Goal: Information Seeking & Learning: Learn about a topic

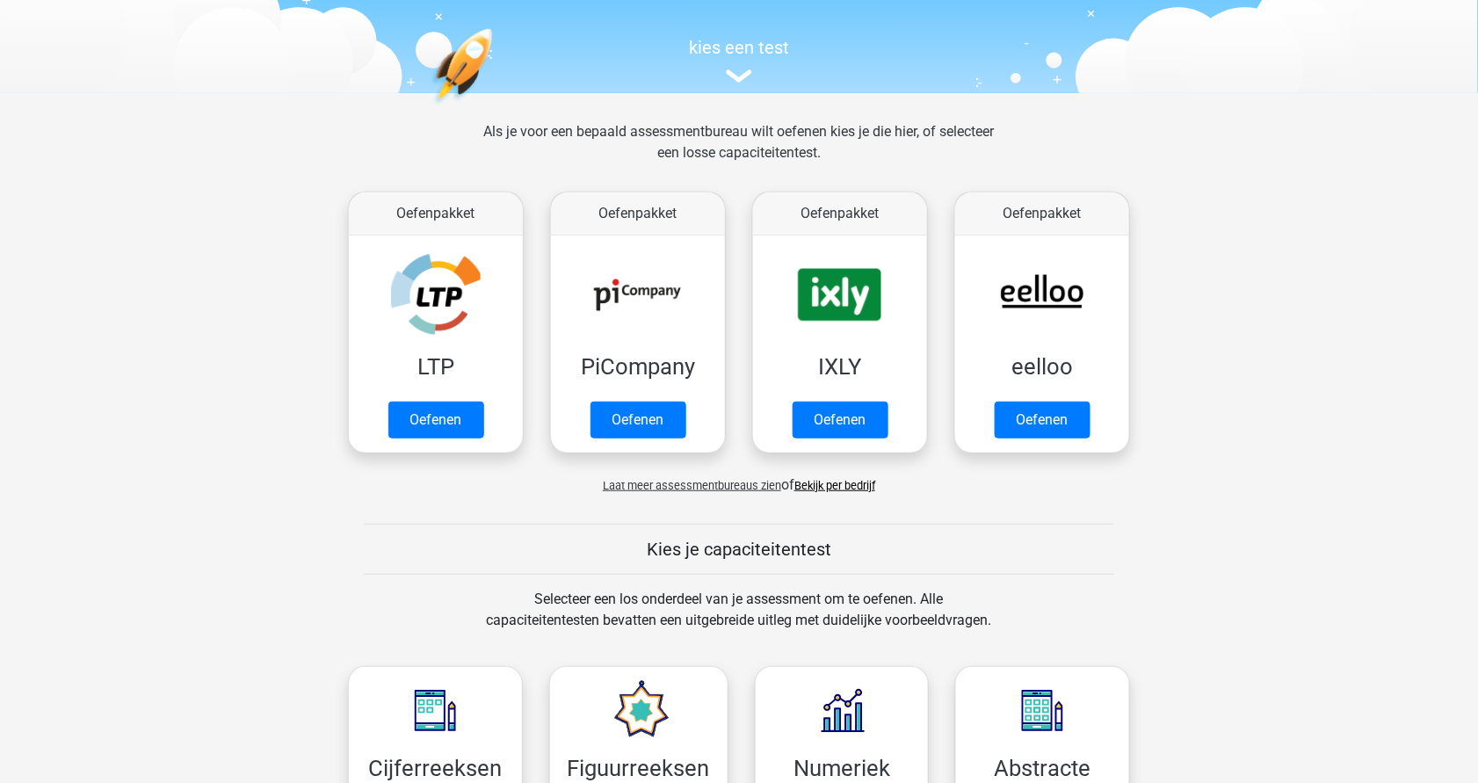
scroll to position [167, 0]
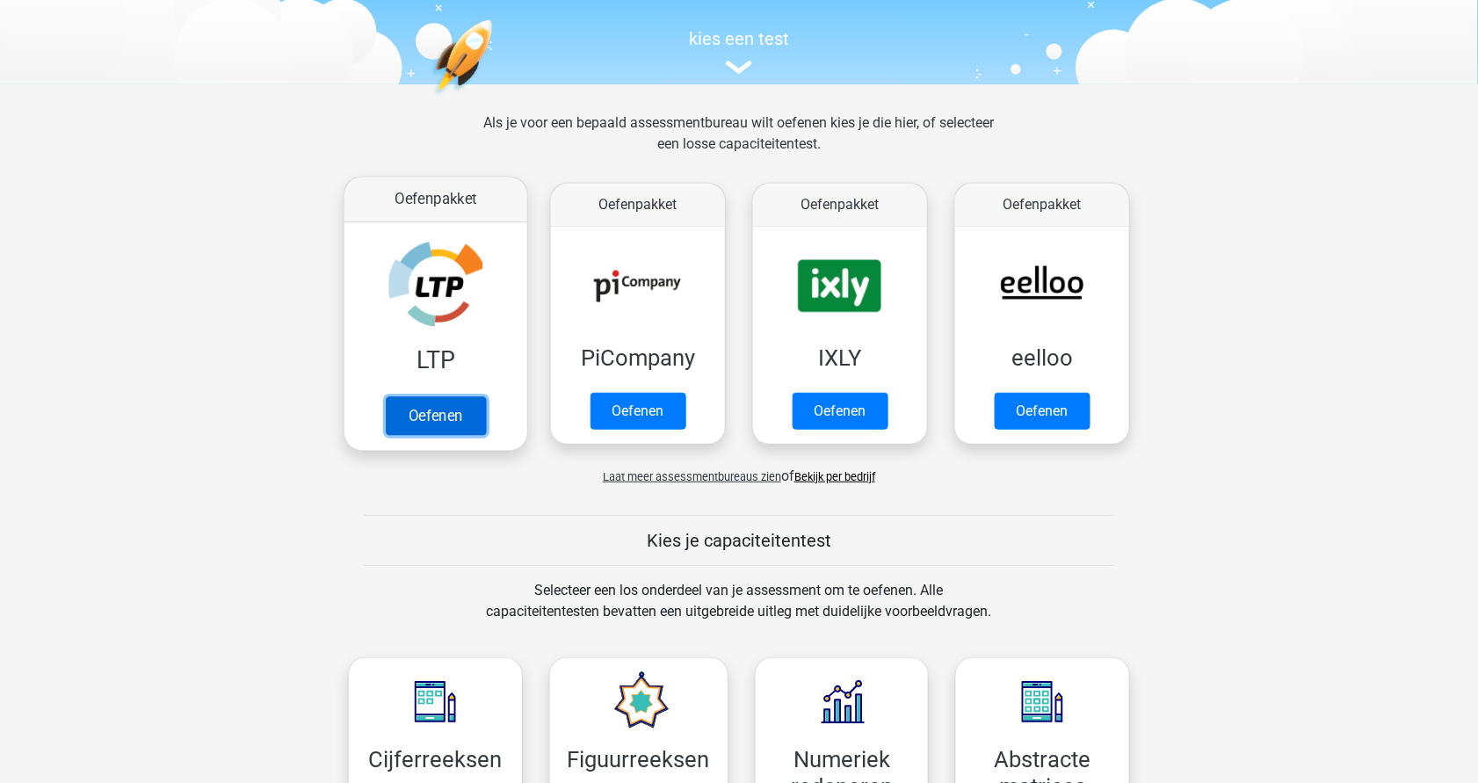
click at [439, 409] on link "Oefenen" at bounding box center [436, 415] width 100 height 39
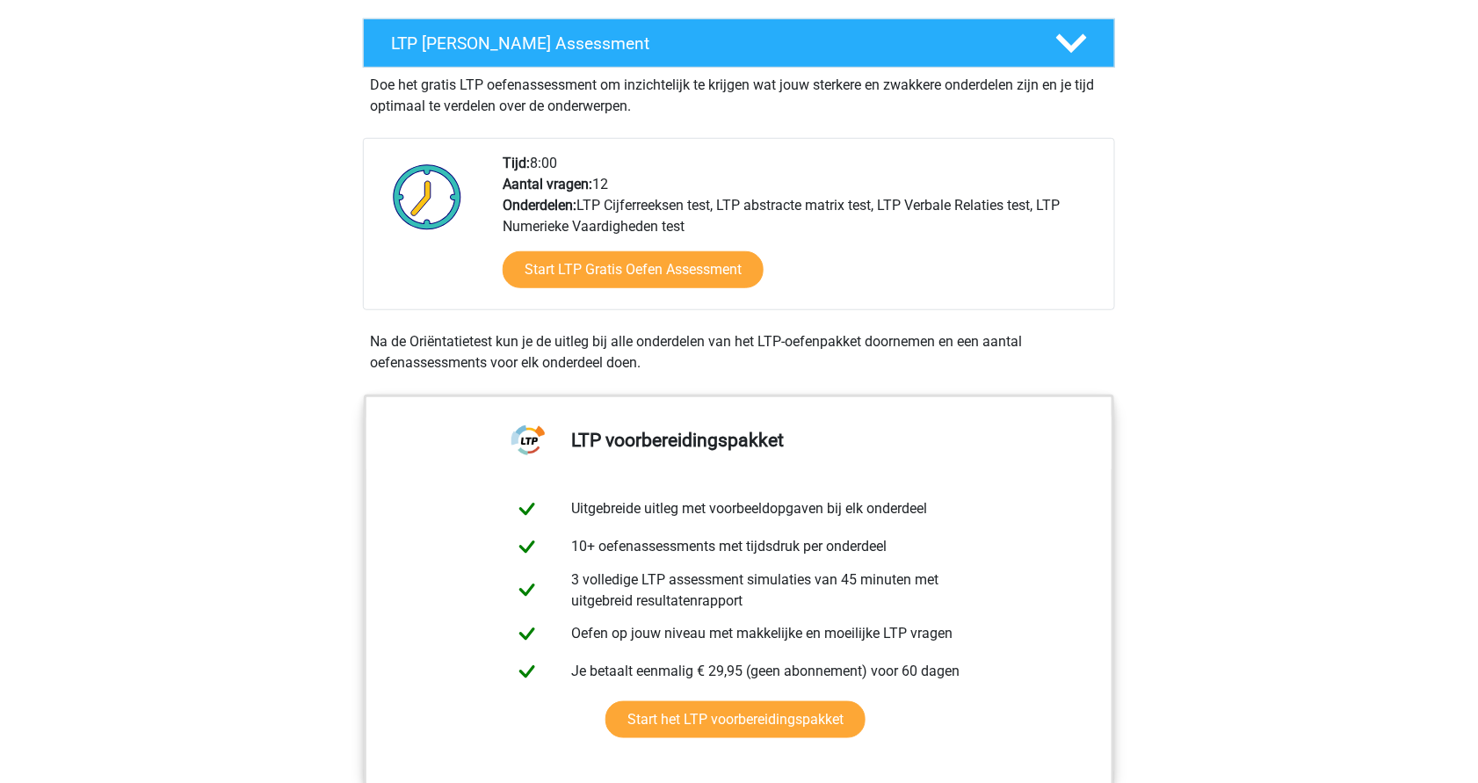
scroll to position [310, 0]
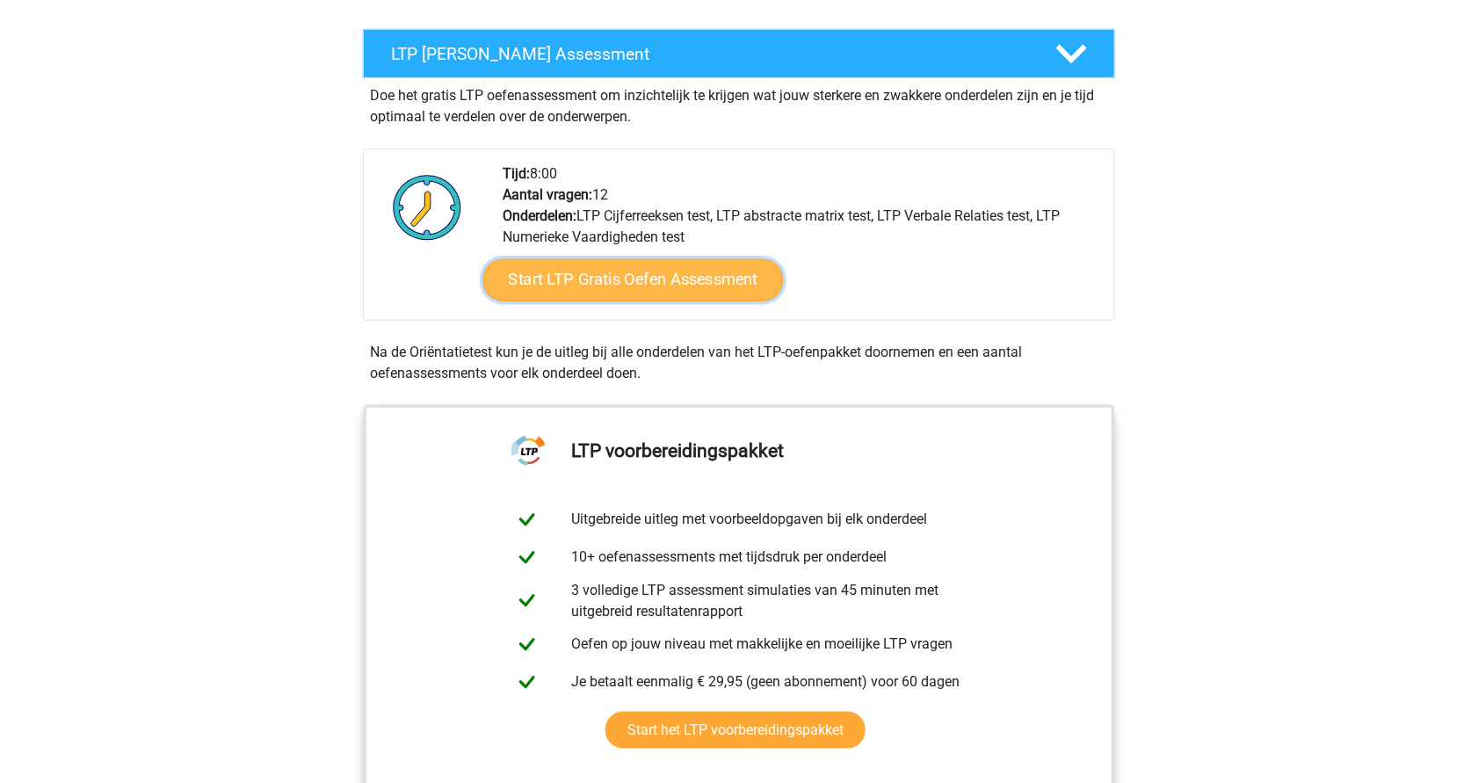
click at [583, 292] on link "Start LTP Gratis Oefen Assessment" at bounding box center [633, 280] width 301 height 42
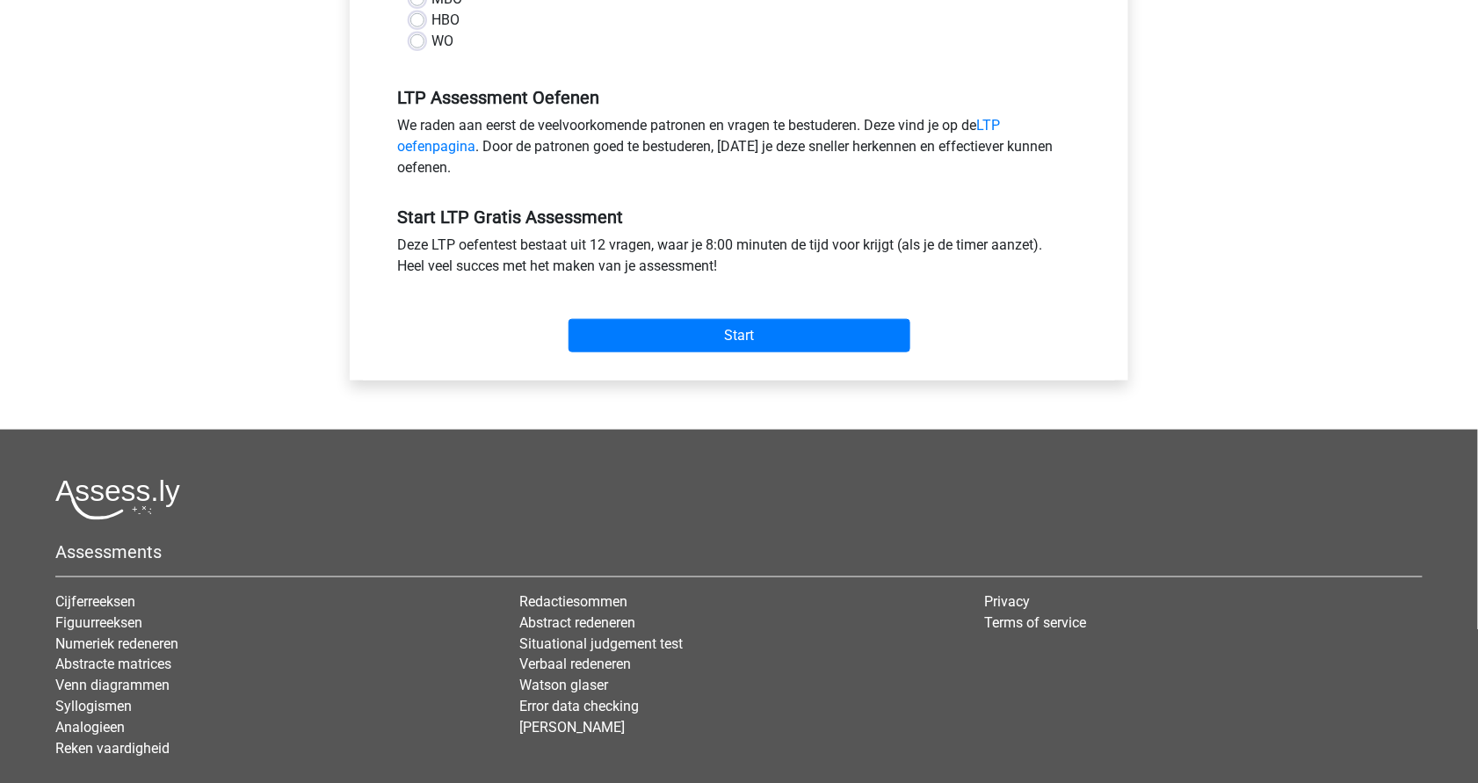
scroll to position [76, 0]
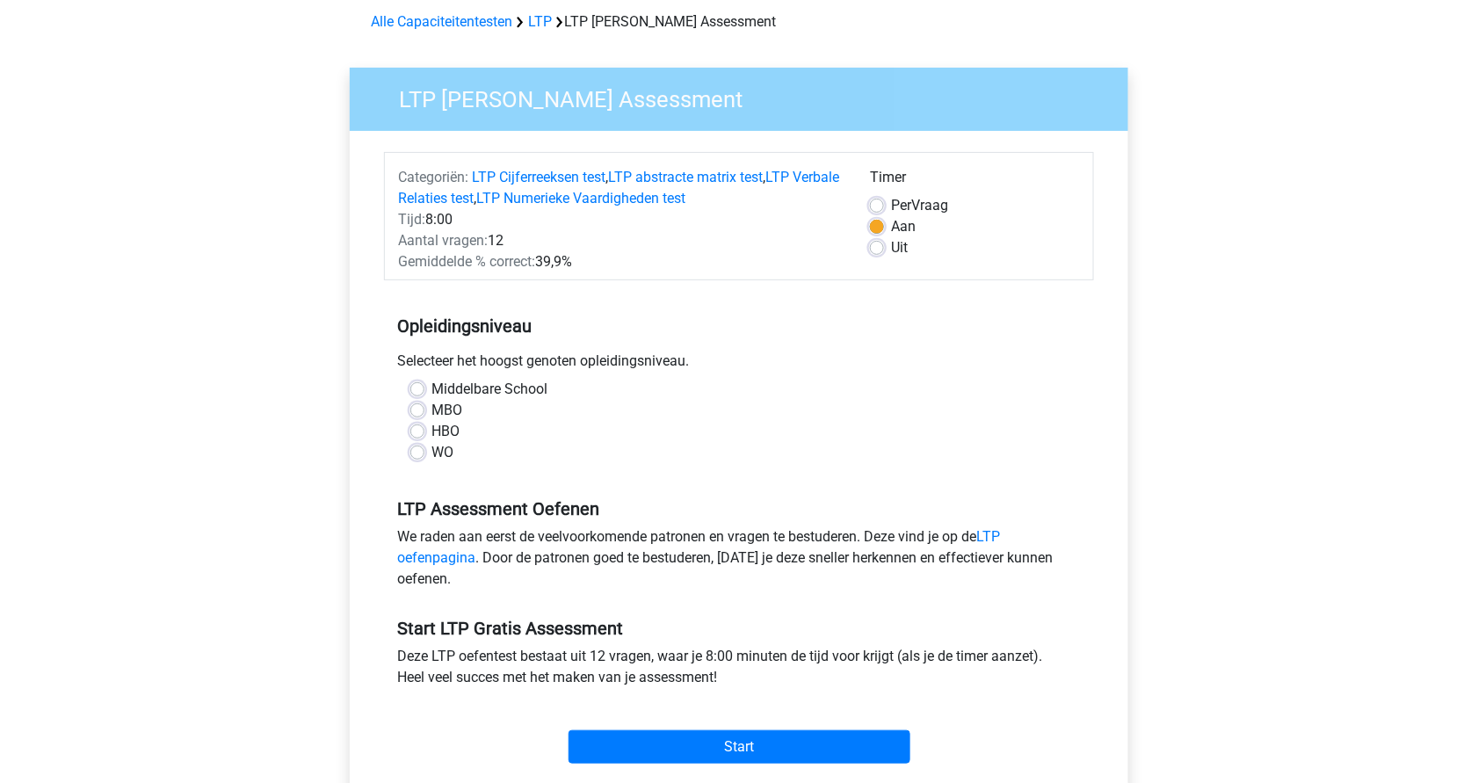
click at [432, 430] on label "HBO" at bounding box center [446, 431] width 28 height 21
click at [417, 430] on input "HBO" at bounding box center [417, 430] width 14 height 18
radio input "true"
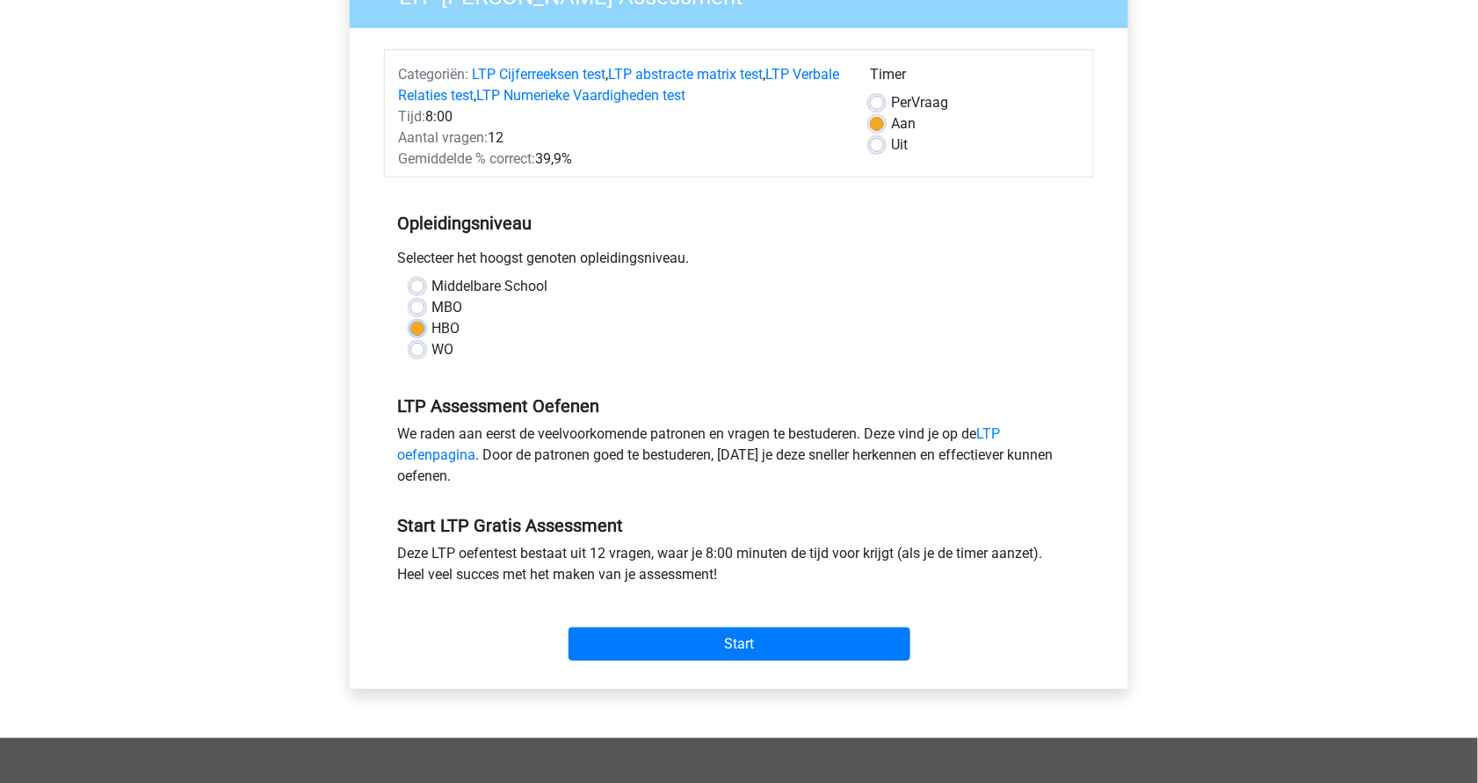
scroll to position [184, 0]
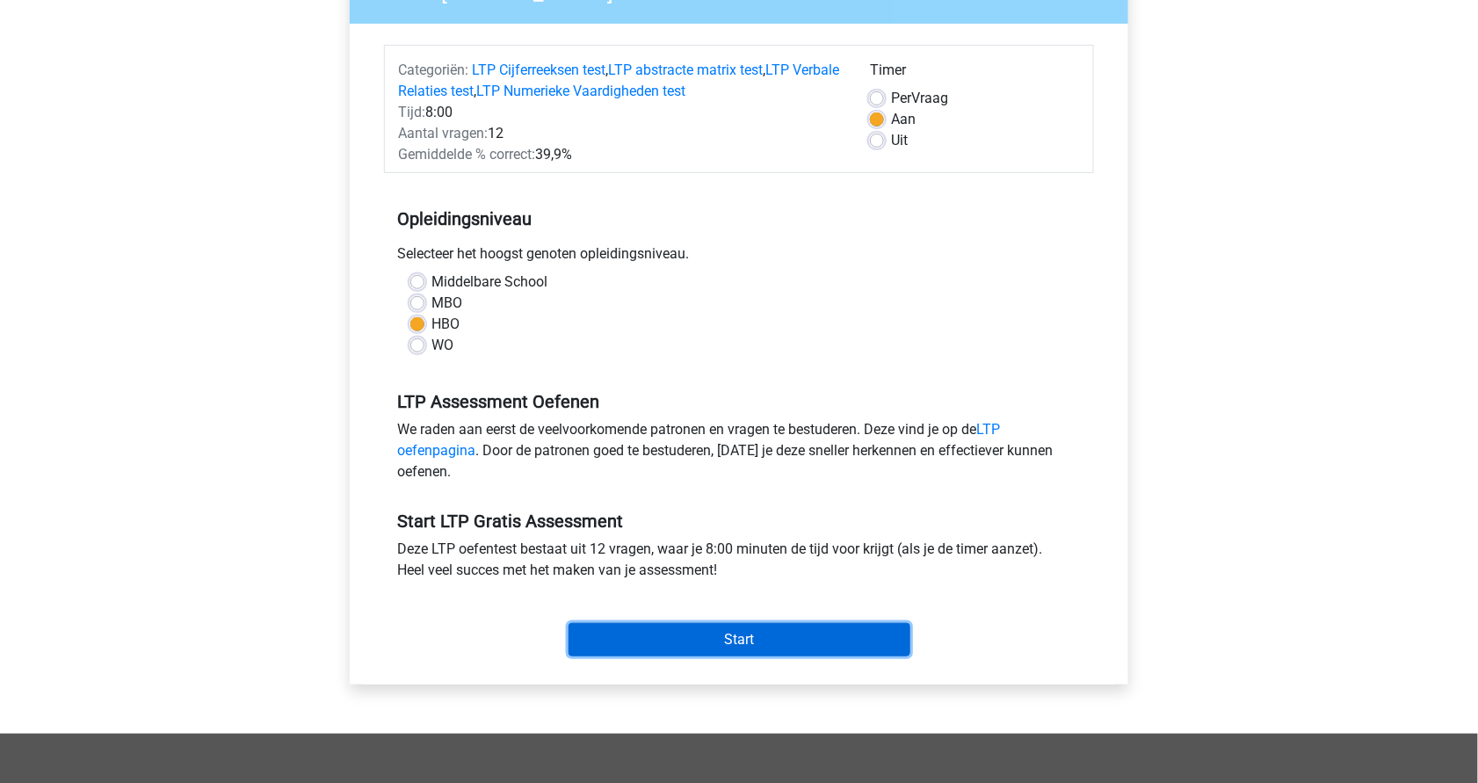
click at [706, 625] on input "Start" at bounding box center [740, 639] width 342 height 33
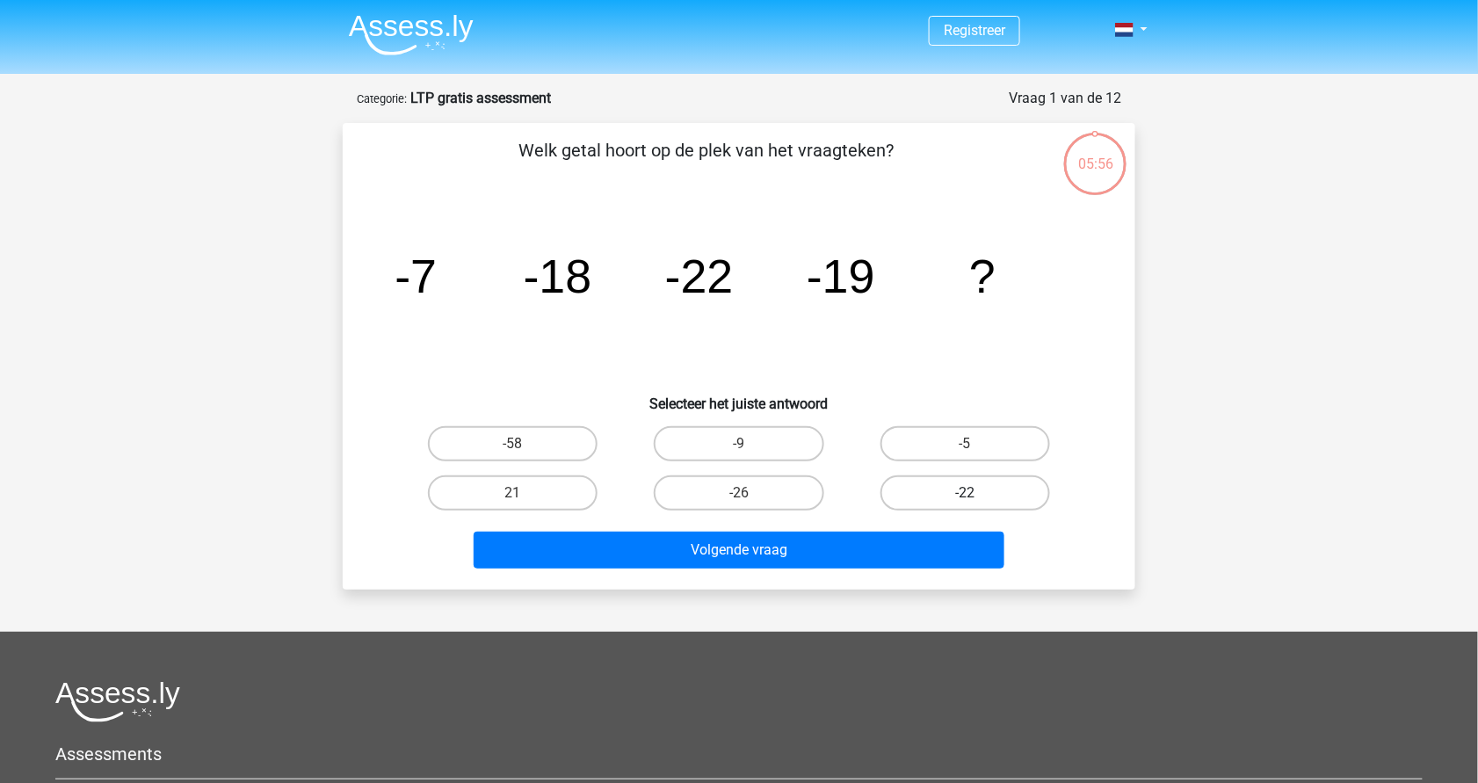
click at [961, 492] on label "-22" at bounding box center [966, 492] width 170 height 35
click at [965, 493] on input "-22" at bounding box center [970, 498] width 11 height 11
radio input "true"
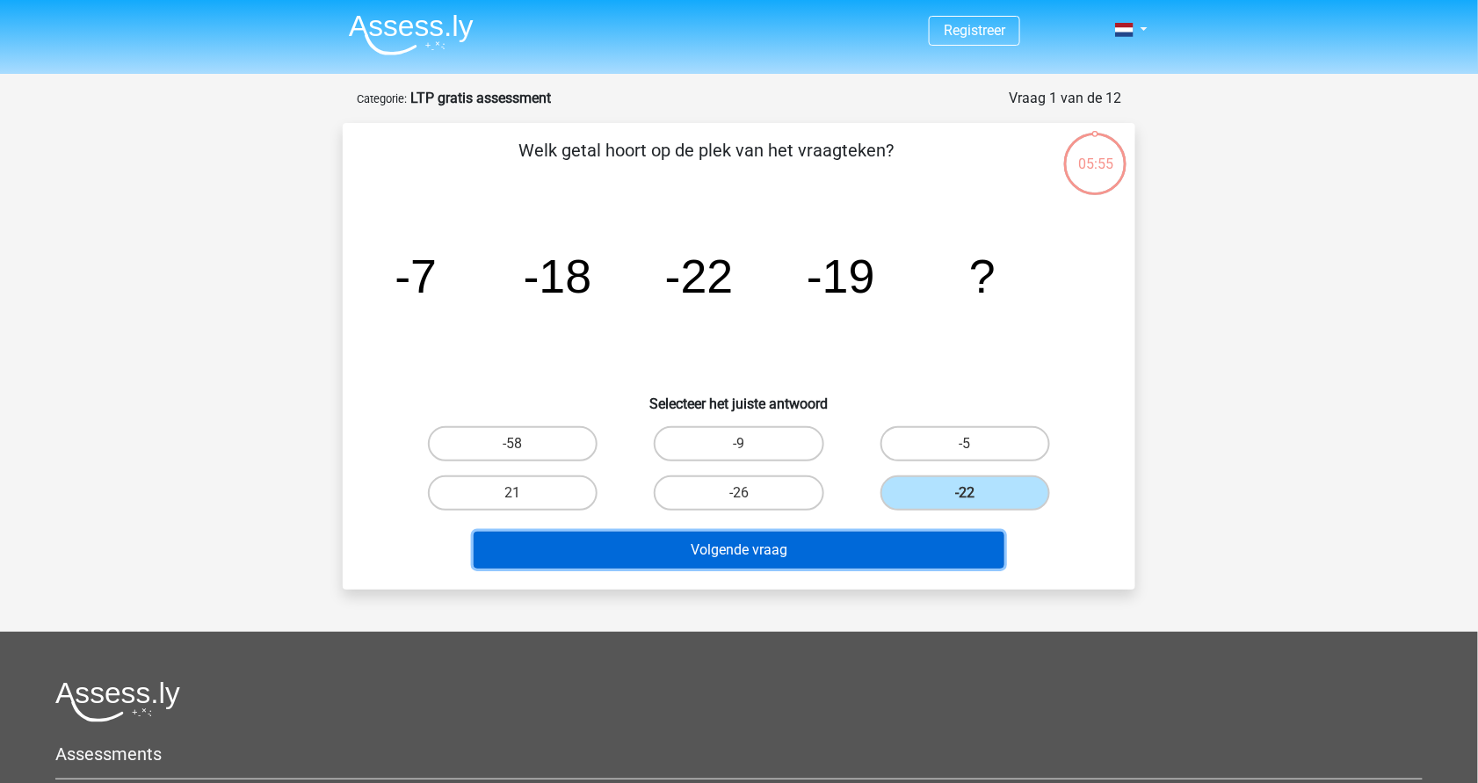
click at [813, 545] on button "Volgende vraag" at bounding box center [740, 550] width 532 height 37
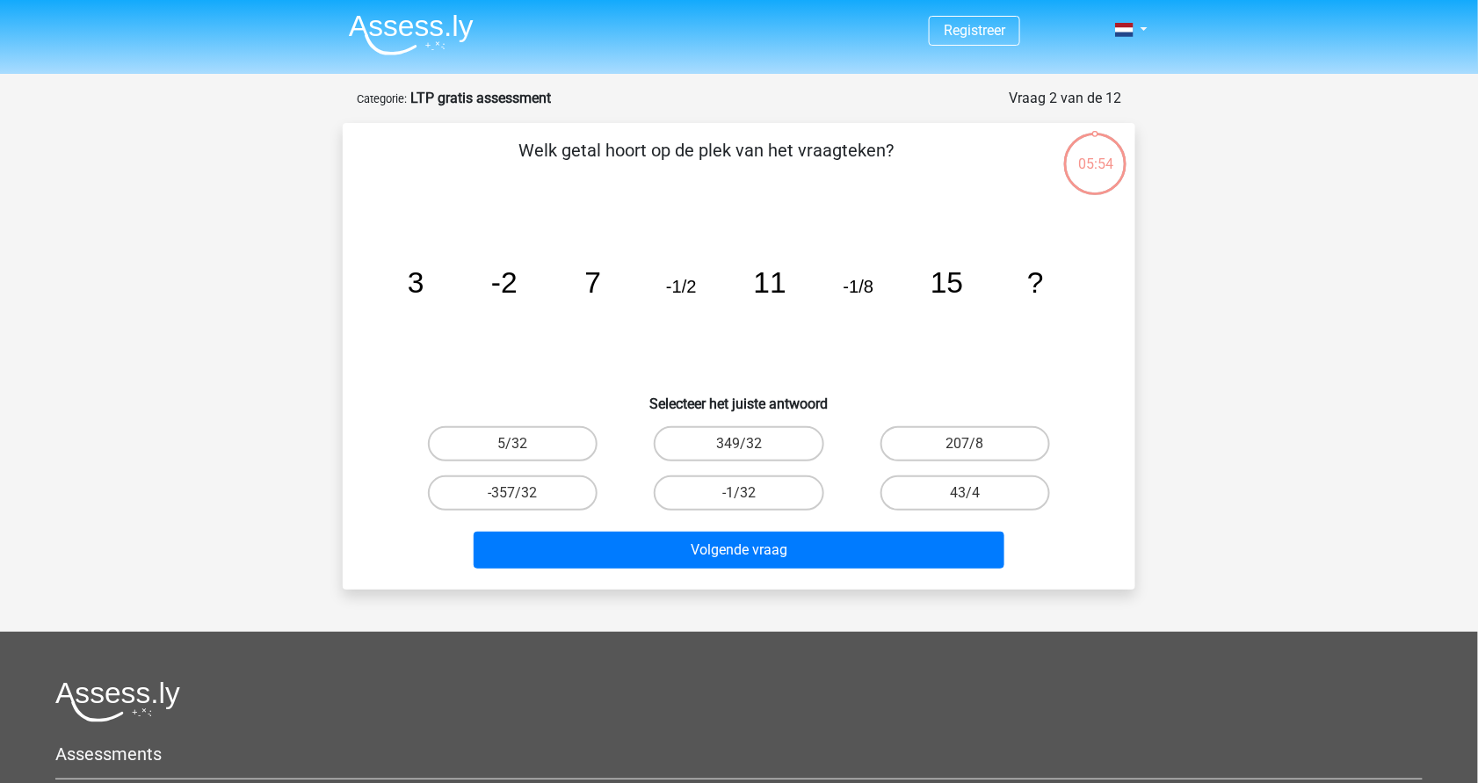
scroll to position [88, 0]
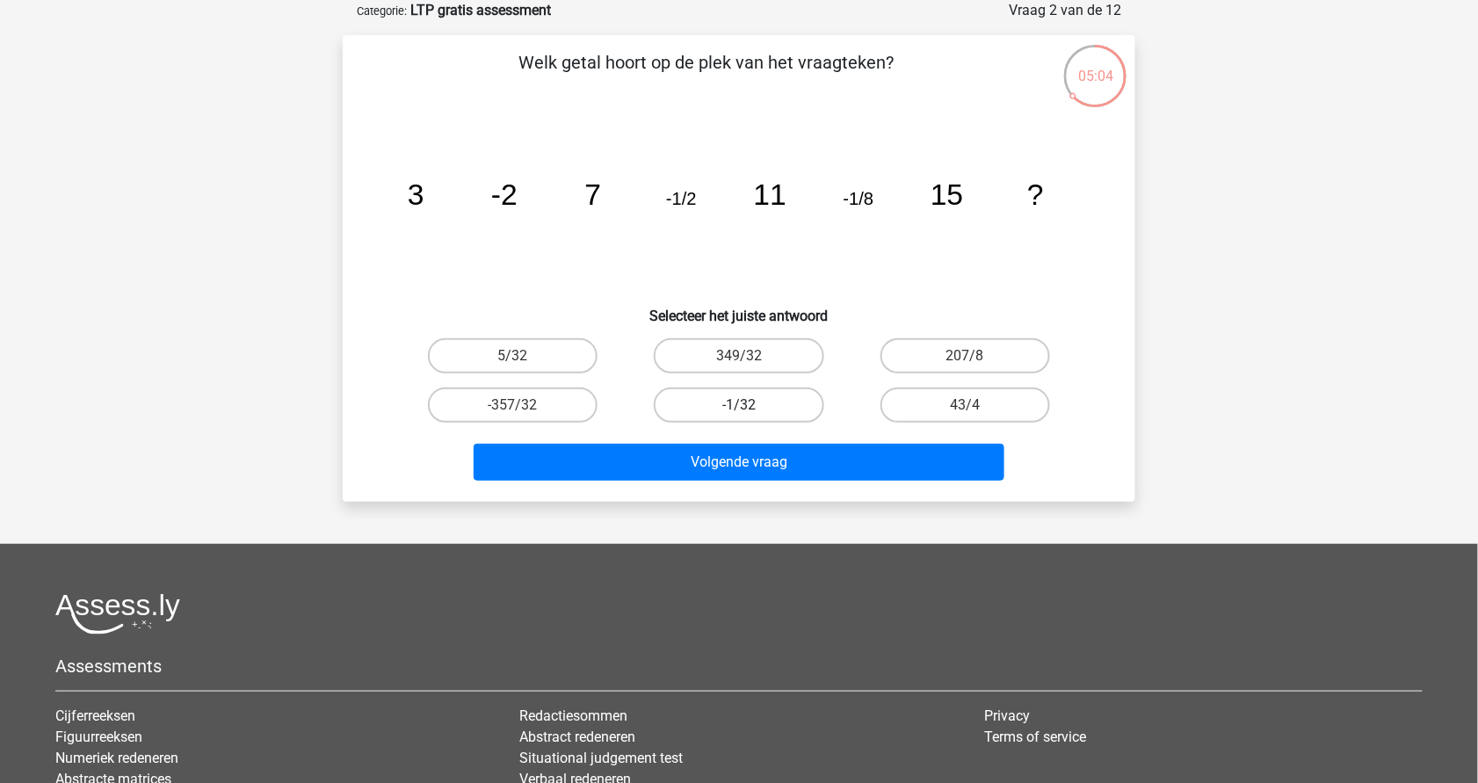
click at [699, 401] on label "-1/32" at bounding box center [739, 405] width 170 height 35
click at [739, 405] on input "-1/32" at bounding box center [744, 410] width 11 height 11
radio input "true"
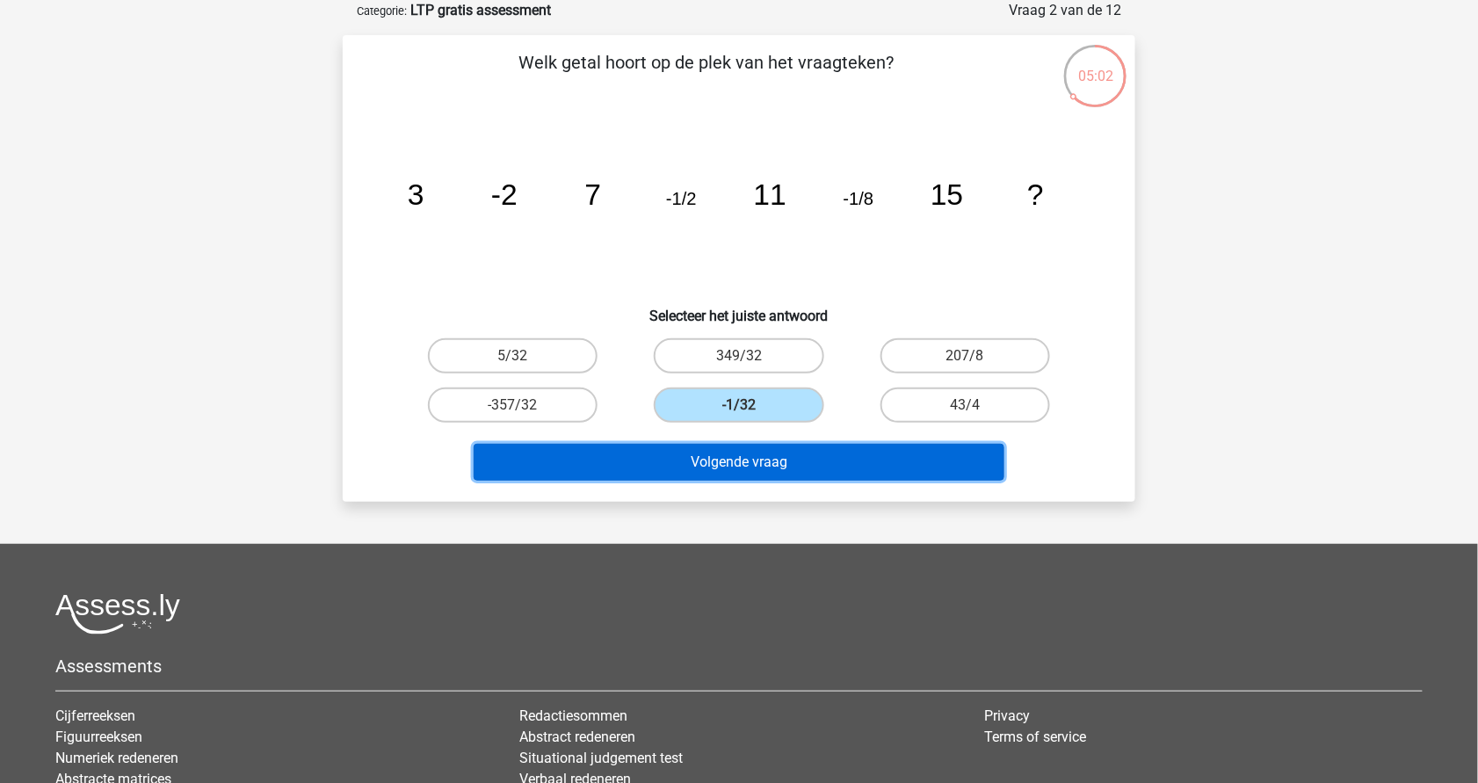
click at [765, 457] on button "Volgende vraag" at bounding box center [740, 462] width 532 height 37
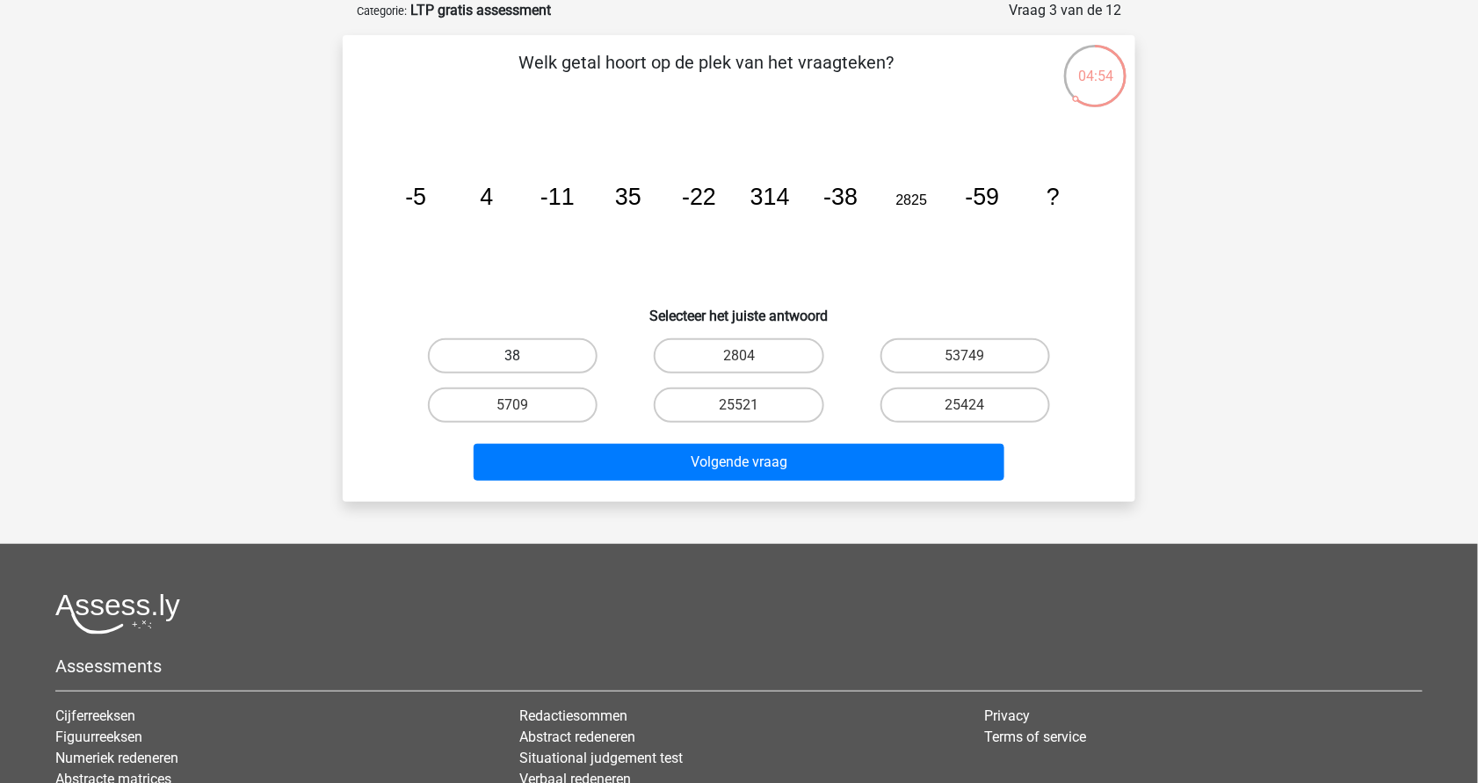
click at [563, 352] on label "38" at bounding box center [513, 355] width 170 height 35
click at [525, 356] on input "38" at bounding box center [518, 361] width 11 height 11
radio input "true"
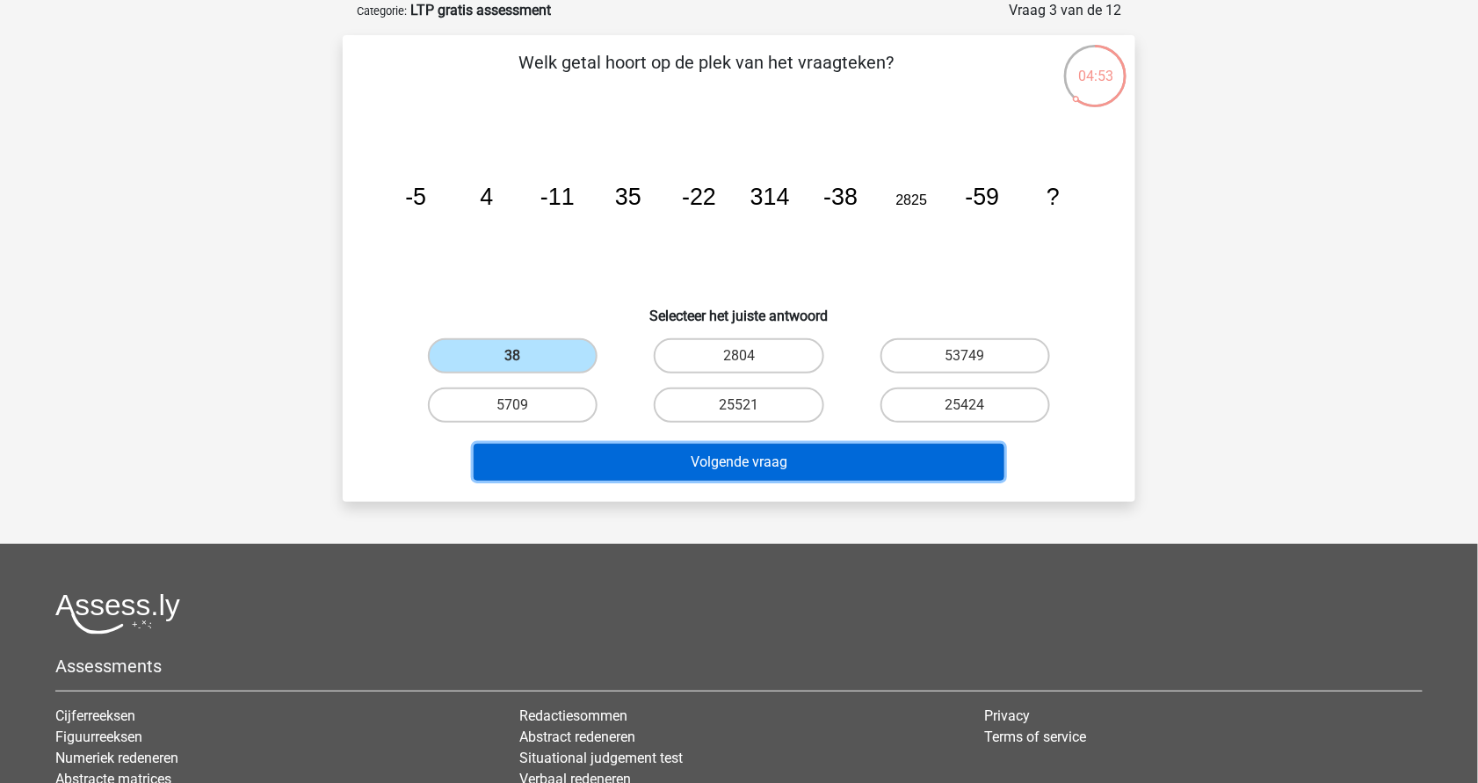
click at [679, 455] on button "Volgende vraag" at bounding box center [740, 462] width 532 height 37
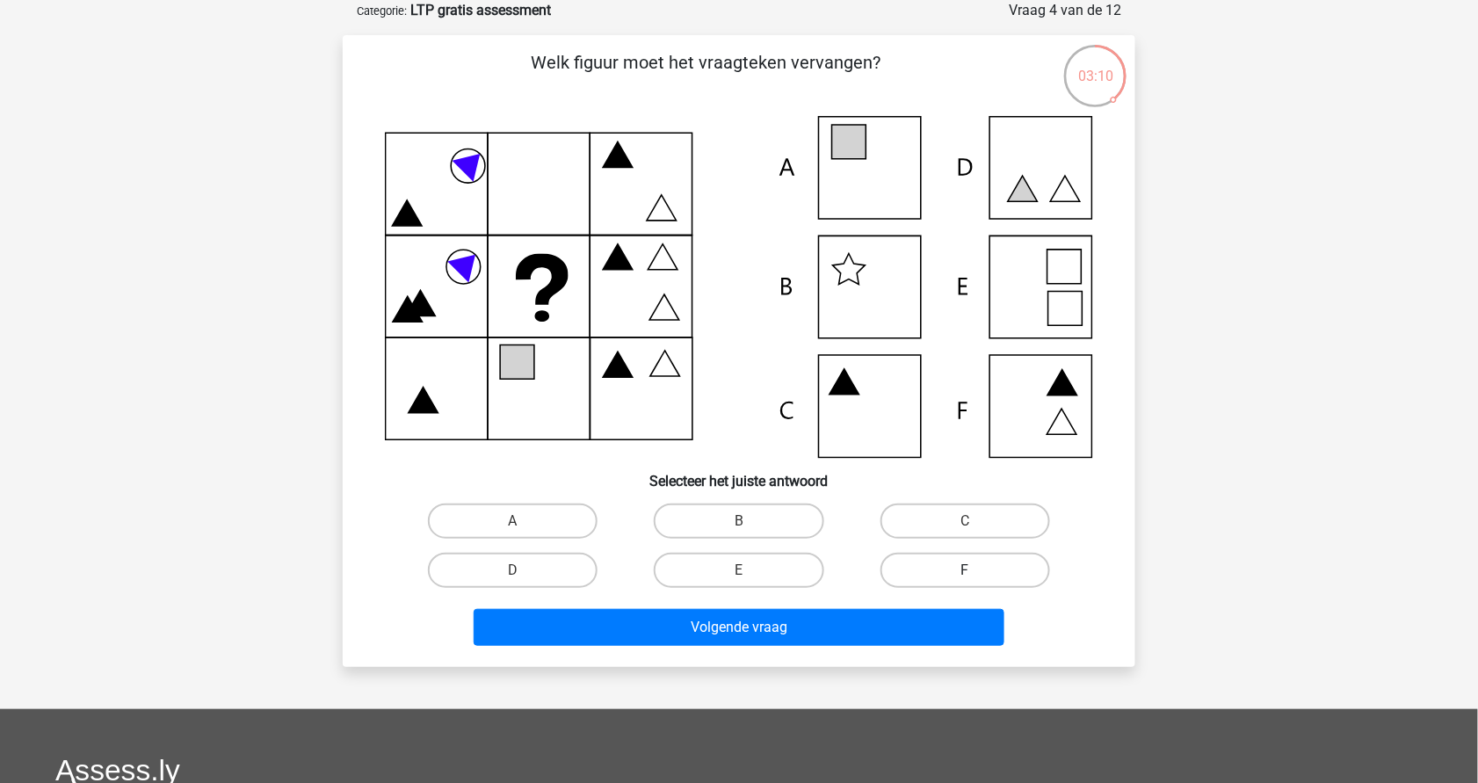
click at [924, 562] on label "F" at bounding box center [966, 570] width 170 height 35
click at [965, 570] on input "F" at bounding box center [970, 575] width 11 height 11
radio input "true"
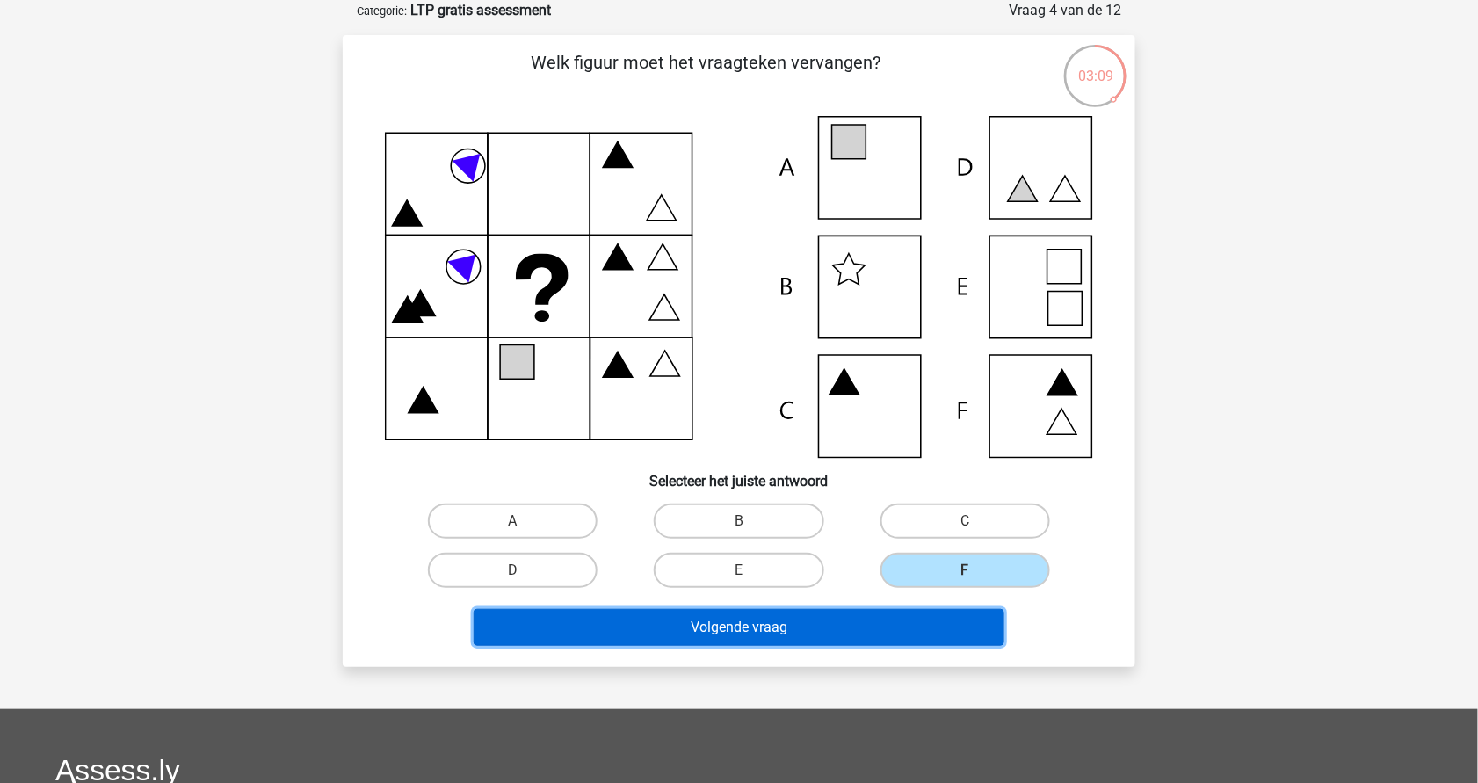
click at [876, 624] on button "Volgende vraag" at bounding box center [740, 627] width 532 height 37
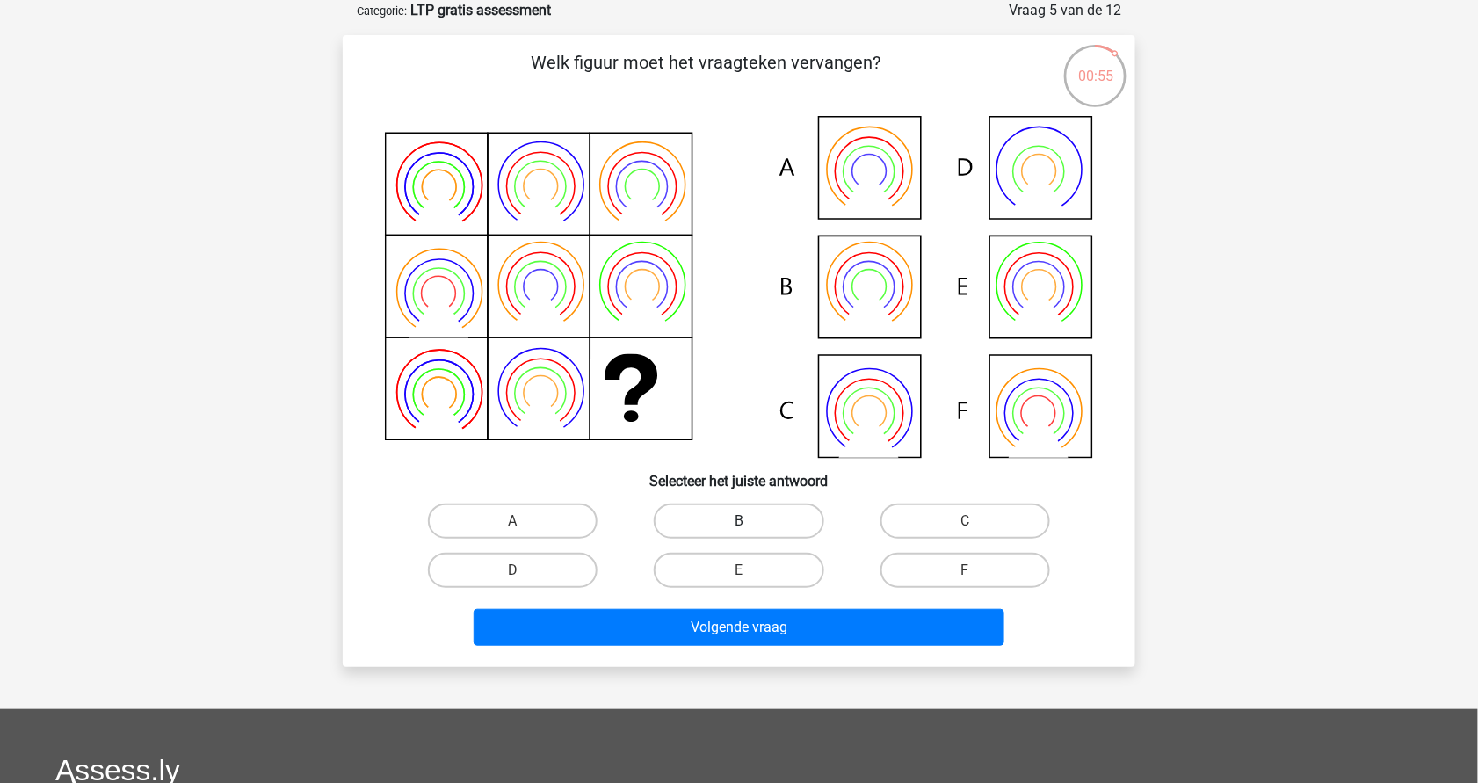
click at [728, 528] on label "B" at bounding box center [739, 521] width 170 height 35
click at [739, 528] on input "B" at bounding box center [744, 526] width 11 height 11
radio input "true"
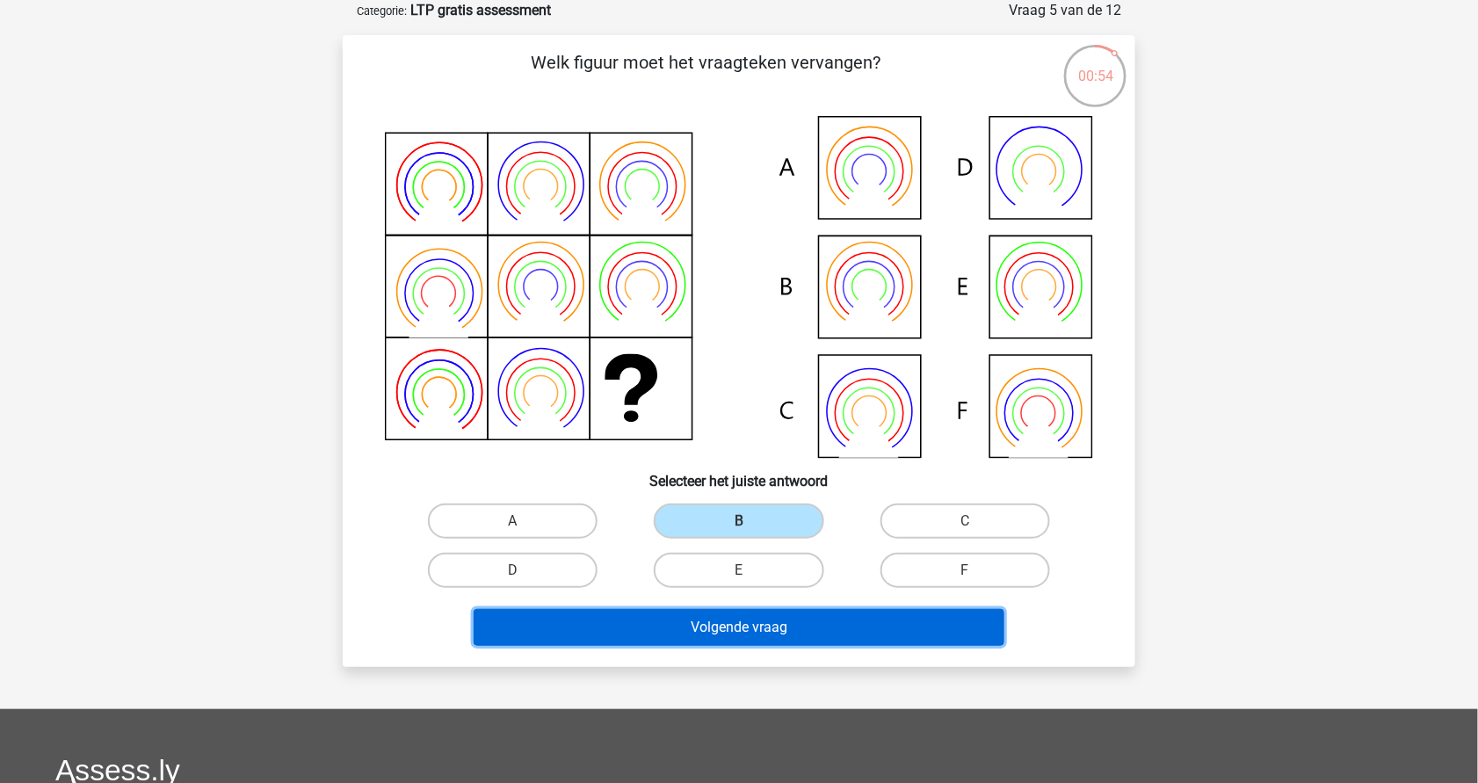
click at [754, 633] on button "Volgende vraag" at bounding box center [740, 627] width 532 height 37
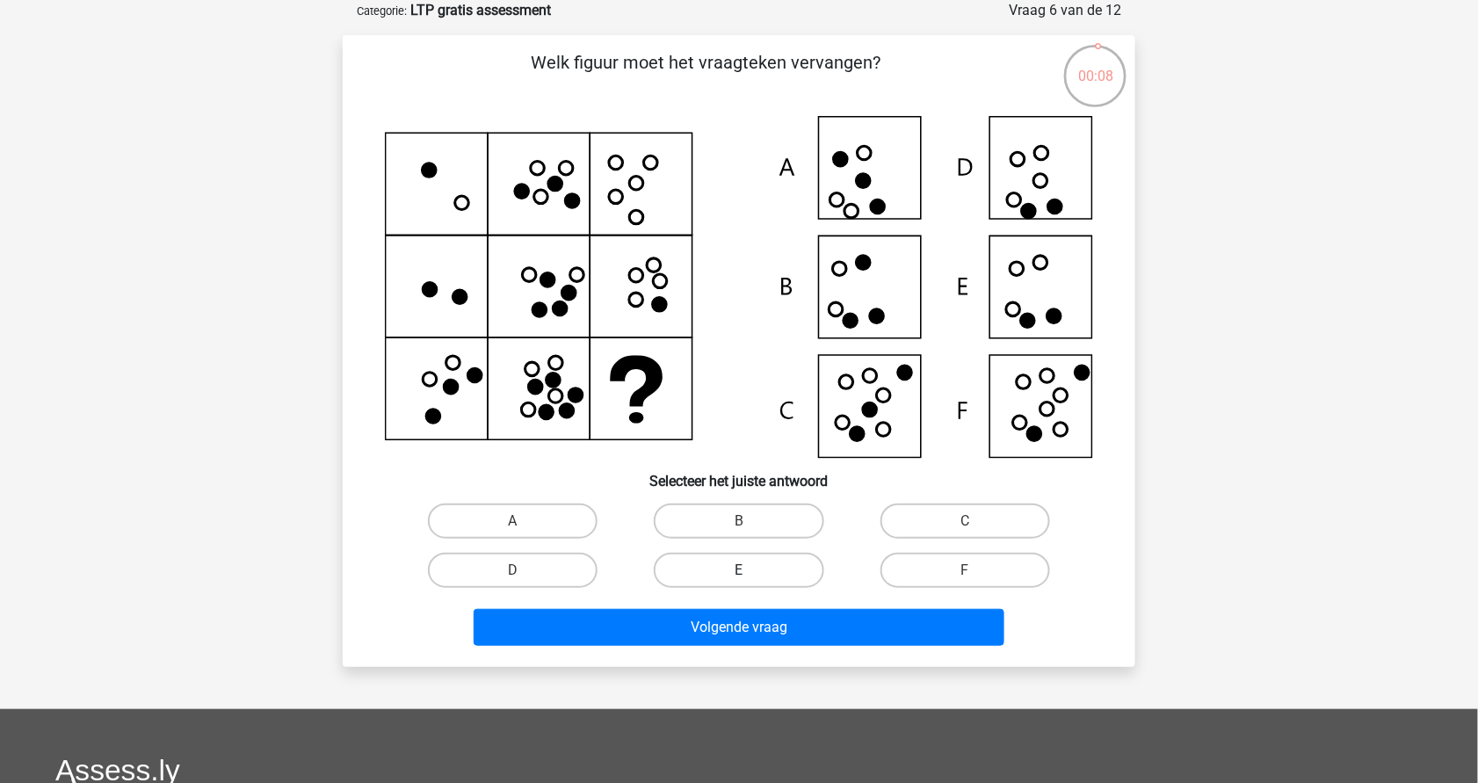
click at [732, 572] on label "E" at bounding box center [739, 570] width 170 height 35
click at [739, 572] on input "E" at bounding box center [744, 575] width 11 height 11
radio input "true"
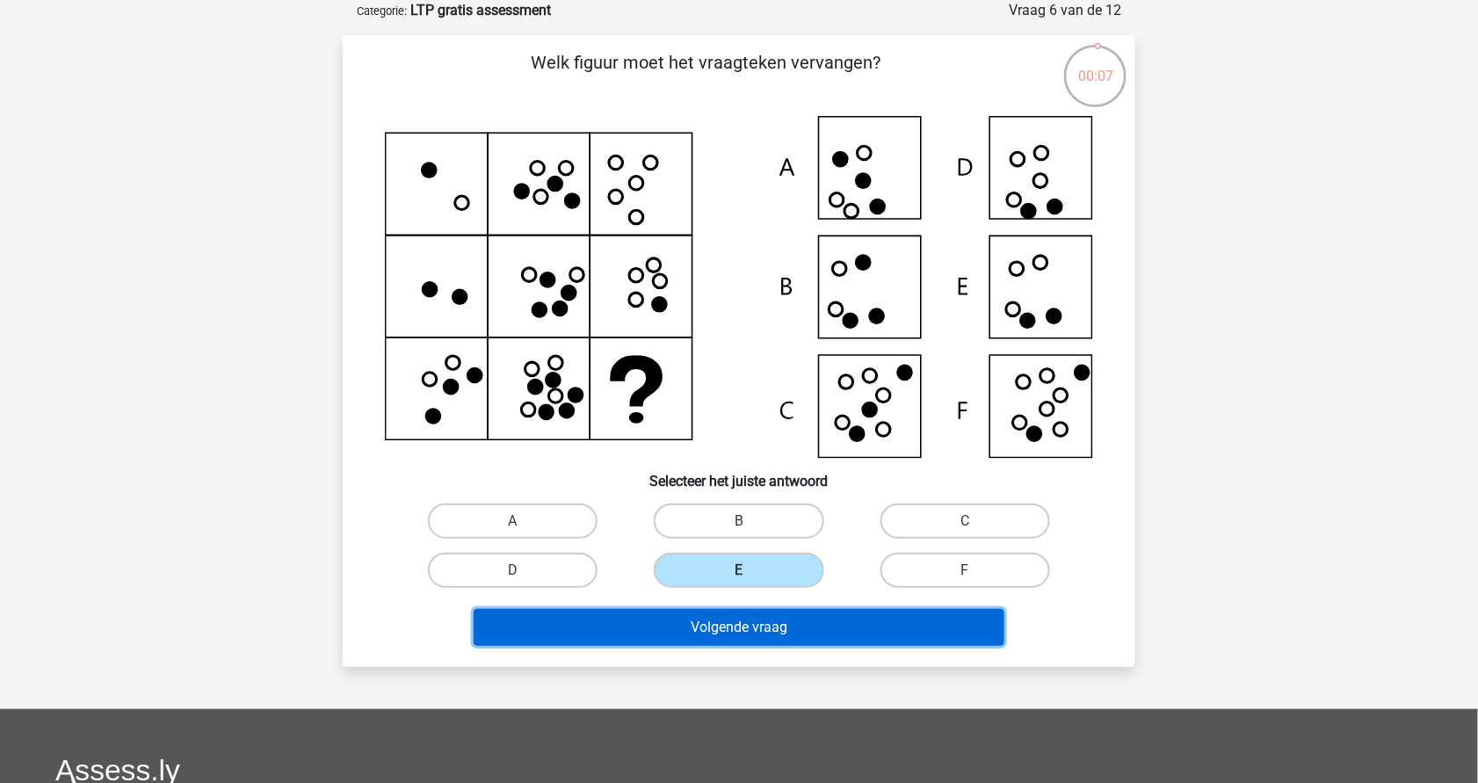
click at [749, 624] on button "Volgende vraag" at bounding box center [740, 627] width 532 height 37
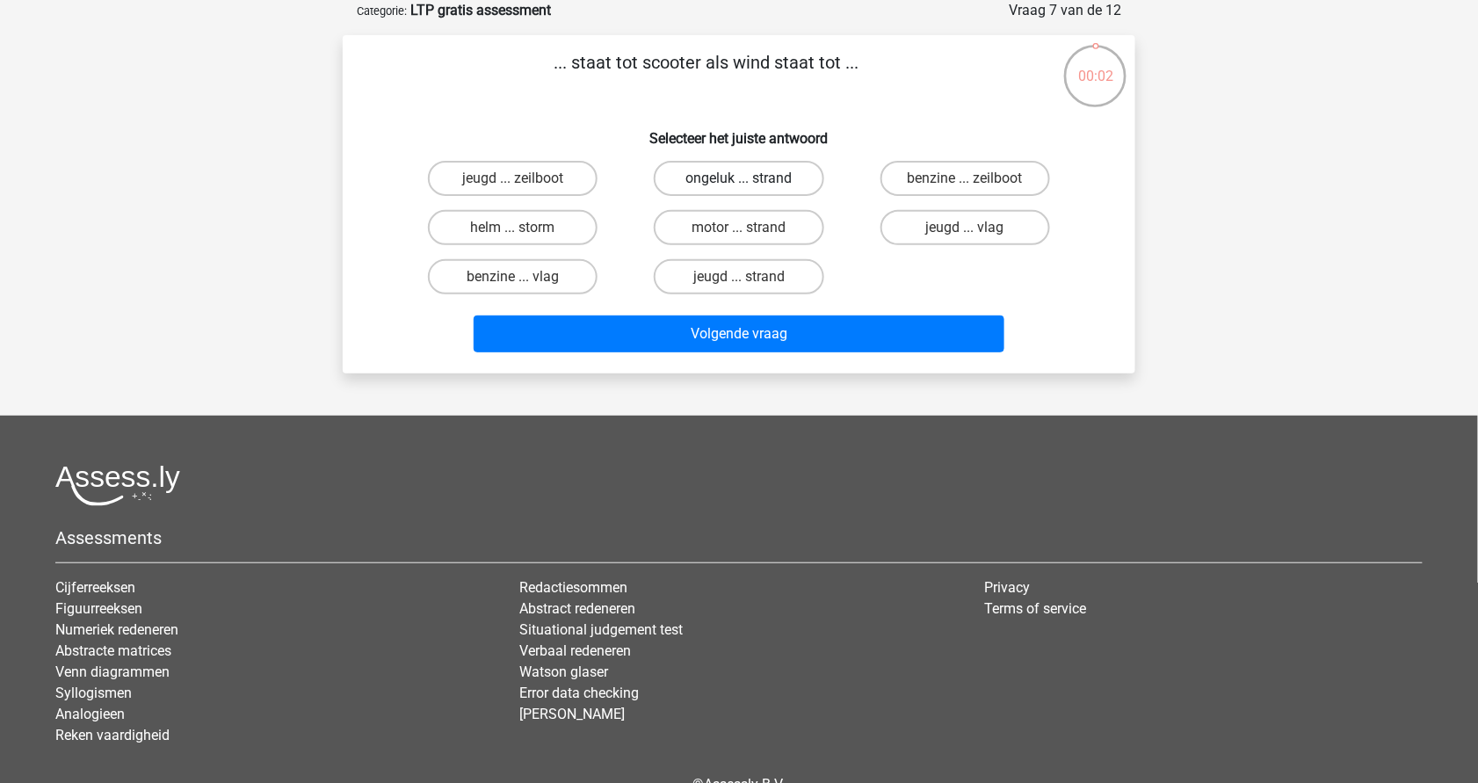
click at [769, 171] on label "ongeluk ... strand" at bounding box center [739, 178] width 170 height 35
click at [751, 178] on input "ongeluk ... strand" at bounding box center [744, 183] width 11 height 11
radio input "true"
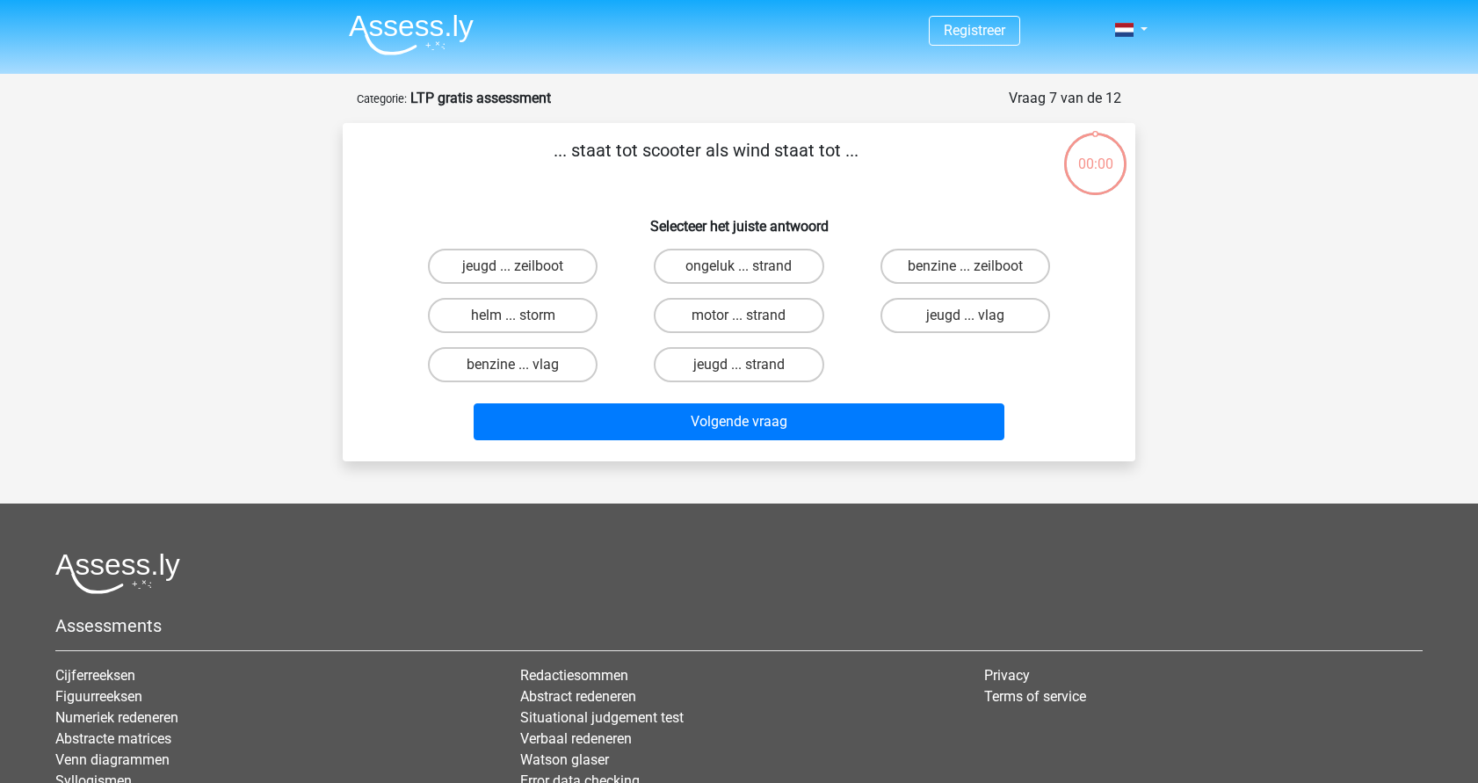
scroll to position [88, 0]
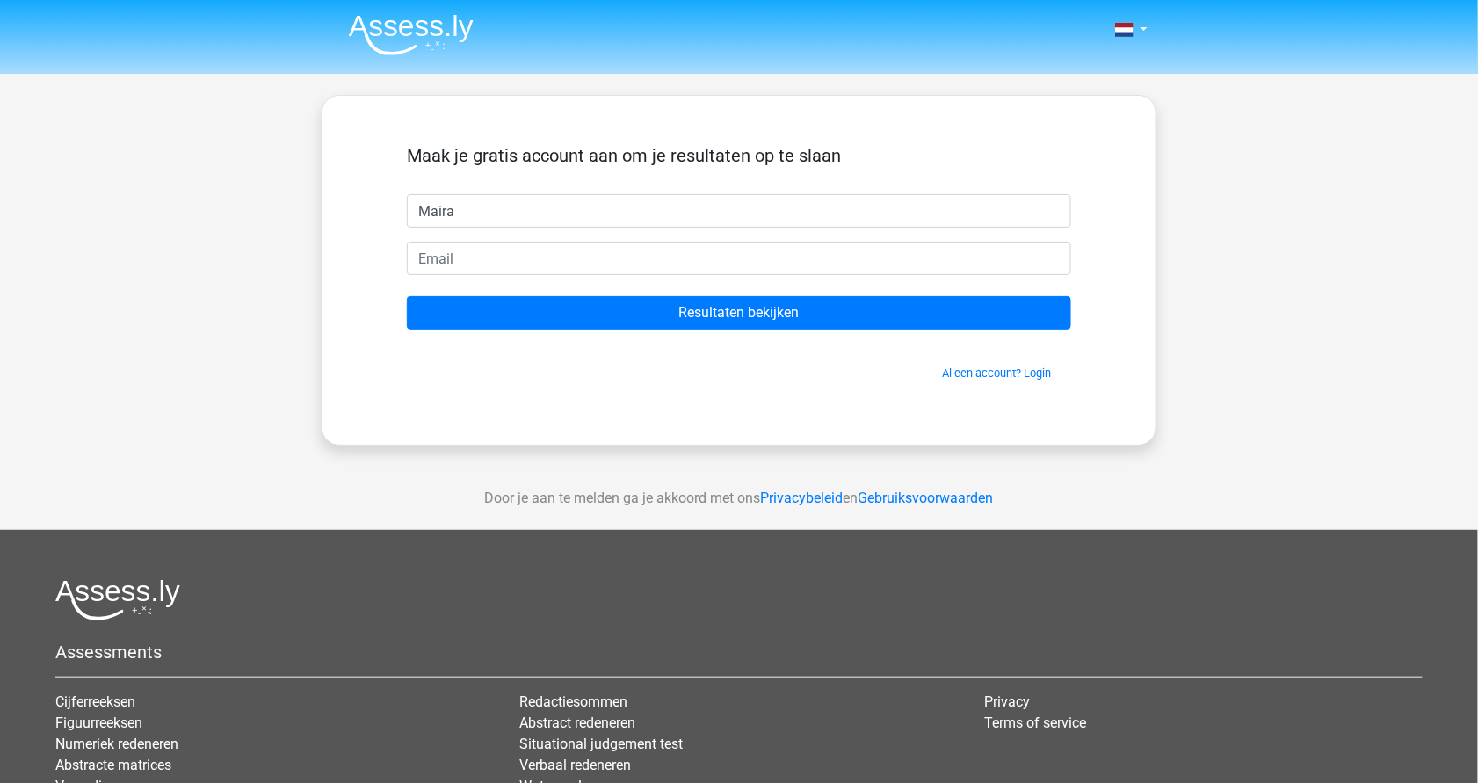
type input "Maira"
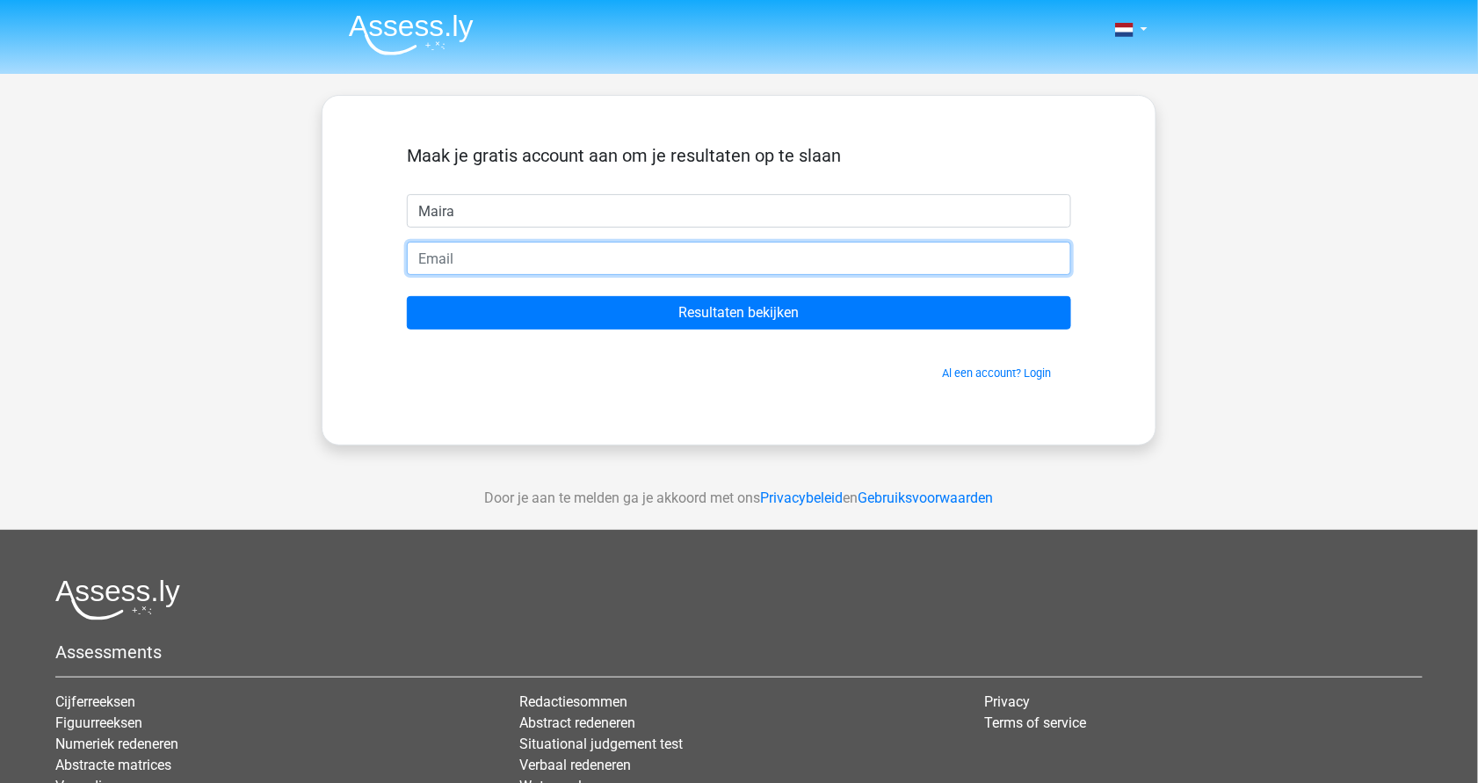
click at [478, 258] on input "email" at bounding box center [739, 258] width 664 height 33
type input "[EMAIL_ADDRESS][DOMAIN_NAME]"
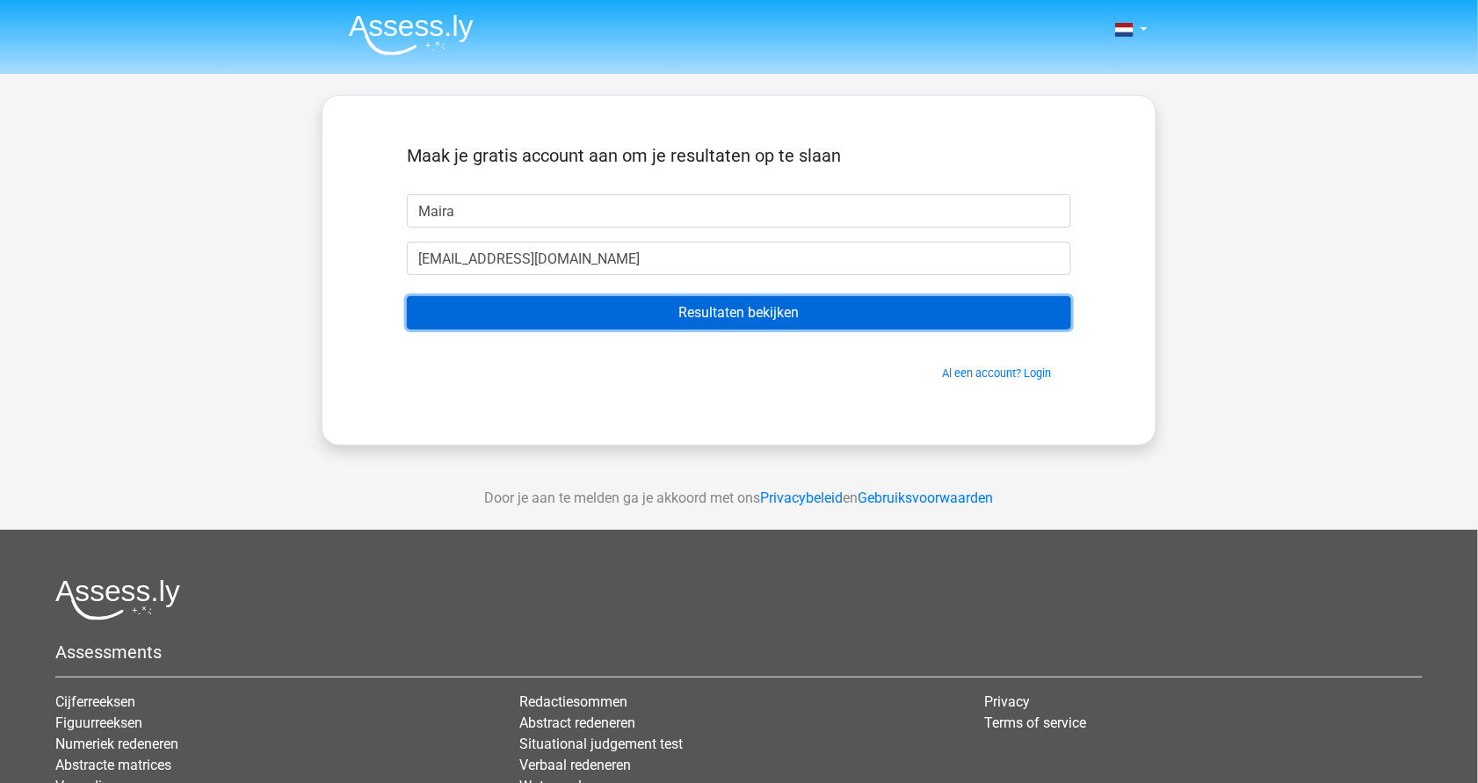
click at [715, 323] on input "Resultaten bekijken" at bounding box center [739, 312] width 664 height 33
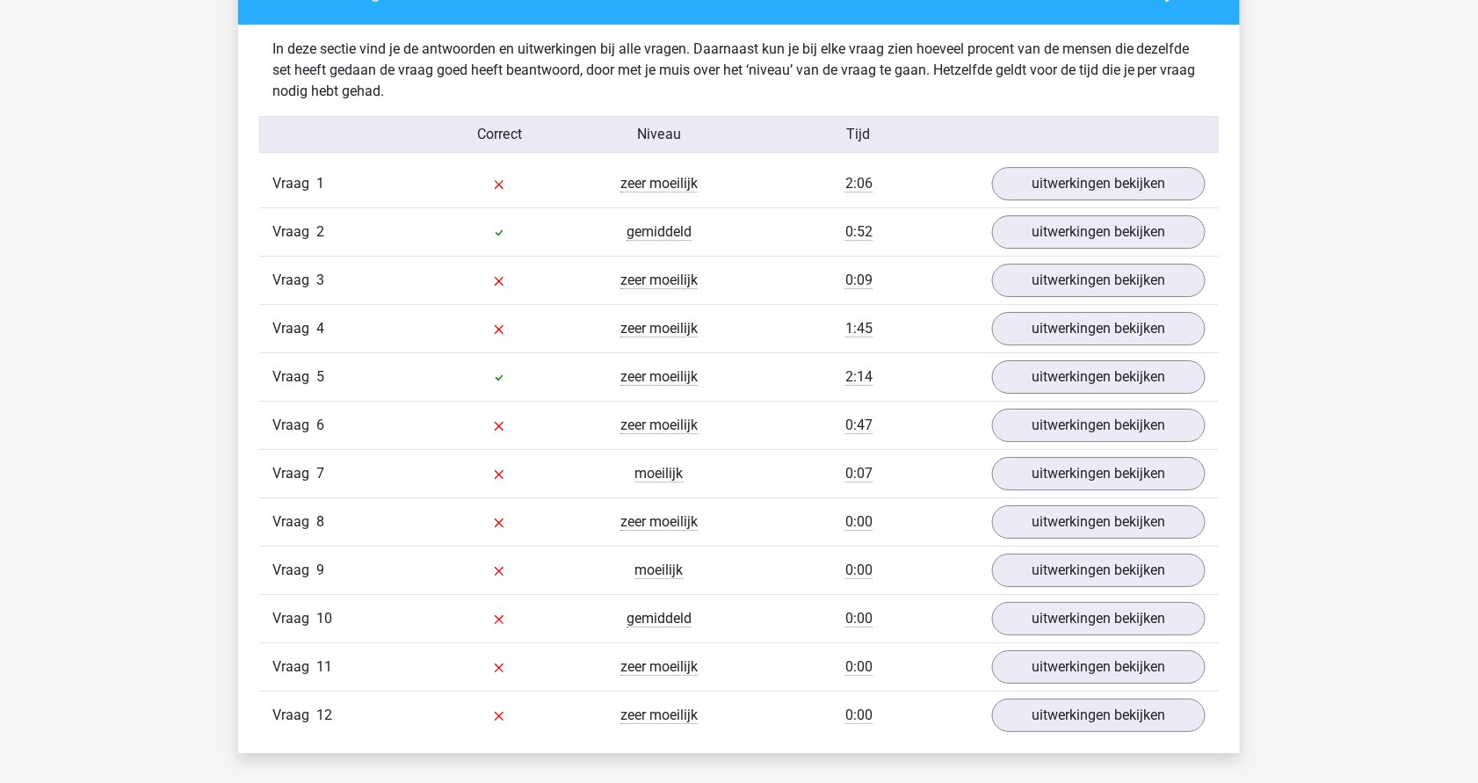
scroll to position [1863, 0]
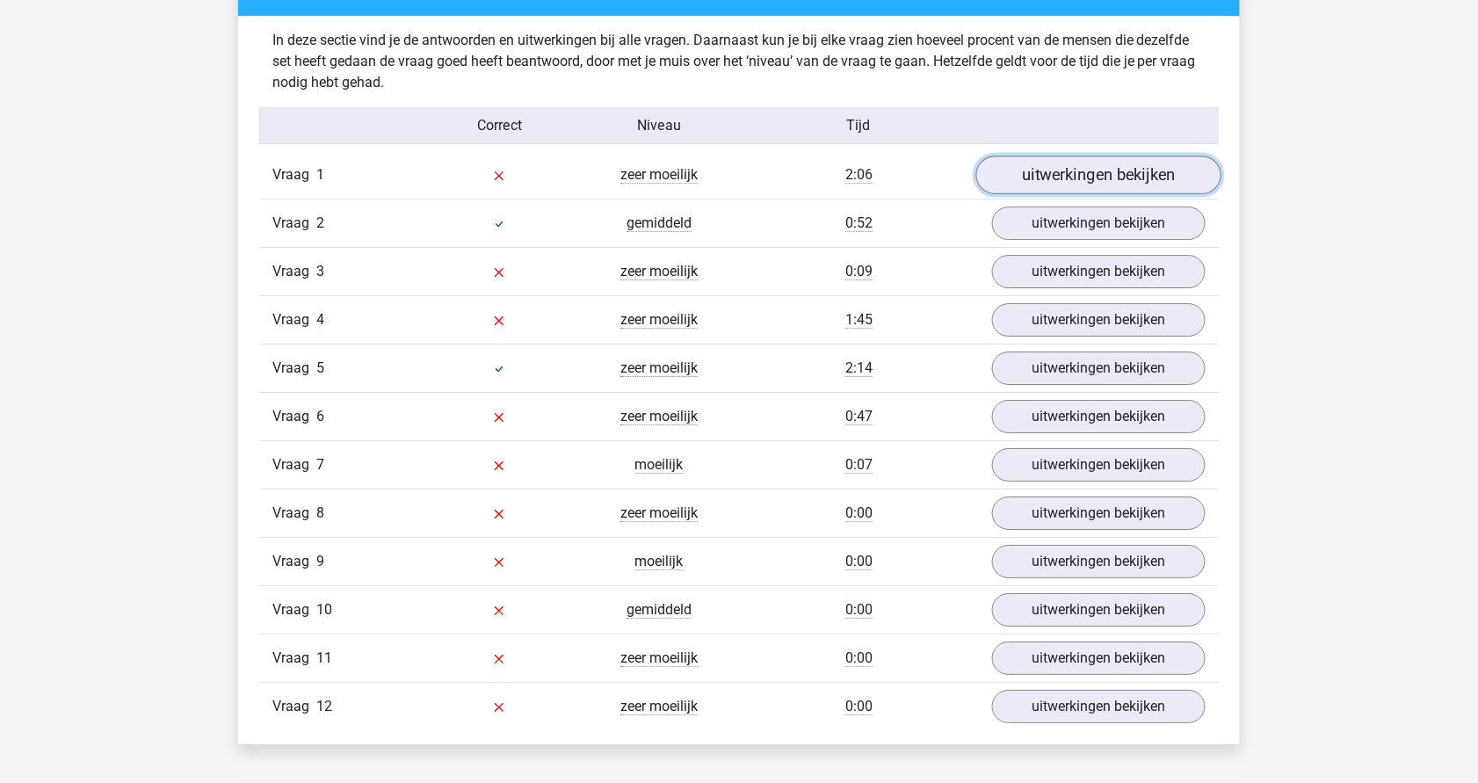
click at [1106, 165] on link "uitwerkingen bekijken" at bounding box center [1098, 175] width 245 height 39
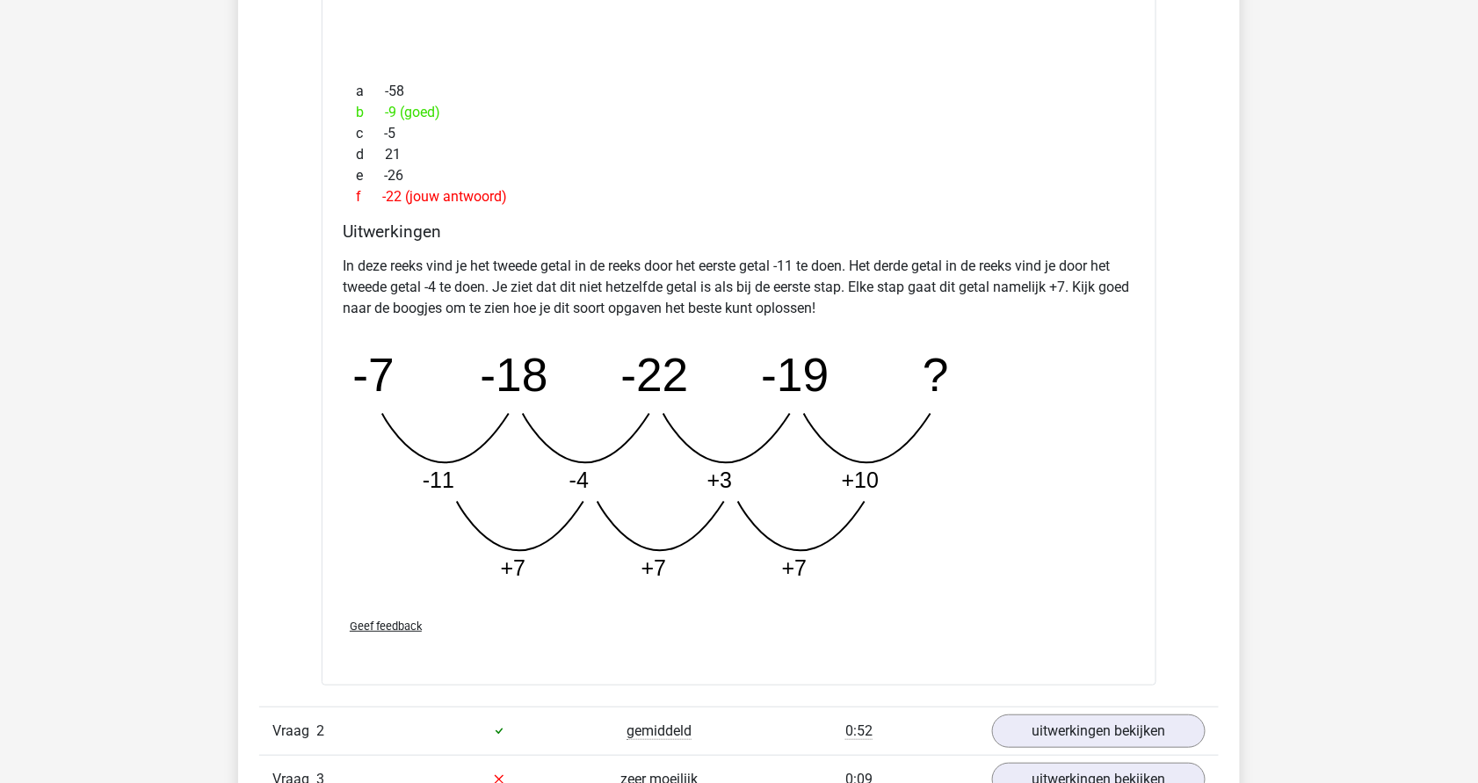
scroll to position [2692, 0]
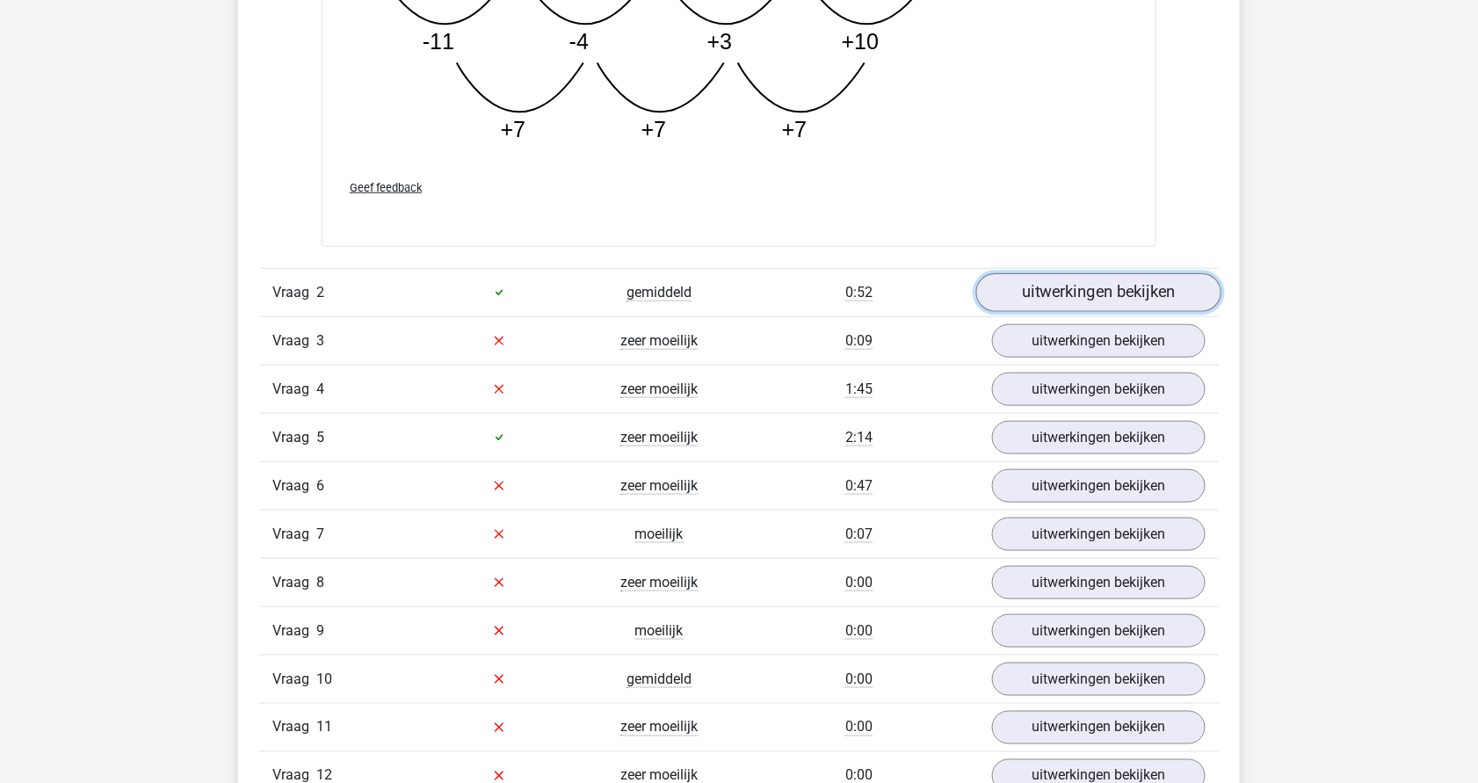
click at [1108, 281] on link "uitwerkingen bekijken" at bounding box center [1098, 292] width 245 height 39
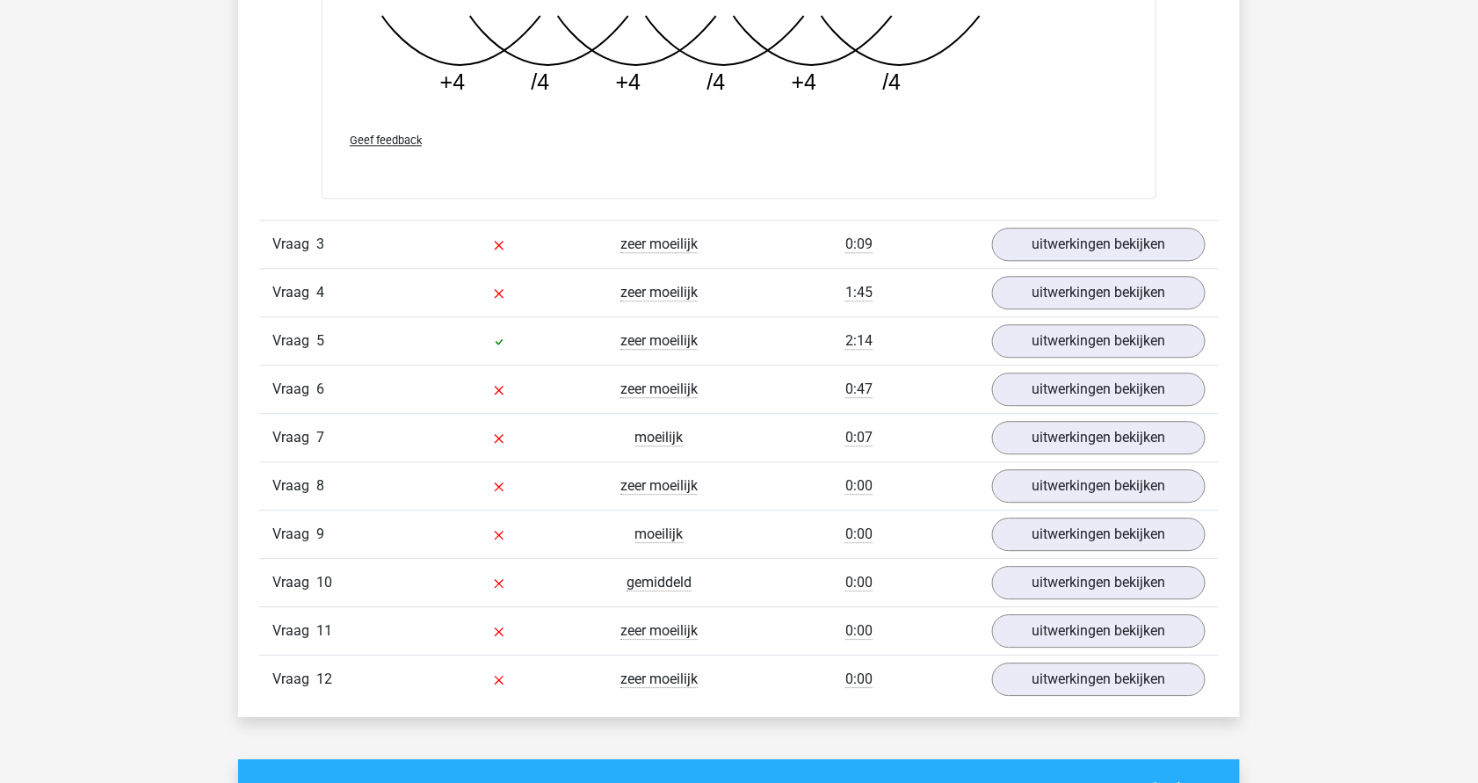
scroll to position [3641, 0]
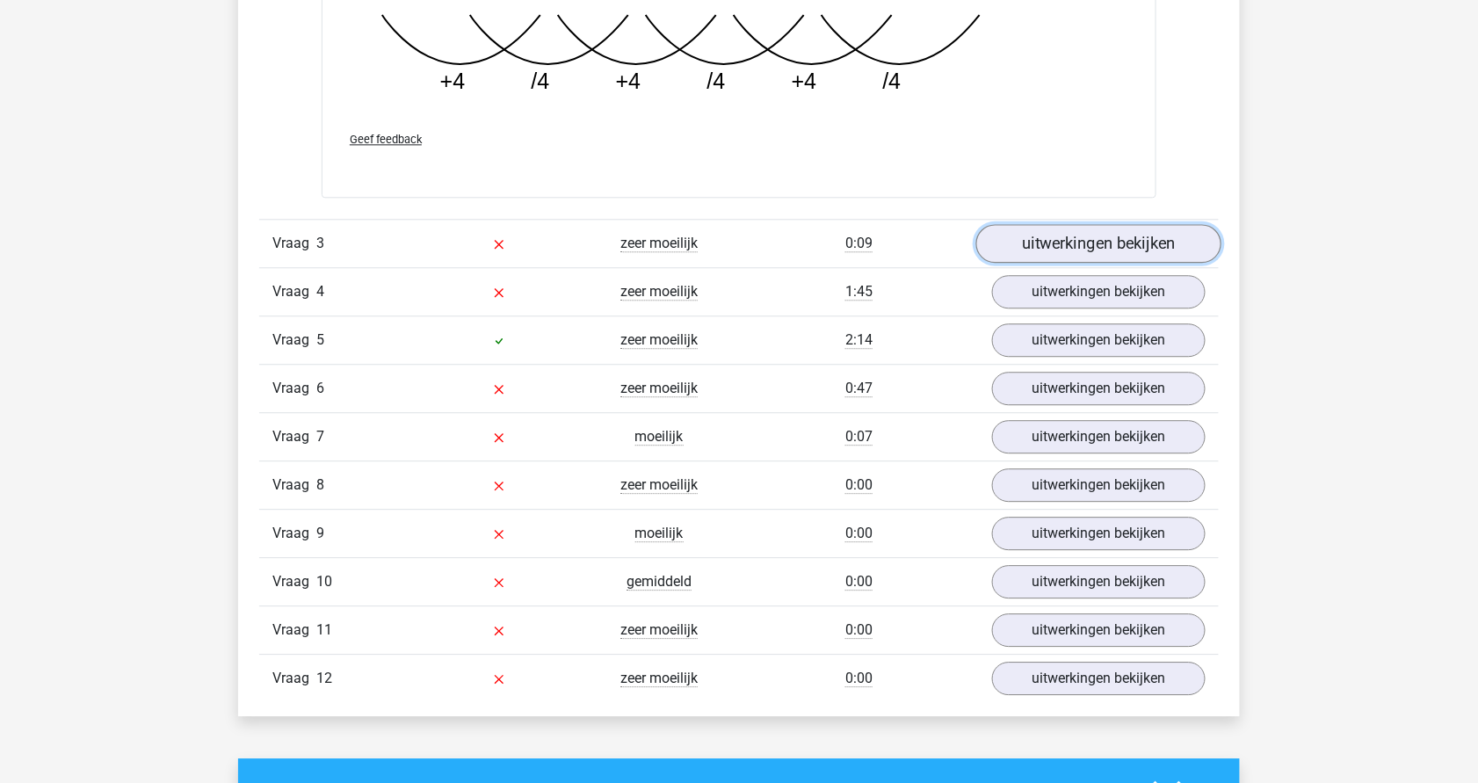
click at [1091, 234] on link "uitwerkingen bekijken" at bounding box center [1098, 243] width 245 height 39
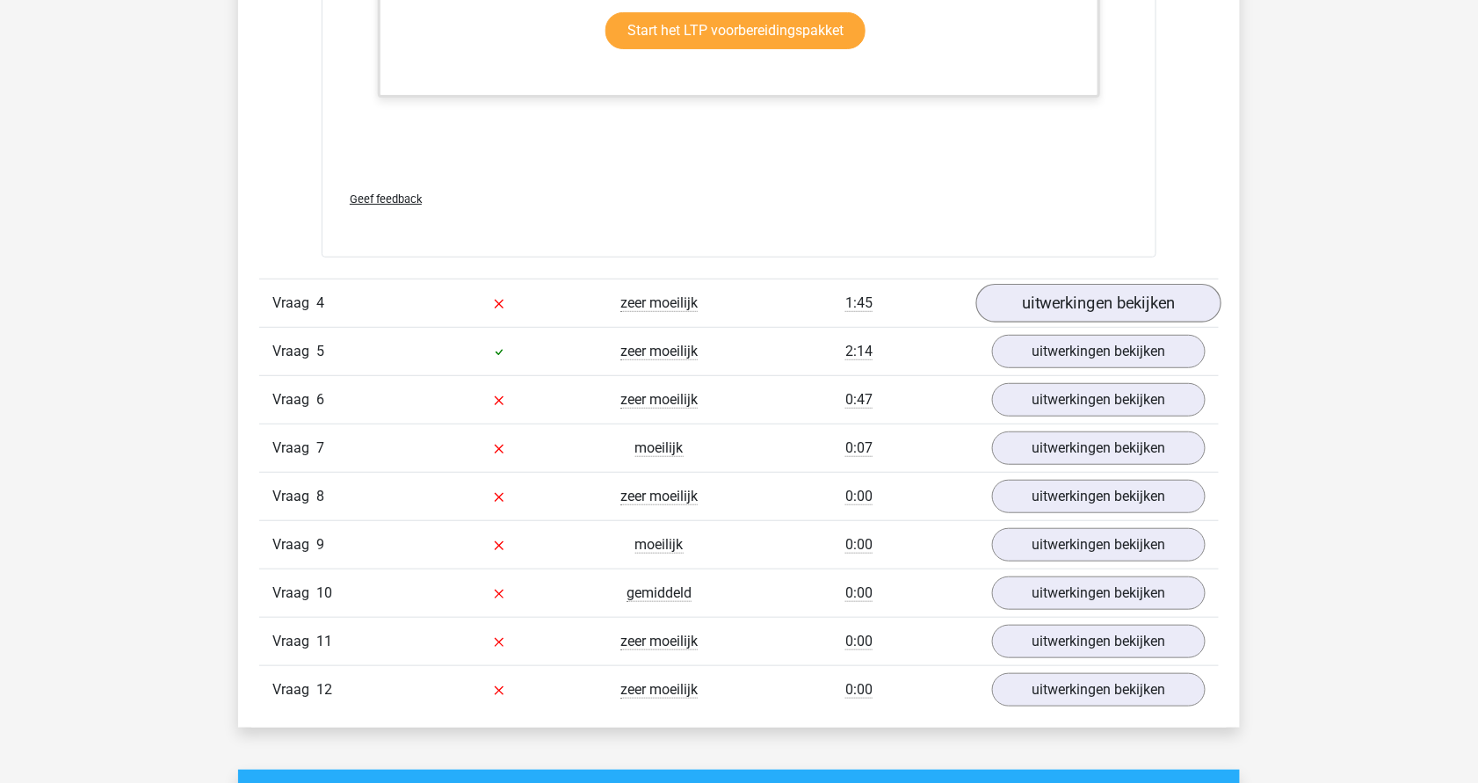
scroll to position [4703, 0]
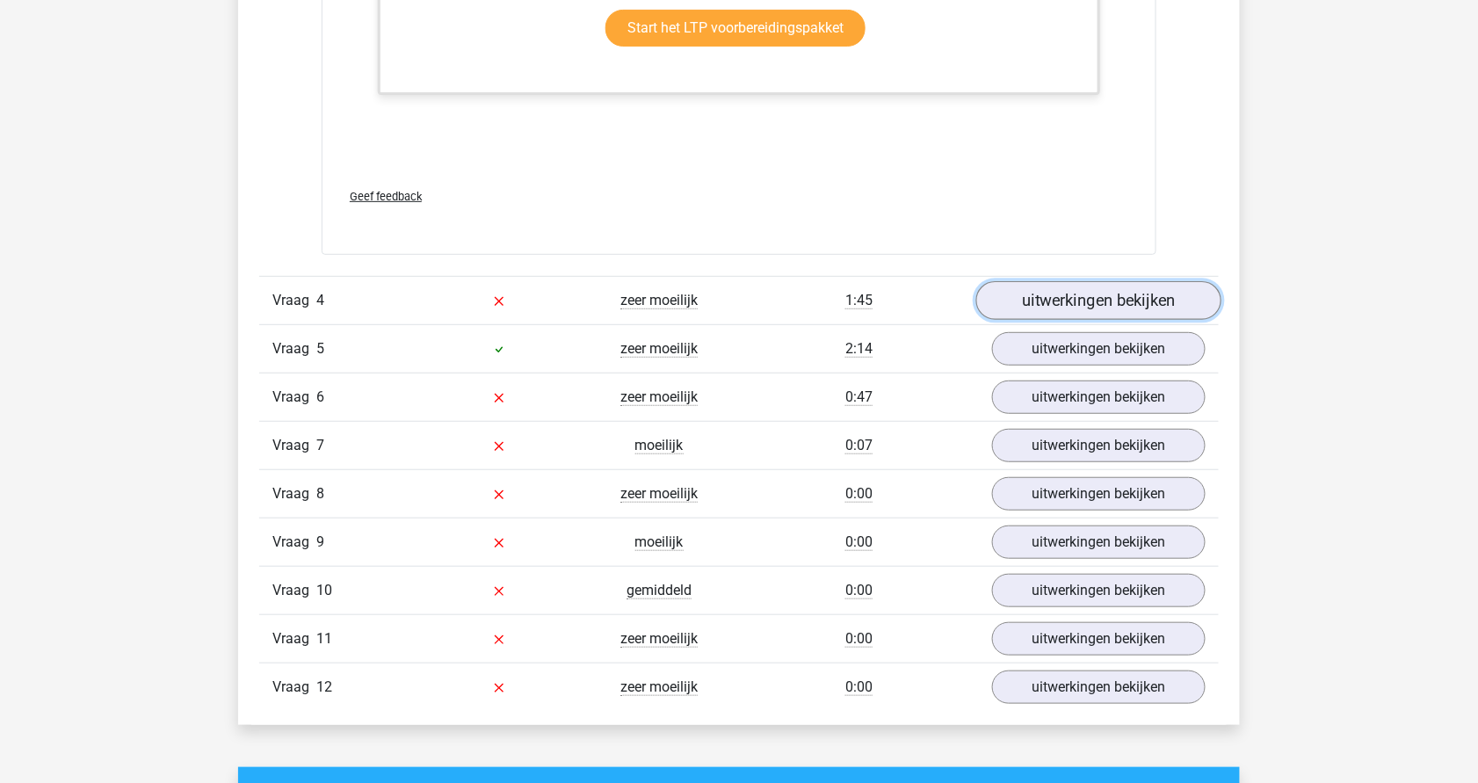
click at [1106, 304] on link "uitwerkingen bekijken" at bounding box center [1098, 300] width 245 height 39
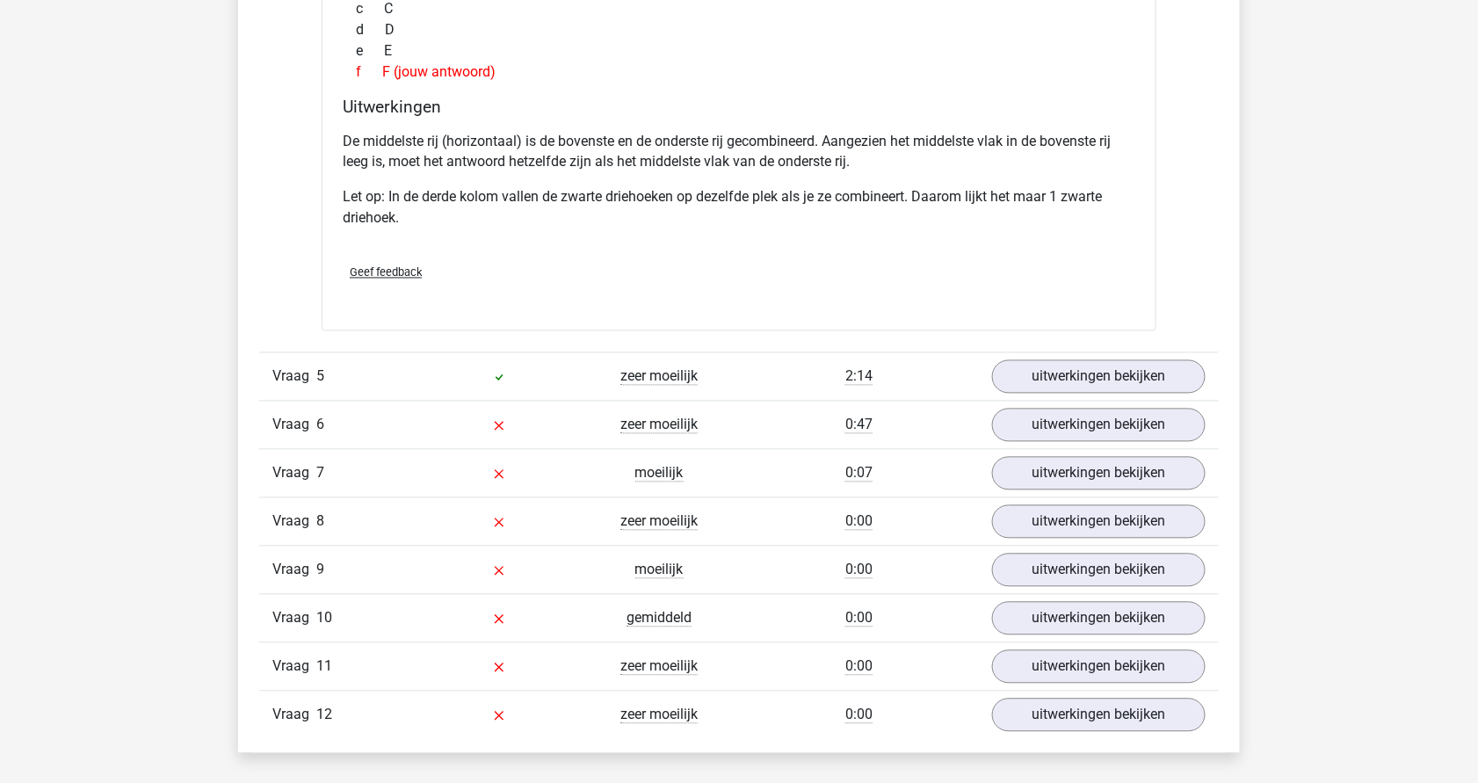
scroll to position [5526, 0]
click at [1070, 366] on link "uitwerkingen bekijken" at bounding box center [1098, 376] width 245 height 39
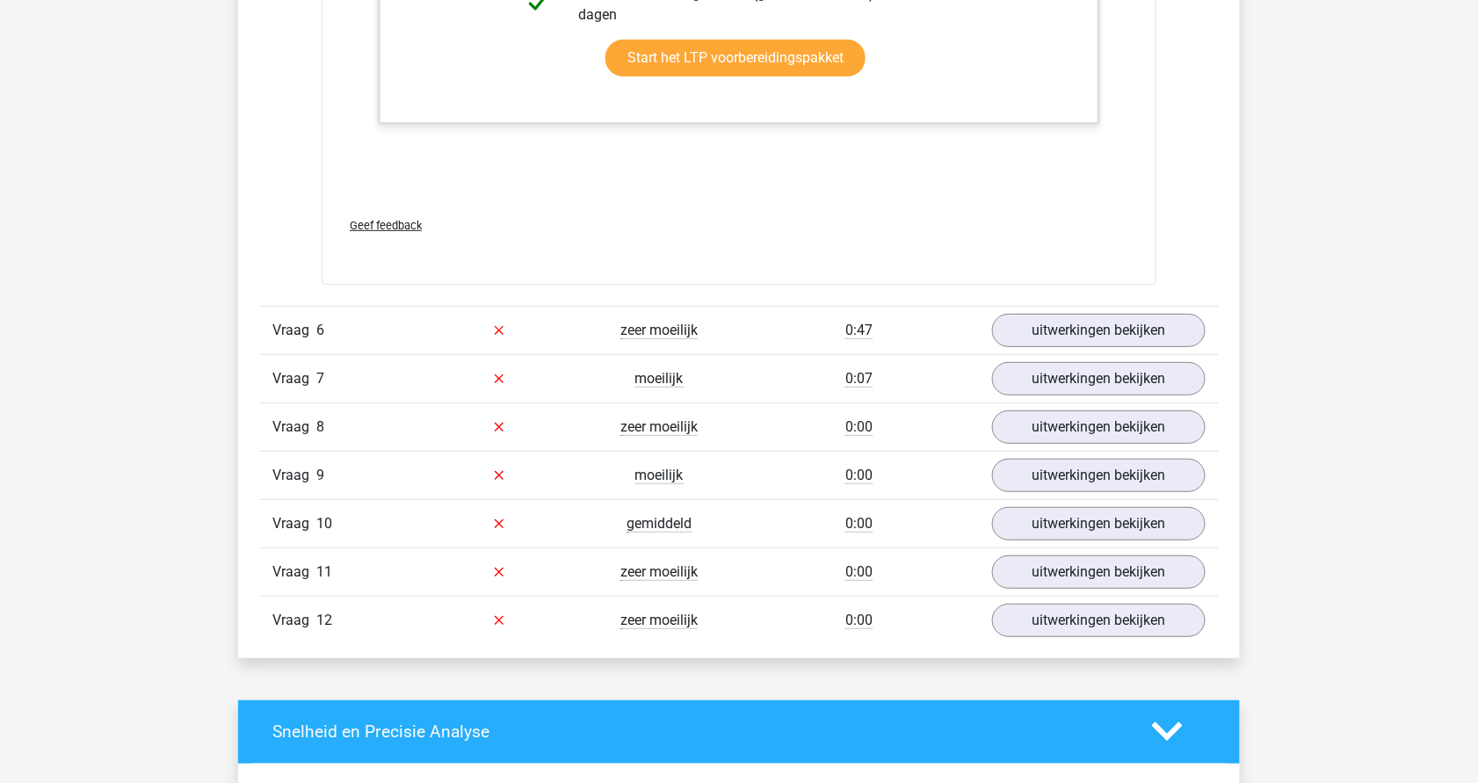
scroll to position [6876, 0]
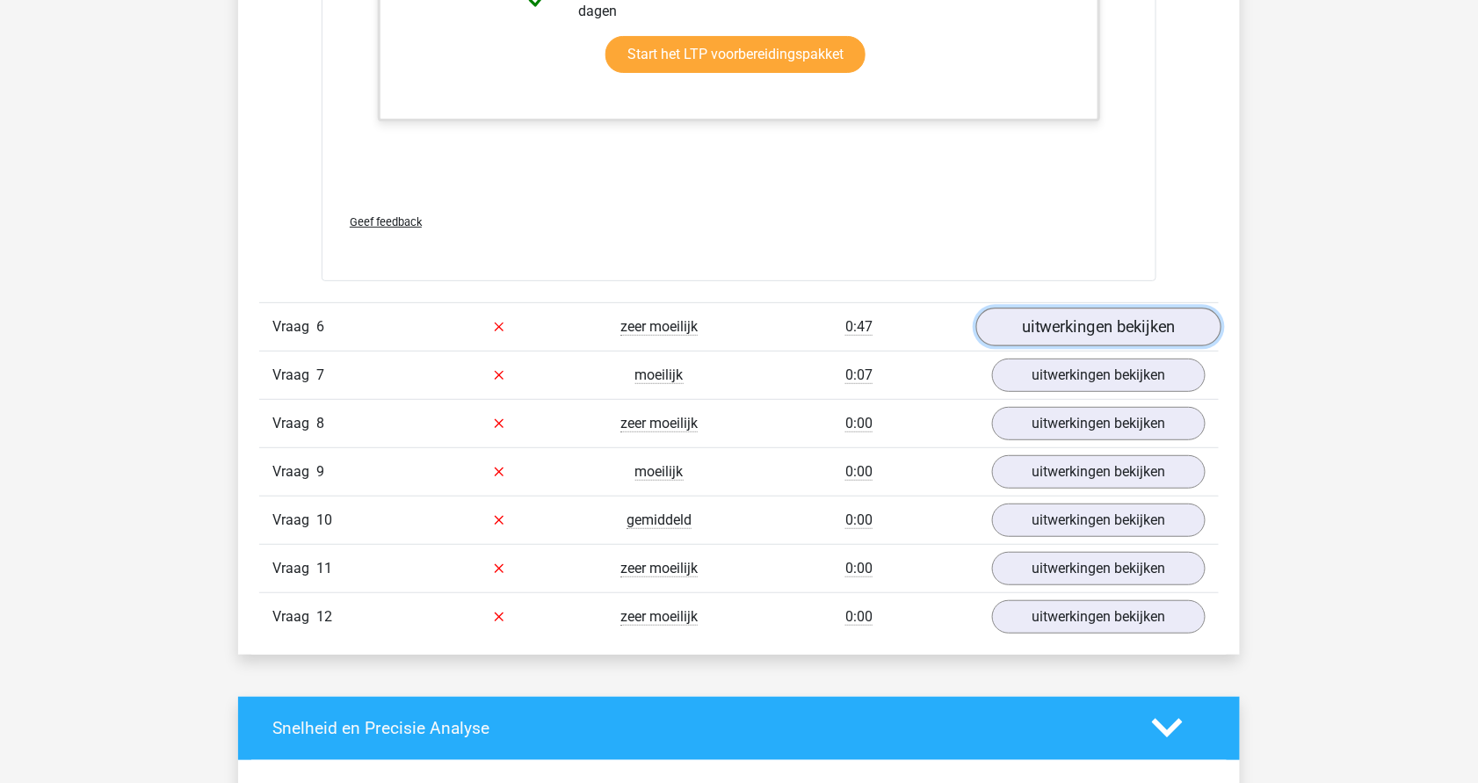
click at [1090, 308] on link "uitwerkingen bekijken" at bounding box center [1098, 327] width 245 height 39
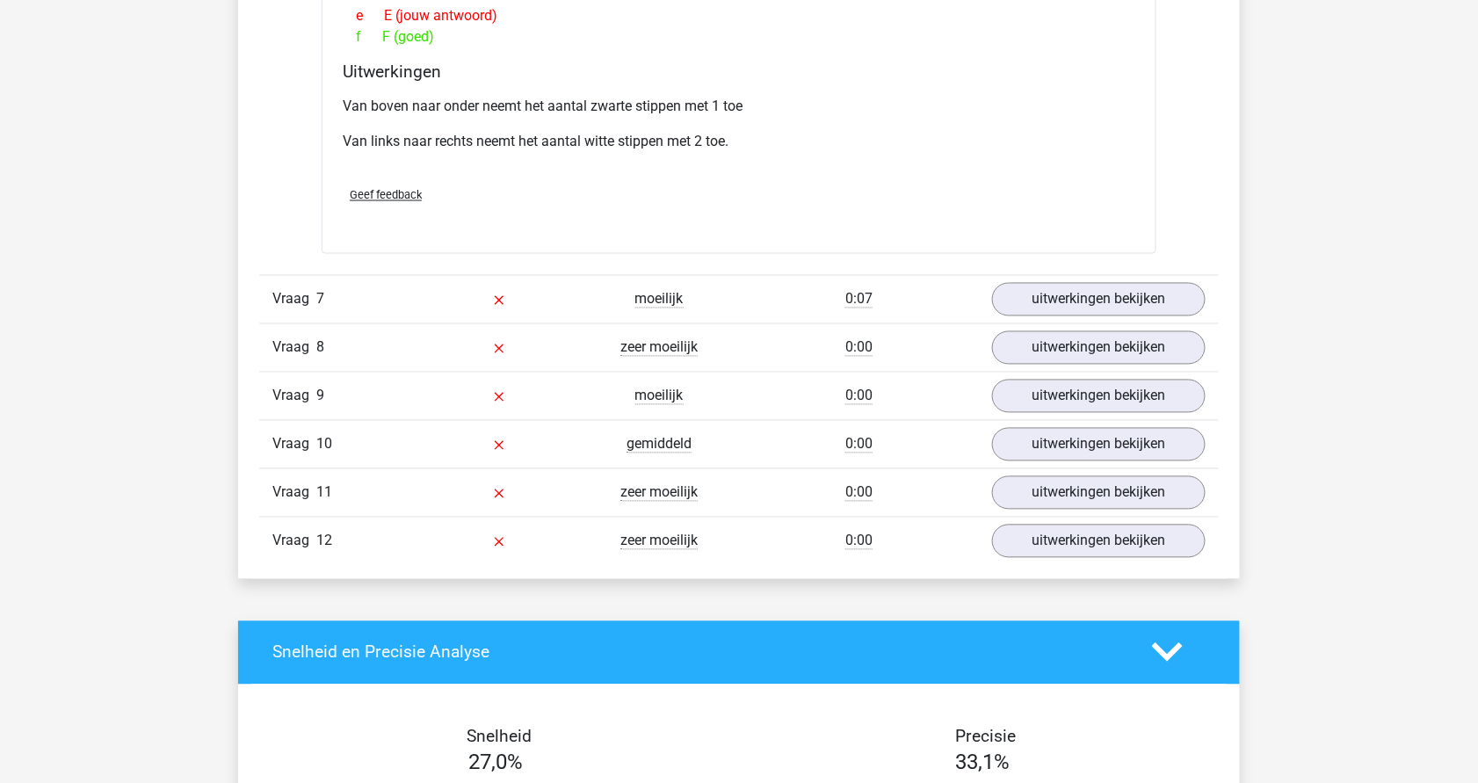
scroll to position [7762, 0]
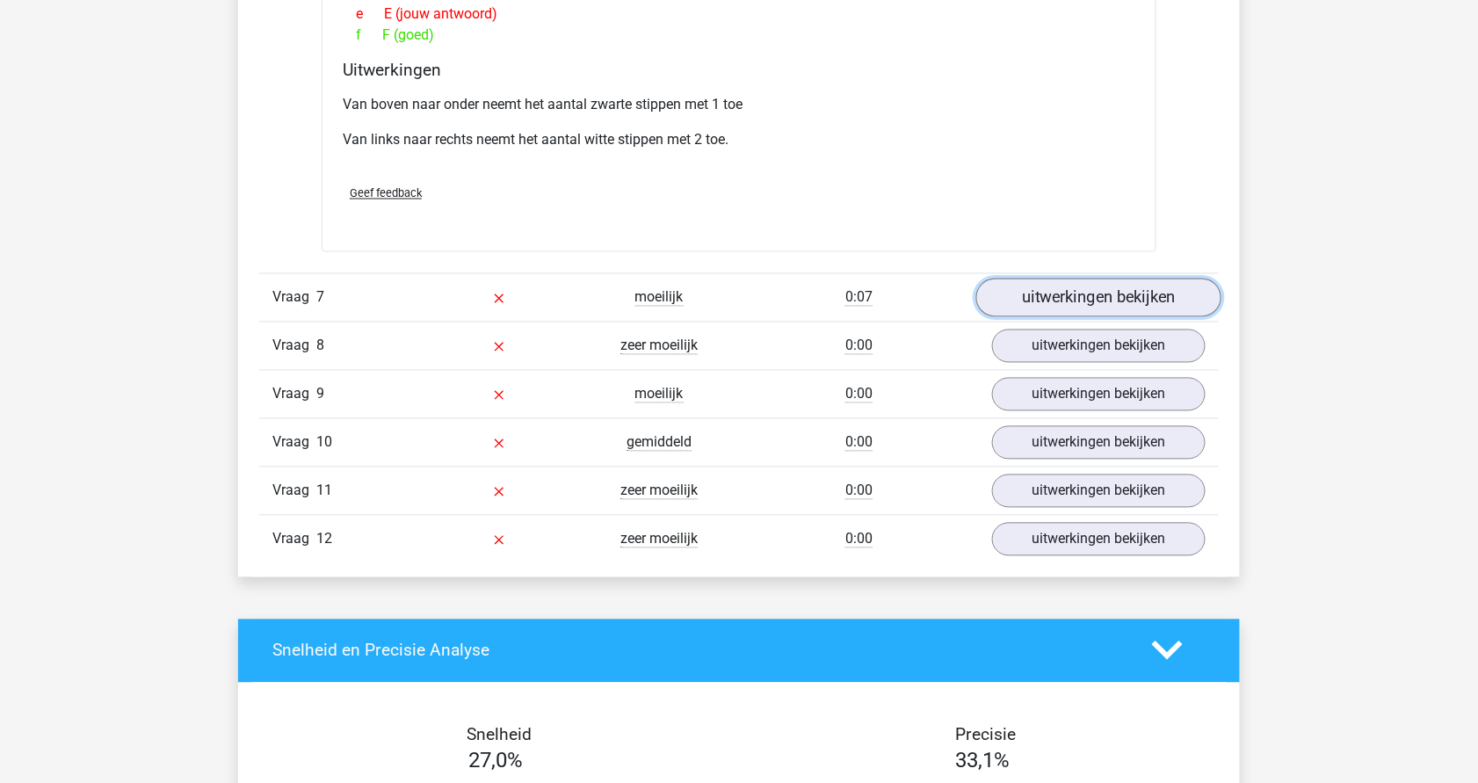
click at [1106, 279] on link "uitwerkingen bekijken" at bounding box center [1098, 298] width 245 height 39
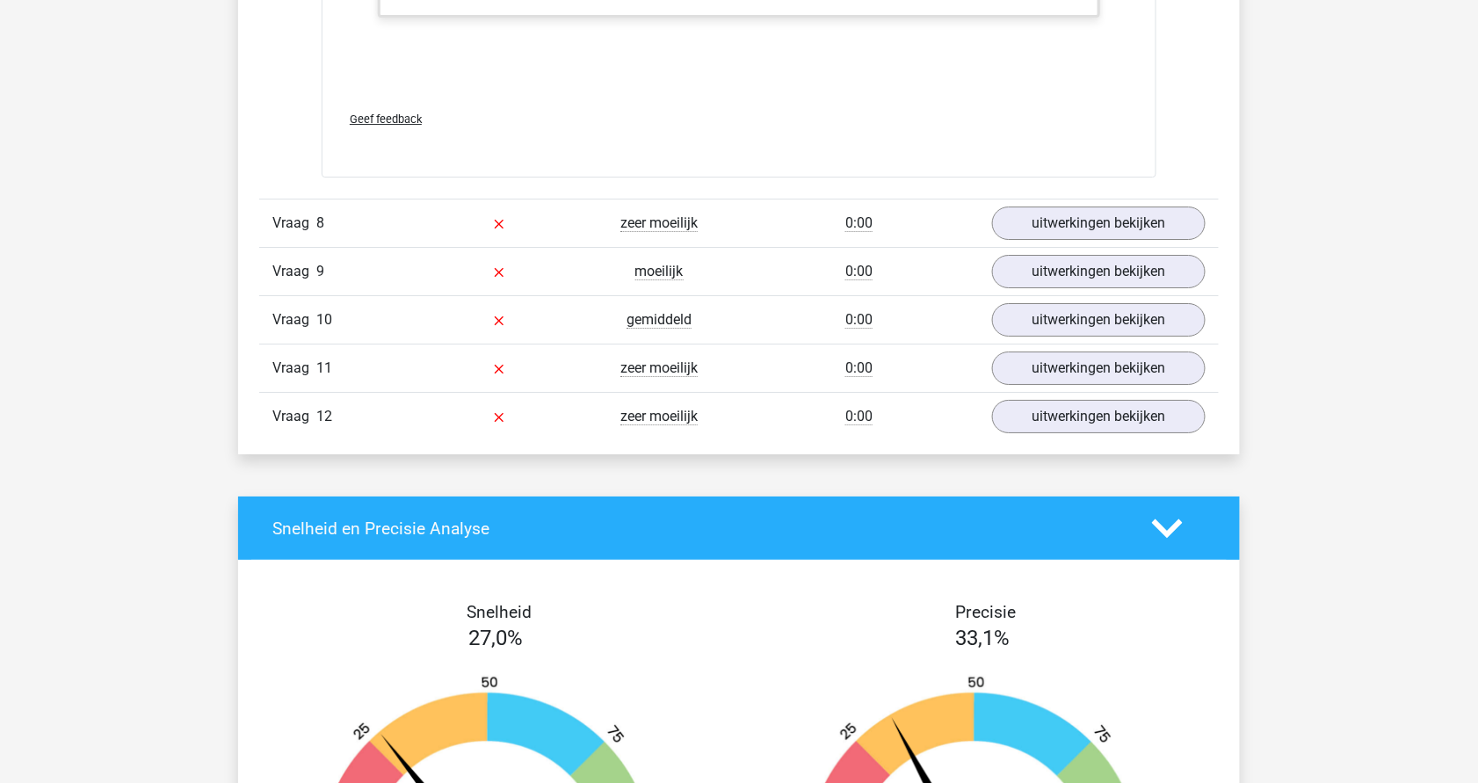
scroll to position [8804, 0]
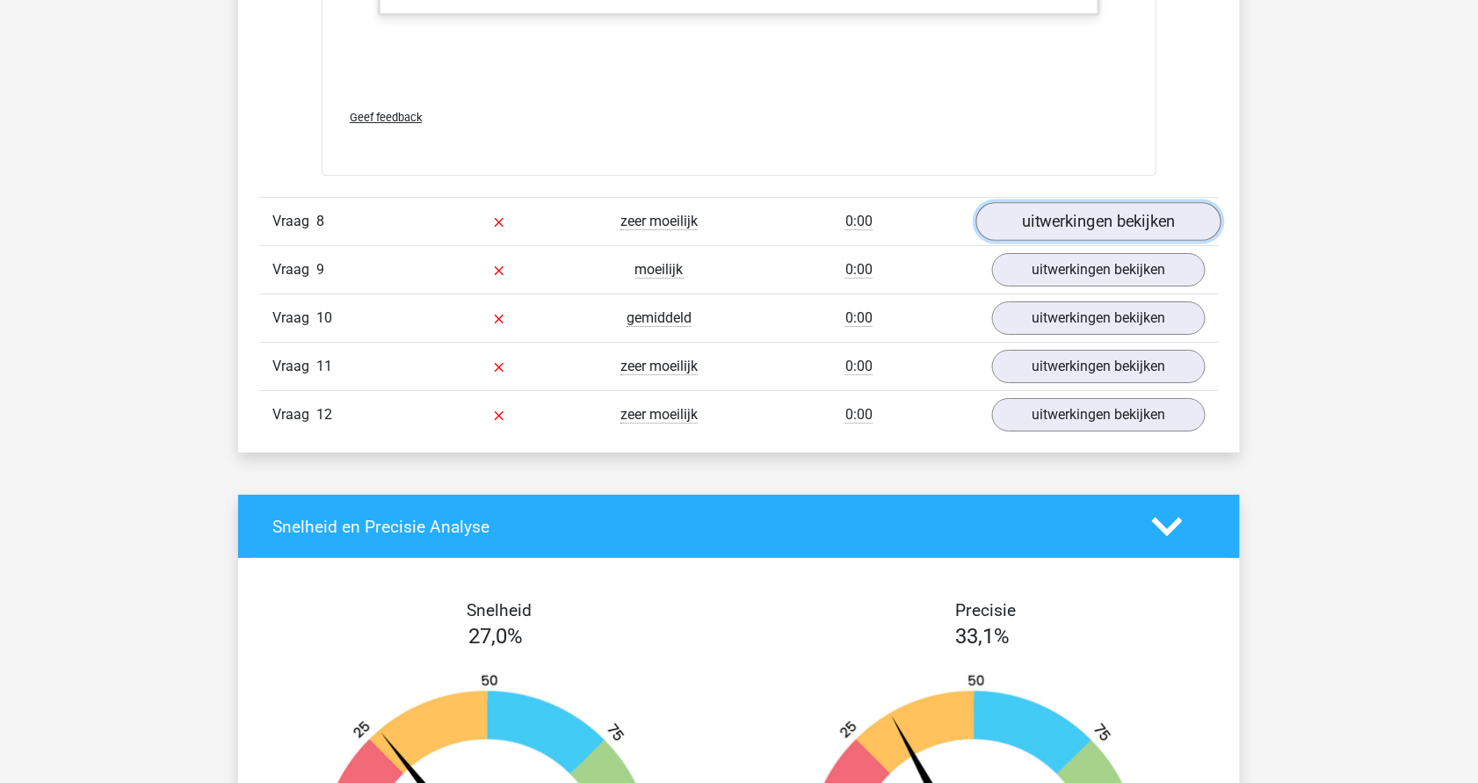
click at [1134, 202] on link "uitwerkingen bekijken" at bounding box center [1098, 221] width 245 height 39
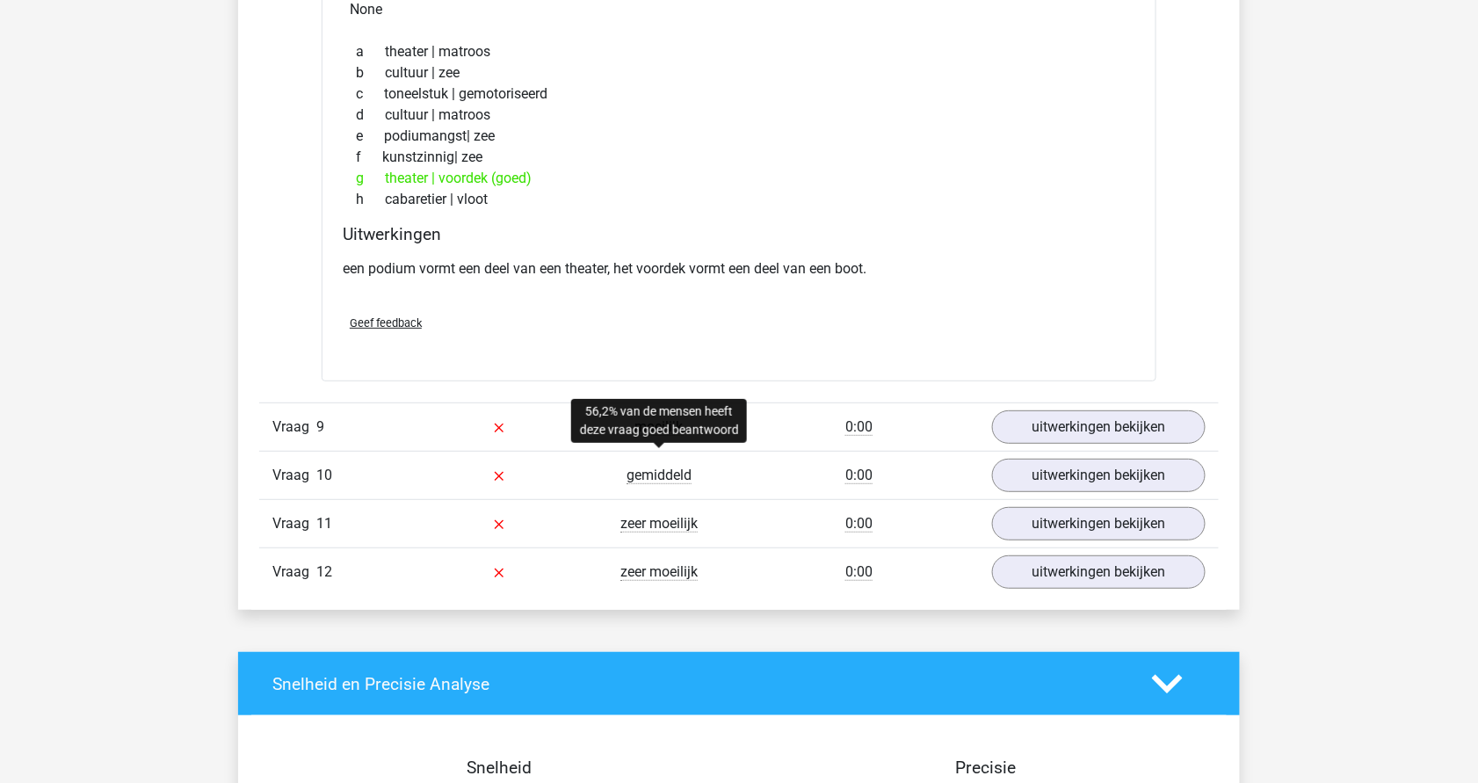
scroll to position [9149, 0]
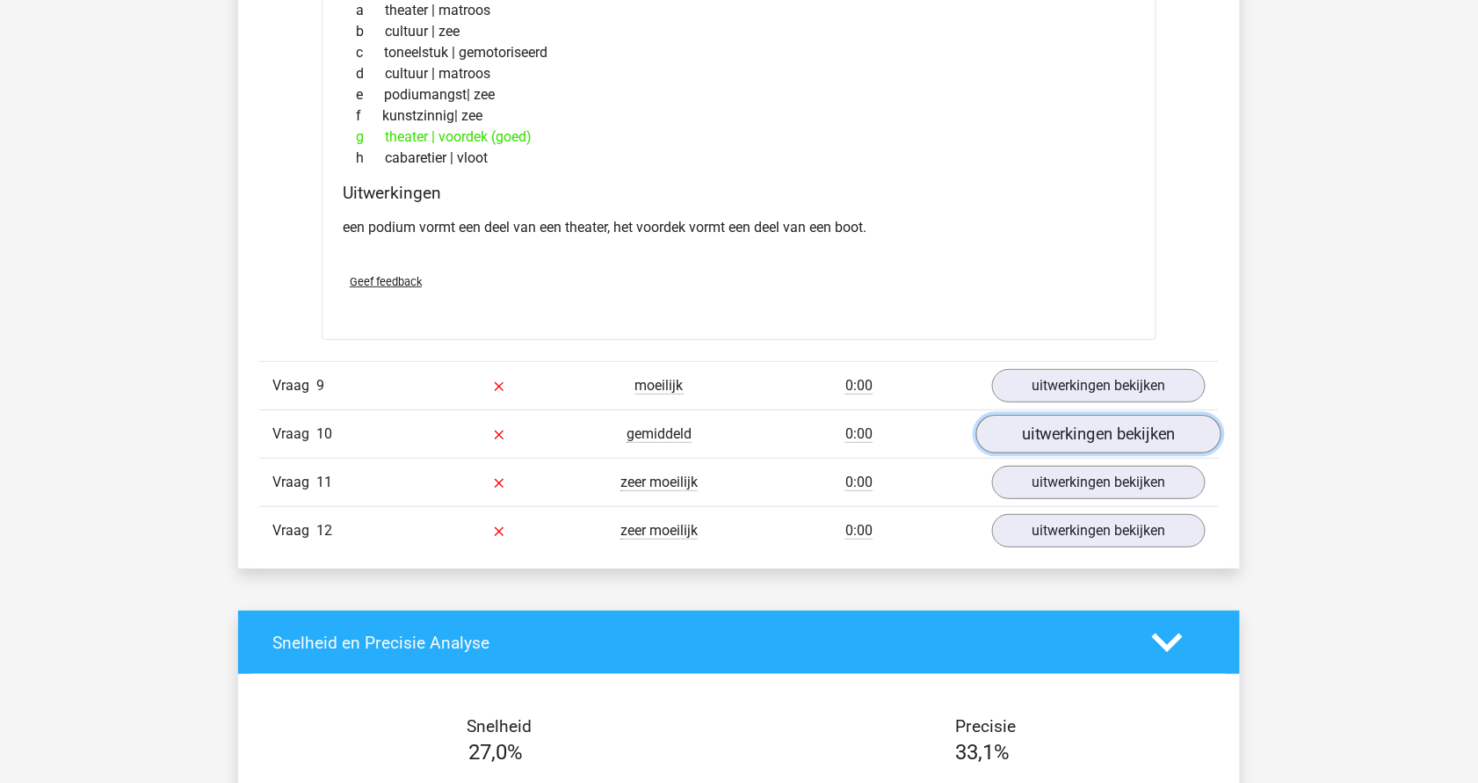
click at [1156, 418] on link "uitwerkingen bekijken" at bounding box center [1098, 434] width 245 height 39
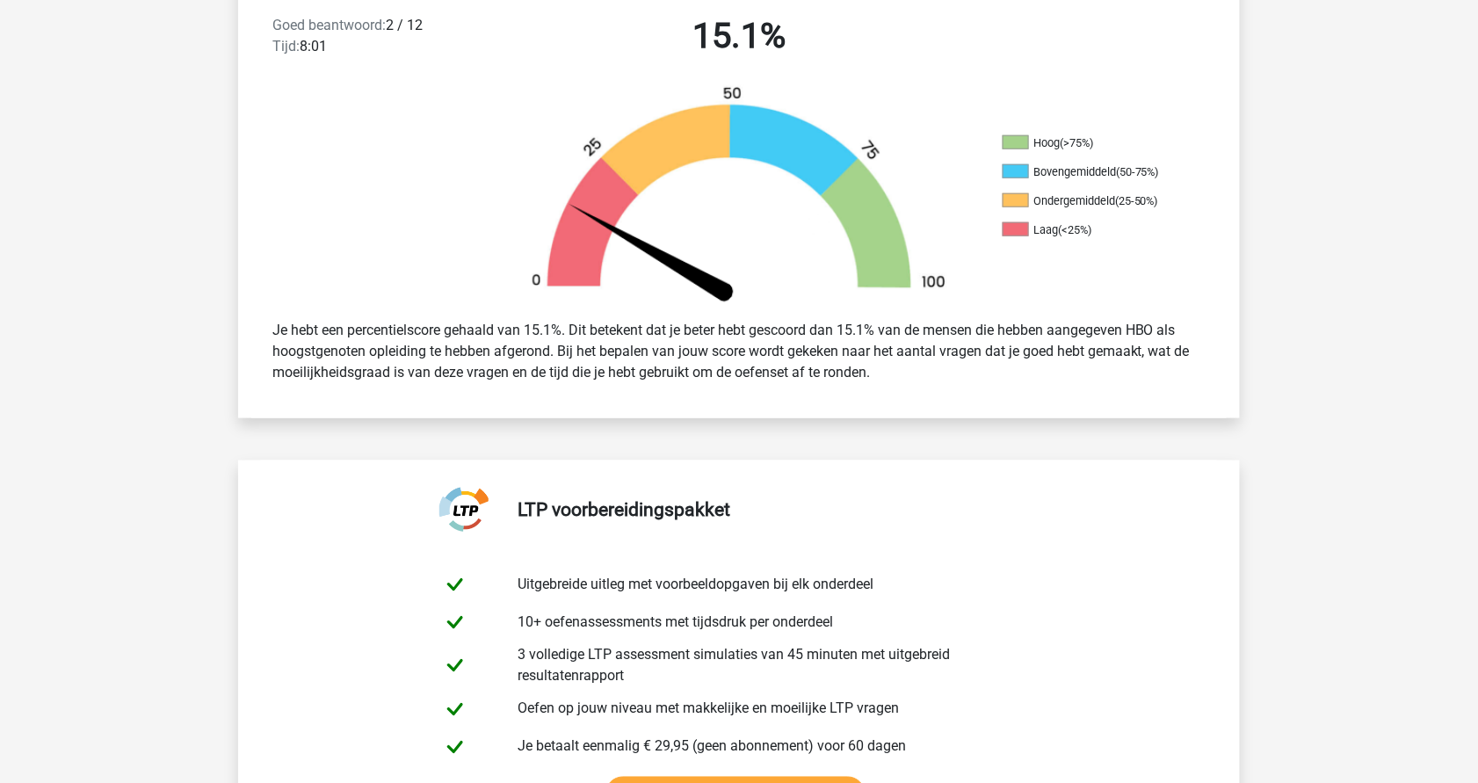
scroll to position [0, 0]
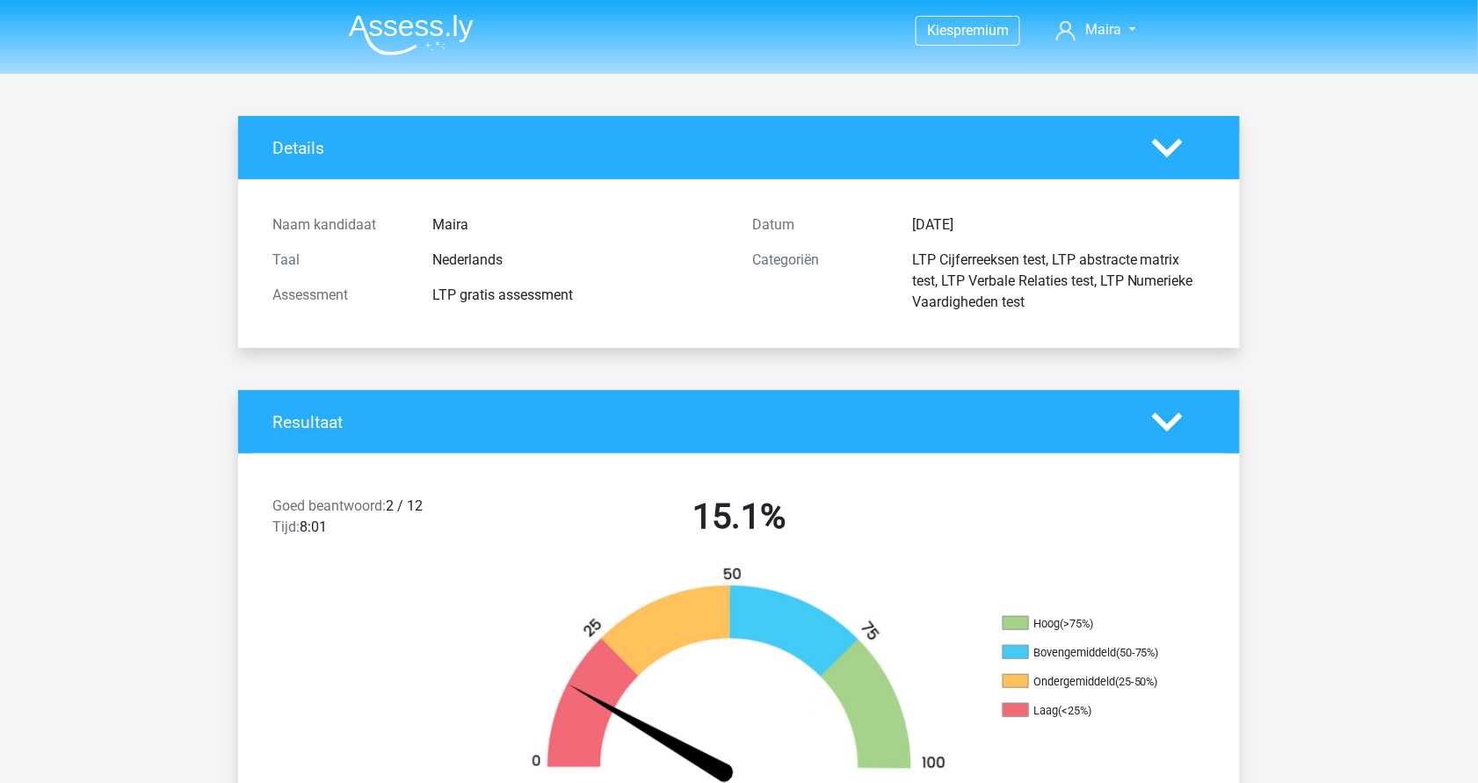
click at [403, 18] on img at bounding box center [411, 34] width 125 height 41
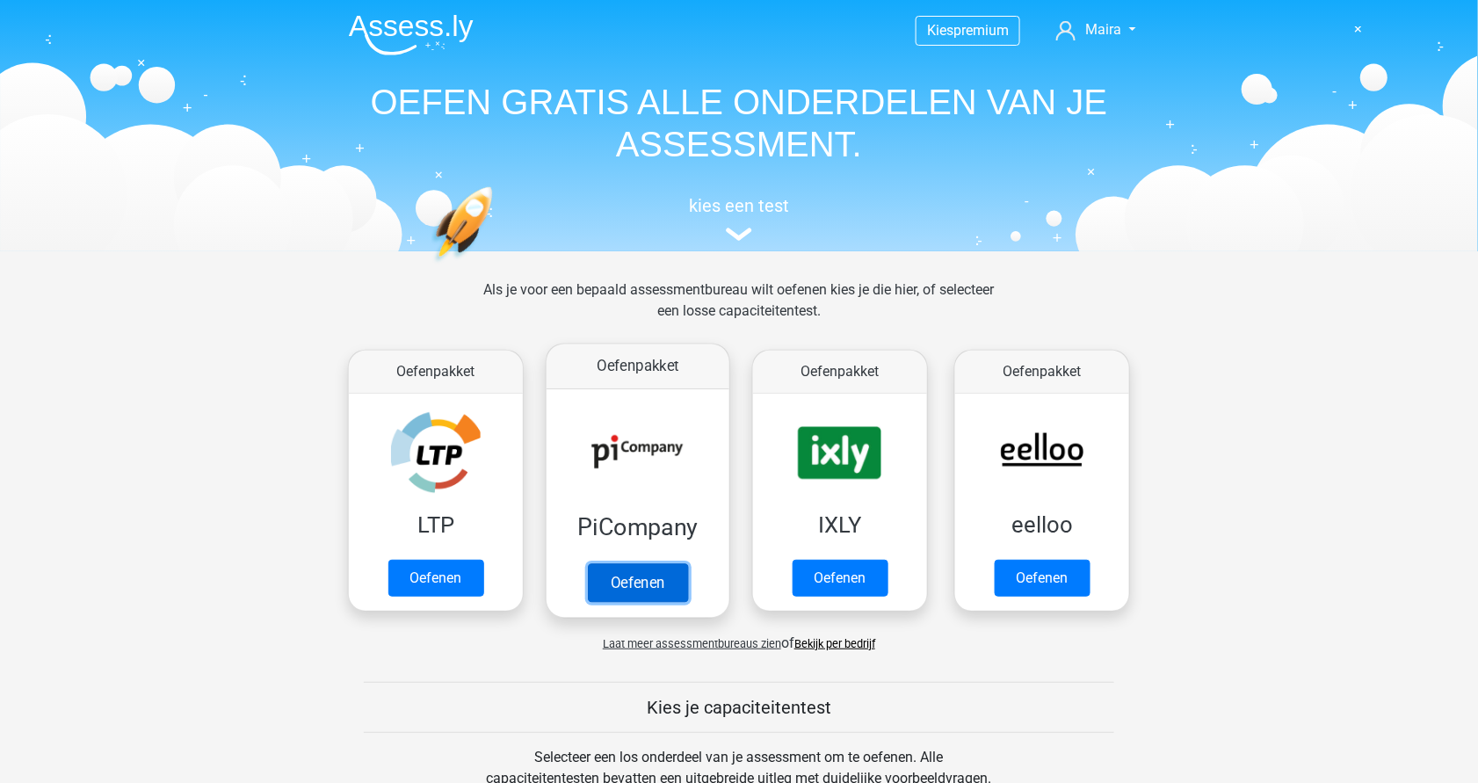
click at [648, 587] on link "Oefenen" at bounding box center [638, 582] width 100 height 39
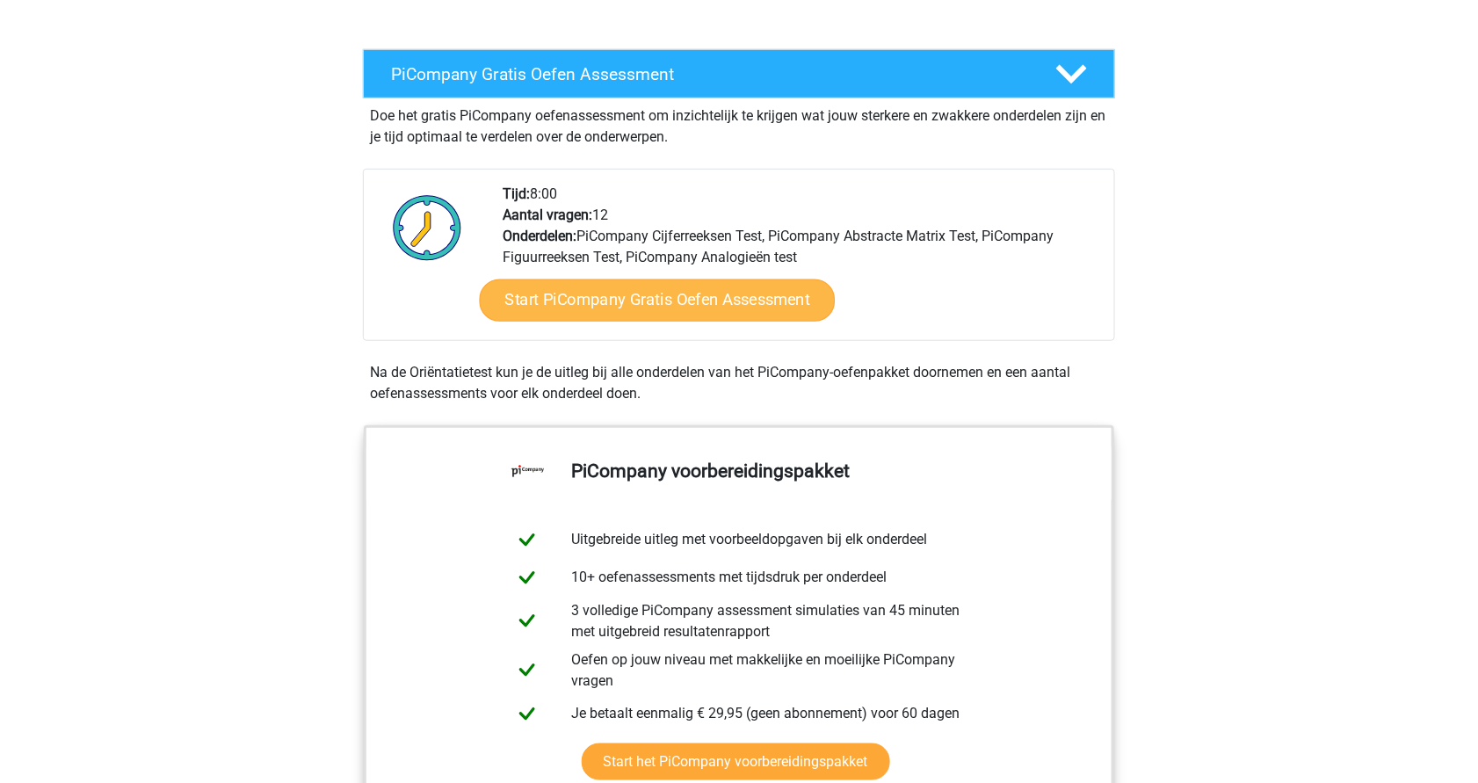
scroll to position [303, 0]
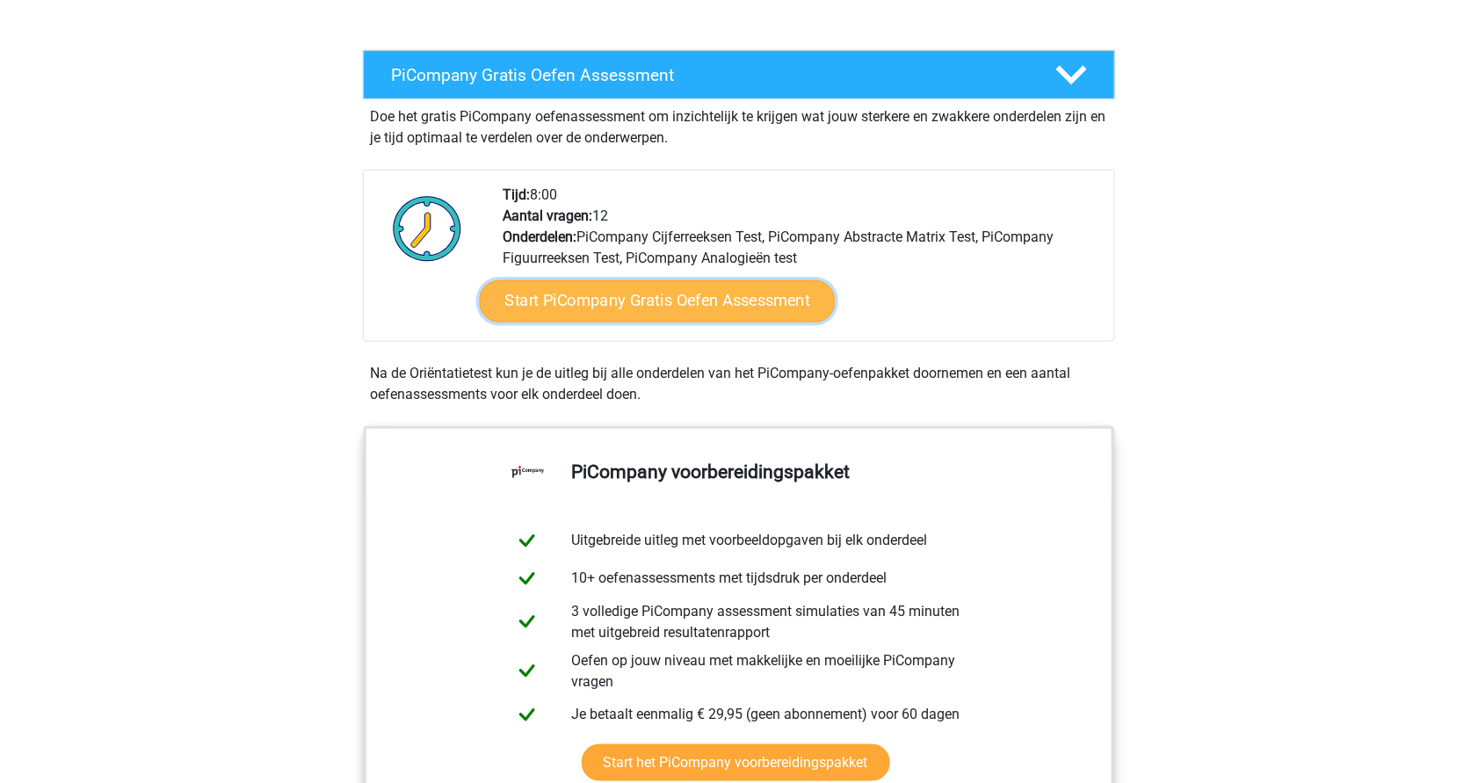
click at [659, 319] on link "Start PiCompany Gratis Oefen Assessment" at bounding box center [658, 301] width 356 height 42
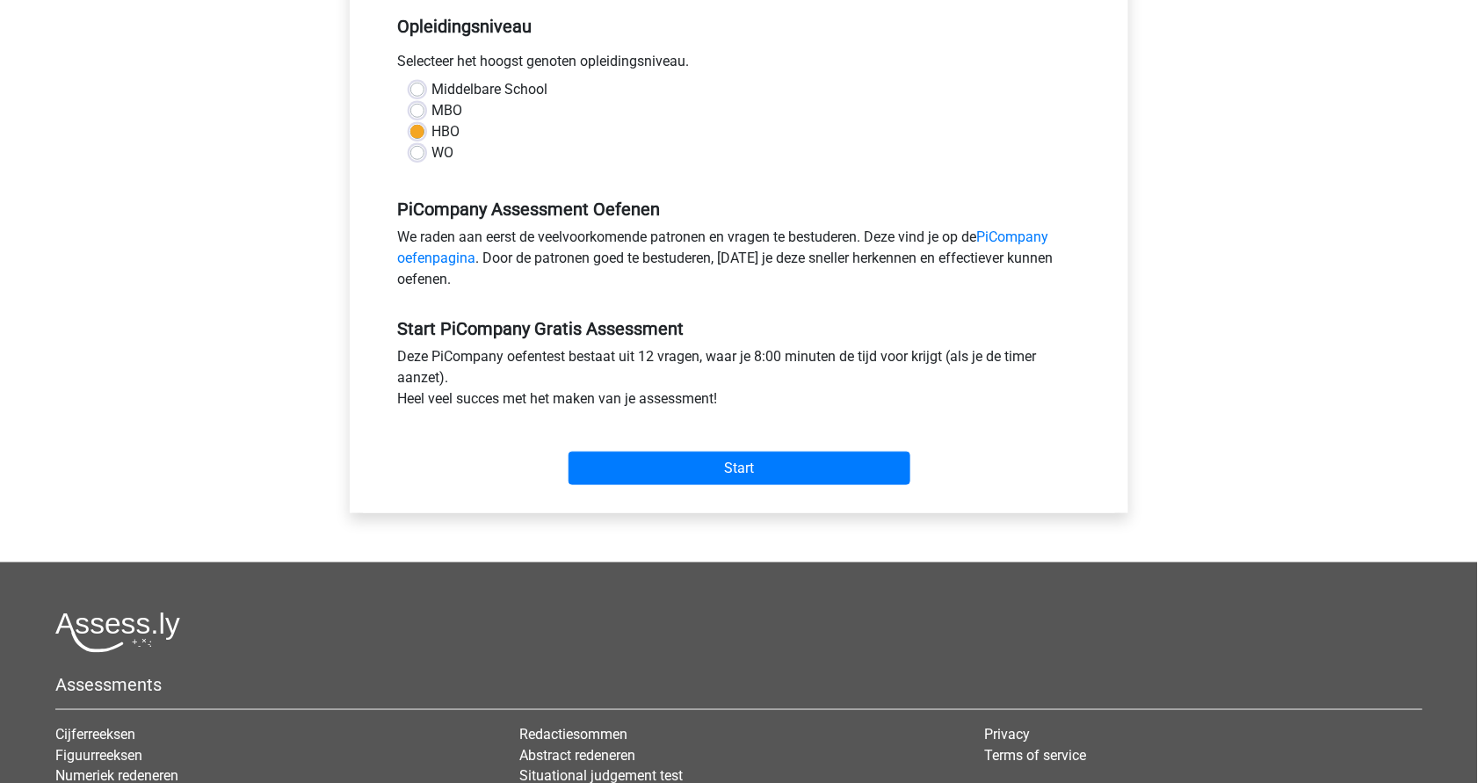
scroll to position [379, 0]
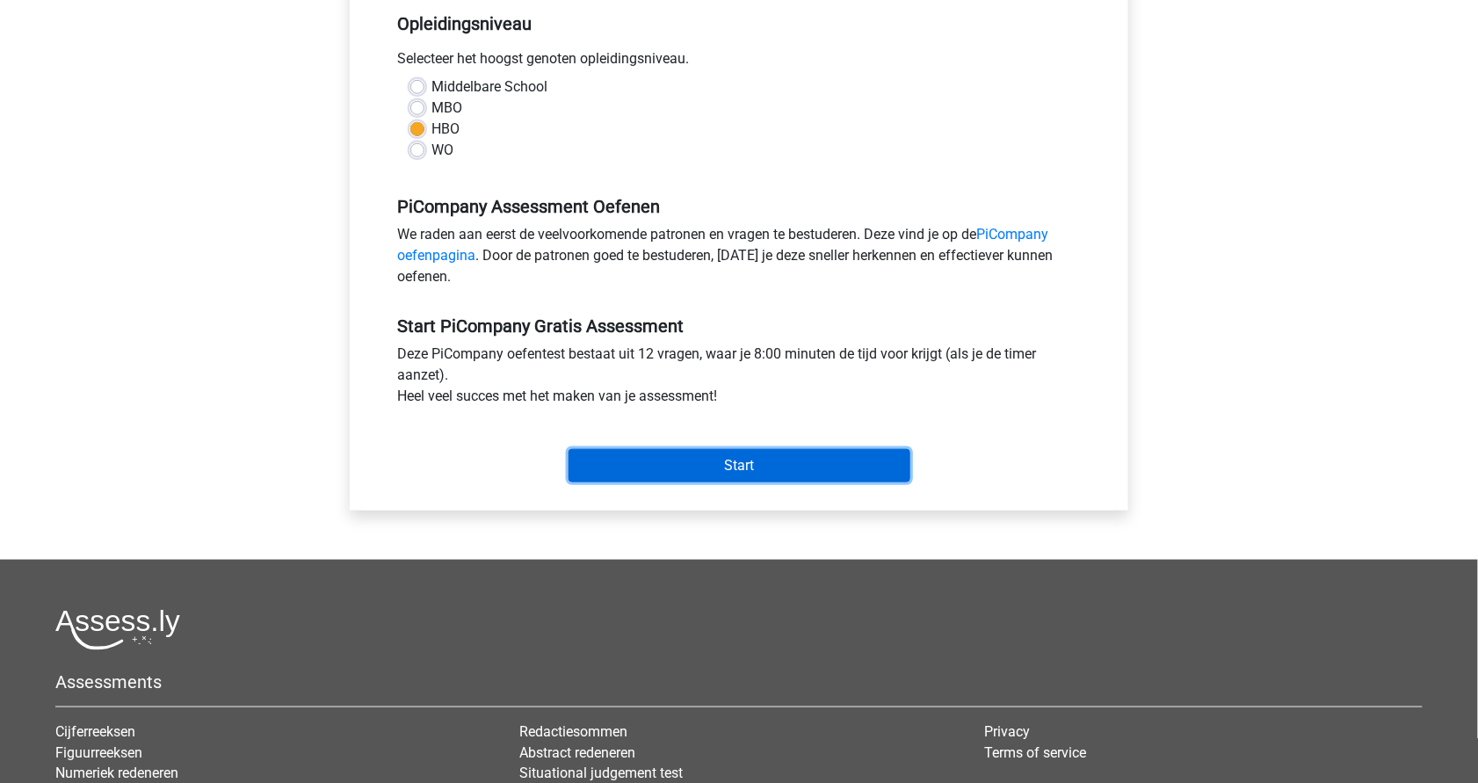
click at [709, 482] on input "Start" at bounding box center [740, 465] width 342 height 33
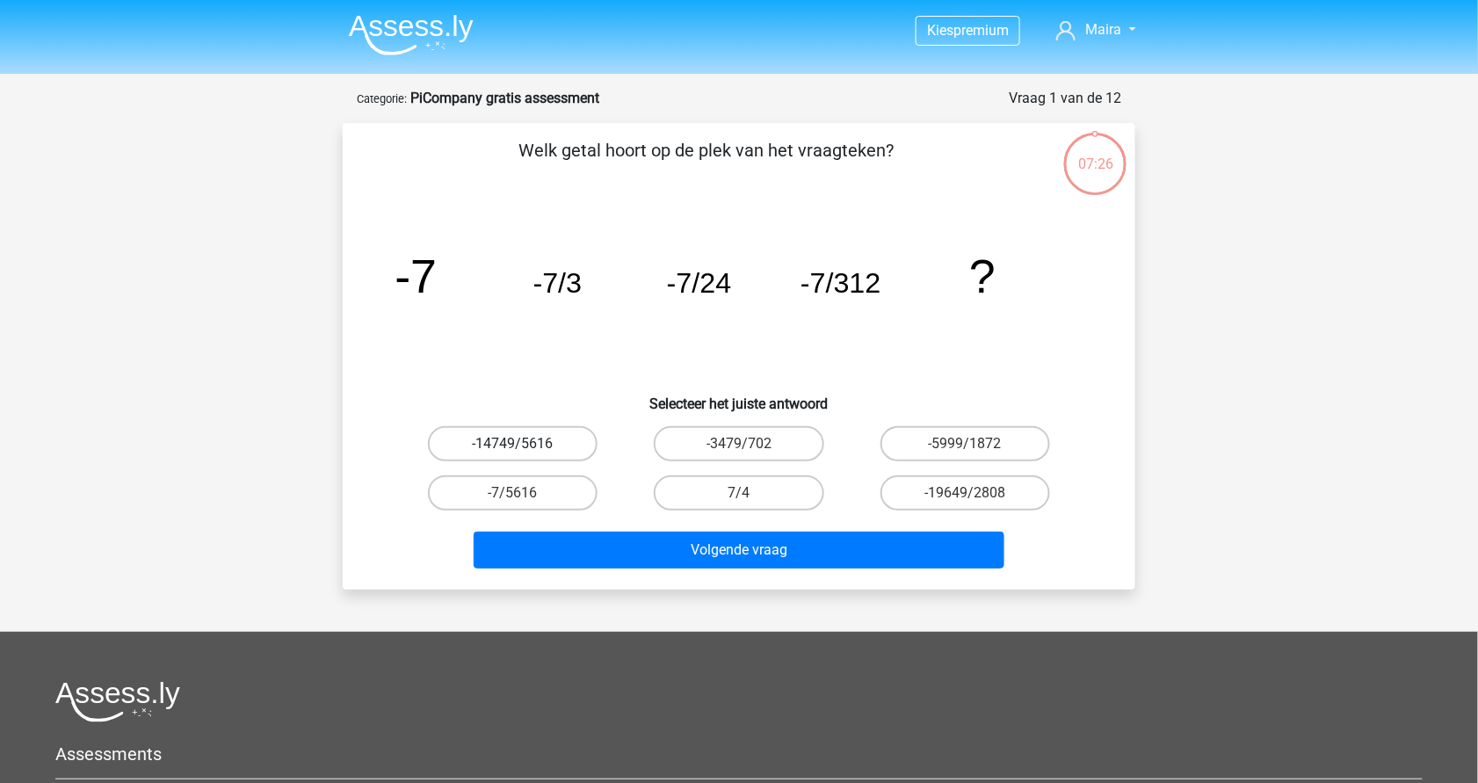
click at [550, 439] on label "-14749/5616" at bounding box center [513, 443] width 170 height 35
click at [525, 444] on input "-14749/5616" at bounding box center [518, 449] width 11 height 11
radio input "true"
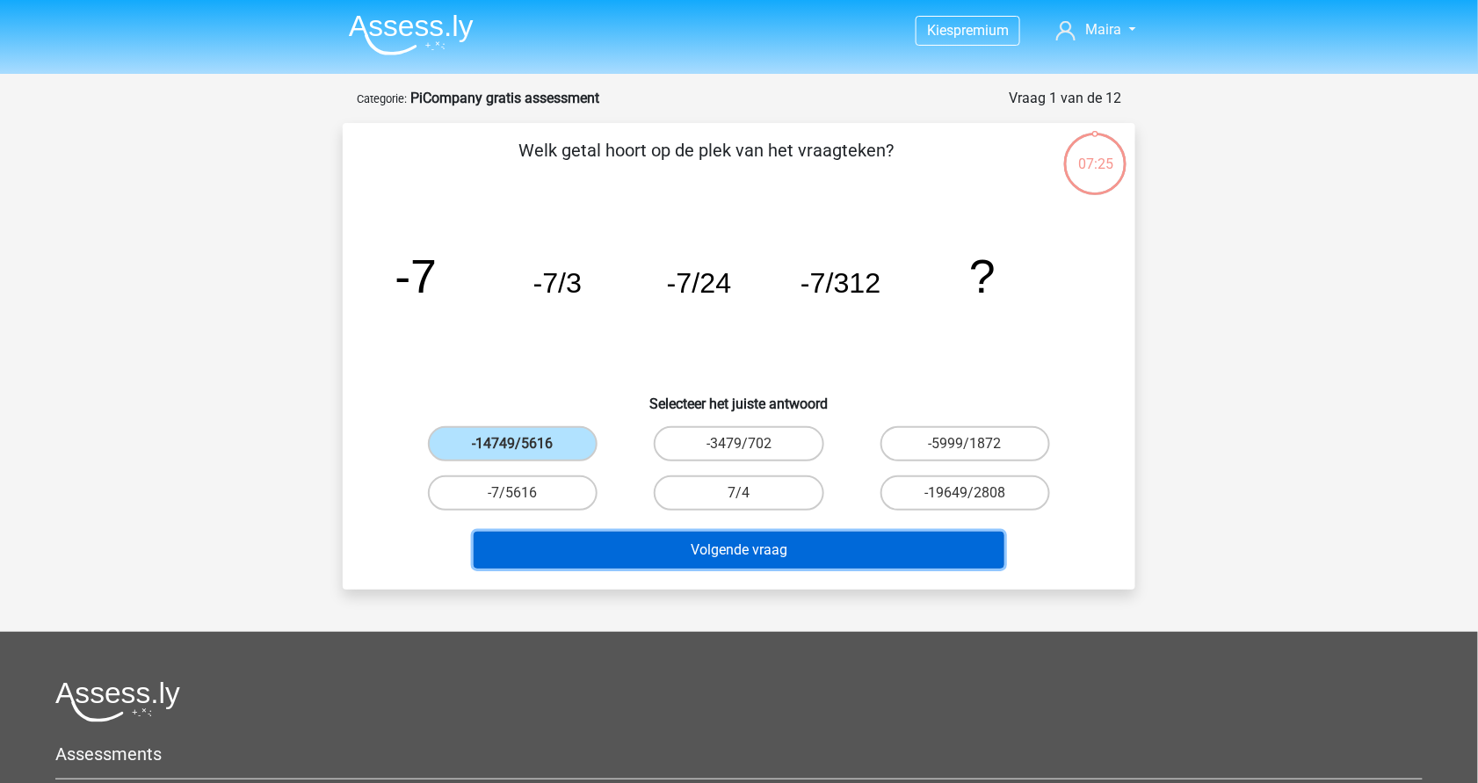
click at [676, 541] on button "Volgende vraag" at bounding box center [740, 550] width 532 height 37
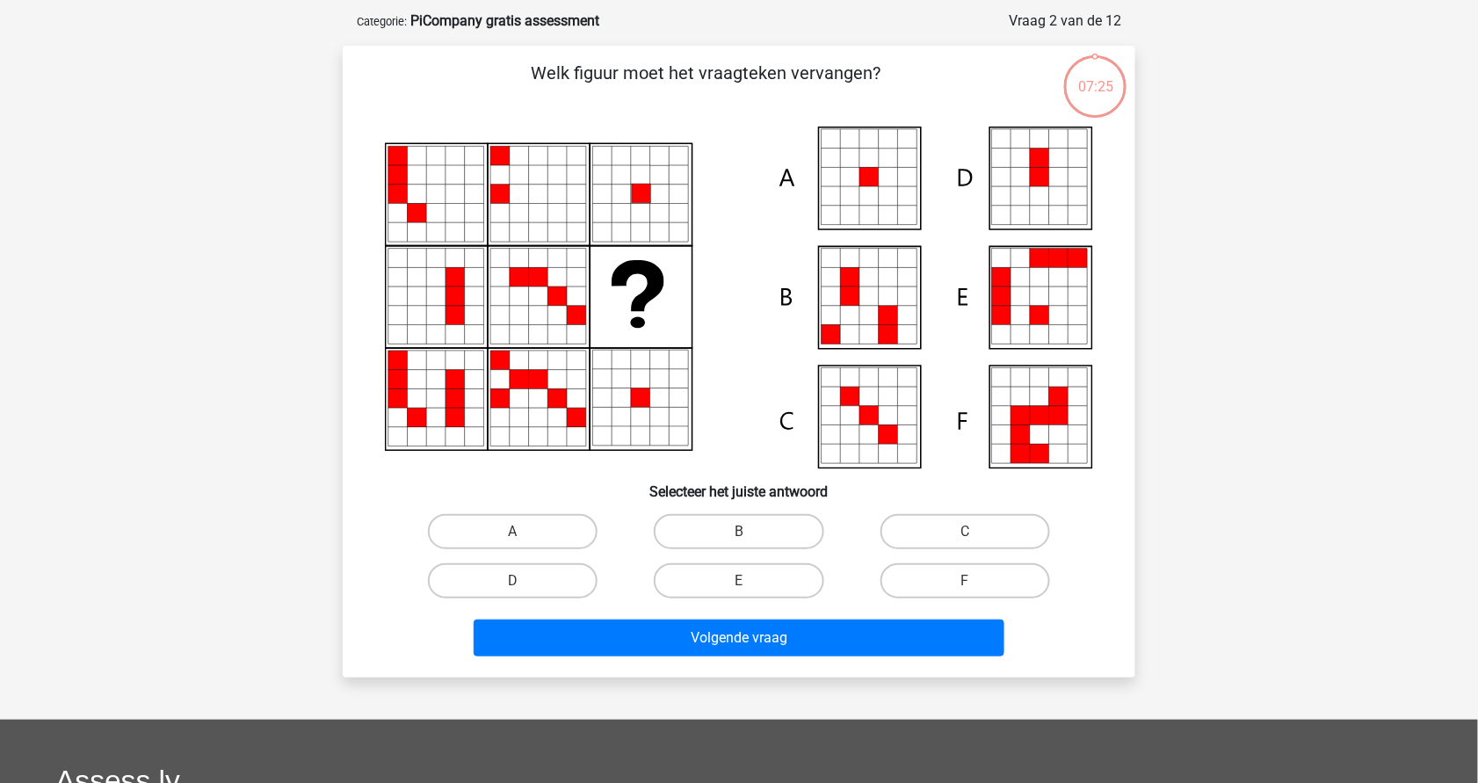
scroll to position [88, 0]
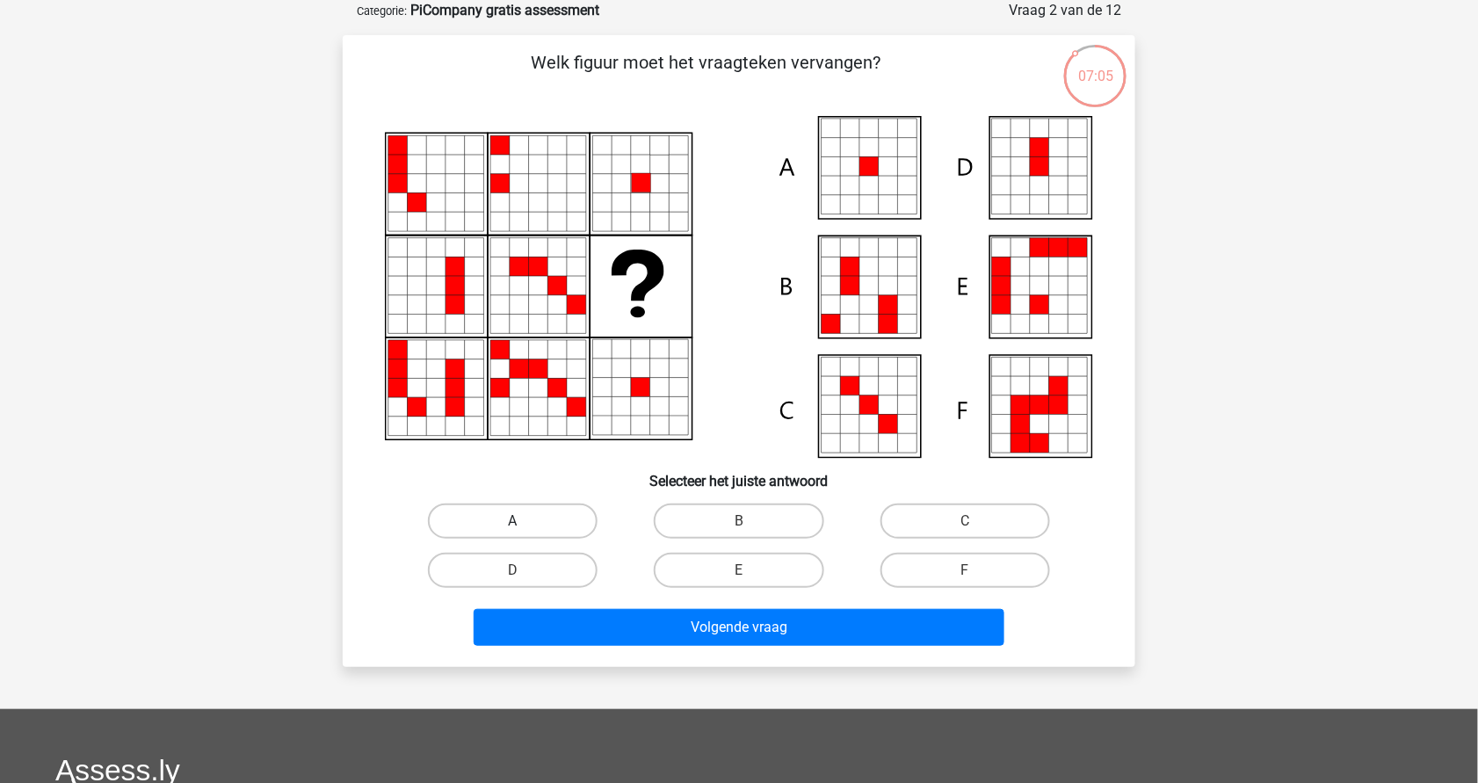
click at [539, 515] on label "A" at bounding box center [513, 521] width 170 height 35
click at [525, 521] on input "A" at bounding box center [518, 526] width 11 height 11
radio input "true"
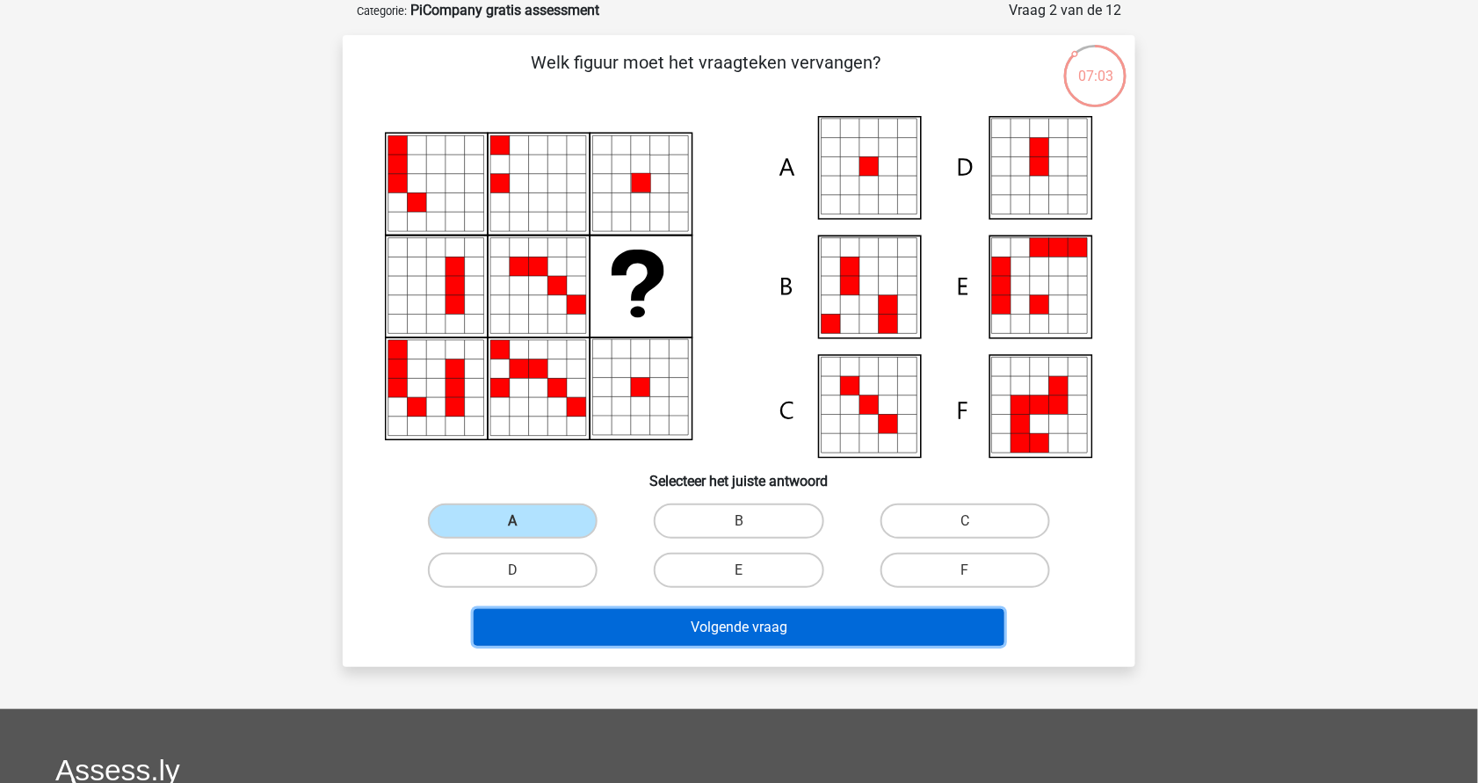
click at [717, 616] on button "Volgende vraag" at bounding box center [740, 627] width 532 height 37
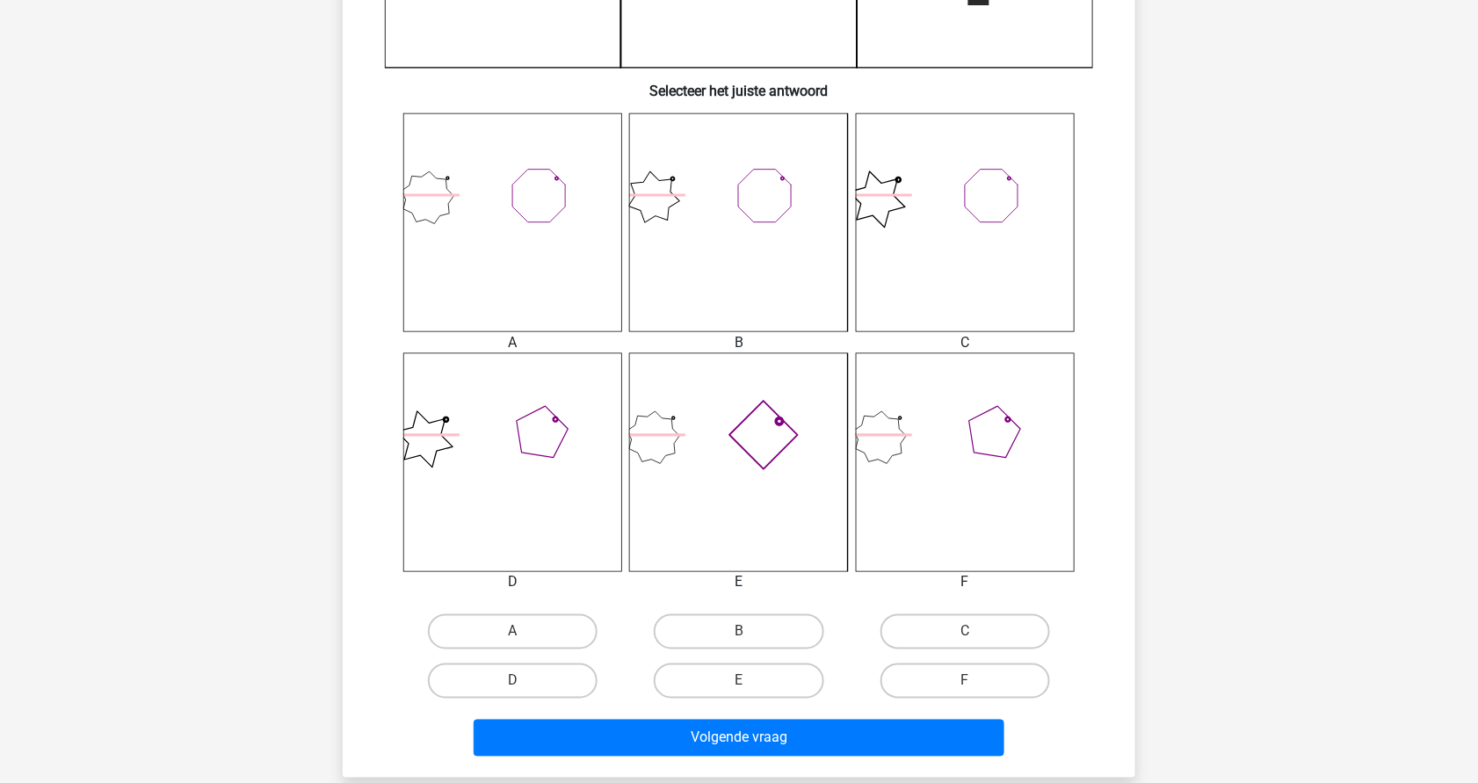
scroll to position [610, 0]
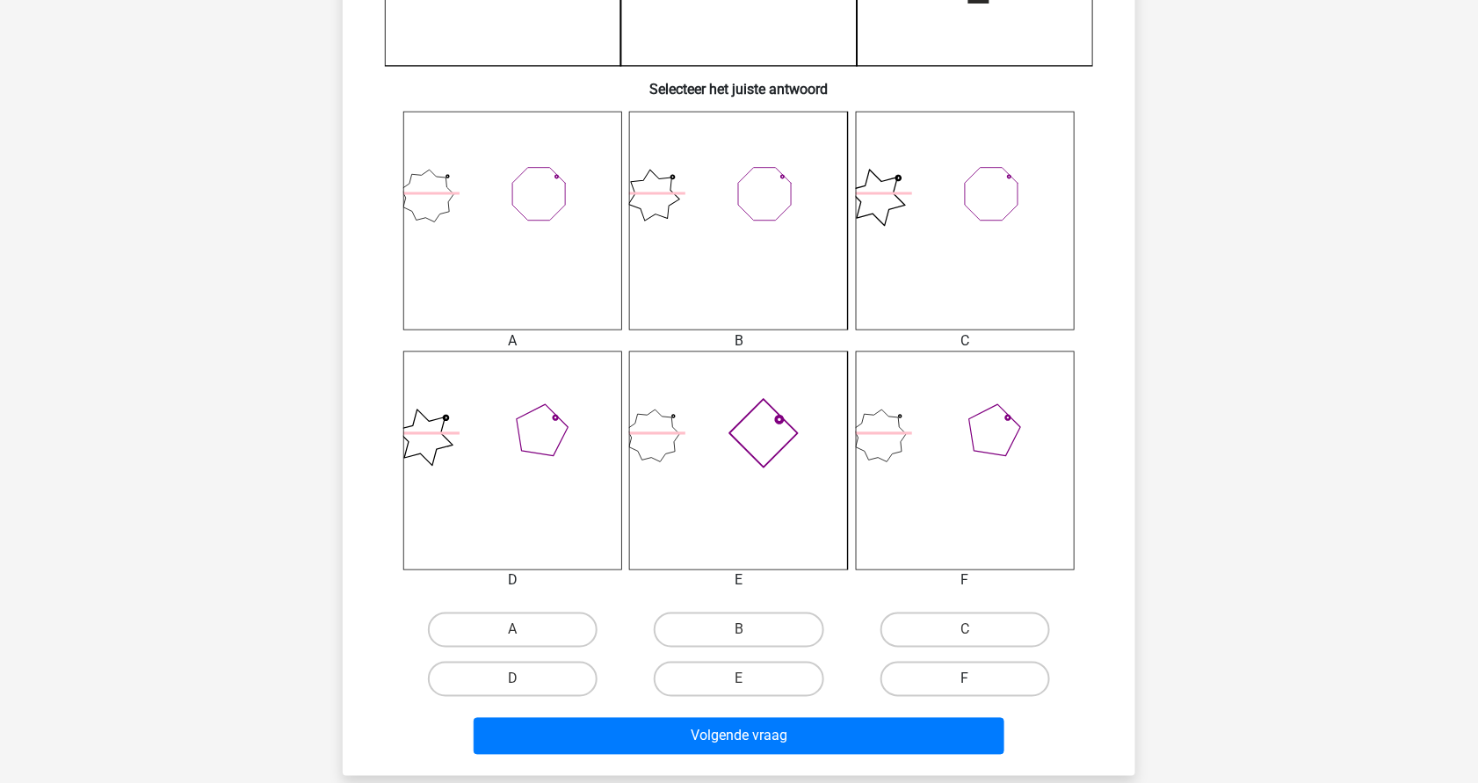
click at [963, 680] on label "F" at bounding box center [966, 679] width 170 height 35
click at [965, 680] on input "F" at bounding box center [970, 684] width 11 height 11
radio input "true"
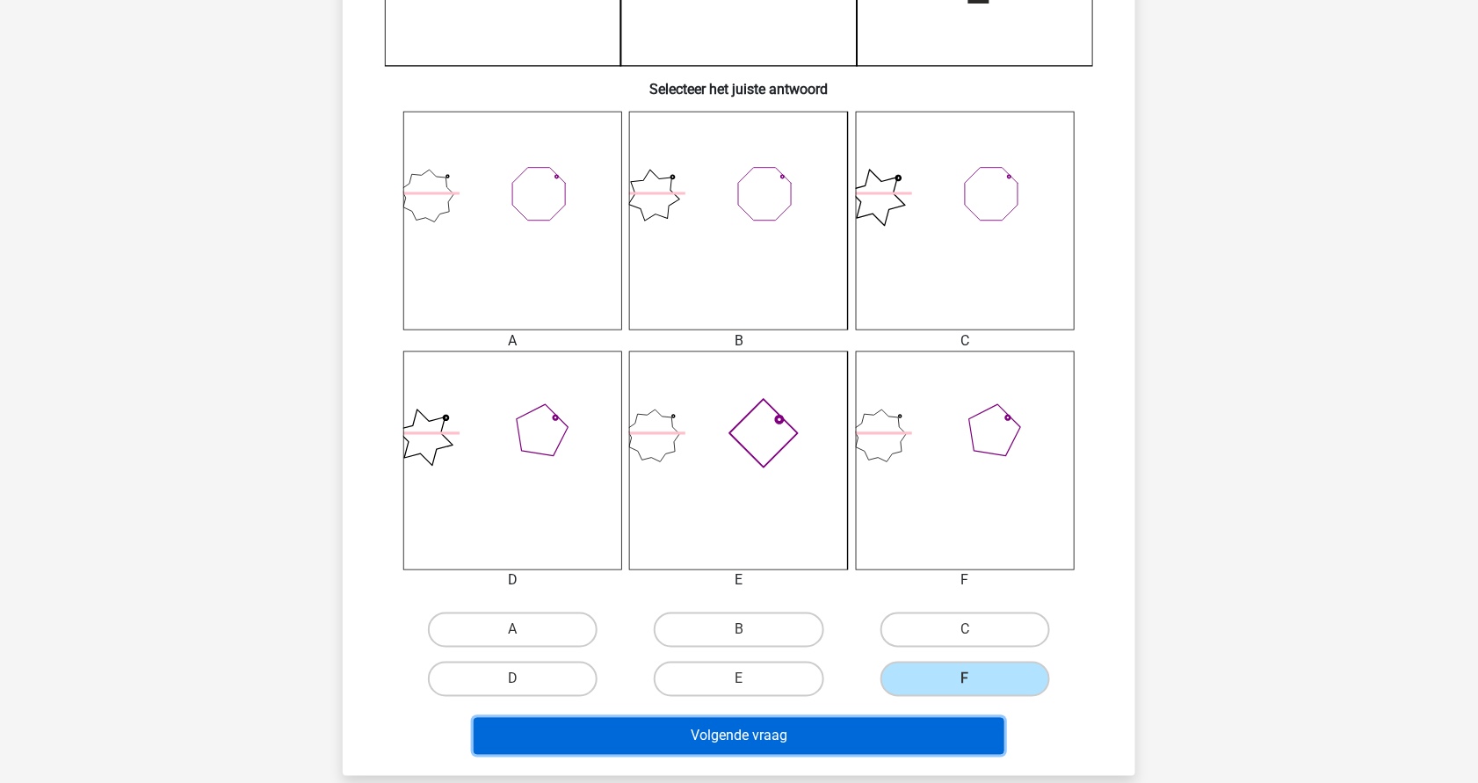
click at [747, 736] on button "Volgende vraag" at bounding box center [740, 736] width 532 height 37
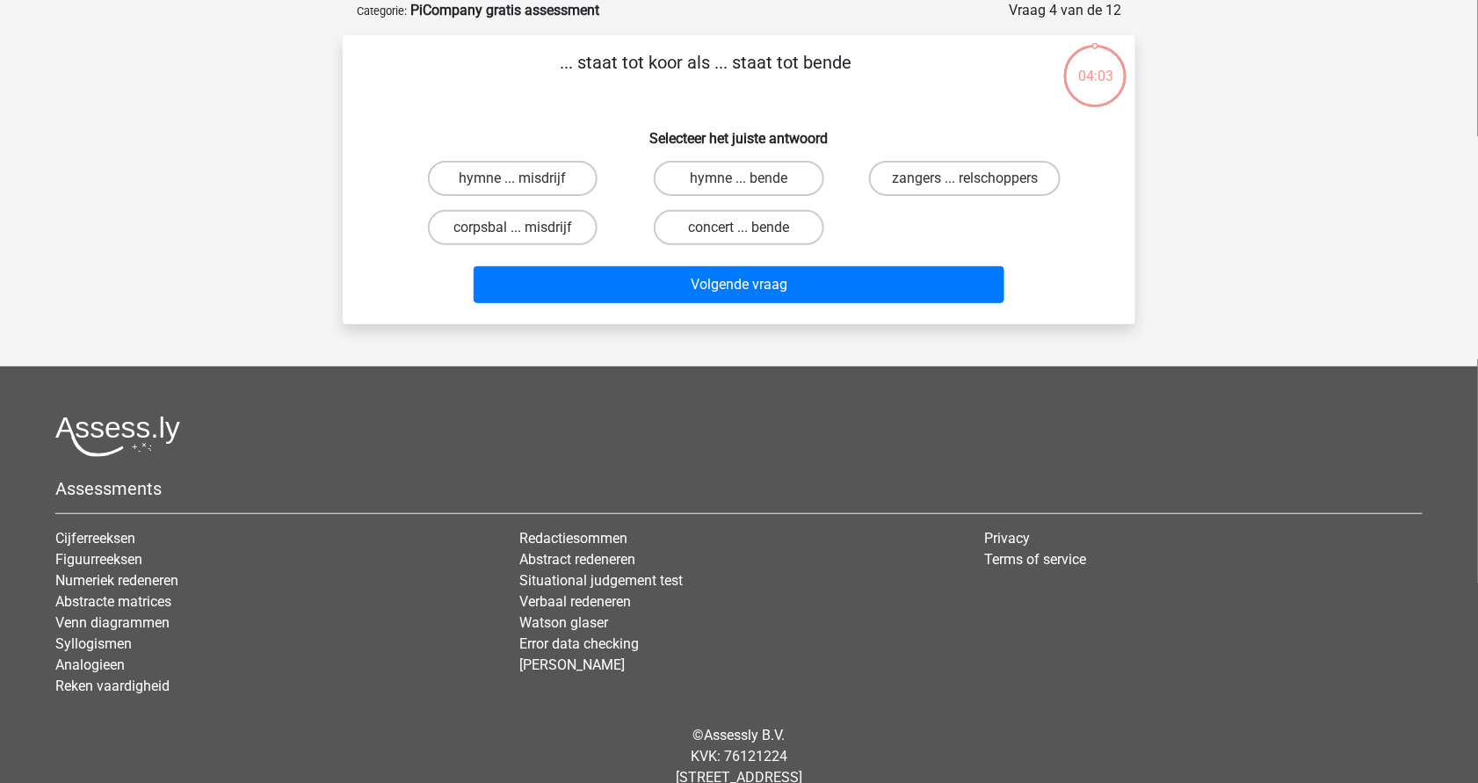
scroll to position [0, 0]
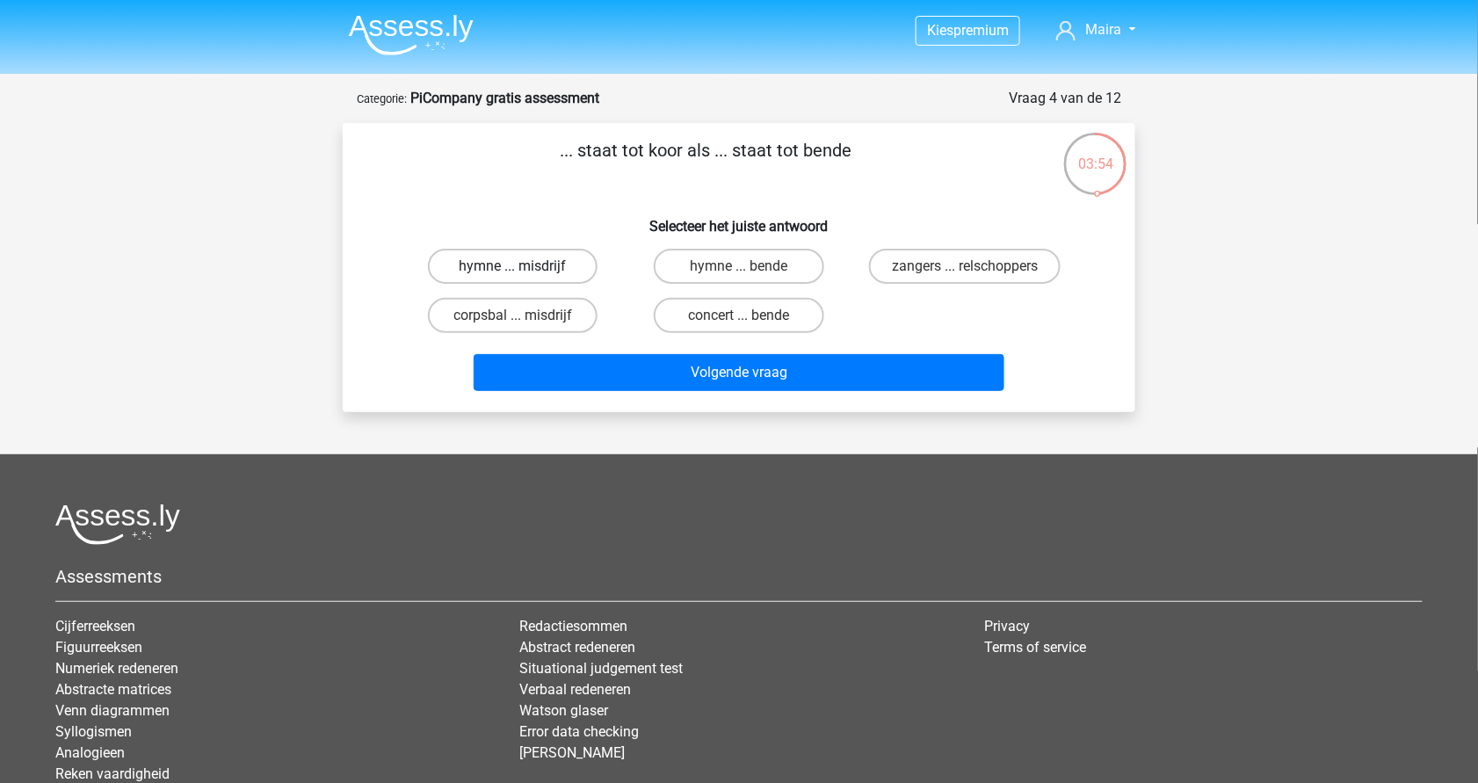
click at [563, 265] on label "hymne ... misdrijf" at bounding box center [513, 266] width 170 height 35
click at [525, 266] on input "hymne ... misdrijf" at bounding box center [518, 271] width 11 height 11
radio input "true"
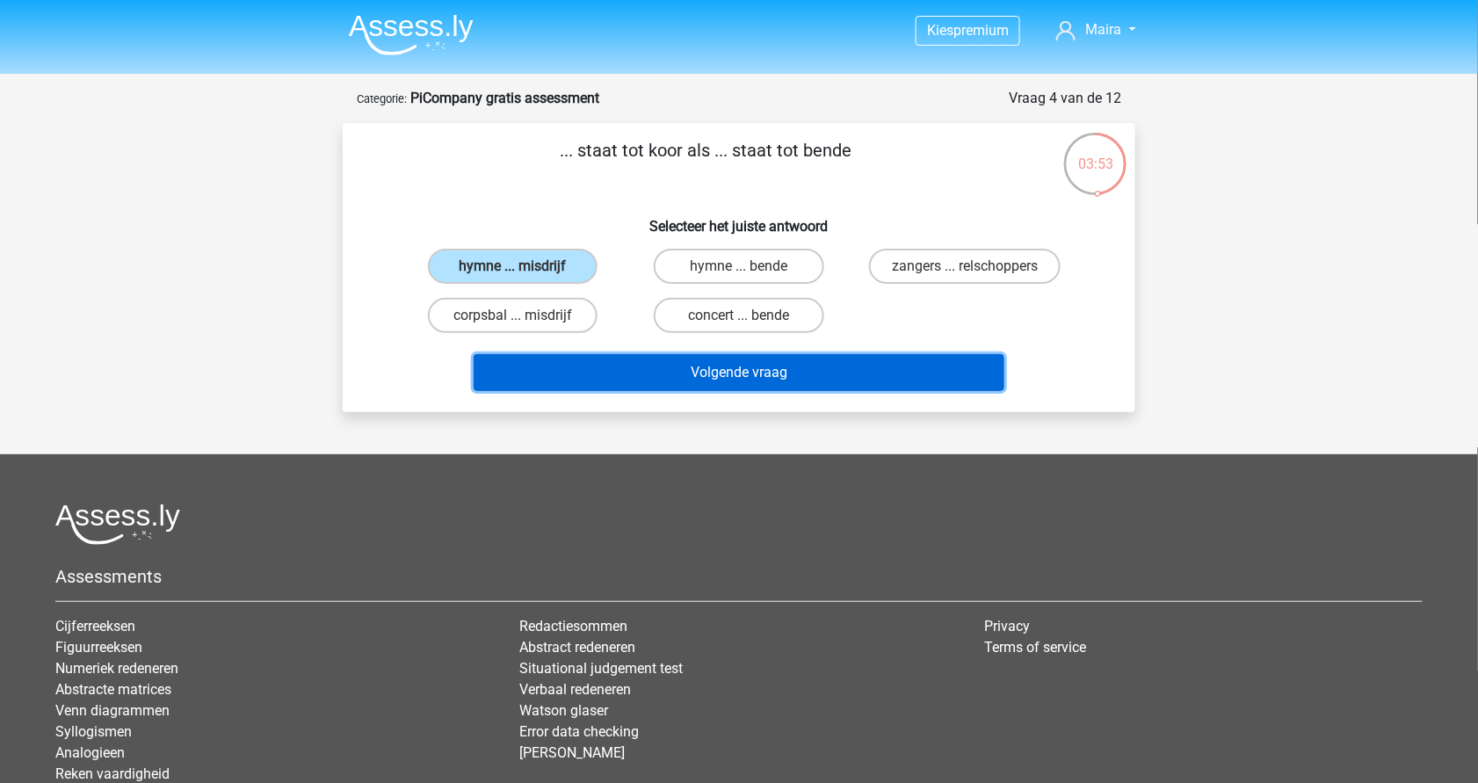
drag, startPoint x: 690, startPoint y: 389, endPoint x: 680, endPoint y: 356, distance: 34.8
click at [680, 356] on button "Volgende vraag" at bounding box center [740, 372] width 532 height 37
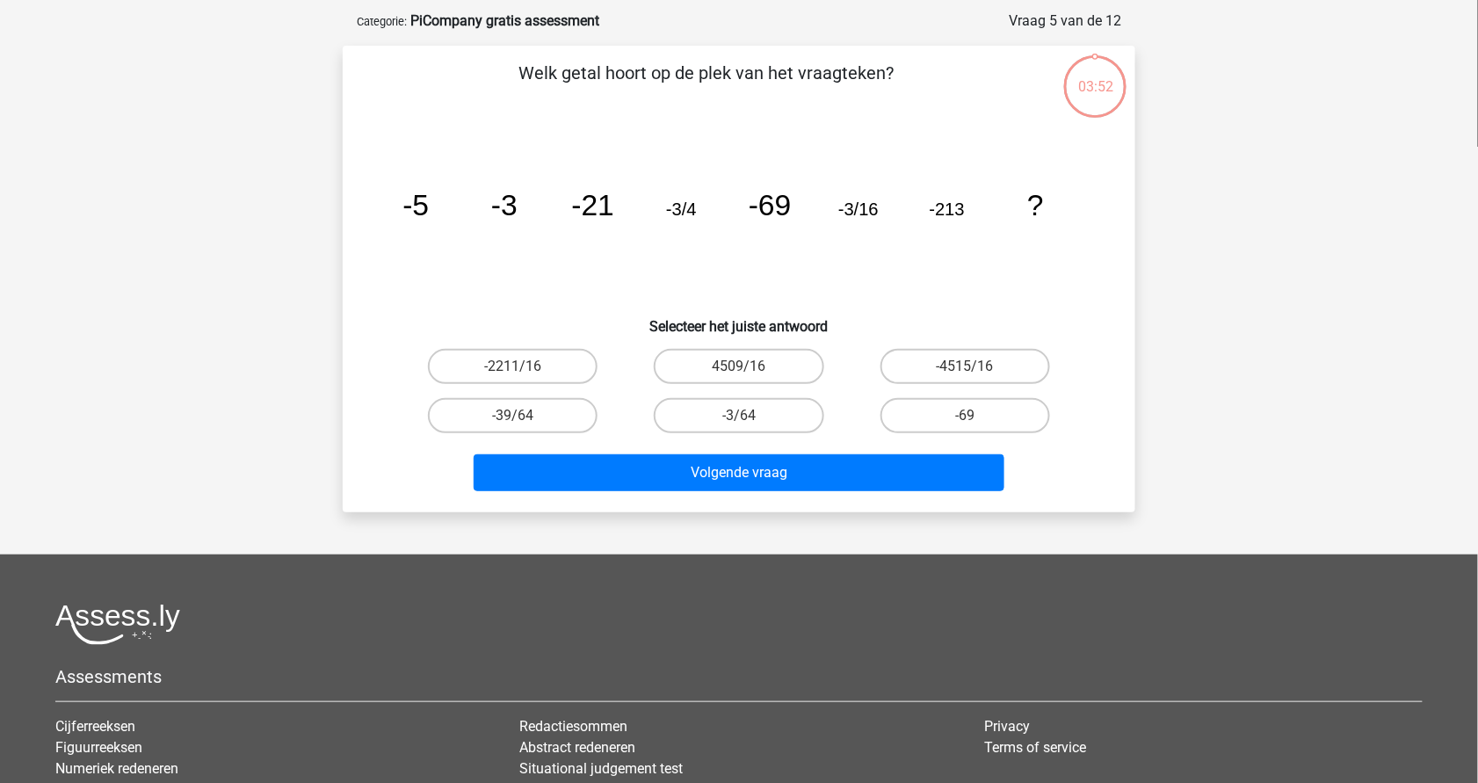
scroll to position [88, 0]
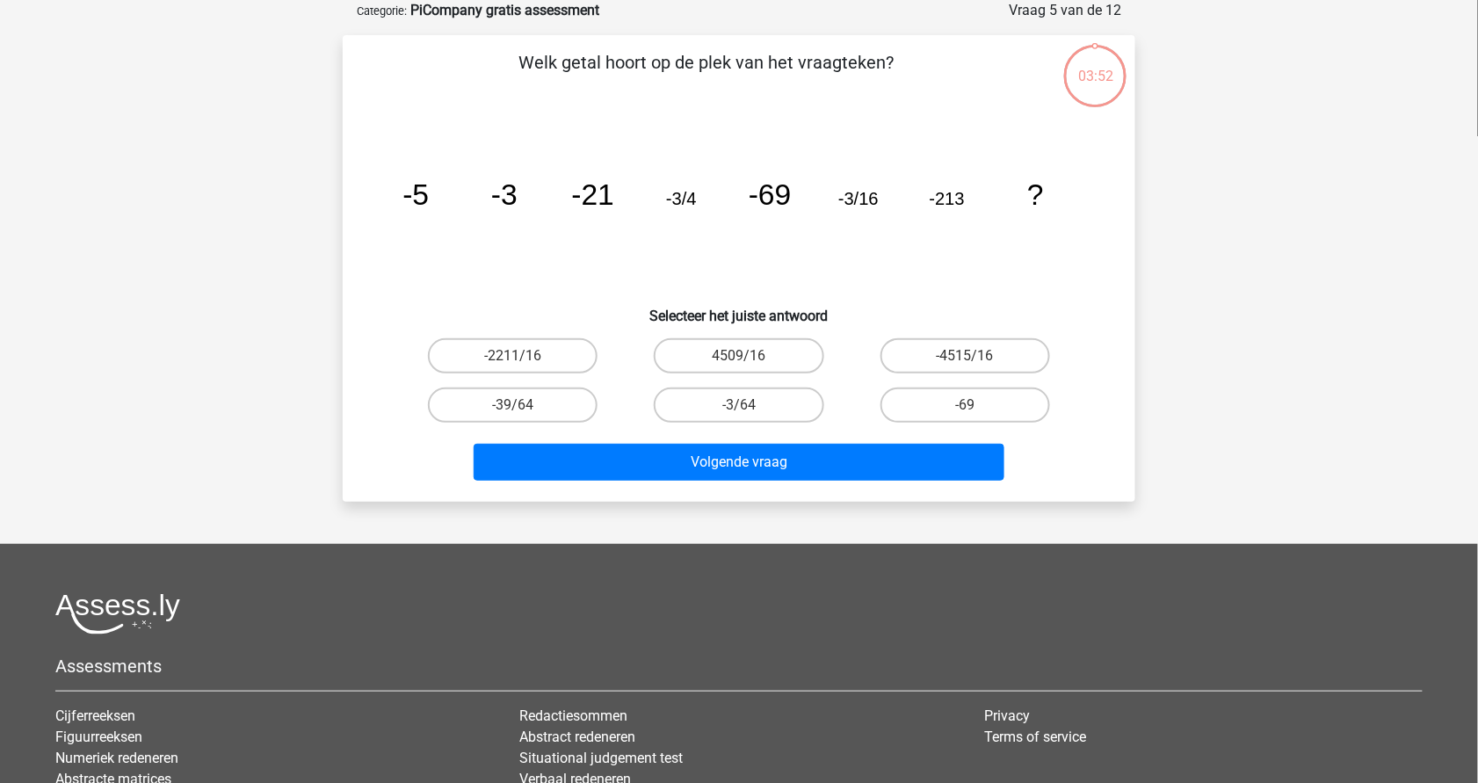
click at [680, 356] on div "Welk getal hoort op de plek van het vraagteken? image/svg+xml -5 -3 -21 -3/4 -6…" at bounding box center [739, 268] width 779 height 439
click at [533, 402] on label "-39/64" at bounding box center [513, 405] width 170 height 35
click at [525, 405] on input "-39/64" at bounding box center [518, 410] width 11 height 11
radio input "true"
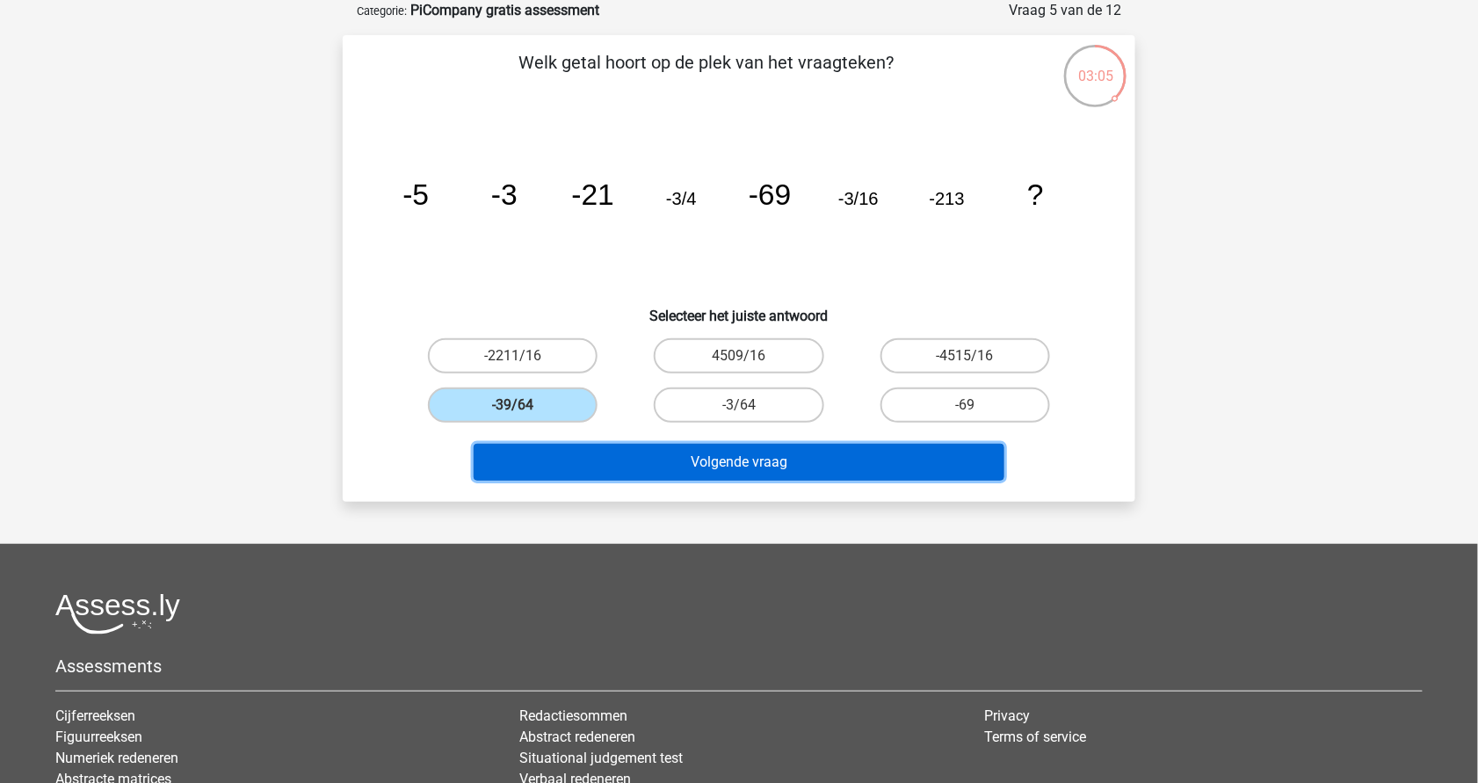
click at [643, 471] on button "Volgende vraag" at bounding box center [740, 462] width 532 height 37
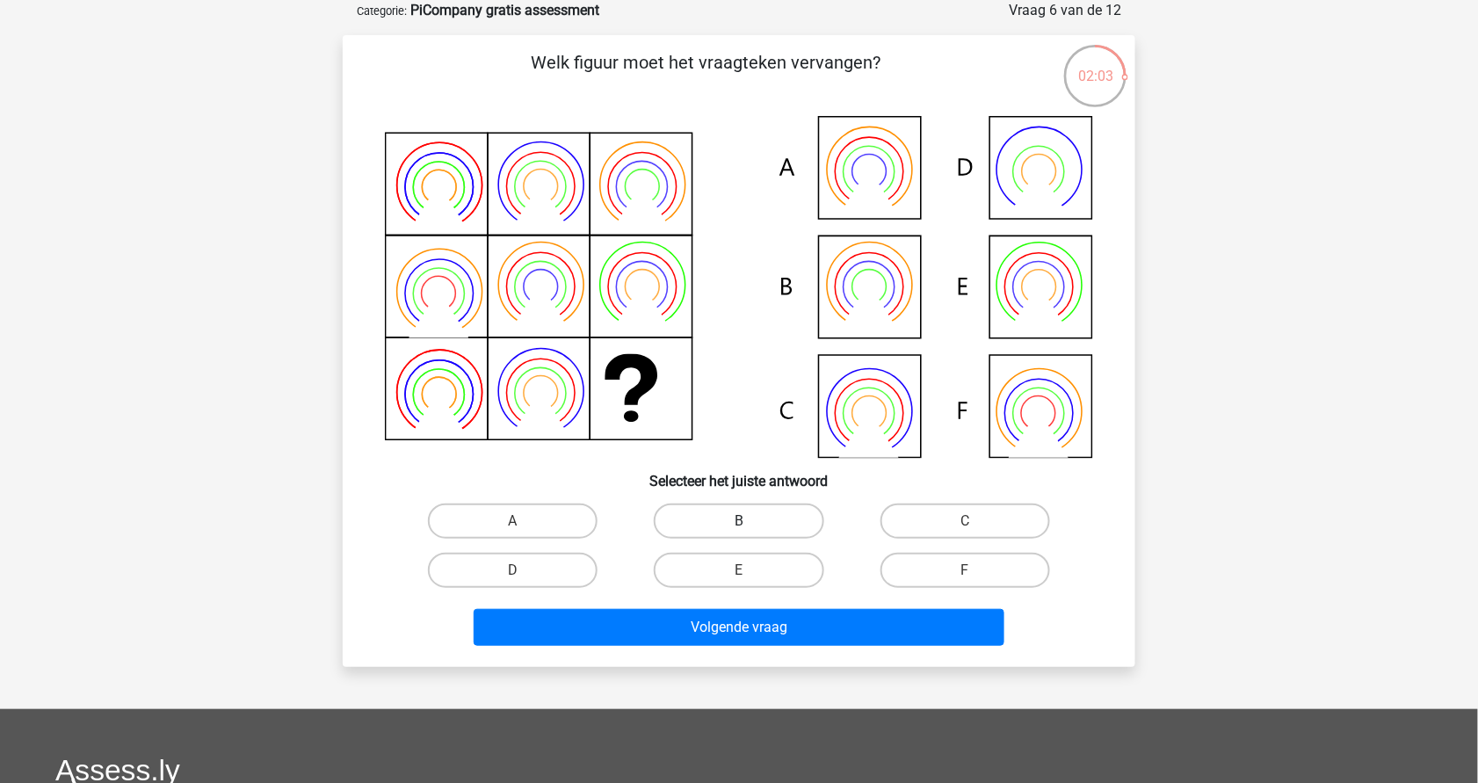
click at [722, 514] on label "B" at bounding box center [739, 521] width 170 height 35
click at [739, 521] on input "B" at bounding box center [744, 526] width 11 height 11
radio input "true"
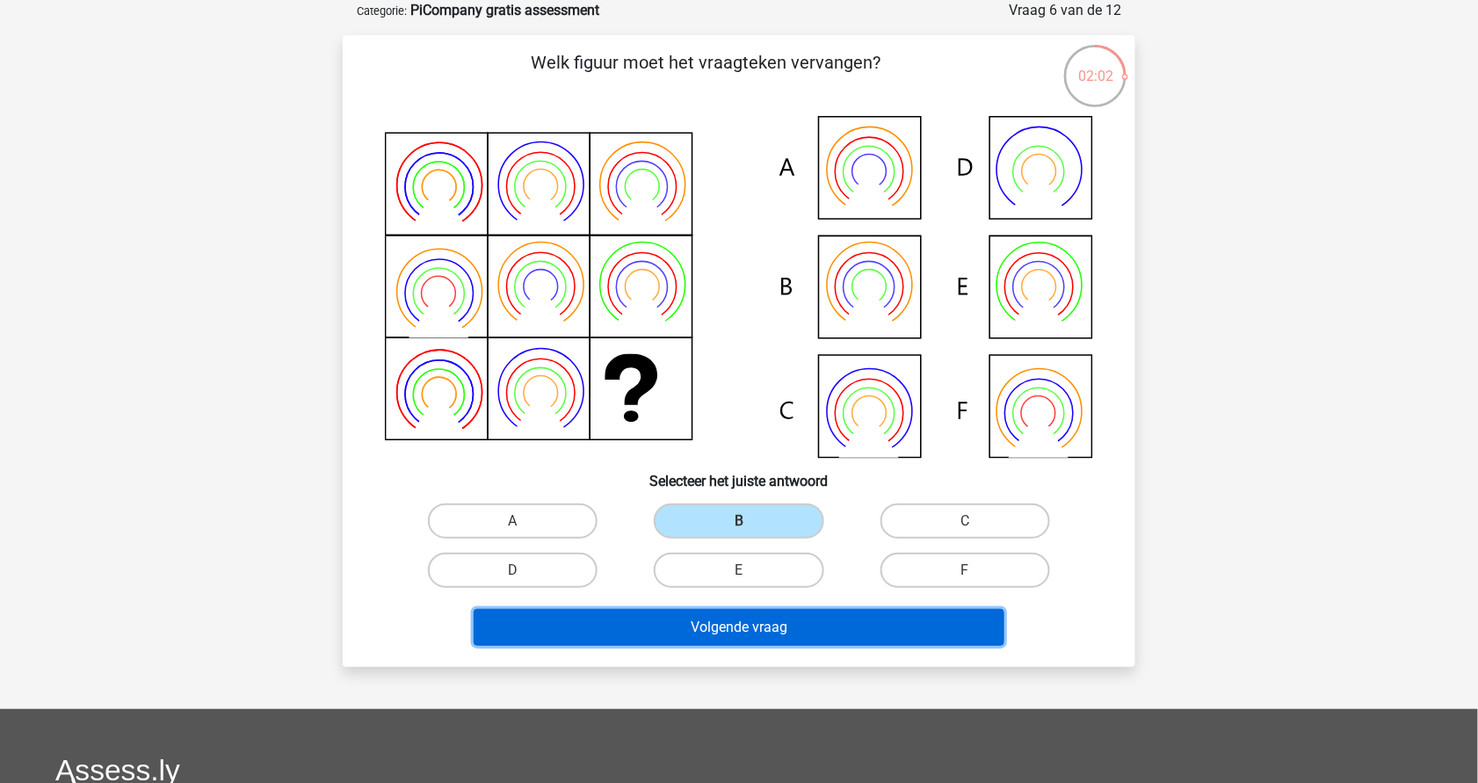
click at [712, 626] on button "Volgende vraag" at bounding box center [740, 627] width 532 height 37
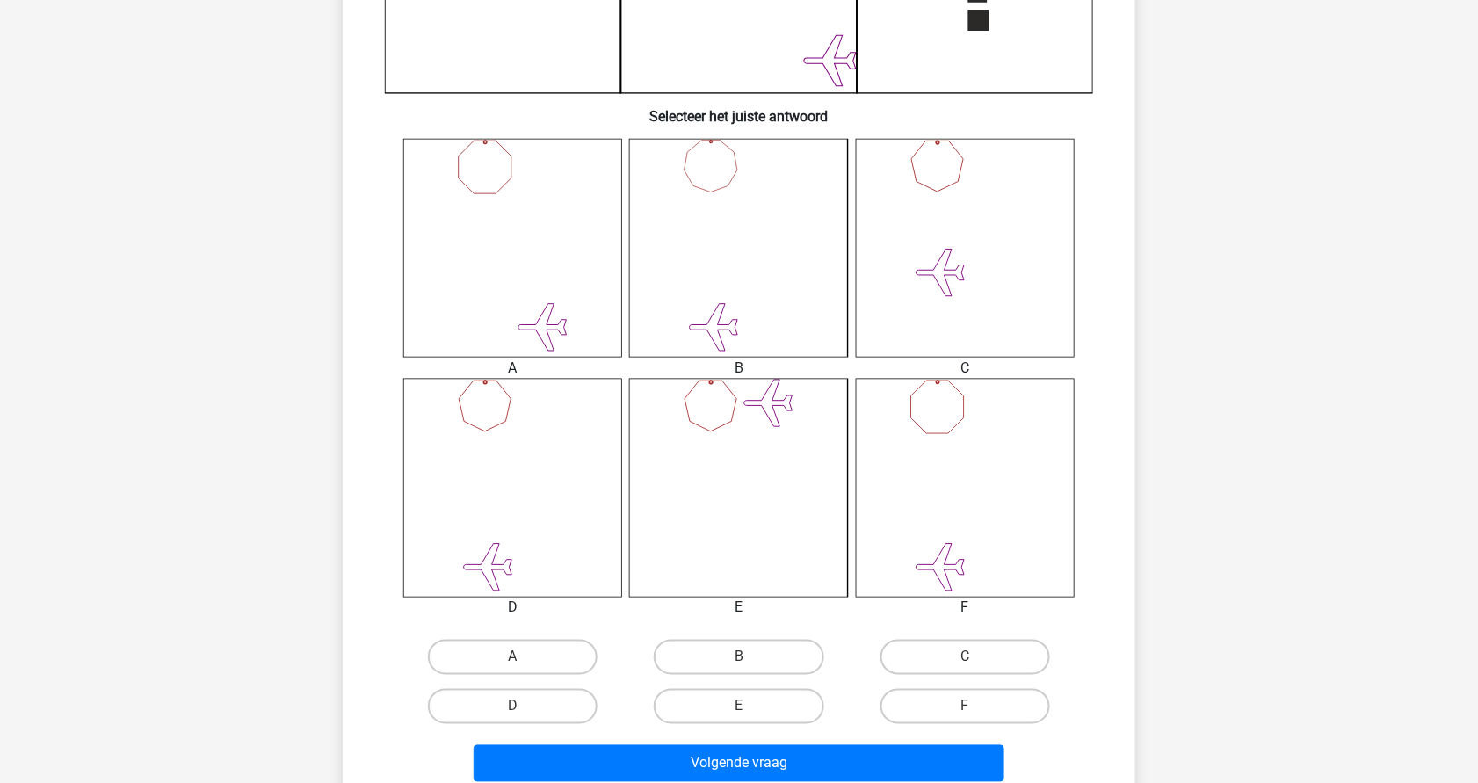
scroll to position [620, 0]
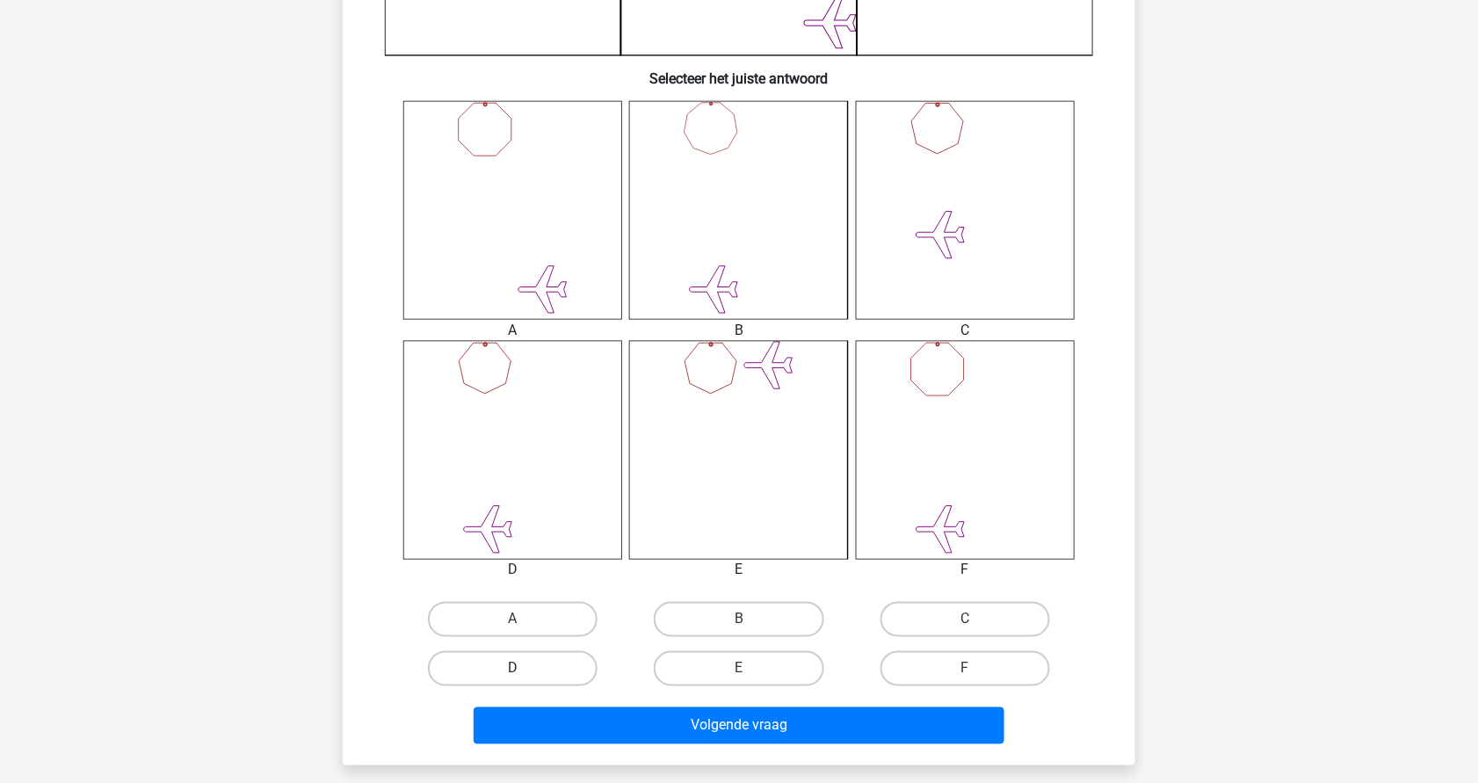
click at [559, 671] on label "D" at bounding box center [513, 668] width 170 height 35
click at [525, 671] on input "D" at bounding box center [518, 674] width 11 height 11
radio input "true"
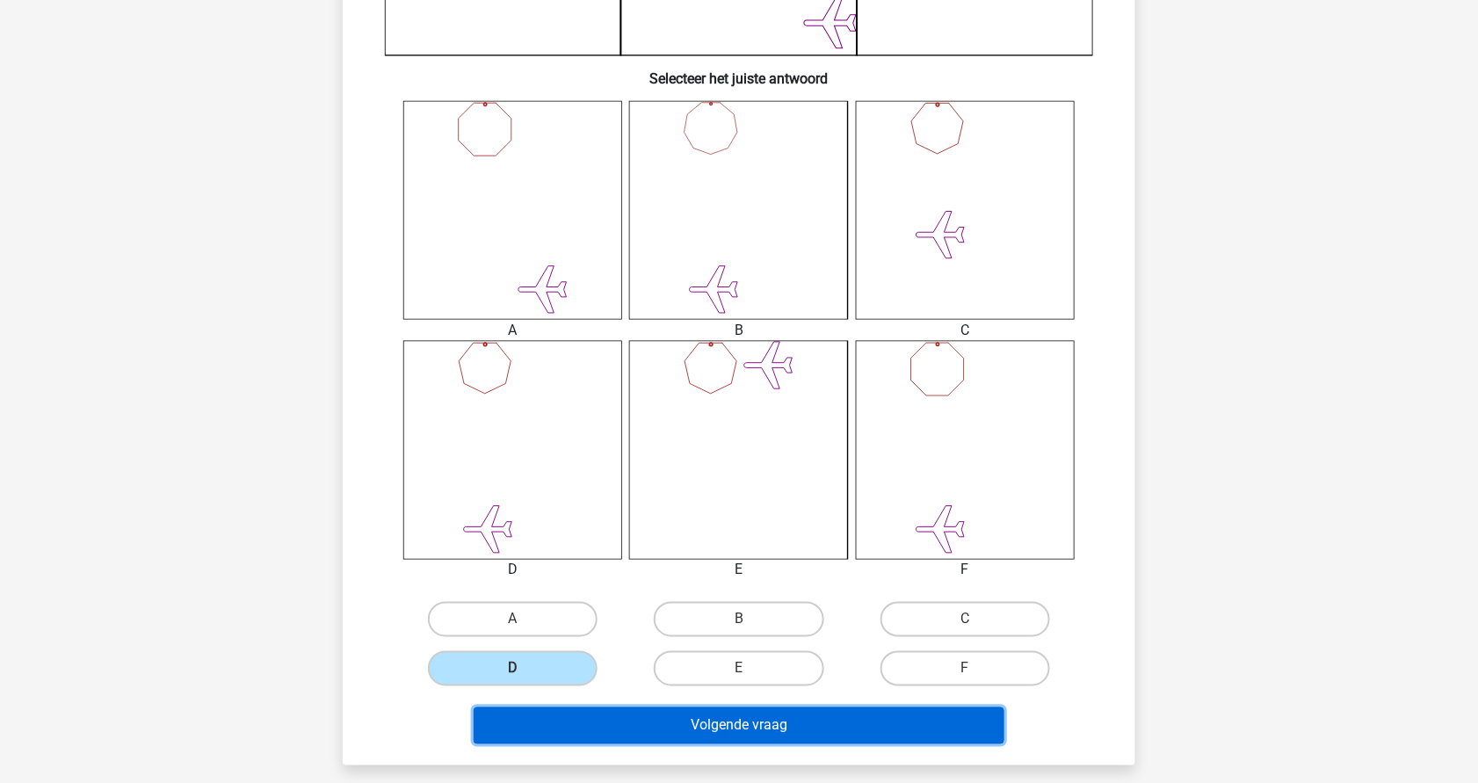
click at [705, 709] on button "Volgende vraag" at bounding box center [740, 725] width 532 height 37
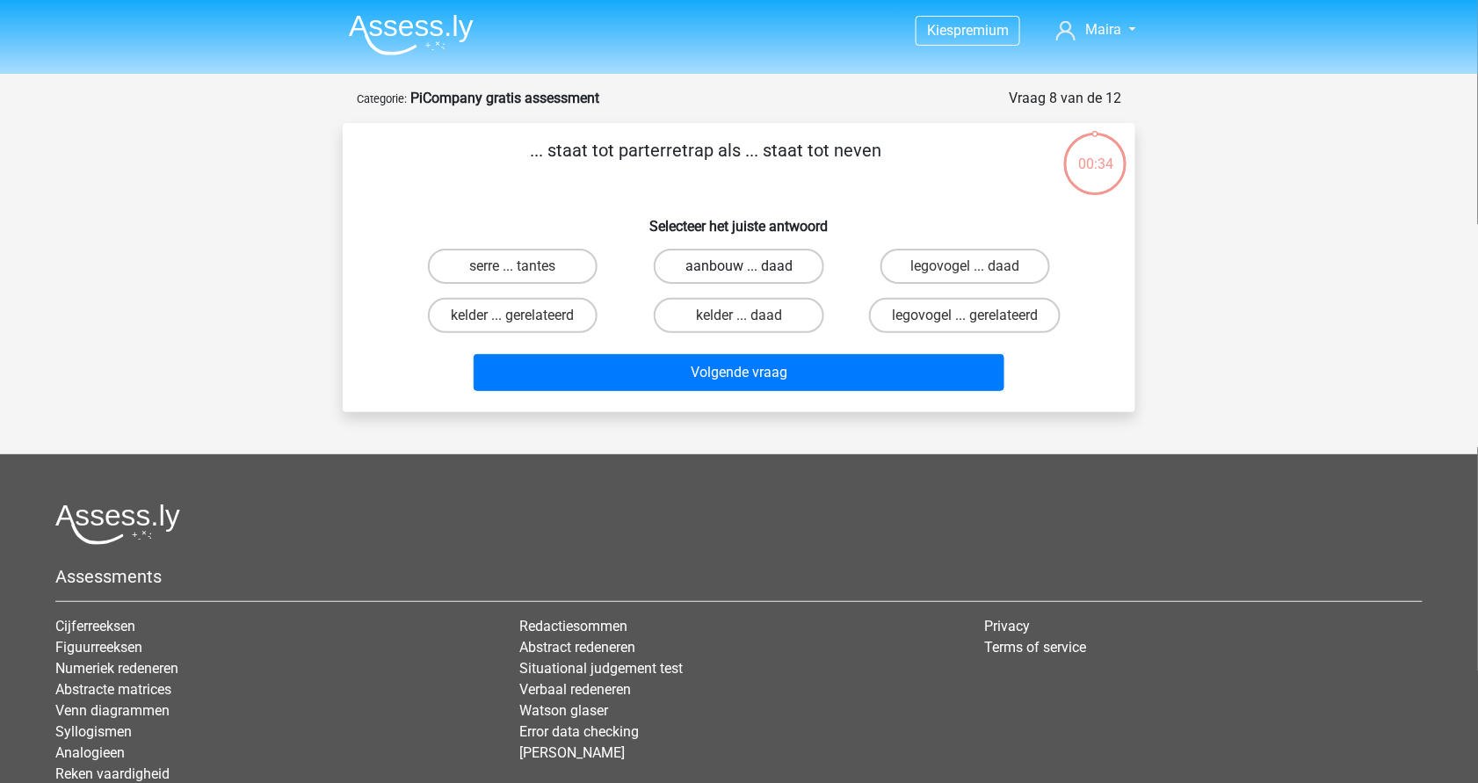
scroll to position [1, 0]
click at [758, 251] on label "aanbouw ... daad" at bounding box center [739, 265] width 170 height 35
click at [751, 265] on input "aanbouw ... daad" at bounding box center [744, 270] width 11 height 11
radio input "true"
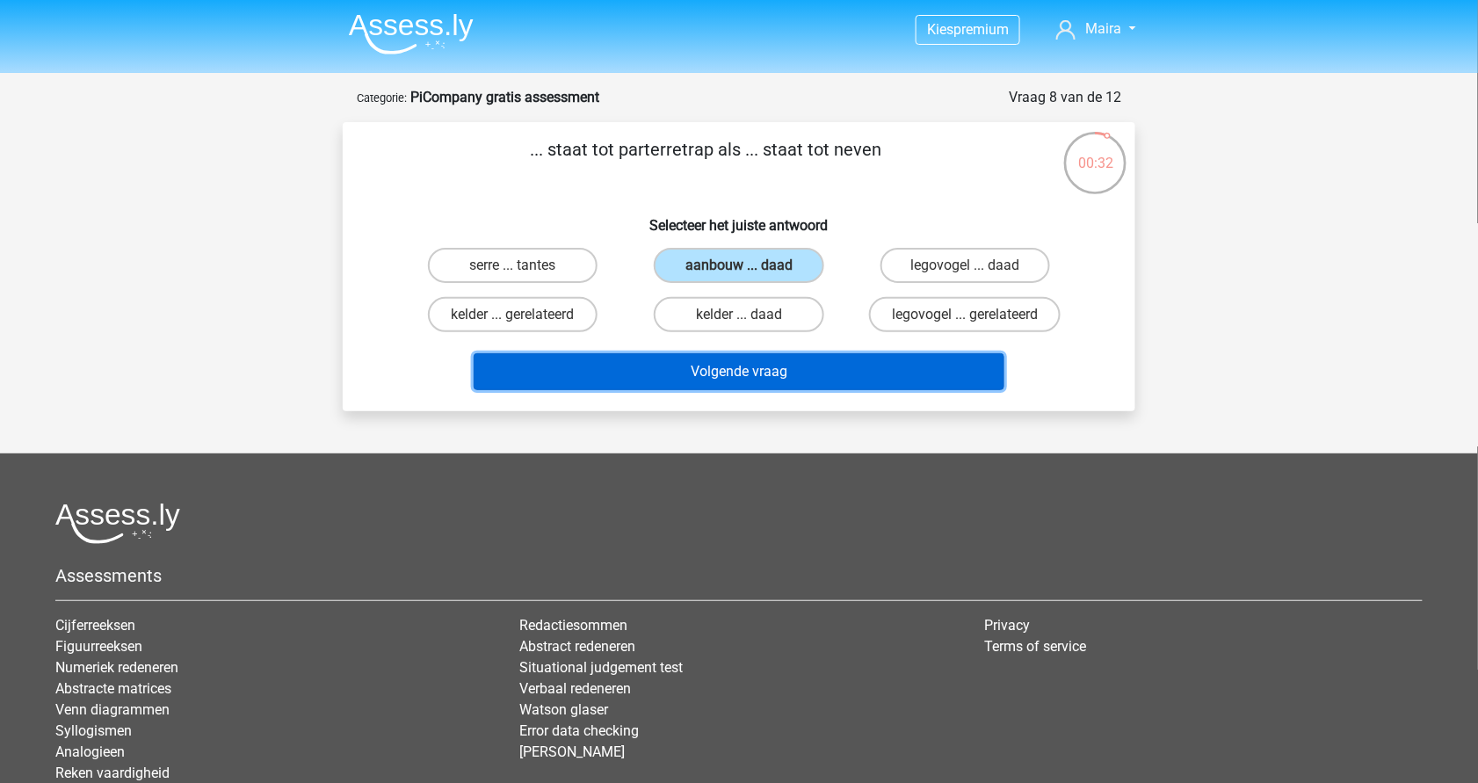
click at [749, 372] on button "Volgende vraag" at bounding box center [740, 371] width 532 height 37
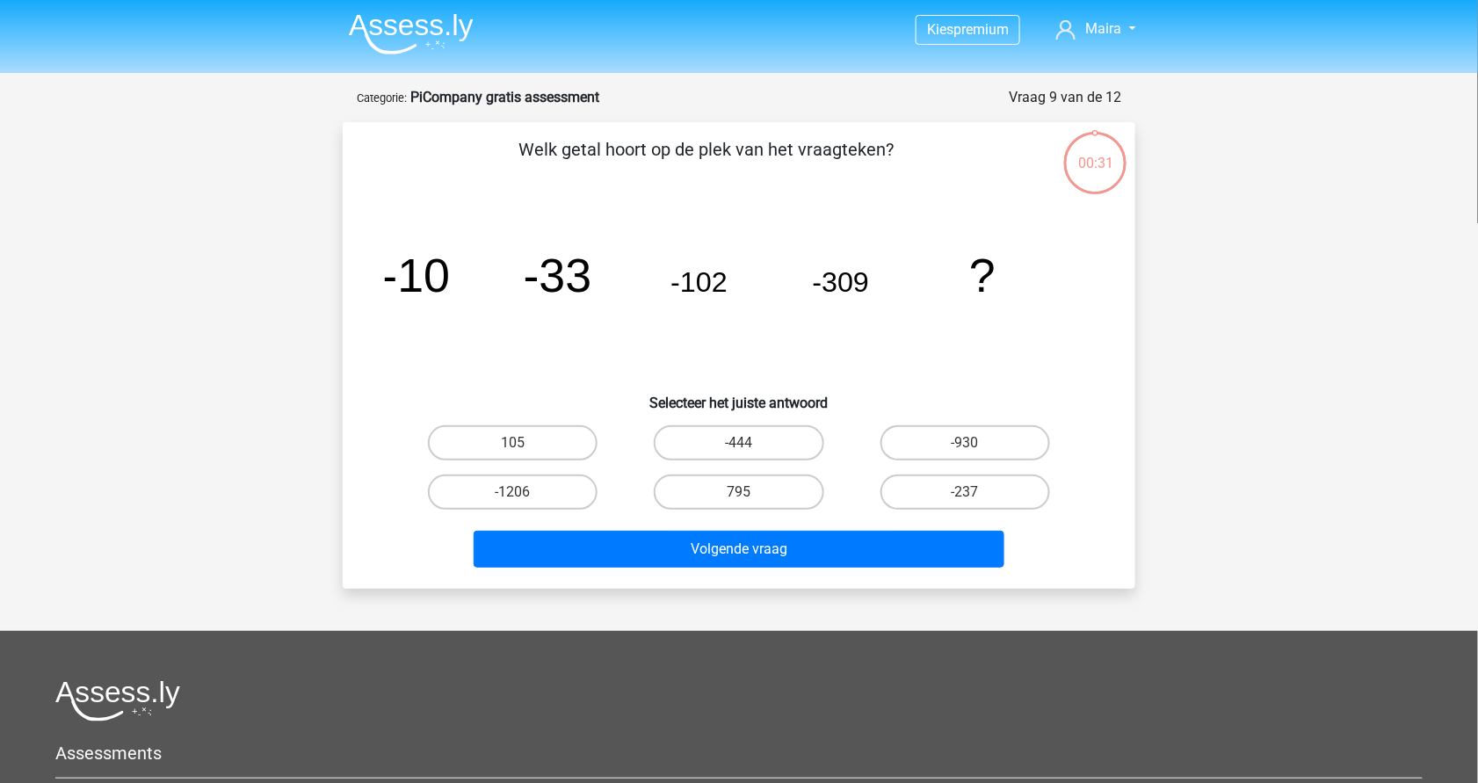
scroll to position [88, 0]
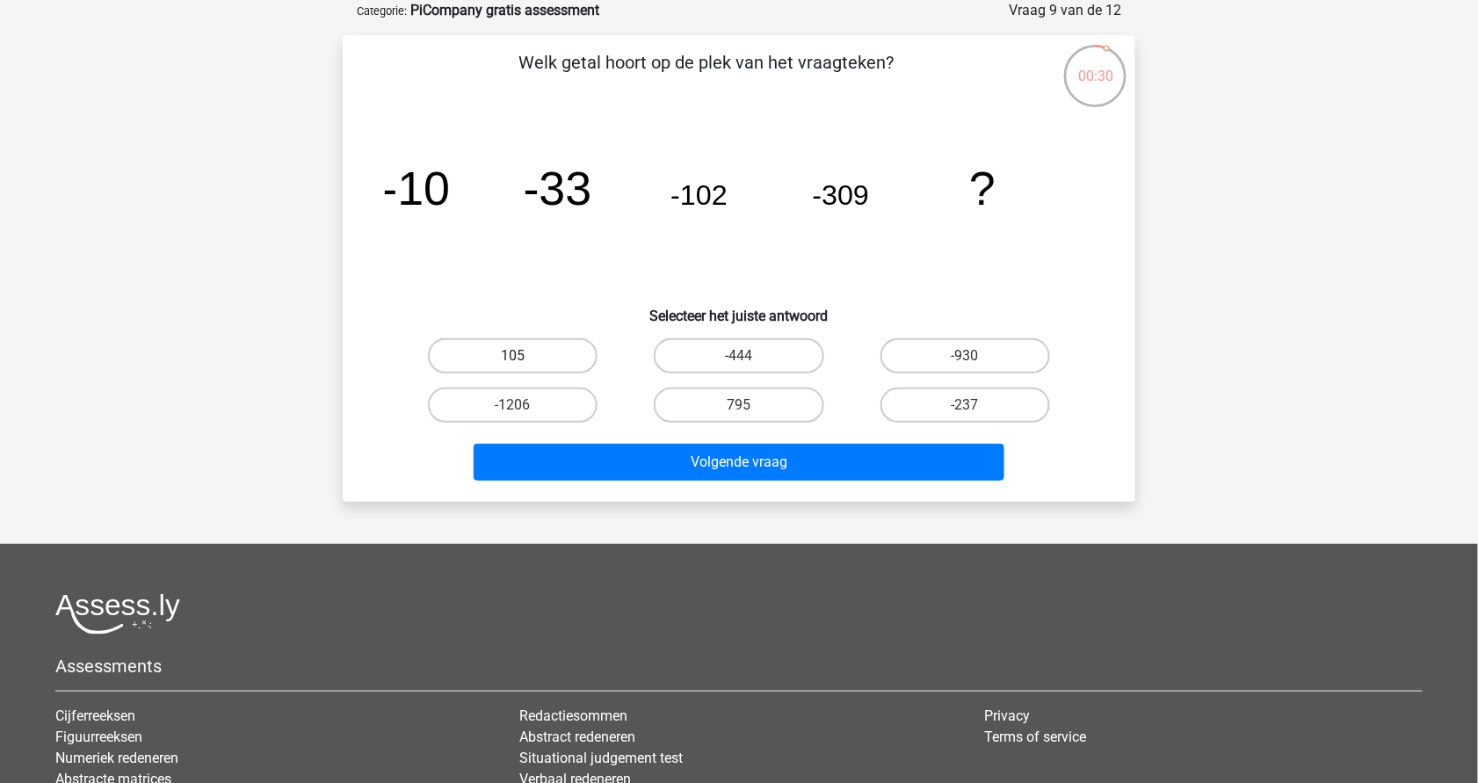
click at [563, 367] on label "105" at bounding box center [513, 355] width 170 height 35
click at [525, 367] on input "105" at bounding box center [518, 361] width 11 height 11
radio input "true"
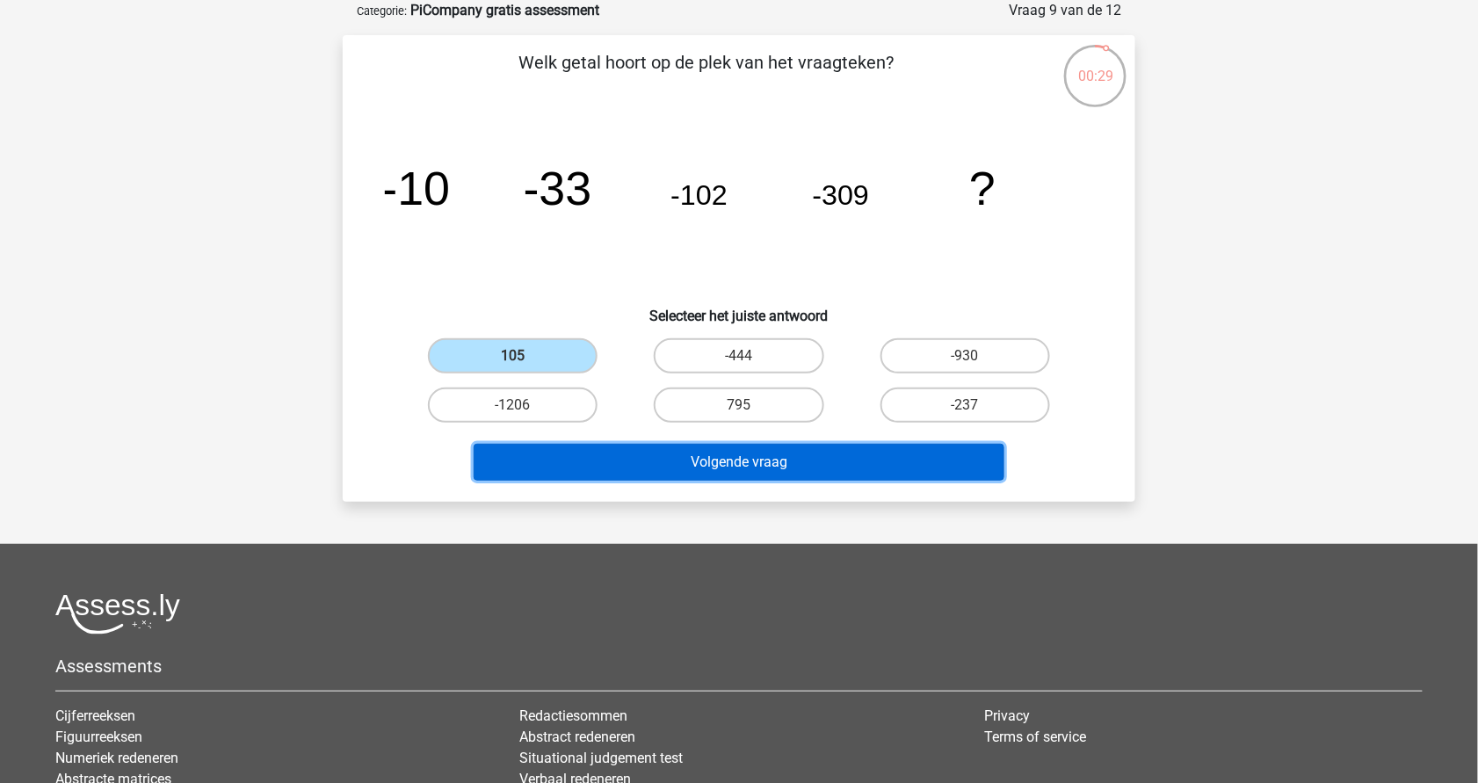
click at [635, 458] on button "Volgende vraag" at bounding box center [740, 462] width 532 height 37
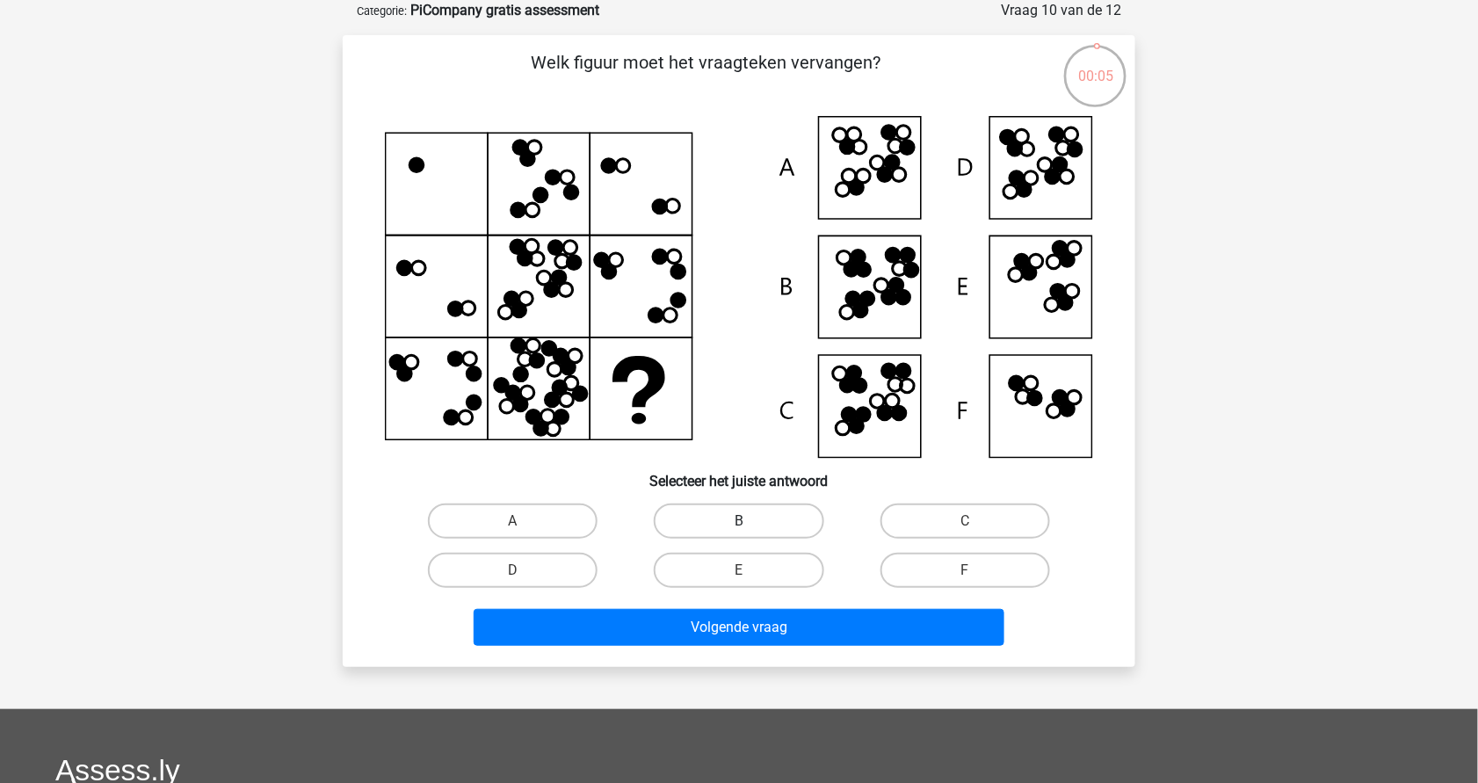
click at [746, 511] on label "B" at bounding box center [739, 521] width 170 height 35
click at [746, 521] on input "B" at bounding box center [744, 526] width 11 height 11
radio input "true"
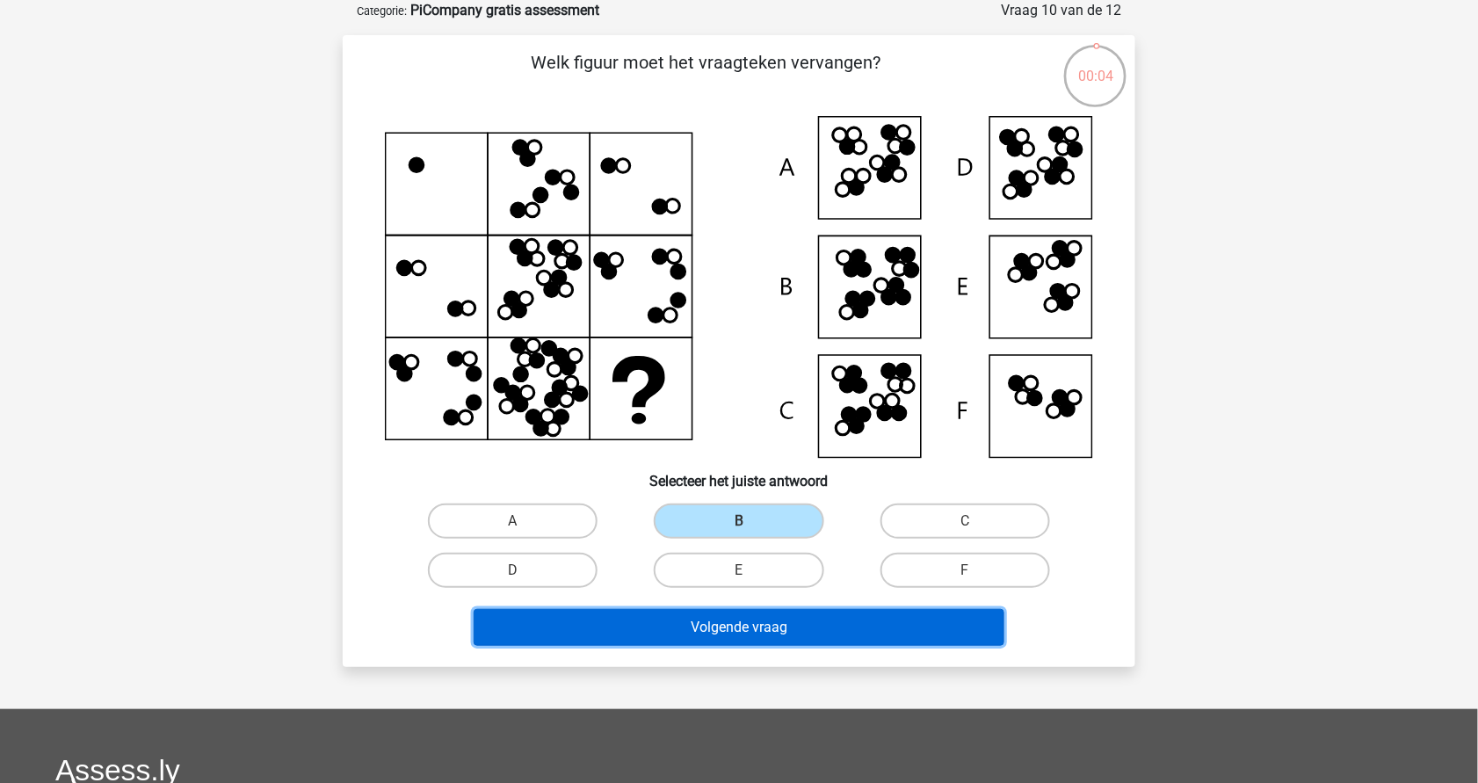
click at [768, 613] on button "Volgende vraag" at bounding box center [740, 627] width 532 height 37
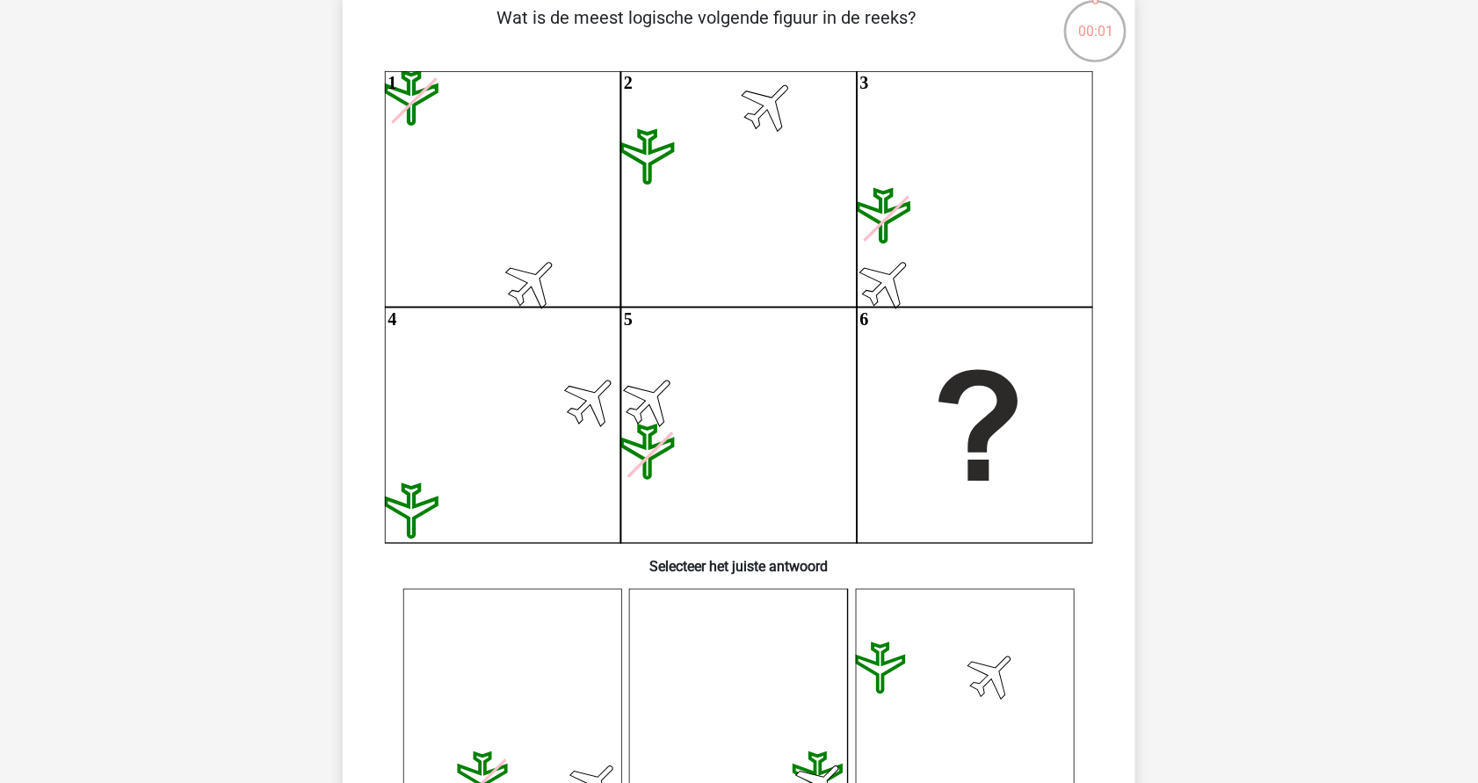
scroll to position [134, 0]
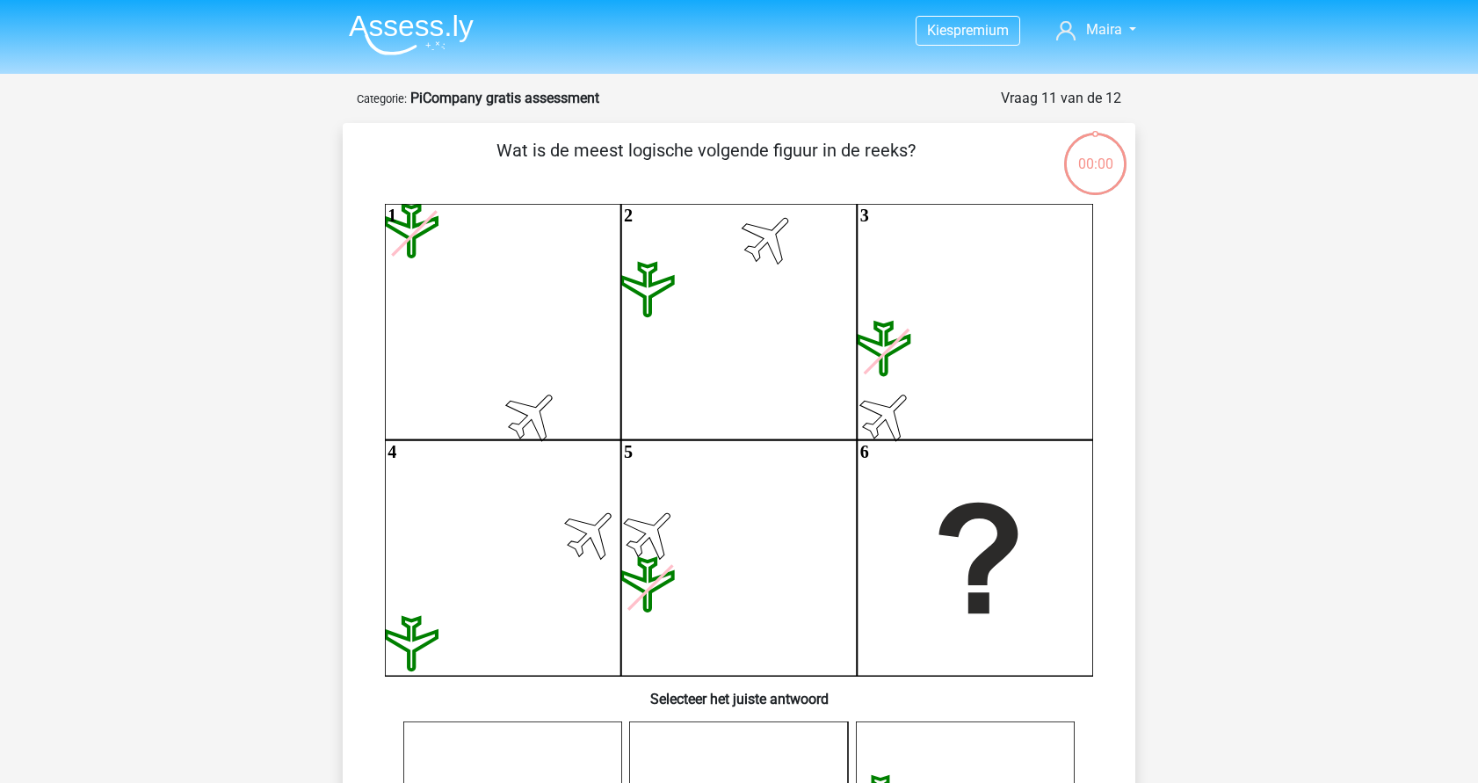
scroll to position [134, 0]
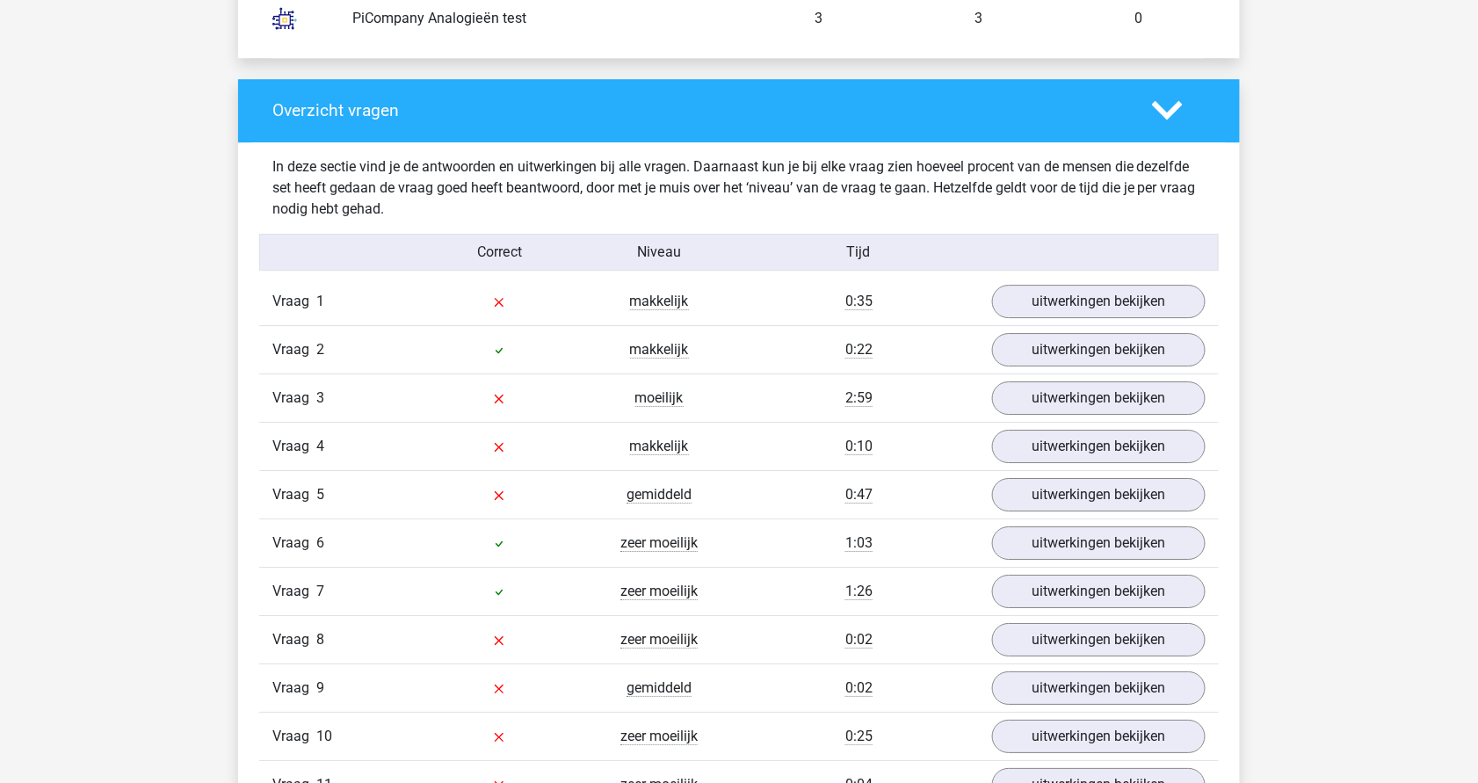
scroll to position [1774, 0]
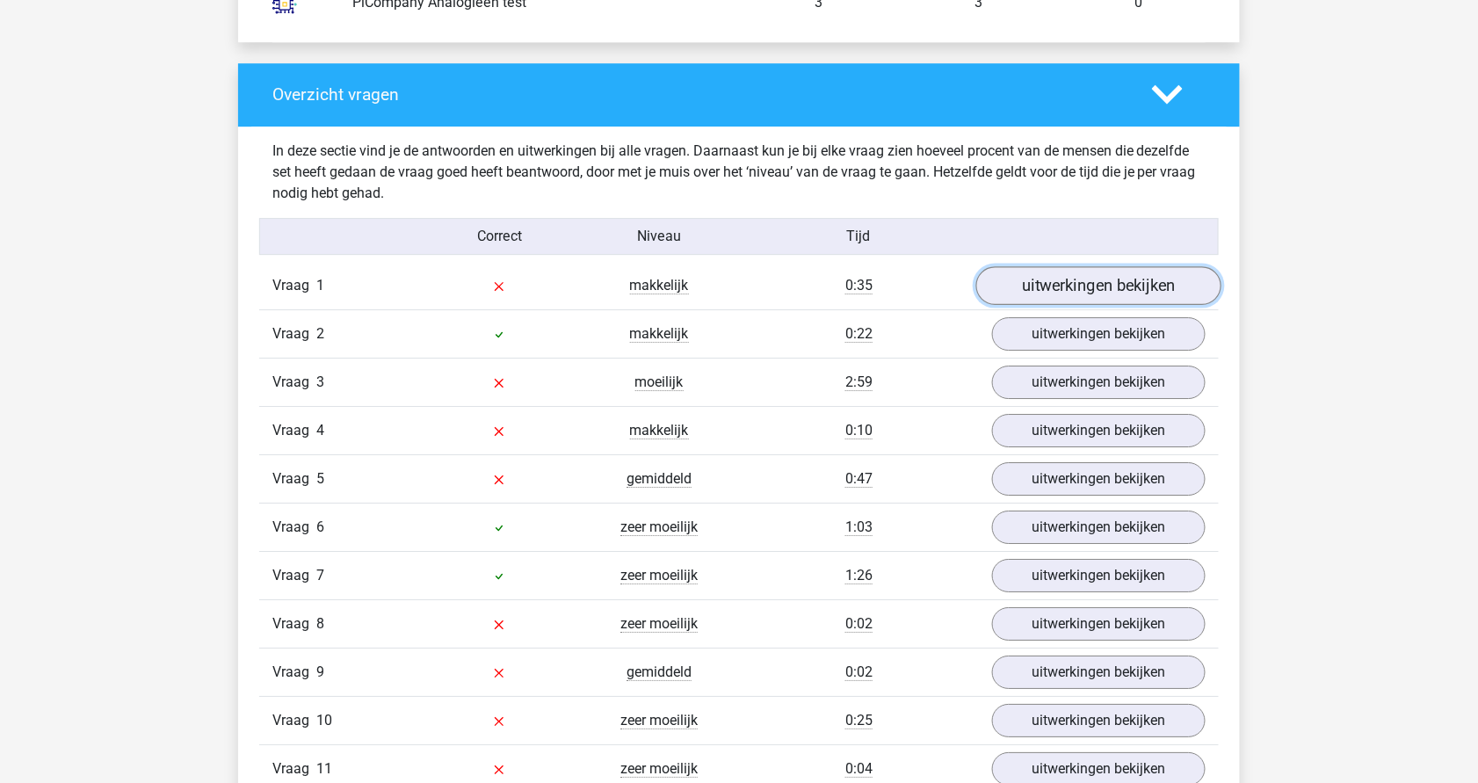
click at [1085, 279] on link "uitwerkingen bekijken" at bounding box center [1098, 285] width 245 height 39
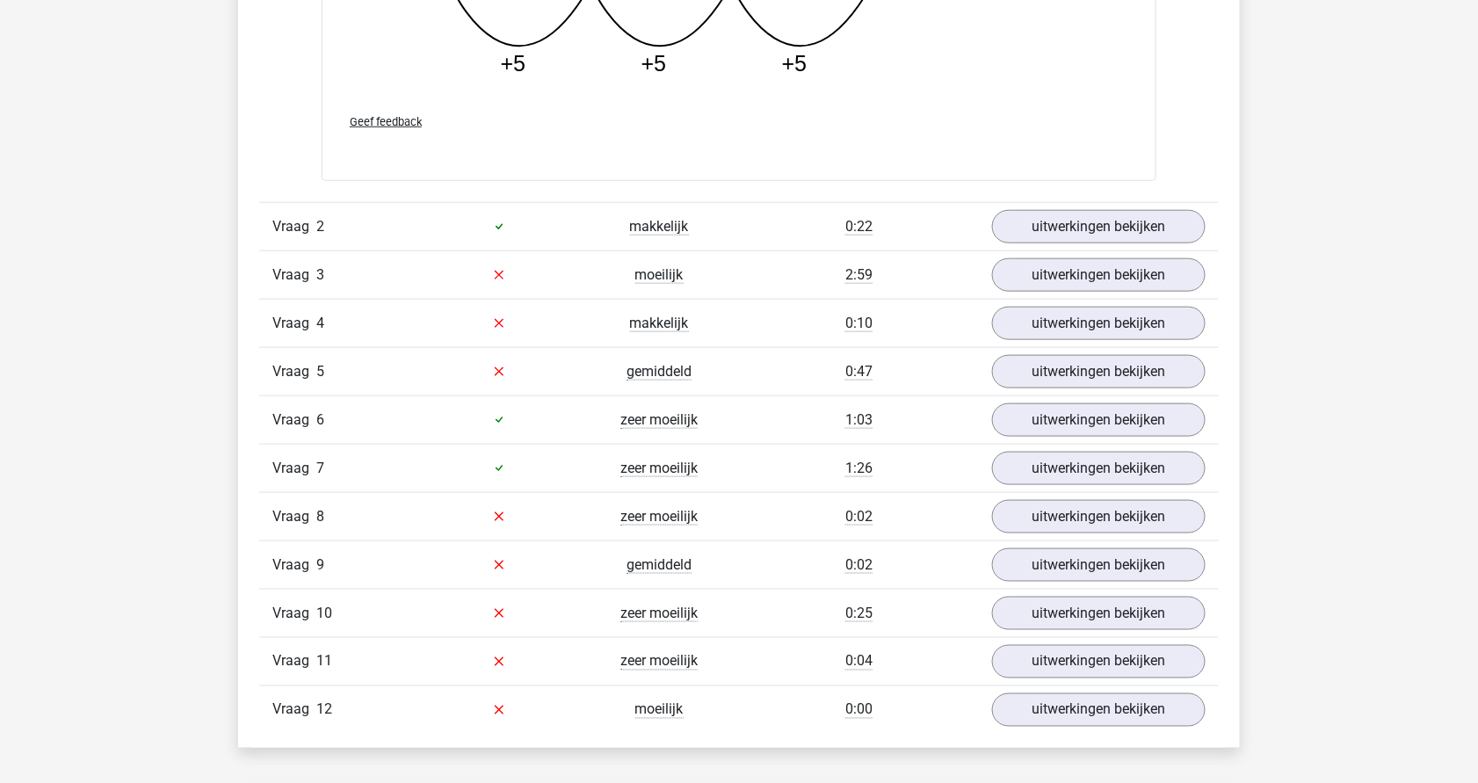
scroll to position [2780, 0]
click at [1099, 211] on link "uitwerkingen bekijken" at bounding box center [1098, 226] width 245 height 39
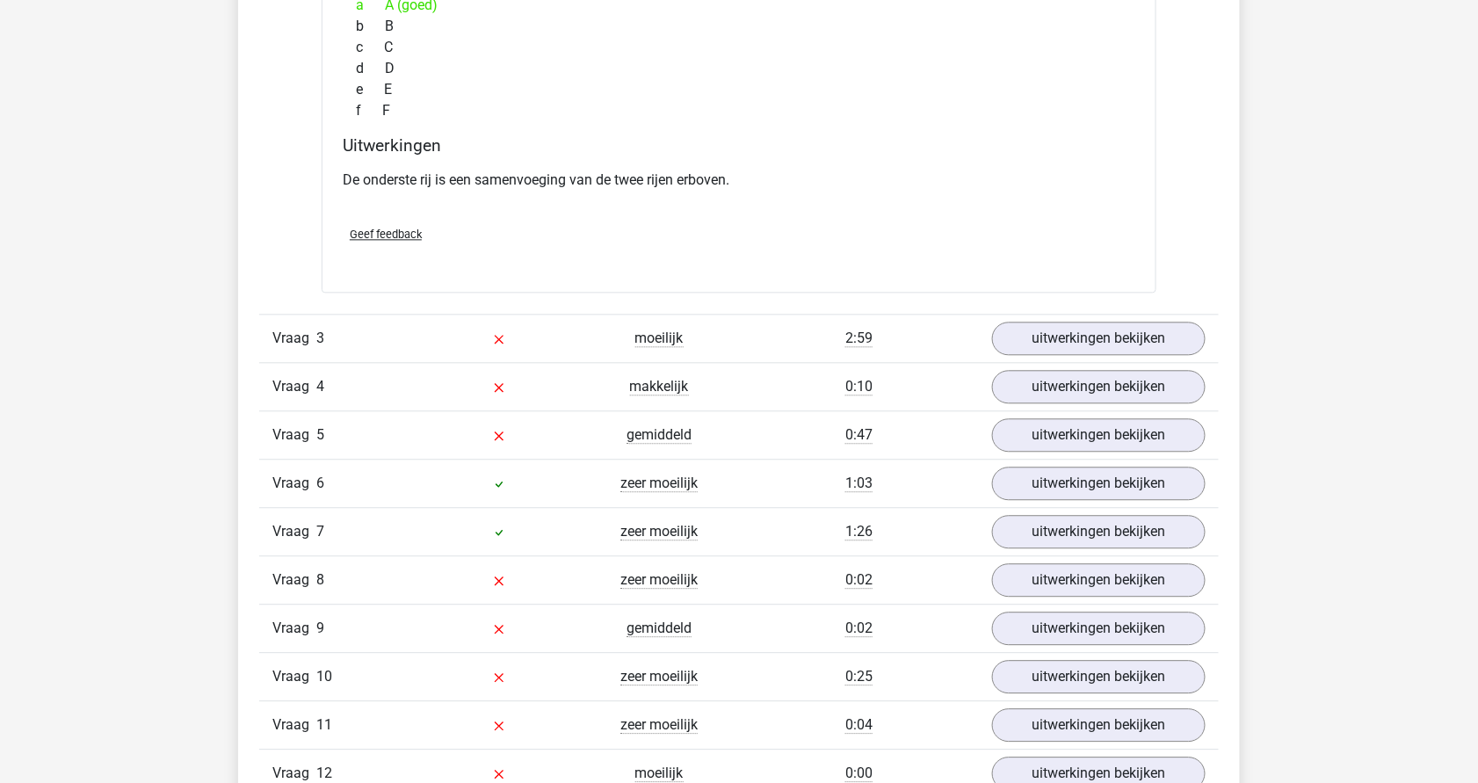
scroll to position [3490, 0]
click at [1115, 322] on link "uitwerkingen bekijken" at bounding box center [1098, 337] width 245 height 39
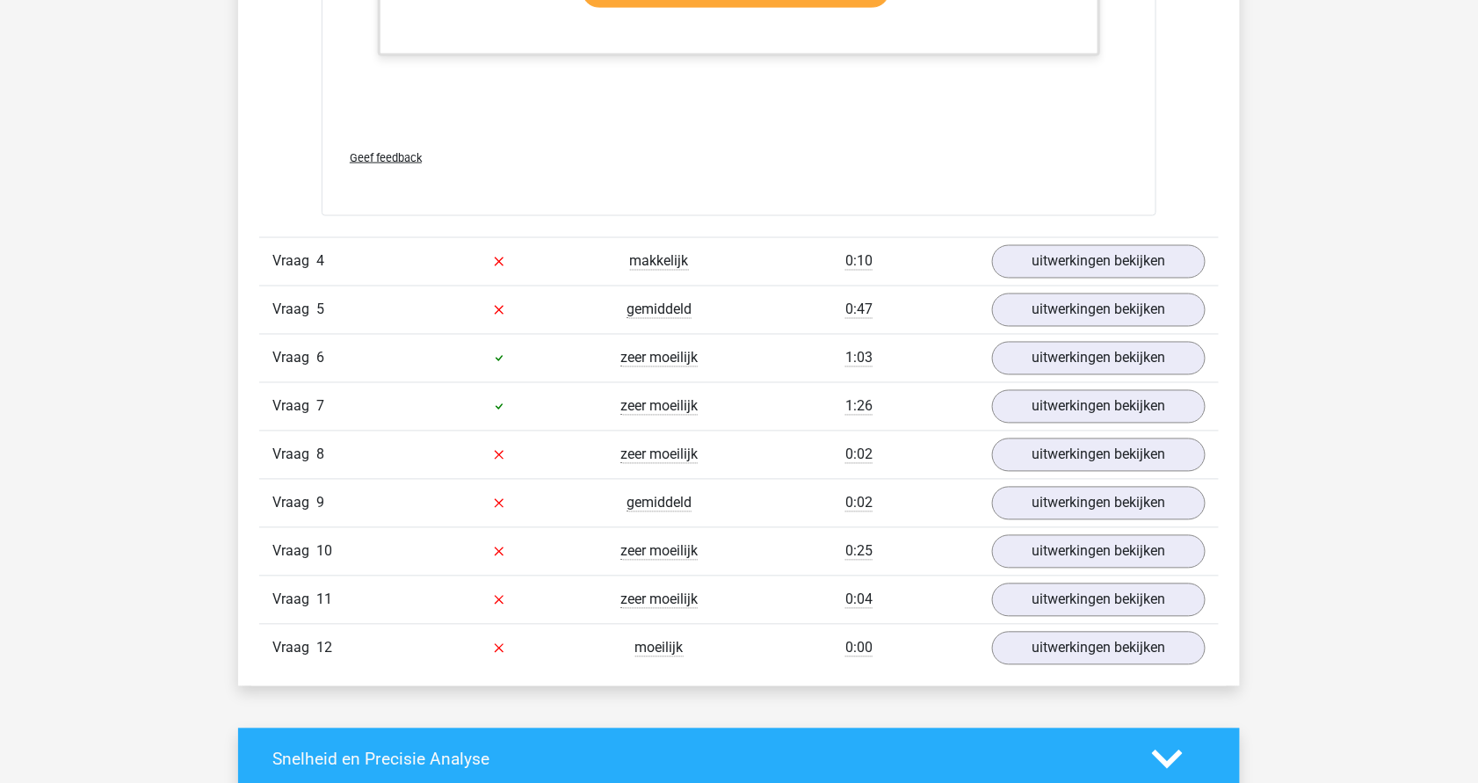
scroll to position [5427, 0]
click at [1096, 261] on link "uitwerkingen bekijken" at bounding box center [1098, 262] width 245 height 39
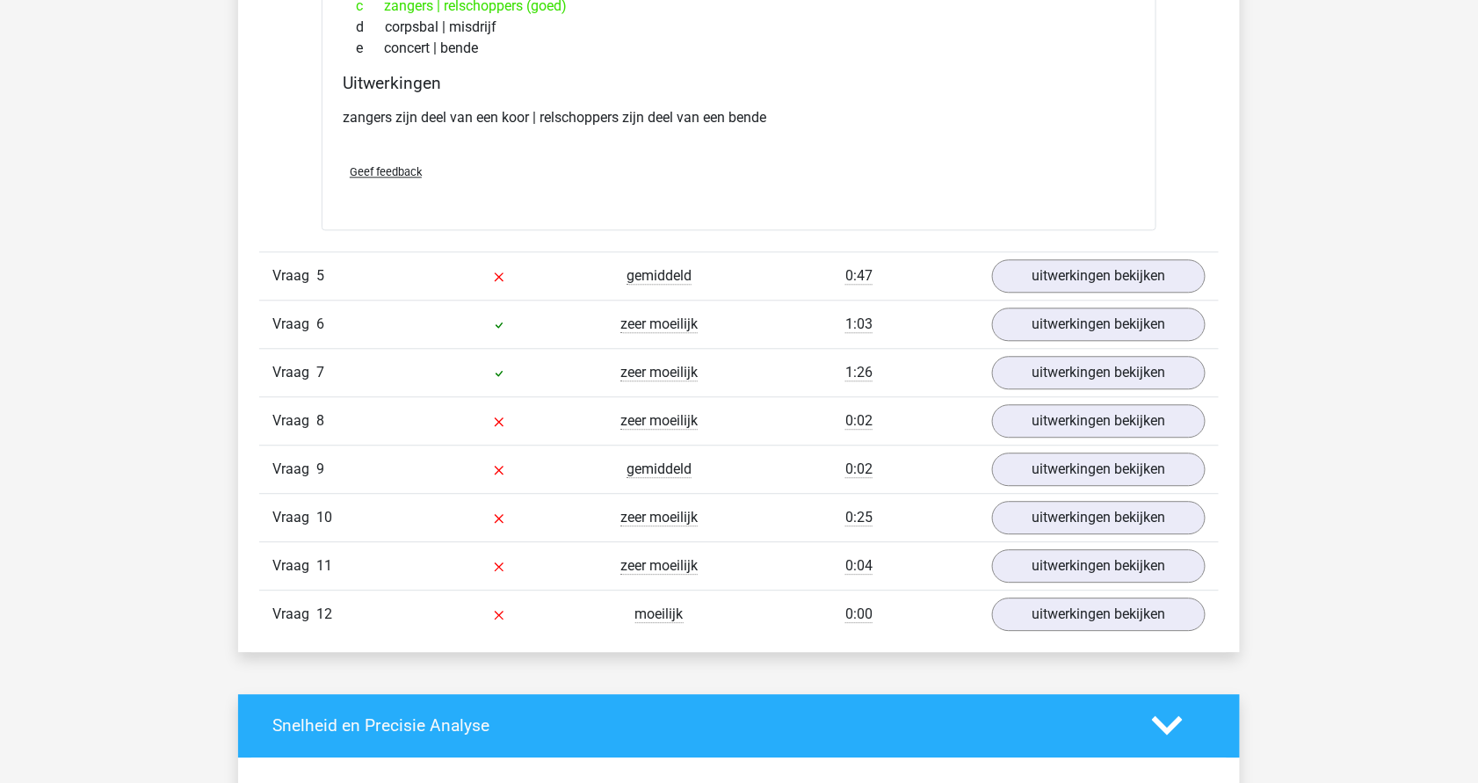
scroll to position [5839, 0]
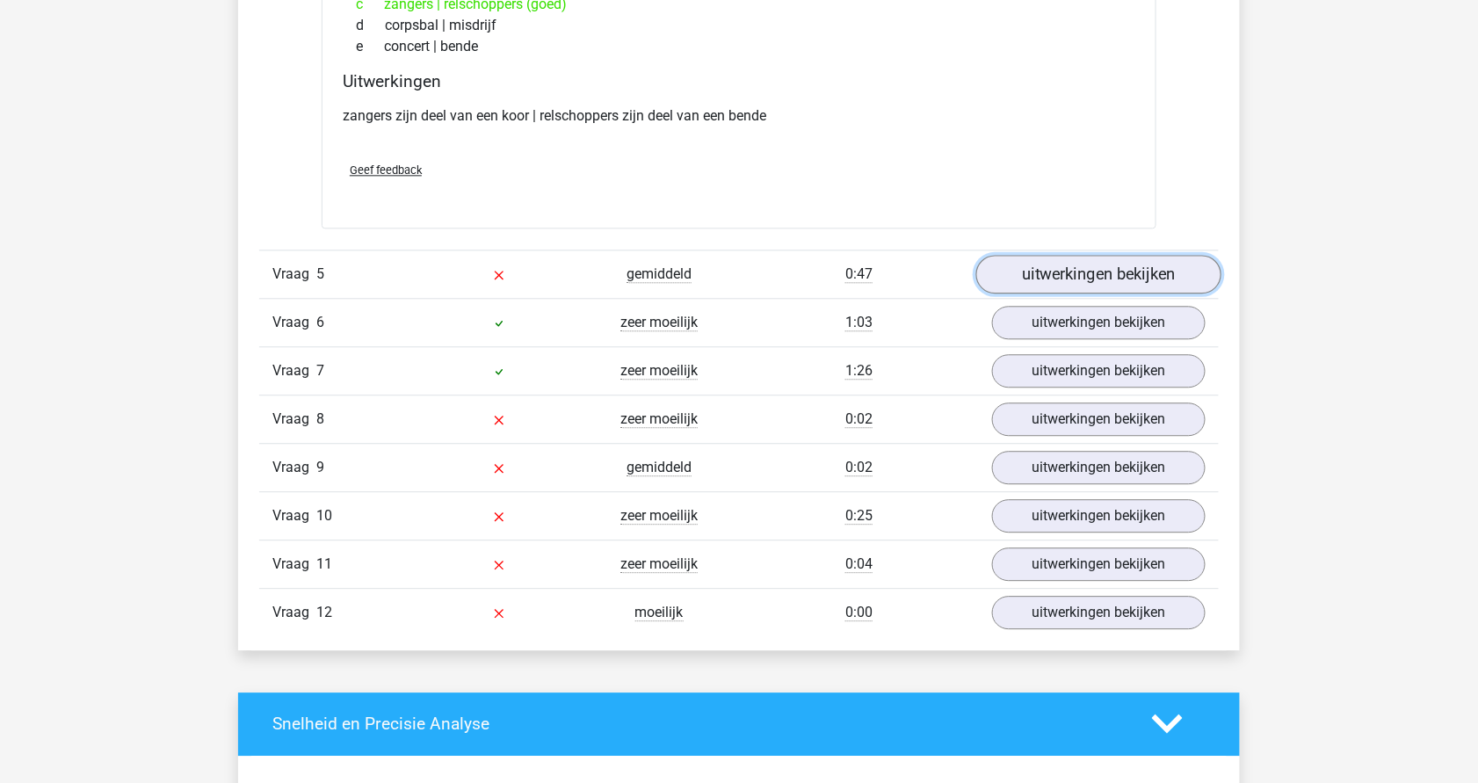
click at [1104, 255] on link "uitwerkingen bekijken" at bounding box center [1098, 274] width 245 height 39
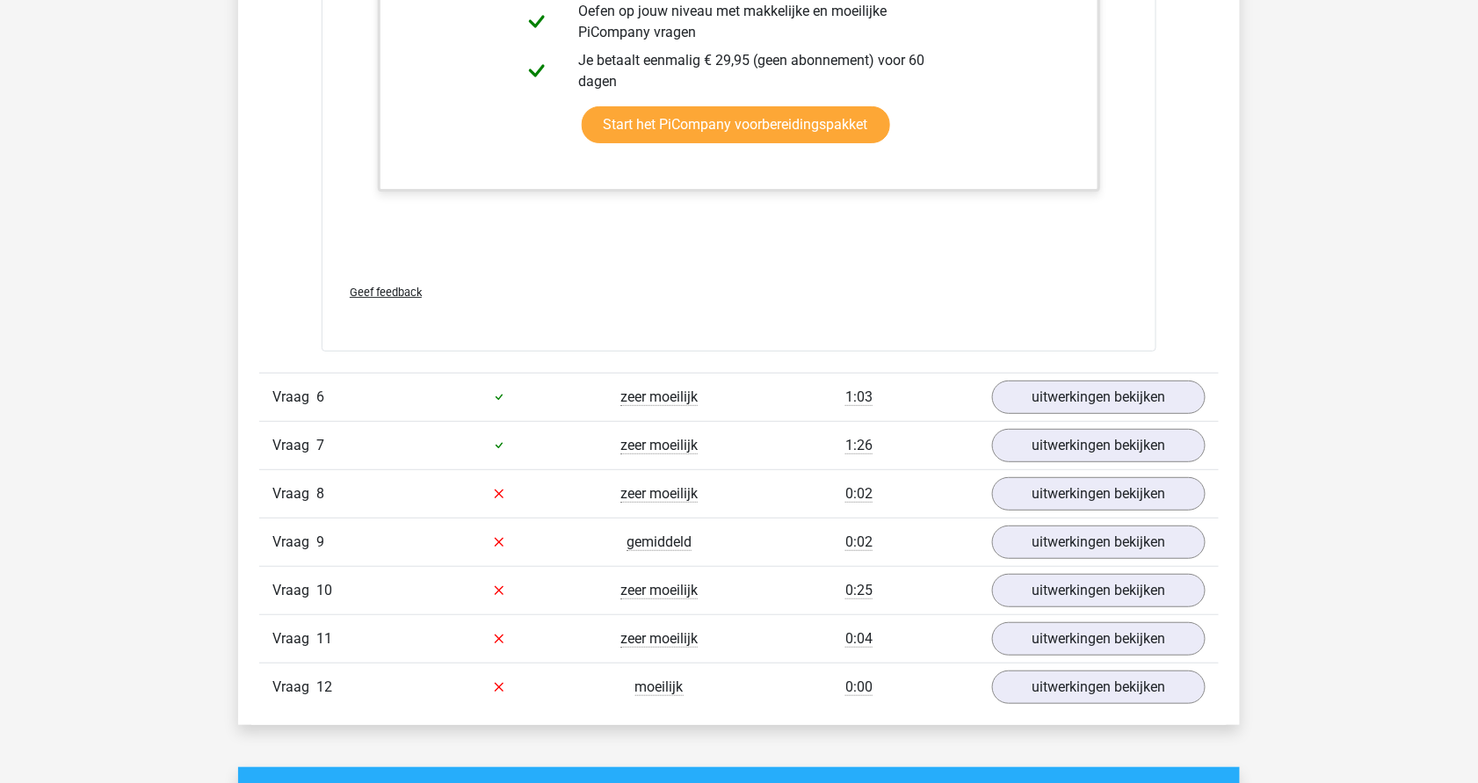
scroll to position [6838, 0]
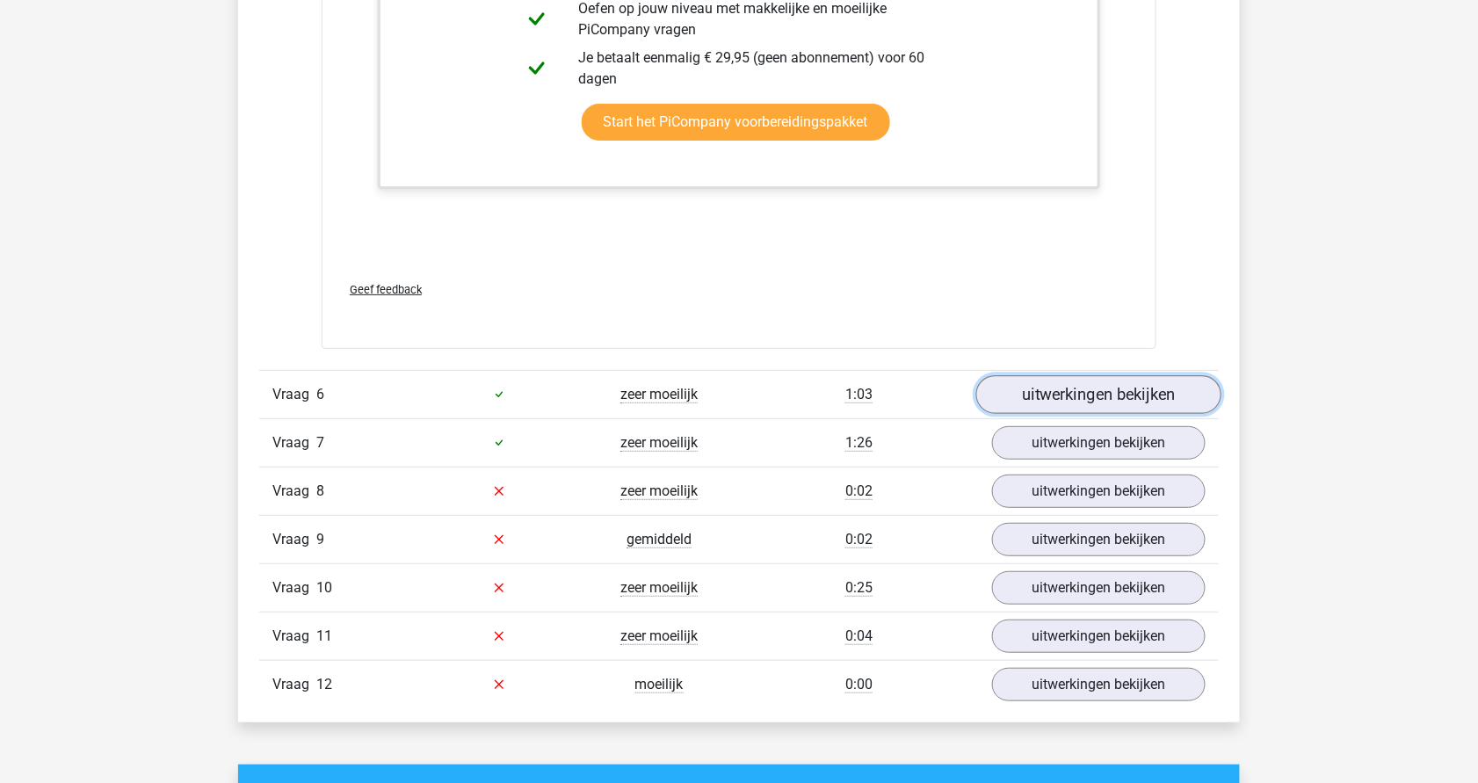
click at [1092, 391] on link "uitwerkingen bekijken" at bounding box center [1098, 394] width 245 height 39
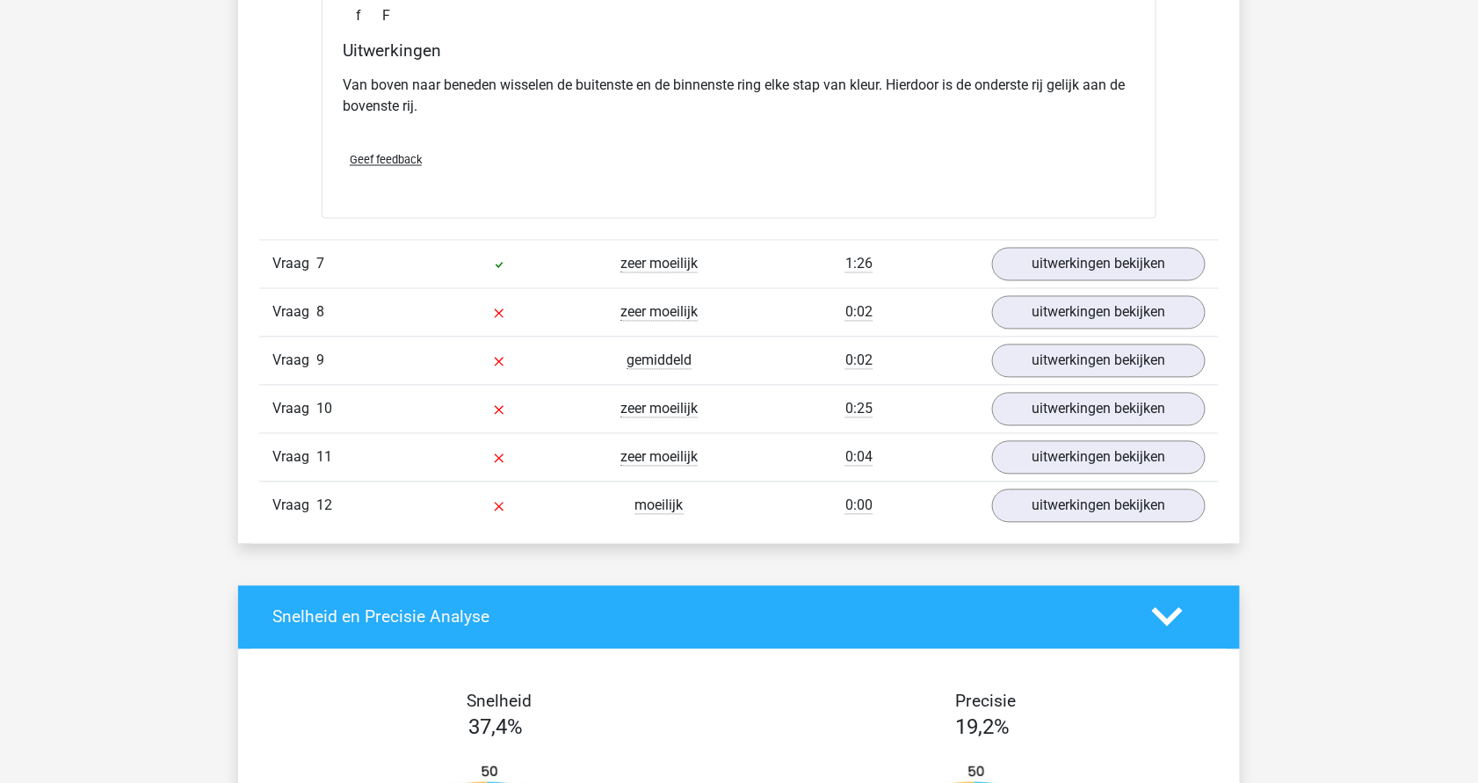
scroll to position [7826, 0]
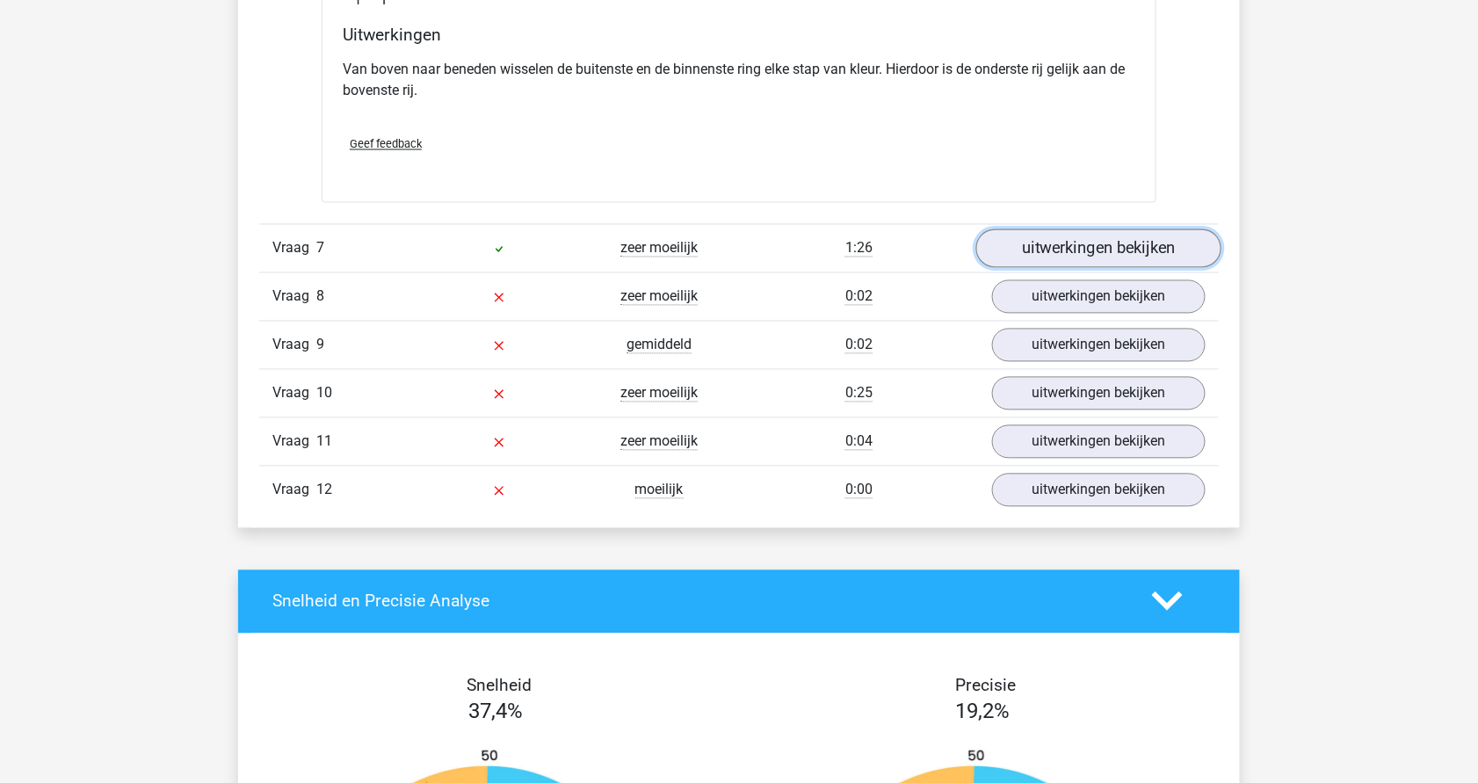
click at [1086, 229] on link "uitwerkingen bekijken" at bounding box center [1098, 248] width 245 height 39
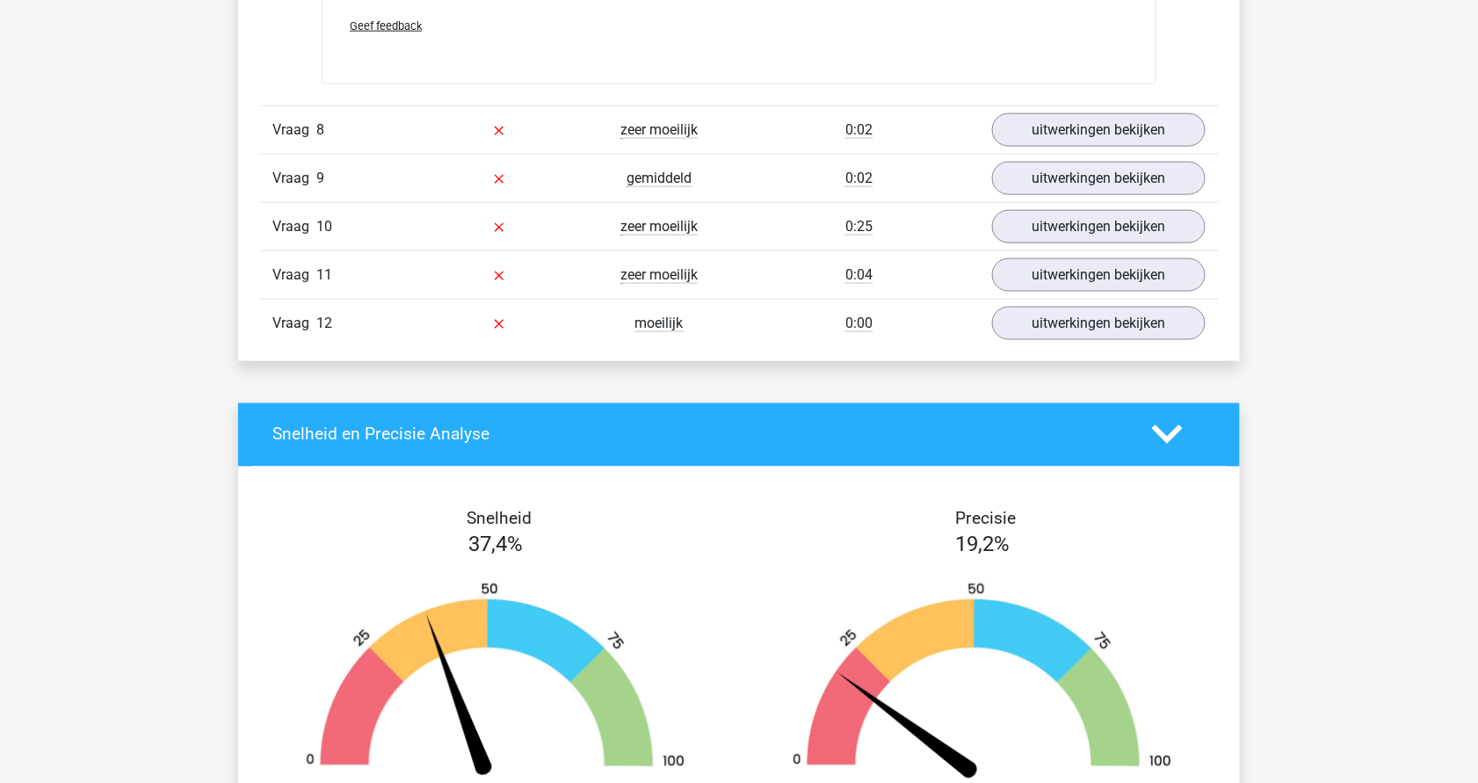
scroll to position [9809, 0]
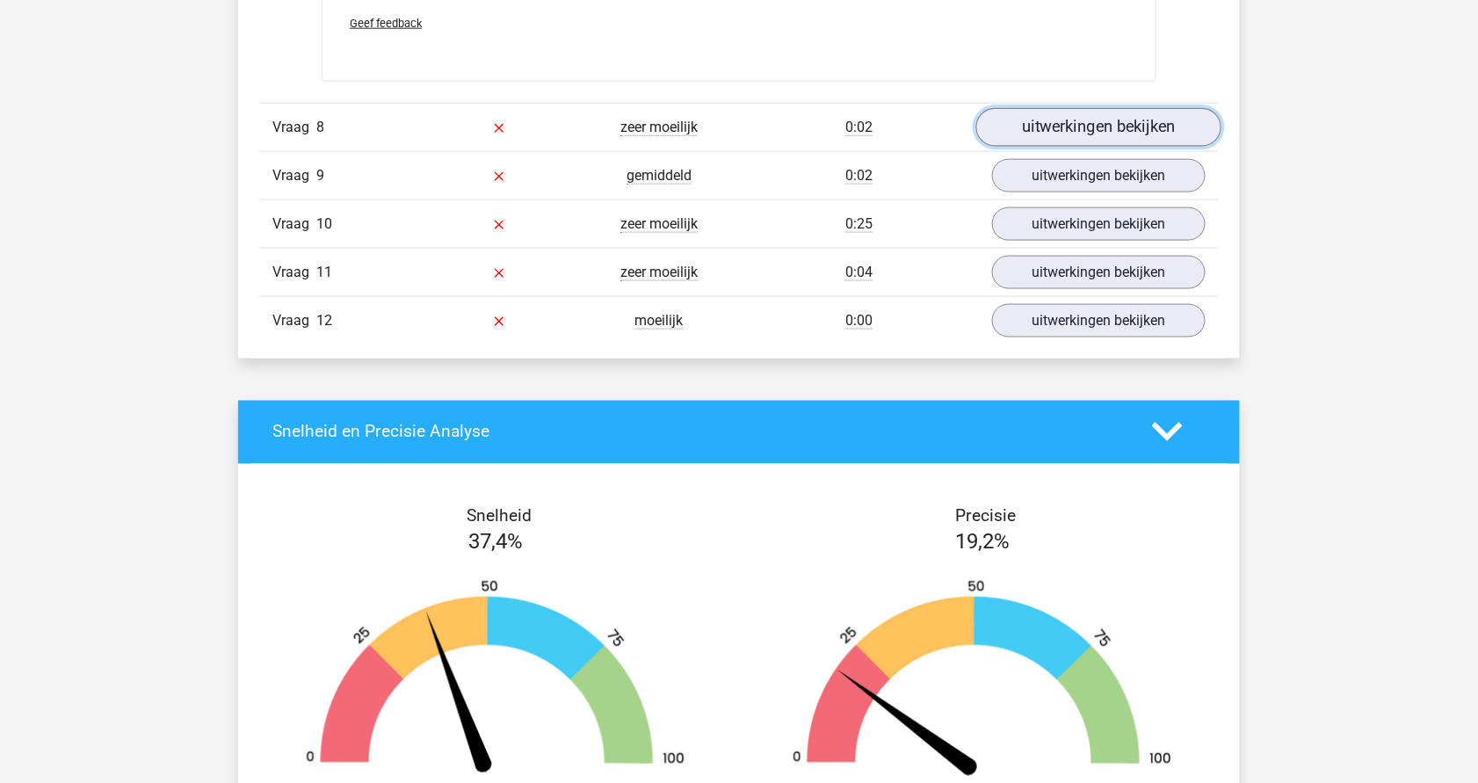
click at [1100, 108] on link "uitwerkingen bekijken" at bounding box center [1098, 127] width 245 height 39
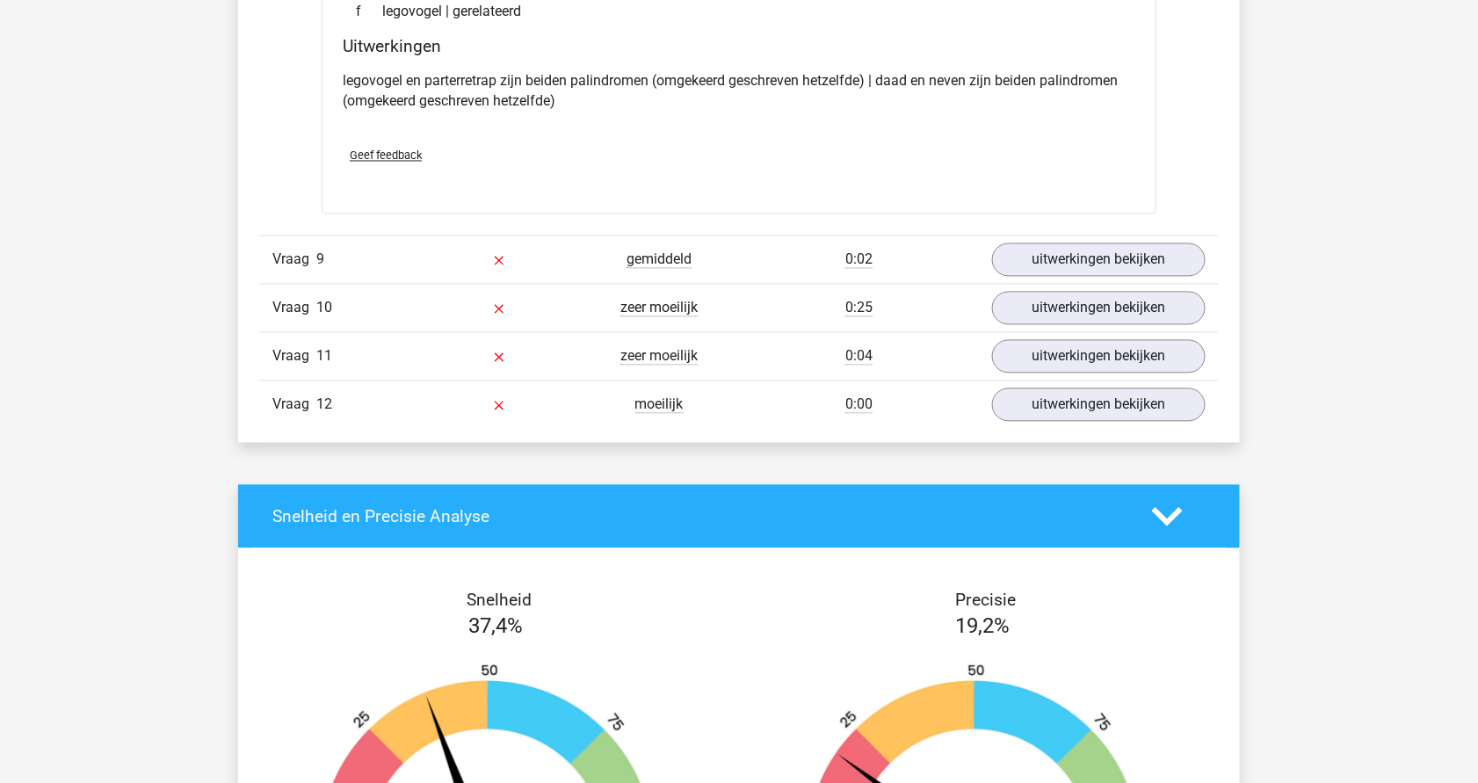
scroll to position [10180, 0]
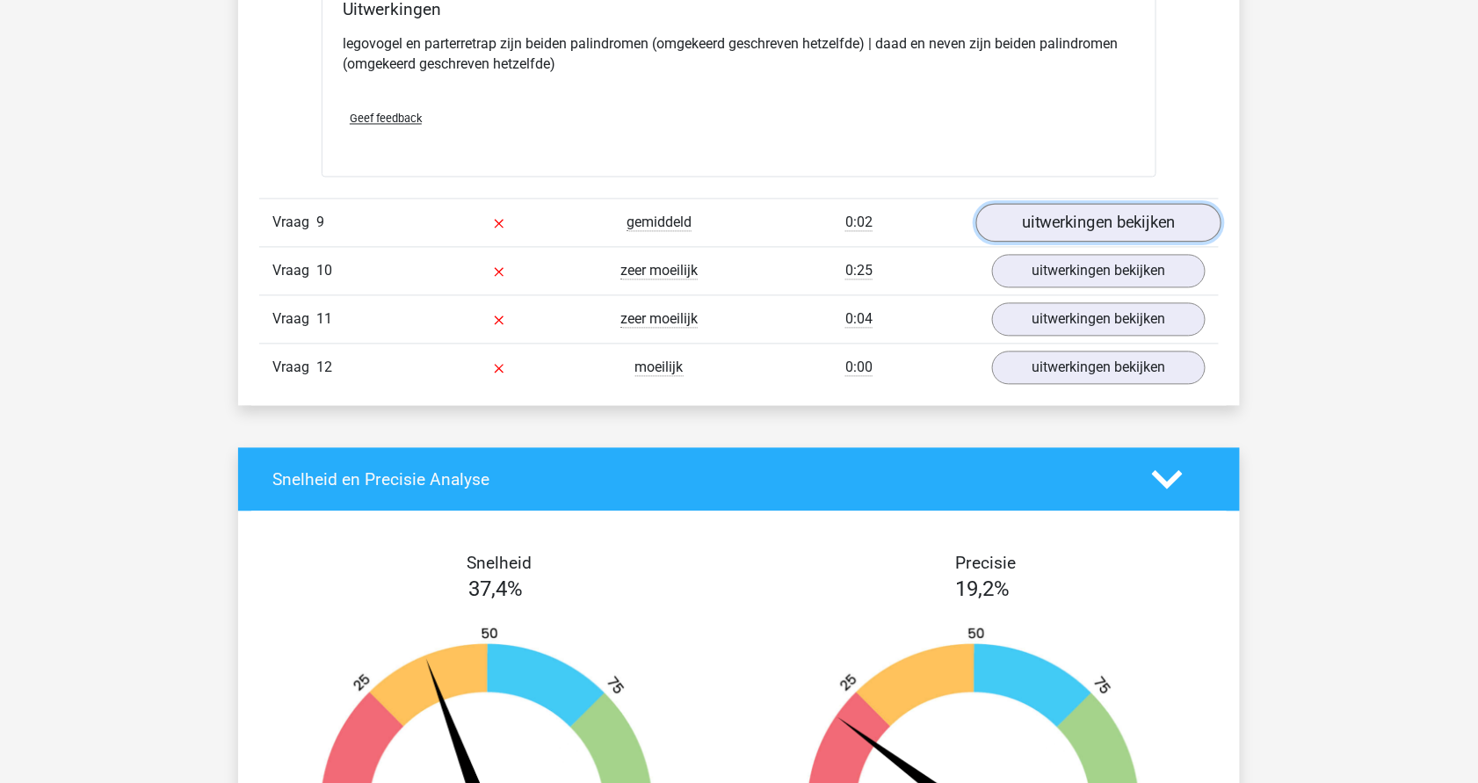
click at [1034, 212] on link "uitwerkingen bekijken" at bounding box center [1098, 223] width 245 height 39
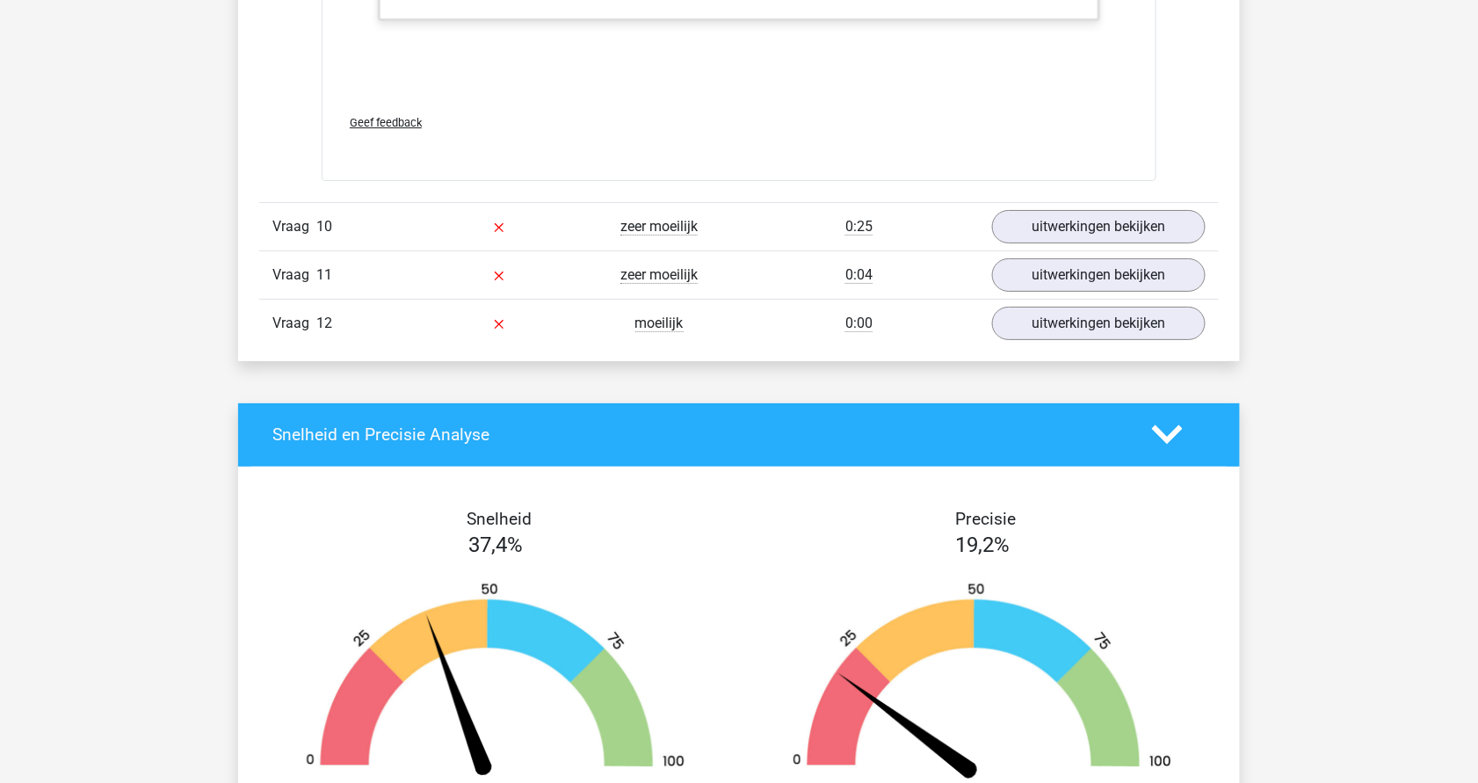
scroll to position [11289, 0]
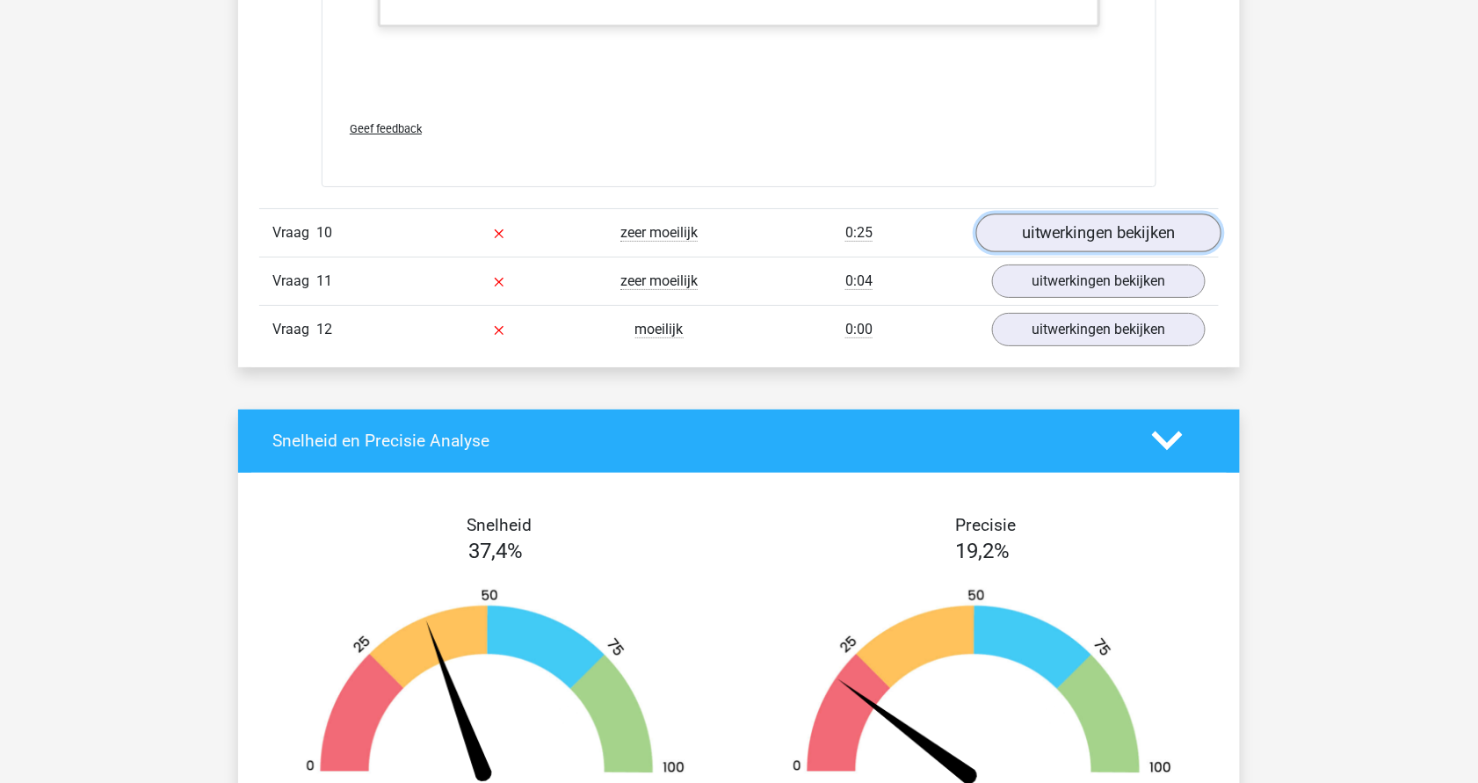
click at [1109, 214] on link "uitwerkingen bekijken" at bounding box center [1098, 233] width 245 height 39
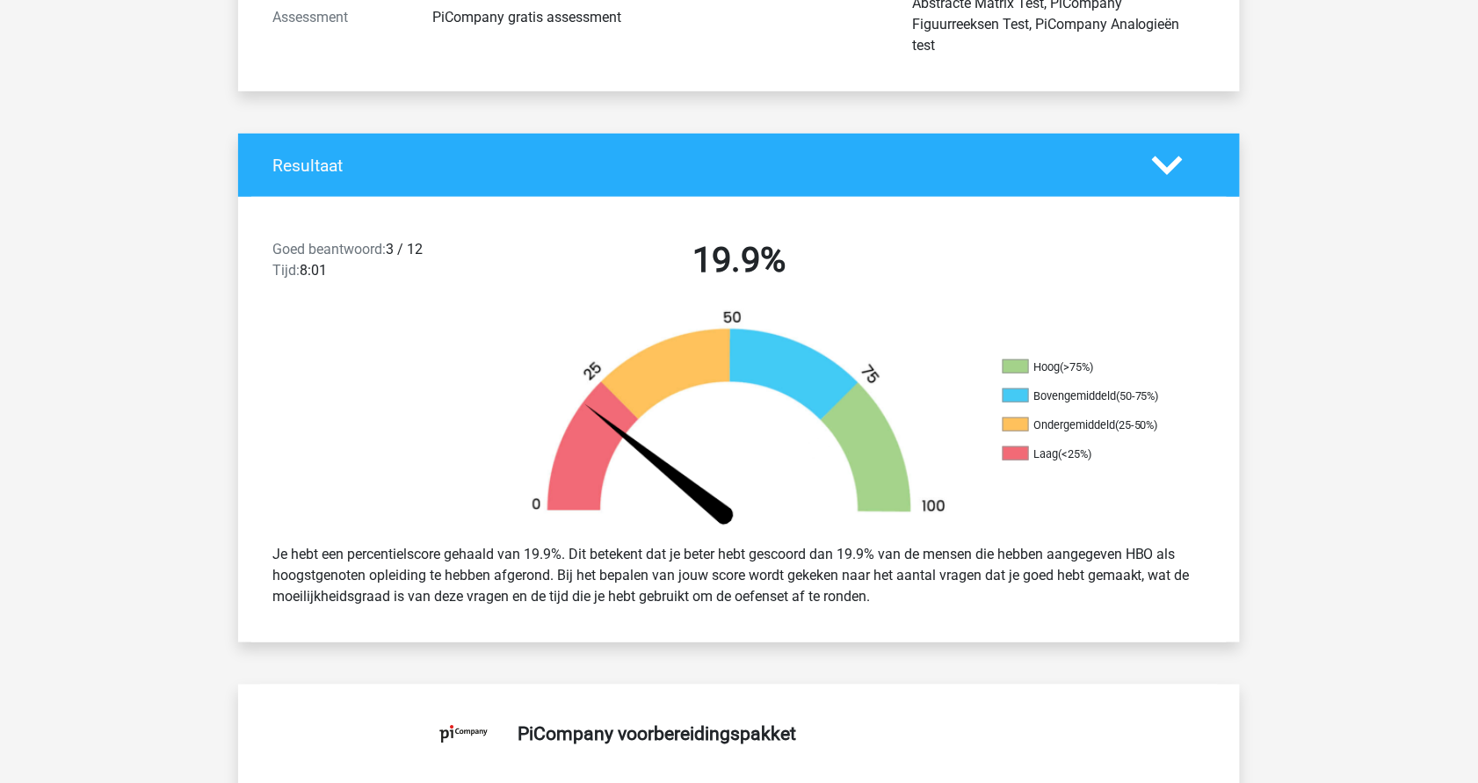
scroll to position [0, 0]
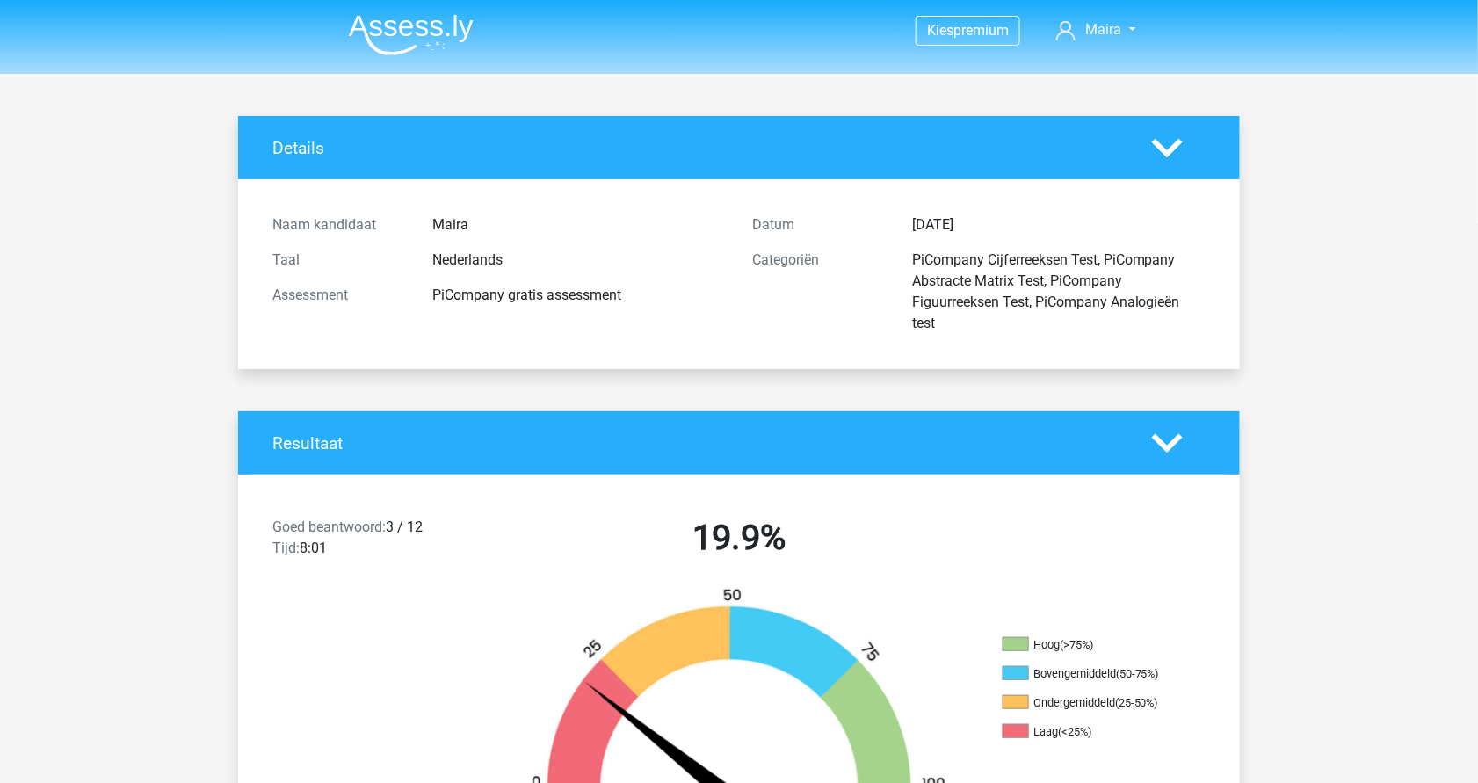
click at [403, 28] on img at bounding box center [411, 34] width 125 height 41
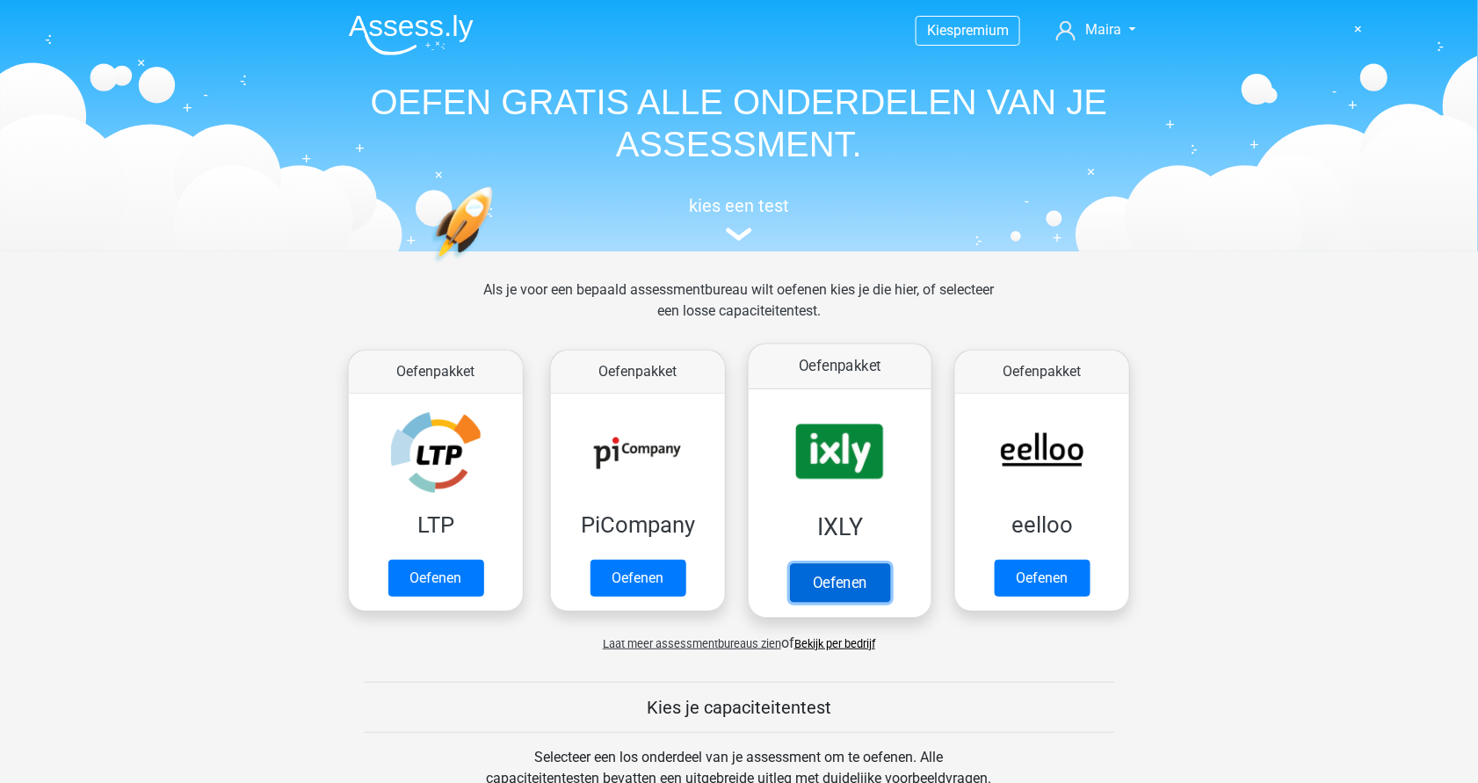
click at [854, 569] on link "Oefenen" at bounding box center [840, 582] width 100 height 39
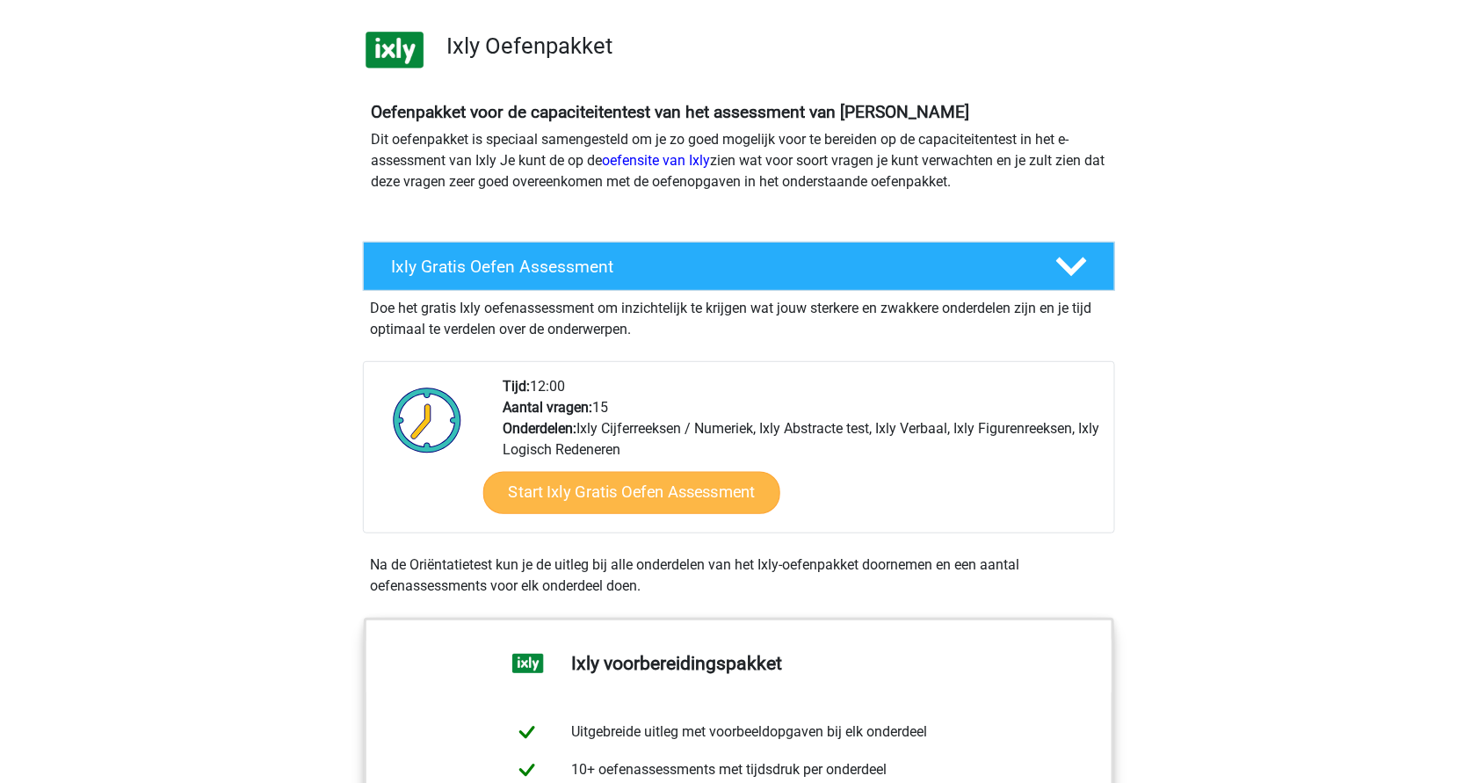
scroll to position [114, 0]
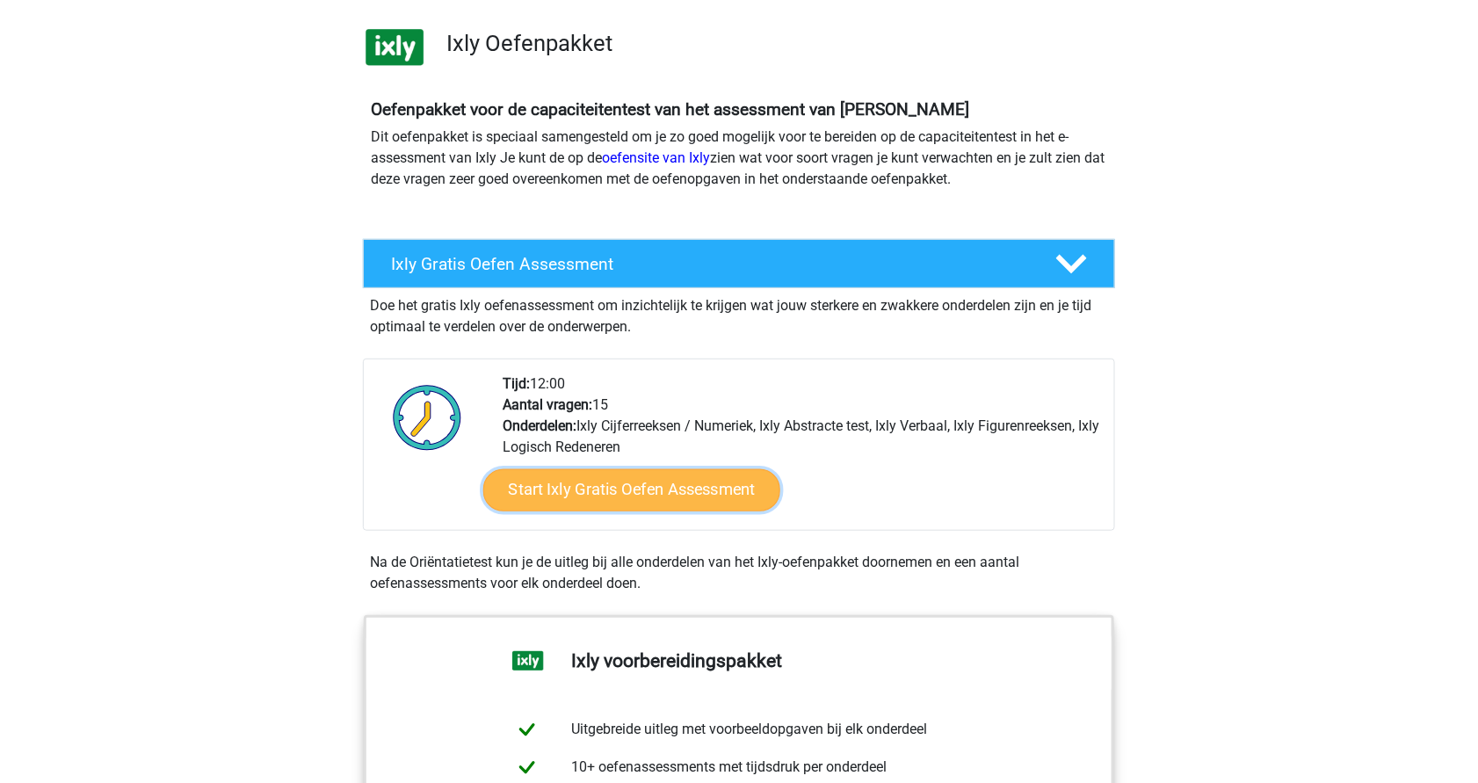
click at [601, 480] on link "Start Ixly Gratis Oefen Assessment" at bounding box center [631, 490] width 297 height 42
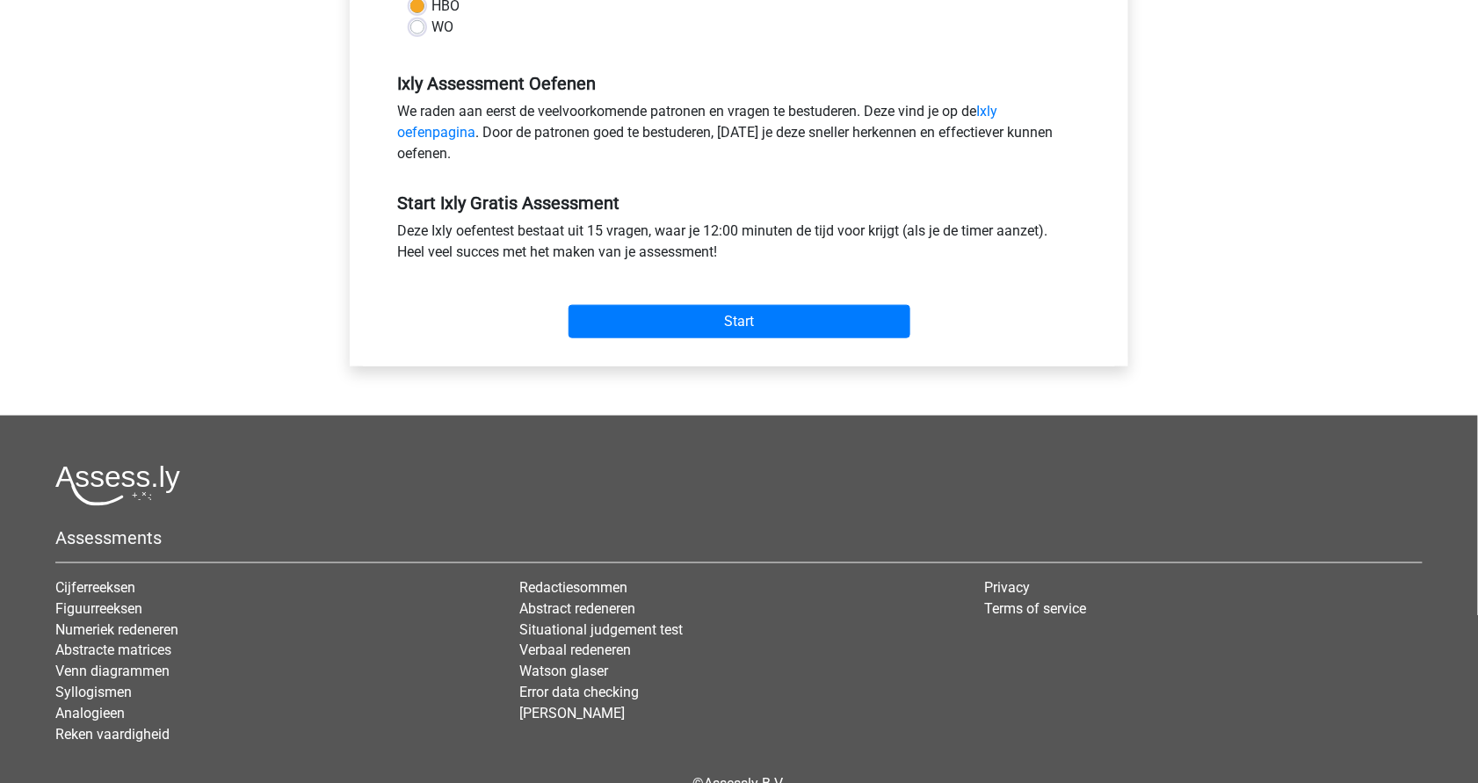
scroll to position [516, 0]
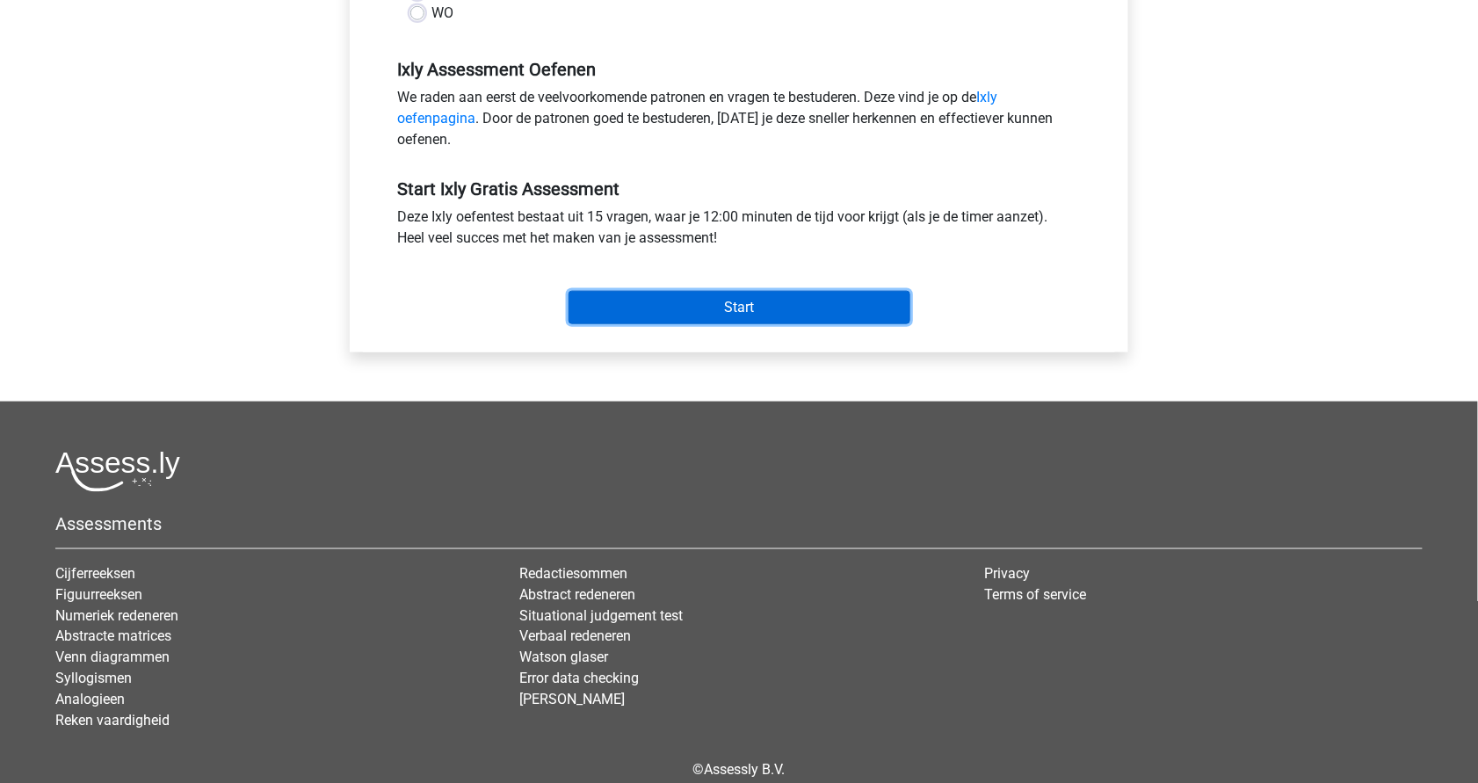
click at [699, 315] on input "Start" at bounding box center [740, 307] width 342 height 33
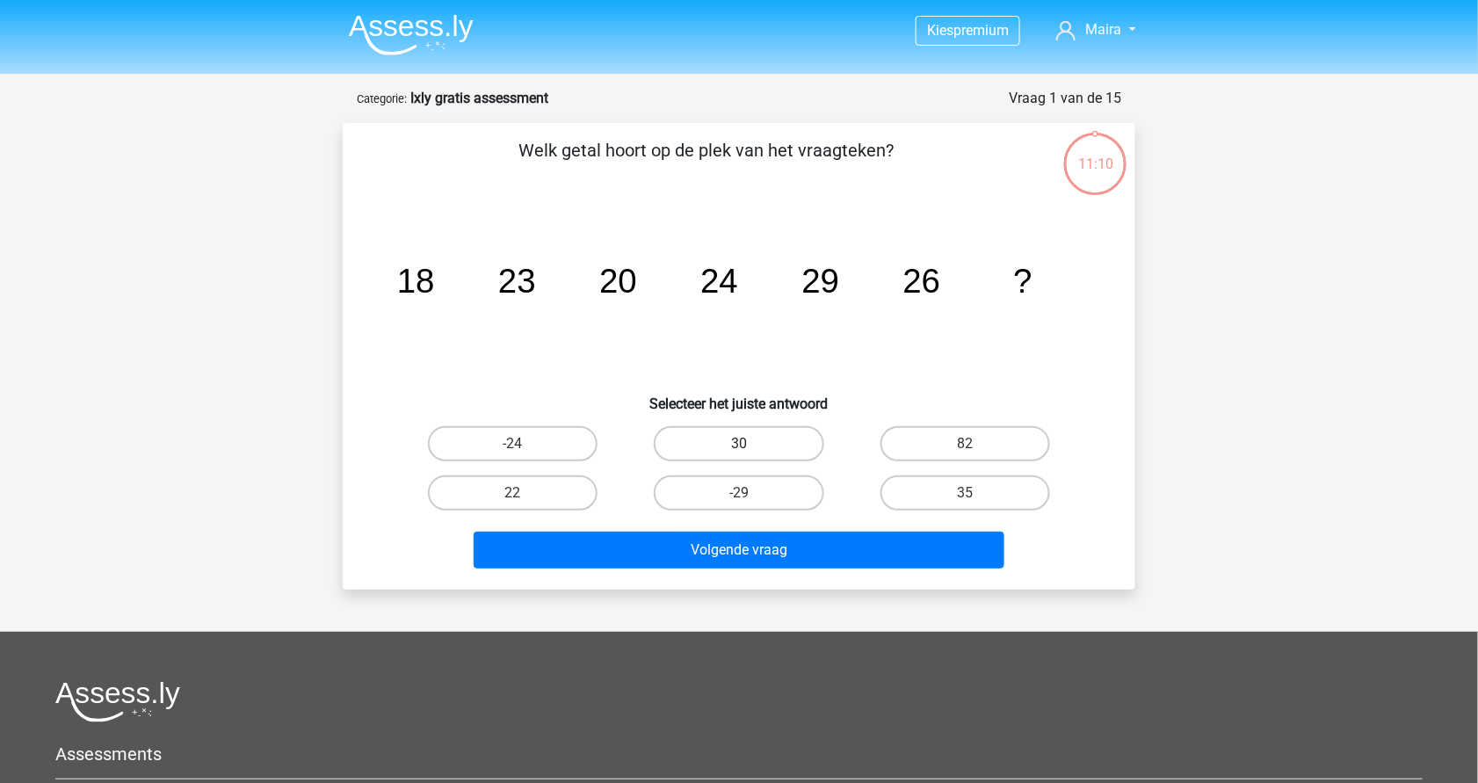
click at [736, 435] on label "30" at bounding box center [739, 443] width 170 height 35
click at [739, 444] on input "30" at bounding box center [744, 449] width 11 height 11
radio input "true"
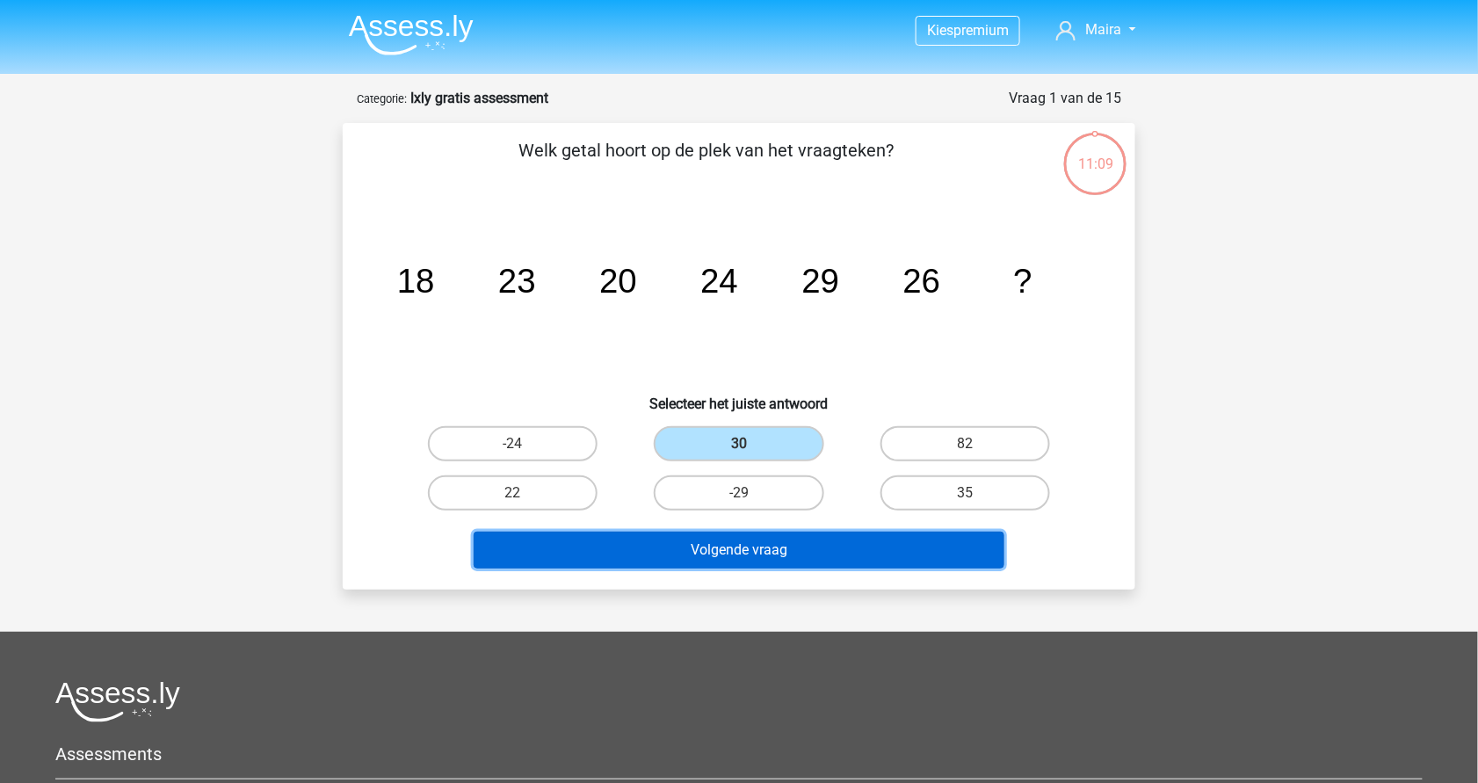
click at [739, 544] on button "Volgende vraag" at bounding box center [740, 550] width 532 height 37
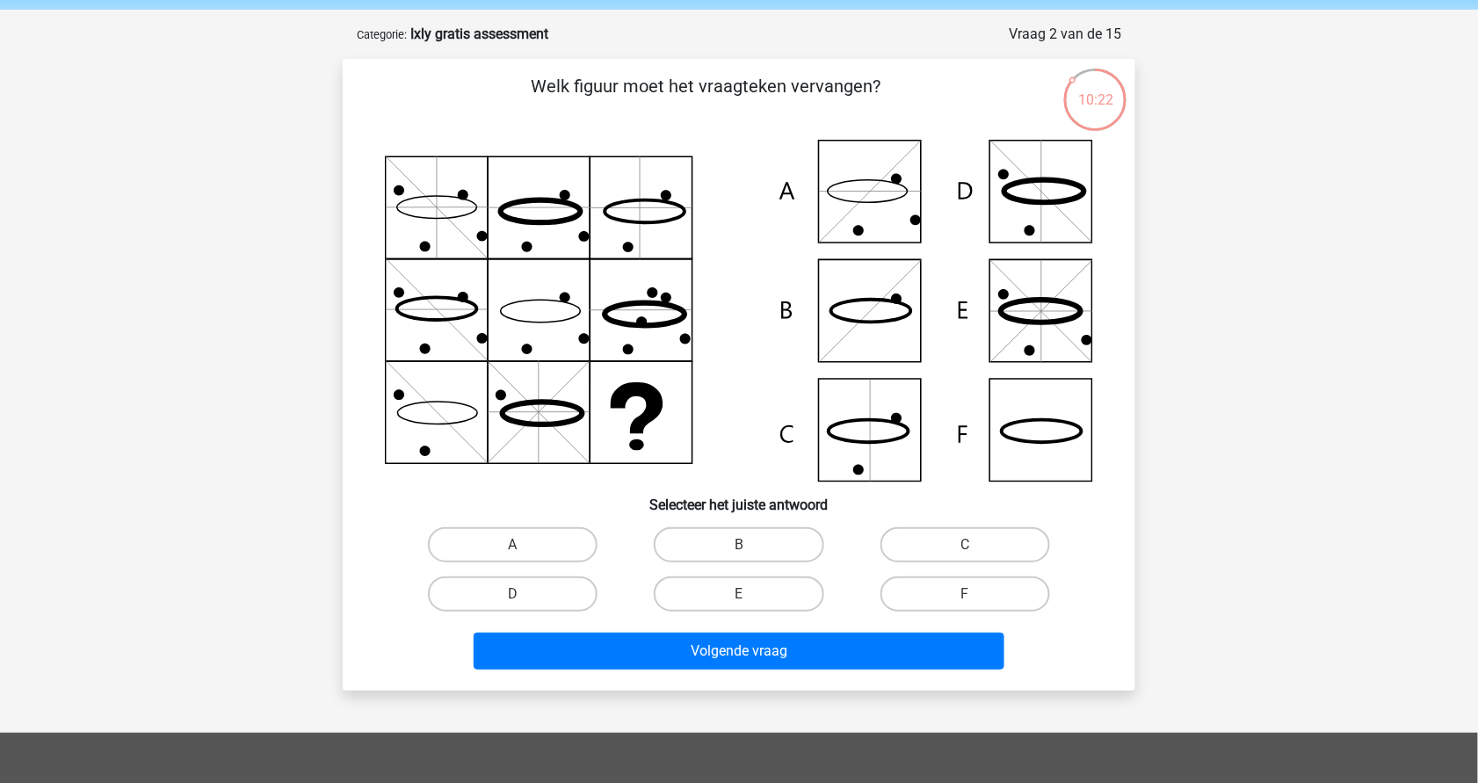
scroll to position [65, 0]
click at [740, 589] on label "E" at bounding box center [739, 593] width 170 height 35
click at [740, 593] on input "E" at bounding box center [744, 598] width 11 height 11
radio input "true"
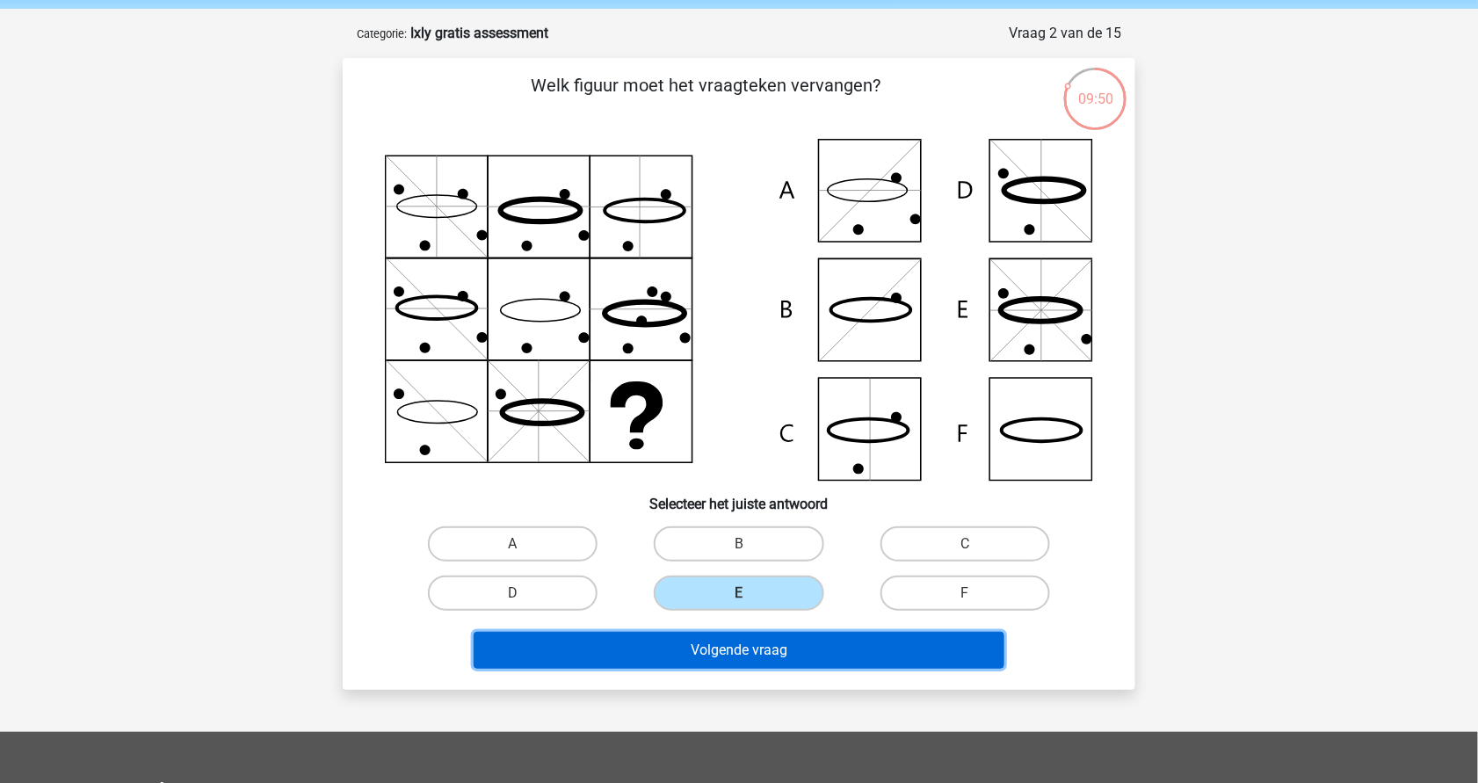
click at [774, 640] on button "Volgende vraag" at bounding box center [740, 650] width 532 height 37
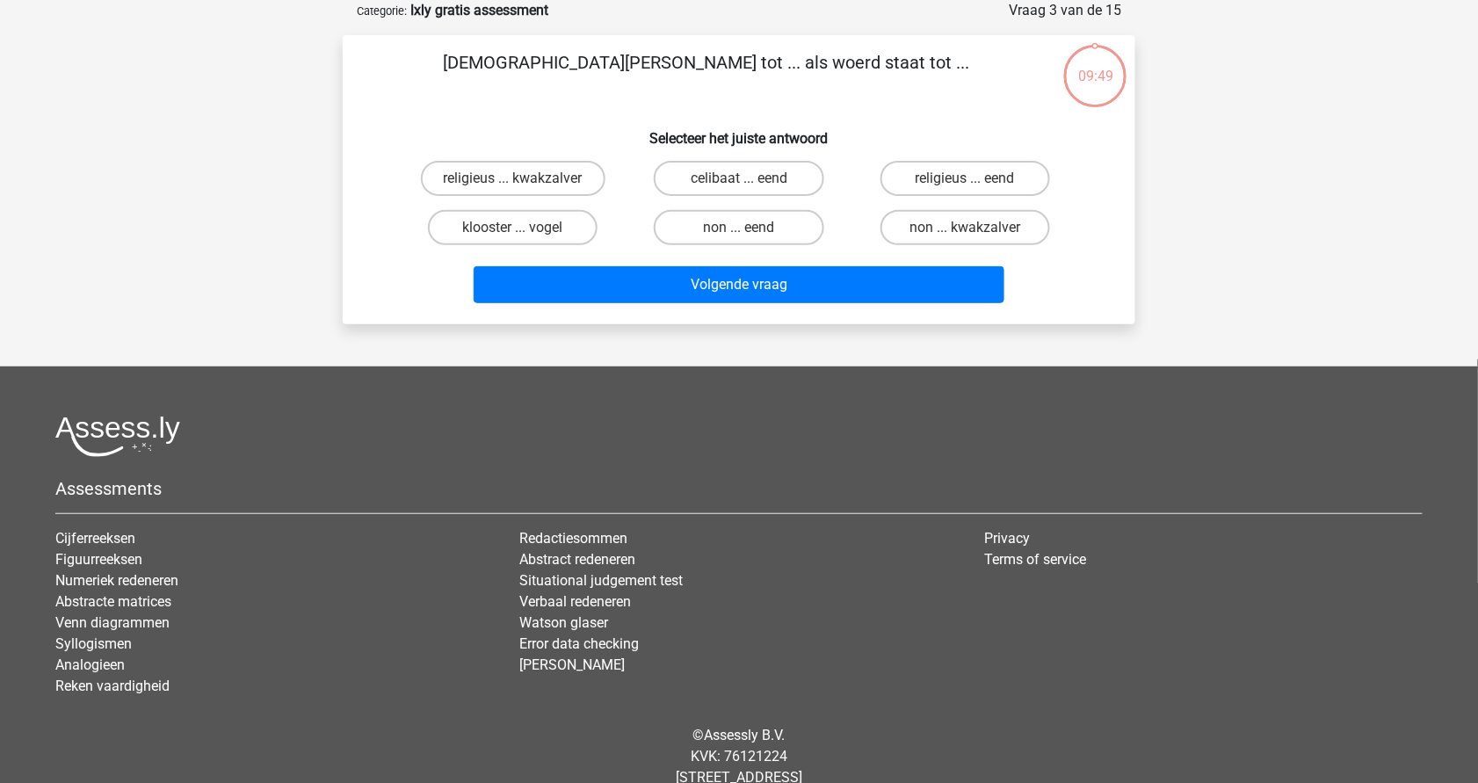
scroll to position [0, 0]
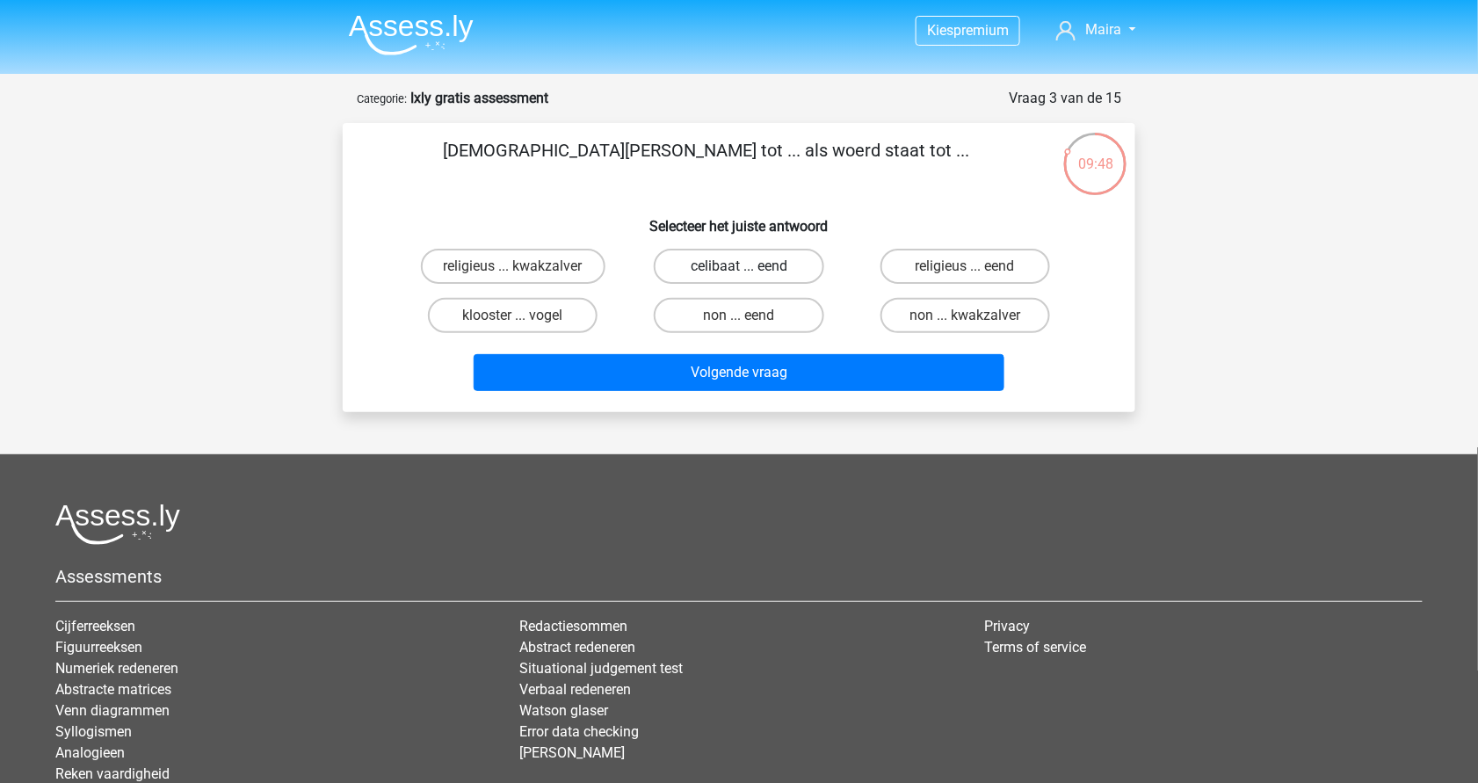
click at [722, 261] on label "celibaat ... eend" at bounding box center [739, 266] width 170 height 35
click at [739, 266] on input "celibaat ... eend" at bounding box center [744, 271] width 11 height 11
radio input "true"
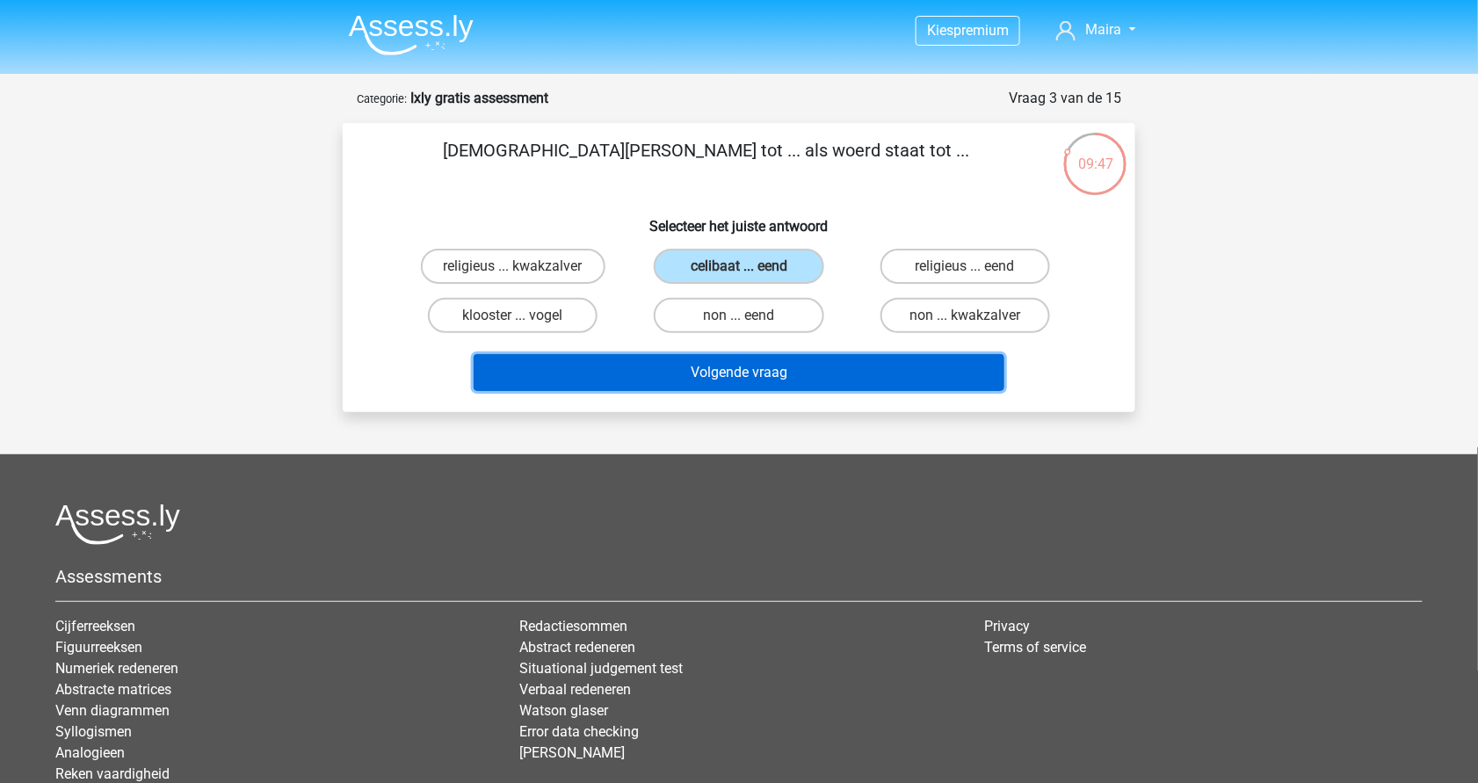
click at [745, 378] on button "Volgende vraag" at bounding box center [740, 372] width 532 height 37
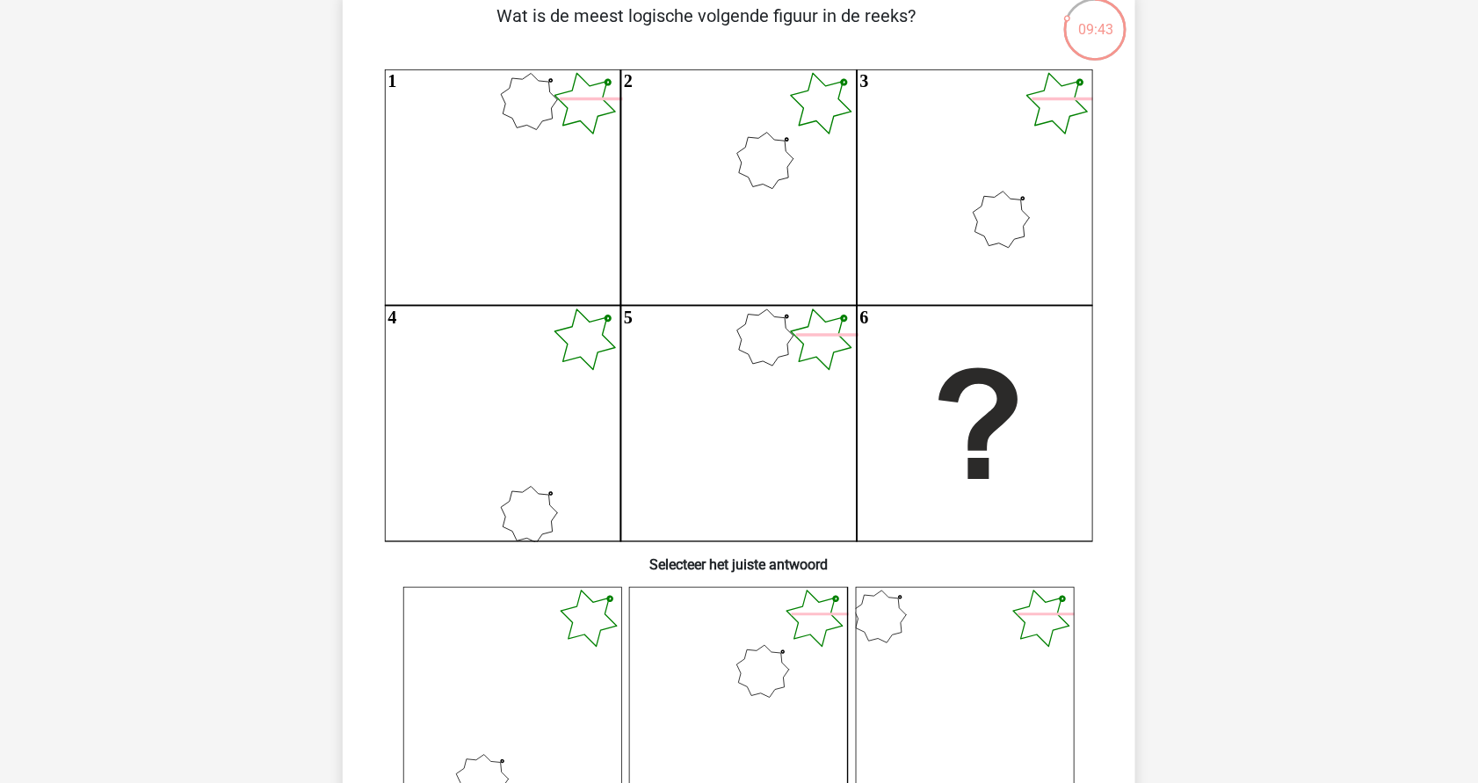
scroll to position [135, 0]
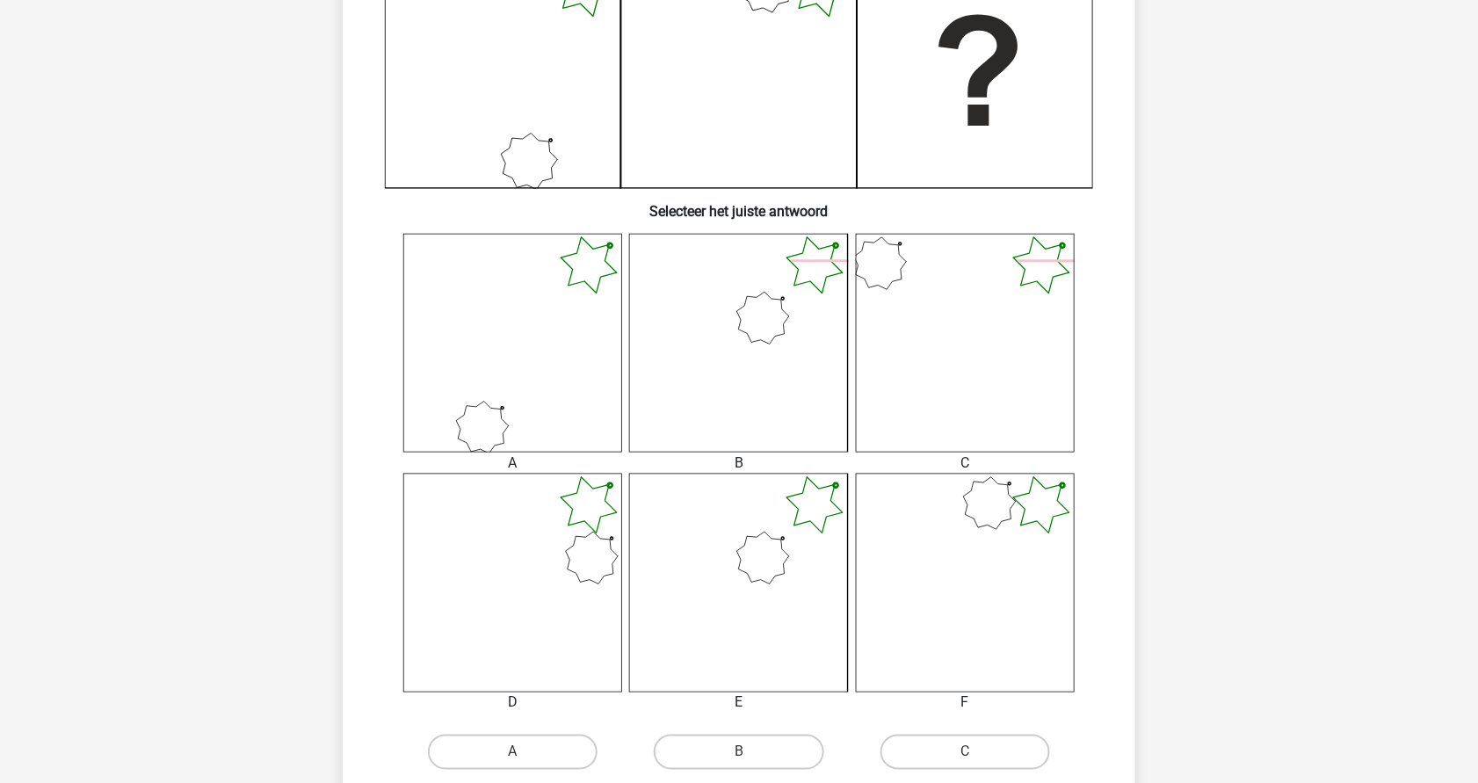
click at [599, 297] on icon at bounding box center [512, 343] width 219 height 219
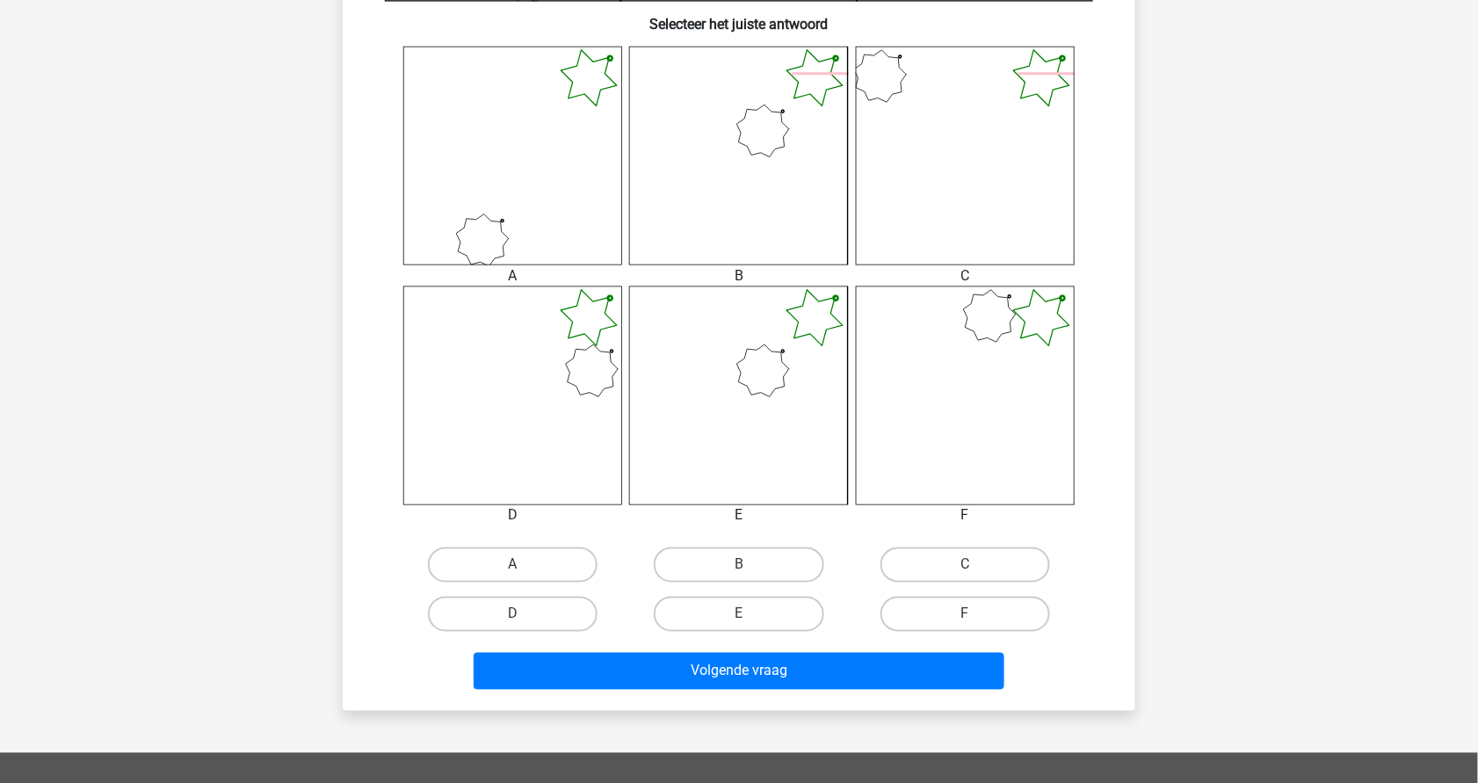
scroll to position [684, 0]
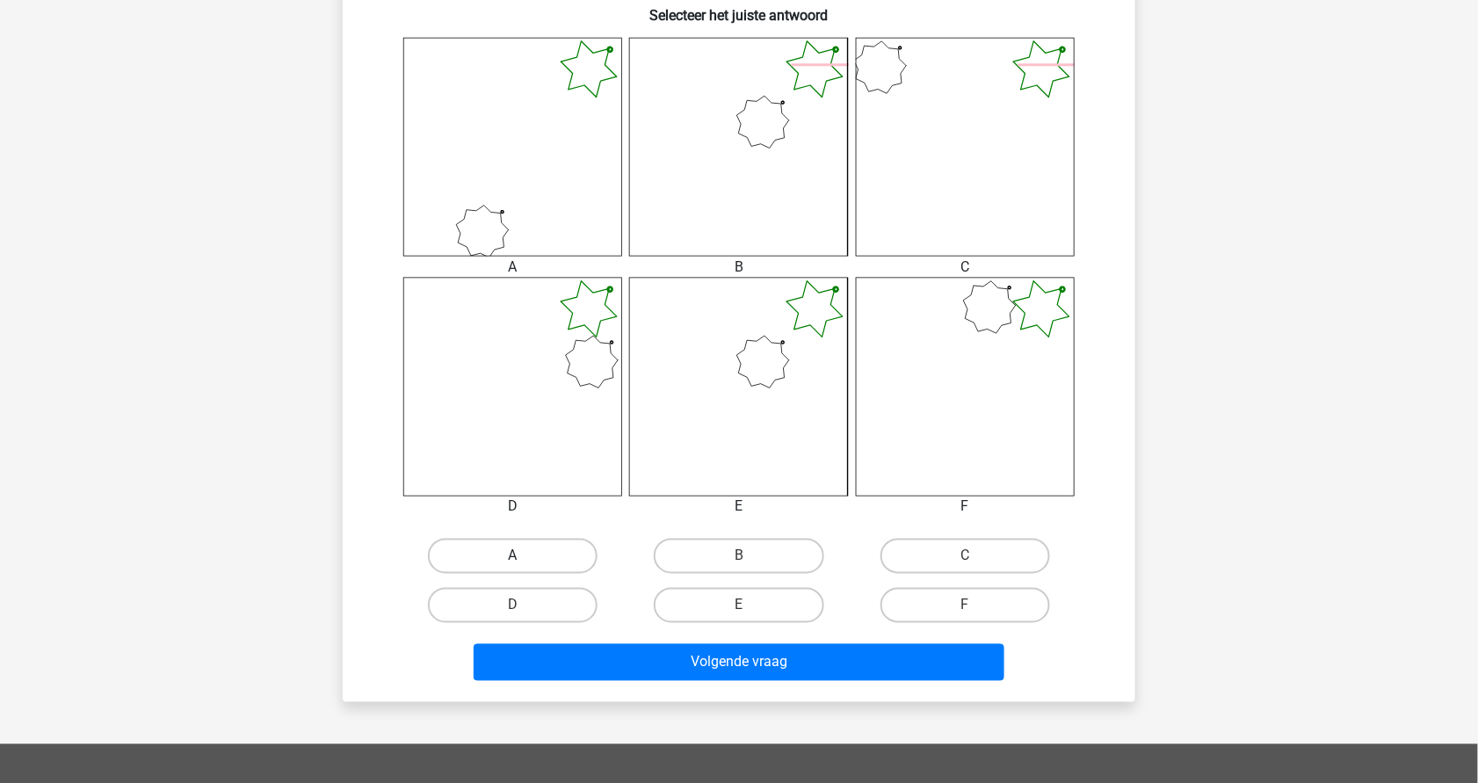
click at [568, 562] on label "A" at bounding box center [513, 556] width 170 height 35
click at [525, 562] on input "A" at bounding box center [518, 561] width 11 height 11
radio input "true"
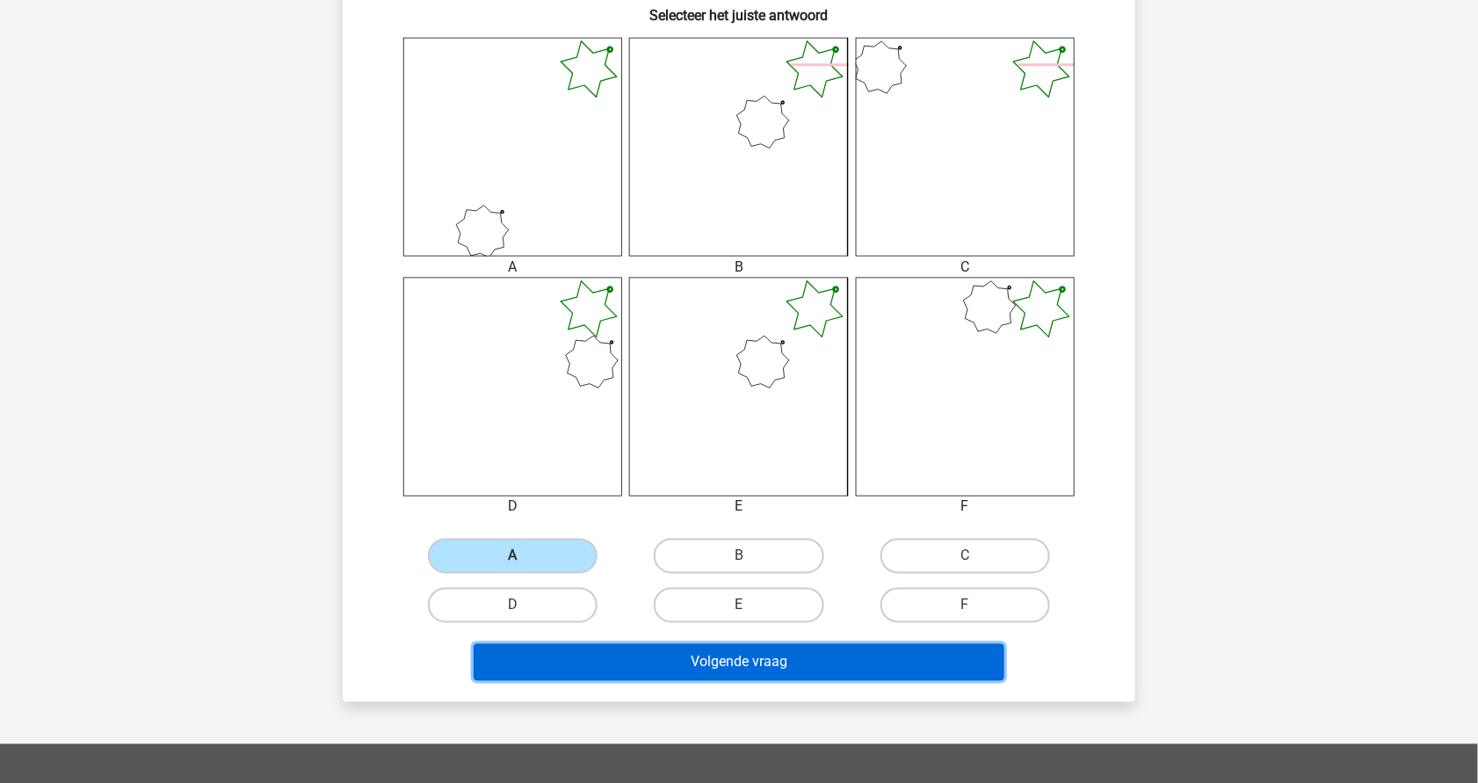
click at [728, 675] on button "Volgende vraag" at bounding box center [740, 662] width 532 height 37
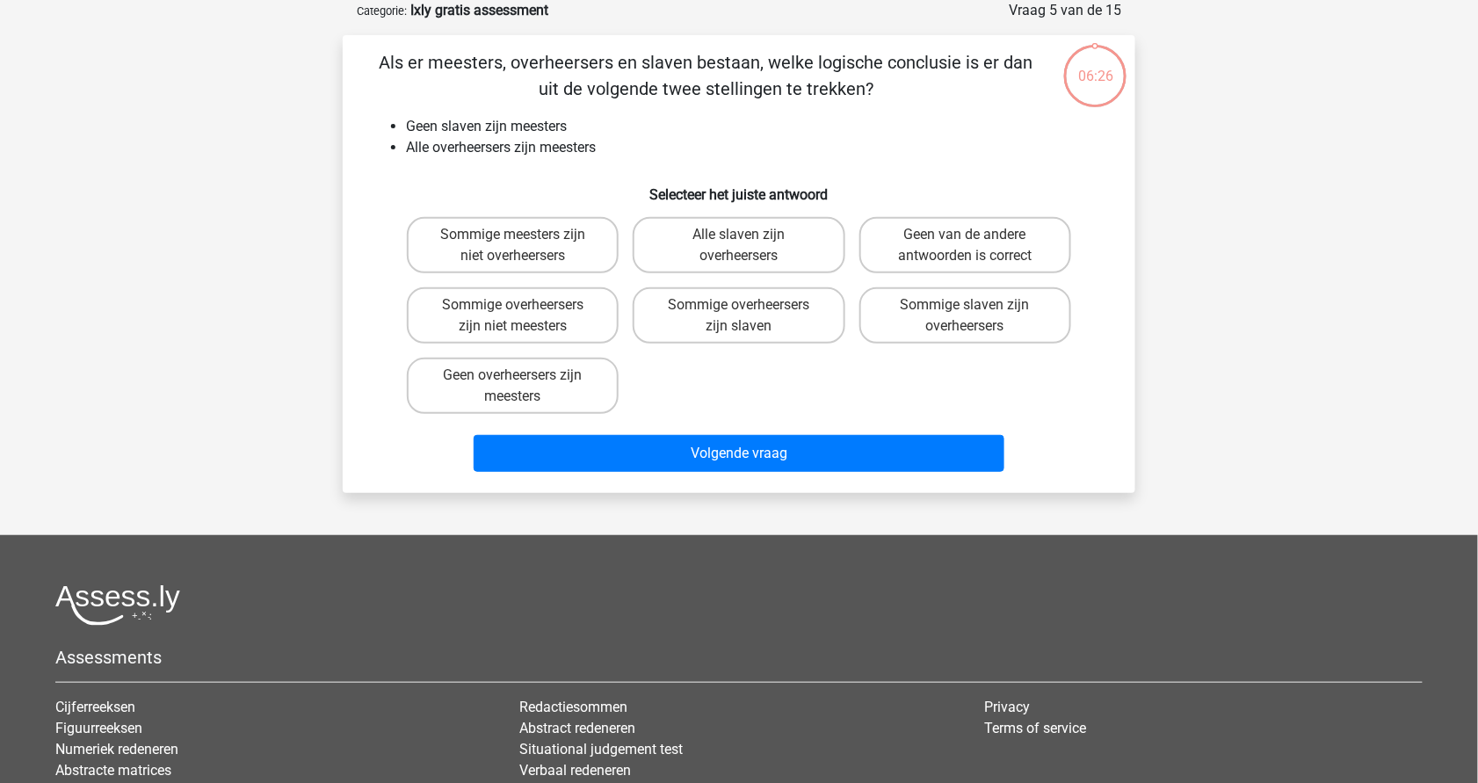
scroll to position [0, 0]
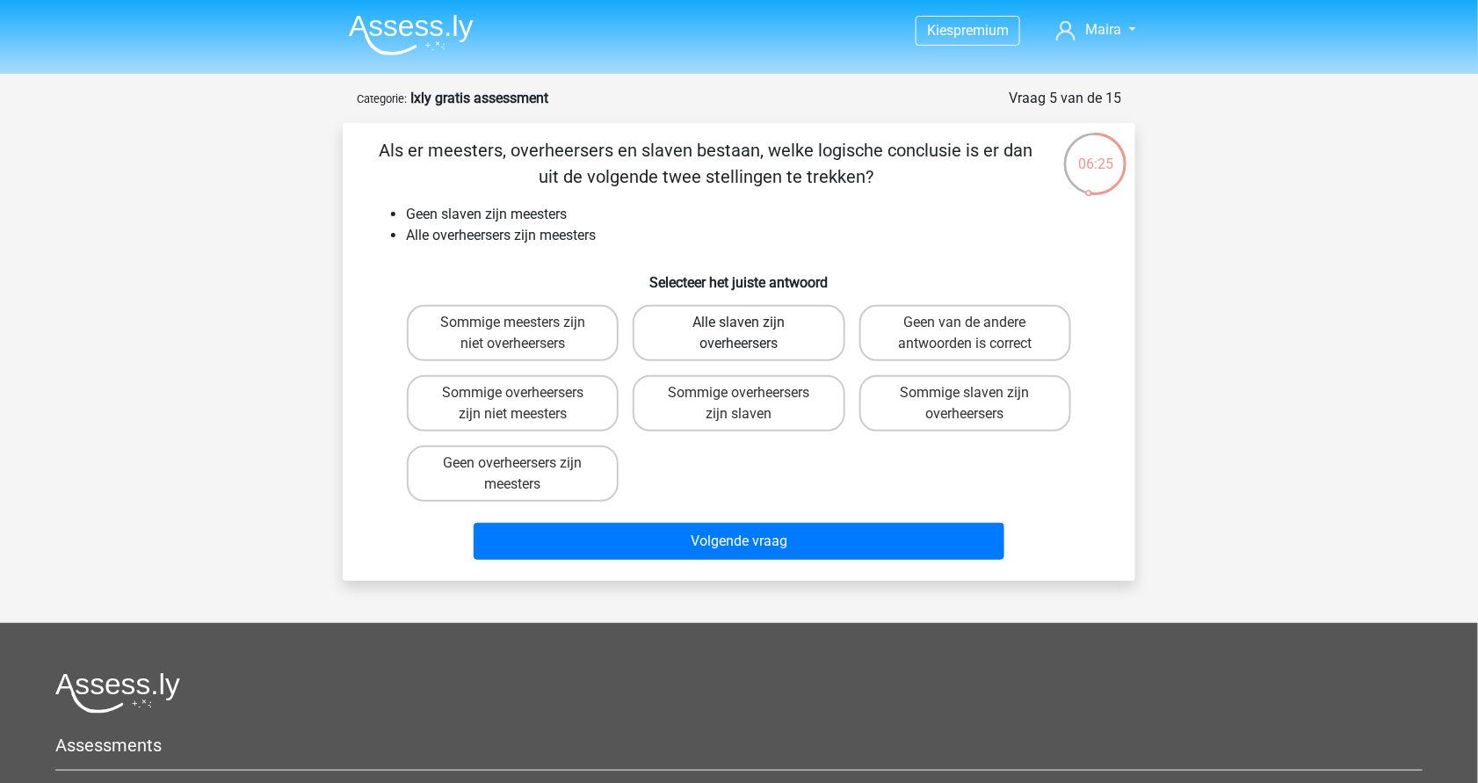
click at [730, 316] on label "Alle slaven zijn overheersers" at bounding box center [739, 333] width 212 height 56
click at [739, 323] on input "Alle slaven zijn overheersers" at bounding box center [744, 328] width 11 height 11
radio input "true"
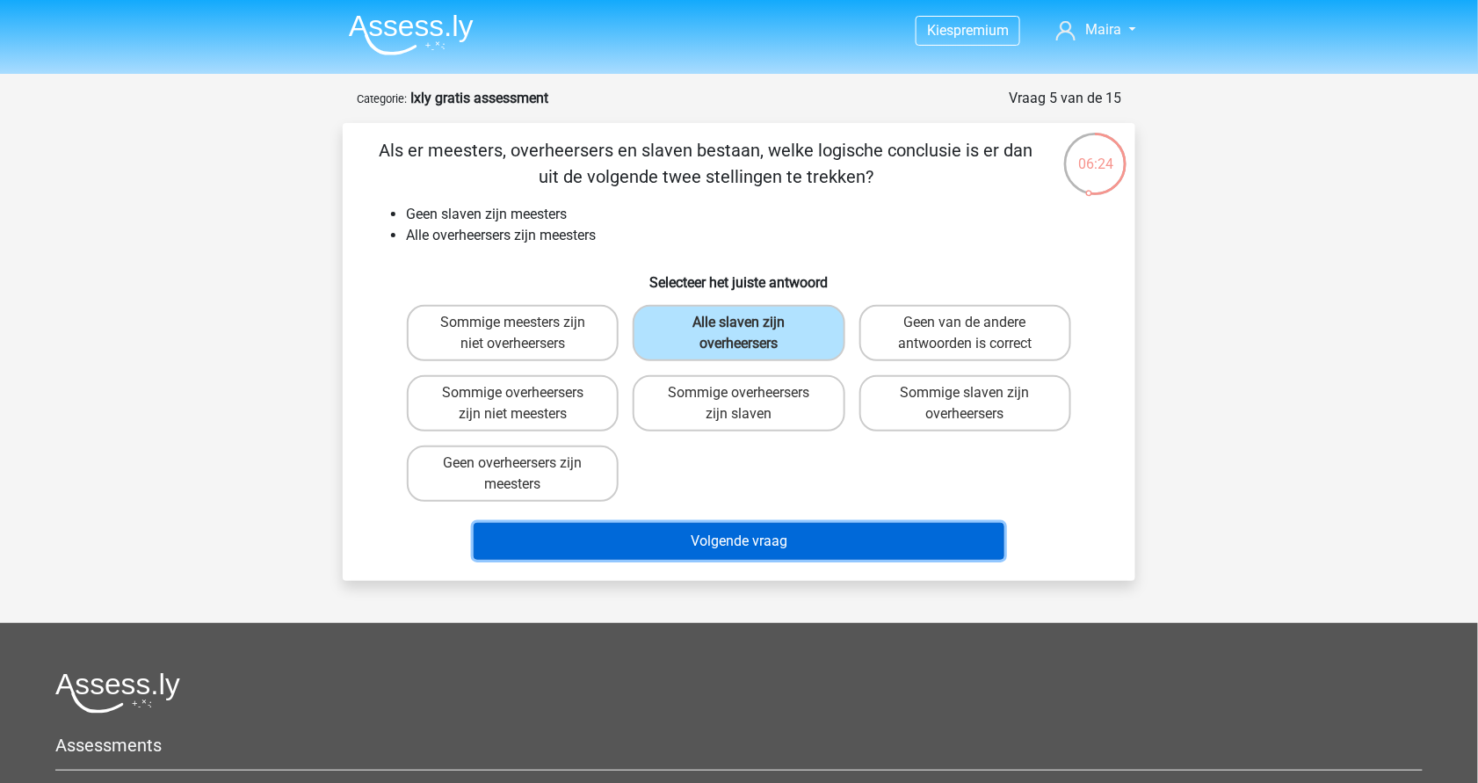
click at [732, 549] on button "Volgende vraag" at bounding box center [740, 541] width 532 height 37
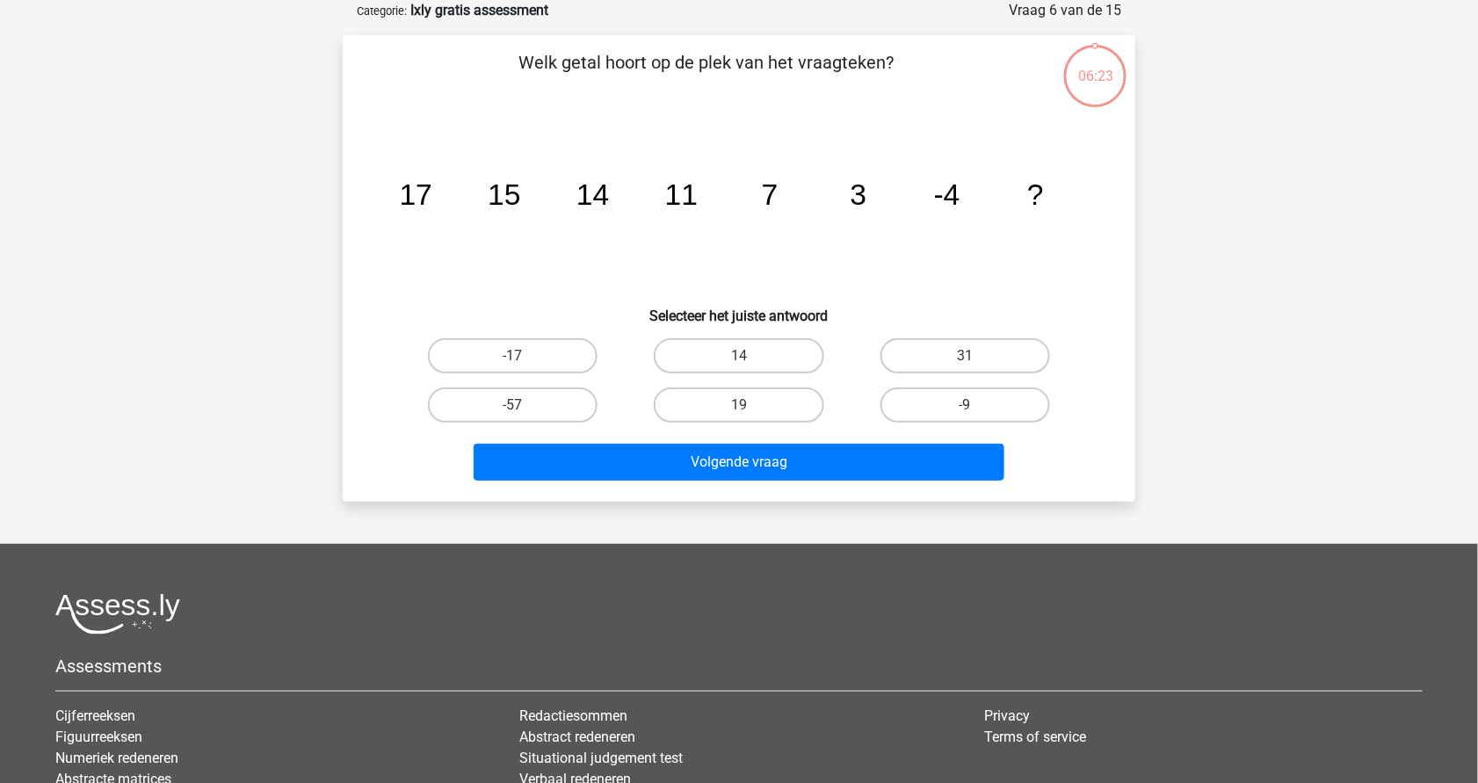
scroll to position [100, 0]
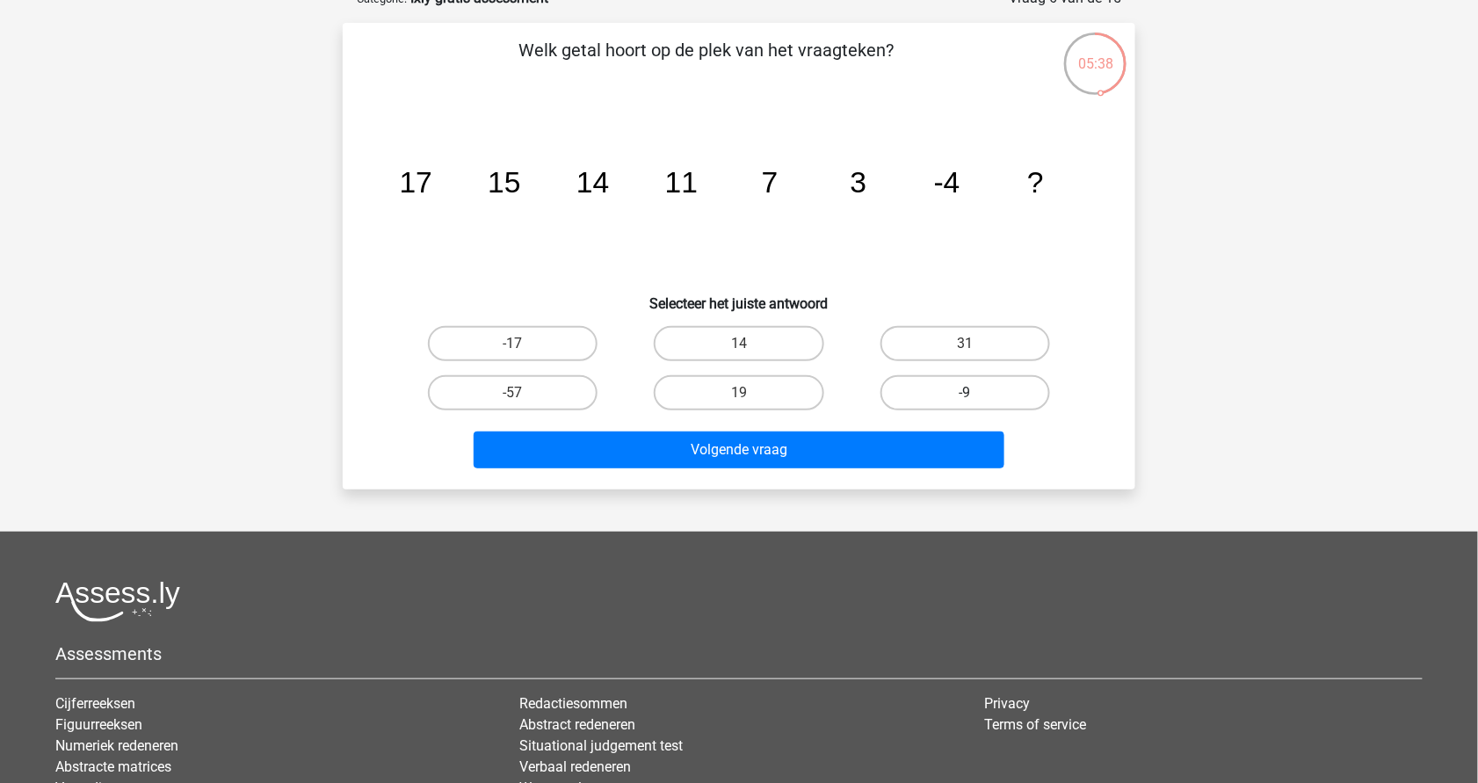
click at [963, 393] on label "-9" at bounding box center [966, 392] width 170 height 35
click at [965, 393] on input "-9" at bounding box center [970, 398] width 11 height 11
radio input "true"
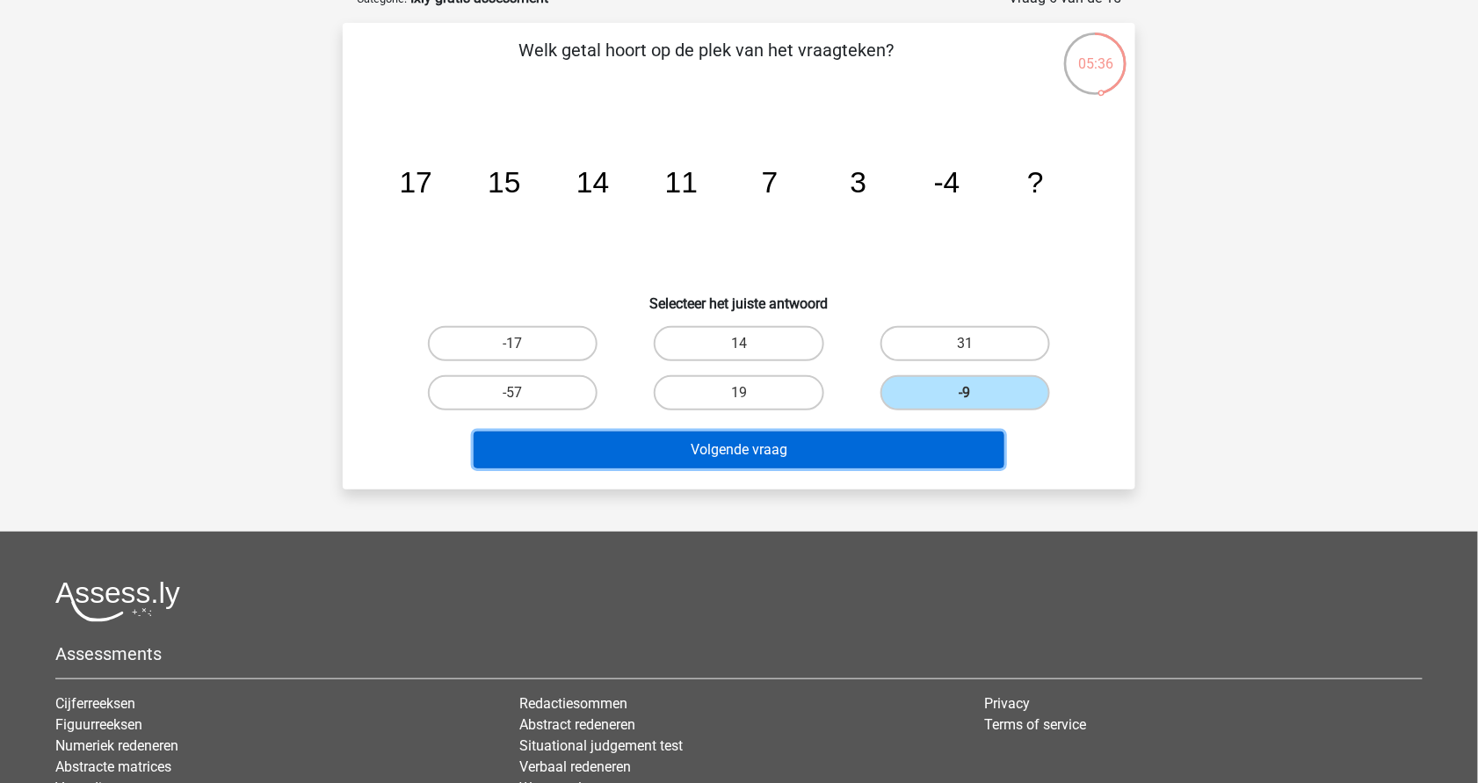
click at [780, 463] on button "Volgende vraag" at bounding box center [740, 450] width 532 height 37
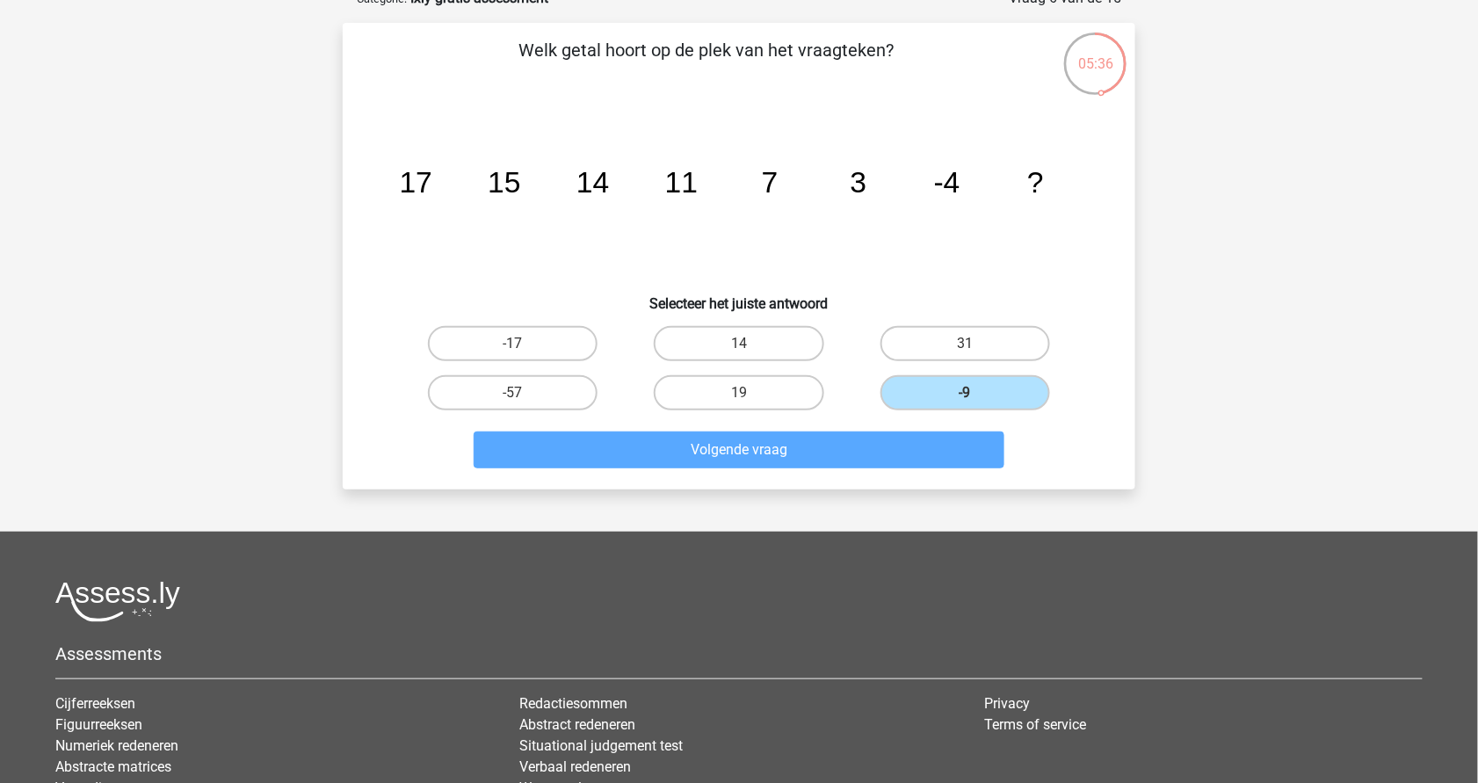
scroll to position [88, 0]
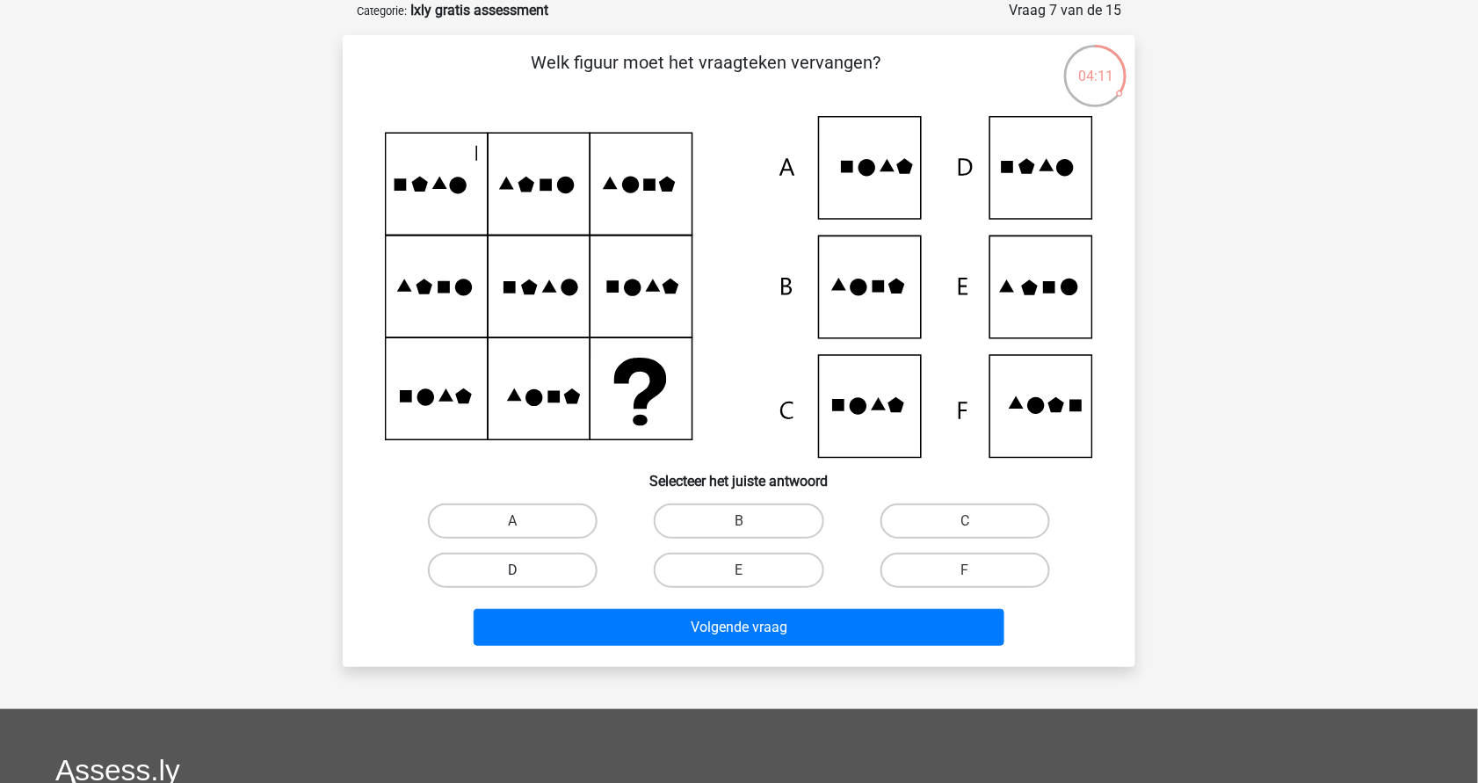
click at [497, 562] on label "D" at bounding box center [513, 570] width 170 height 35
click at [513, 570] on input "D" at bounding box center [518, 575] width 11 height 11
radio input "true"
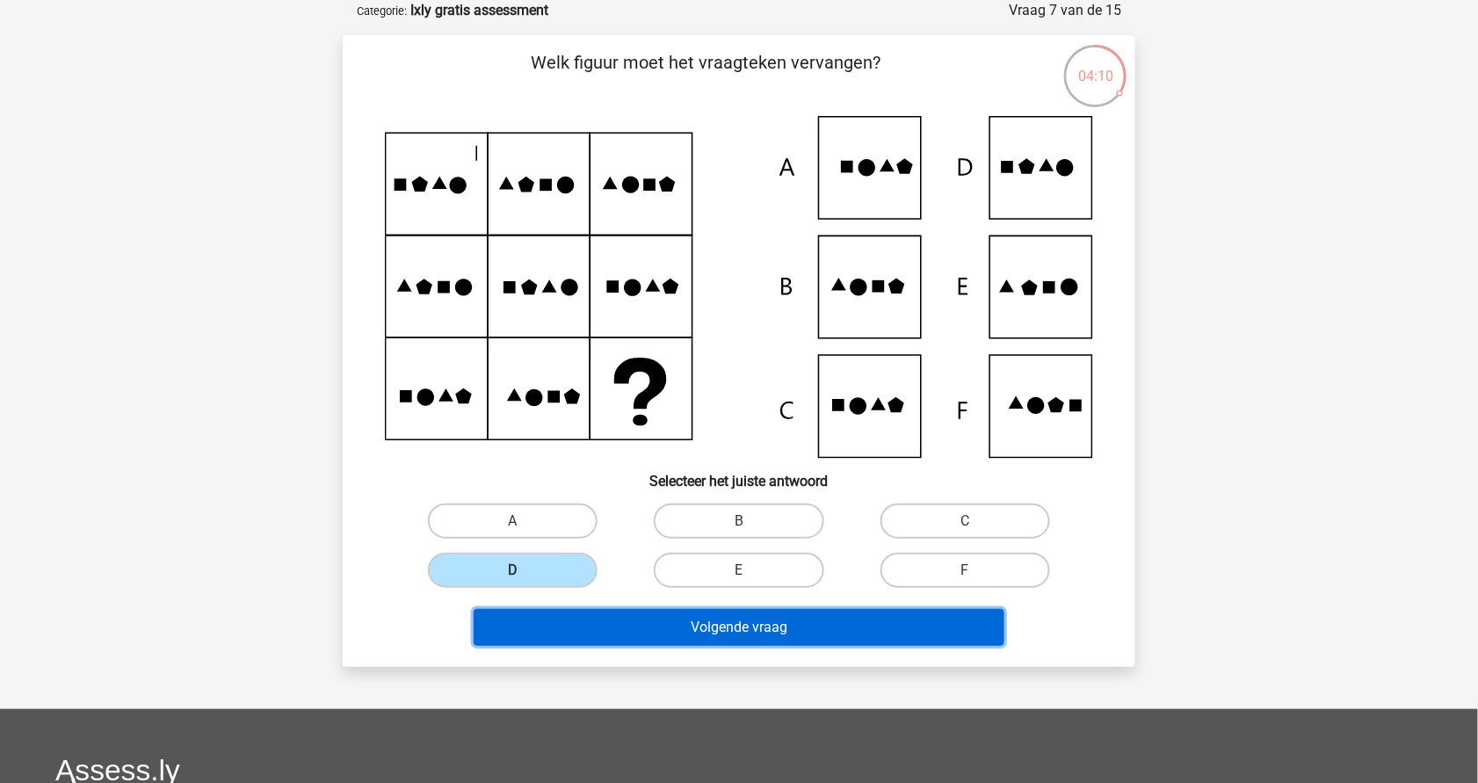
click at [646, 615] on button "Volgende vraag" at bounding box center [740, 627] width 532 height 37
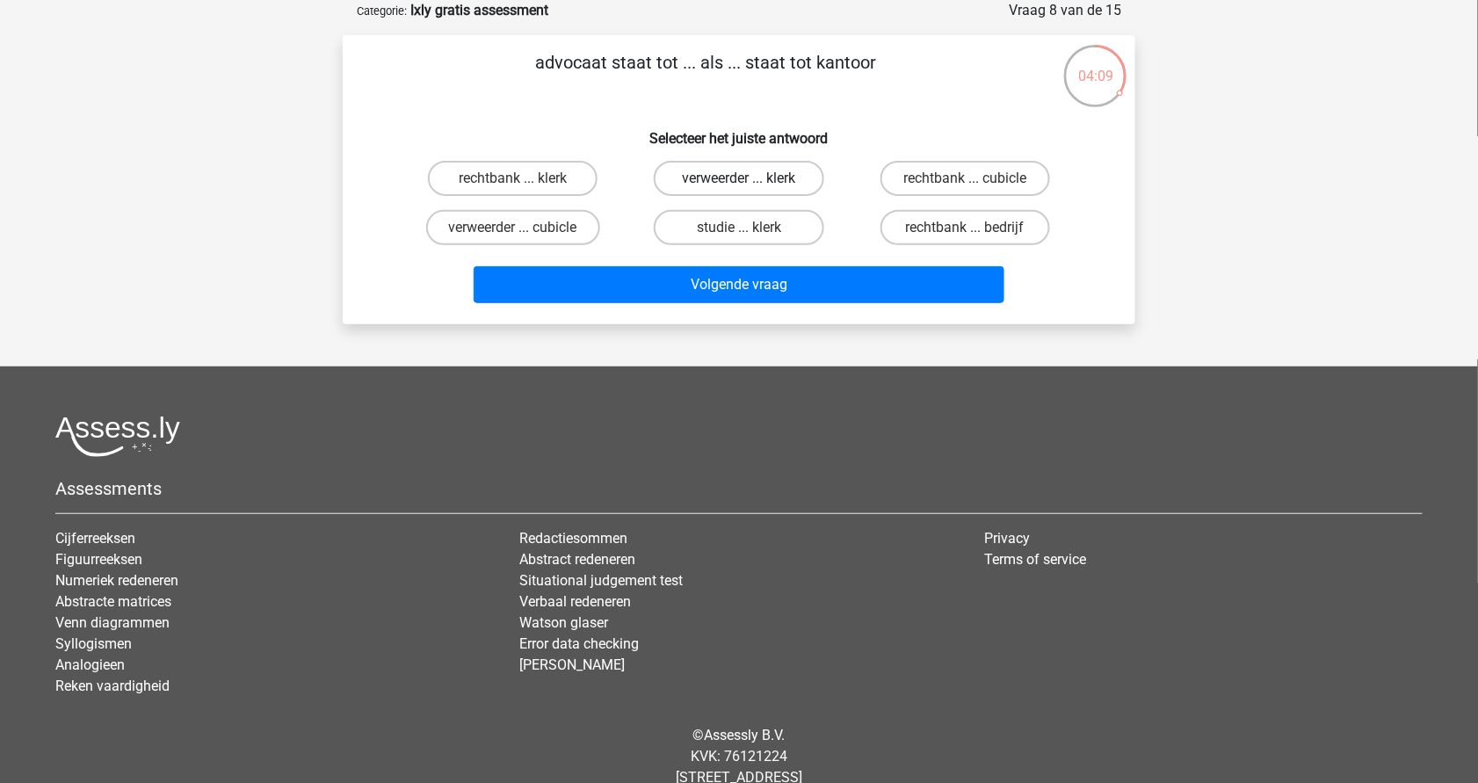
click at [754, 171] on label "verweerder ... klerk" at bounding box center [739, 178] width 170 height 35
click at [751, 178] on input "verweerder ... klerk" at bounding box center [744, 183] width 11 height 11
radio input "true"
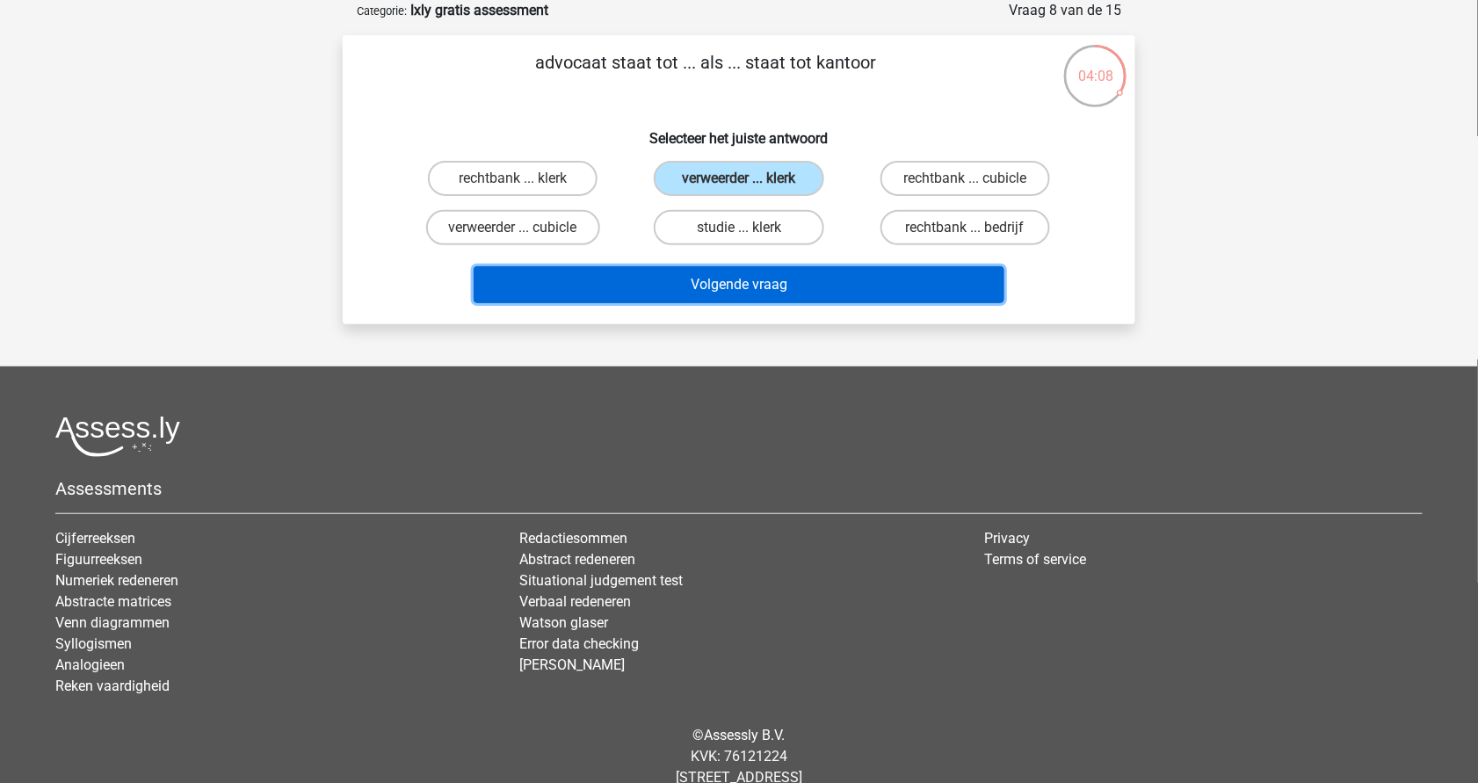
click at [765, 278] on button "Volgende vraag" at bounding box center [740, 284] width 532 height 37
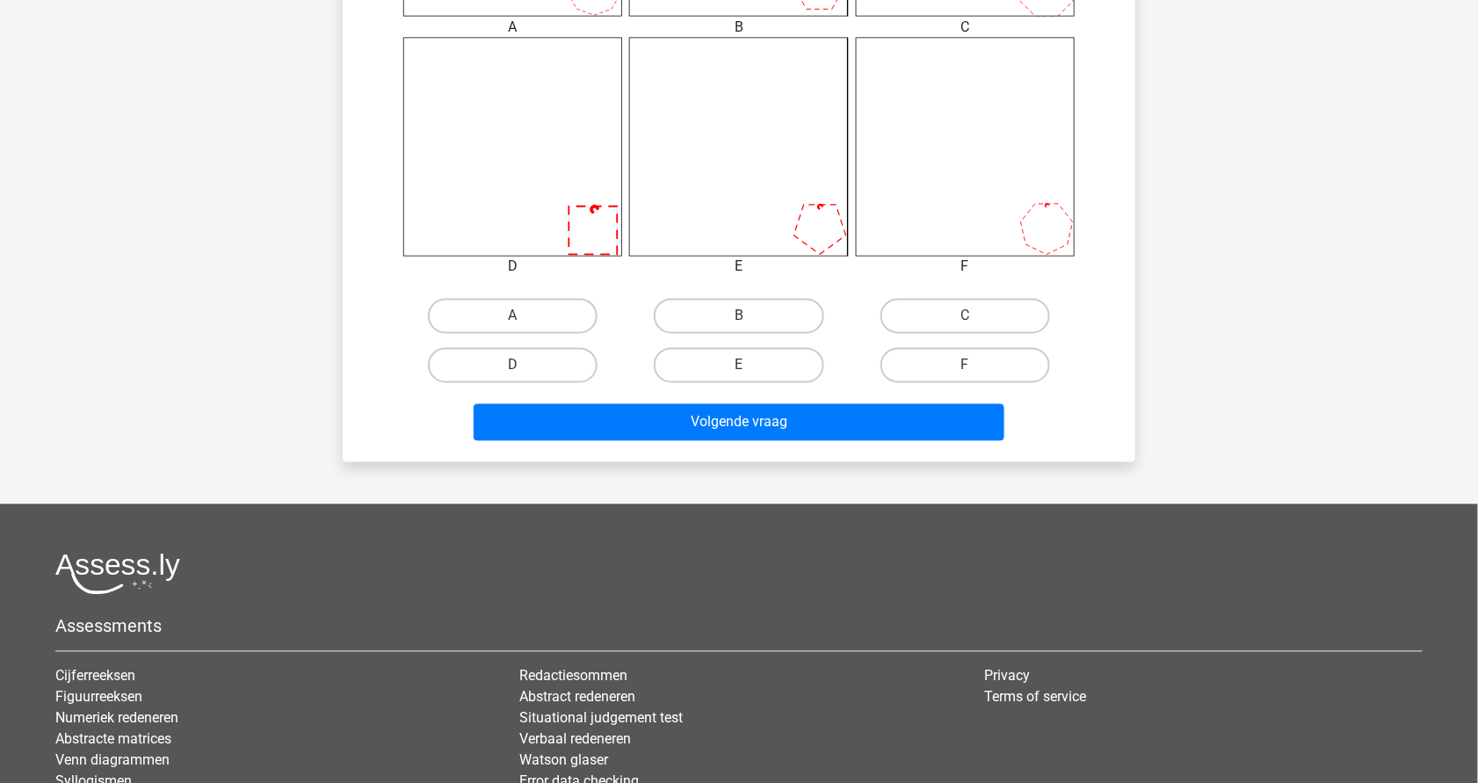
scroll to position [929, 0]
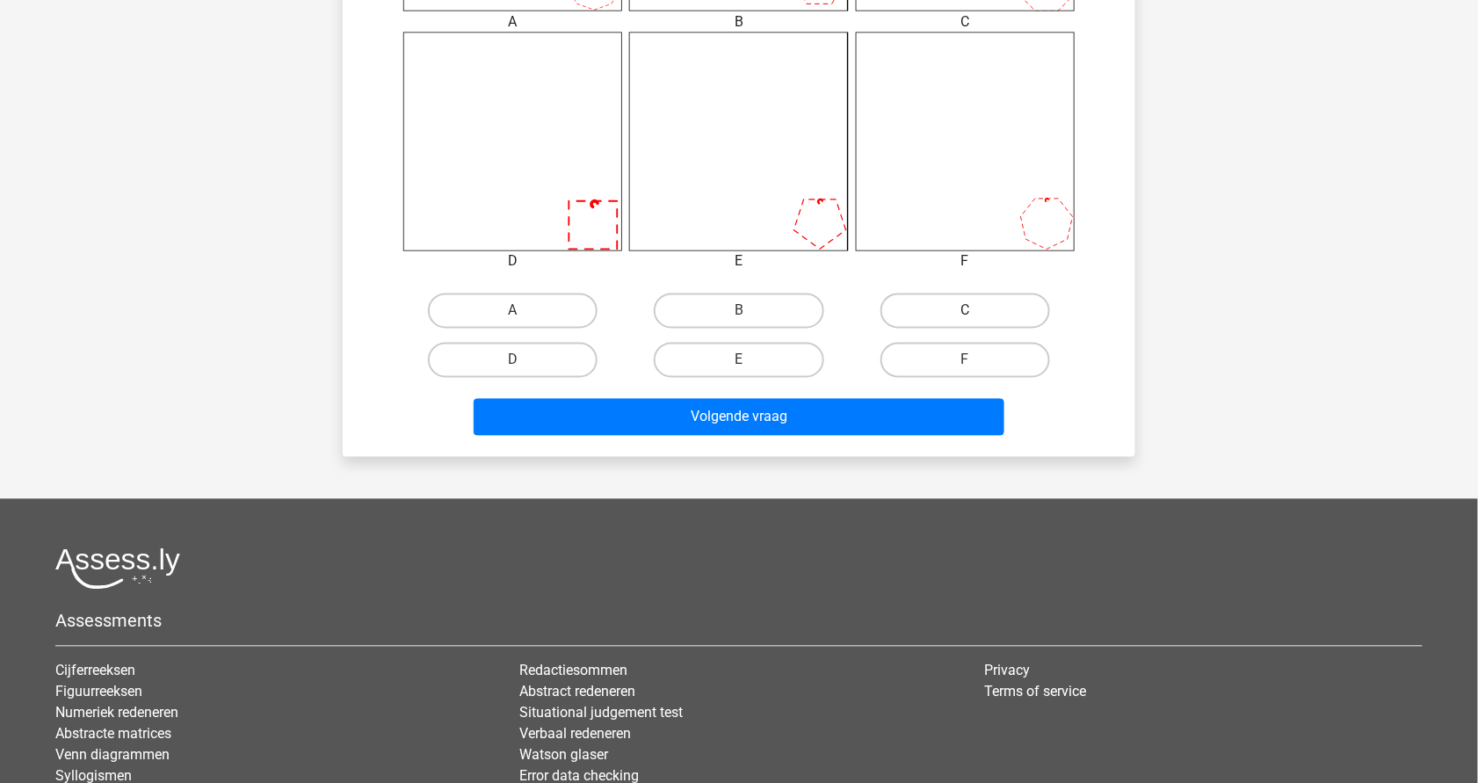
click at [921, 306] on label "C" at bounding box center [966, 311] width 170 height 35
click at [965, 311] on input "C" at bounding box center [970, 316] width 11 height 11
radio input "true"
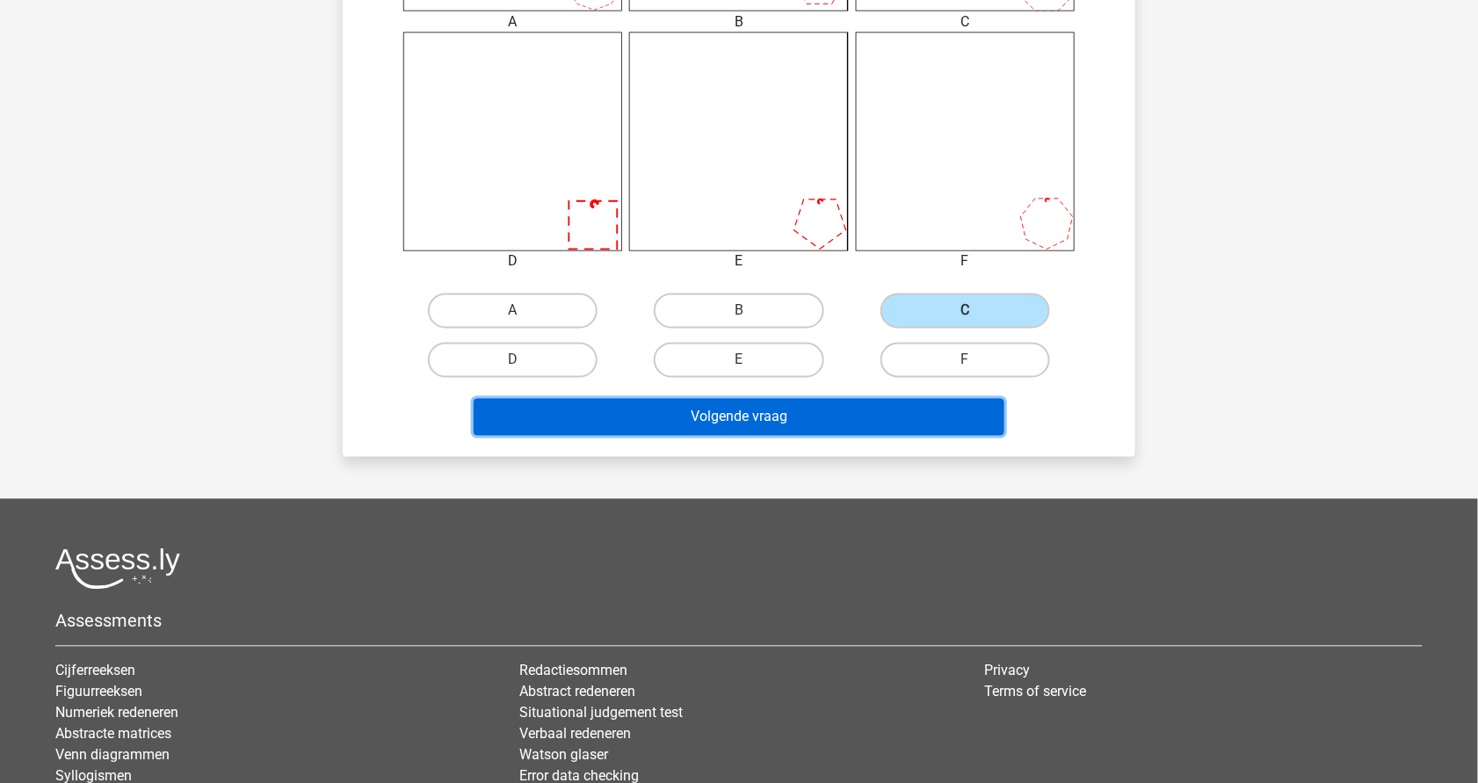
click at [839, 424] on button "Volgende vraag" at bounding box center [740, 417] width 532 height 37
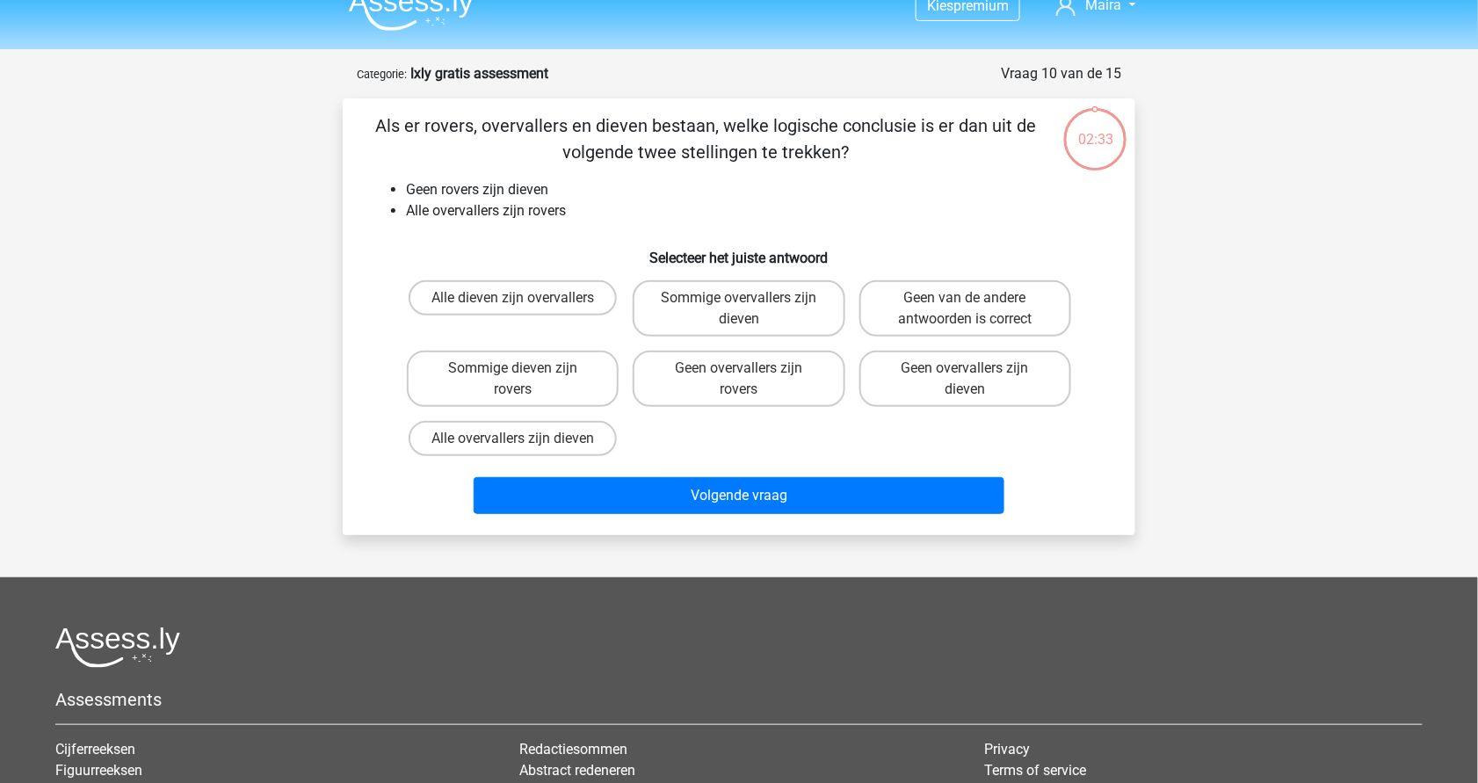
scroll to position [24, 0]
click at [569, 311] on label "Alle dieven zijn overvallers" at bounding box center [513, 298] width 208 height 35
click at [525, 310] on input "Alle dieven zijn overvallers" at bounding box center [518, 304] width 11 height 11
radio input "true"
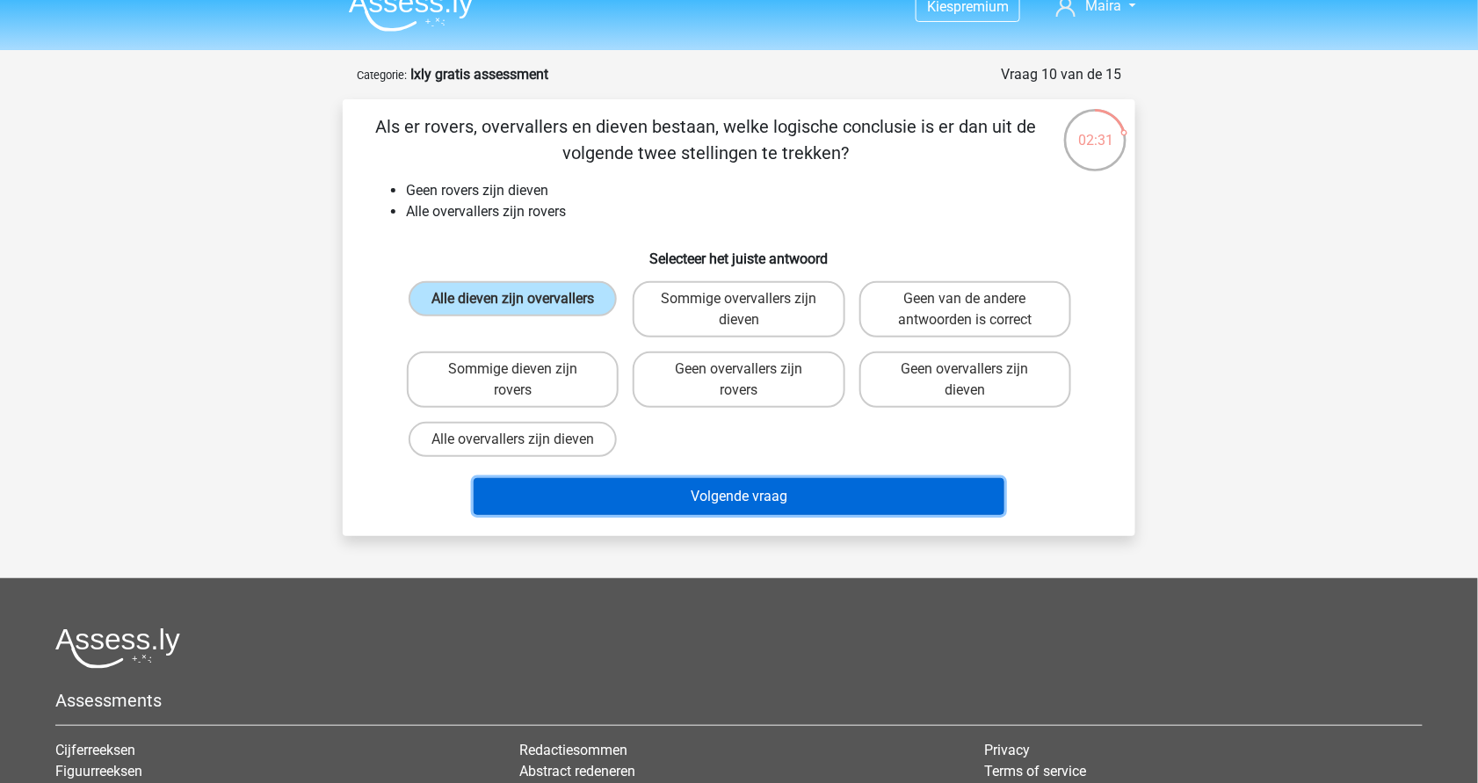
click at [667, 484] on button "Volgende vraag" at bounding box center [740, 496] width 532 height 37
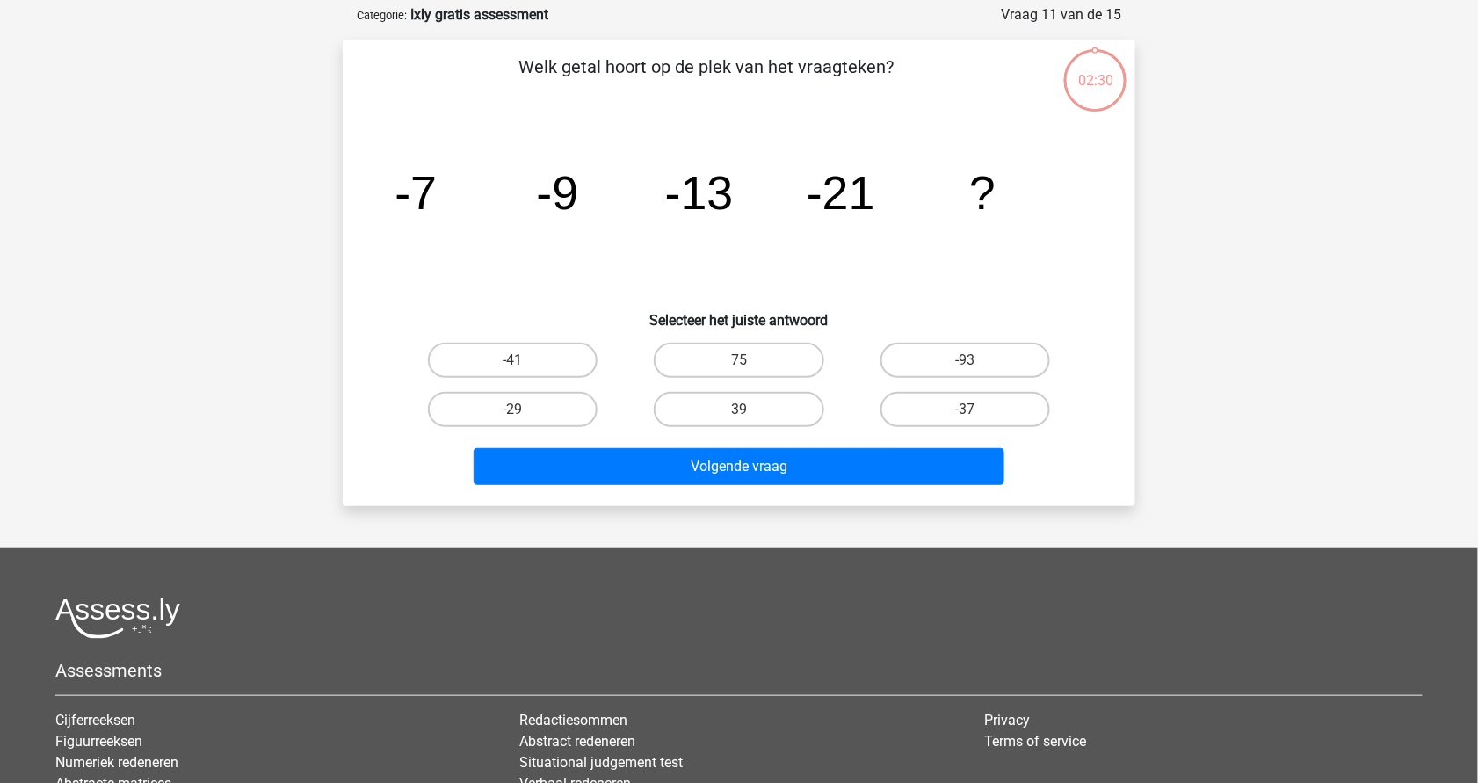
scroll to position [88, 0]
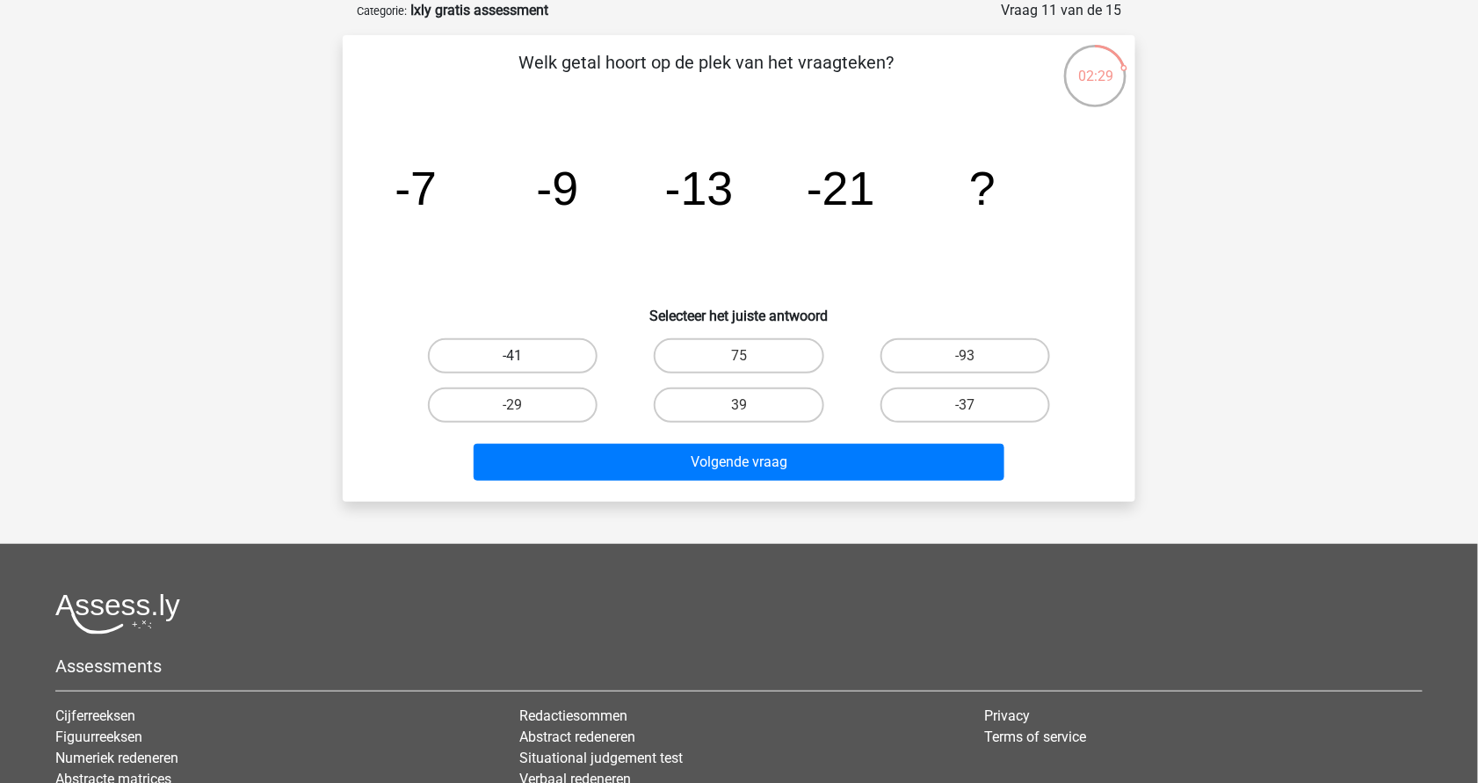
click at [562, 354] on label "-41" at bounding box center [513, 355] width 170 height 35
click at [525, 356] on input "-41" at bounding box center [518, 361] width 11 height 11
radio input "true"
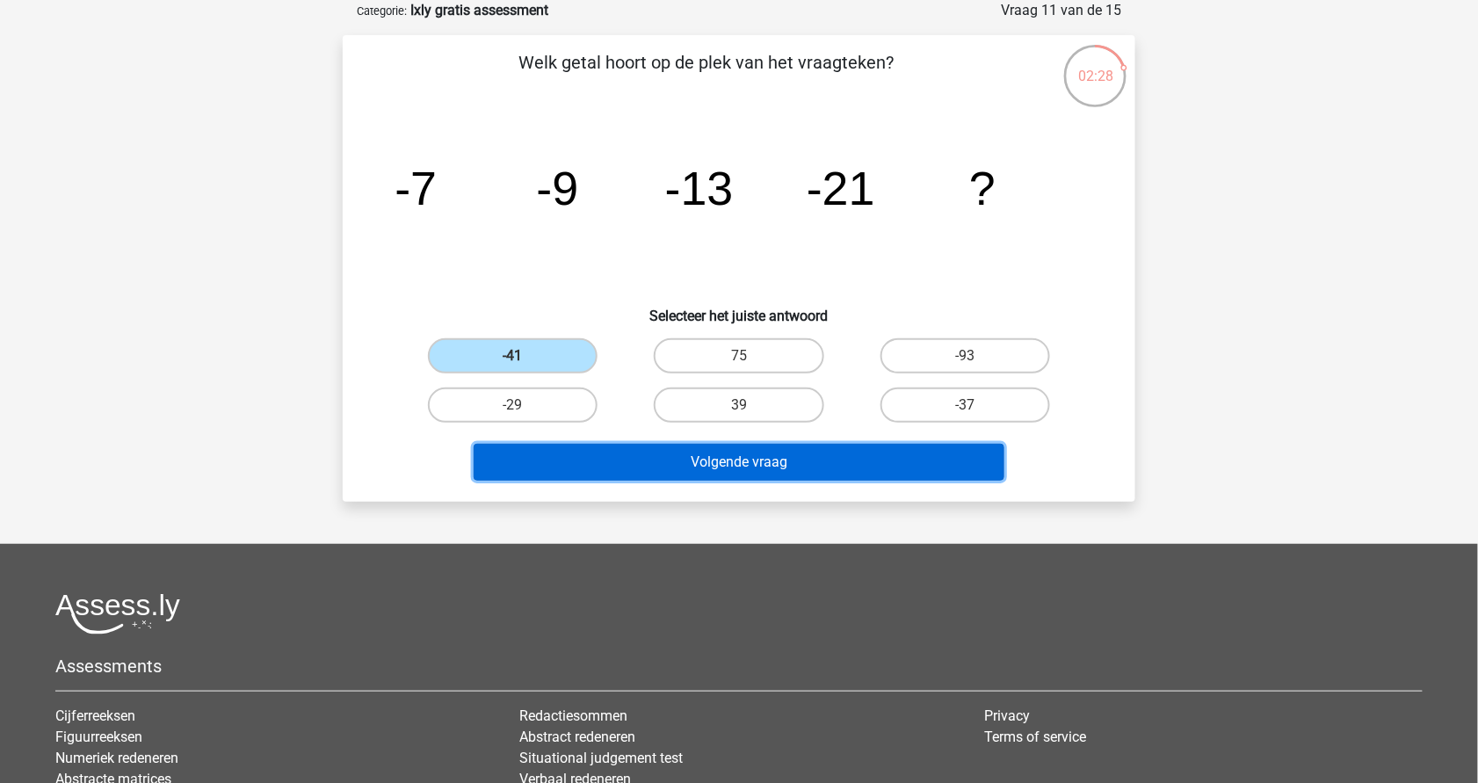
click at [664, 475] on button "Volgende vraag" at bounding box center [740, 462] width 532 height 37
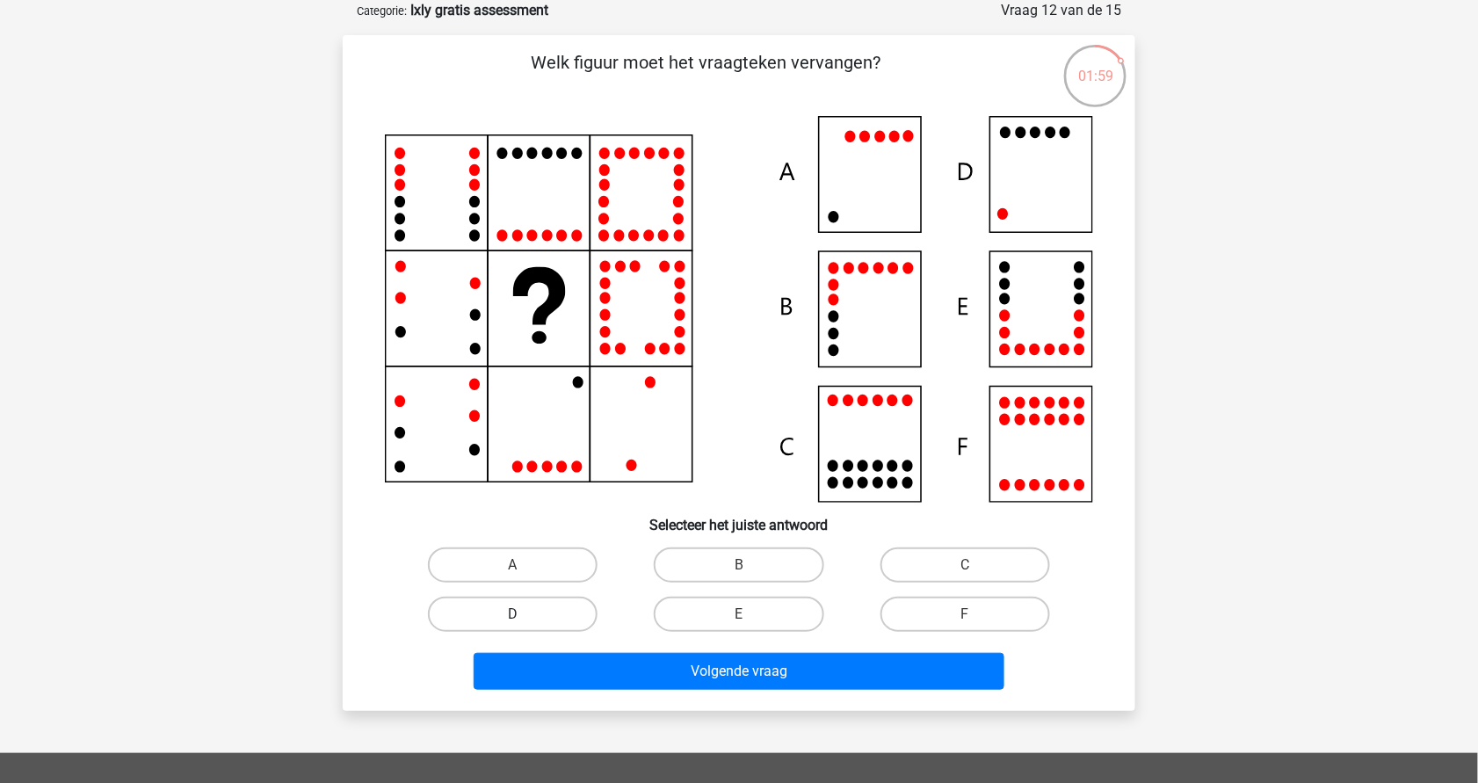
click at [563, 606] on label "D" at bounding box center [513, 614] width 170 height 35
click at [525, 614] on input "D" at bounding box center [518, 619] width 11 height 11
radio input "true"
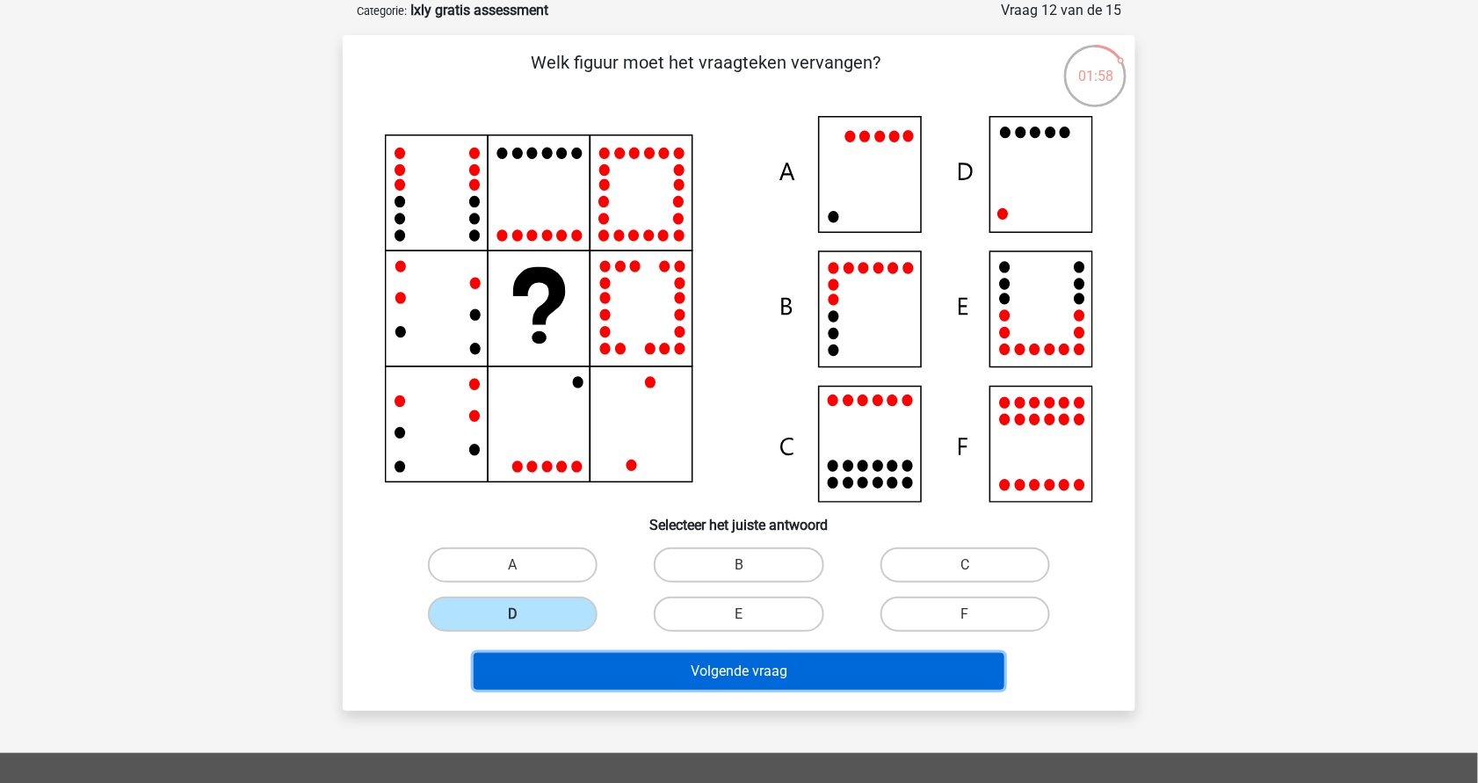
click at [704, 662] on button "Volgende vraag" at bounding box center [740, 671] width 532 height 37
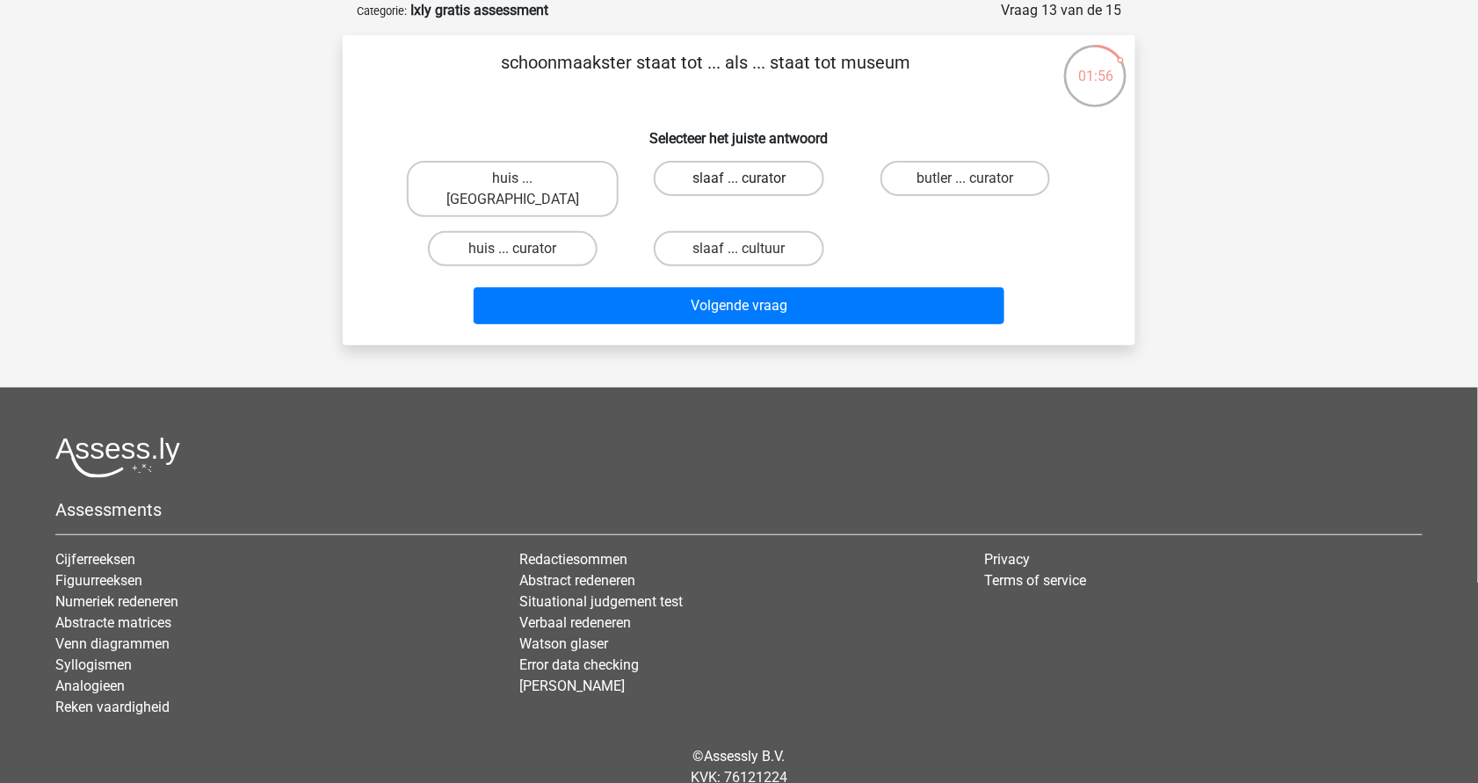
click at [705, 184] on label "slaaf ... curator" at bounding box center [739, 178] width 170 height 35
click at [739, 184] on input "slaaf ... curator" at bounding box center [744, 183] width 11 height 11
radio input "true"
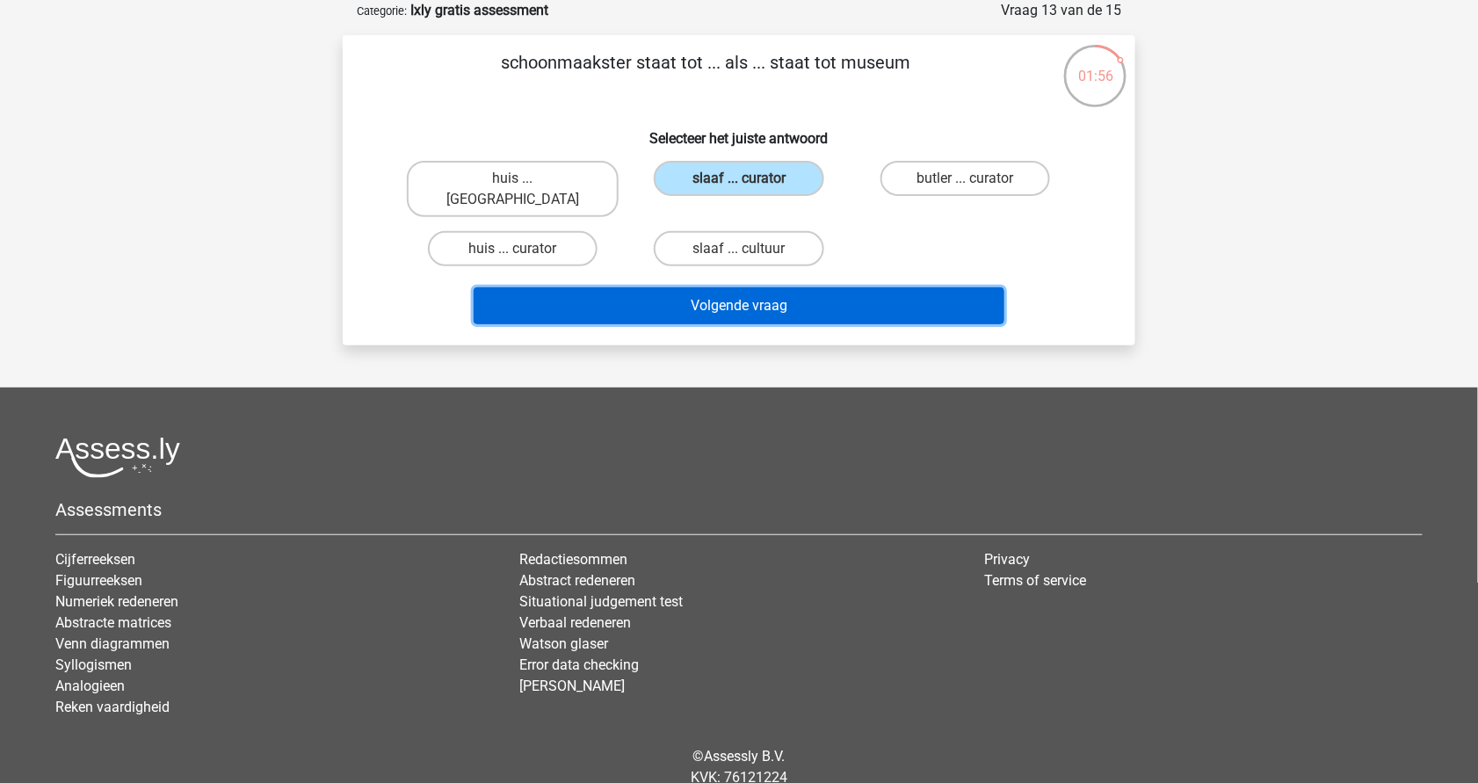
click at [757, 299] on button "Volgende vraag" at bounding box center [740, 305] width 532 height 37
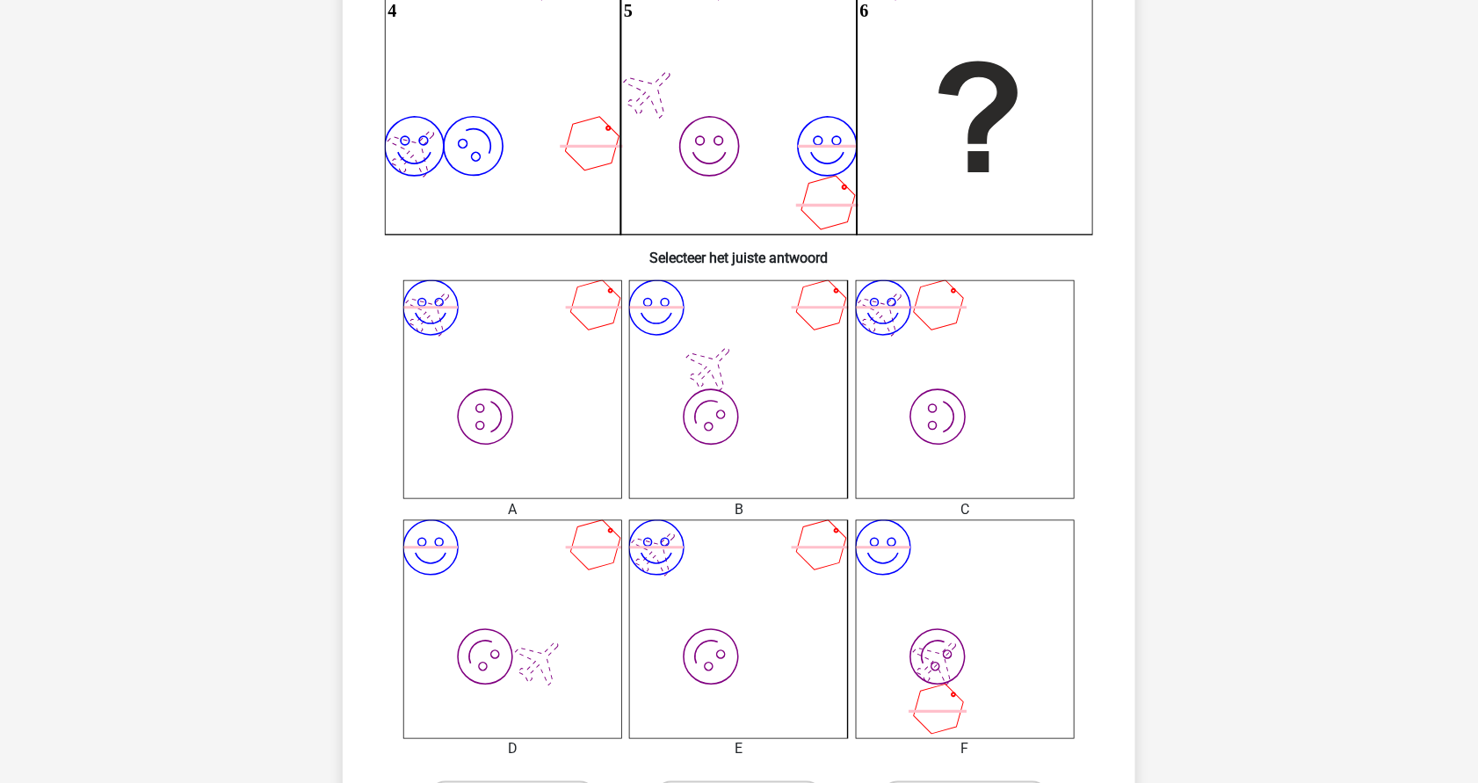
scroll to position [444, 0]
click at [498, 412] on icon "image/svg+xml image/svg+xml" at bounding box center [512, 387] width 219 height 219
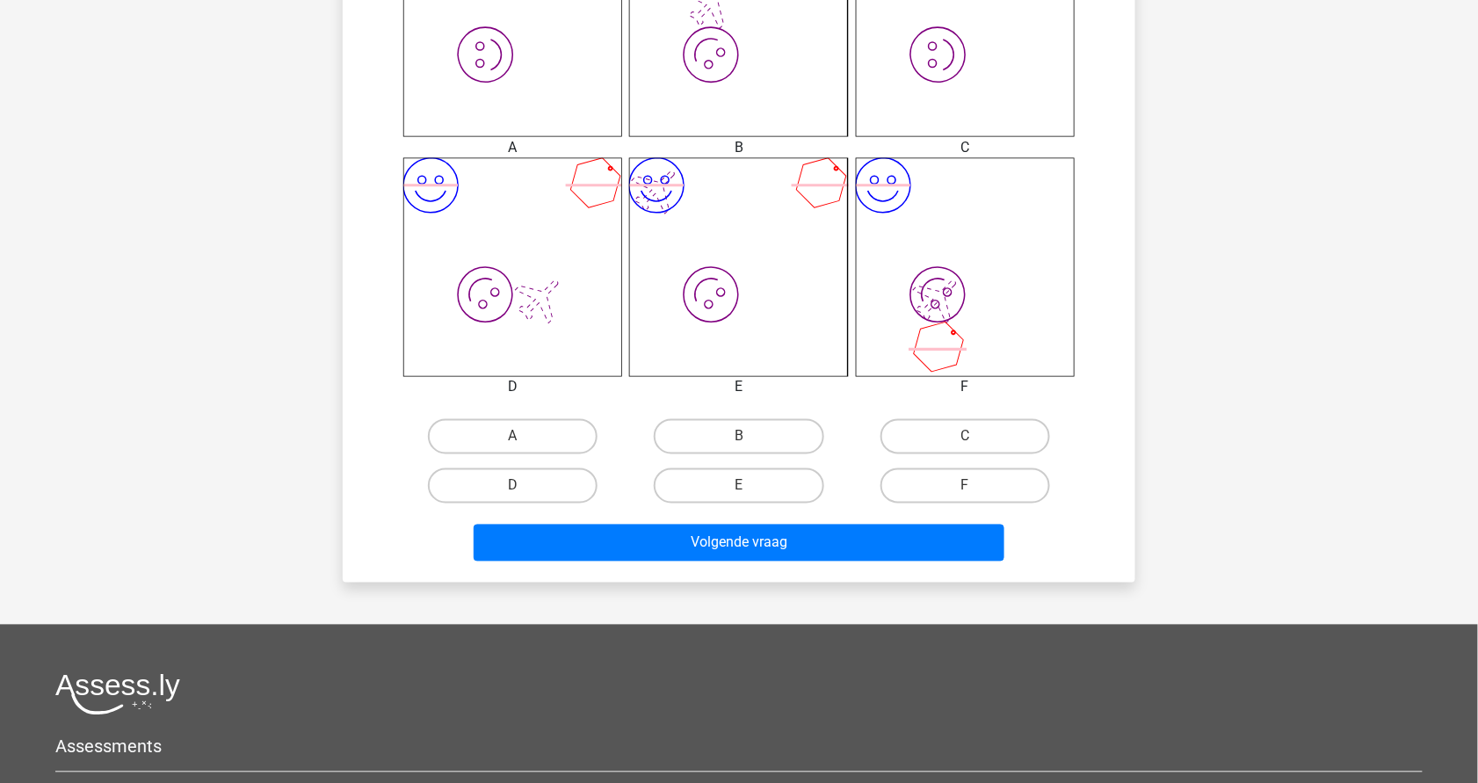
scroll to position [805, 0]
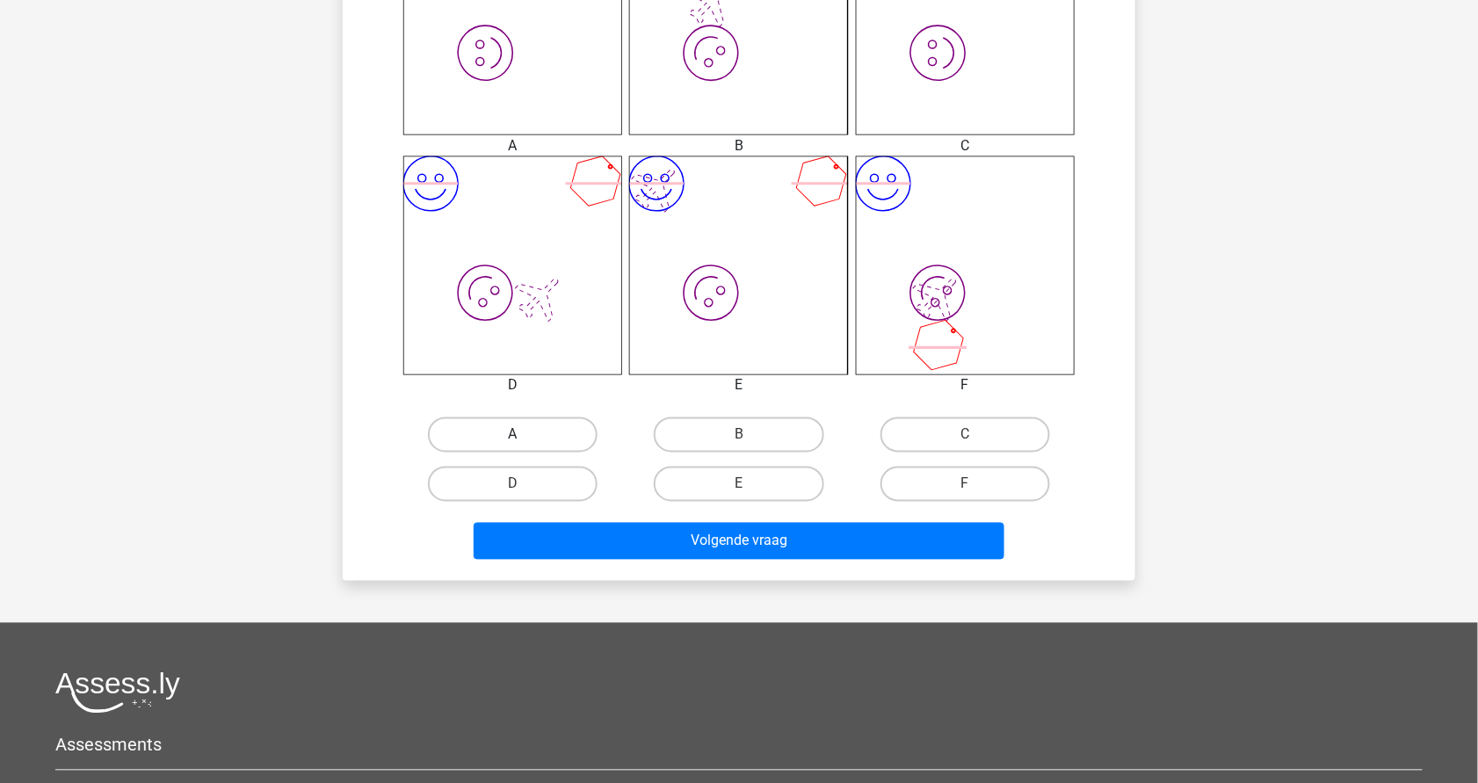
click at [520, 431] on label "A" at bounding box center [513, 434] width 170 height 35
click at [520, 435] on input "A" at bounding box center [518, 440] width 11 height 11
radio input "true"
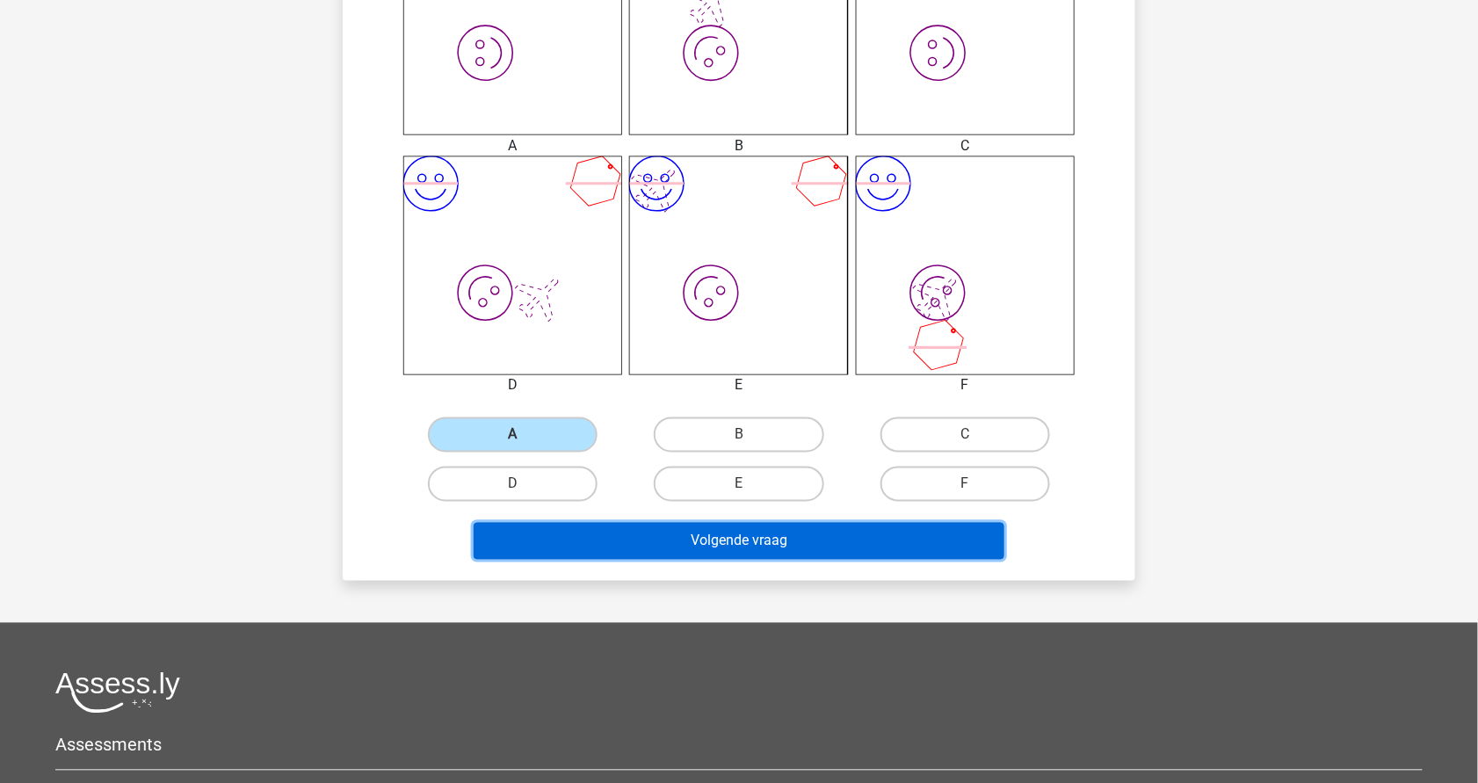
click at [655, 543] on button "Volgende vraag" at bounding box center [740, 541] width 532 height 37
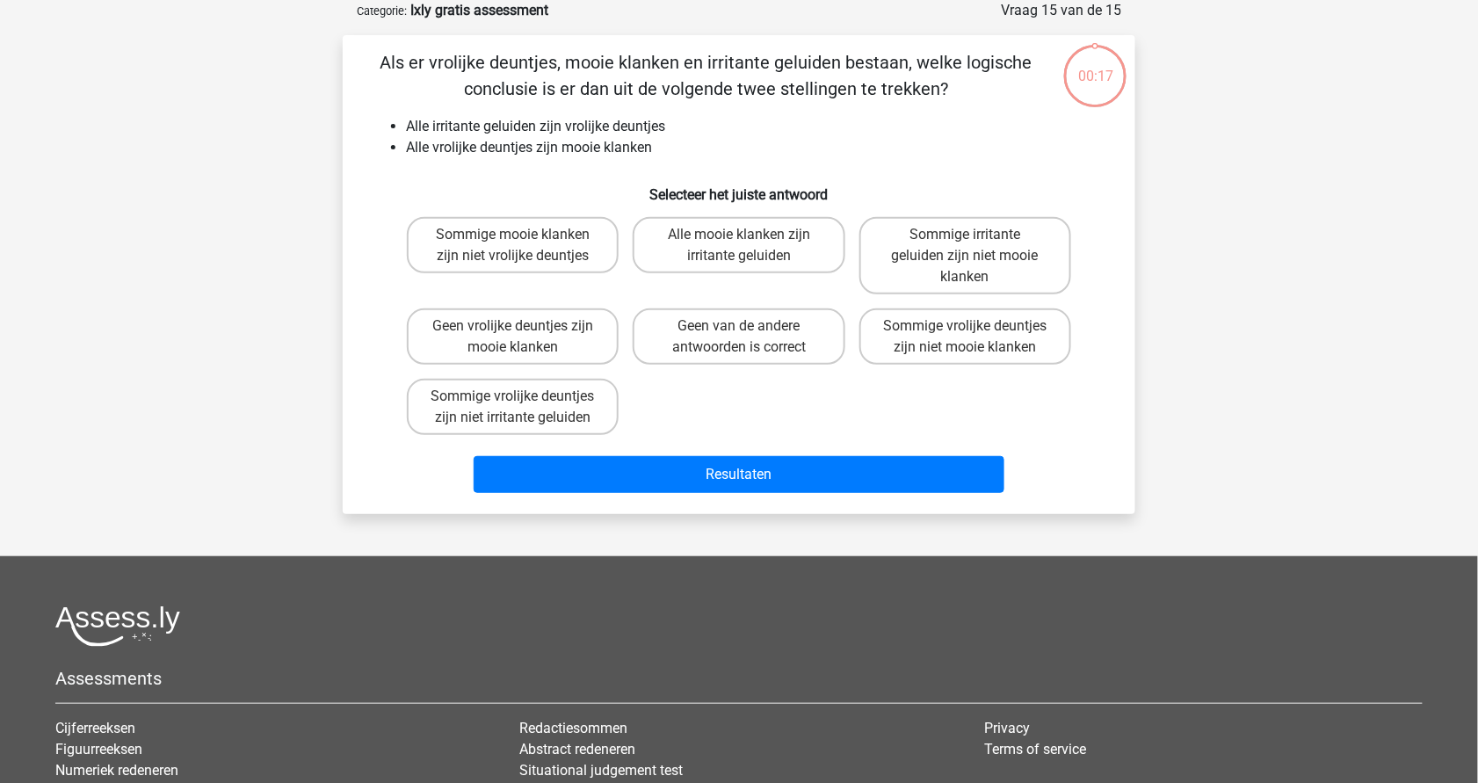
scroll to position [0, 0]
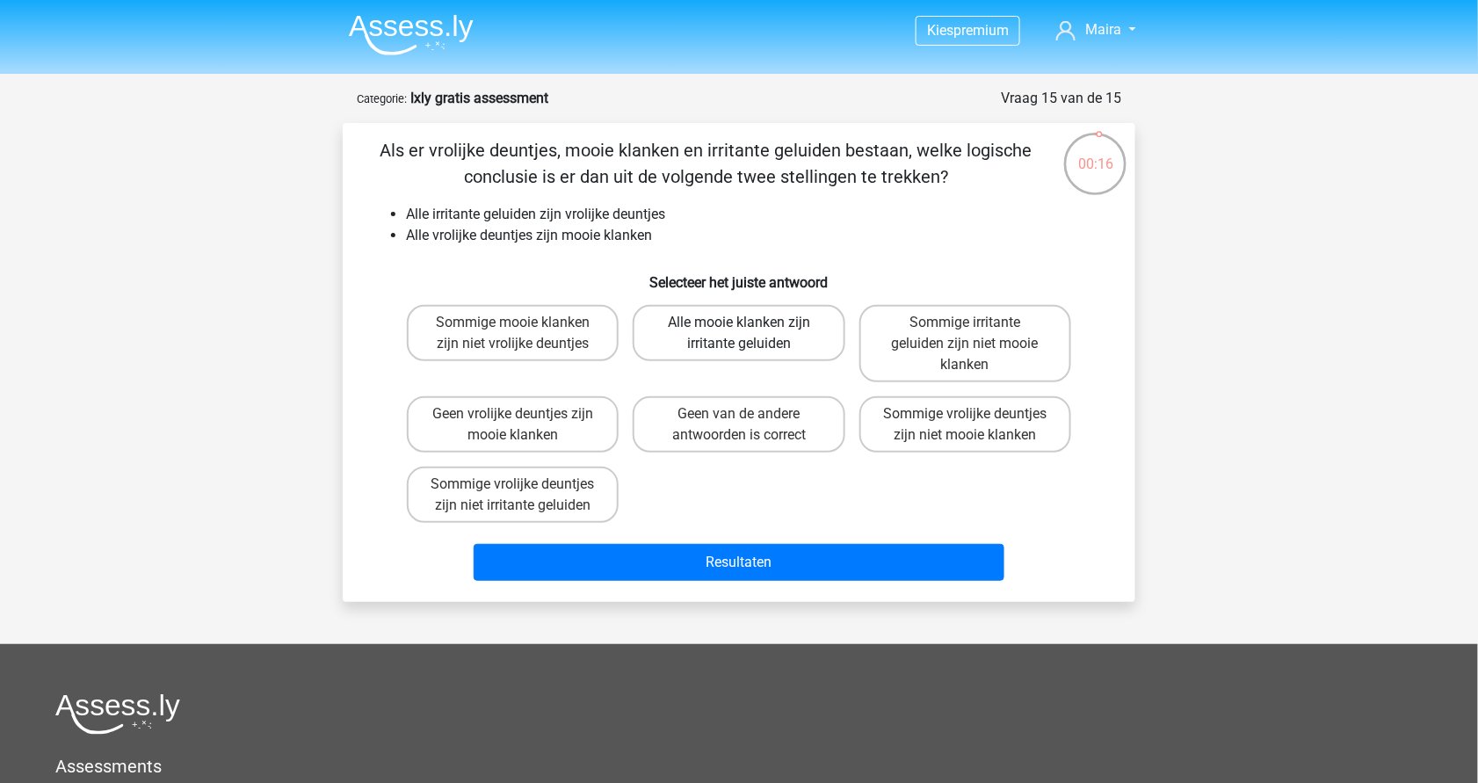
click at [767, 326] on label "Alle mooie klanken zijn irritante geluiden" at bounding box center [739, 333] width 212 height 56
click at [751, 326] on input "Alle mooie klanken zijn irritante geluiden" at bounding box center [744, 328] width 11 height 11
radio input "true"
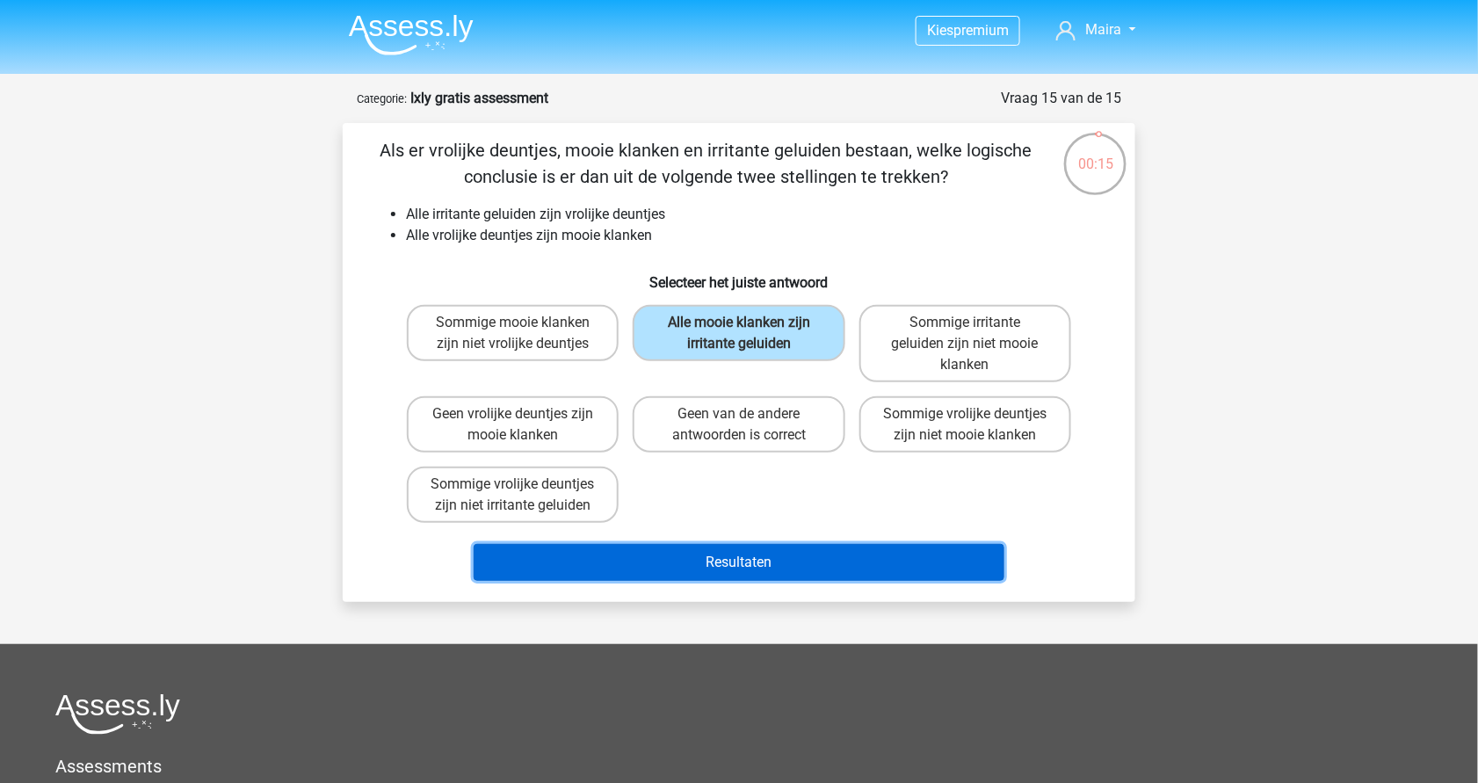
click at [745, 555] on button "Resultaten" at bounding box center [740, 562] width 532 height 37
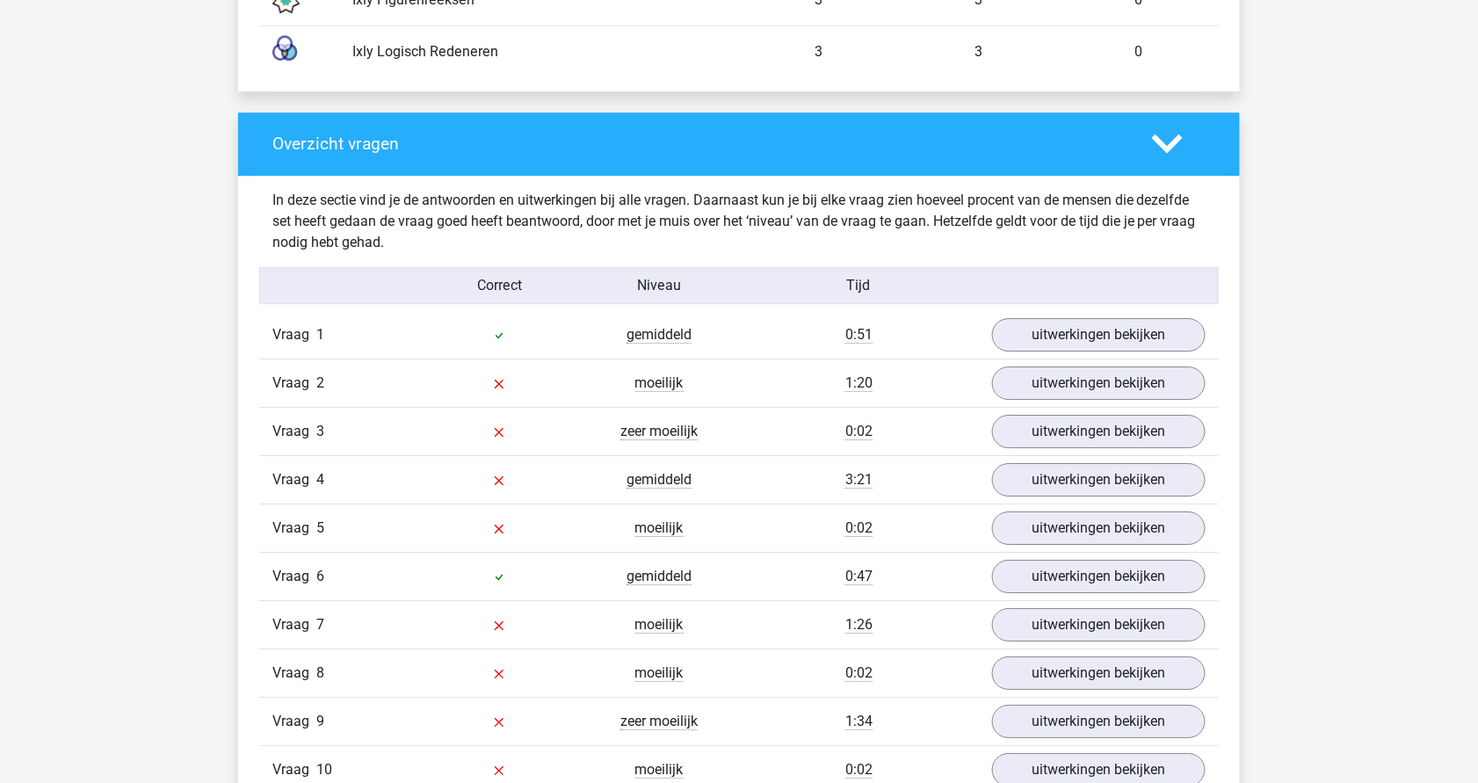
scroll to position [1781, 0]
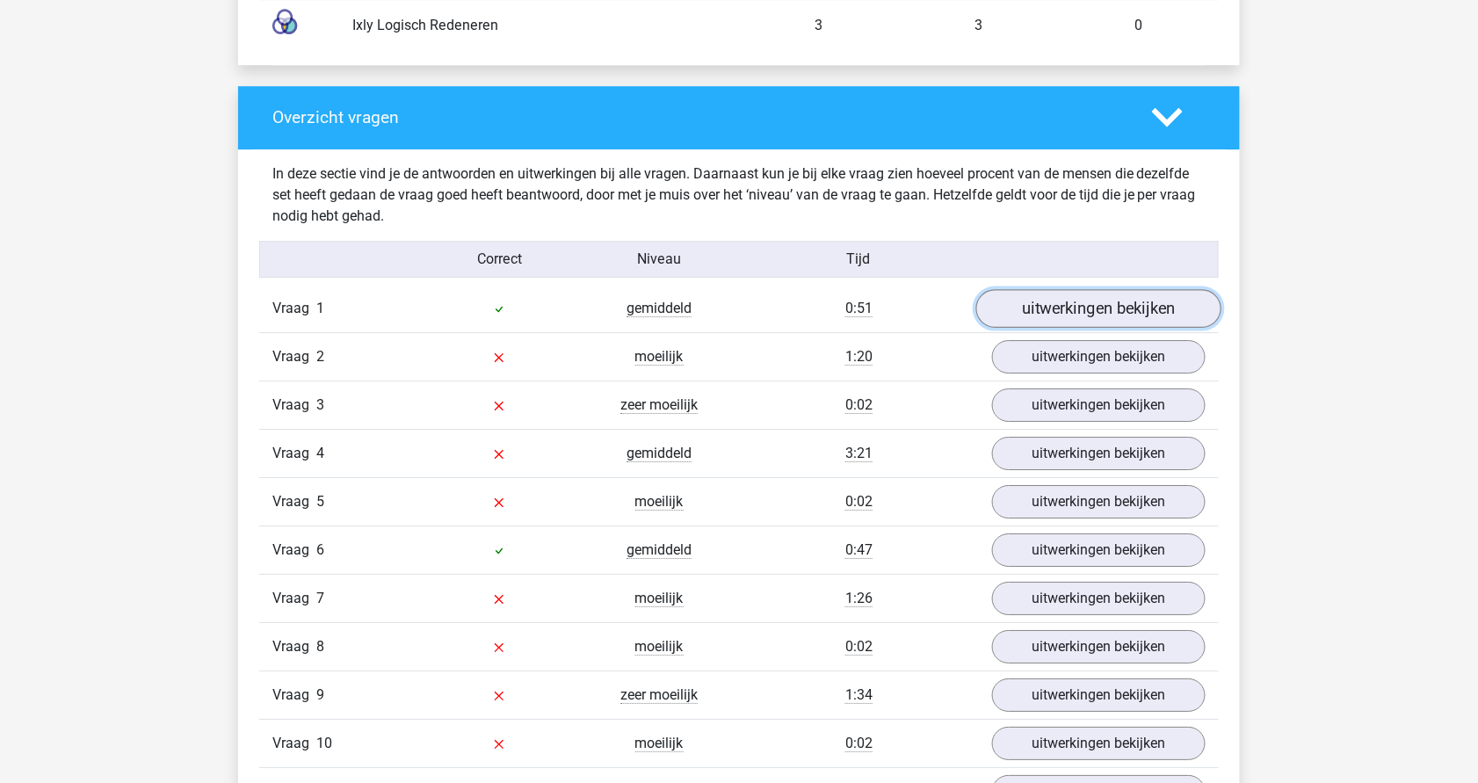
click at [1089, 293] on link "uitwerkingen bekijken" at bounding box center [1098, 308] width 245 height 39
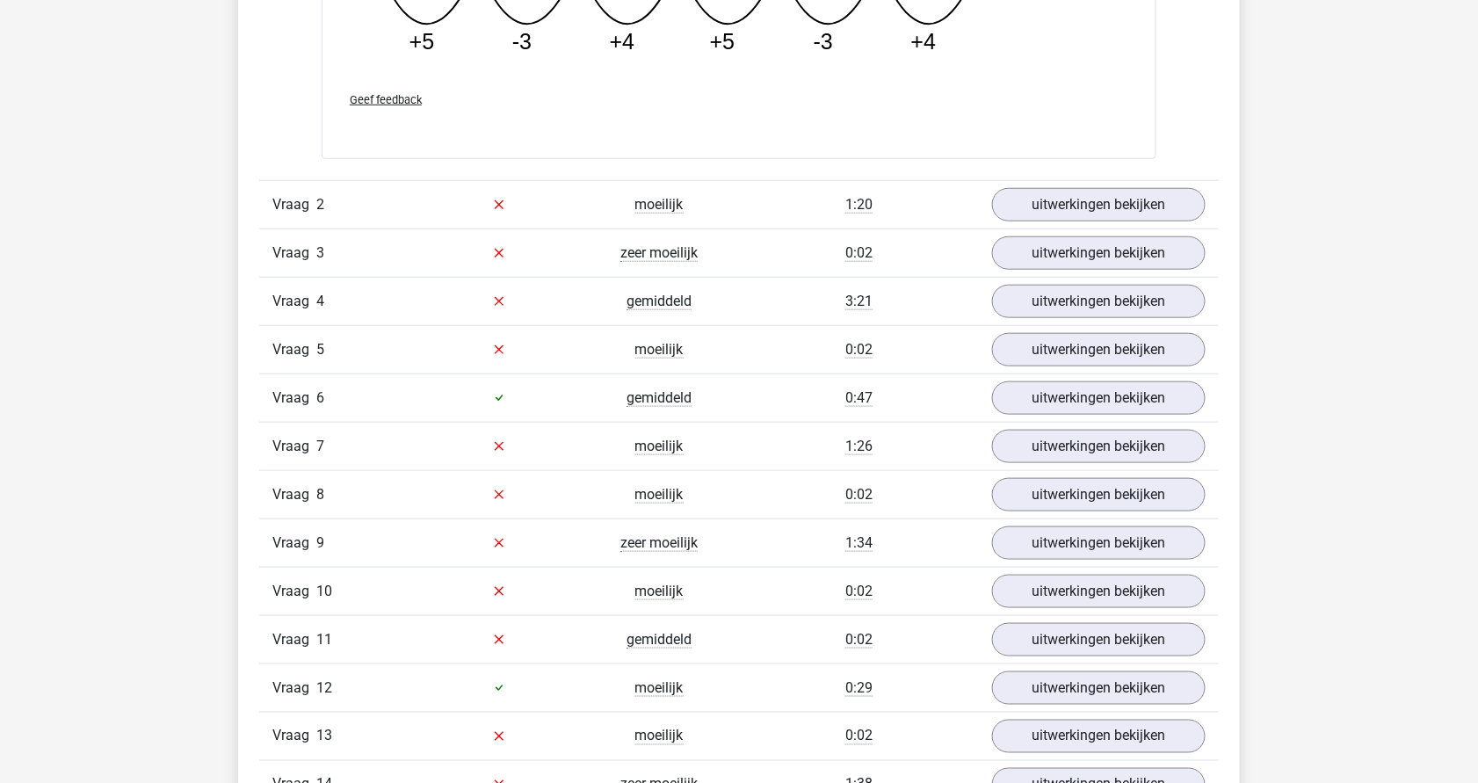
scroll to position [2704, 0]
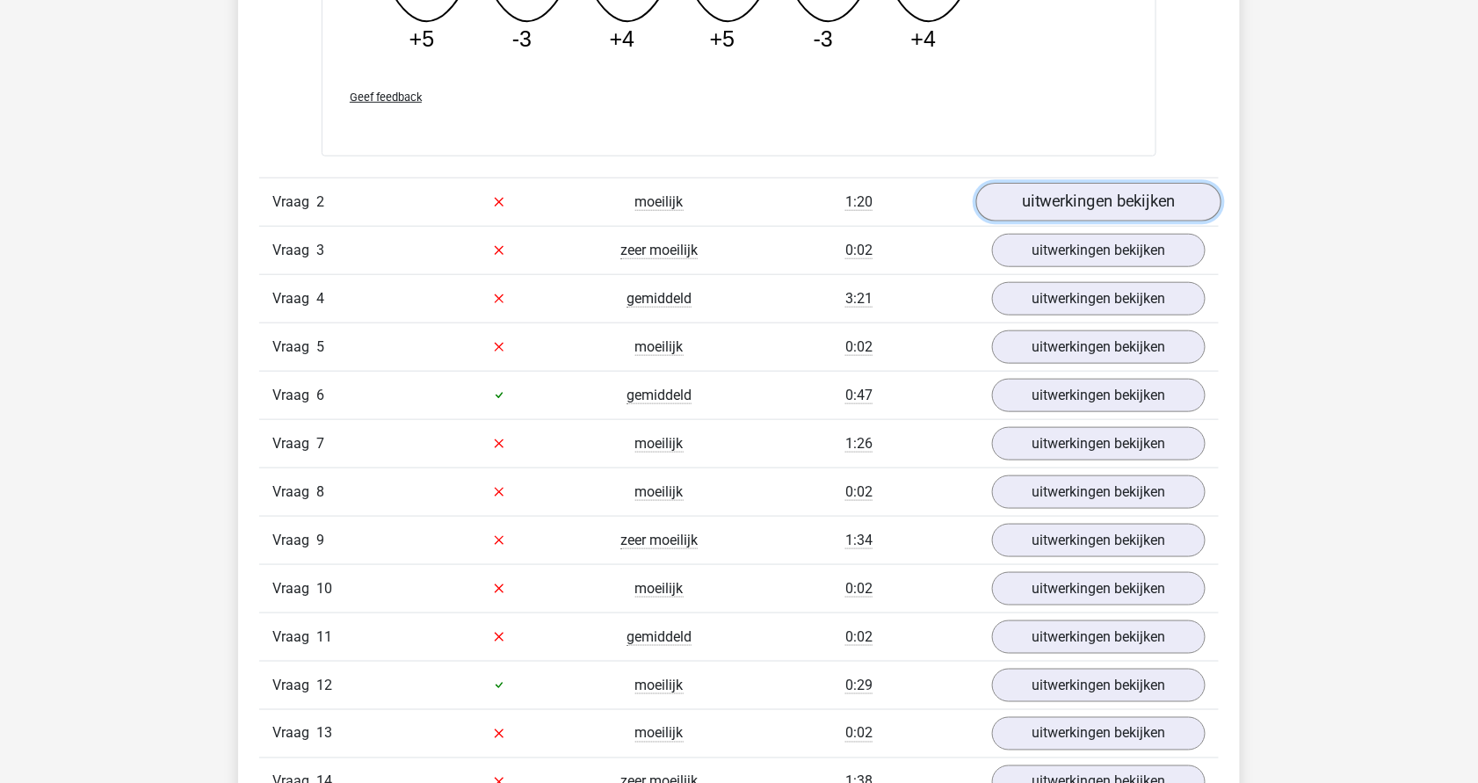
click at [1059, 192] on link "uitwerkingen bekijken" at bounding box center [1098, 202] width 245 height 39
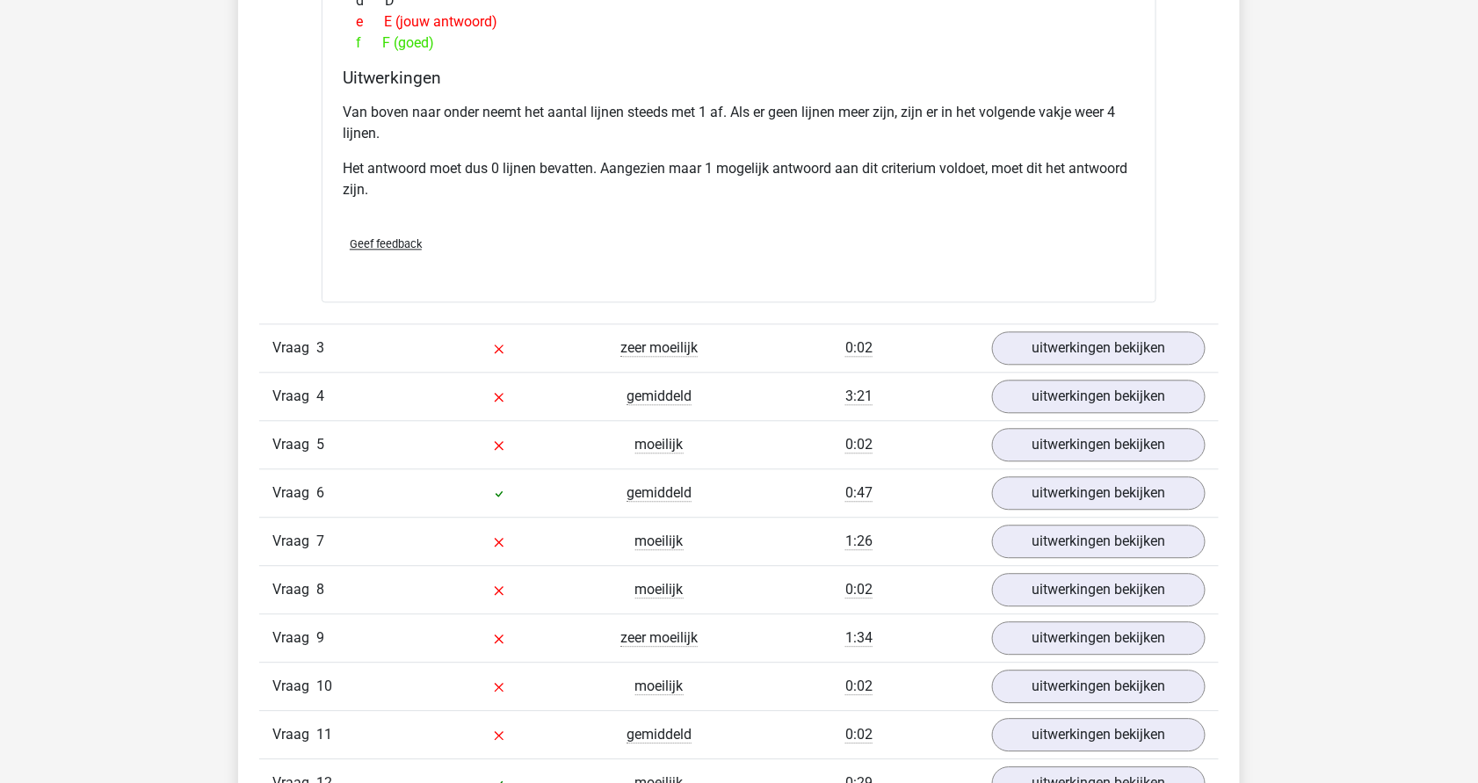
scroll to position [3457, 0]
click at [1105, 340] on link "uitwerkingen bekijken" at bounding box center [1098, 348] width 245 height 39
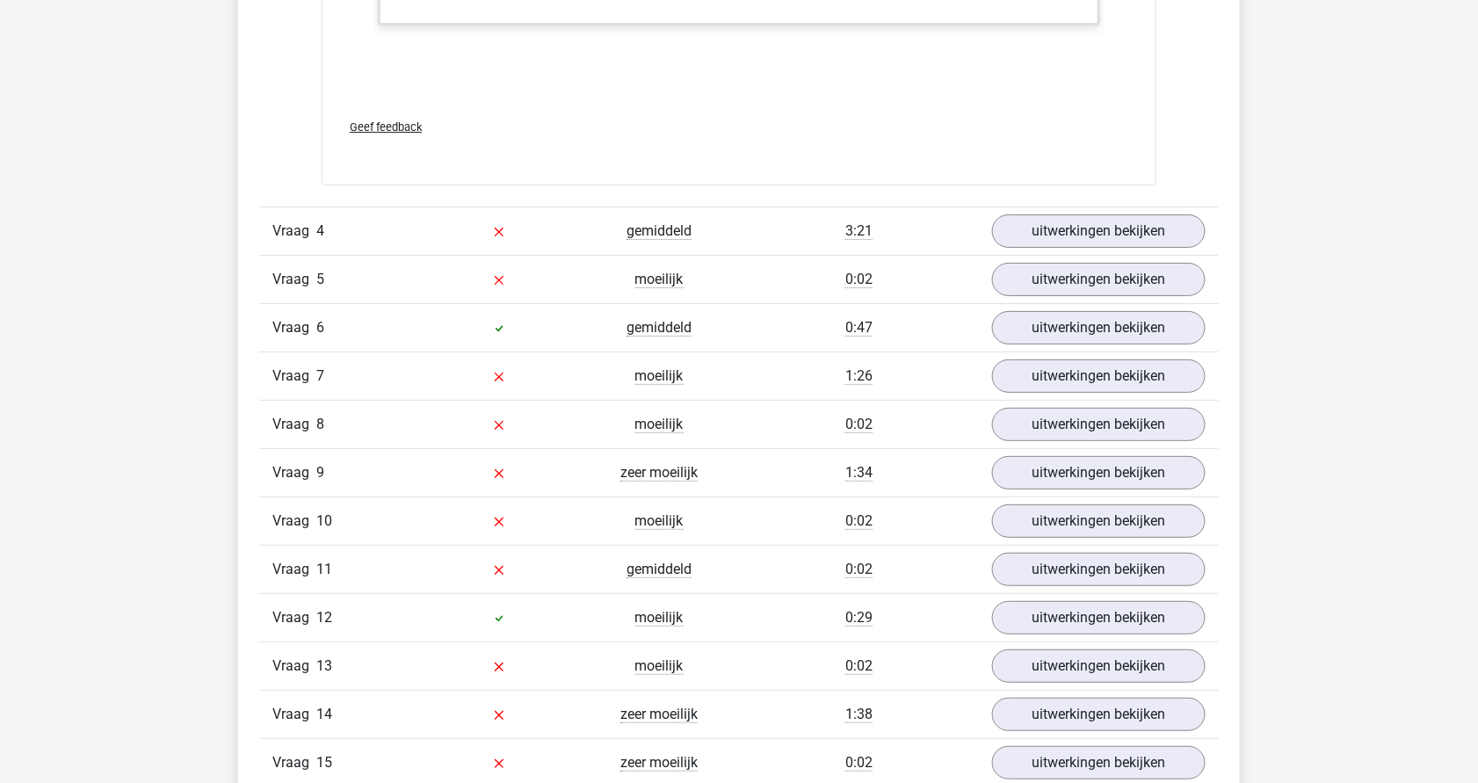
scroll to position [4500, 0]
click at [1081, 219] on link "uitwerkingen bekijken" at bounding box center [1098, 229] width 245 height 39
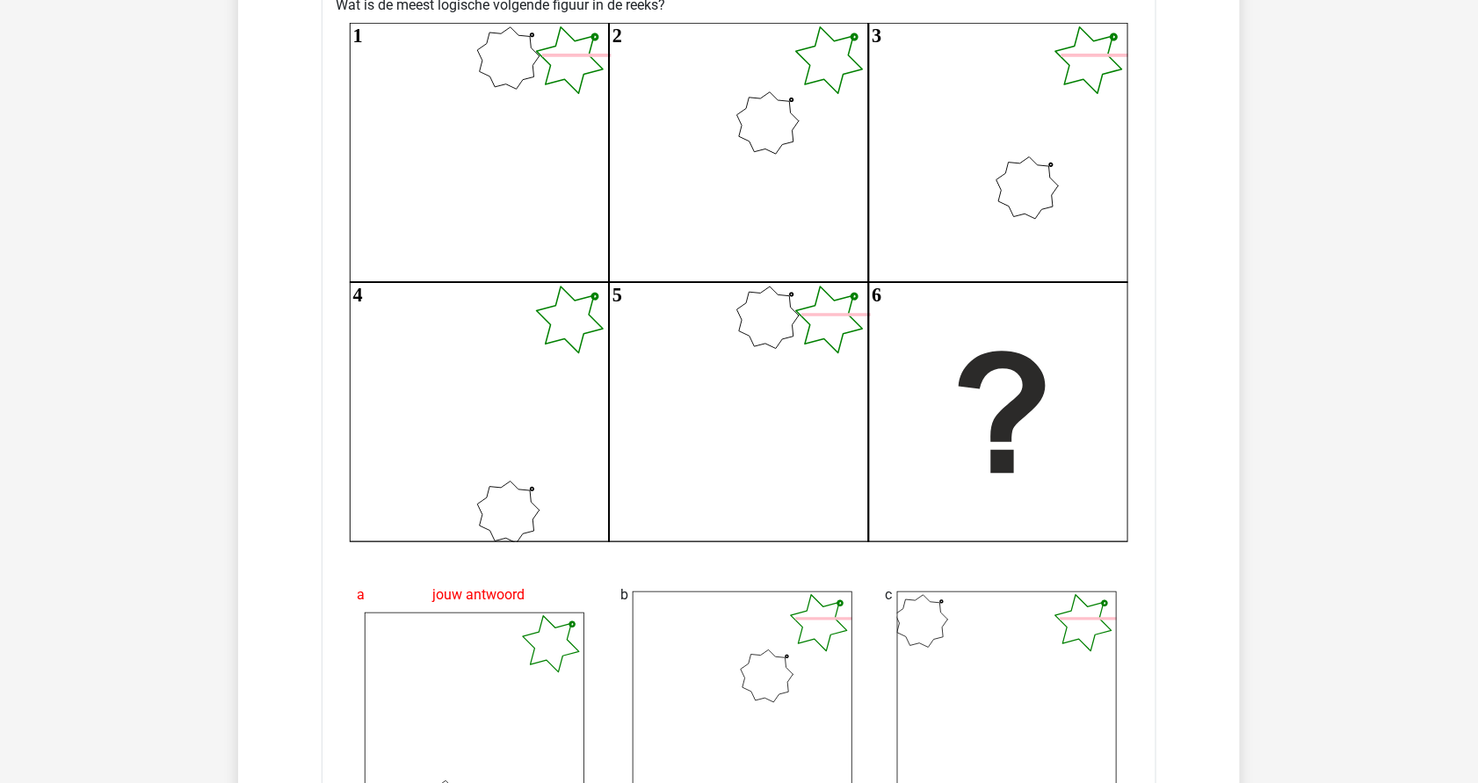
scroll to position [4784, 0]
click at [546, 81] on icon "1 2 3 4 5 6" at bounding box center [739, 285] width 779 height 519
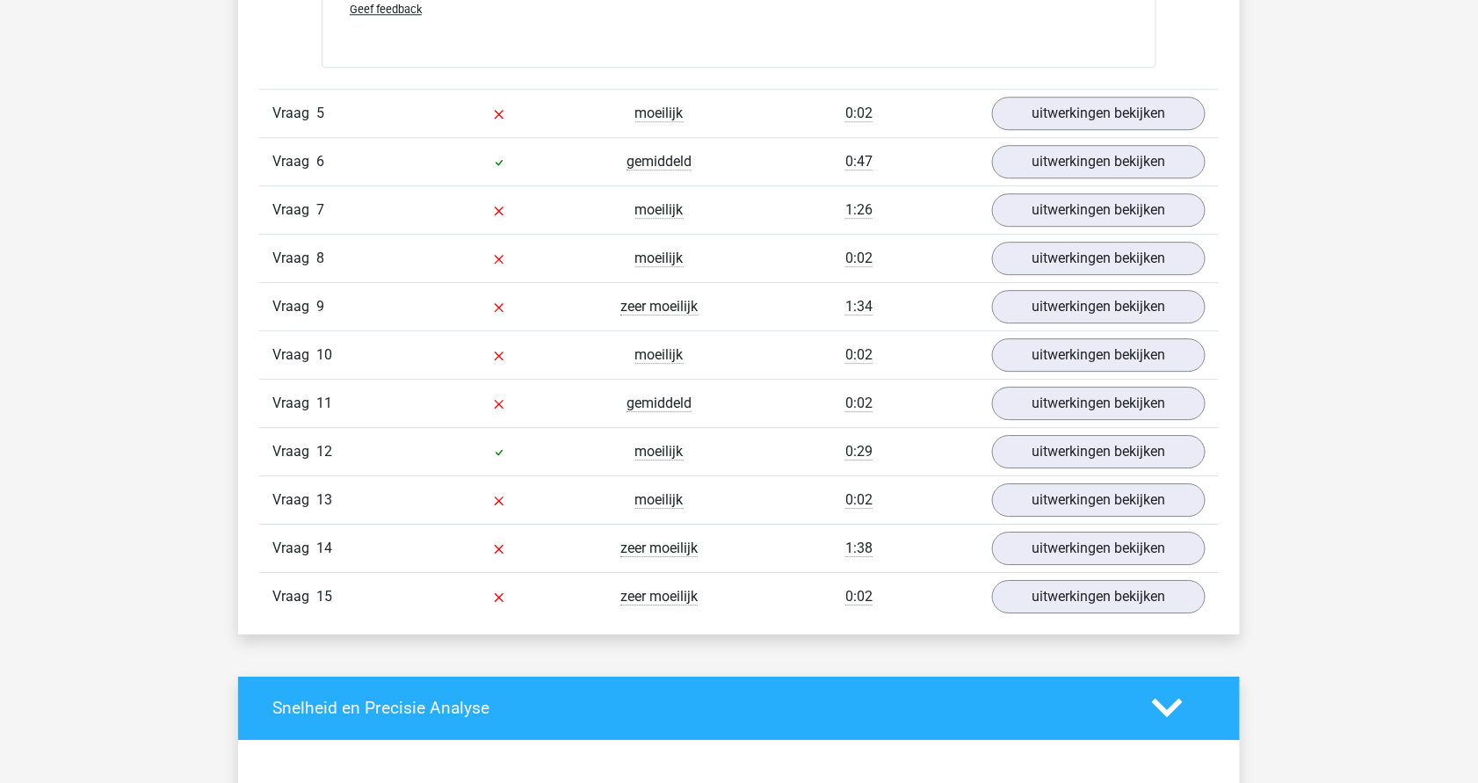
scroll to position [6171, 0]
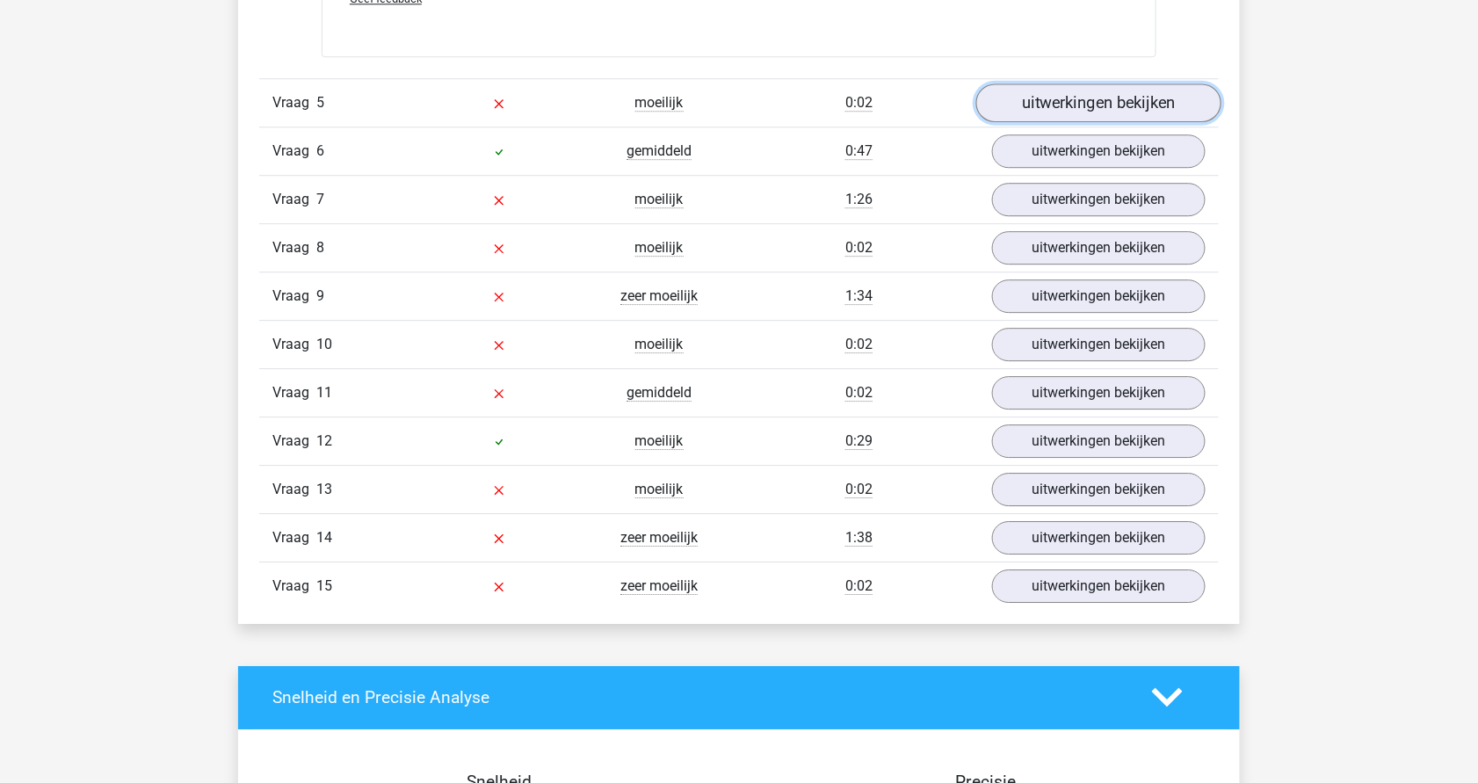
click at [1152, 91] on link "uitwerkingen bekijken" at bounding box center [1098, 102] width 245 height 39
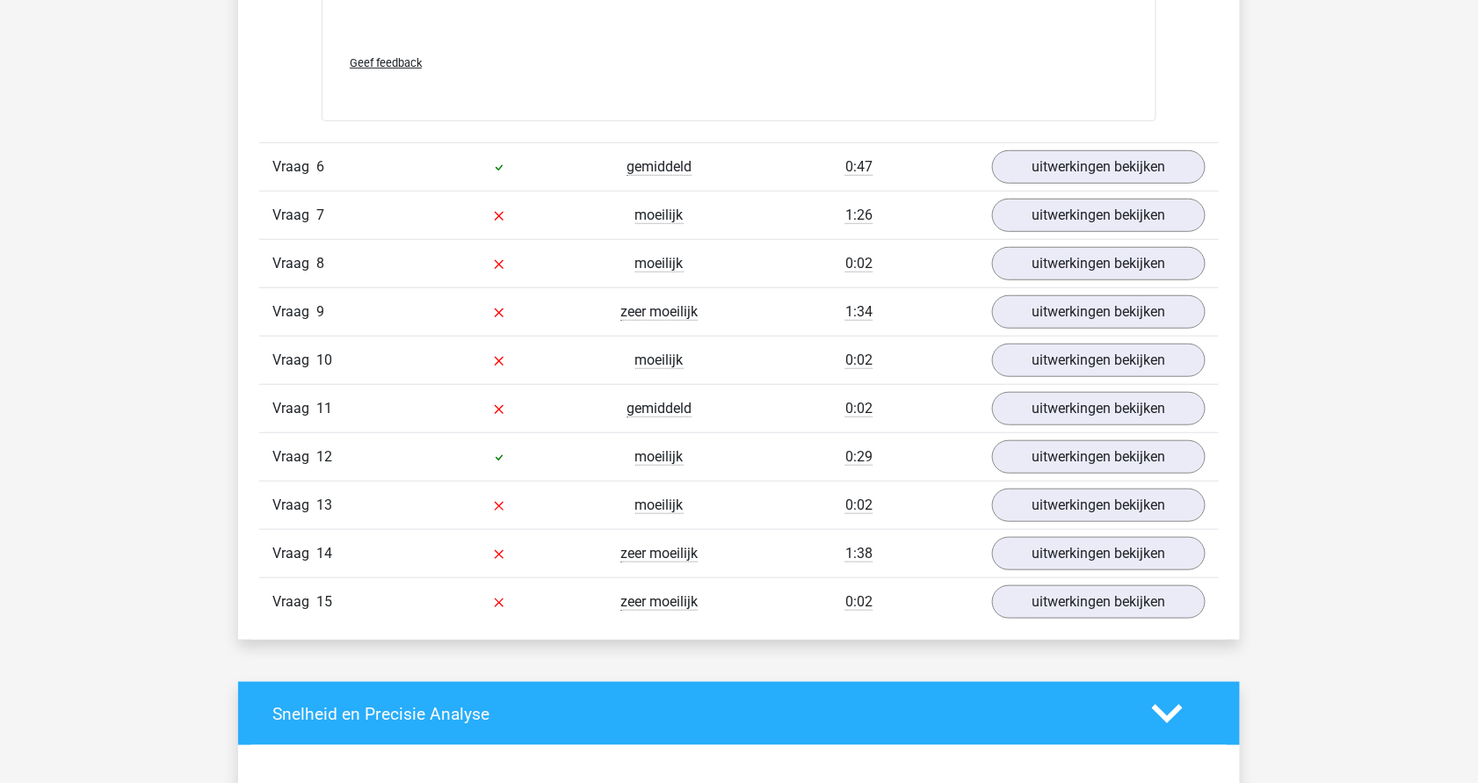
scroll to position [7109, 0]
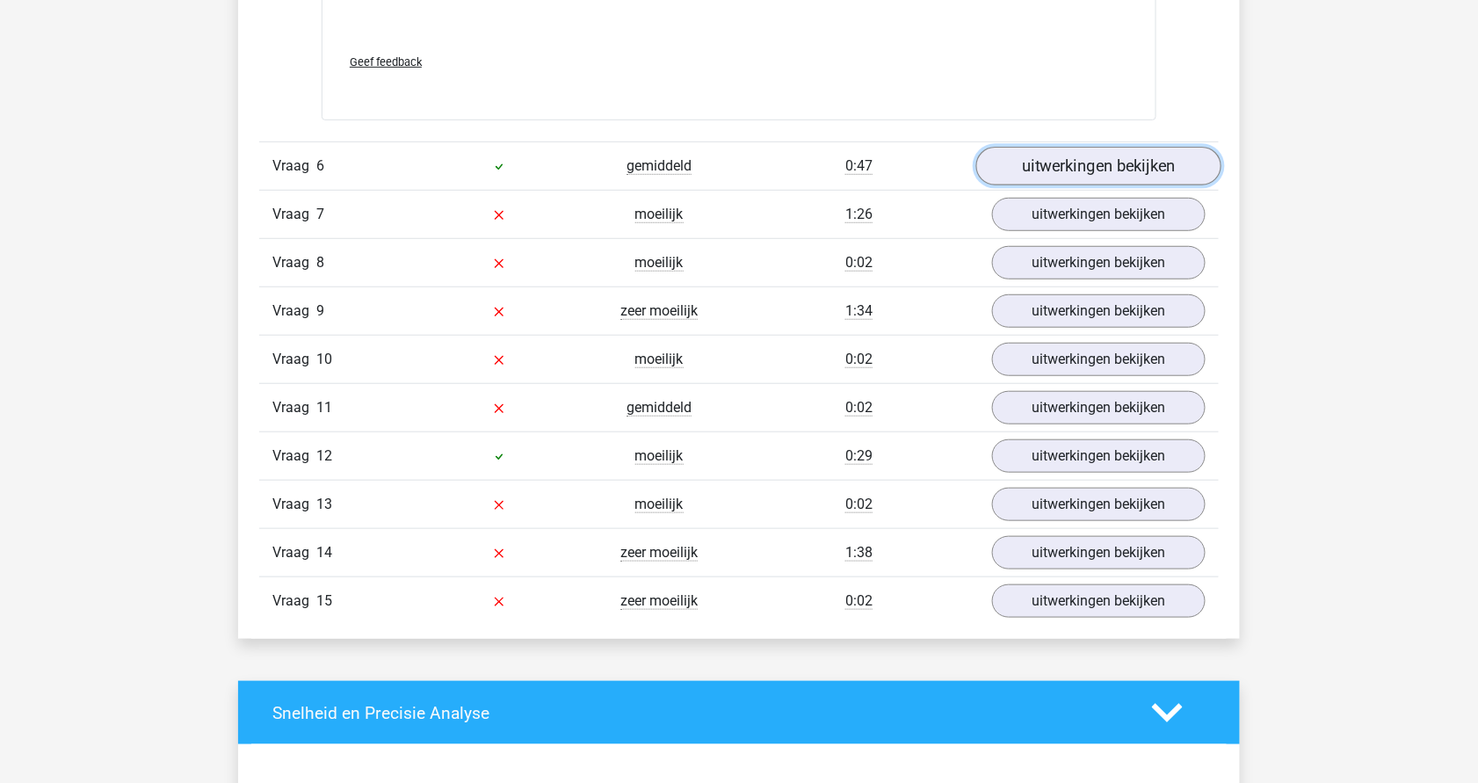
click at [1116, 163] on link "uitwerkingen bekijken" at bounding box center [1098, 166] width 245 height 39
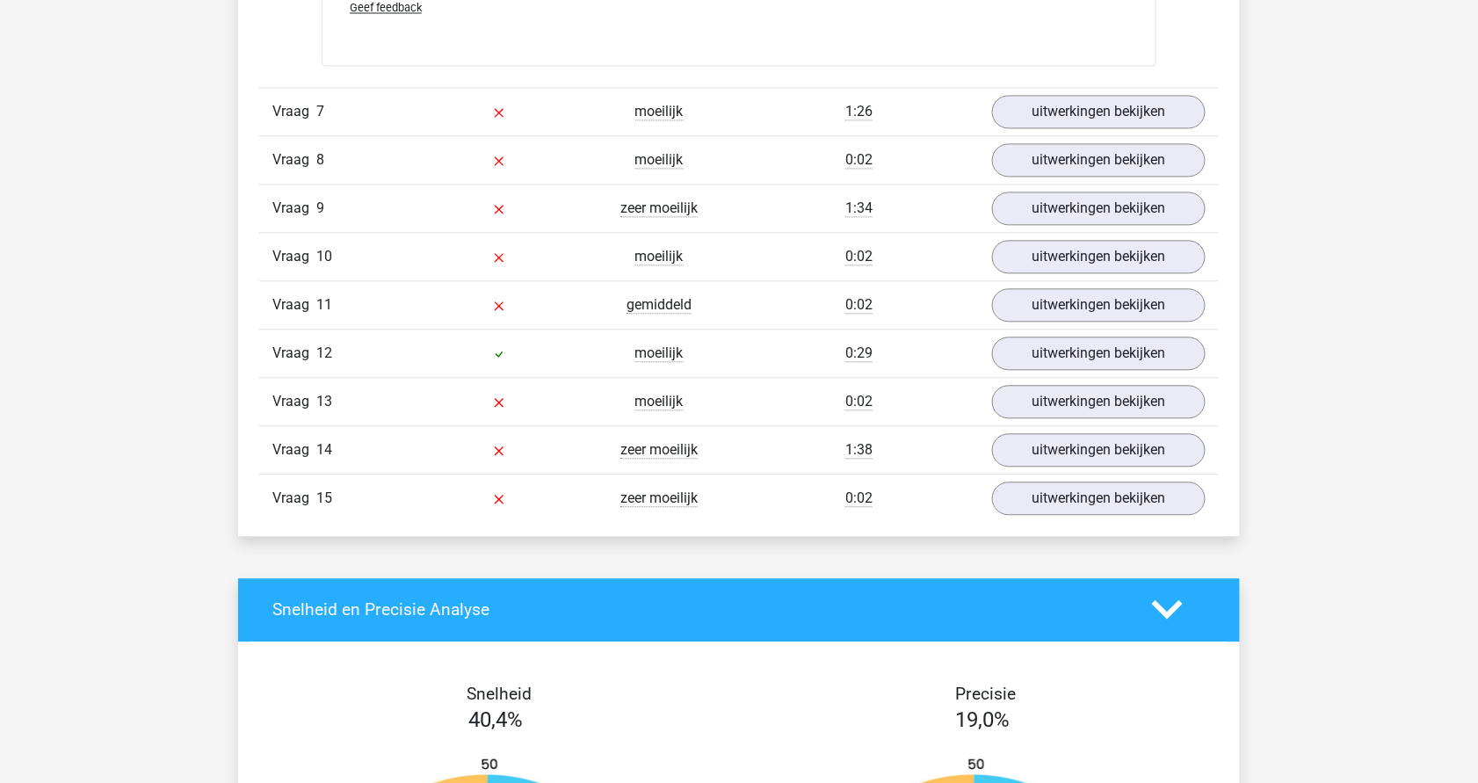
scroll to position [8031, 0]
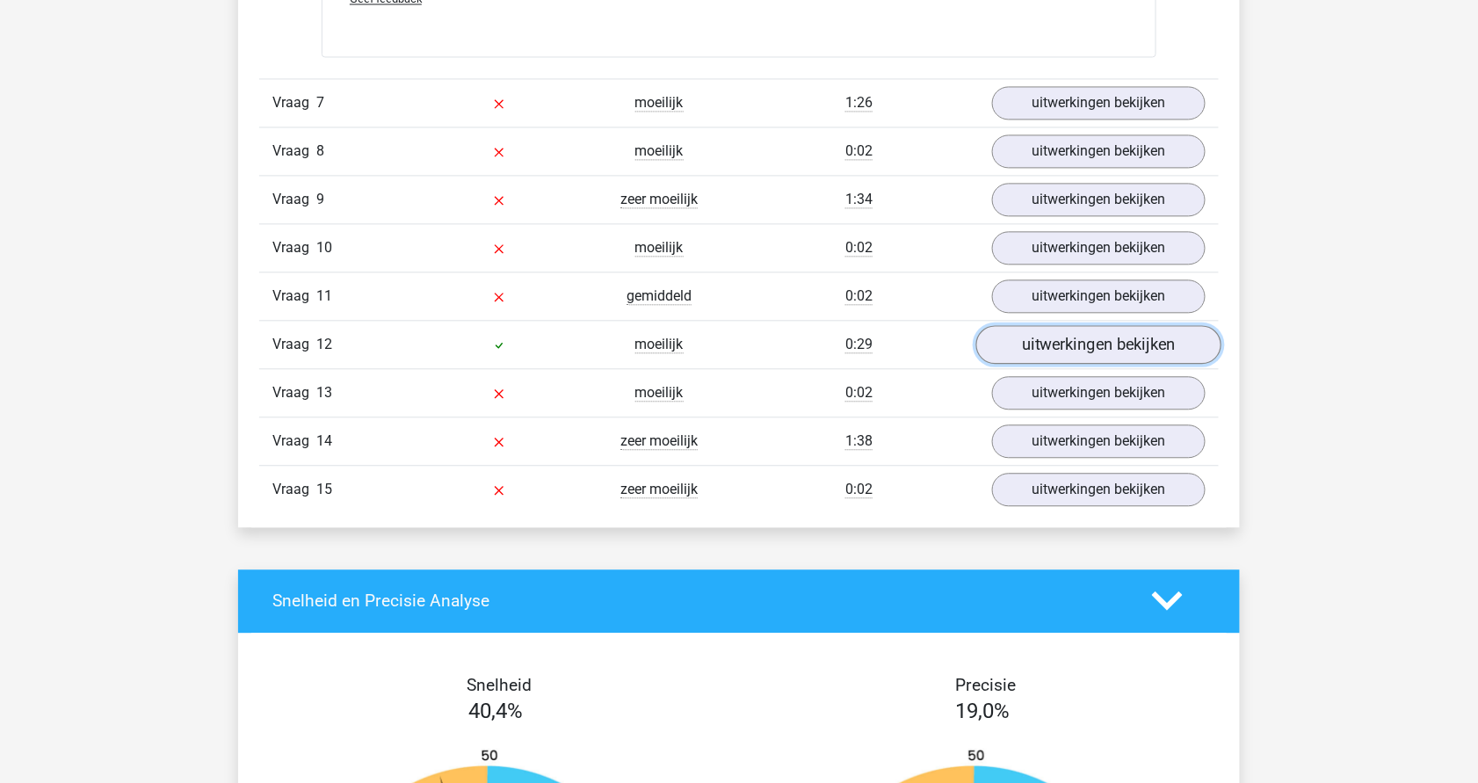
click at [1101, 325] on link "uitwerkingen bekijken" at bounding box center [1098, 344] width 245 height 39
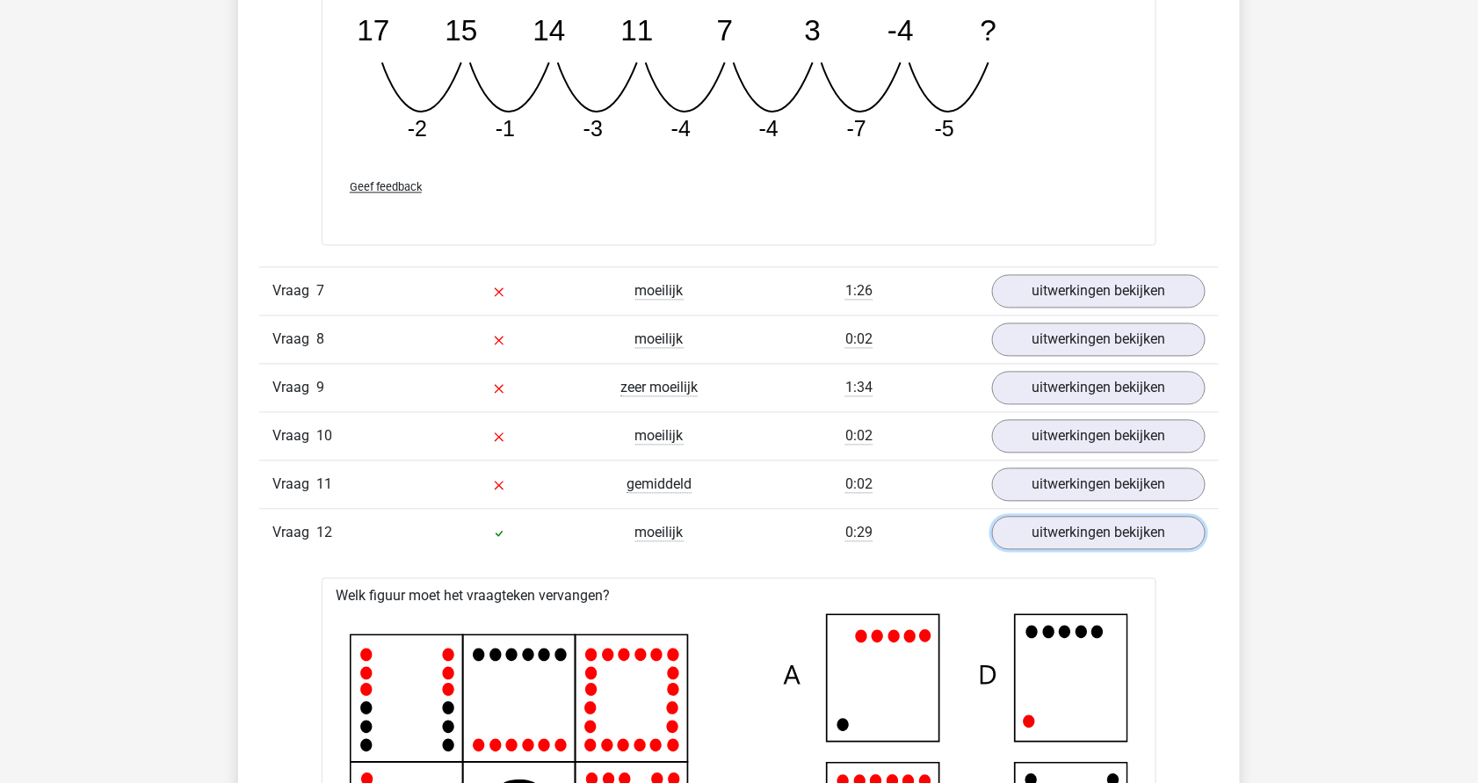
scroll to position [7841, 0]
click at [1072, 278] on link "uitwerkingen bekijken" at bounding box center [1098, 292] width 245 height 39
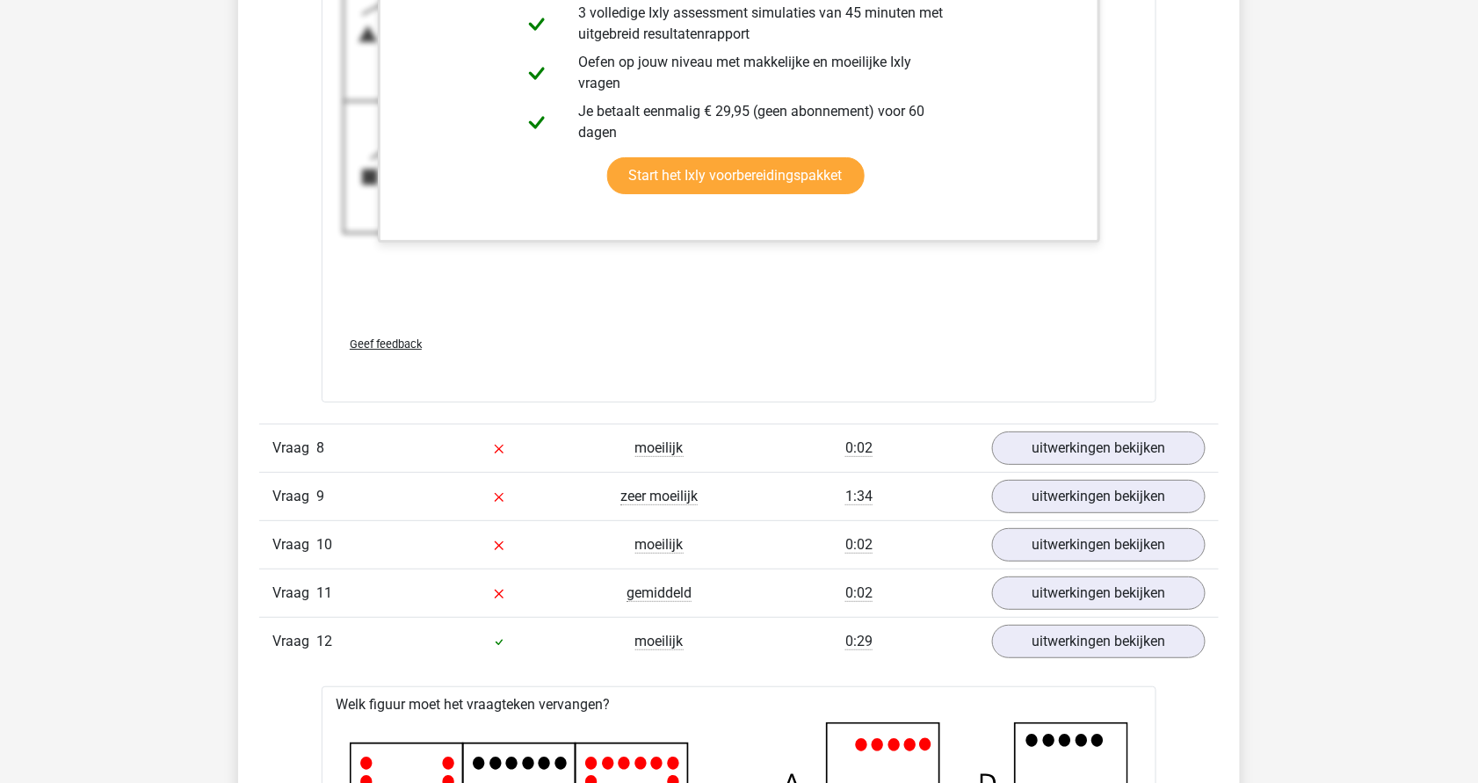
scroll to position [8993, 0]
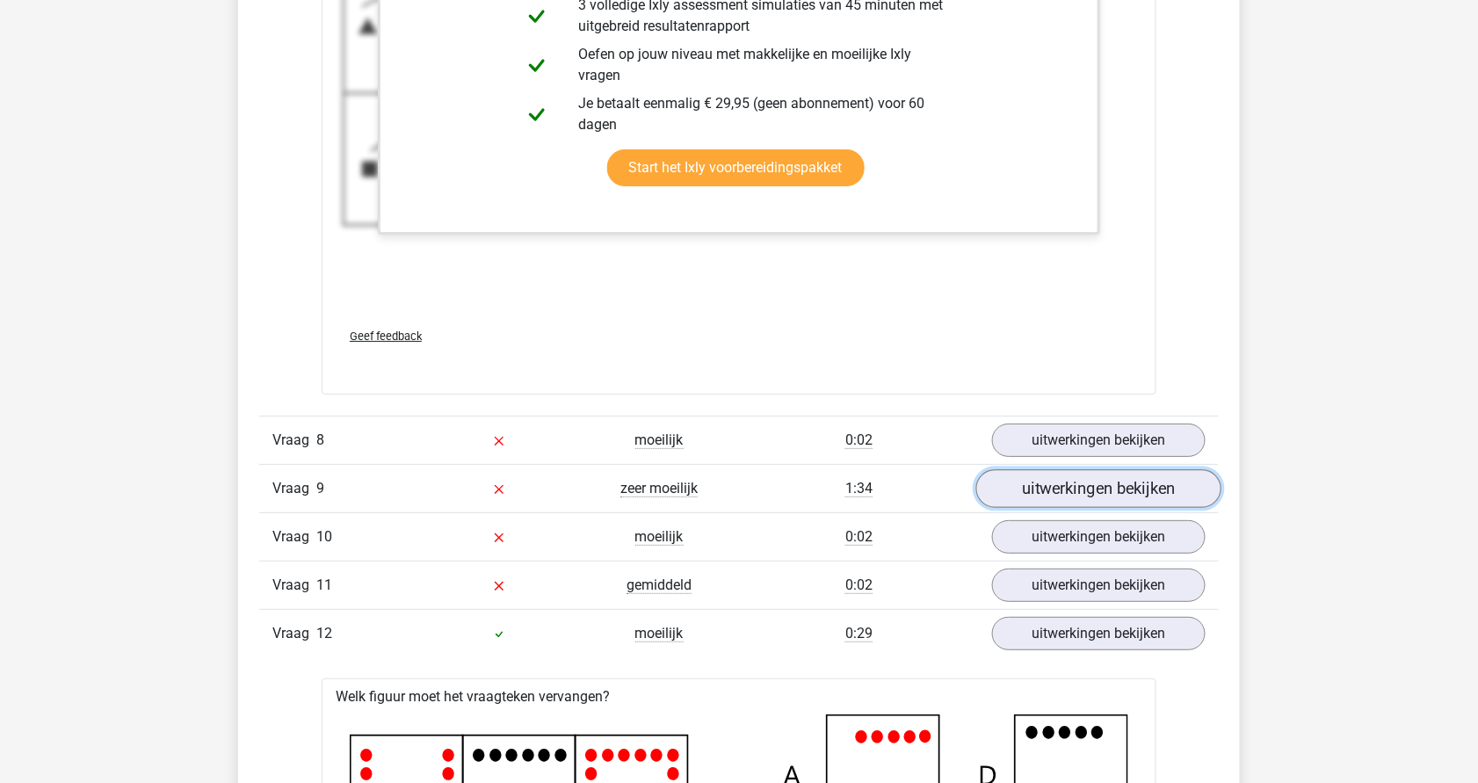
click at [1115, 485] on link "uitwerkingen bekijken" at bounding box center [1098, 488] width 245 height 39
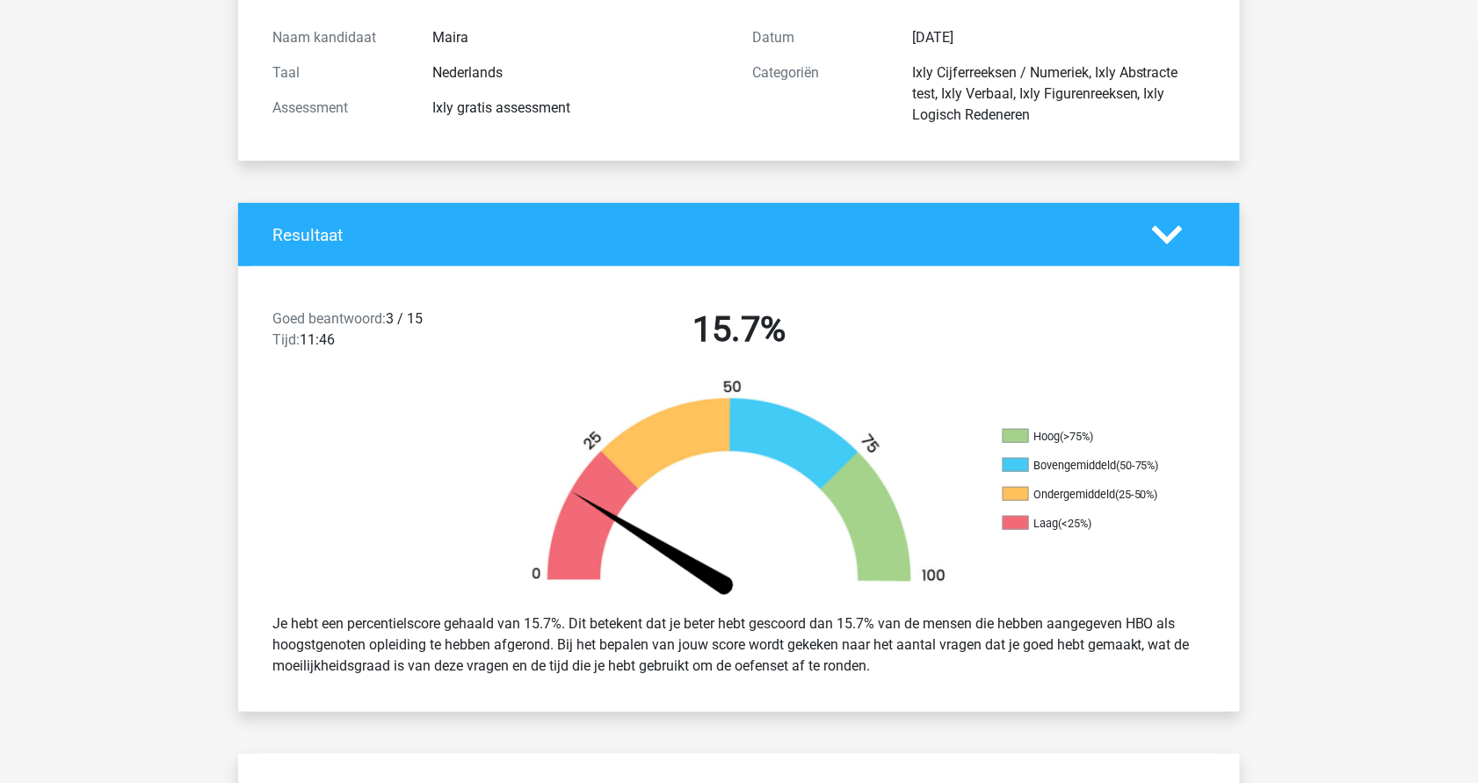
scroll to position [0, 0]
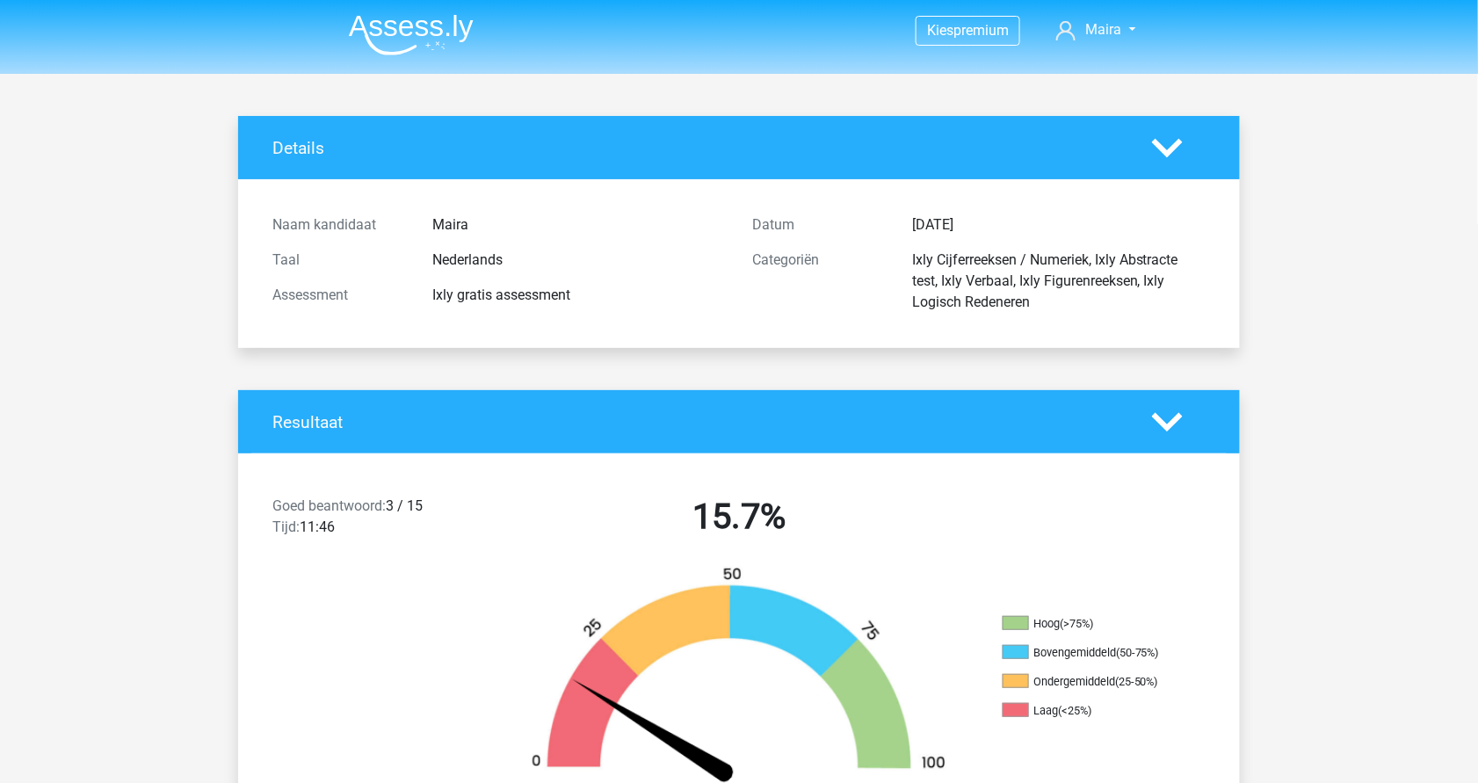
click at [381, 5] on nav "Kies premium Maira mairamontill@gmail.com" at bounding box center [739, 31] width 809 height 57
click at [259, 410] on div "Resultaat" at bounding box center [739, 421] width 1002 height 63
click at [416, 34] on img at bounding box center [411, 34] width 125 height 41
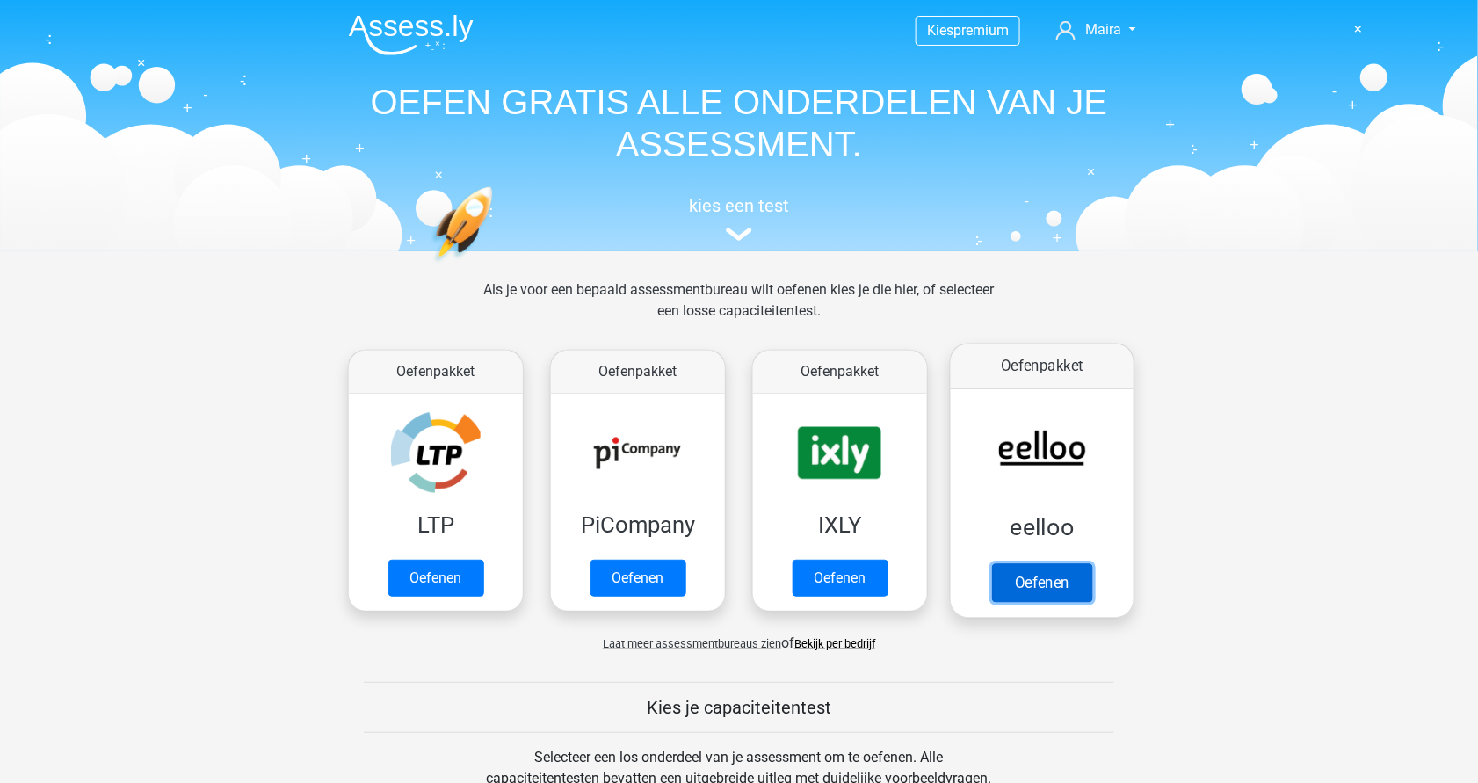
click at [1037, 573] on link "Oefenen" at bounding box center [1042, 582] width 100 height 39
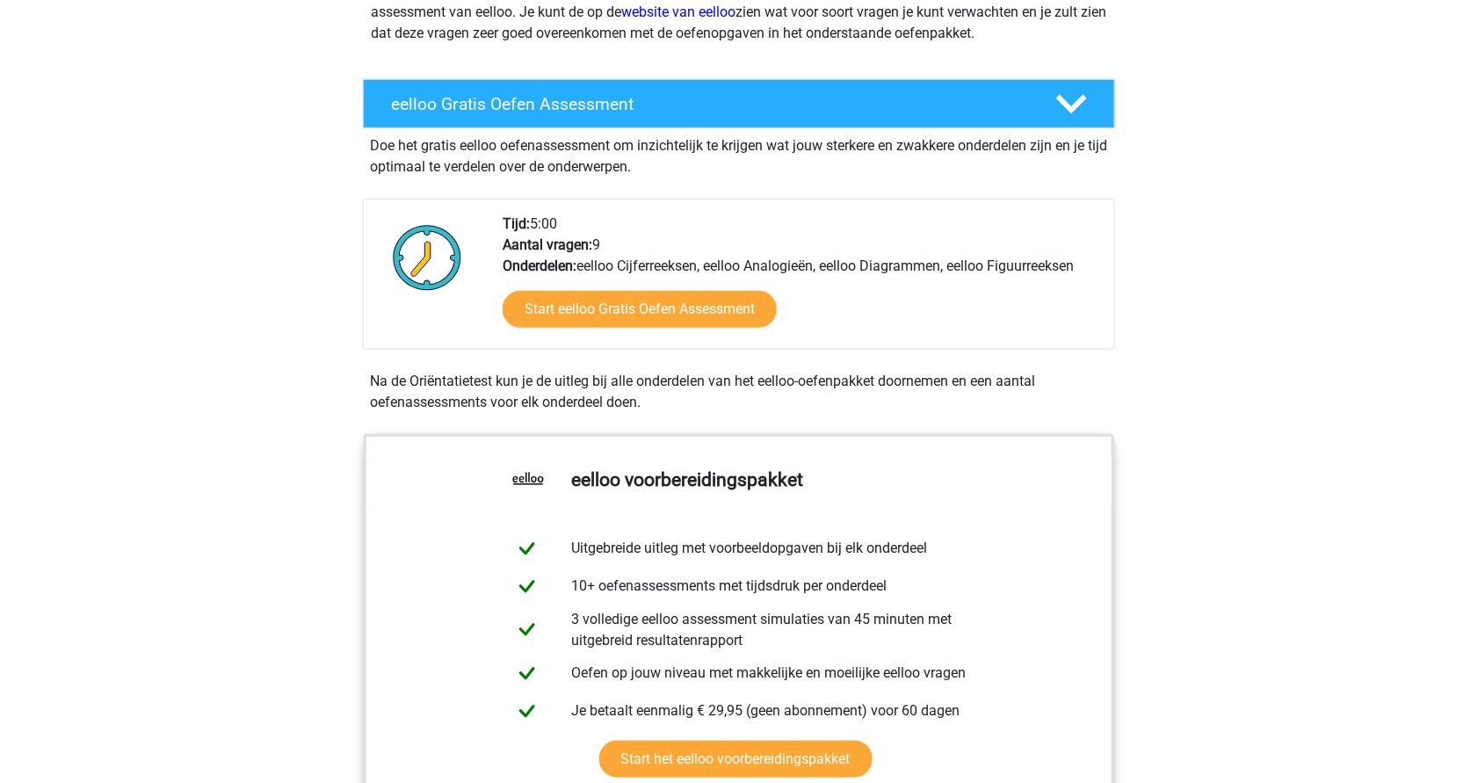
scroll to position [268, 0]
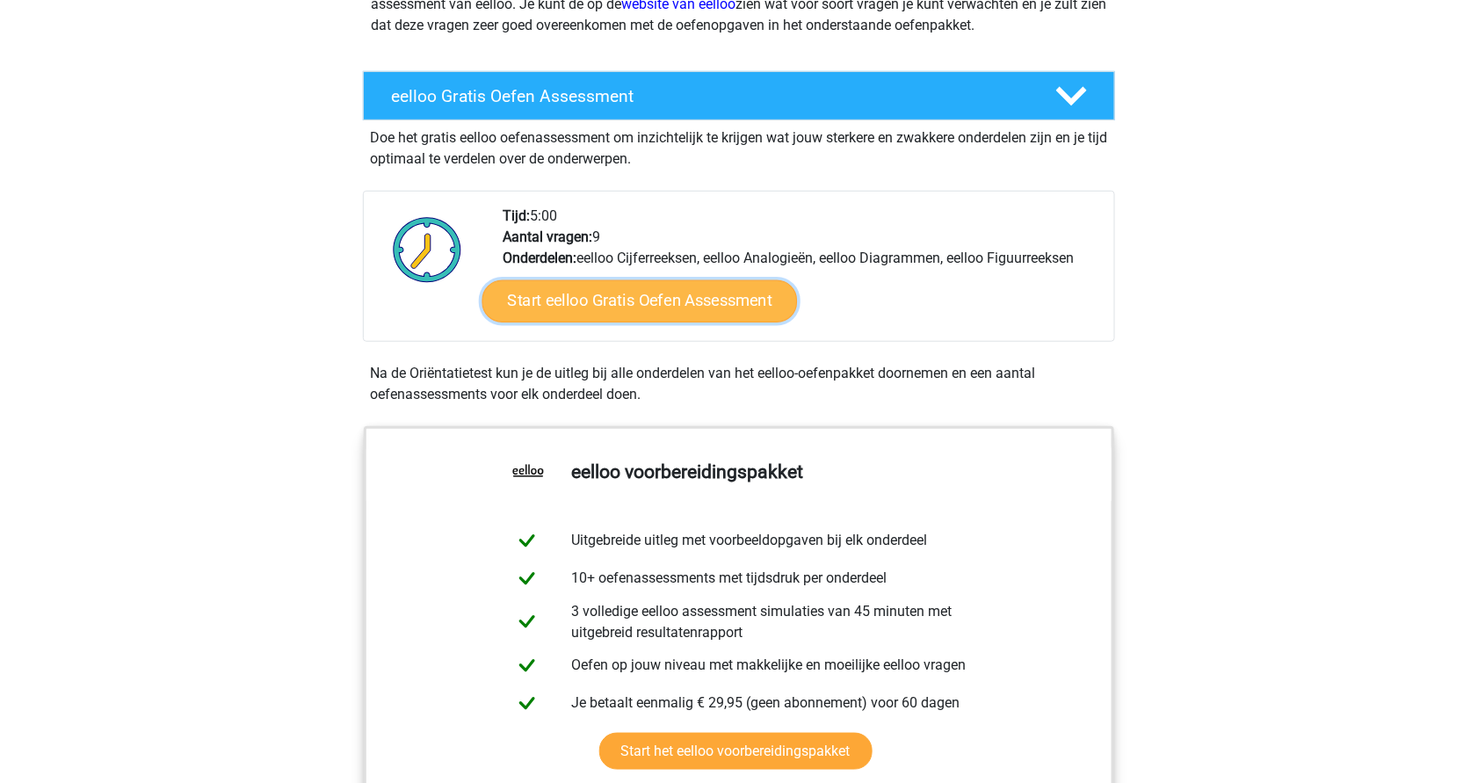
click at [665, 287] on link "Start eelloo Gratis Oefen Assessment" at bounding box center [640, 301] width 316 height 42
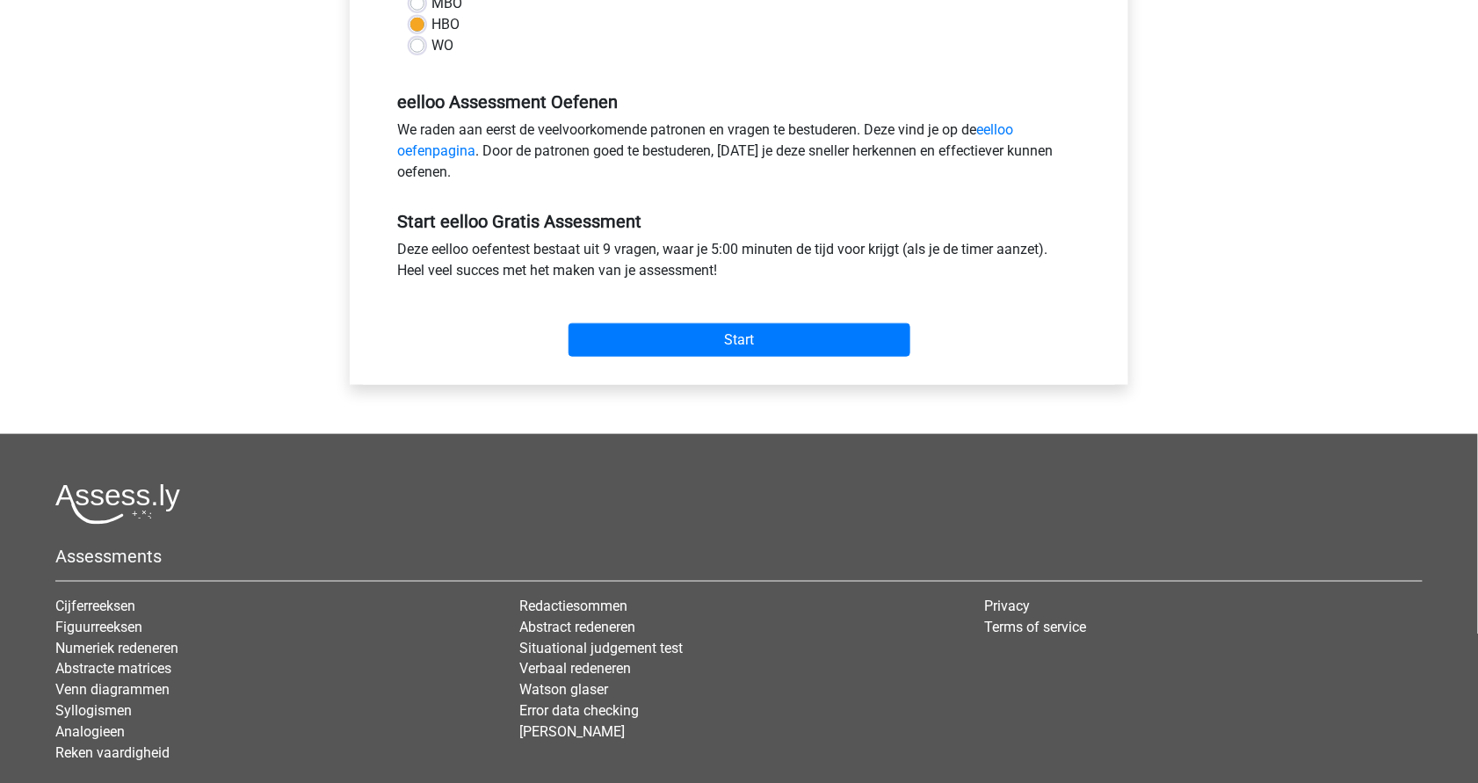
scroll to position [522, 0]
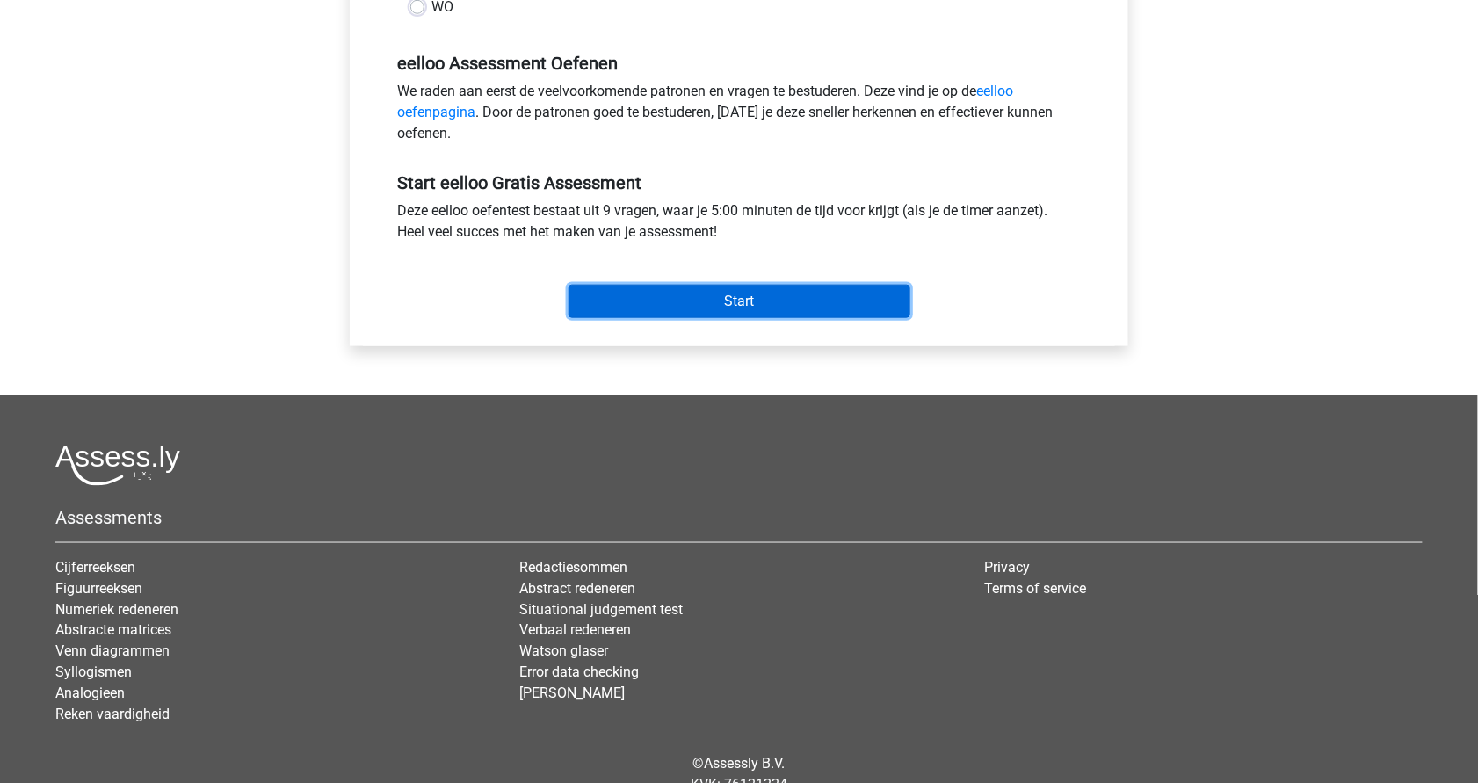
click at [710, 300] on input "Start" at bounding box center [740, 301] width 342 height 33
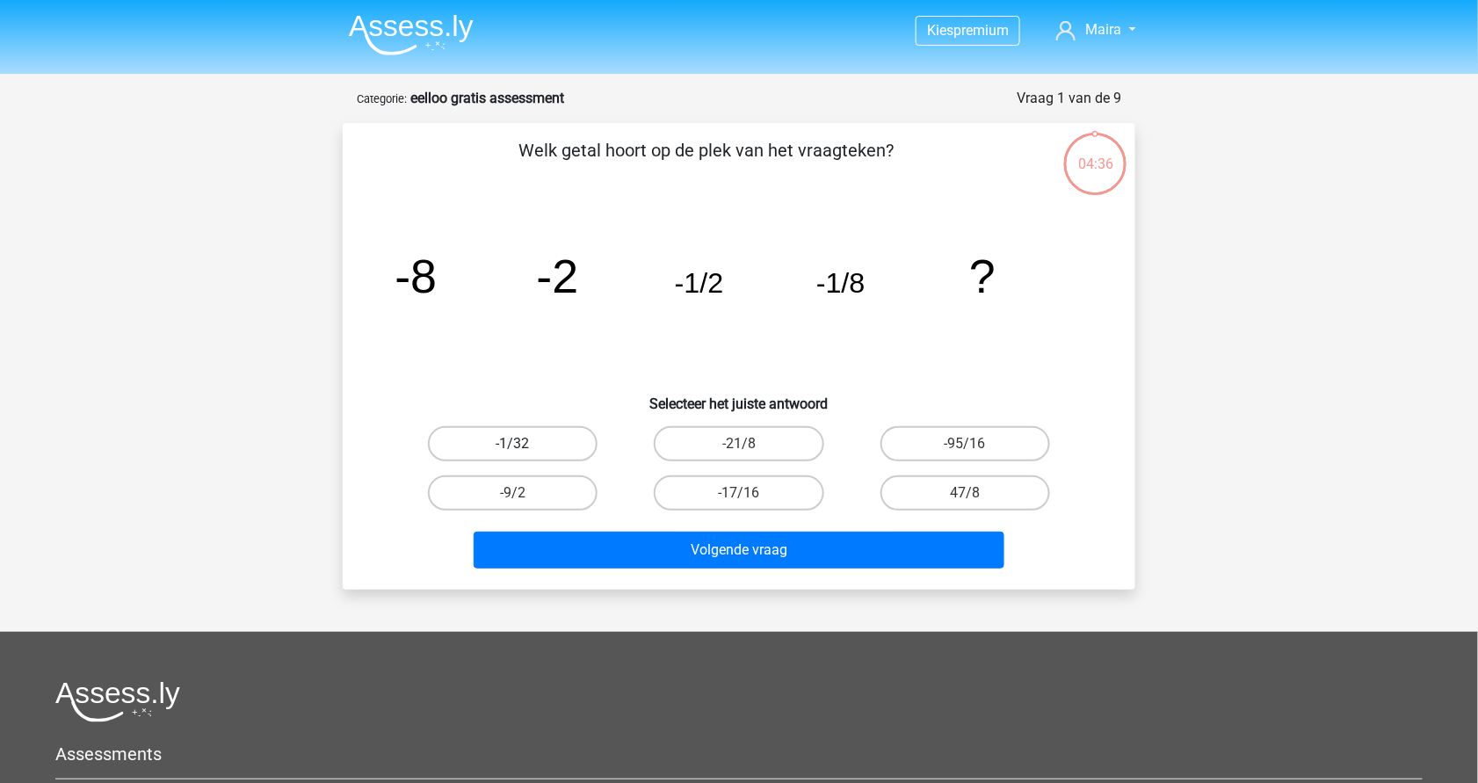
click at [540, 445] on label "-1/32" at bounding box center [513, 443] width 170 height 35
click at [525, 445] on input "-1/32" at bounding box center [518, 449] width 11 height 11
radio input "true"
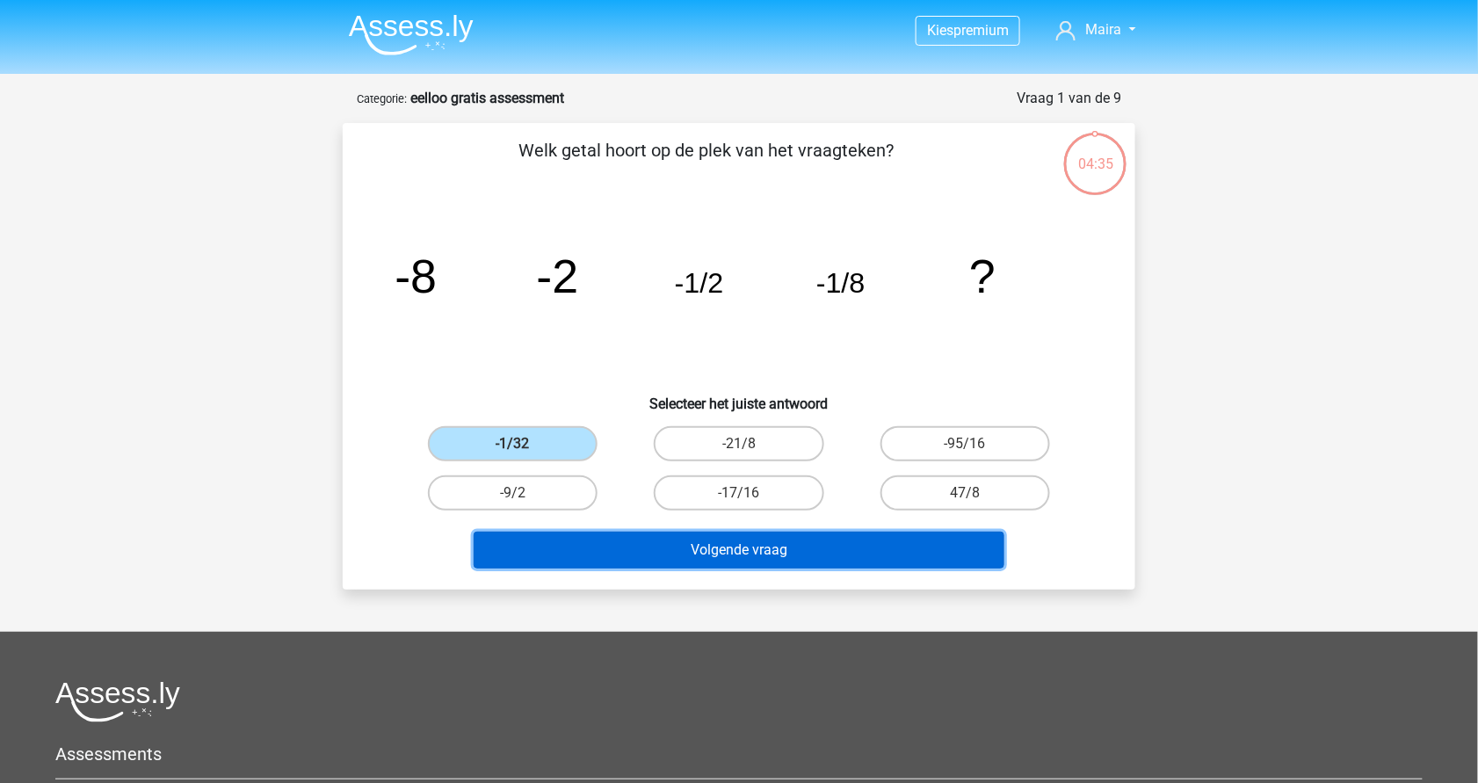
click at [753, 554] on button "Volgende vraag" at bounding box center [740, 550] width 532 height 37
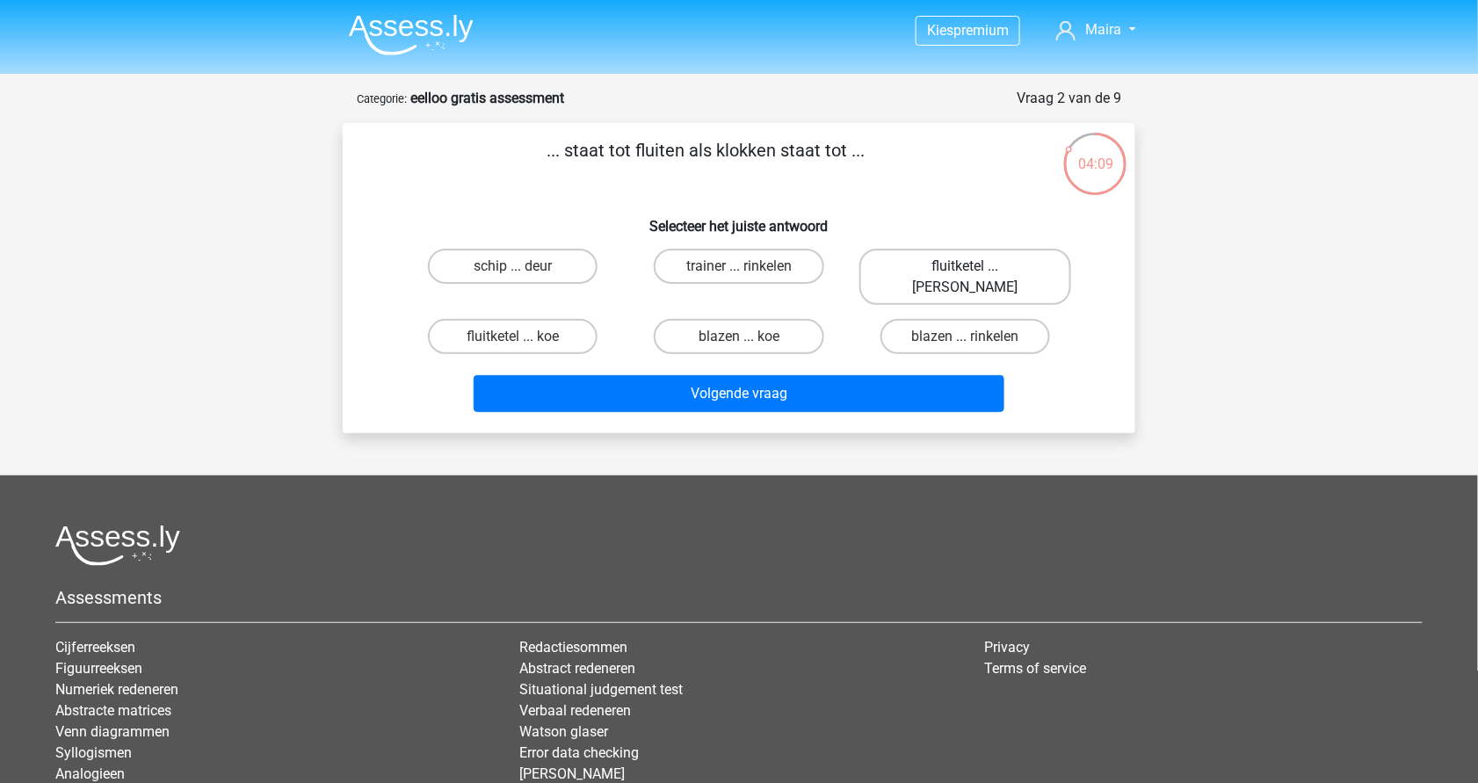
click at [1006, 258] on label "fluitketel ... [PERSON_NAME]" at bounding box center [966, 277] width 212 height 56
click at [976, 266] on input "fluitketel ... [PERSON_NAME]" at bounding box center [970, 271] width 11 height 11
radio input "true"
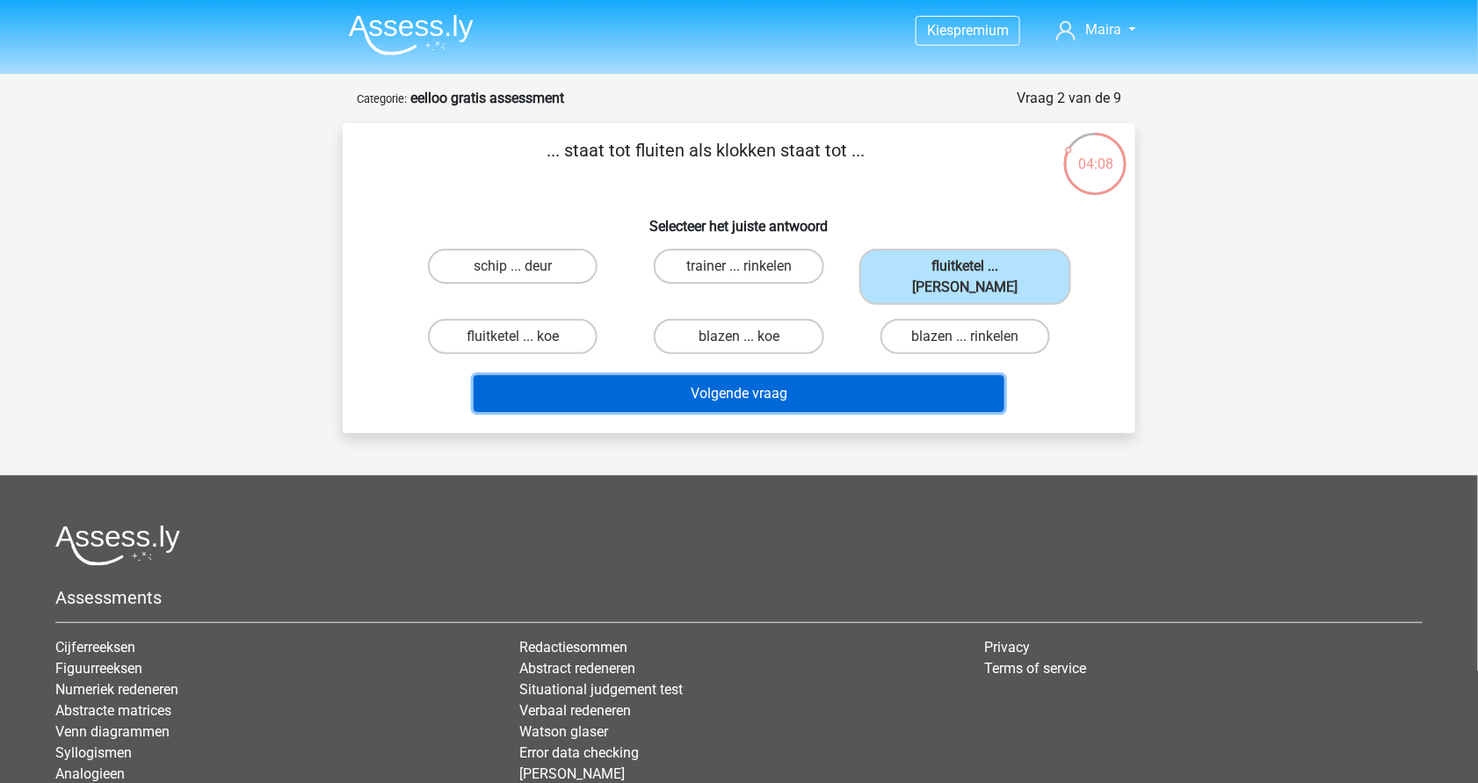
click at [772, 375] on button "Volgende vraag" at bounding box center [740, 393] width 532 height 37
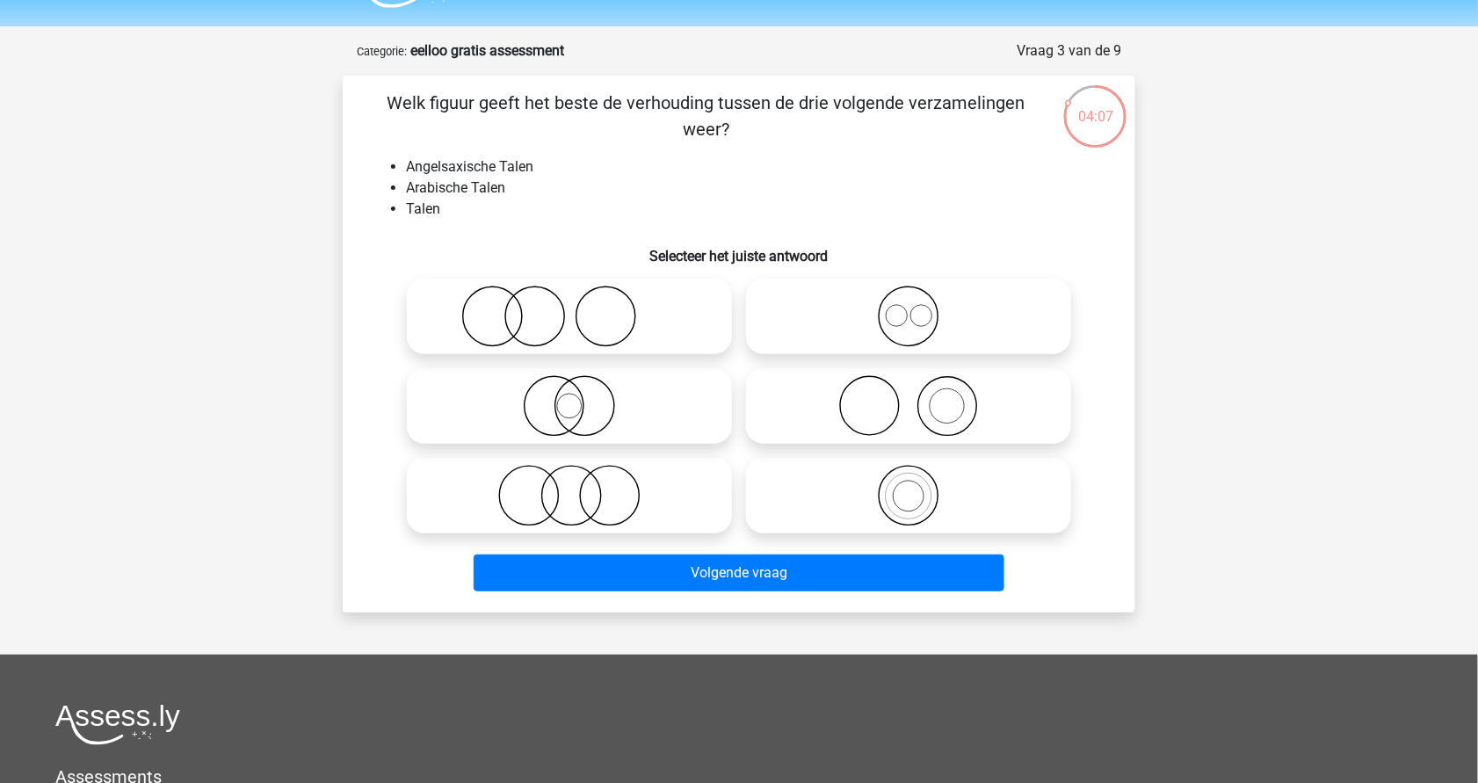
scroll to position [47, 0]
click at [939, 505] on icon at bounding box center [908, 497] width 311 height 62
click at [920, 488] on input "radio" at bounding box center [914, 481] width 11 height 11
radio input "true"
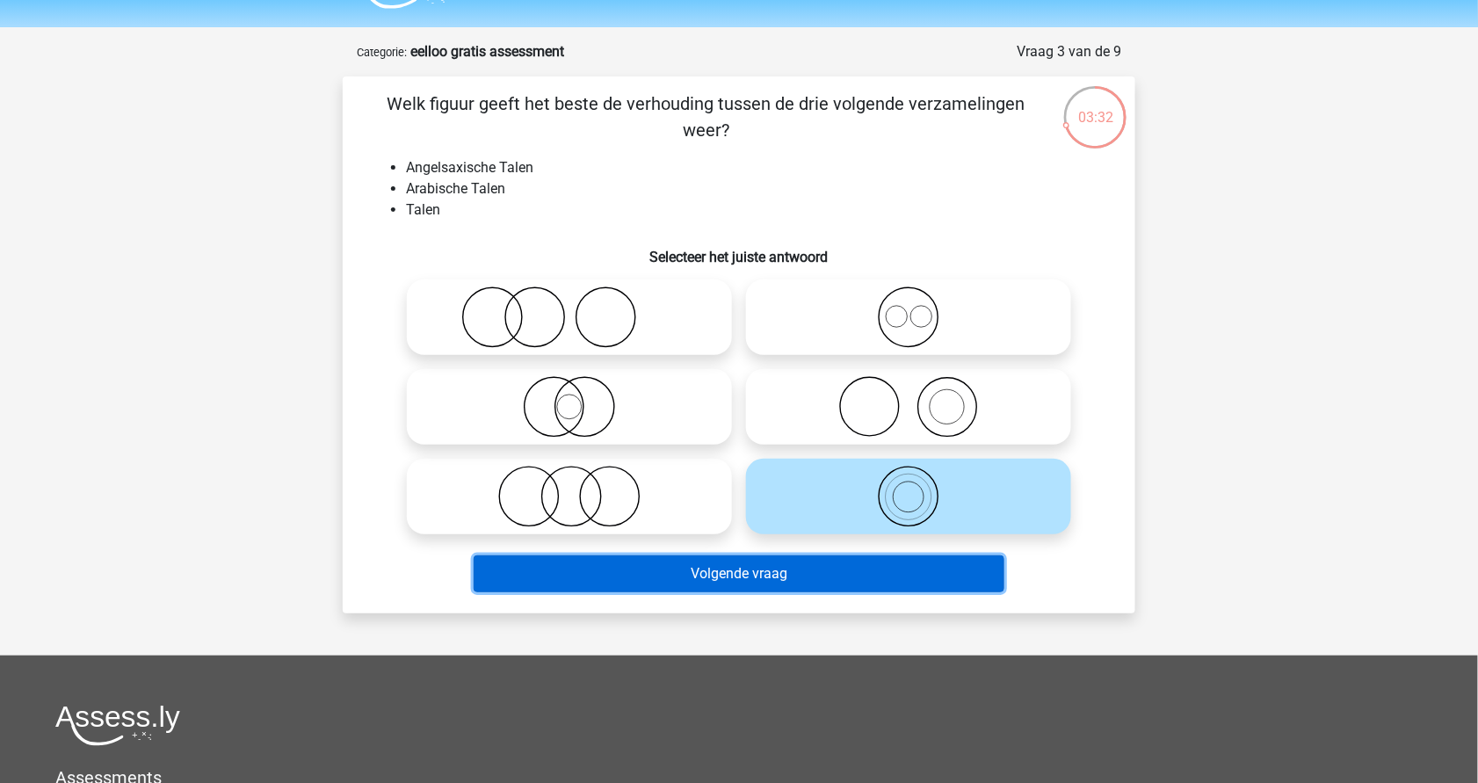
click at [739, 562] on button "Volgende vraag" at bounding box center [740, 573] width 532 height 37
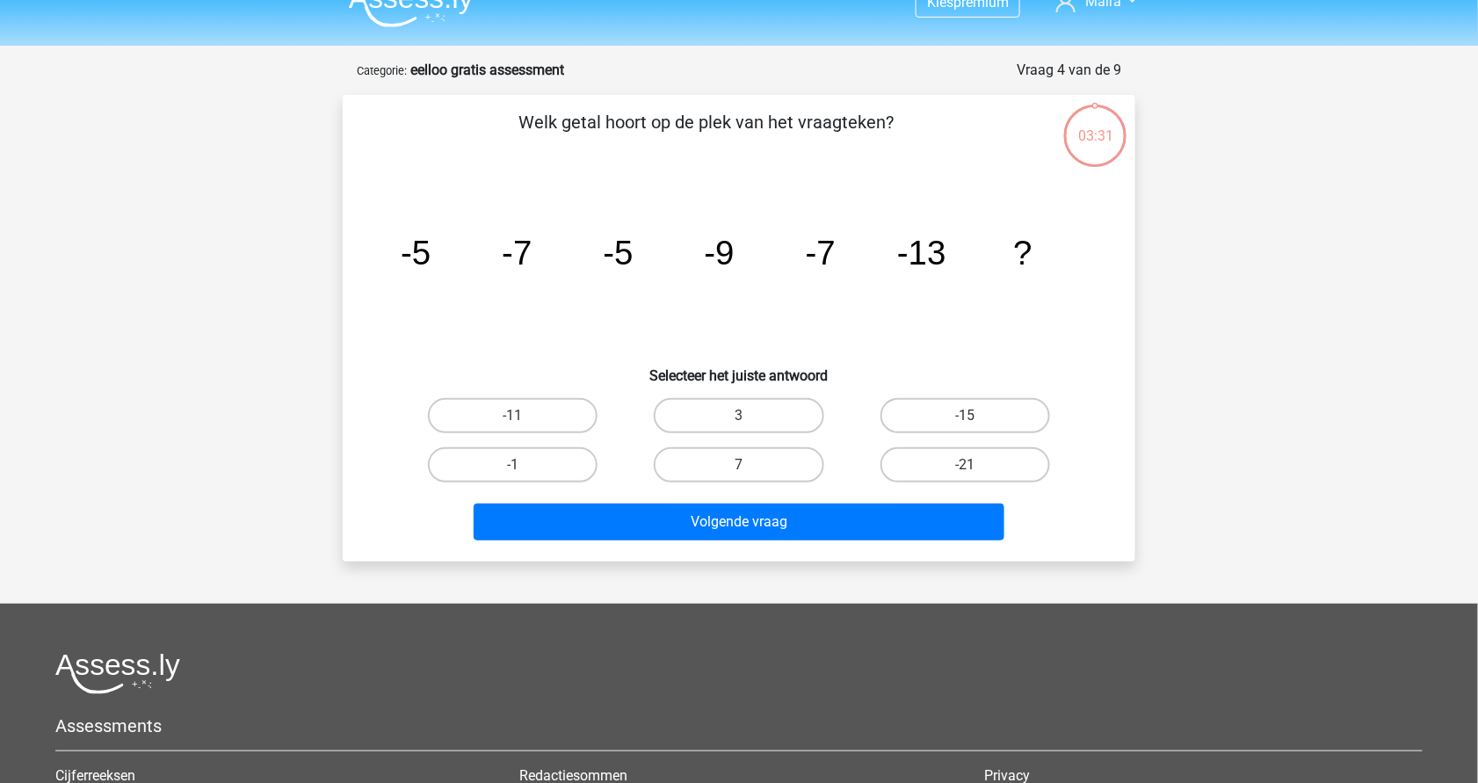
scroll to position [24, 0]
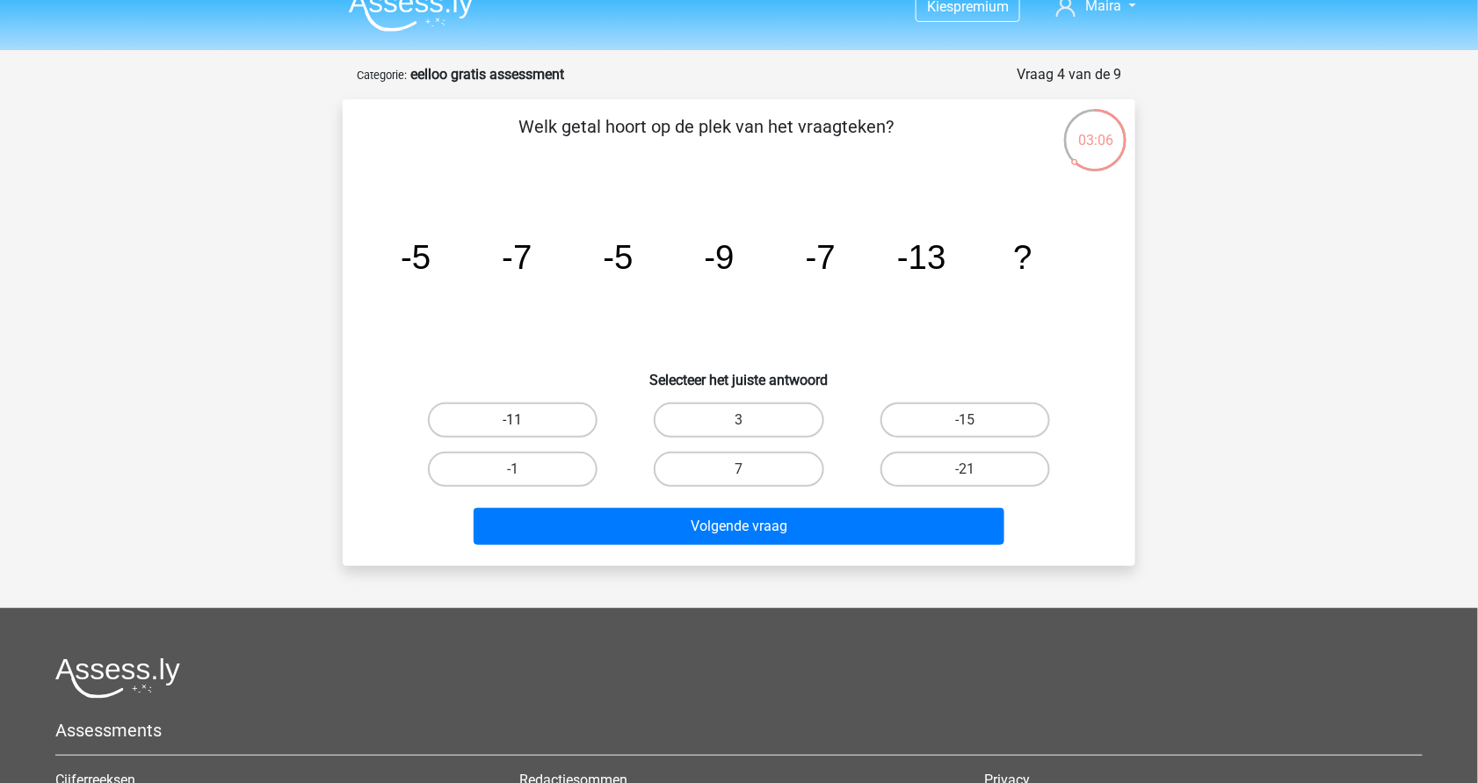
click at [464, 410] on label "-11" at bounding box center [513, 420] width 170 height 35
click at [513, 420] on input "-11" at bounding box center [518, 425] width 11 height 11
radio input "true"
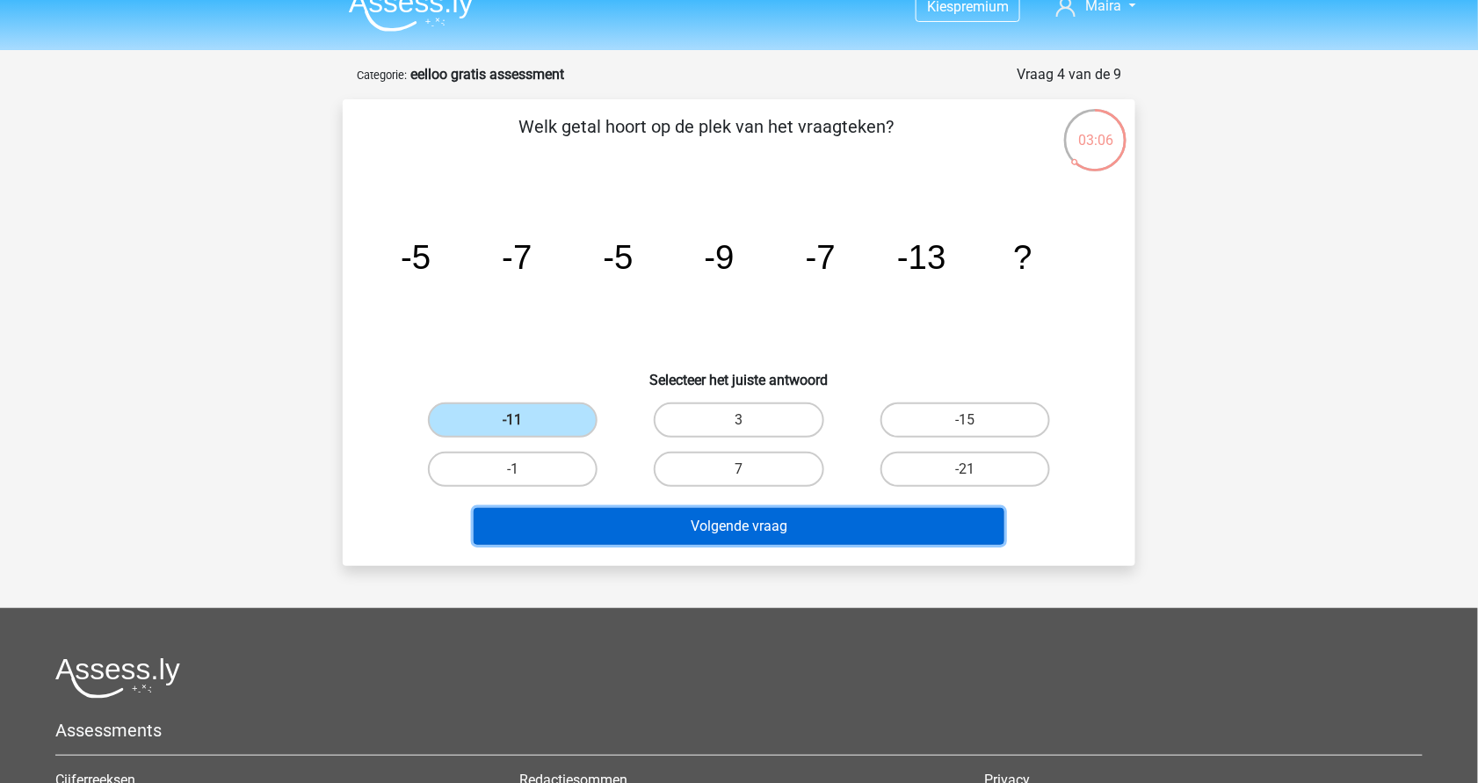
click at [748, 535] on button "Volgende vraag" at bounding box center [740, 526] width 532 height 37
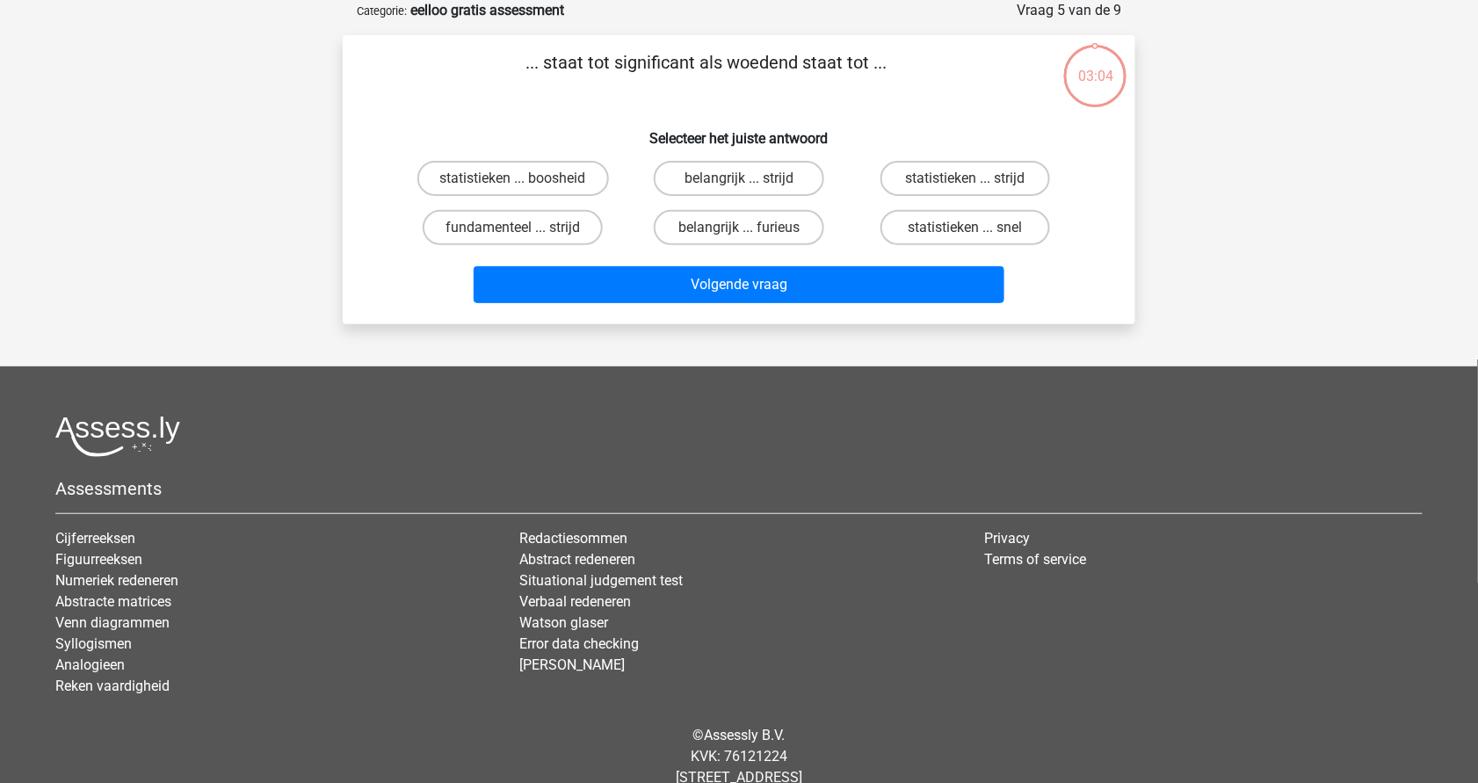
scroll to position [0, 0]
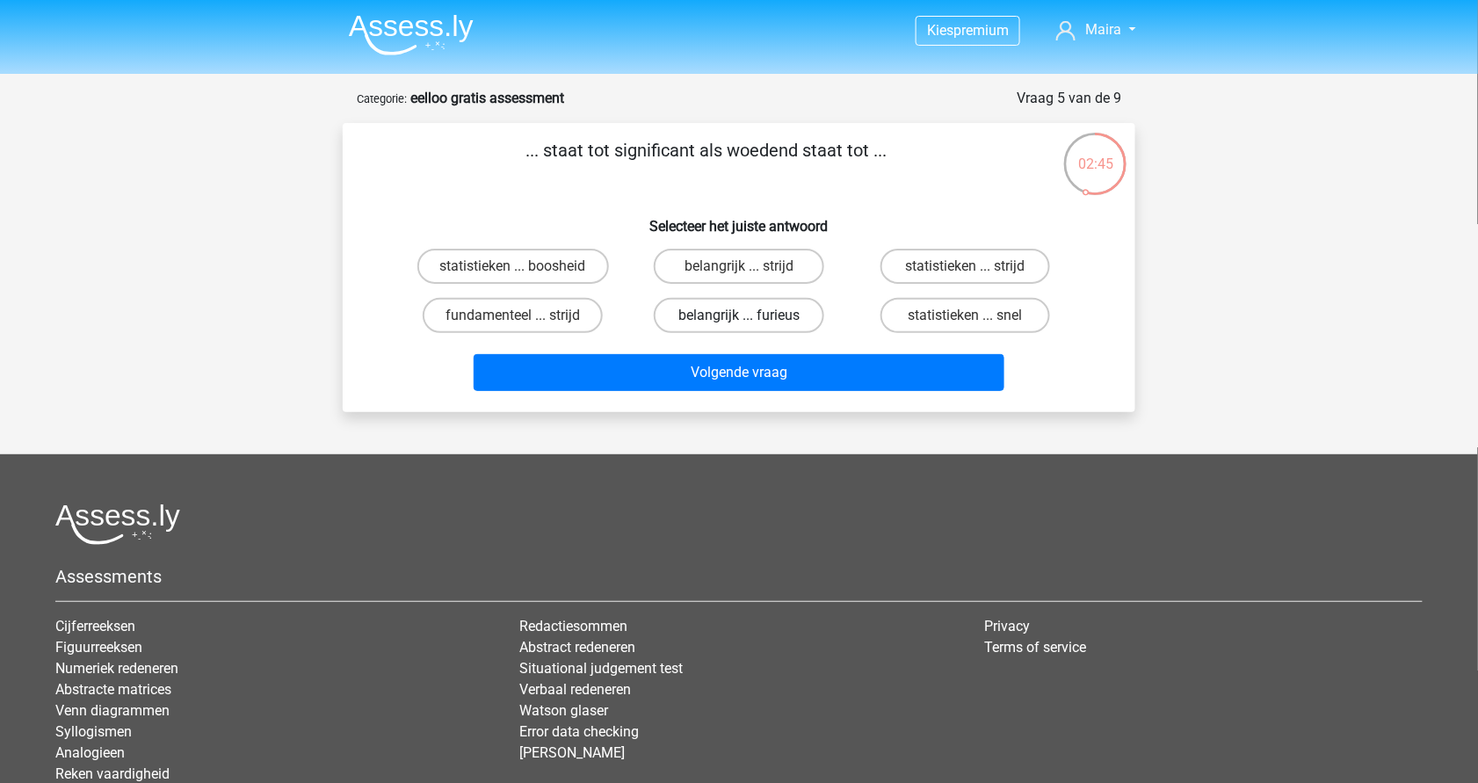
click at [751, 316] on label "belangrijk ... furieus" at bounding box center [739, 315] width 170 height 35
click at [751, 316] on input "belangrijk ... furieus" at bounding box center [744, 321] width 11 height 11
radio input "true"
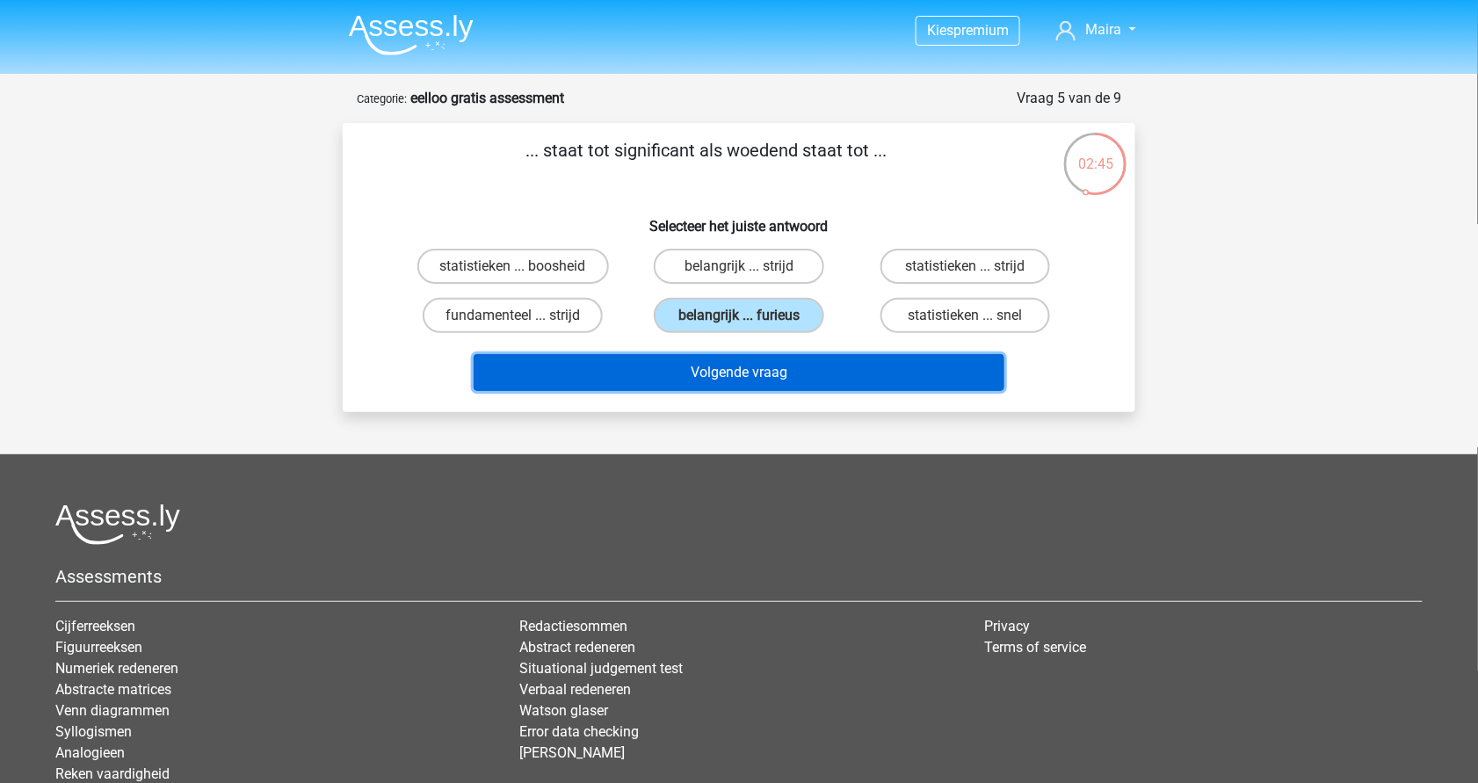
click at [768, 374] on button "Volgende vraag" at bounding box center [740, 372] width 532 height 37
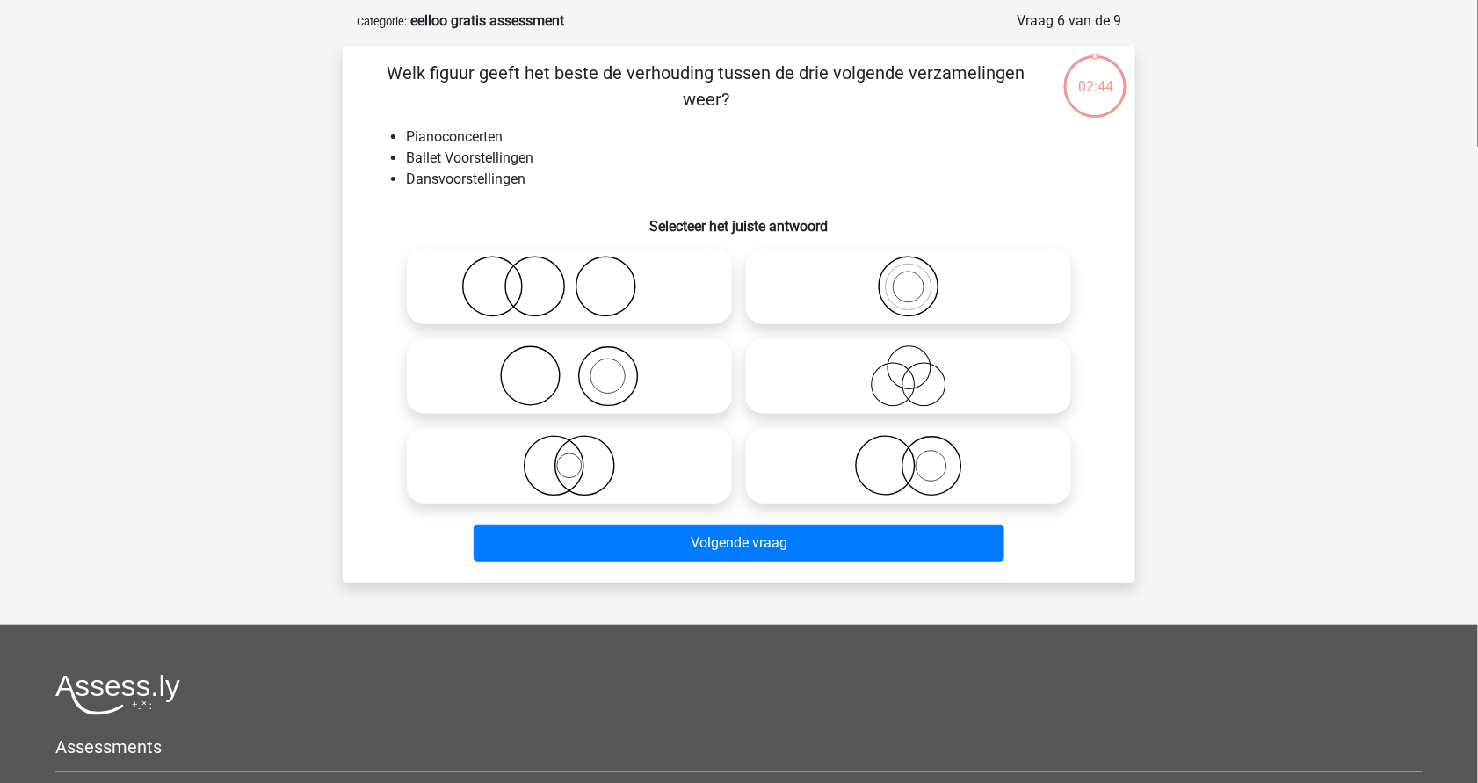
scroll to position [88, 0]
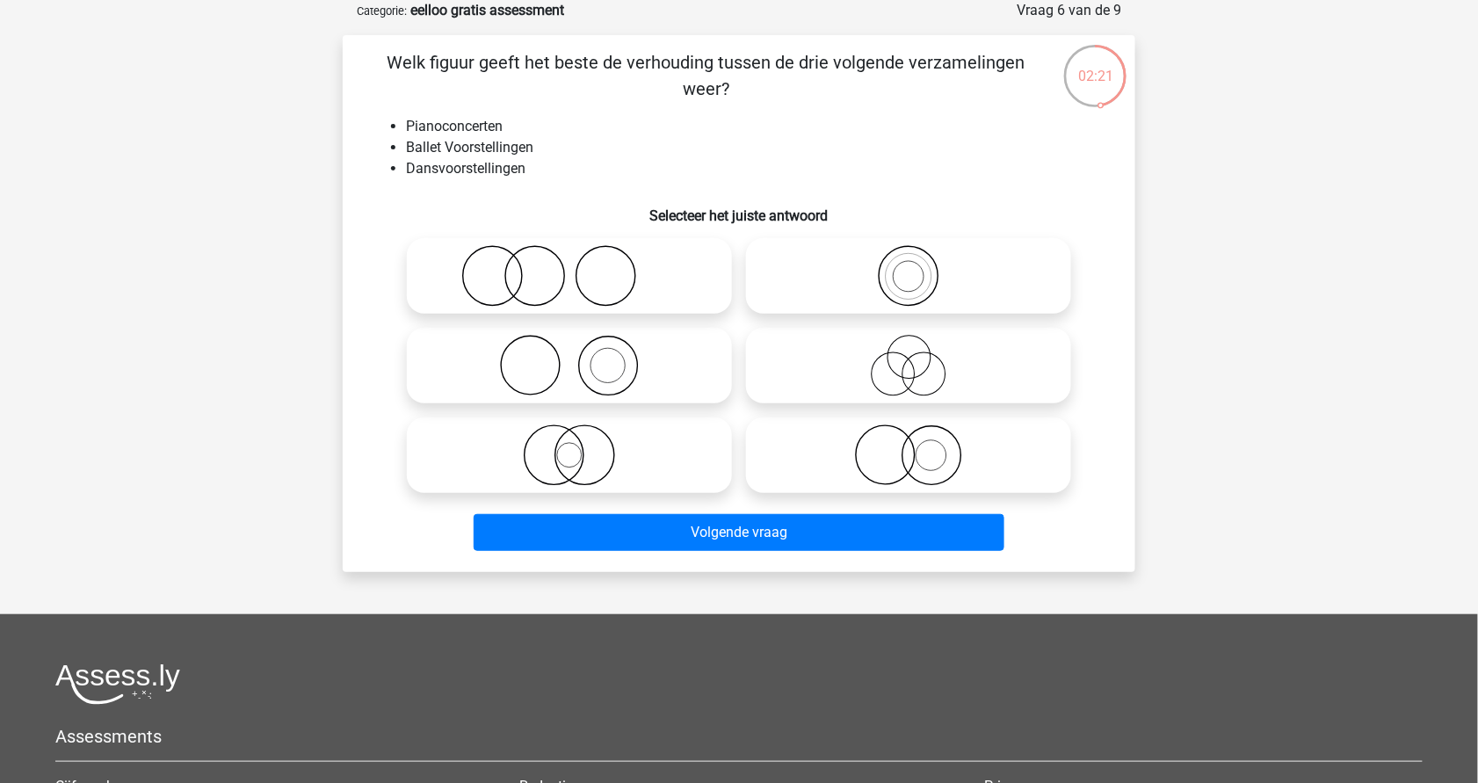
click at [881, 367] on icon at bounding box center [908, 366] width 311 height 62
click at [909, 357] on input "radio" at bounding box center [914, 350] width 11 height 11
radio input "true"
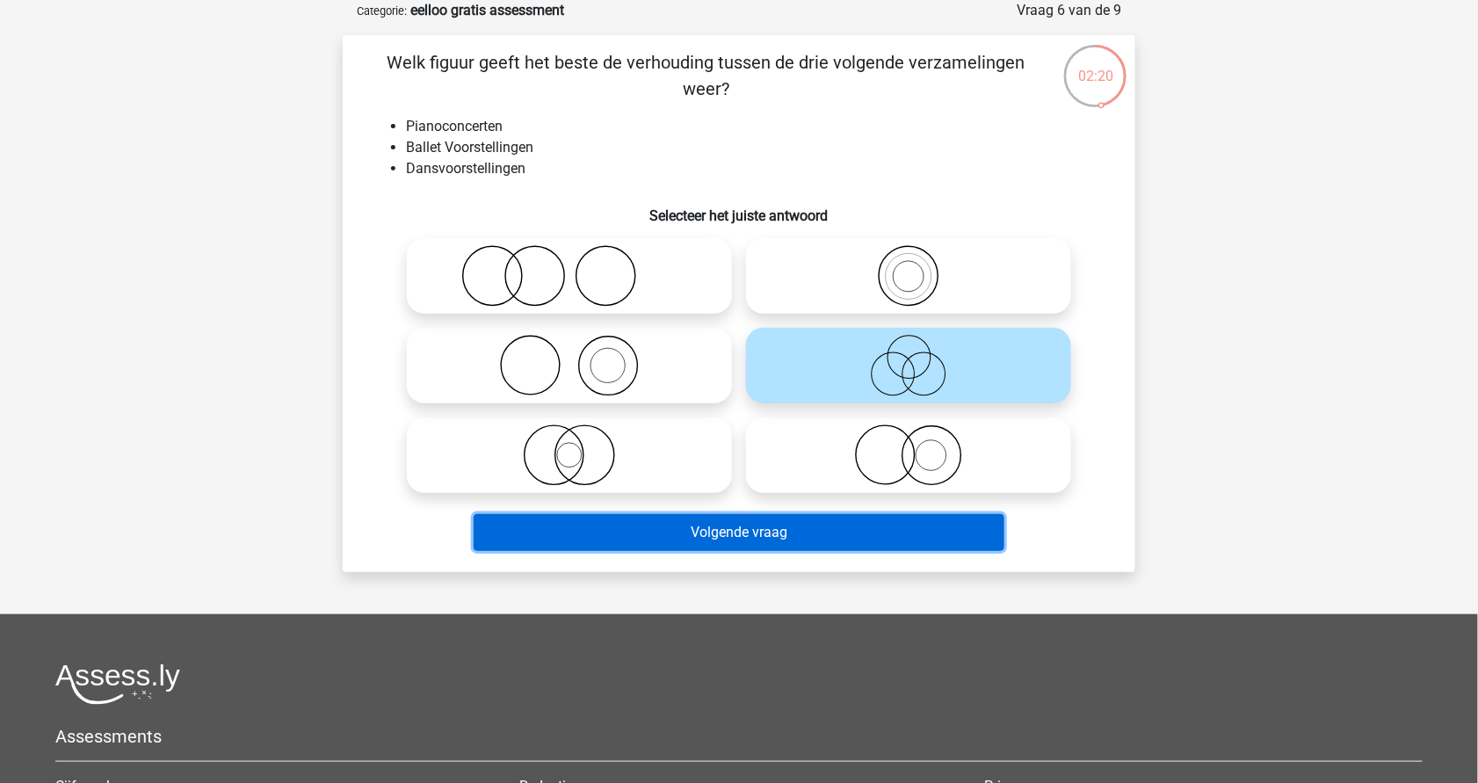
click at [710, 531] on button "Volgende vraag" at bounding box center [740, 532] width 532 height 37
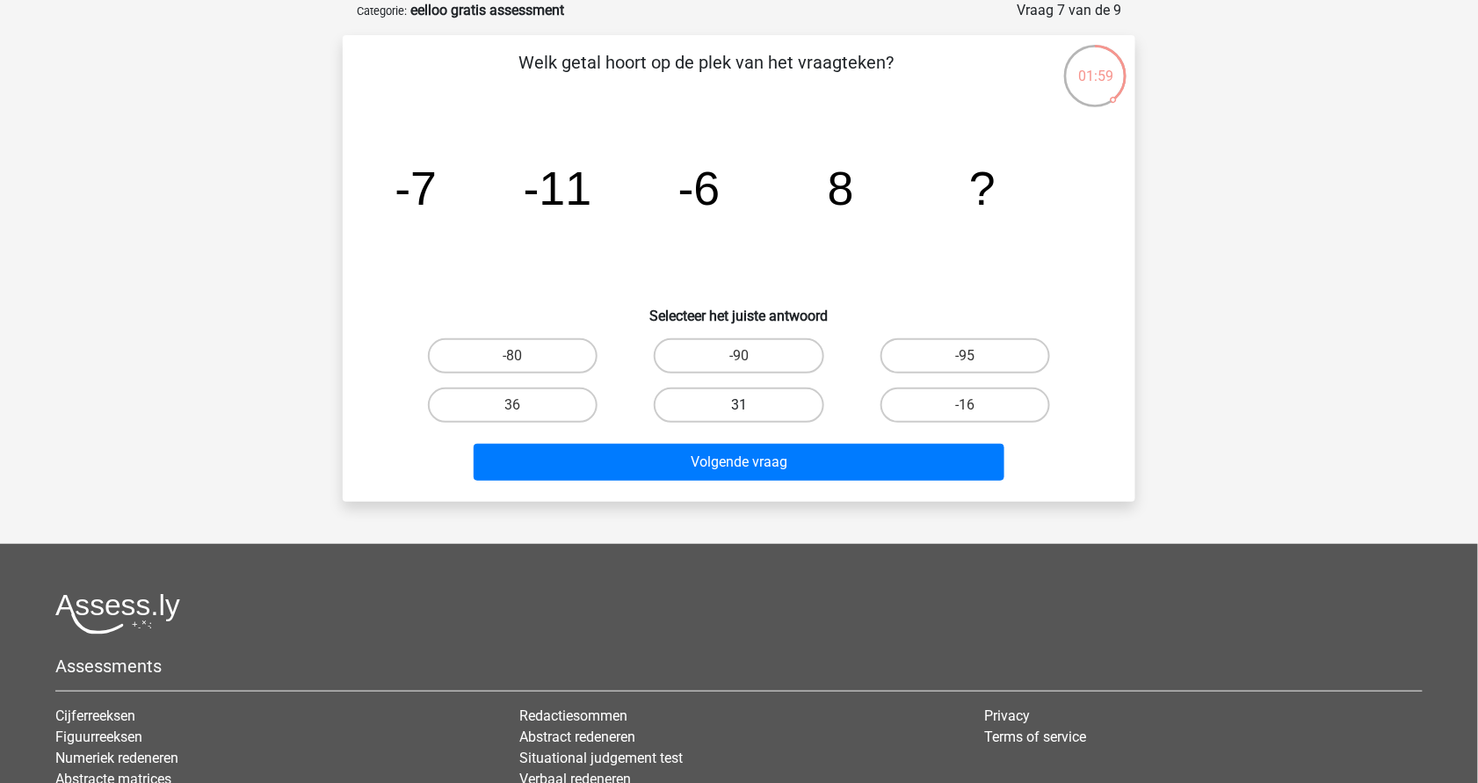
click at [707, 397] on label "31" at bounding box center [739, 405] width 170 height 35
click at [739, 405] on input "31" at bounding box center [744, 410] width 11 height 11
radio input "true"
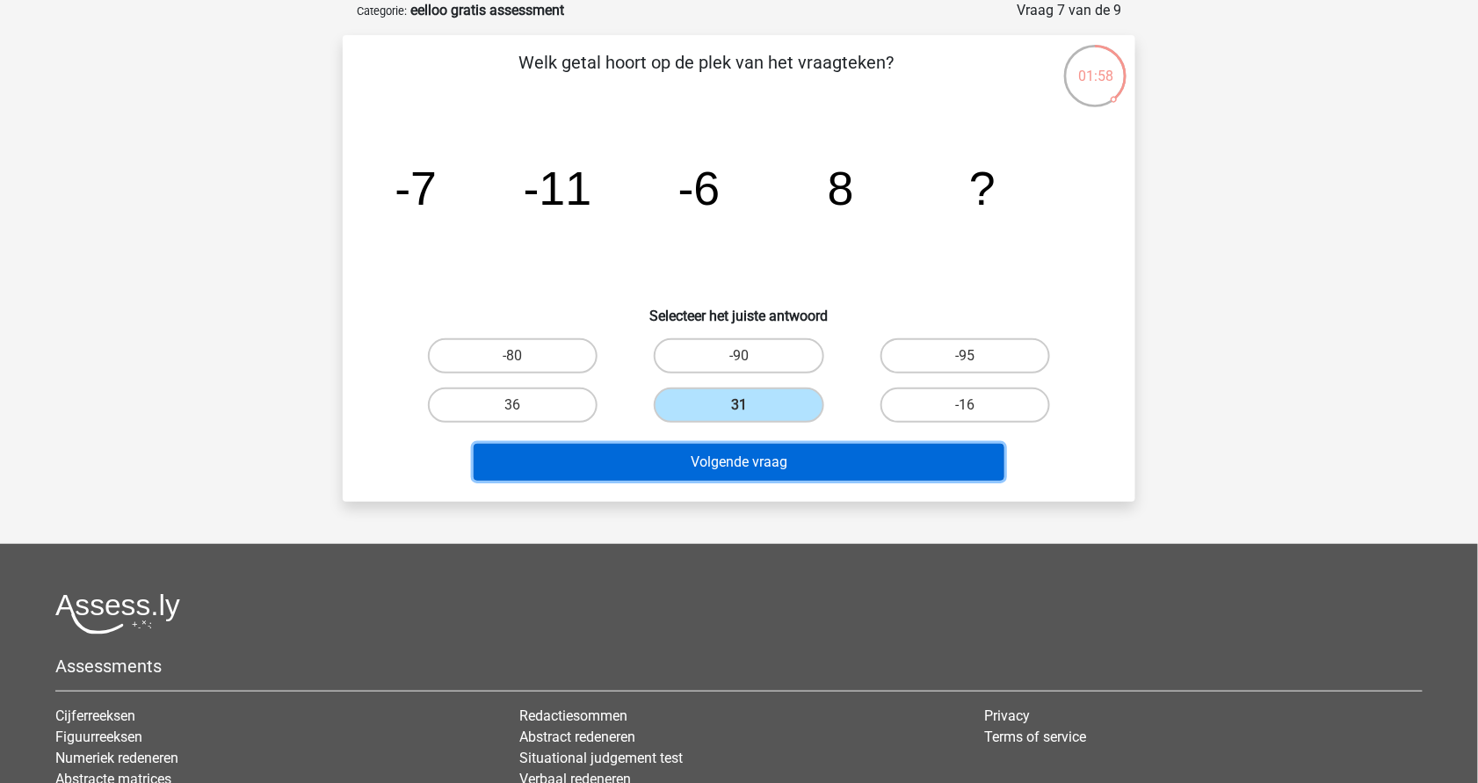
click at [728, 453] on button "Volgende vraag" at bounding box center [740, 462] width 532 height 37
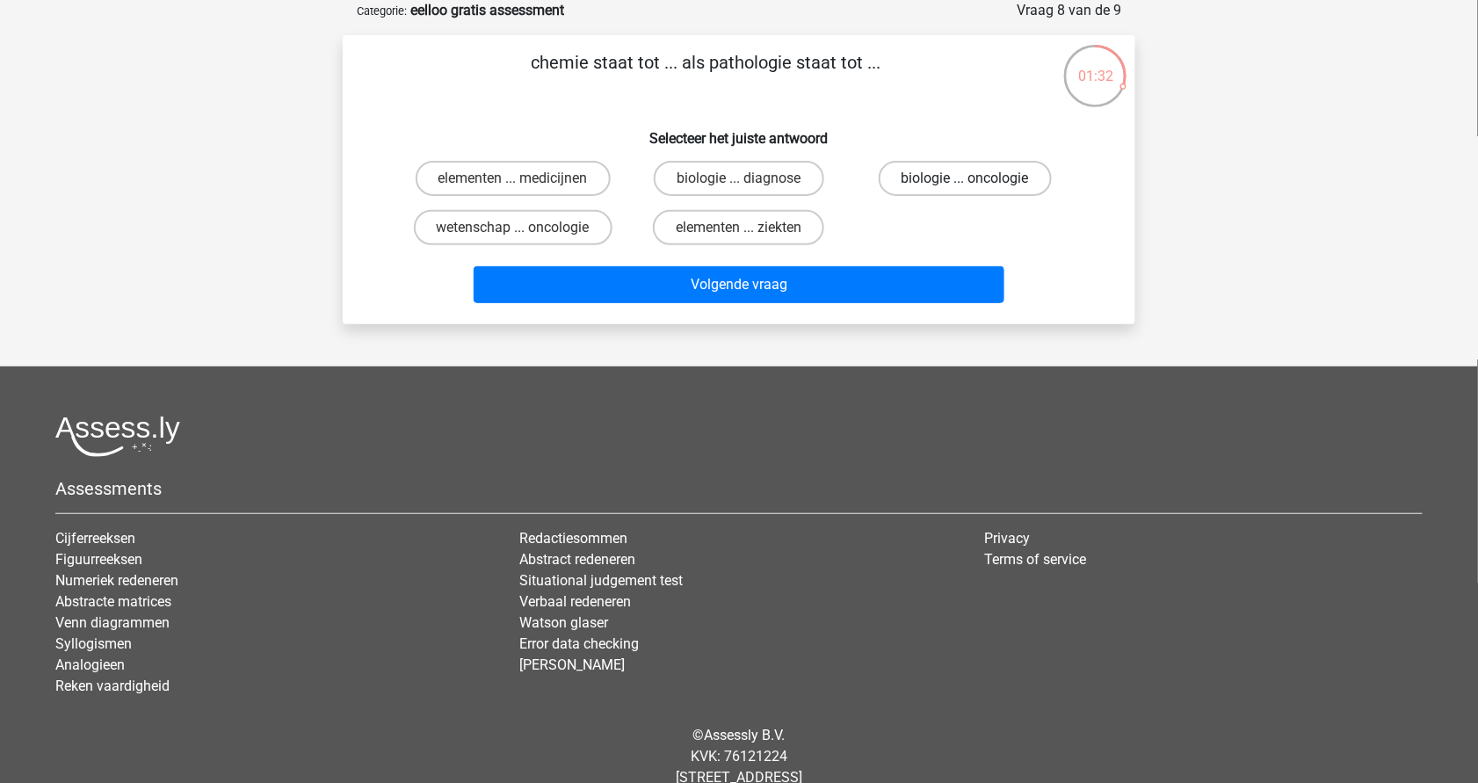
click at [978, 176] on label "biologie ... oncologie" at bounding box center [965, 178] width 173 height 35
click at [976, 178] on input "biologie ... oncologie" at bounding box center [970, 183] width 11 height 11
radio input "true"
click at [556, 220] on label "wetenschap ... oncologie" at bounding box center [513, 227] width 199 height 35
click at [525, 228] on input "wetenschap ... oncologie" at bounding box center [518, 233] width 11 height 11
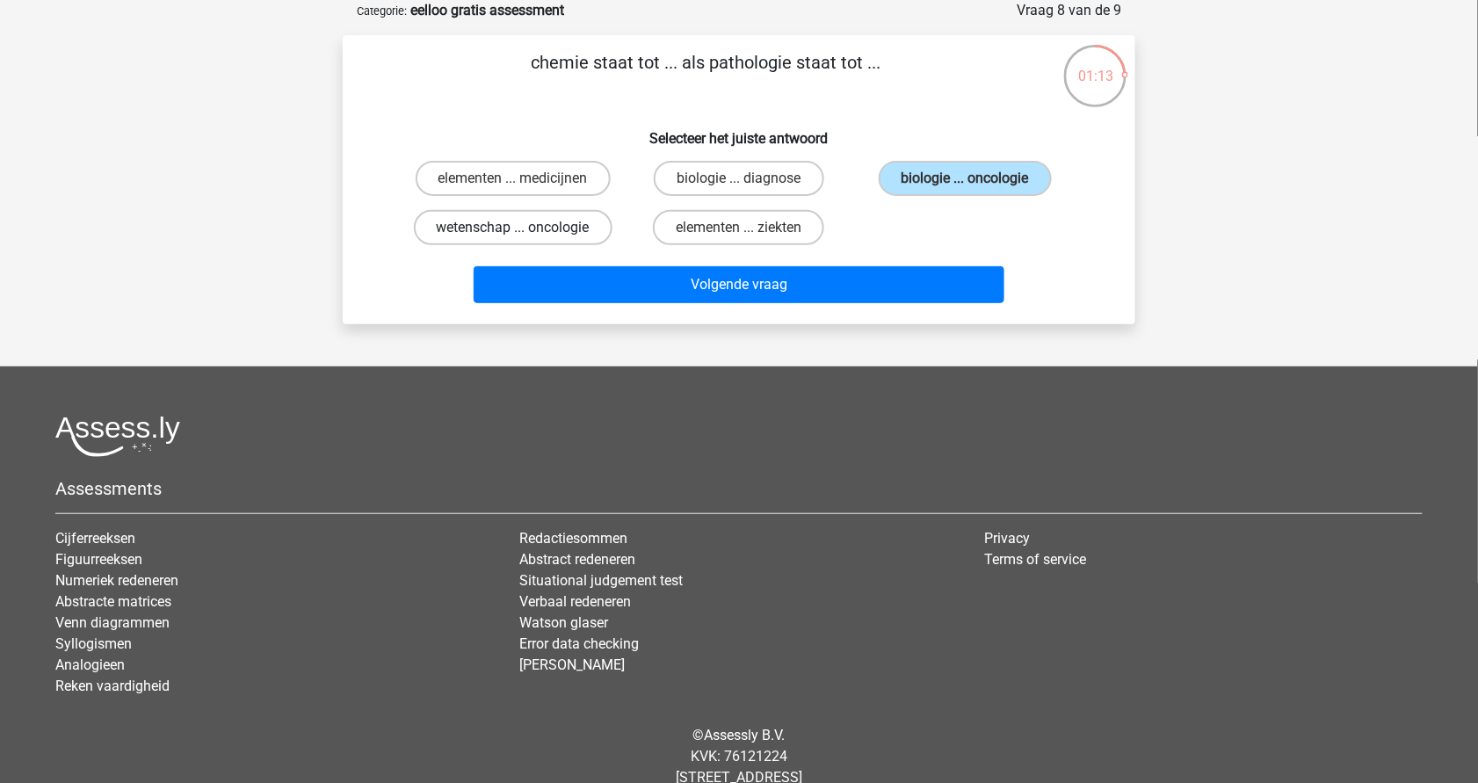
radio input "true"
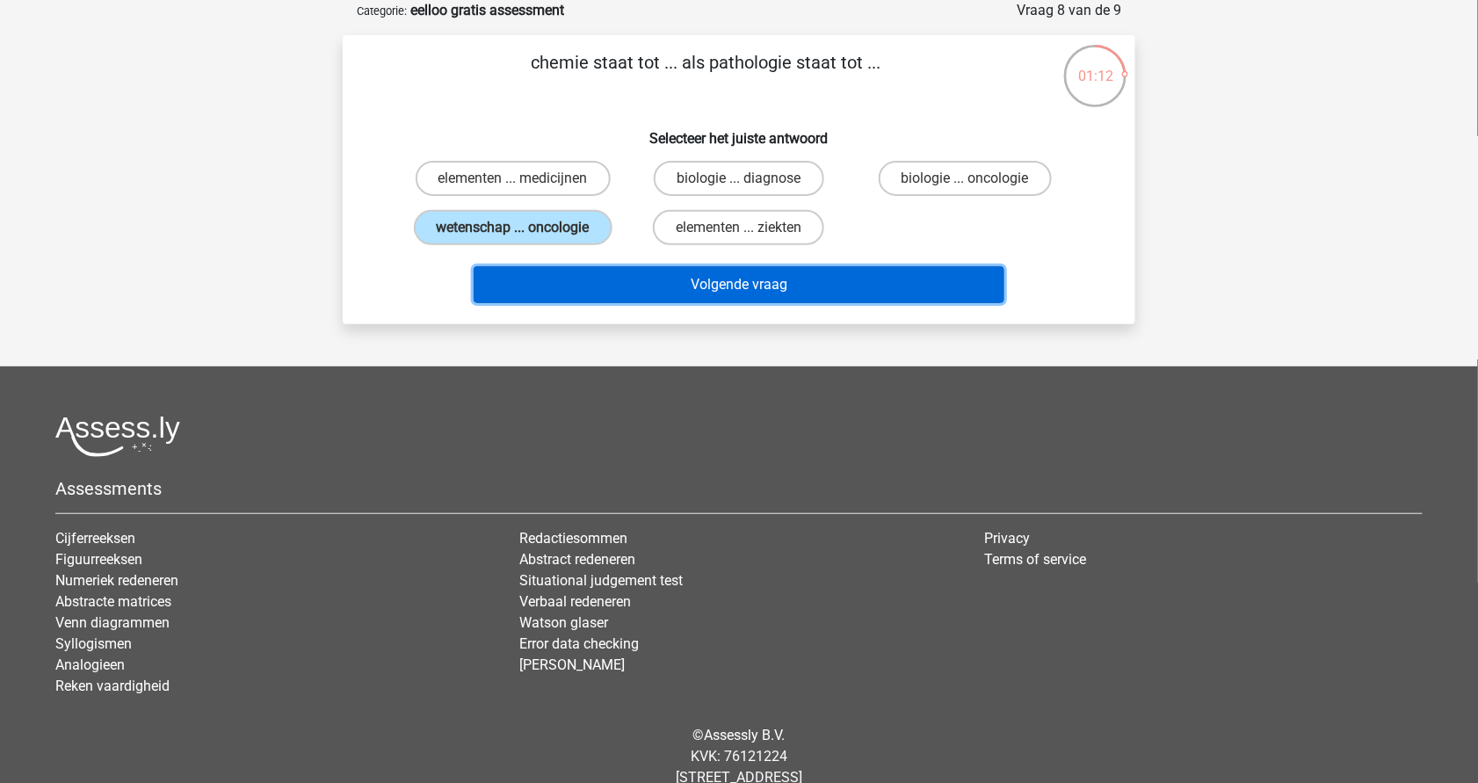
click at [696, 279] on button "Volgende vraag" at bounding box center [740, 284] width 532 height 37
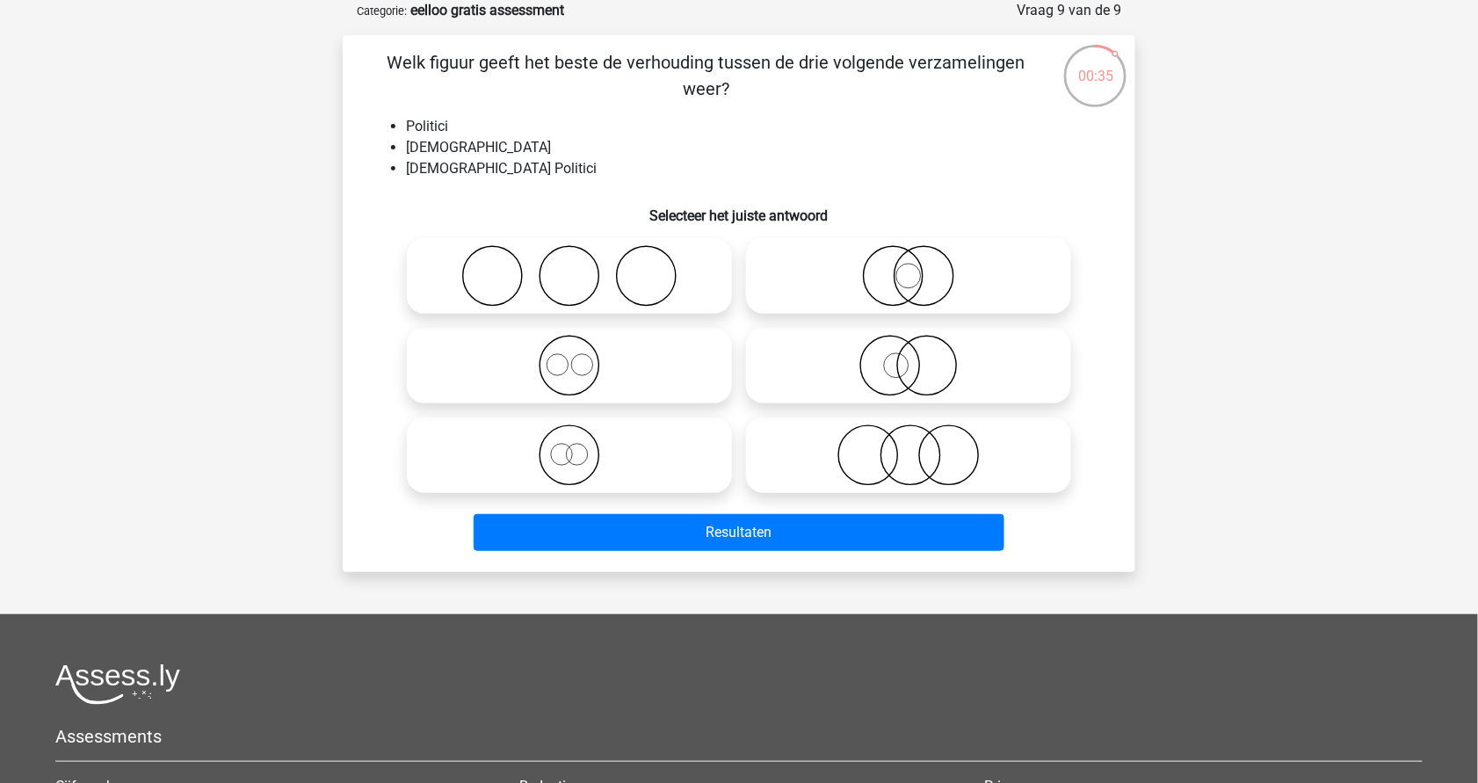
click at [901, 282] on icon at bounding box center [908, 276] width 311 height 62
click at [909, 267] on input "radio" at bounding box center [914, 261] width 11 height 11
radio input "true"
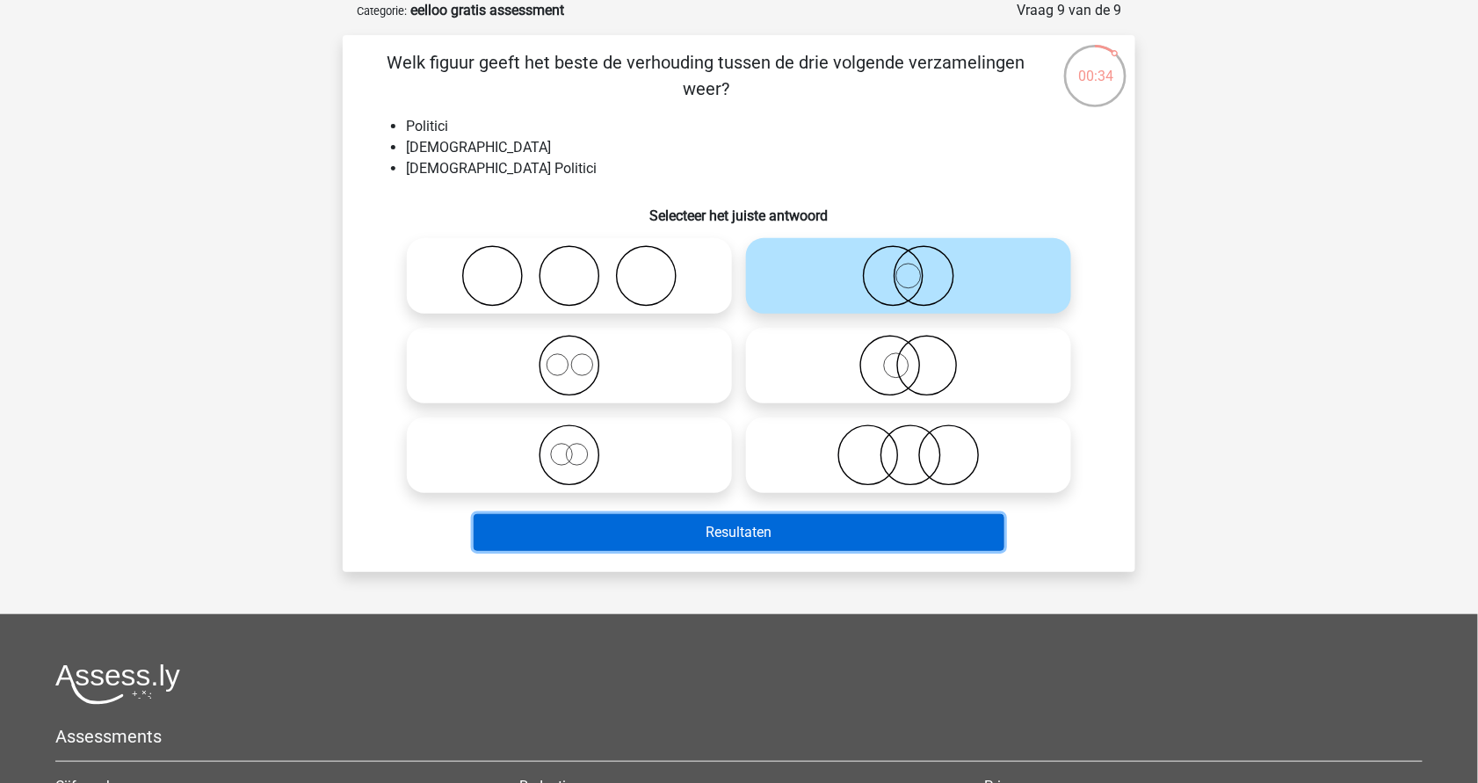
click at [732, 529] on button "Resultaten" at bounding box center [740, 532] width 532 height 37
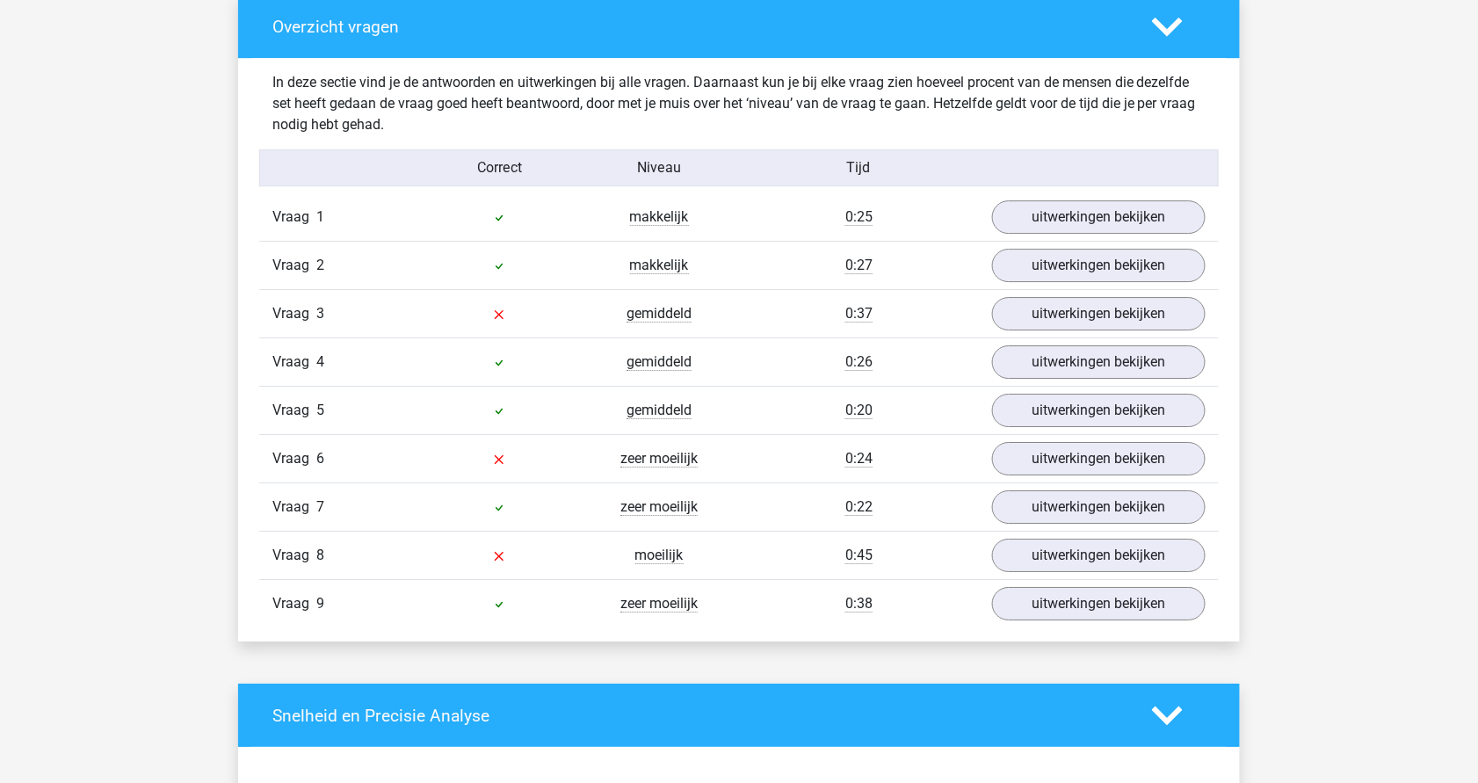
scroll to position [1820, 0]
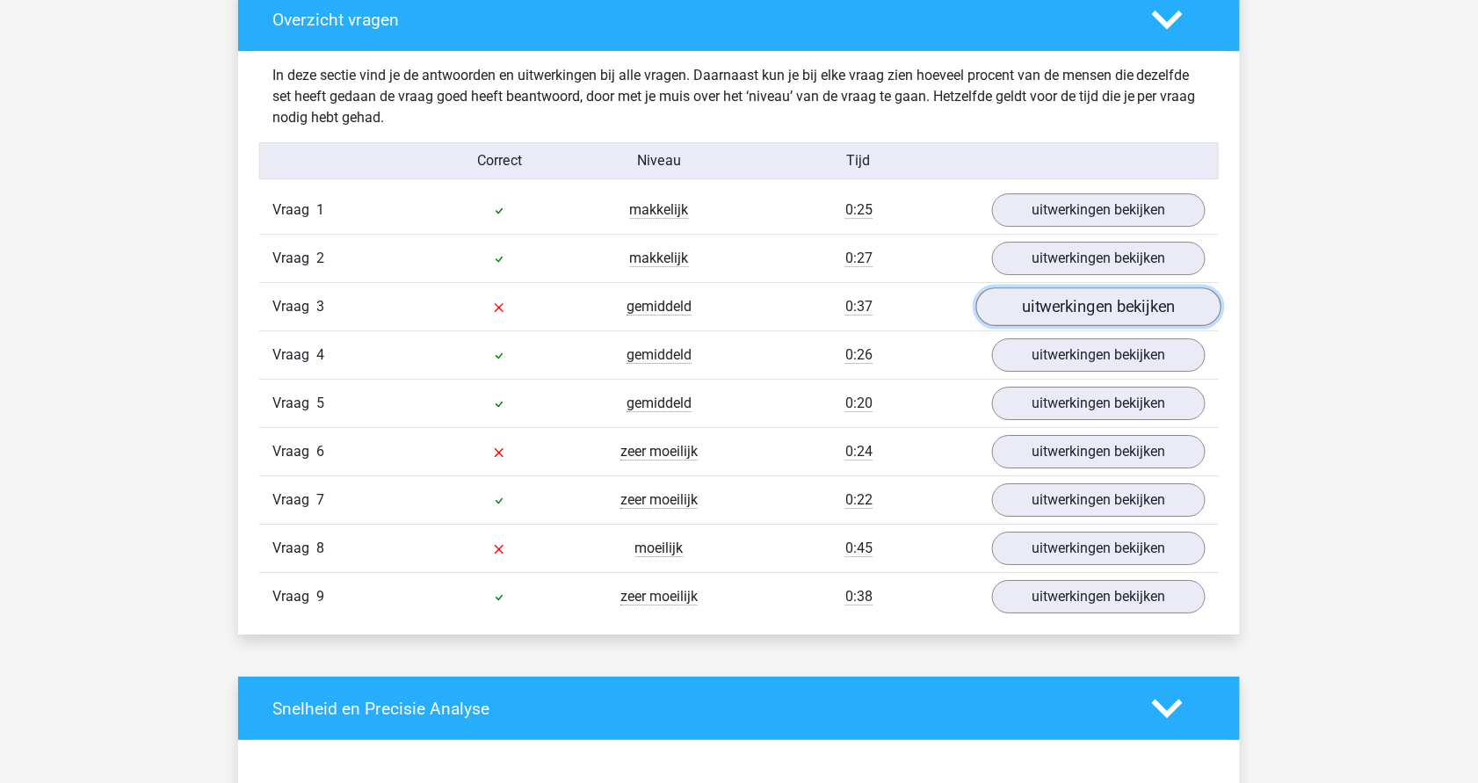
click at [1113, 305] on link "uitwerkingen bekijken" at bounding box center [1098, 306] width 245 height 39
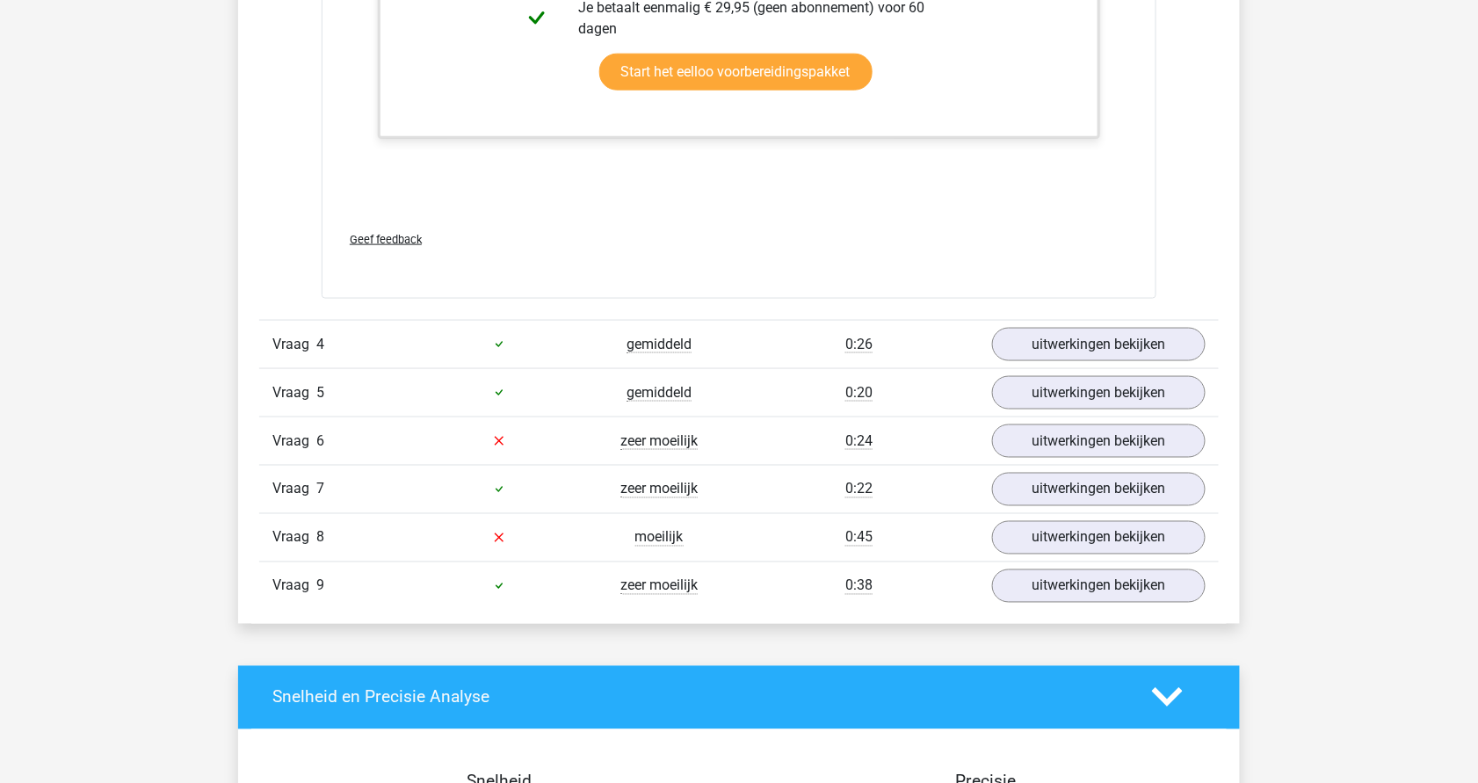
scroll to position [3046, 0]
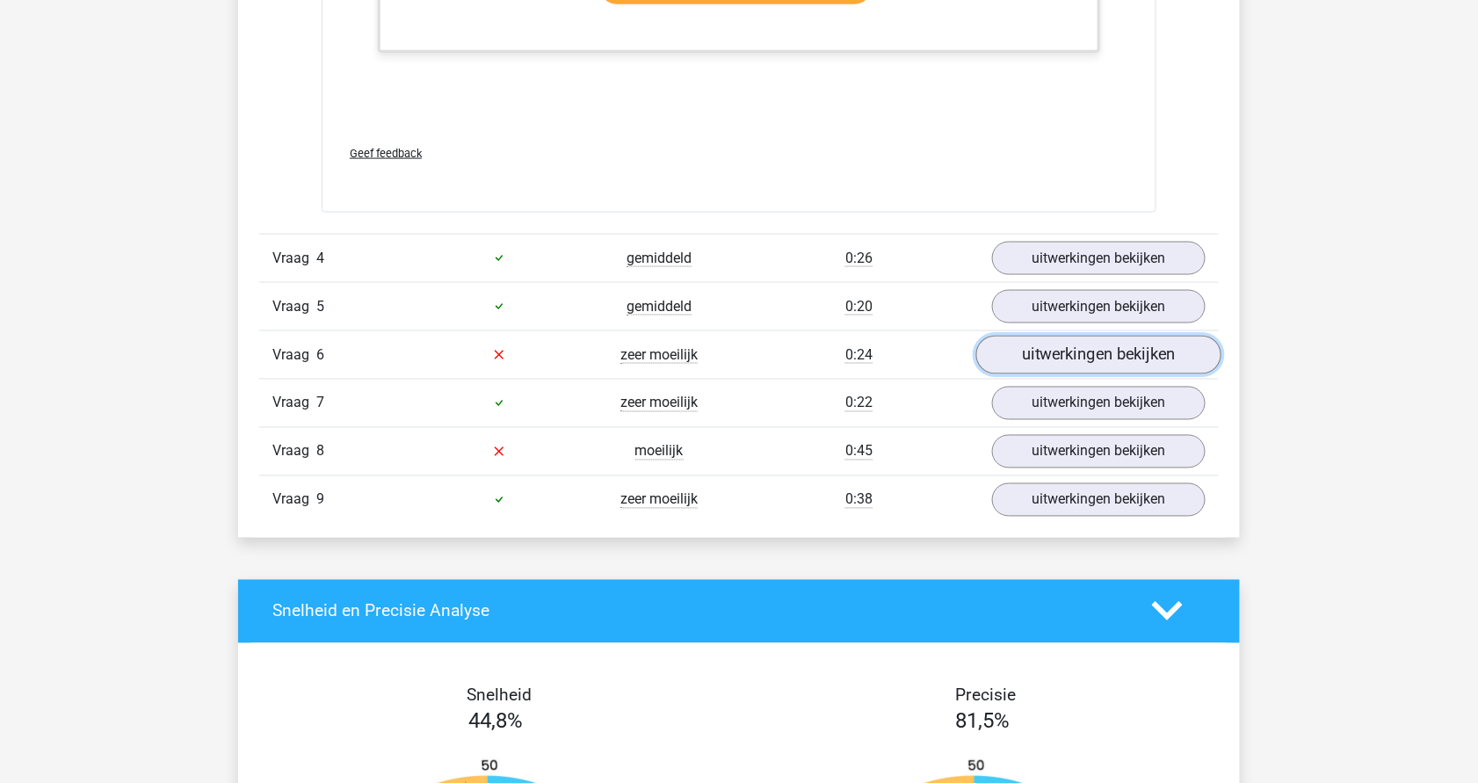
click at [1110, 344] on link "uitwerkingen bekijken" at bounding box center [1098, 355] width 245 height 39
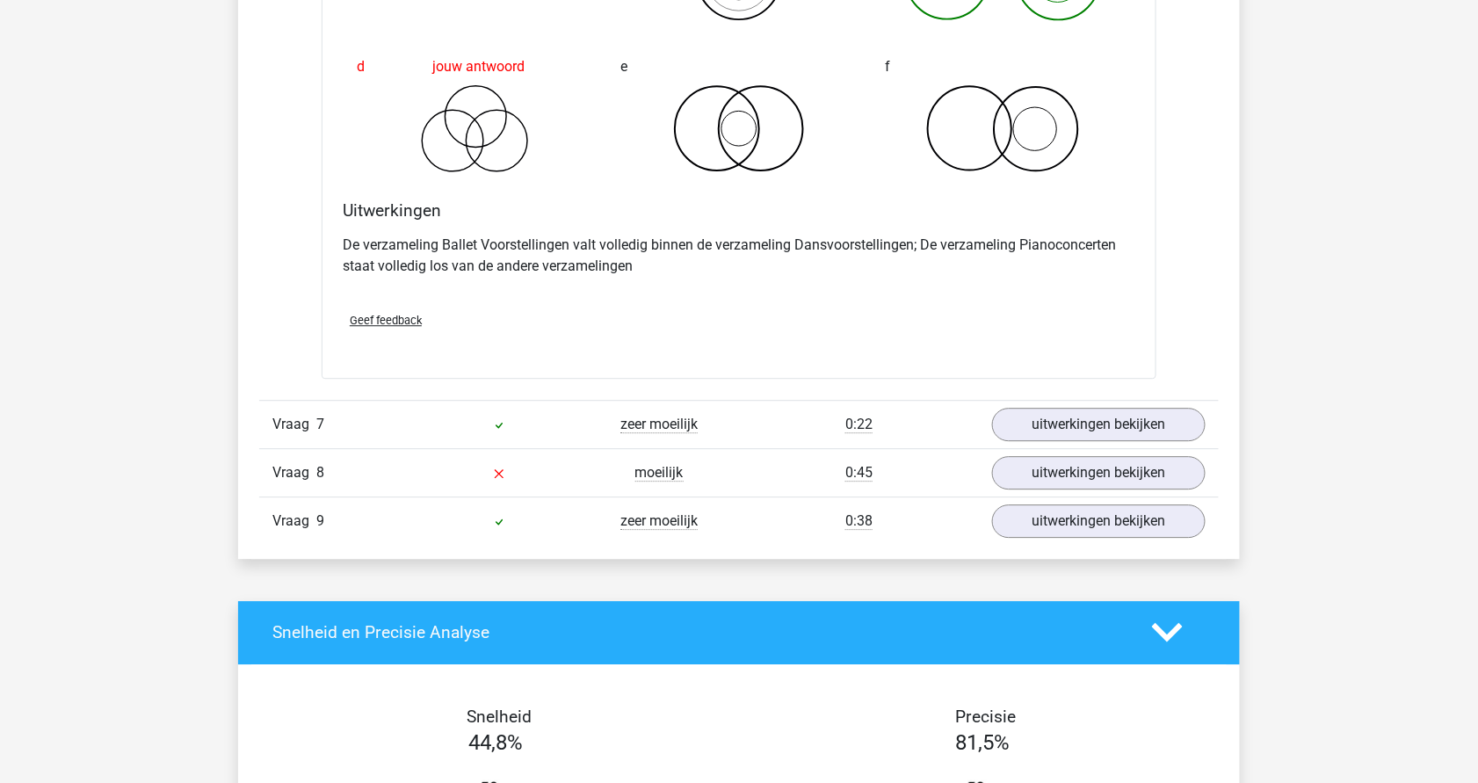
scroll to position [3704, 0]
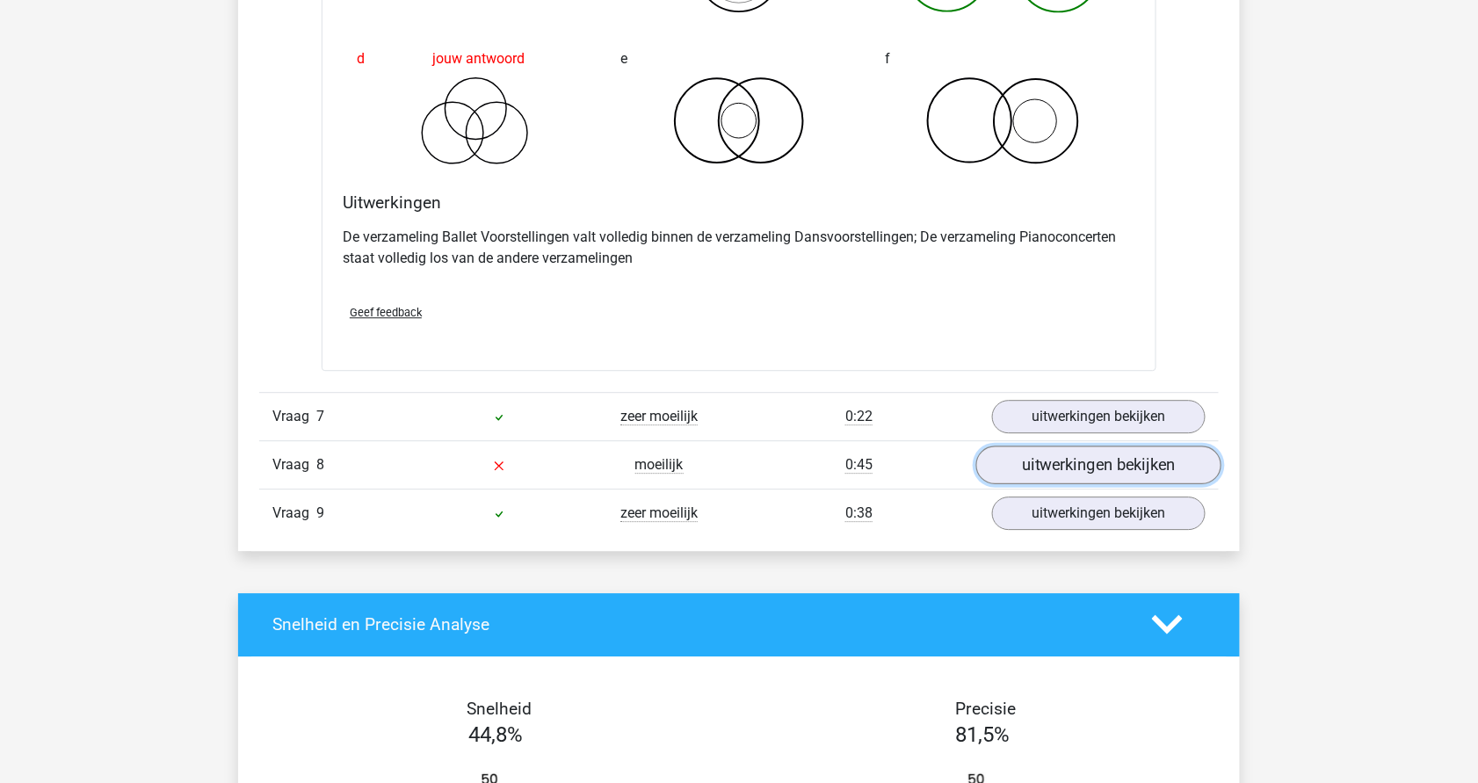
click at [1085, 446] on link "uitwerkingen bekijken" at bounding box center [1098, 465] width 245 height 39
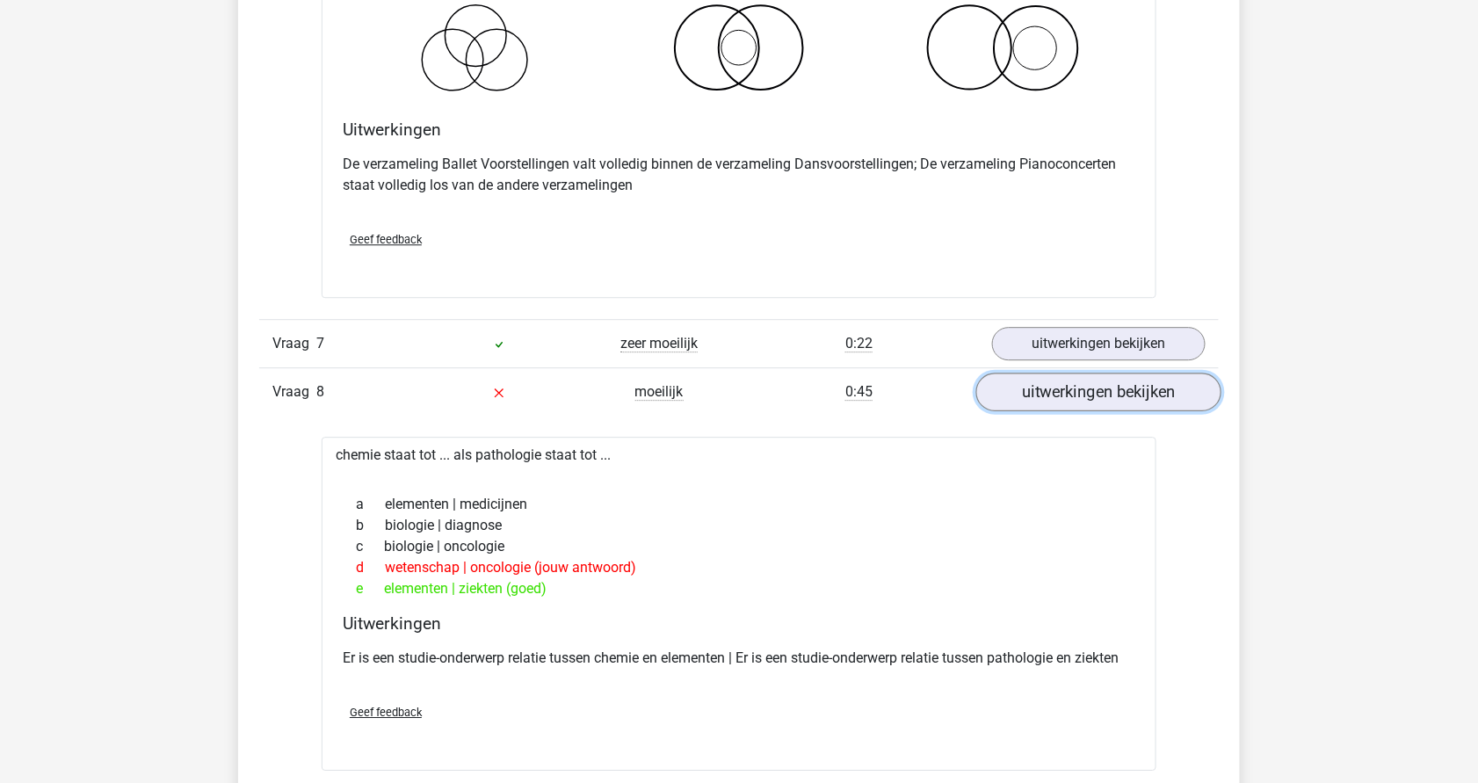
scroll to position [3768, 0]
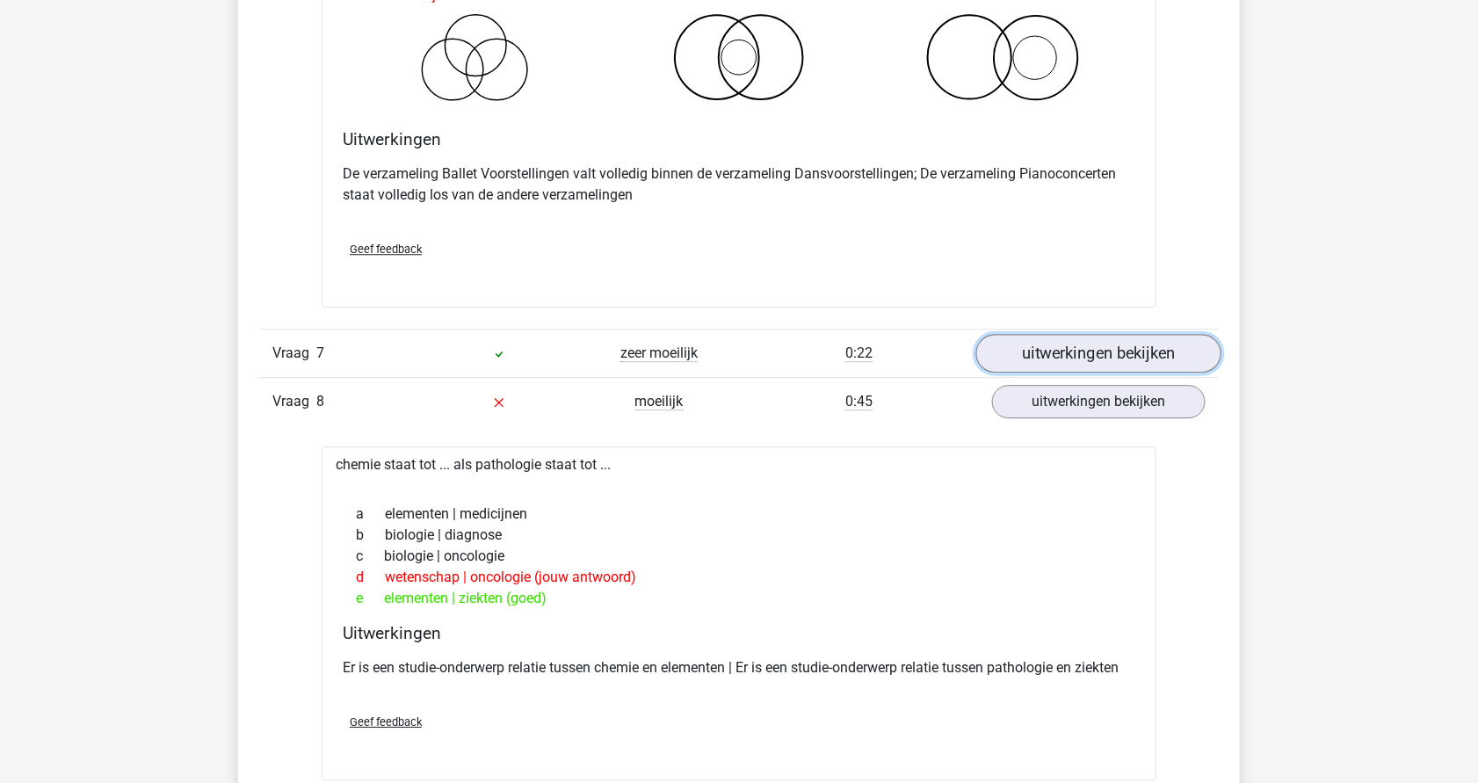
click at [1081, 337] on link "uitwerkingen bekijken" at bounding box center [1098, 353] width 245 height 39
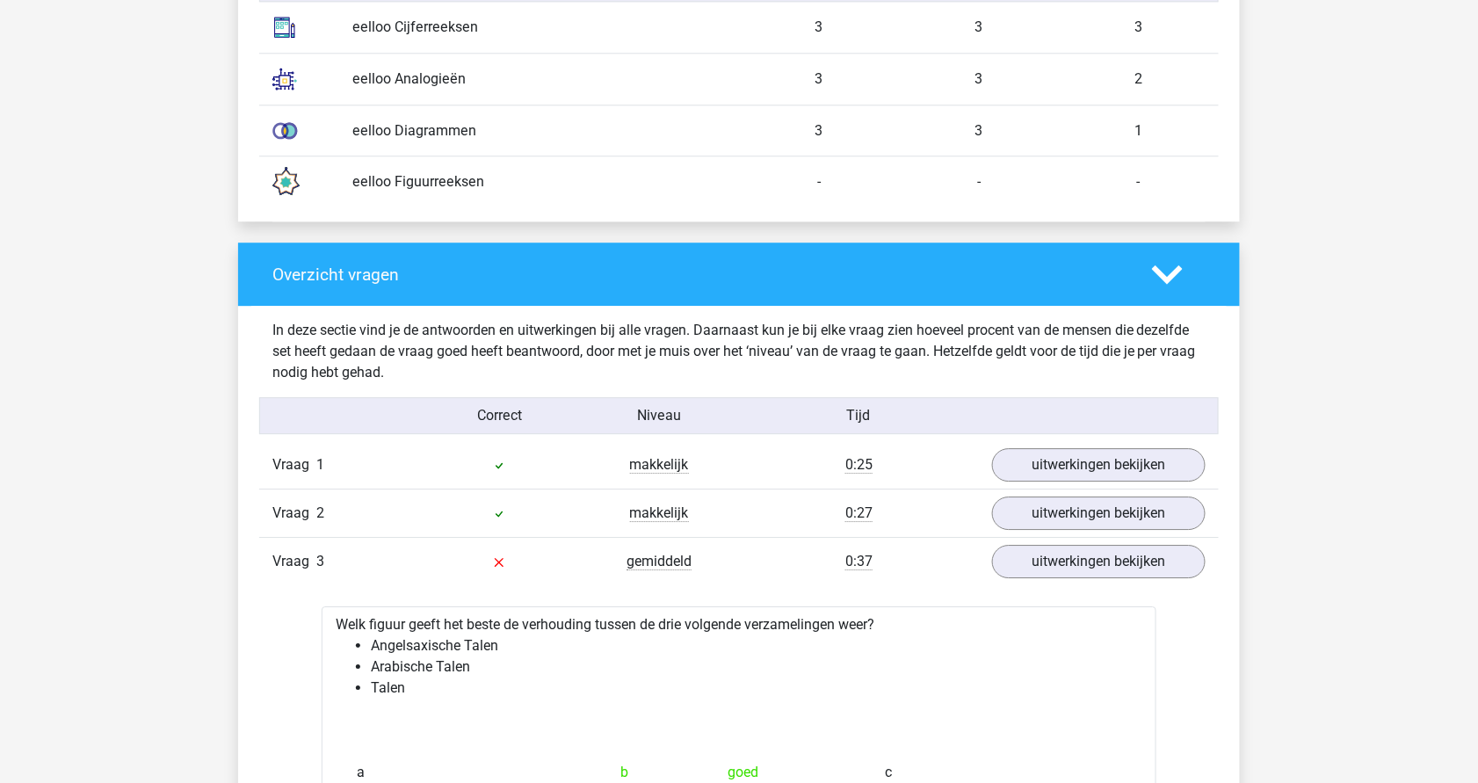
scroll to position [1572, 0]
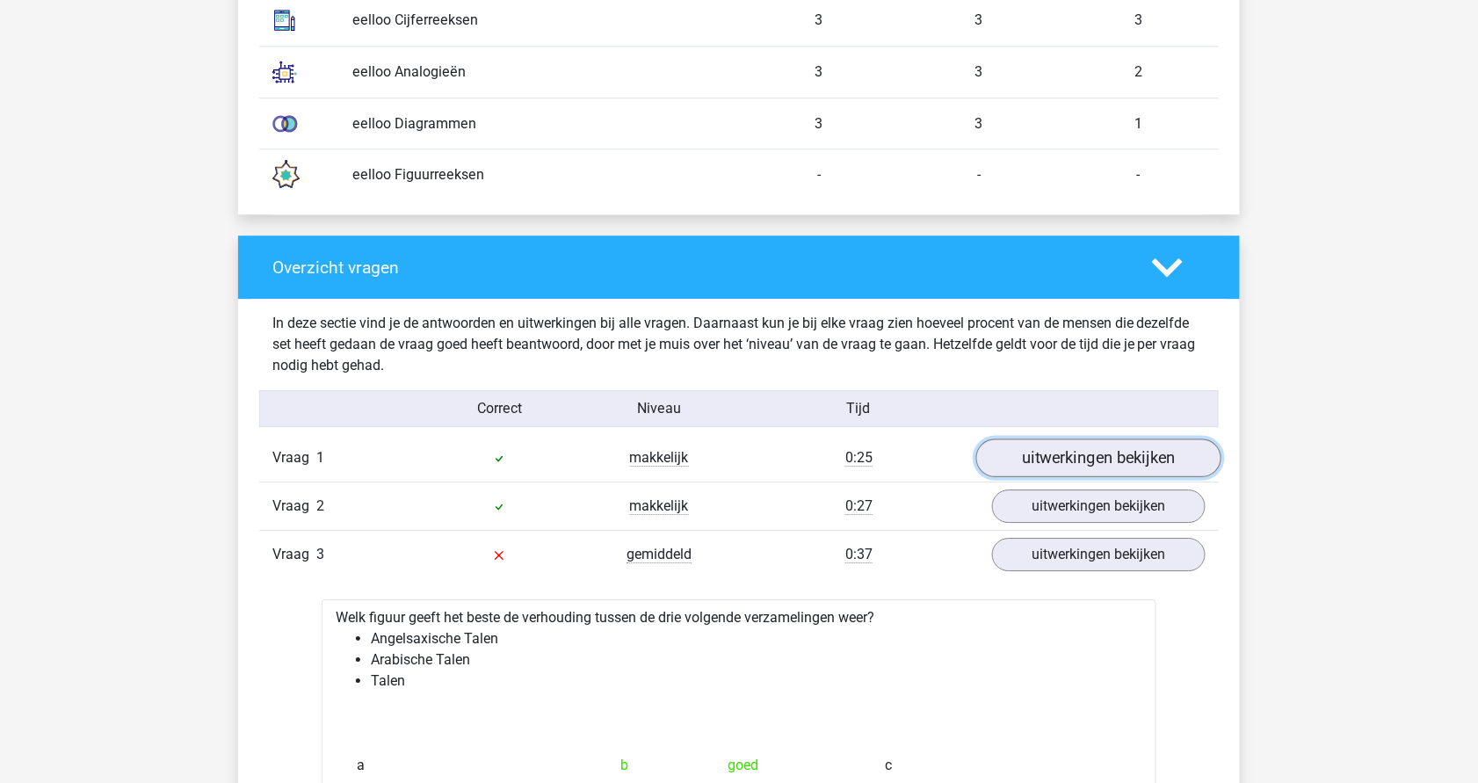
click at [1084, 468] on link "uitwerkingen bekijken" at bounding box center [1098, 458] width 245 height 39
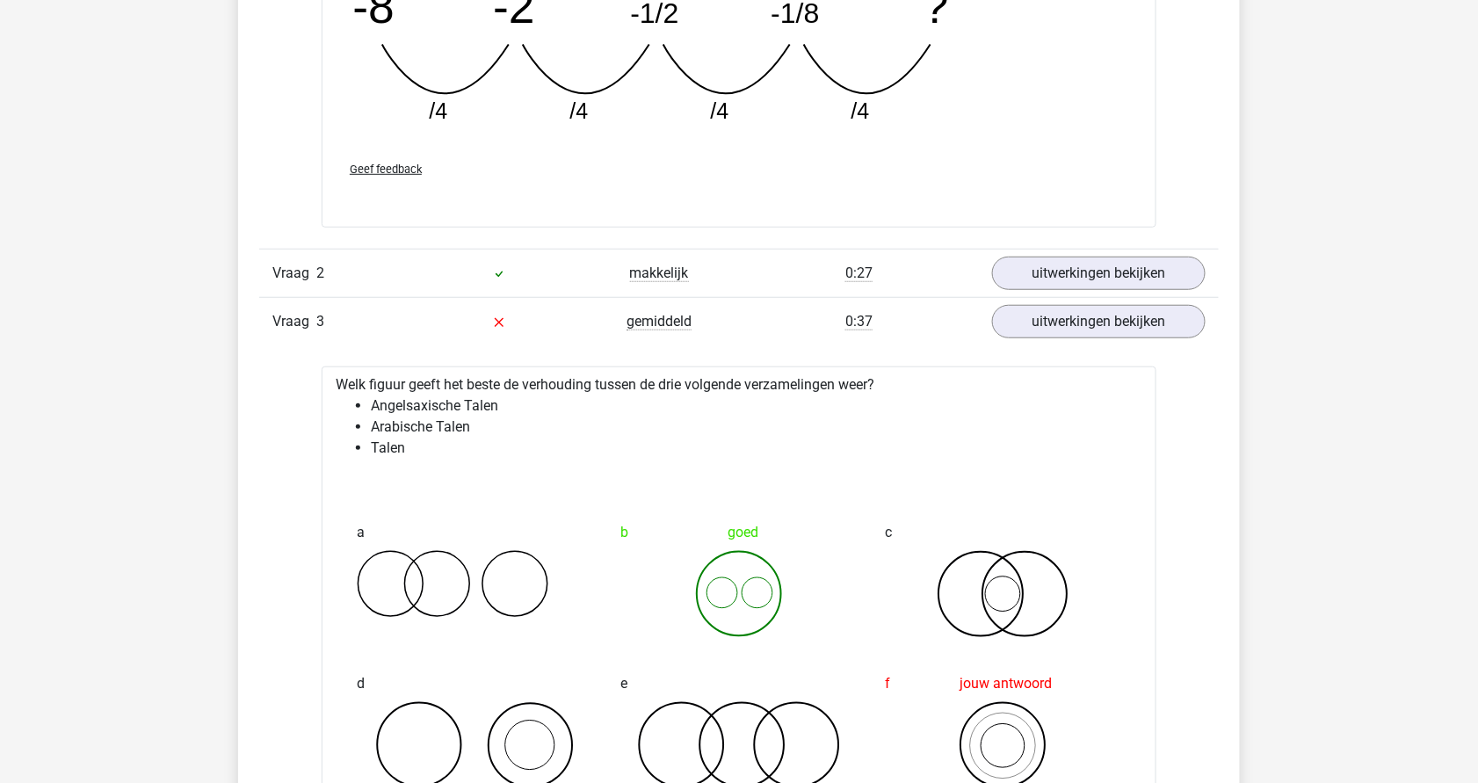
scroll to position [2573, 0]
click at [1088, 264] on link "uitwerkingen bekijken" at bounding box center [1098, 273] width 245 height 39
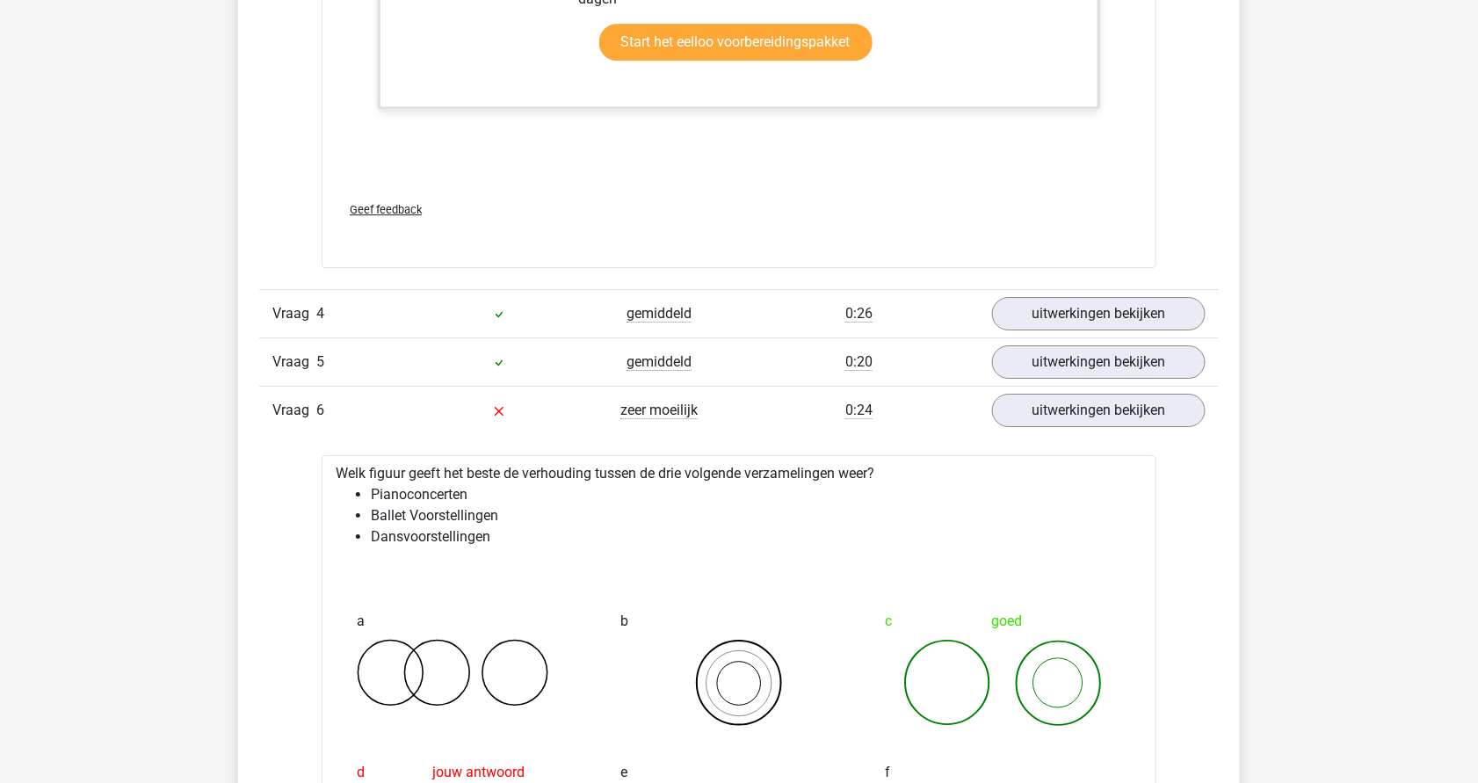
scroll to position [4159, 0]
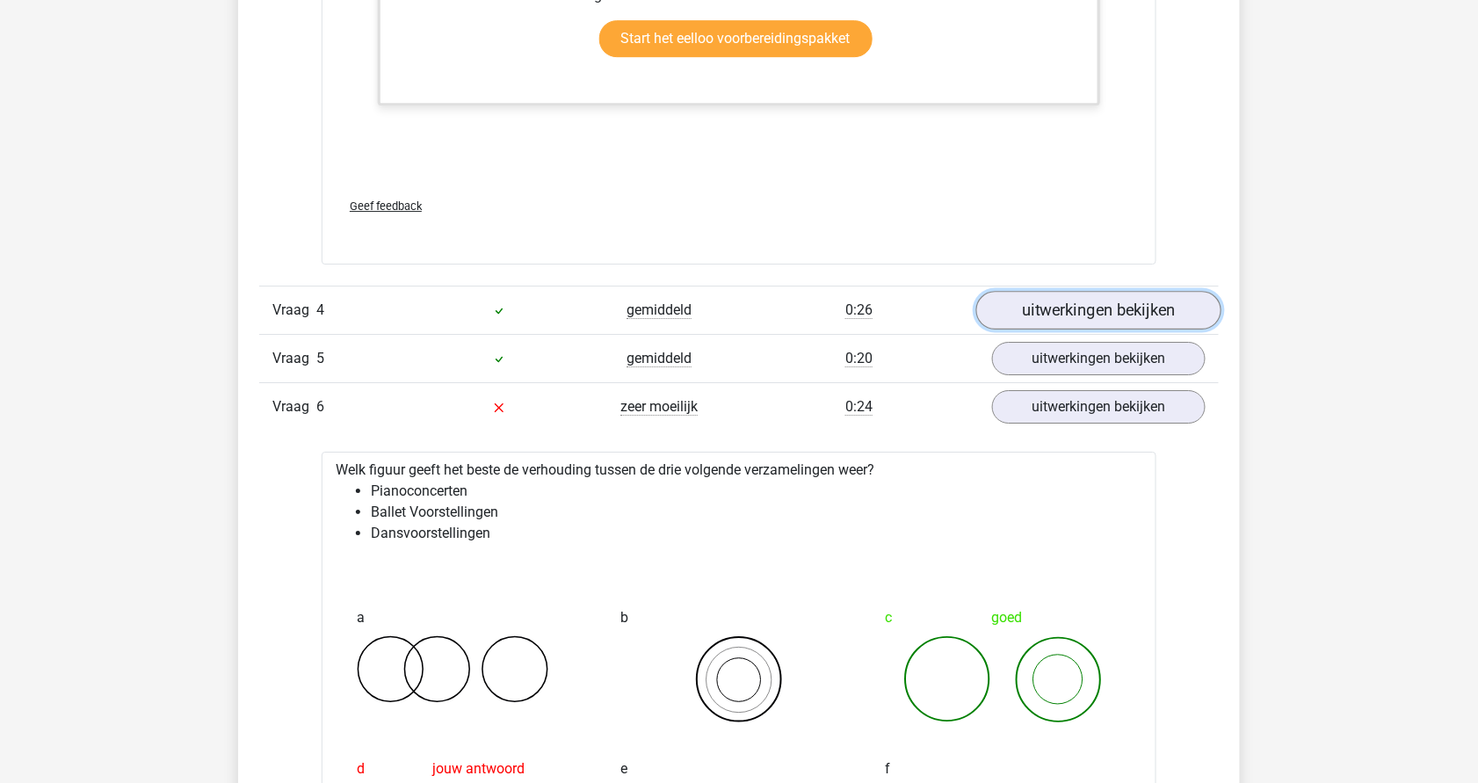
click at [1100, 301] on link "uitwerkingen bekijken" at bounding box center [1098, 311] width 245 height 39
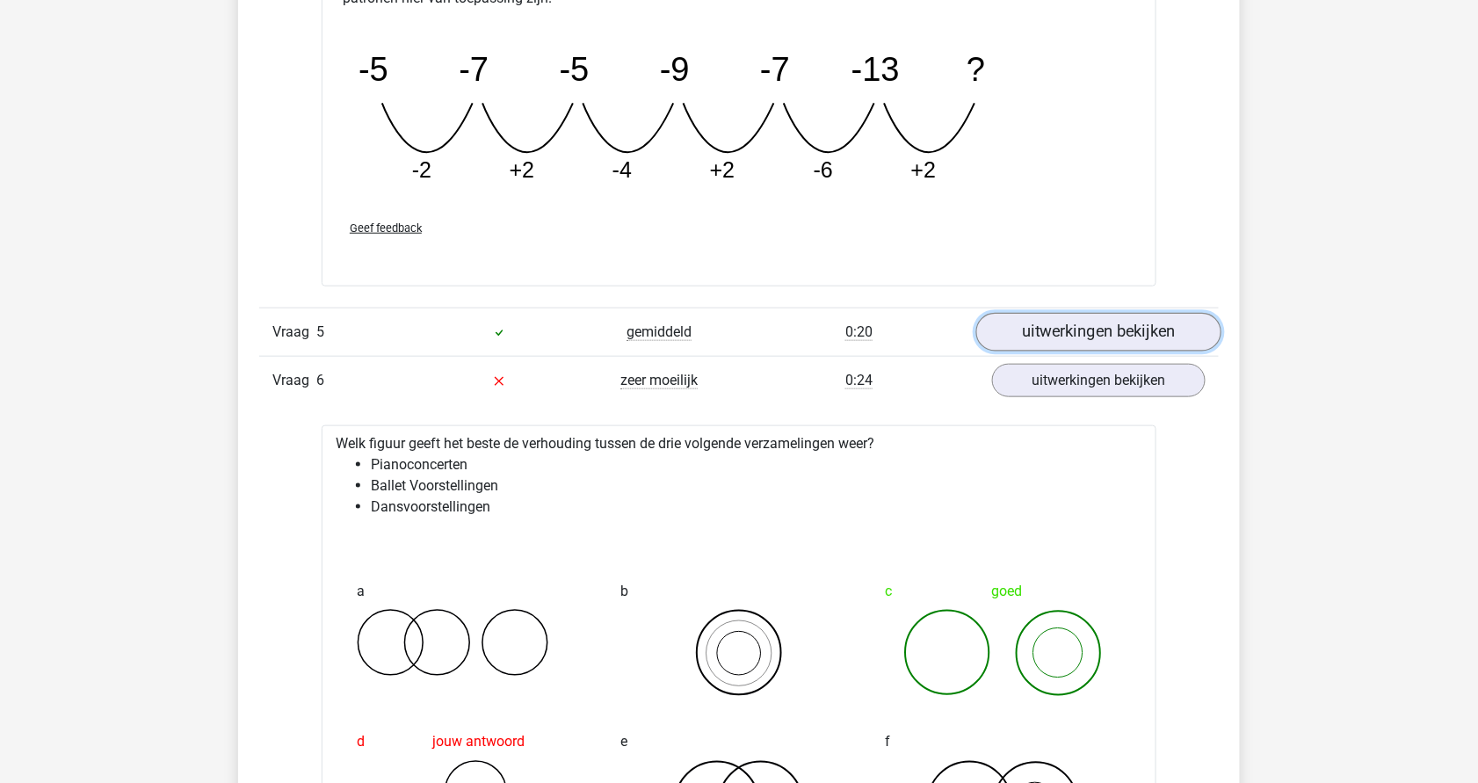
click at [1113, 316] on link "uitwerkingen bekijken" at bounding box center [1098, 332] width 245 height 39
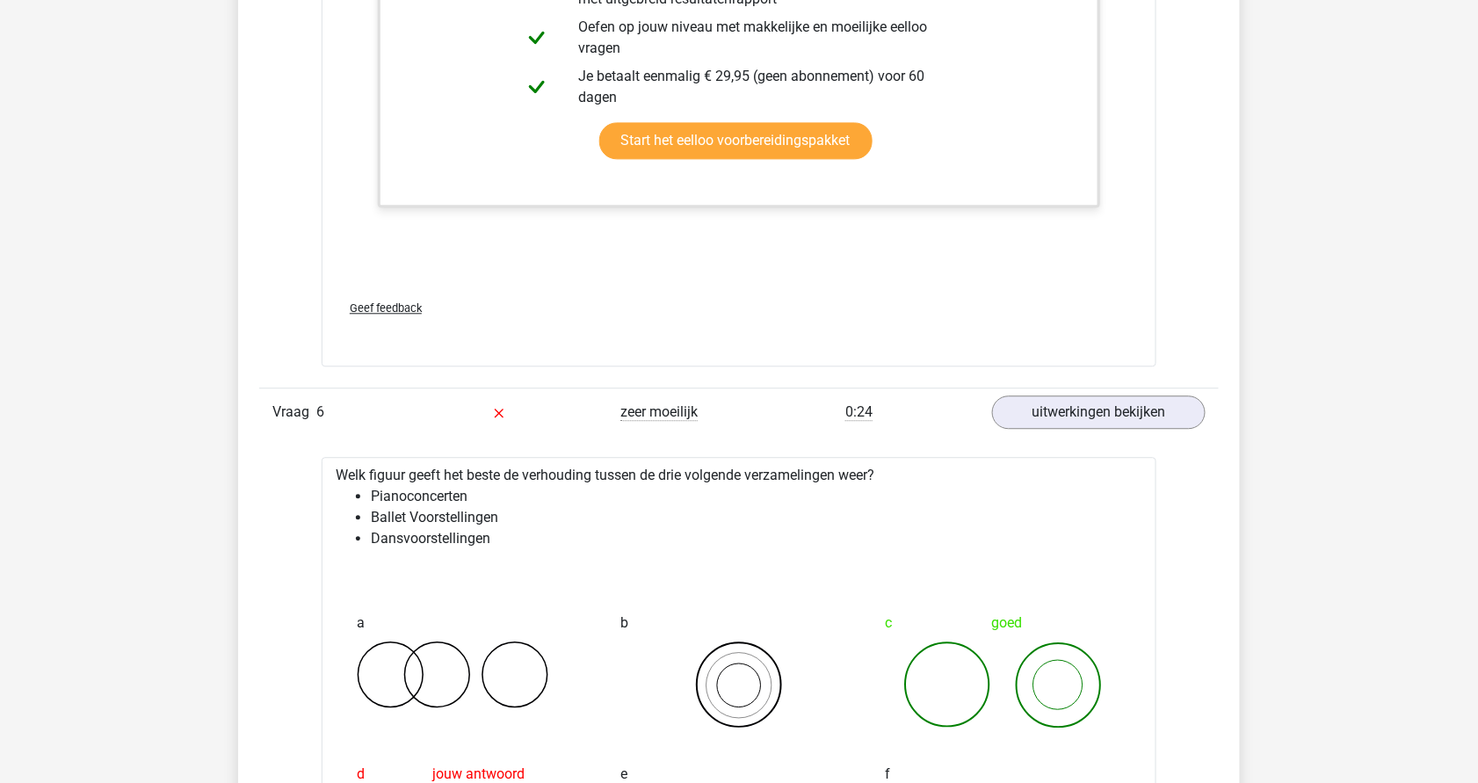
scroll to position [5898, 0]
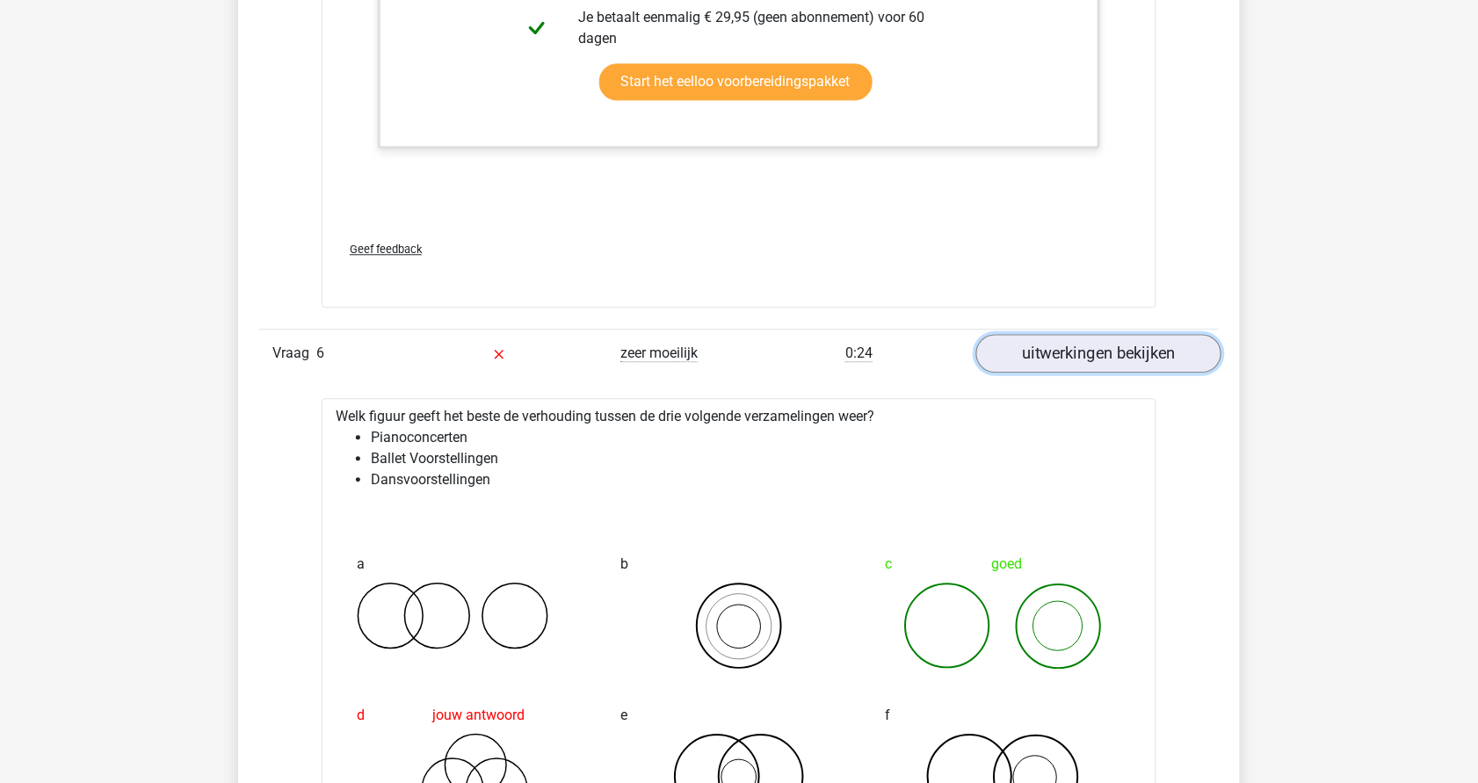
click at [1114, 341] on link "uitwerkingen bekijken" at bounding box center [1098, 354] width 245 height 39
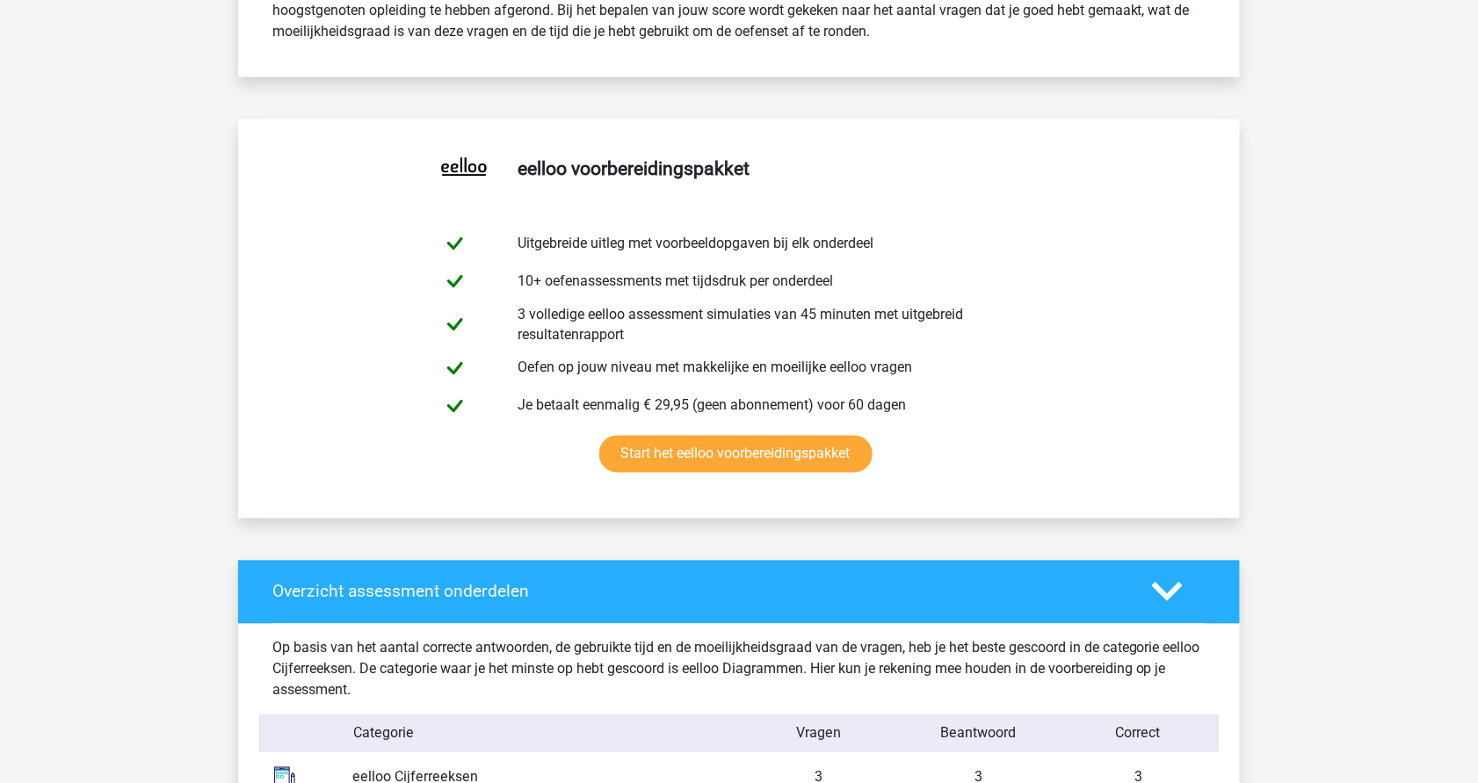
scroll to position [0, 0]
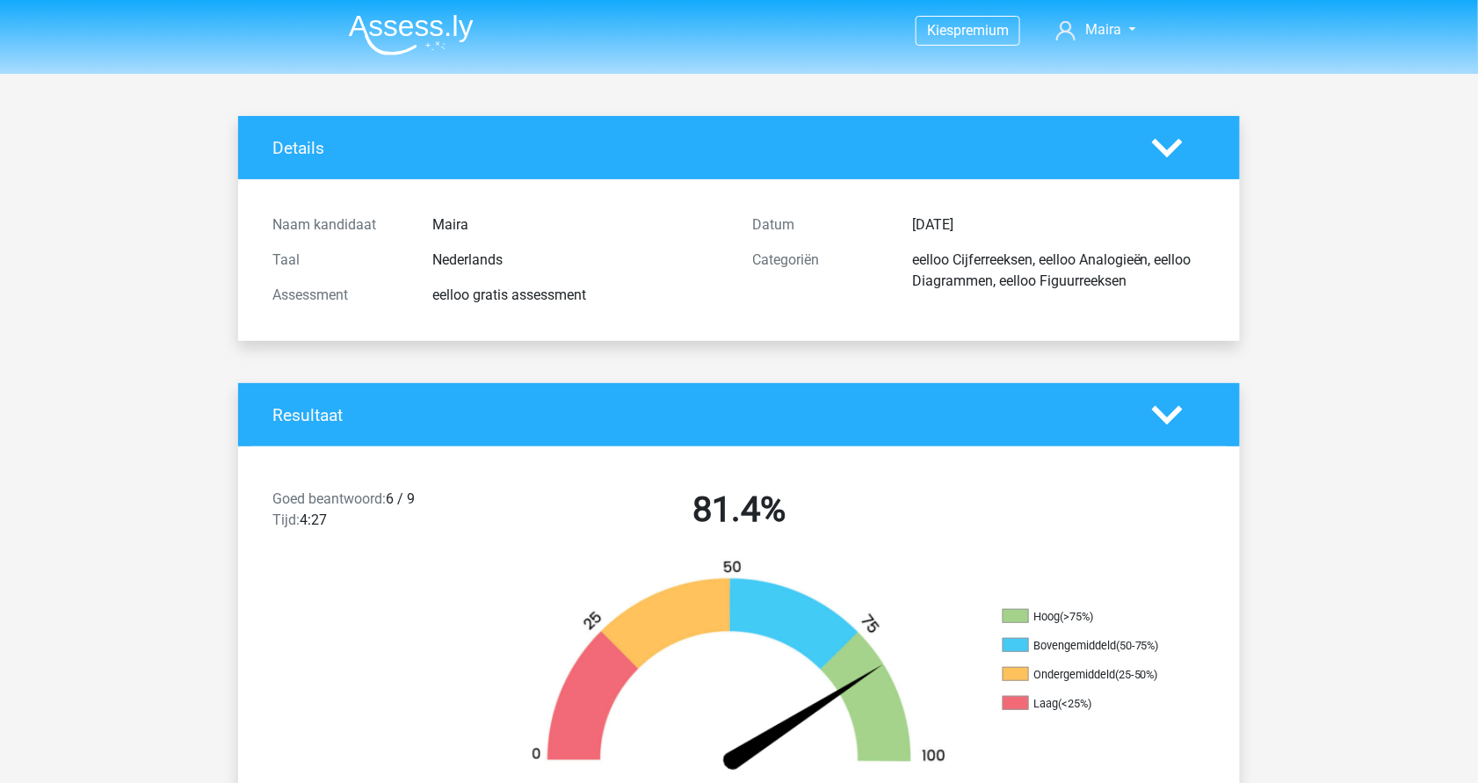
click at [383, 42] on img at bounding box center [411, 34] width 125 height 41
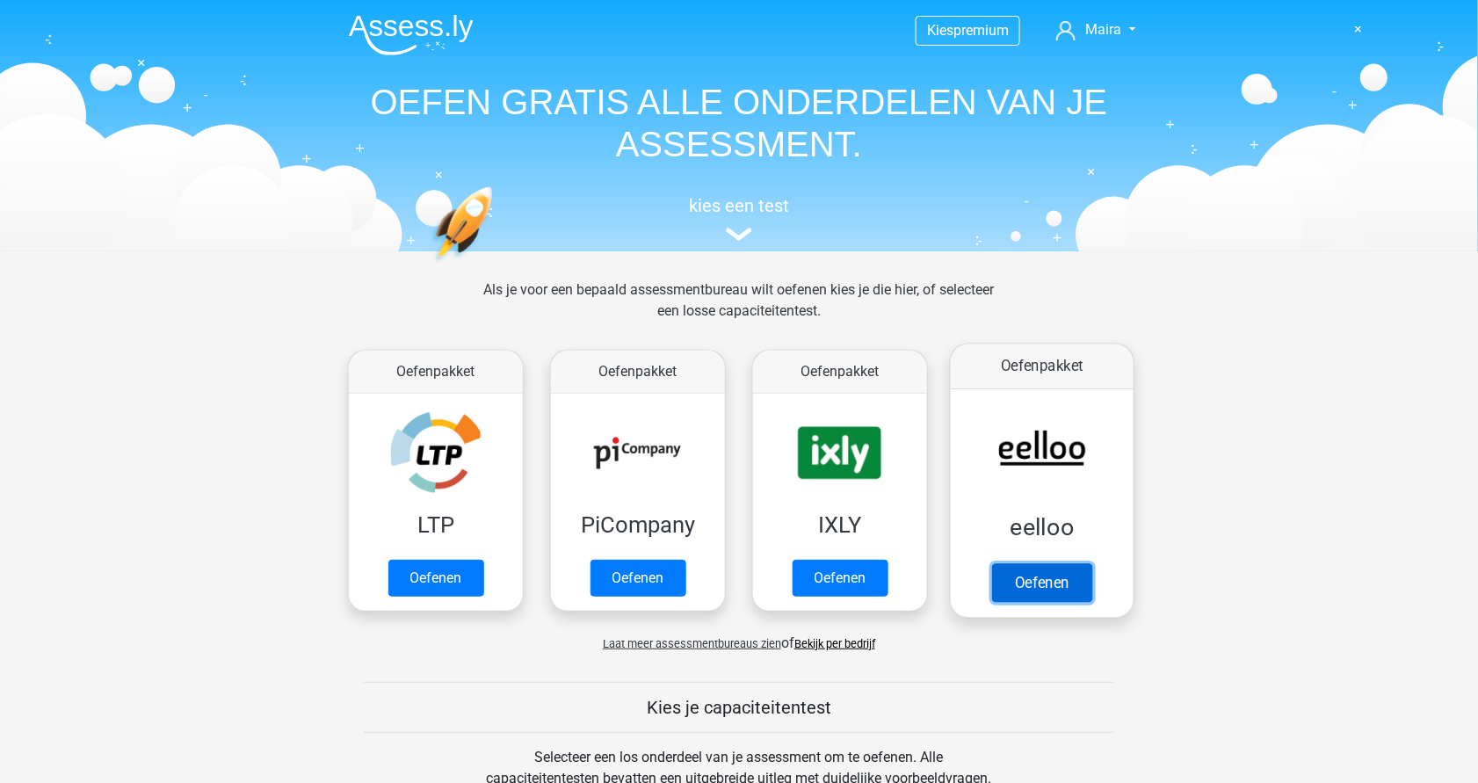
click at [1027, 569] on link "Oefenen" at bounding box center [1042, 582] width 100 height 39
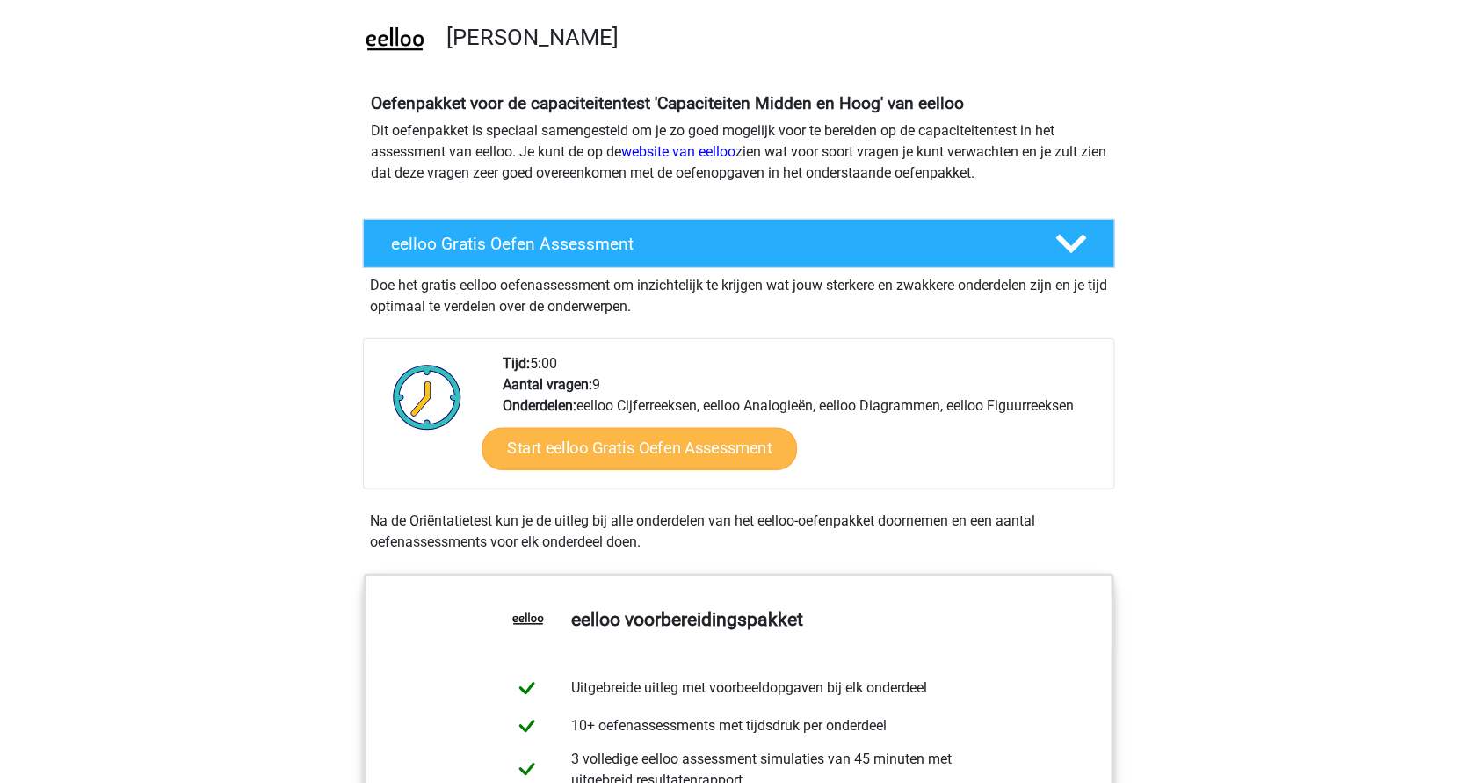
scroll to position [127, 0]
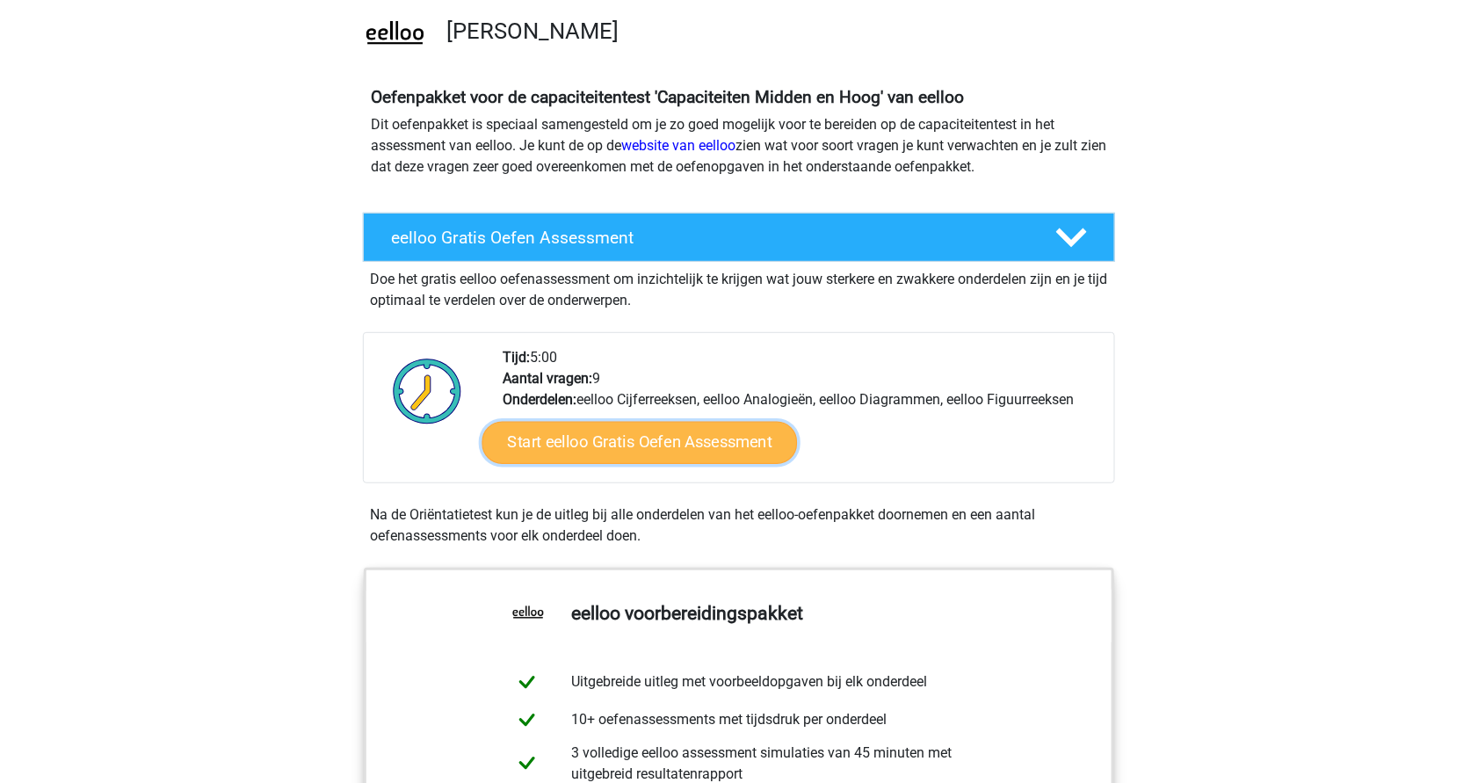
click at [623, 433] on link "Start eelloo Gratis Oefen Assessment" at bounding box center [640, 443] width 316 height 42
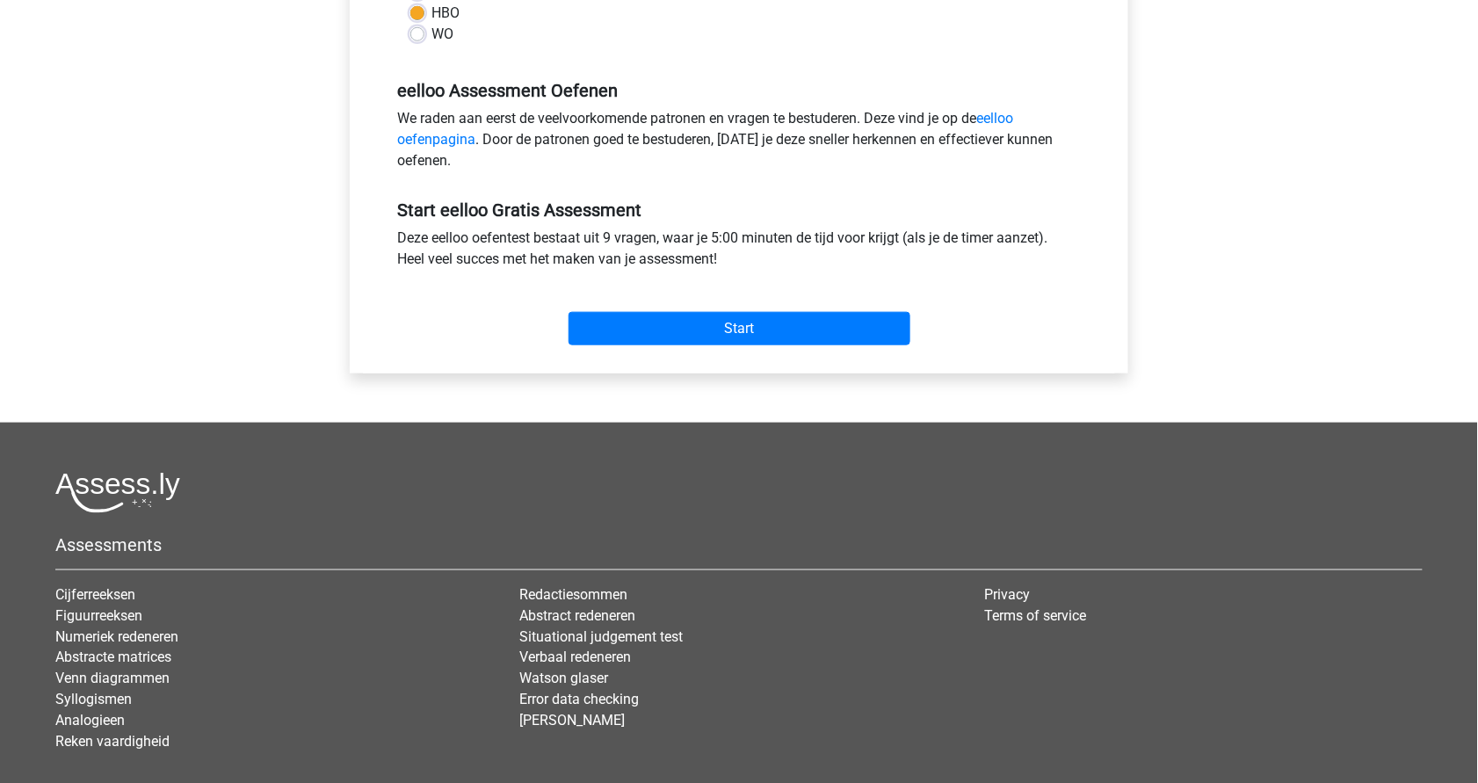
scroll to position [597, 0]
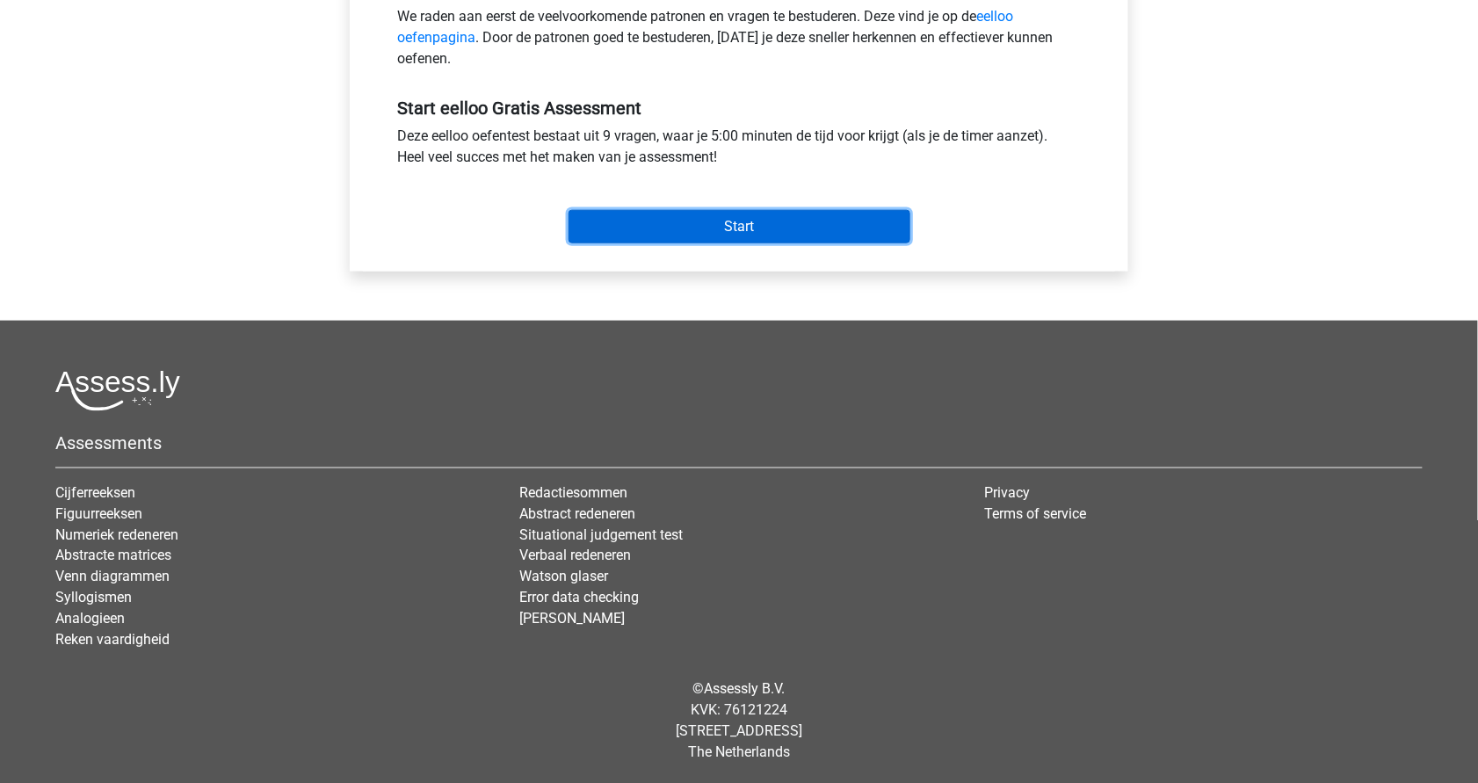
click at [700, 215] on input "Start" at bounding box center [740, 226] width 342 height 33
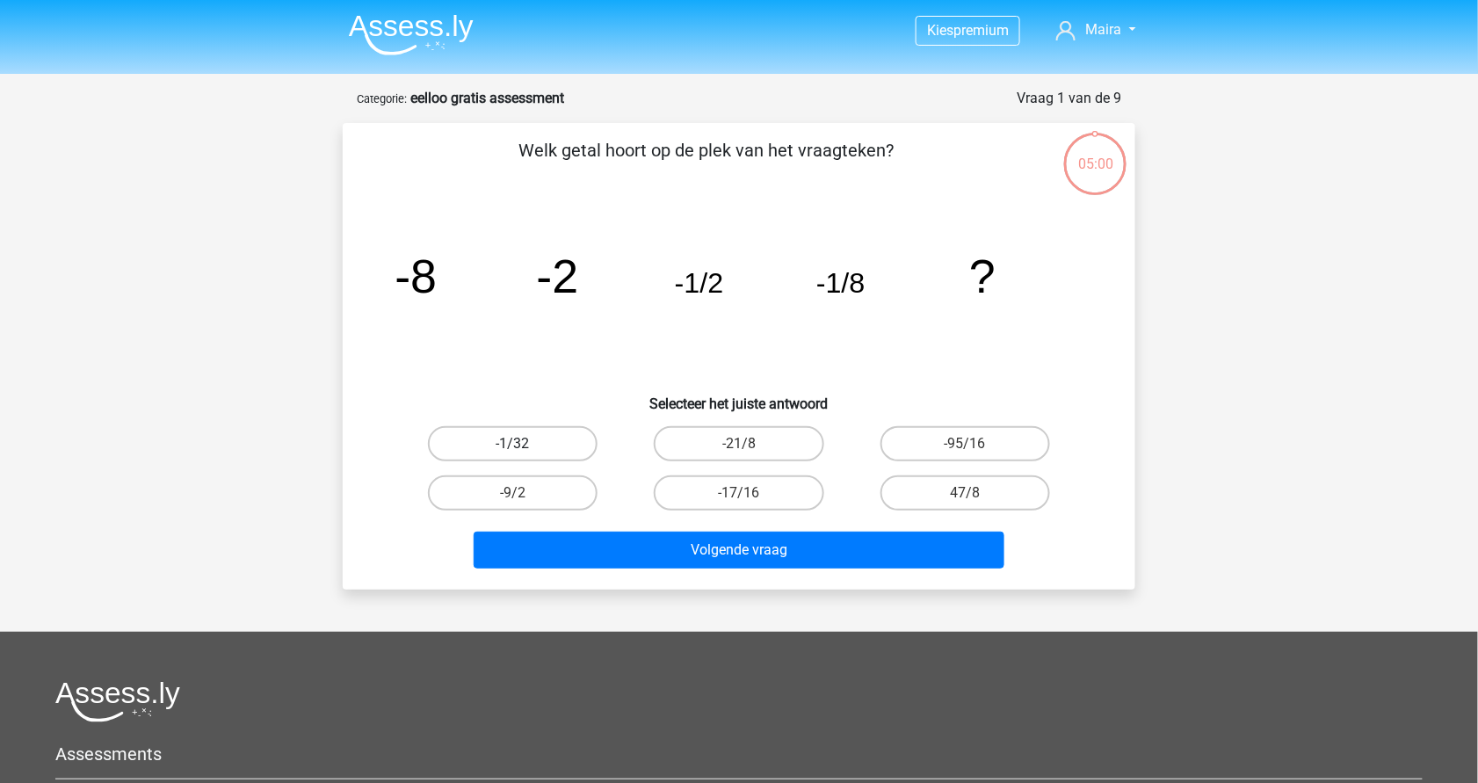
click at [527, 434] on label "-1/32" at bounding box center [513, 443] width 170 height 35
click at [525, 444] on input "-1/32" at bounding box center [518, 449] width 11 height 11
radio input "true"
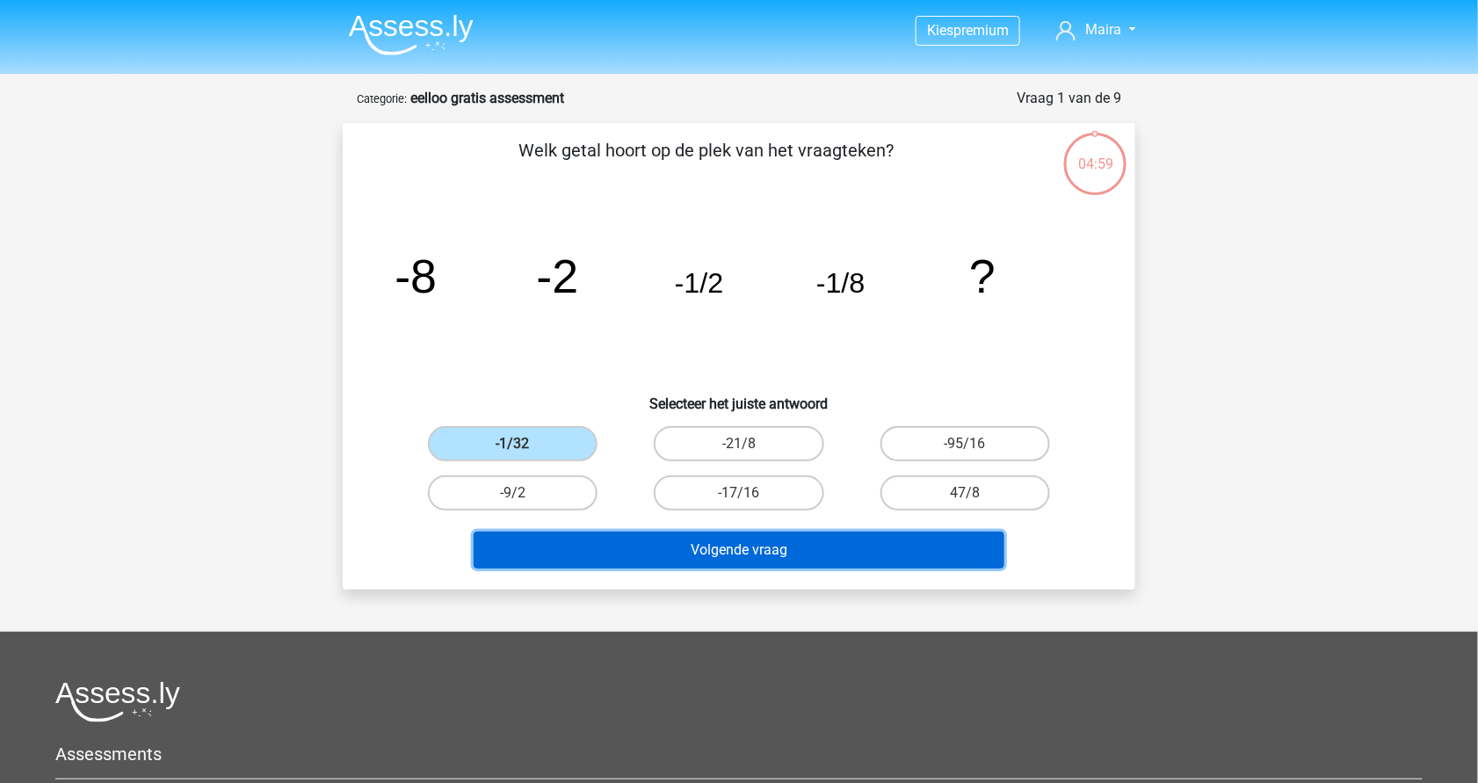
click at [708, 543] on button "Volgende vraag" at bounding box center [740, 550] width 532 height 37
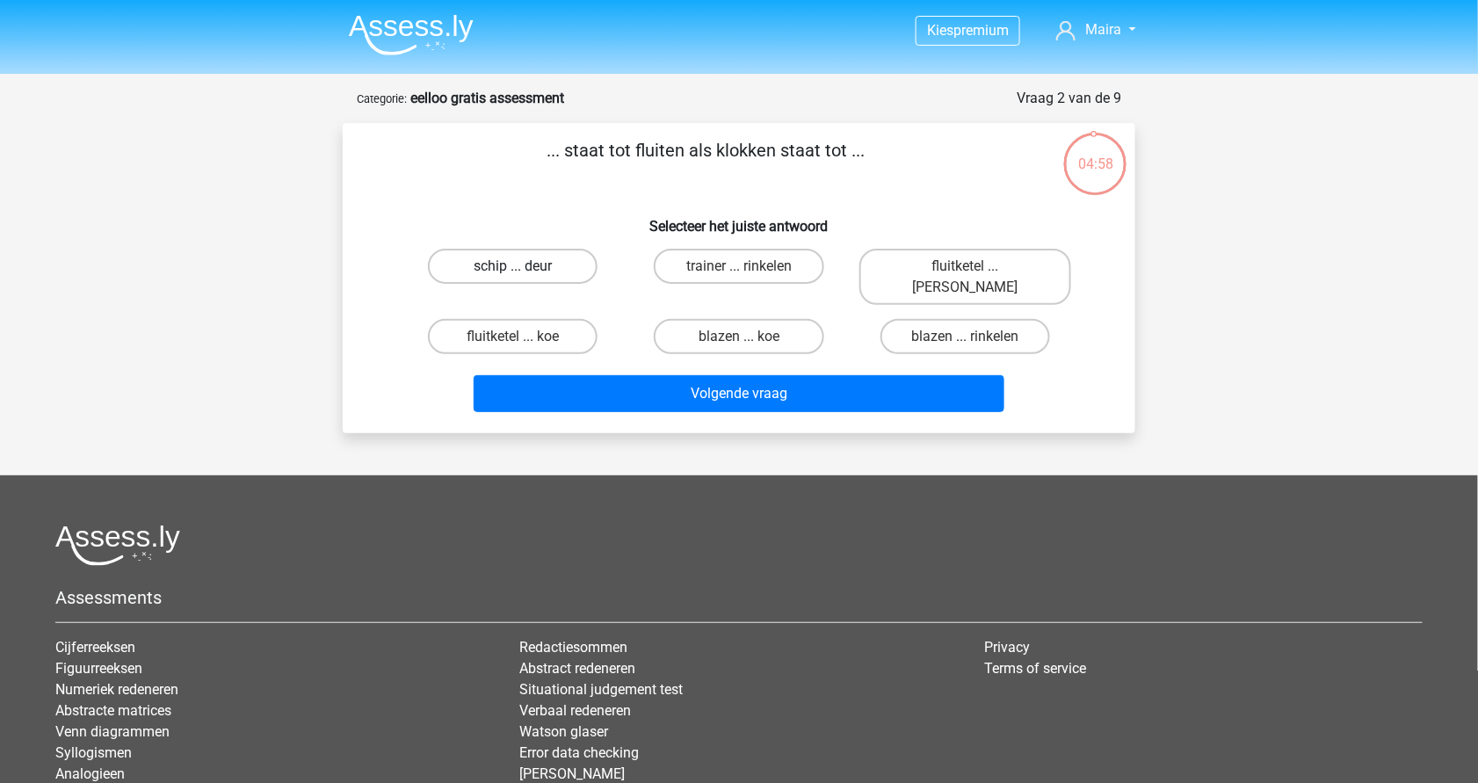
click at [557, 249] on label "schip ... deur" at bounding box center [513, 266] width 170 height 35
click at [525, 266] on input "schip ... deur" at bounding box center [518, 271] width 11 height 11
radio input "true"
click at [961, 271] on label "fluitketel ... [PERSON_NAME]" at bounding box center [966, 277] width 212 height 56
click at [965, 271] on input "fluitketel ... [PERSON_NAME]" at bounding box center [970, 271] width 11 height 11
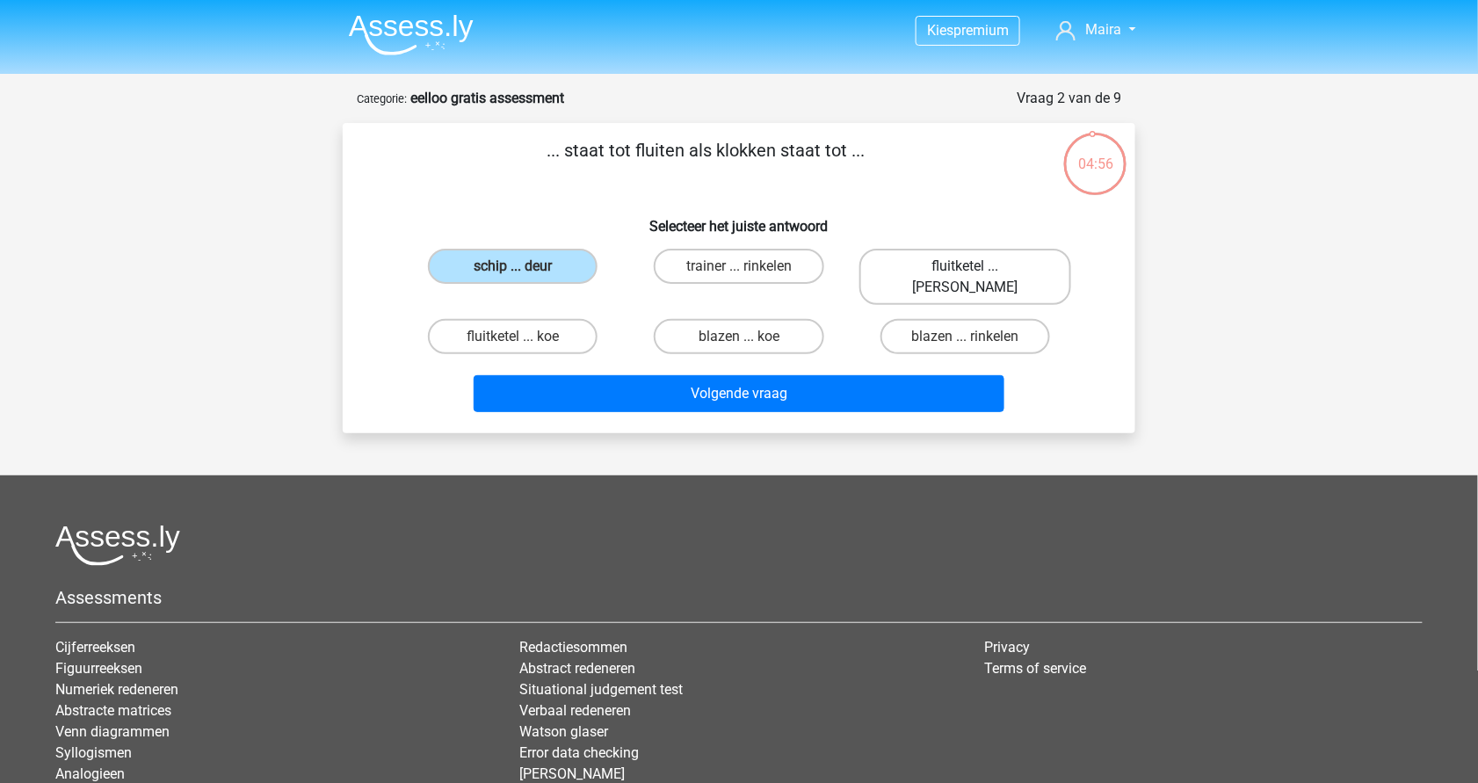
radio input "true"
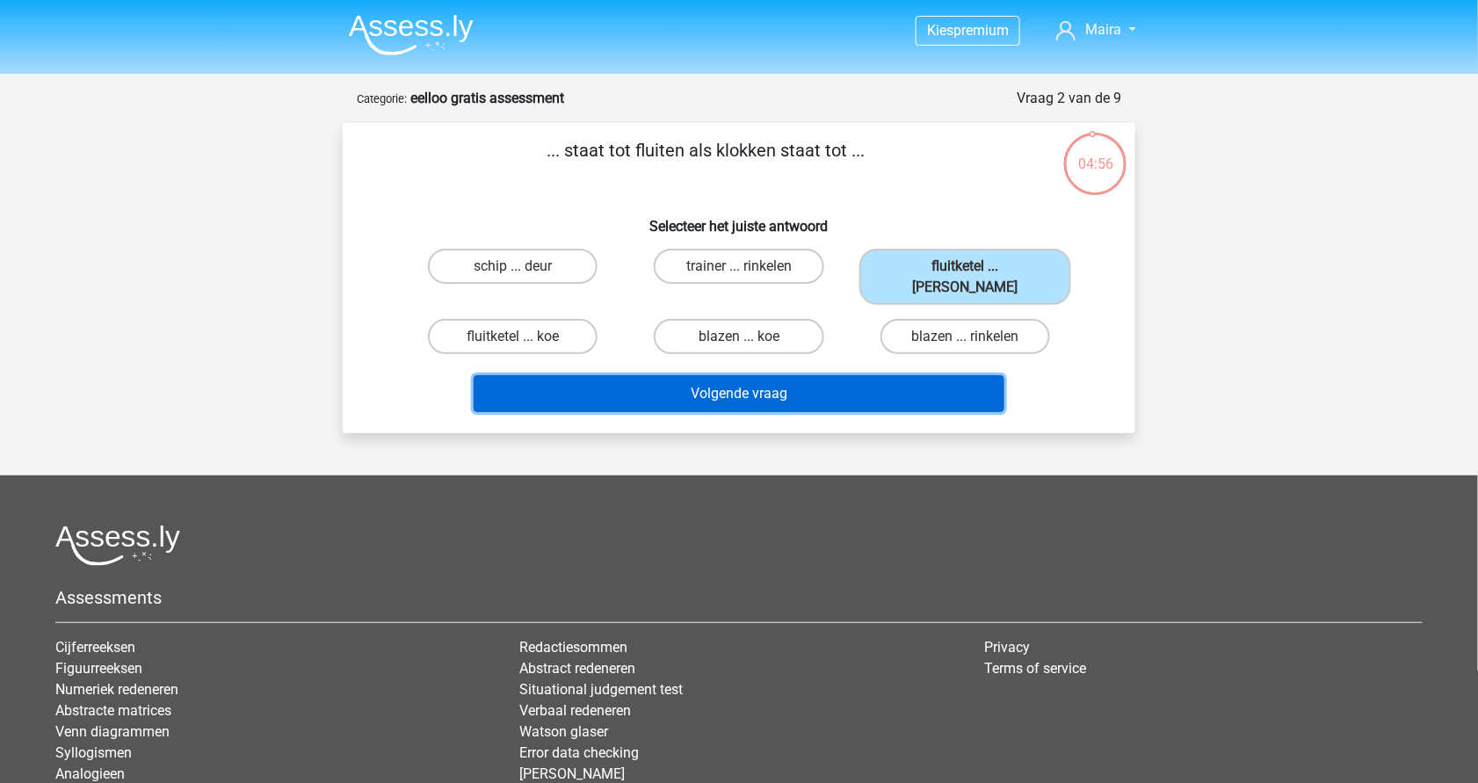
click at [868, 381] on button "Volgende vraag" at bounding box center [740, 393] width 532 height 37
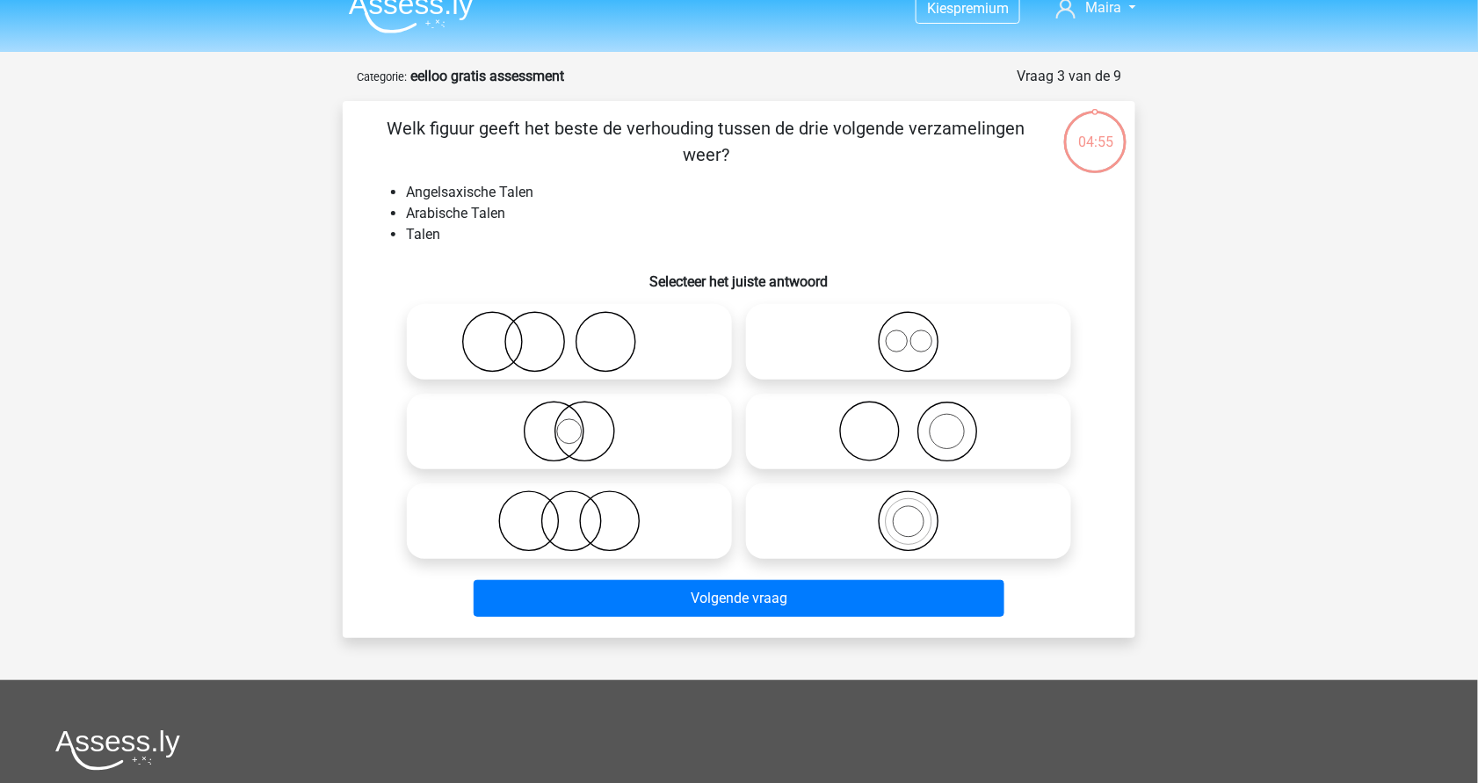
scroll to position [19, 0]
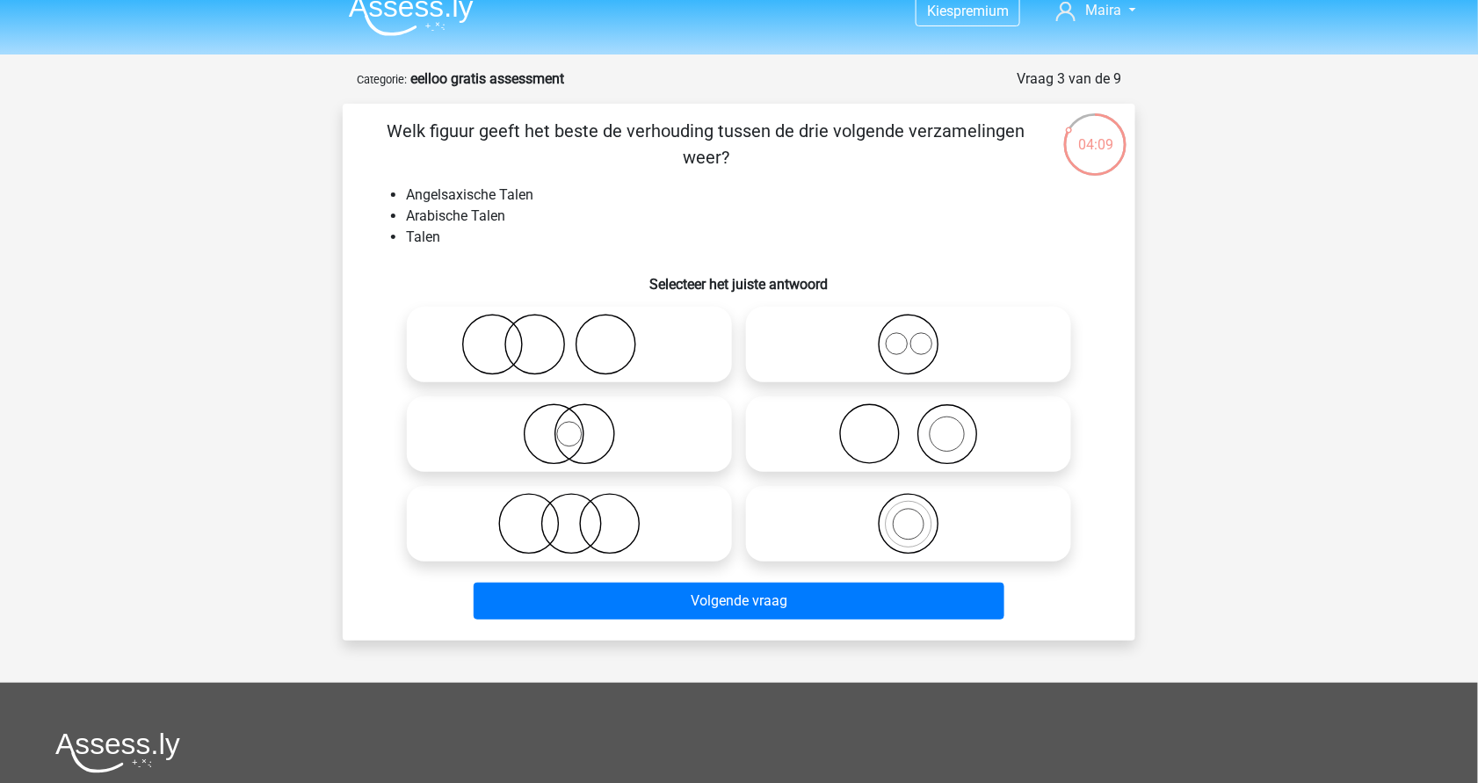
click at [516, 220] on li "Arabische Talen" at bounding box center [756, 216] width 701 height 21
click at [912, 358] on icon at bounding box center [908, 345] width 311 height 62
click at [912, 336] on input "radio" at bounding box center [914, 329] width 11 height 11
radio input "true"
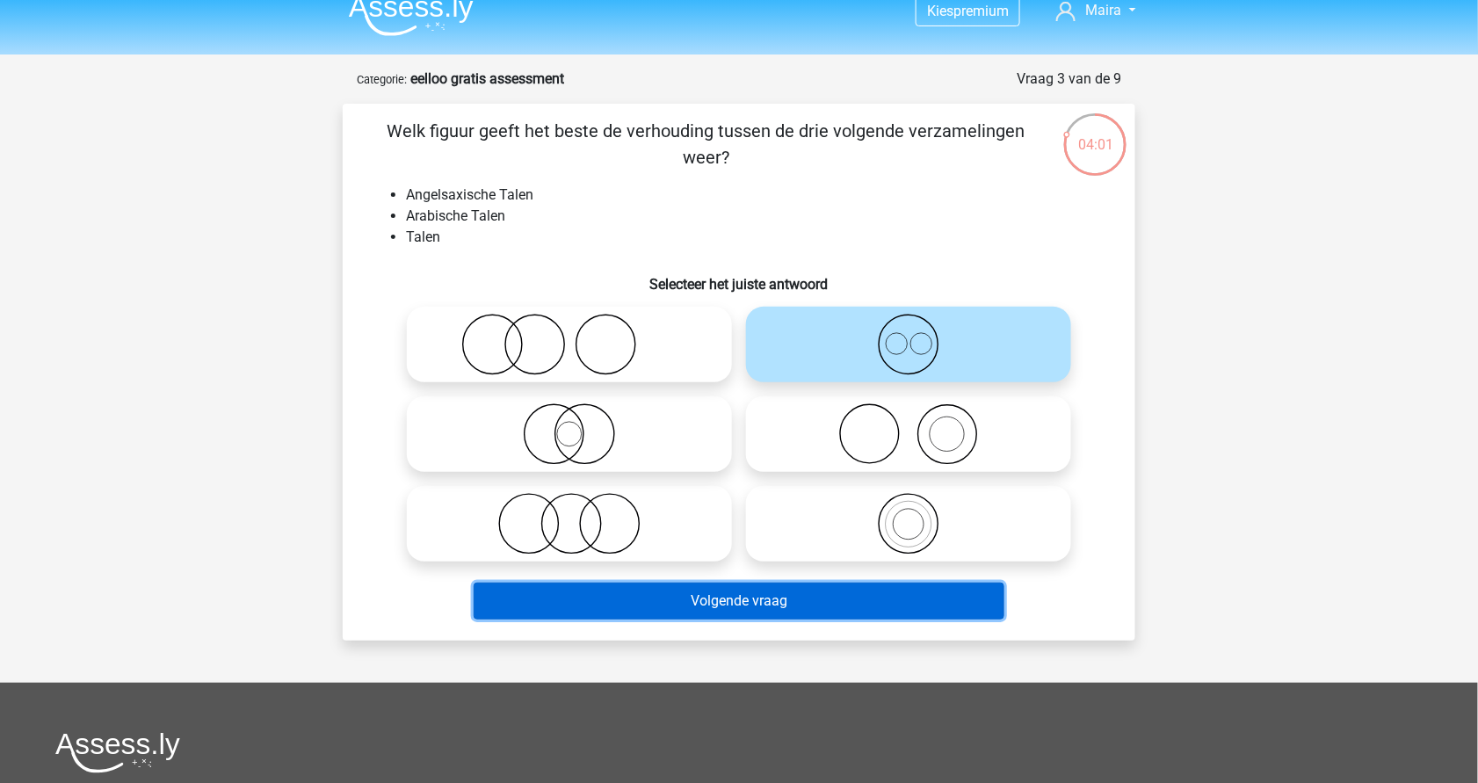
click at [751, 592] on button "Volgende vraag" at bounding box center [740, 601] width 532 height 37
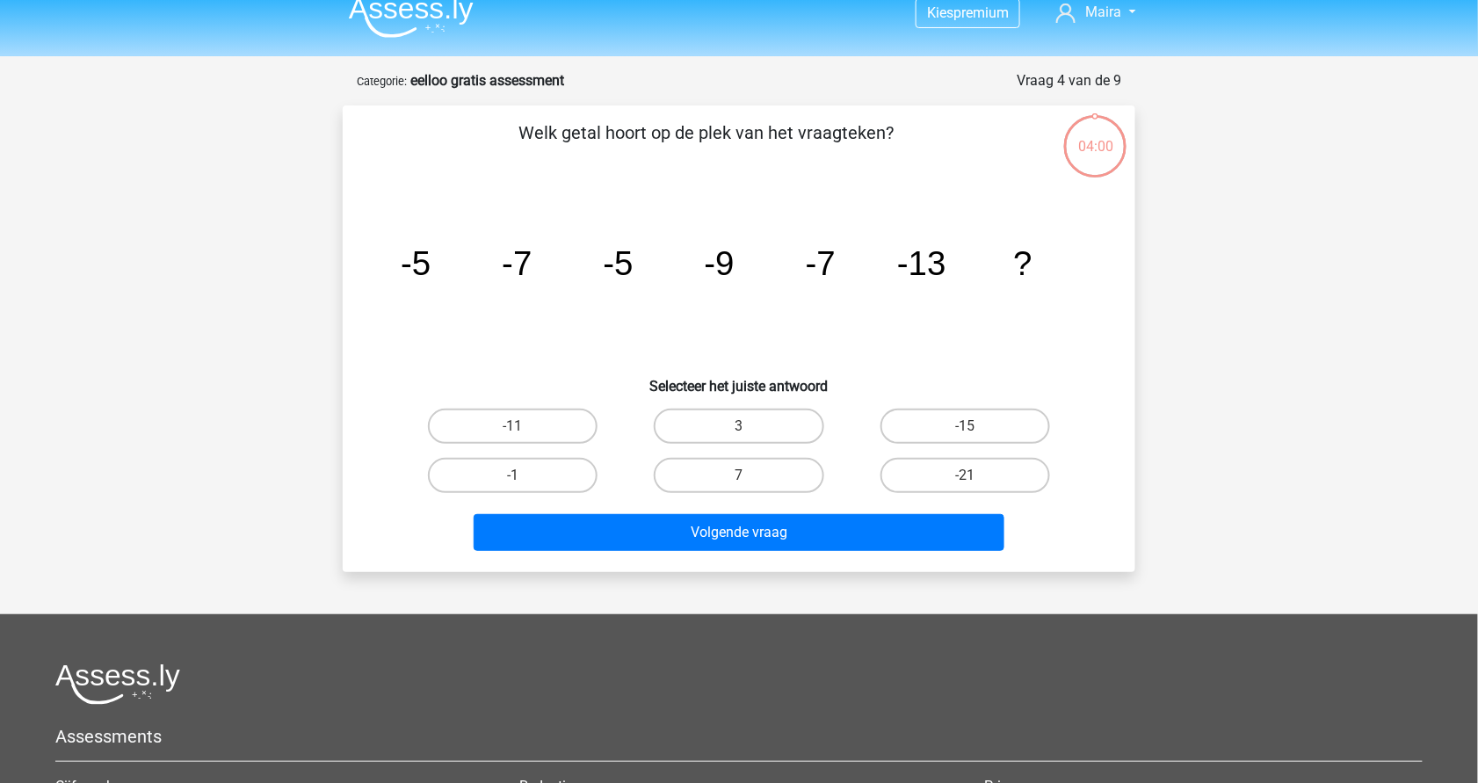
scroll to position [2, 0]
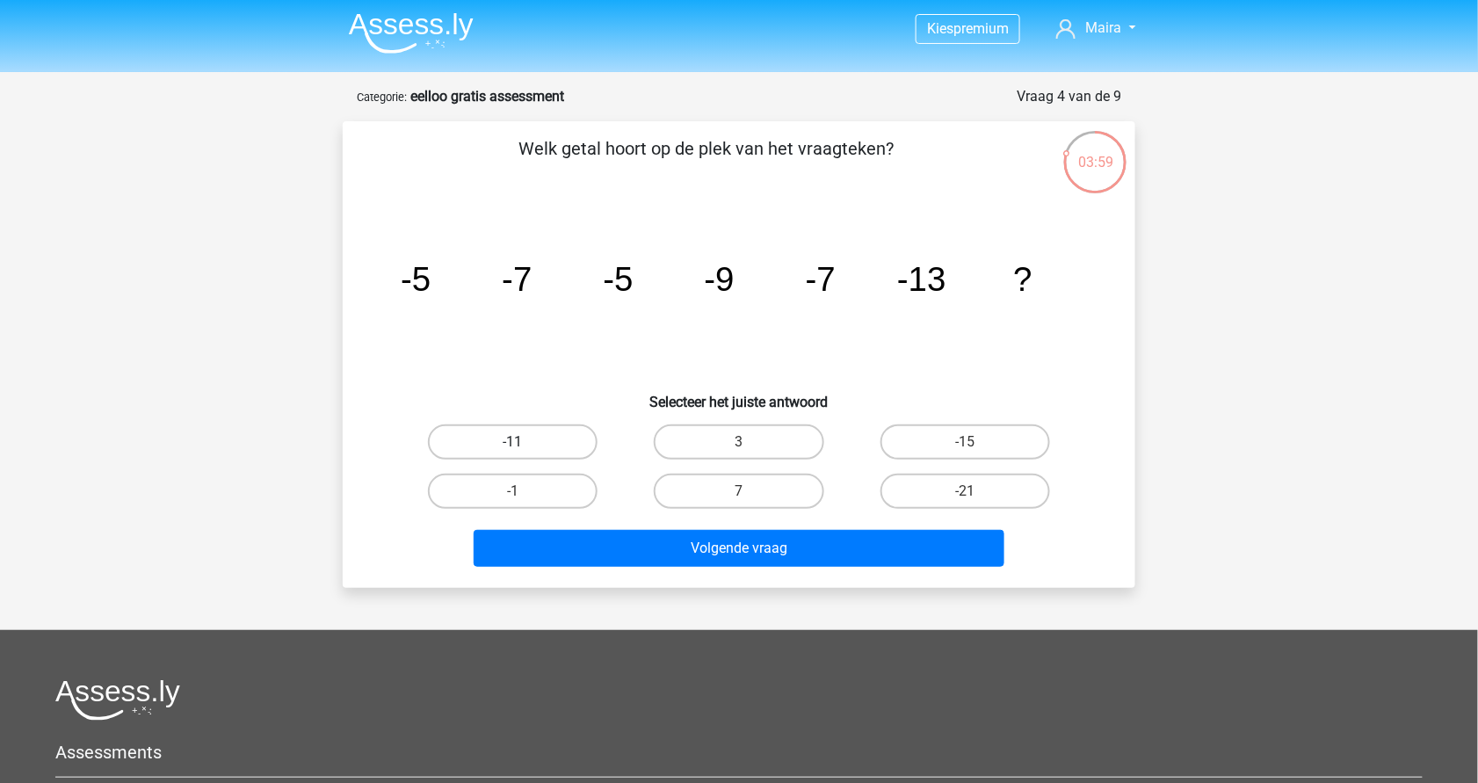
click at [545, 441] on label "-11" at bounding box center [513, 441] width 170 height 35
click at [525, 442] on input "-11" at bounding box center [518, 447] width 11 height 11
radio input "true"
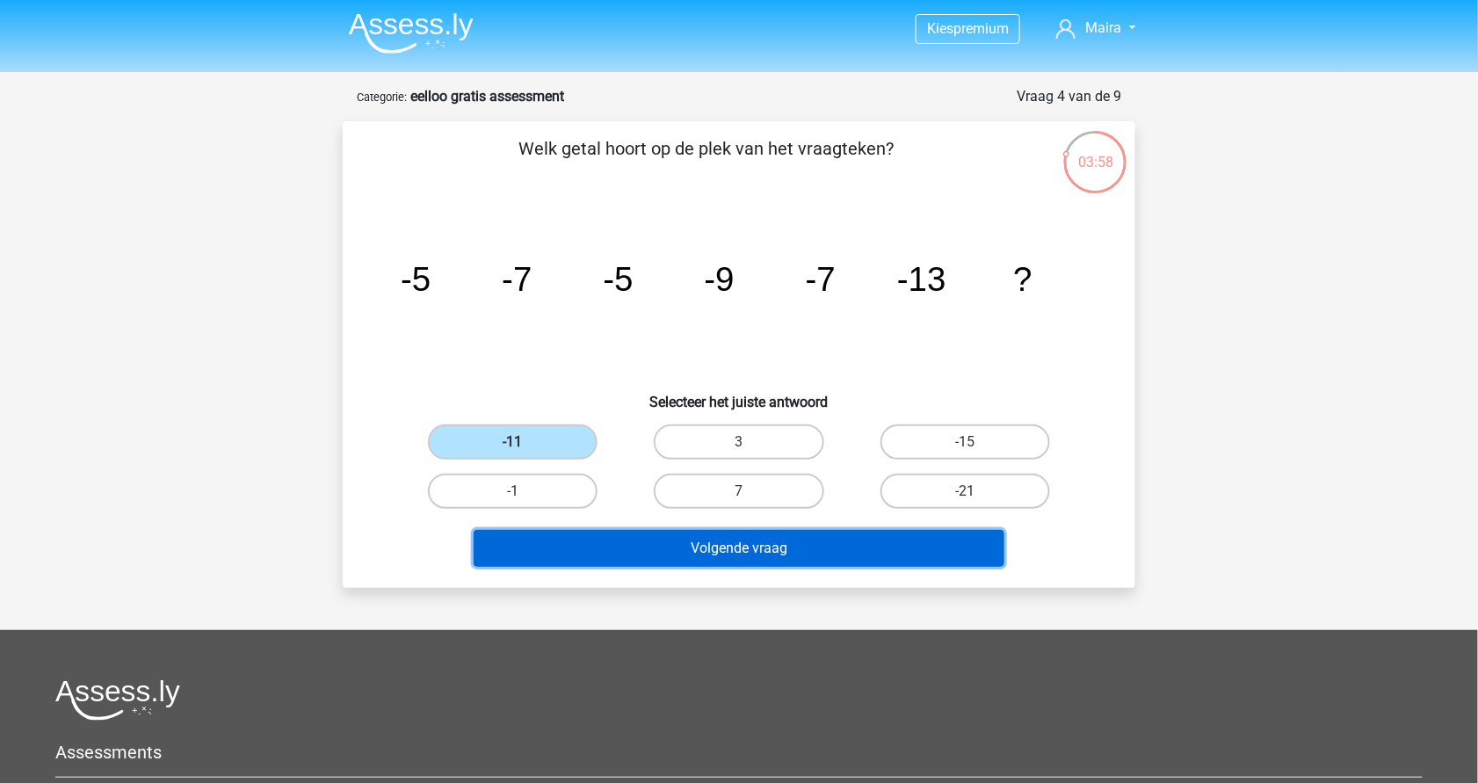
click at [644, 538] on button "Volgende vraag" at bounding box center [740, 548] width 532 height 37
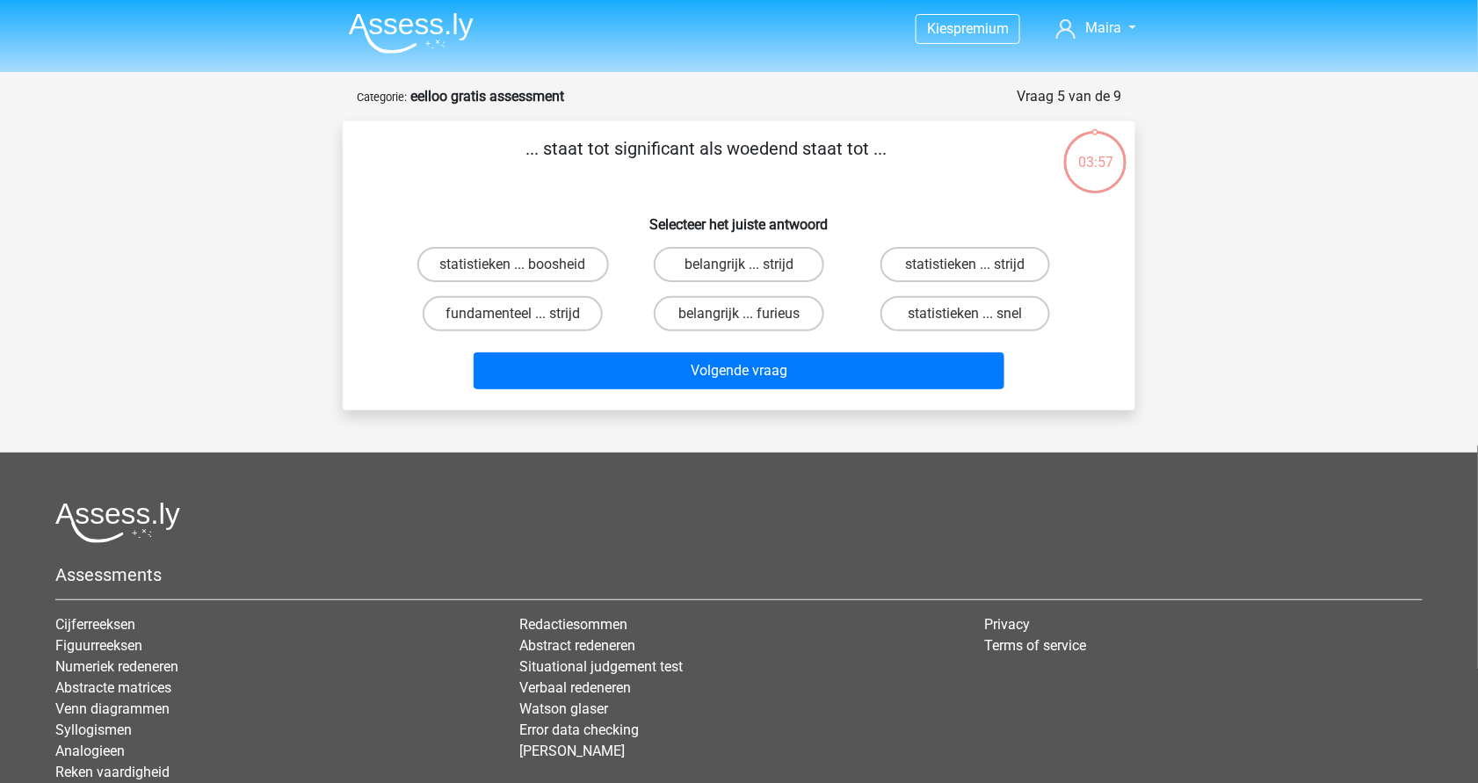
scroll to position [88, 0]
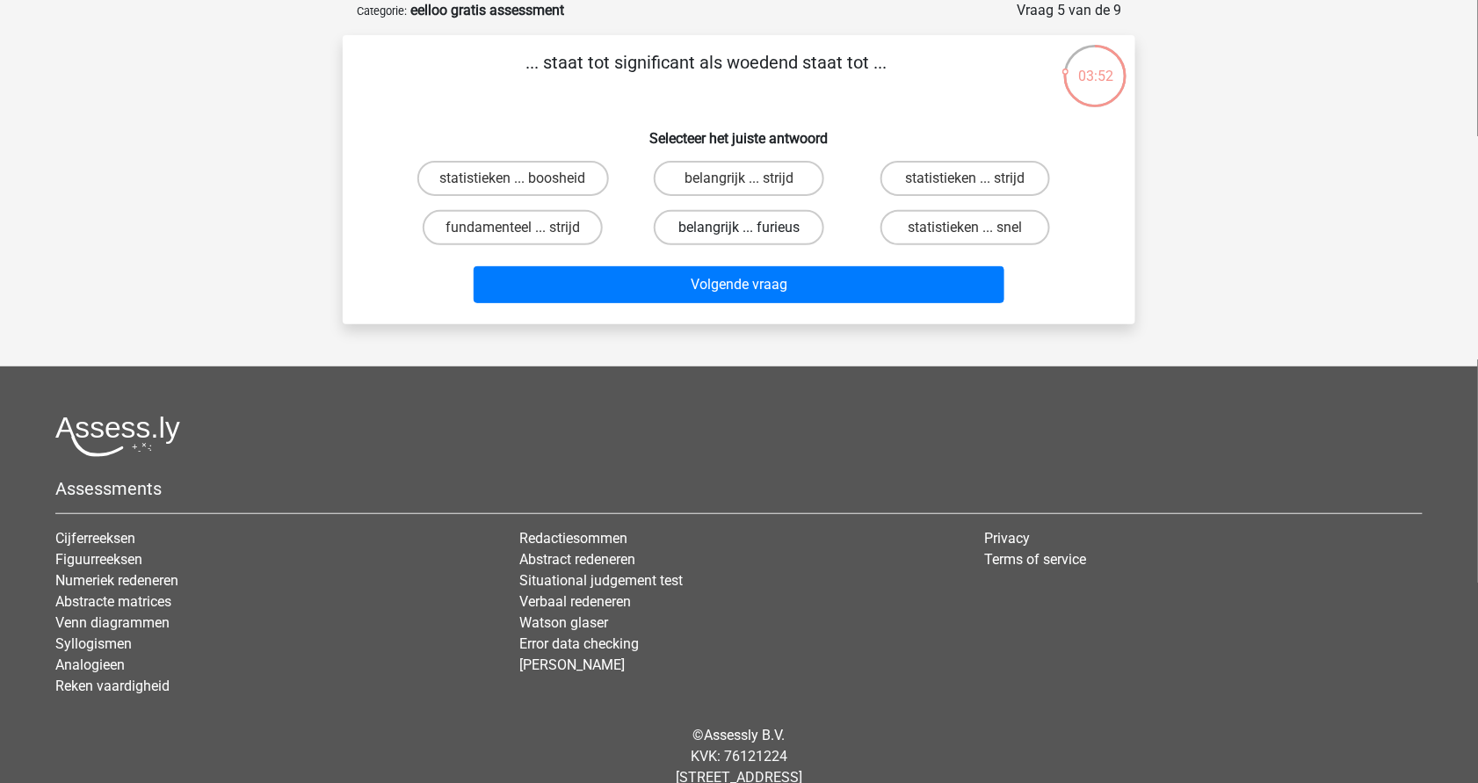
click at [799, 231] on label "belangrijk ... furieus" at bounding box center [739, 227] width 170 height 35
click at [751, 231] on input "belangrijk ... furieus" at bounding box center [744, 233] width 11 height 11
radio input "true"
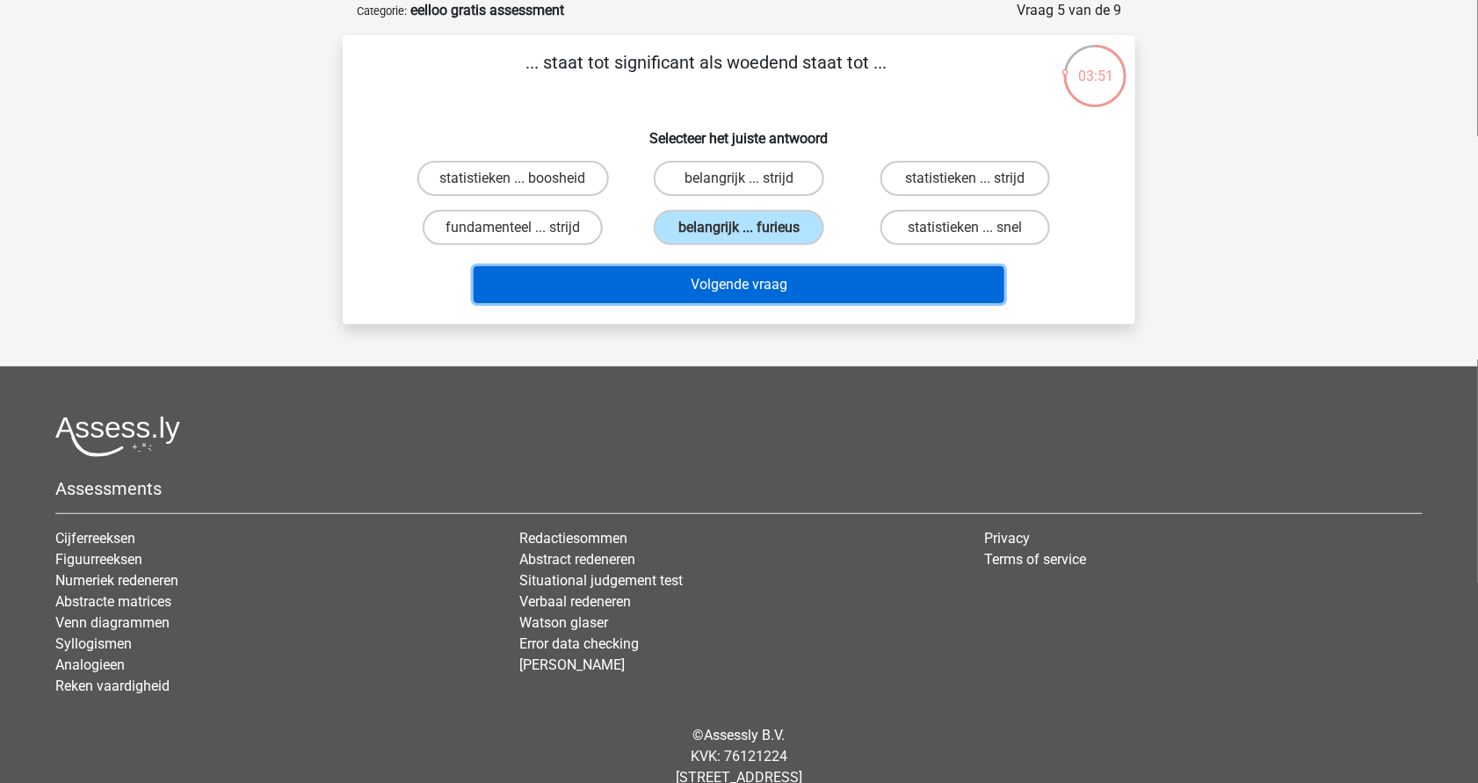
click at [815, 285] on button "Volgende vraag" at bounding box center [740, 284] width 532 height 37
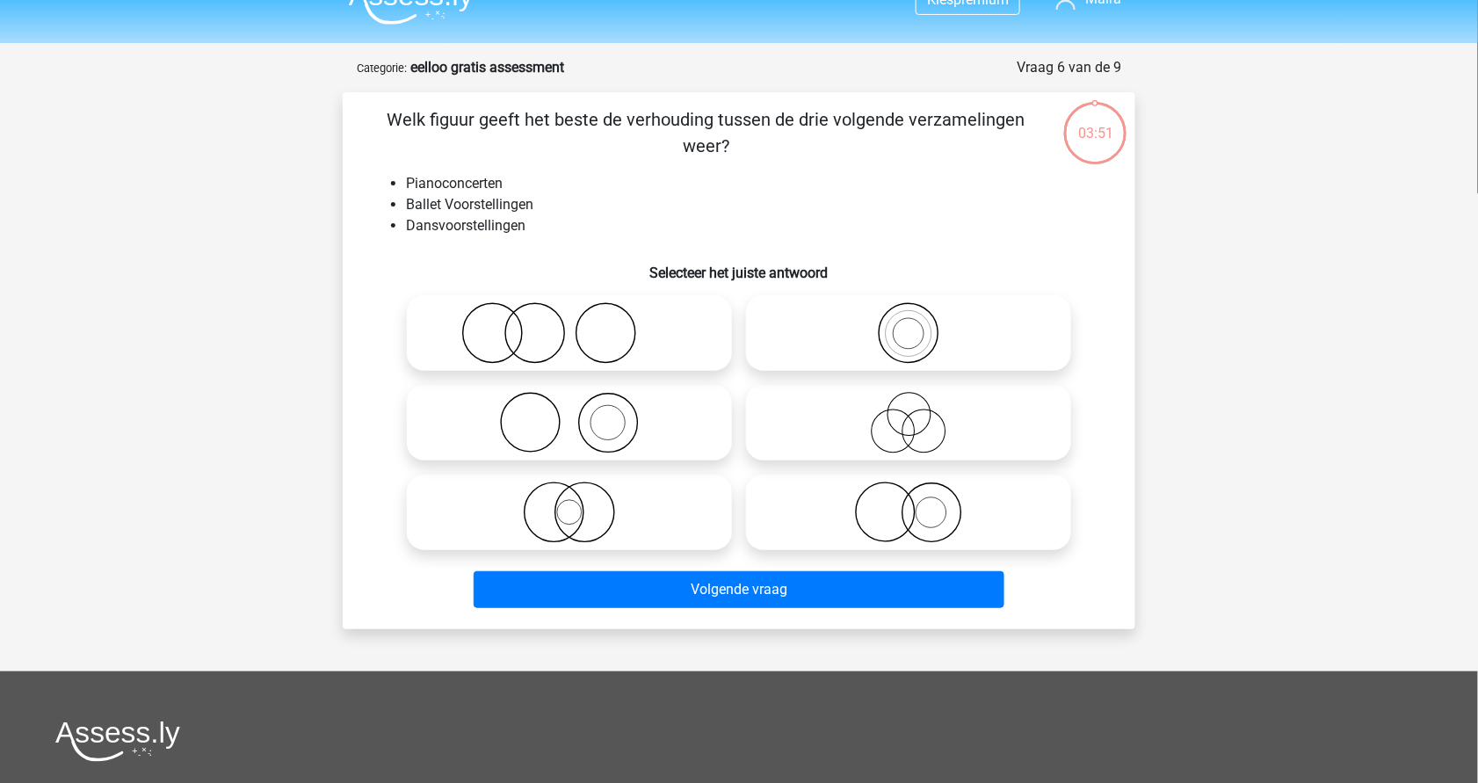
scroll to position [28, 0]
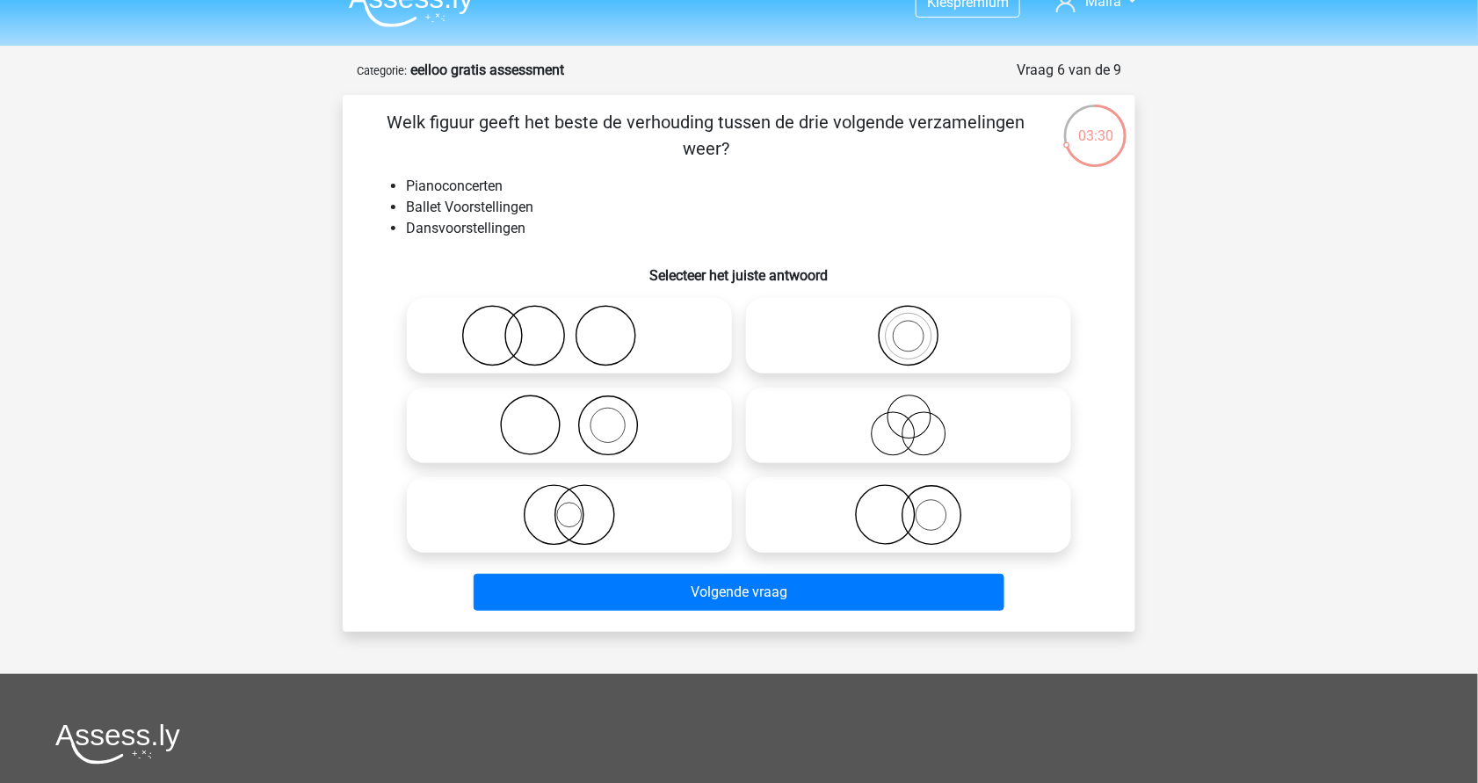
click at [543, 324] on icon at bounding box center [569, 336] width 311 height 62
click at [569, 324] on input "radio" at bounding box center [574, 321] width 11 height 11
radio input "true"
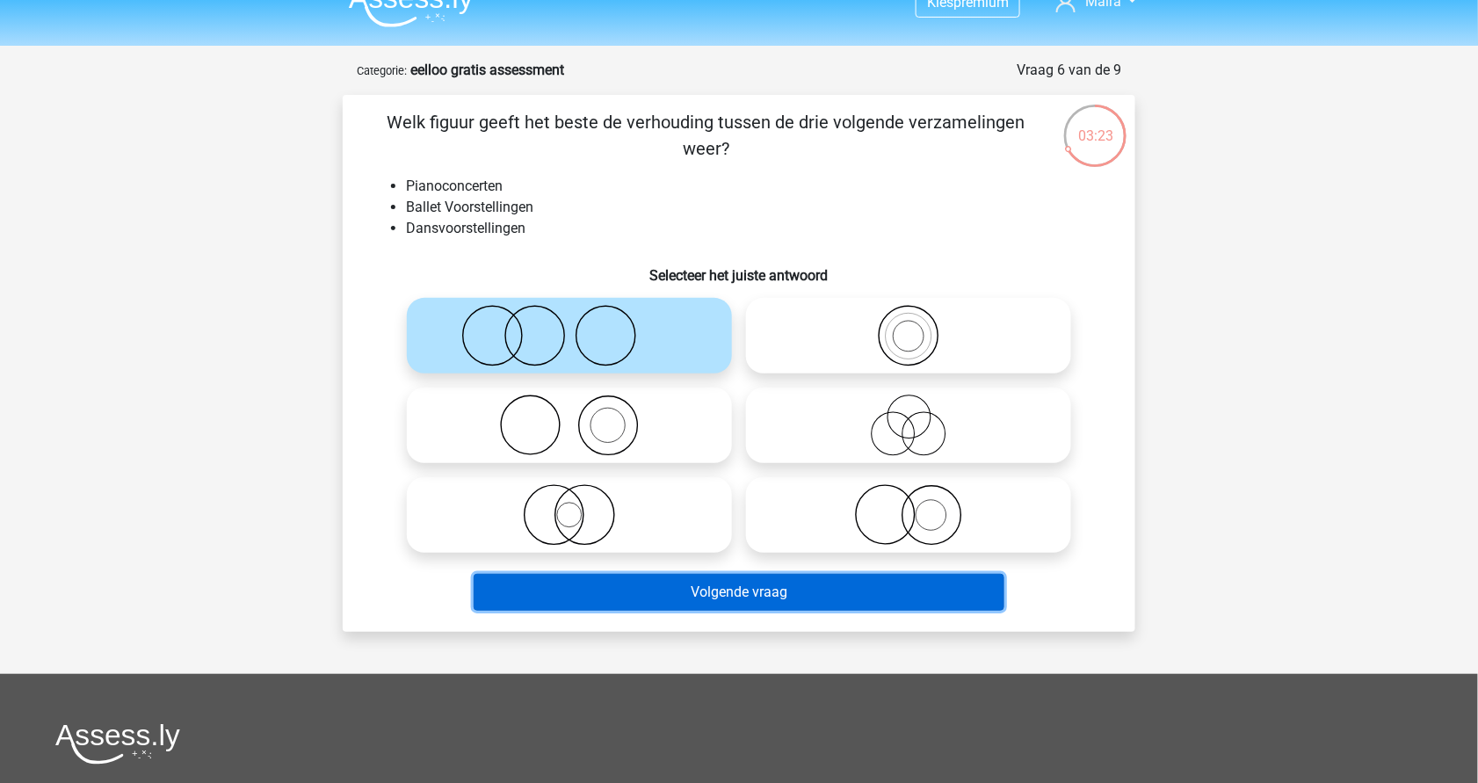
click at [739, 586] on button "Volgende vraag" at bounding box center [740, 592] width 532 height 37
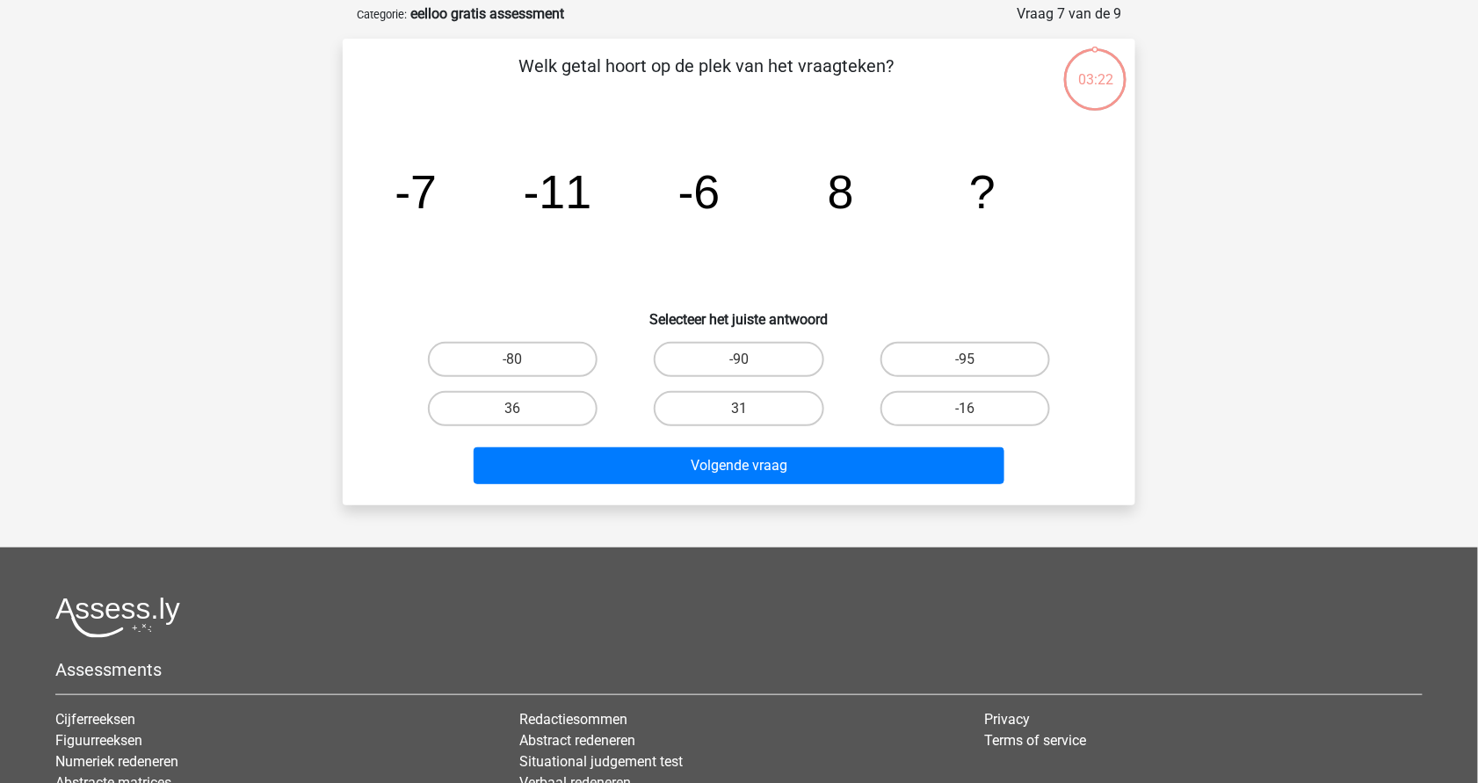
scroll to position [88, 0]
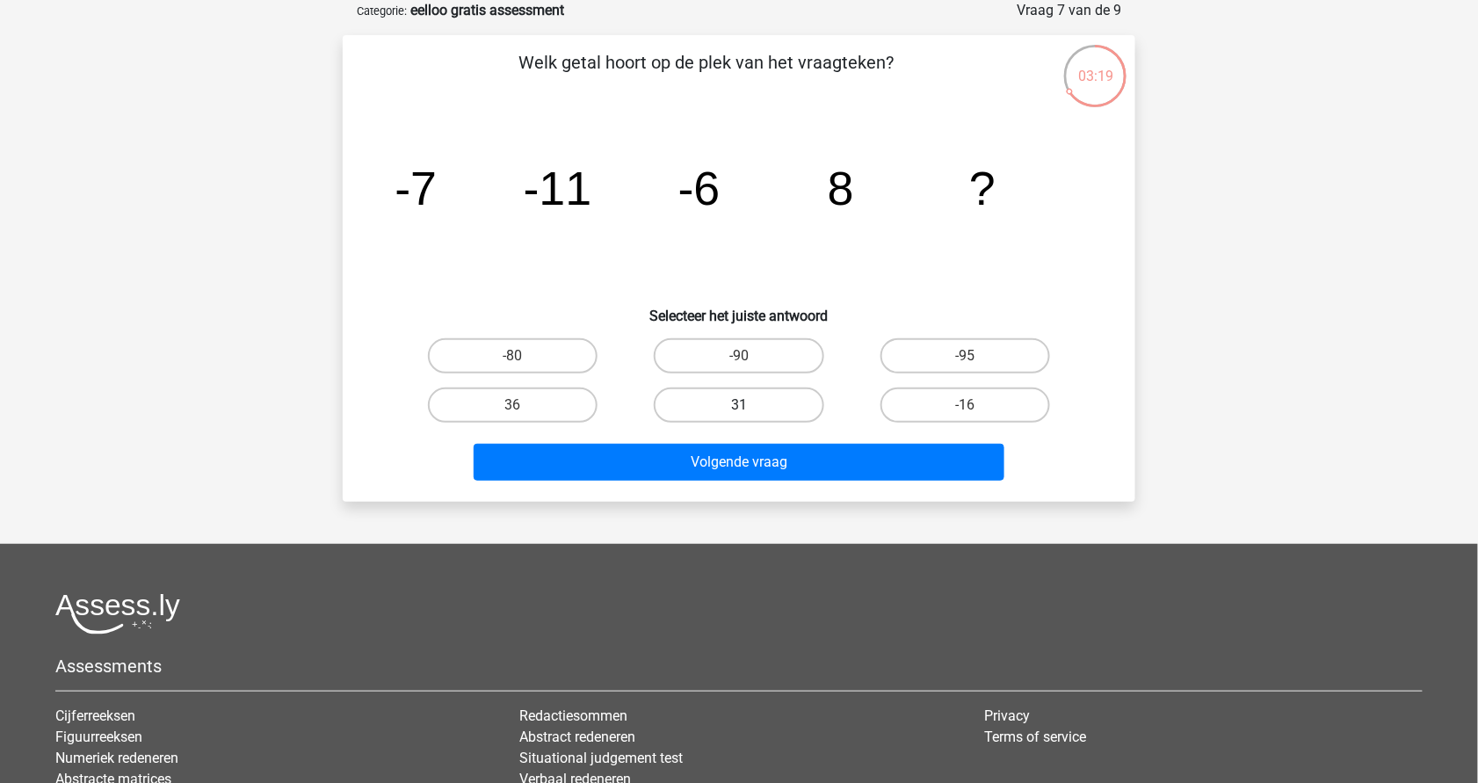
click at [751, 405] on label "31" at bounding box center [739, 405] width 170 height 35
click at [751, 405] on input "31" at bounding box center [744, 410] width 11 height 11
radio input "true"
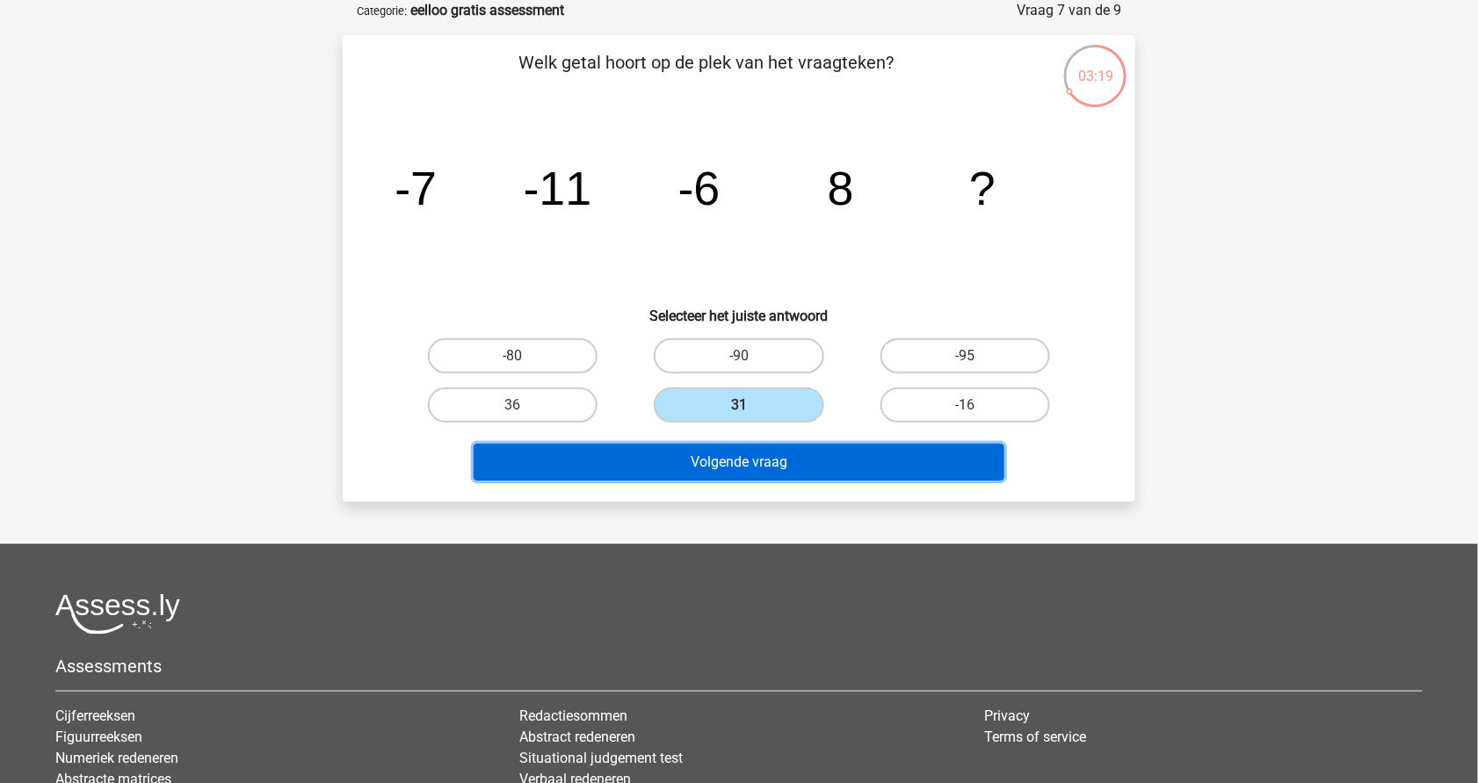
click at [778, 470] on button "Volgende vraag" at bounding box center [740, 462] width 532 height 37
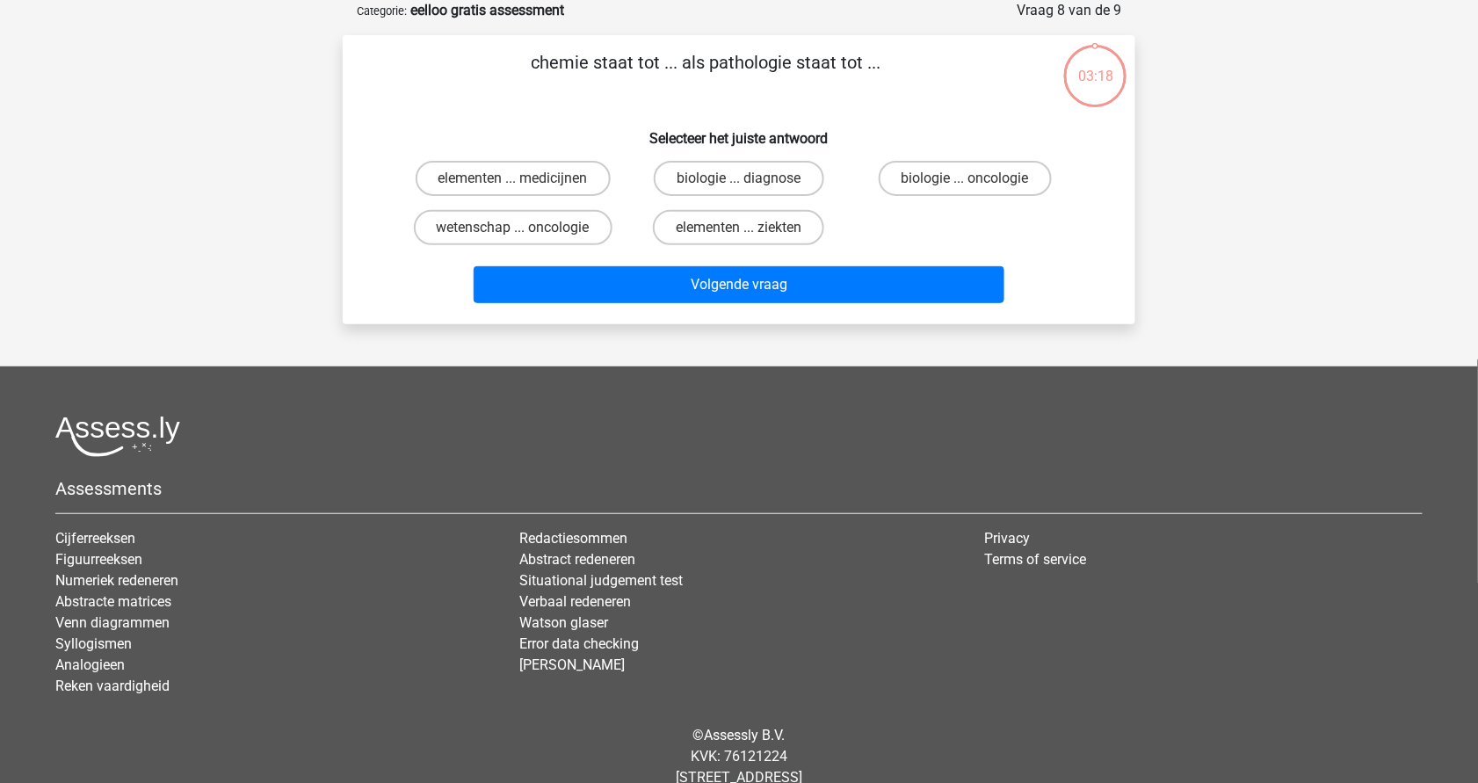
scroll to position [0, 0]
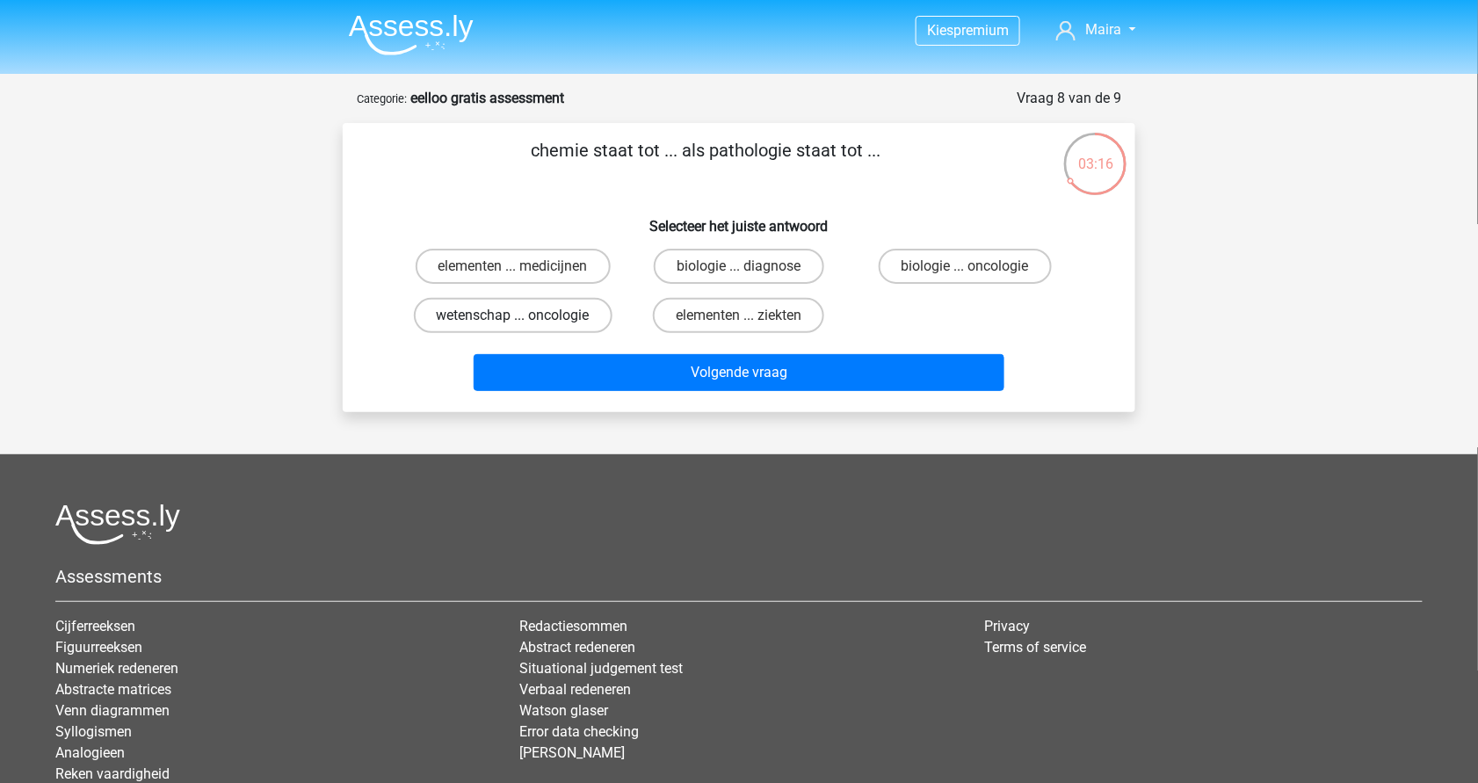
click at [543, 301] on label "wetenschap ... oncologie" at bounding box center [513, 315] width 199 height 35
click at [525, 316] on input "wetenschap ... oncologie" at bounding box center [518, 321] width 11 height 11
radio input "true"
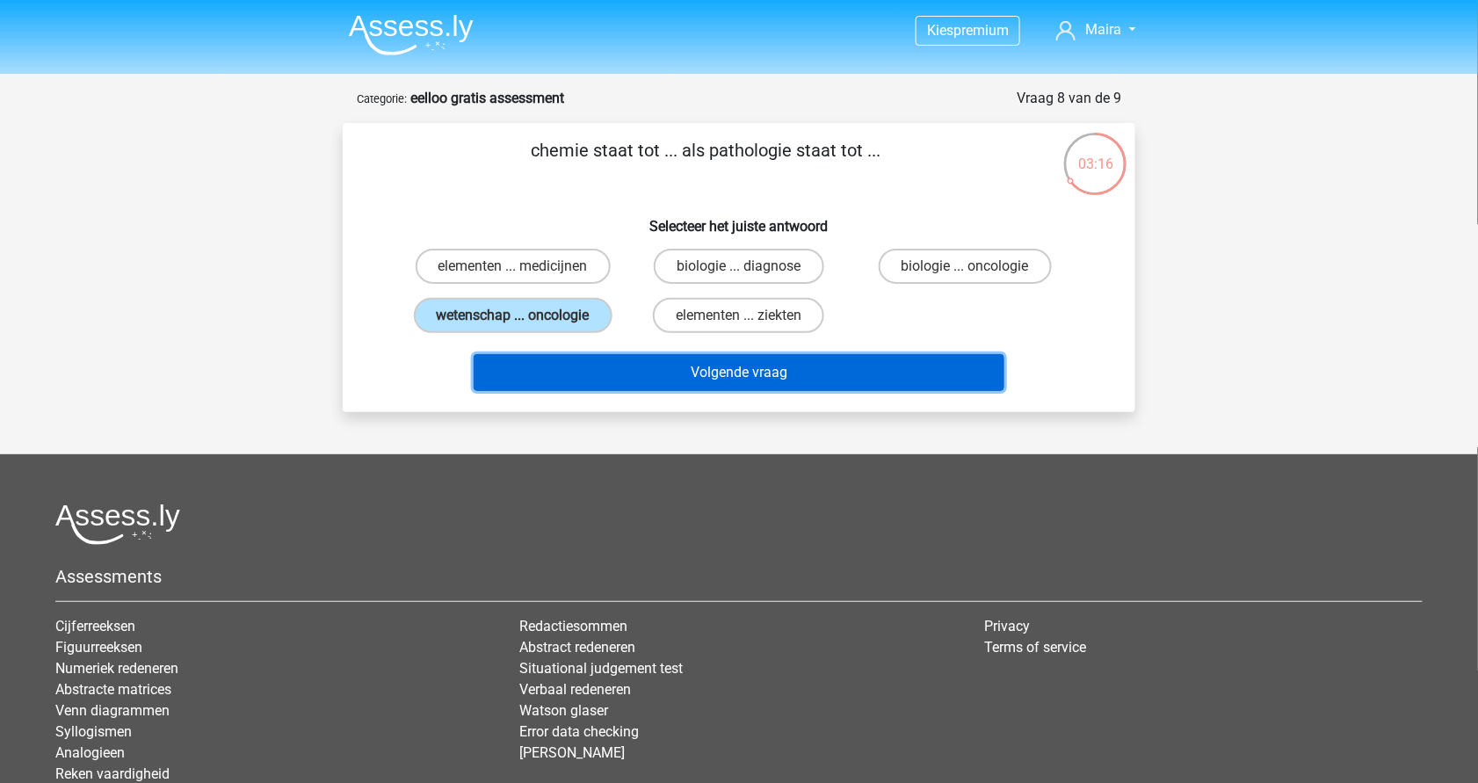
click at [655, 359] on button "Volgende vraag" at bounding box center [740, 372] width 532 height 37
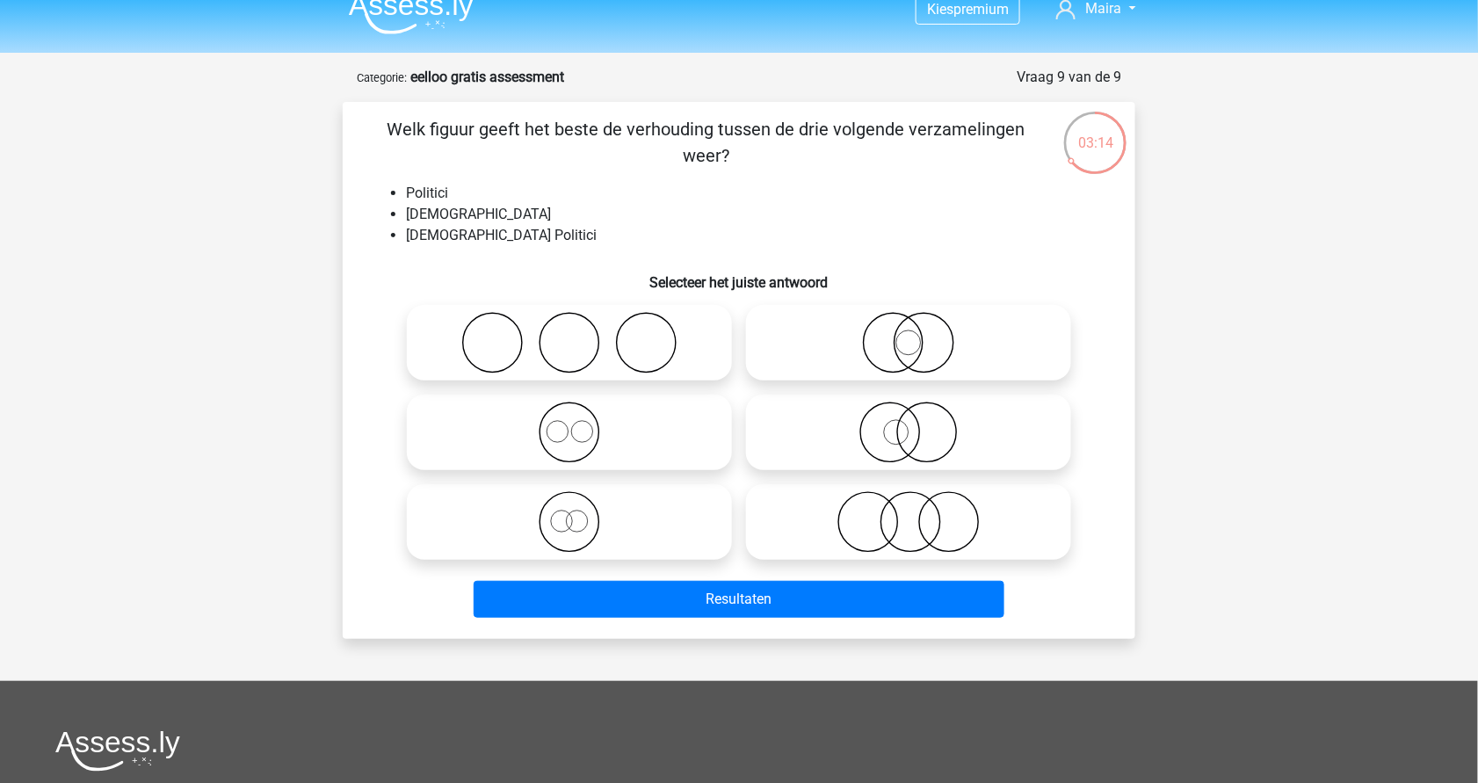
scroll to position [19, 0]
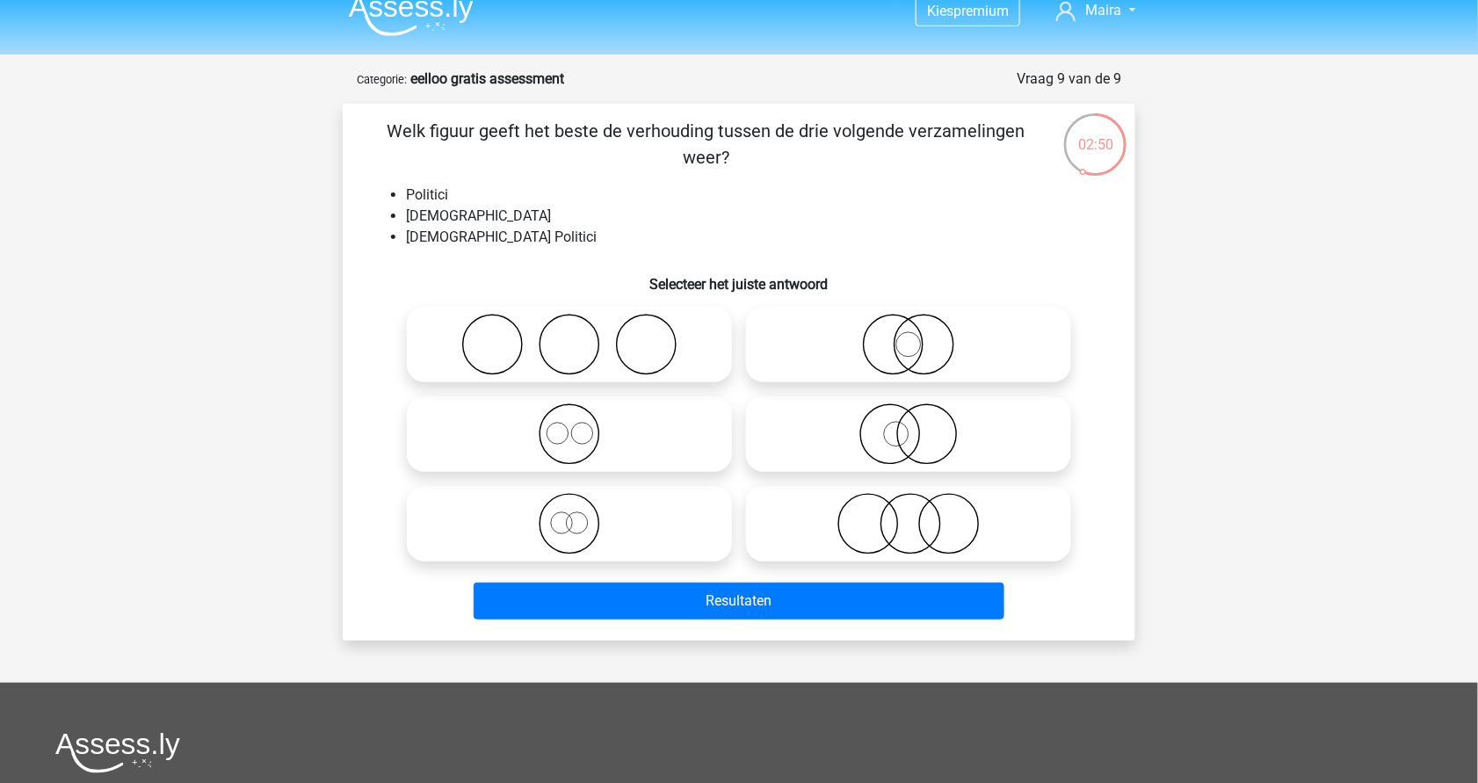
click at [938, 428] on icon at bounding box center [908, 434] width 311 height 62
click at [920, 425] on input "radio" at bounding box center [914, 419] width 11 height 11
radio input "true"
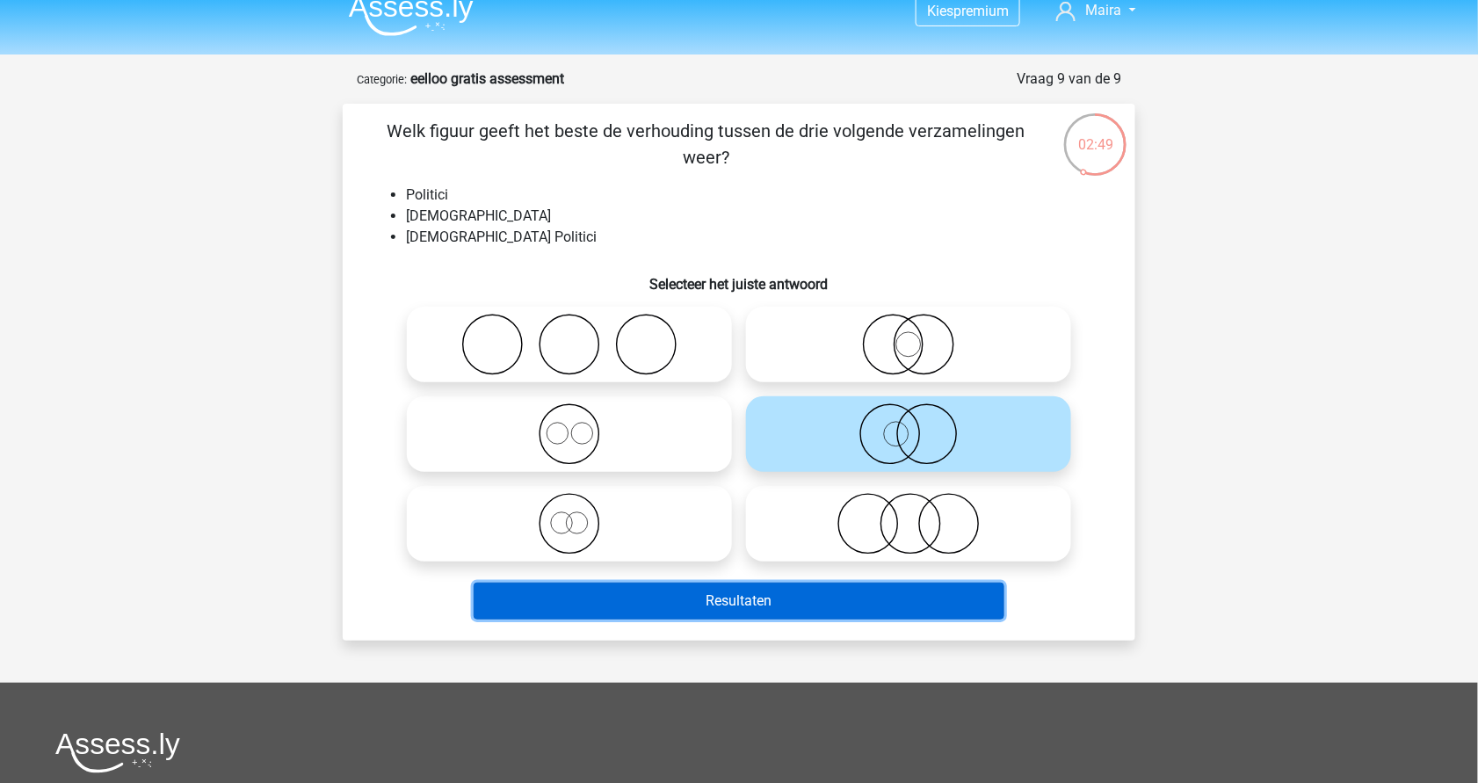
click at [752, 600] on button "Resultaten" at bounding box center [740, 601] width 532 height 37
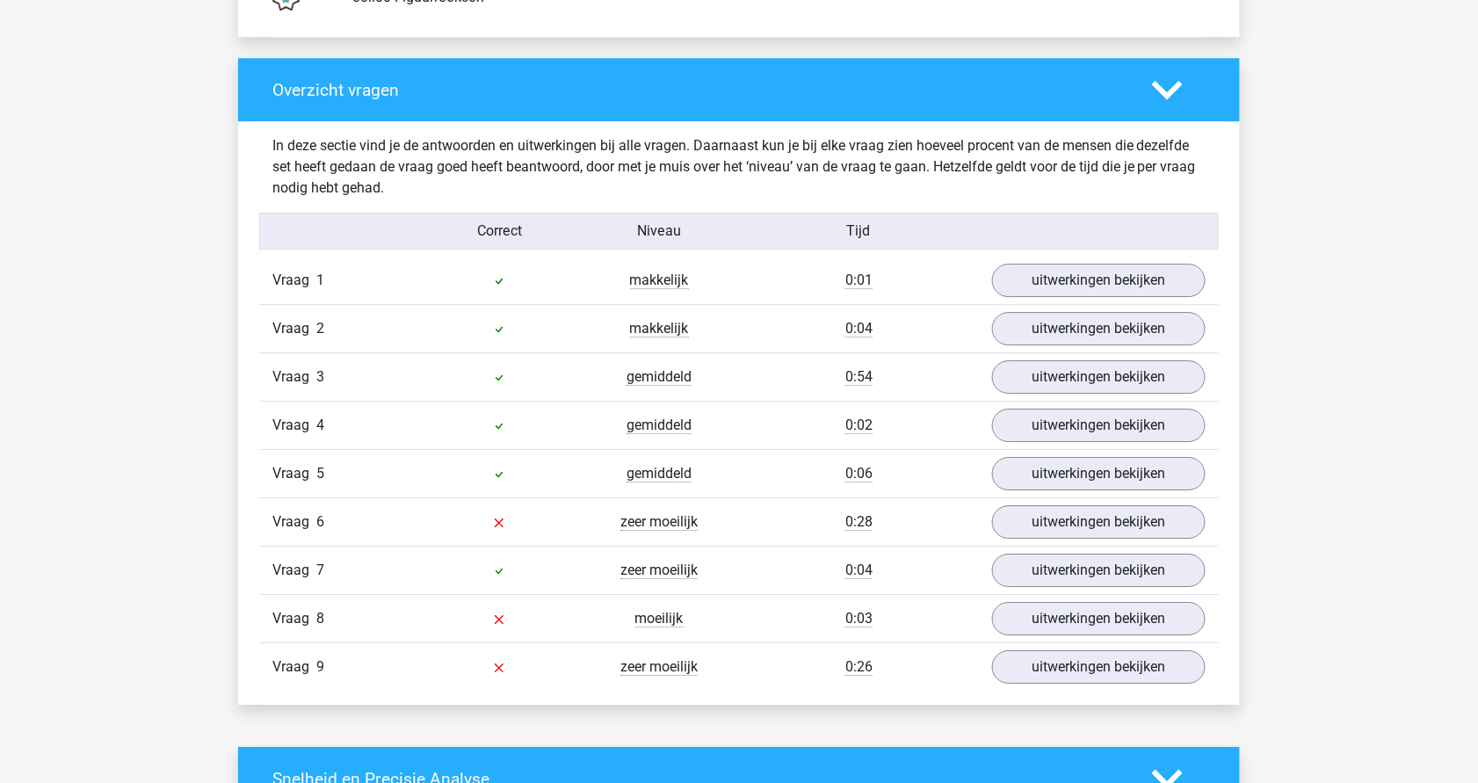
scroll to position [1767, 0]
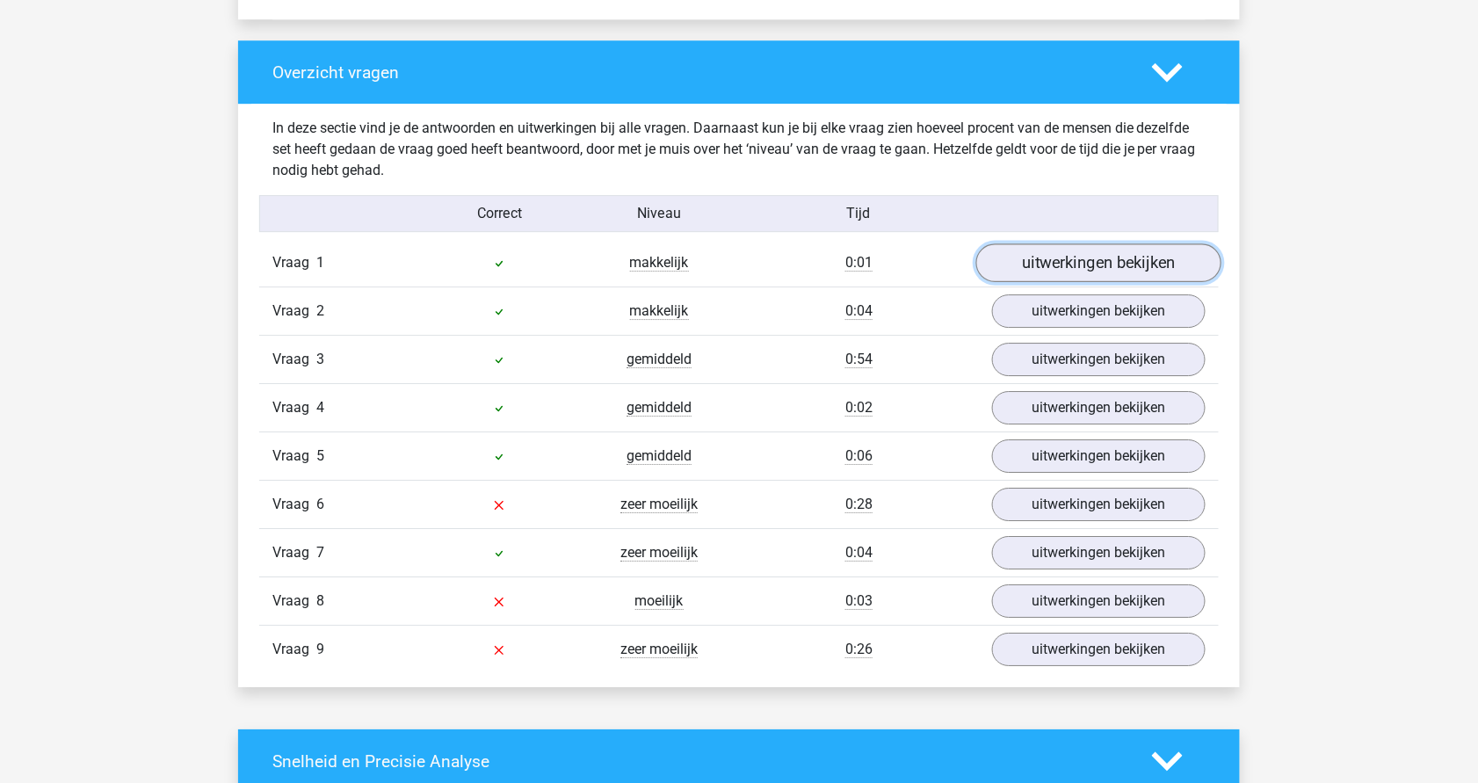
click at [1061, 252] on link "uitwerkingen bekijken" at bounding box center [1098, 262] width 245 height 39
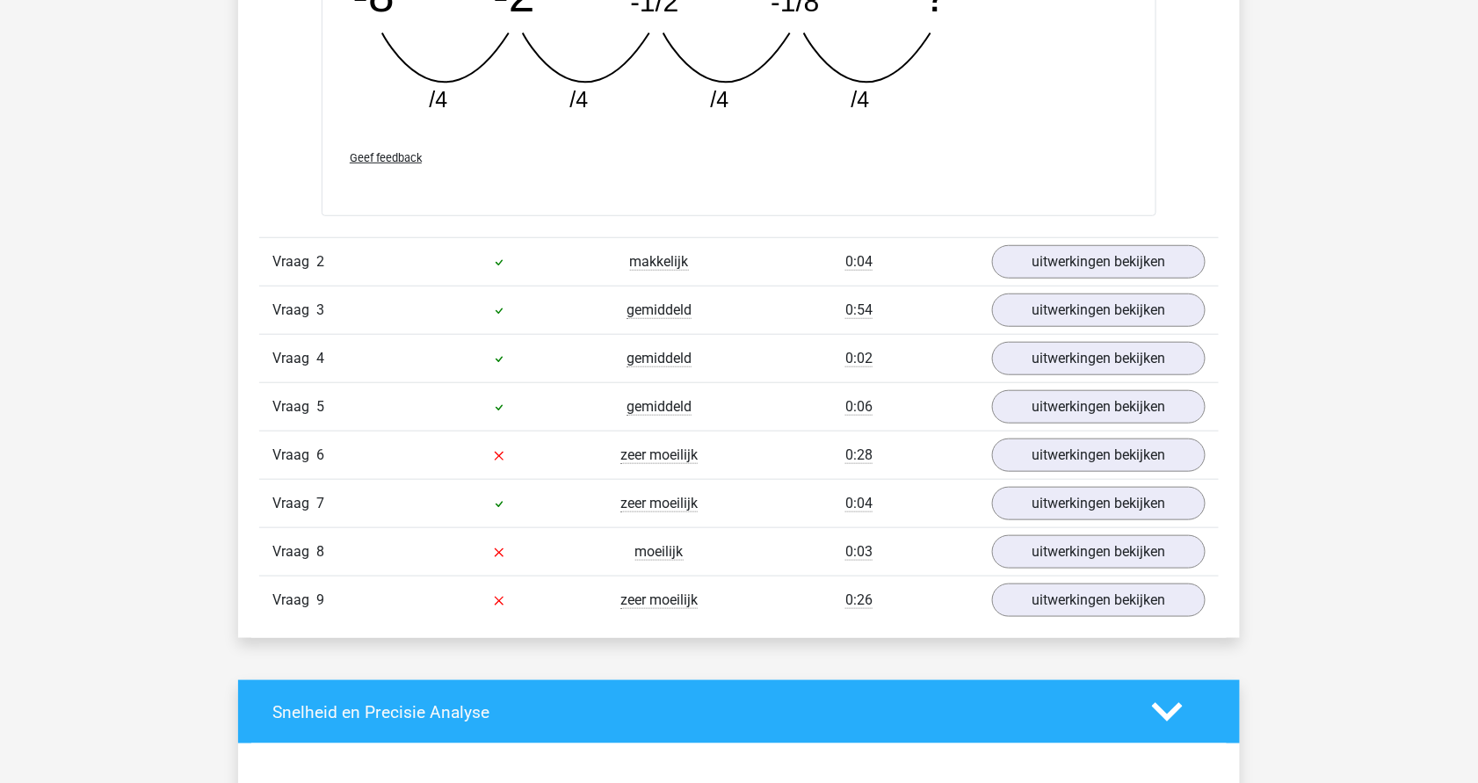
scroll to position [2572, 0]
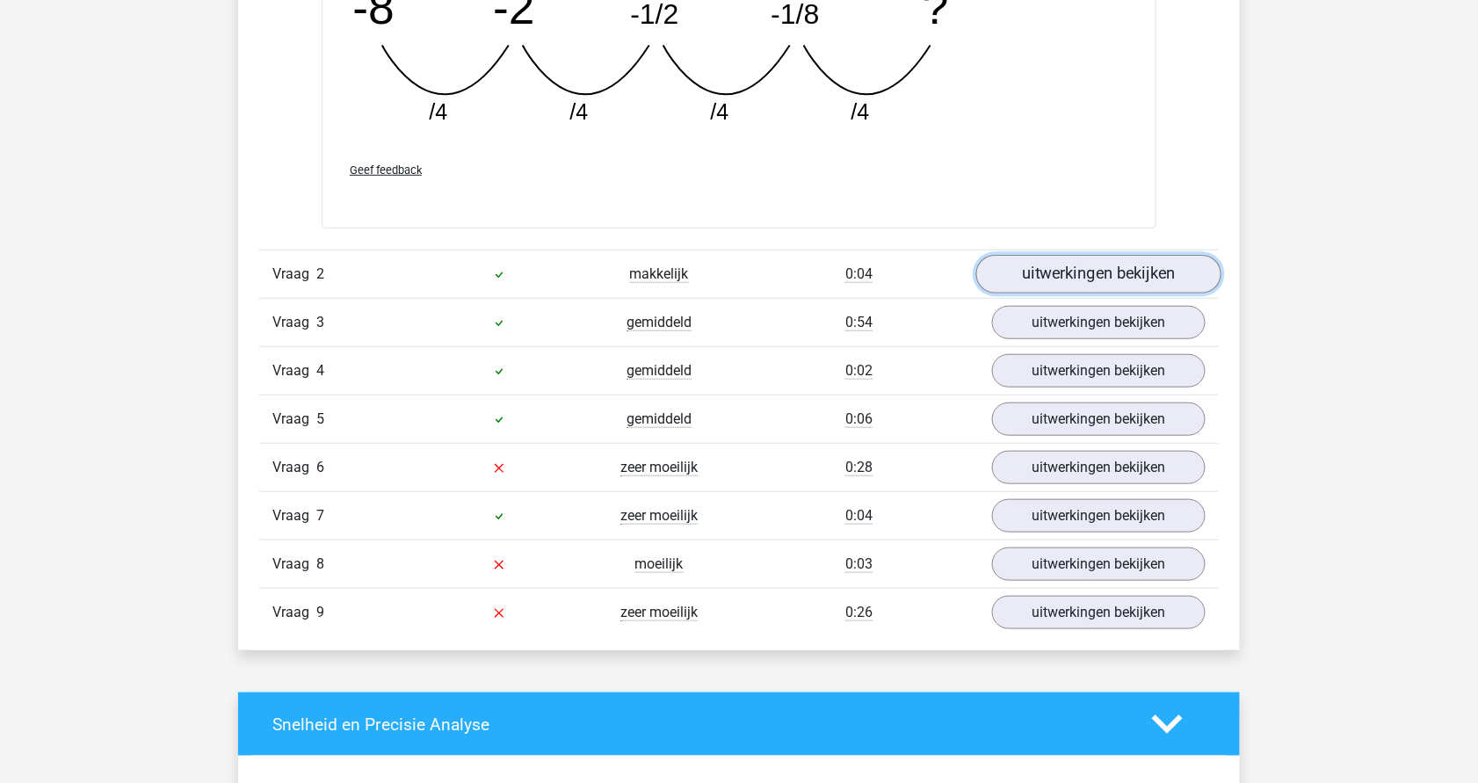
click at [1086, 268] on link "uitwerkingen bekijken" at bounding box center [1098, 274] width 245 height 39
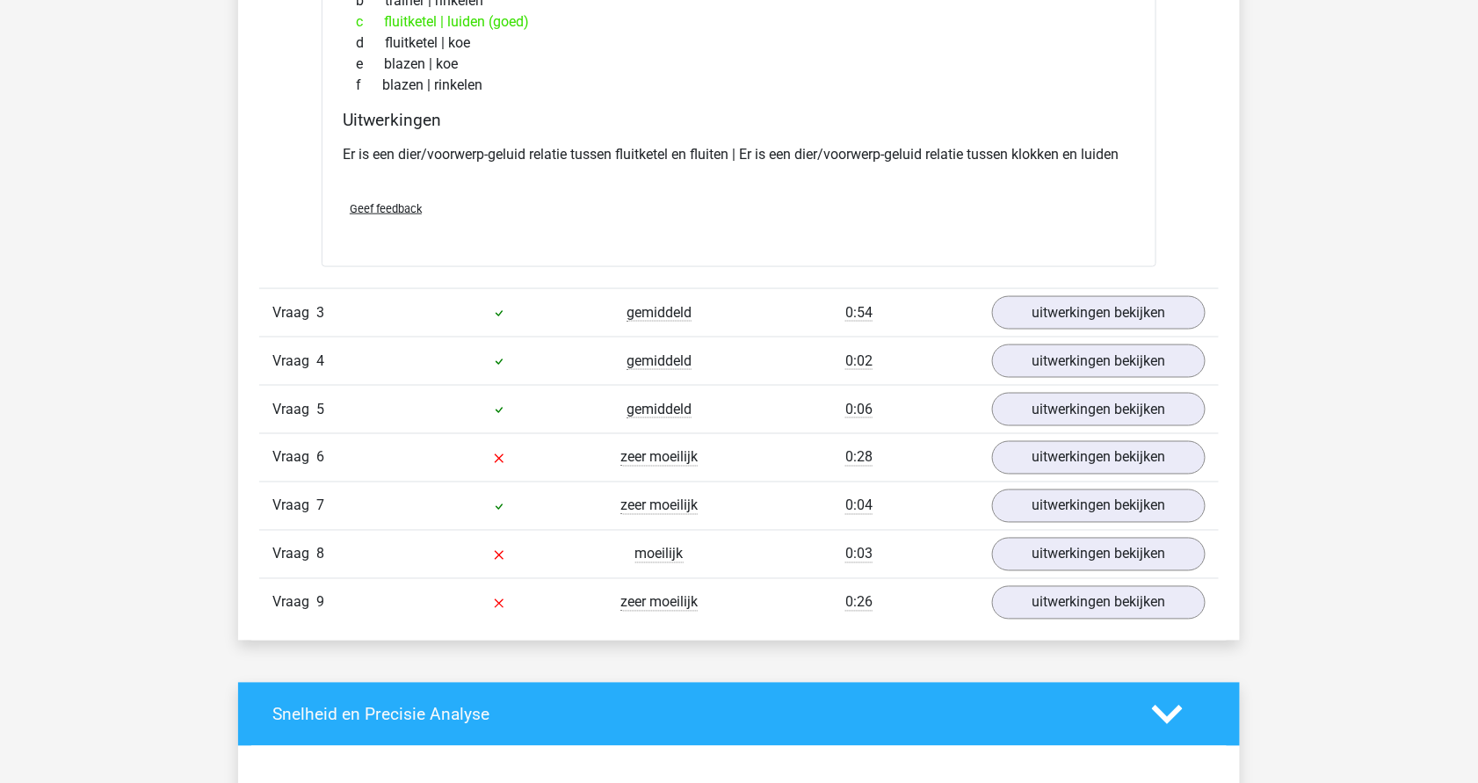
scroll to position [2983, 0]
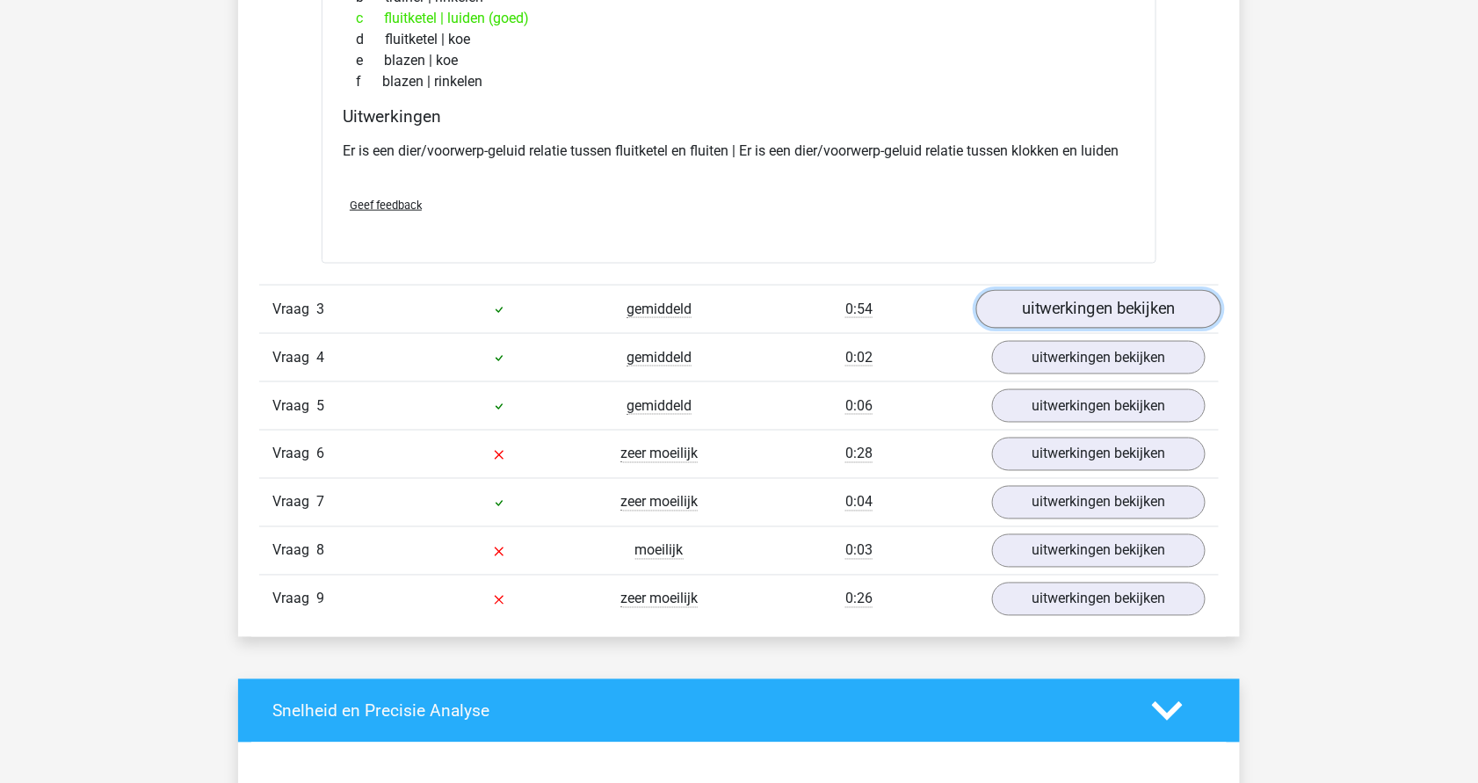
click at [1089, 297] on link "uitwerkingen bekijken" at bounding box center [1098, 309] width 245 height 39
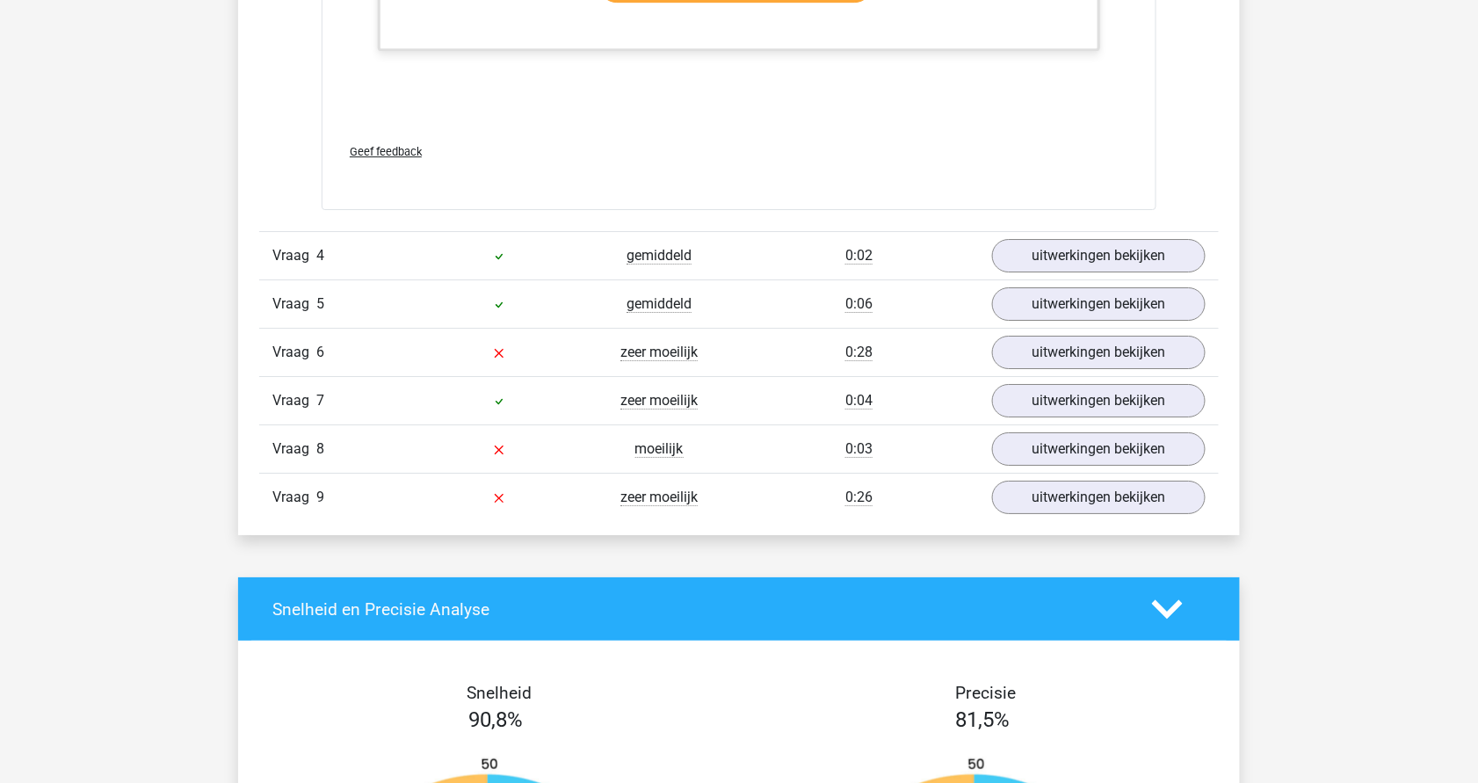
scroll to position [4219, 0]
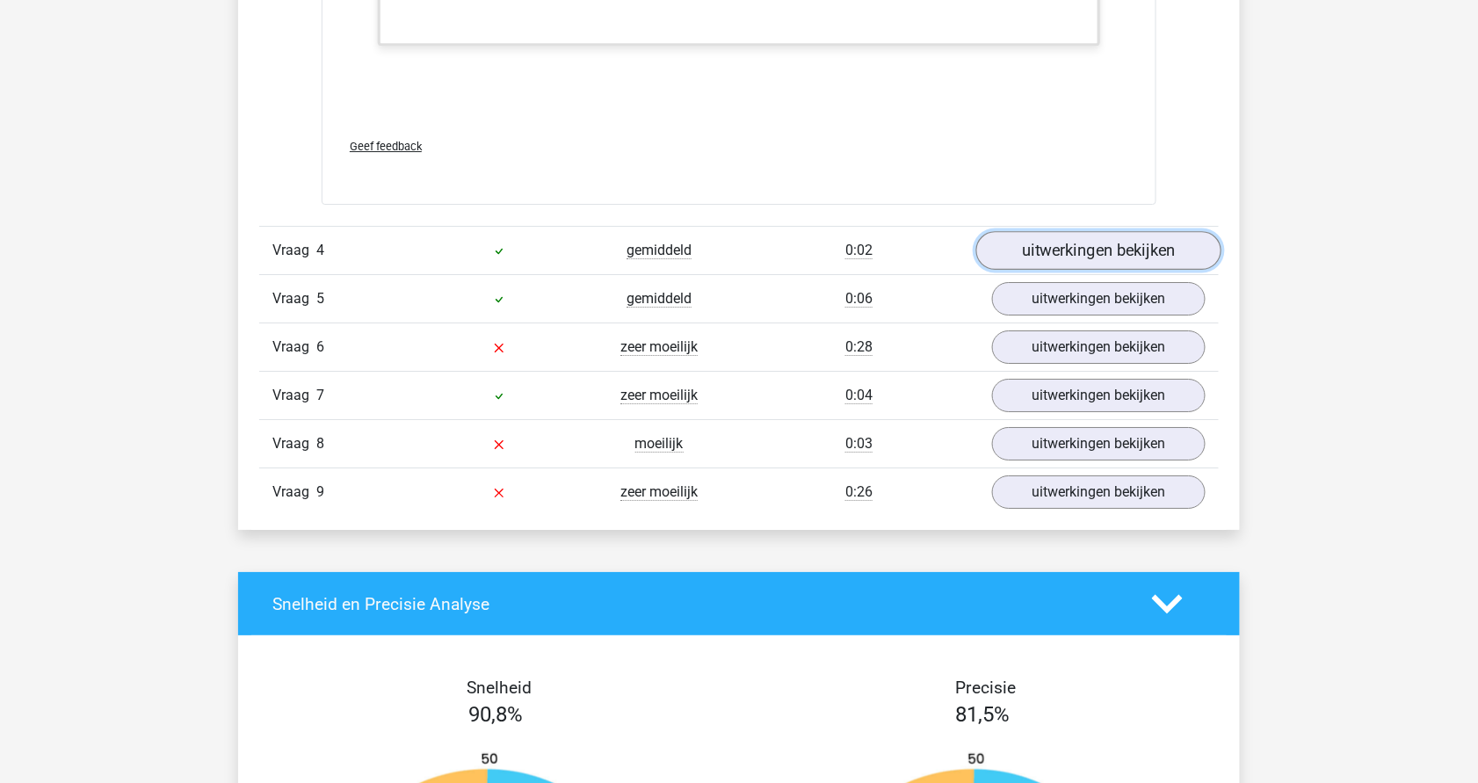
click at [1112, 238] on link "uitwerkingen bekijken" at bounding box center [1098, 251] width 245 height 39
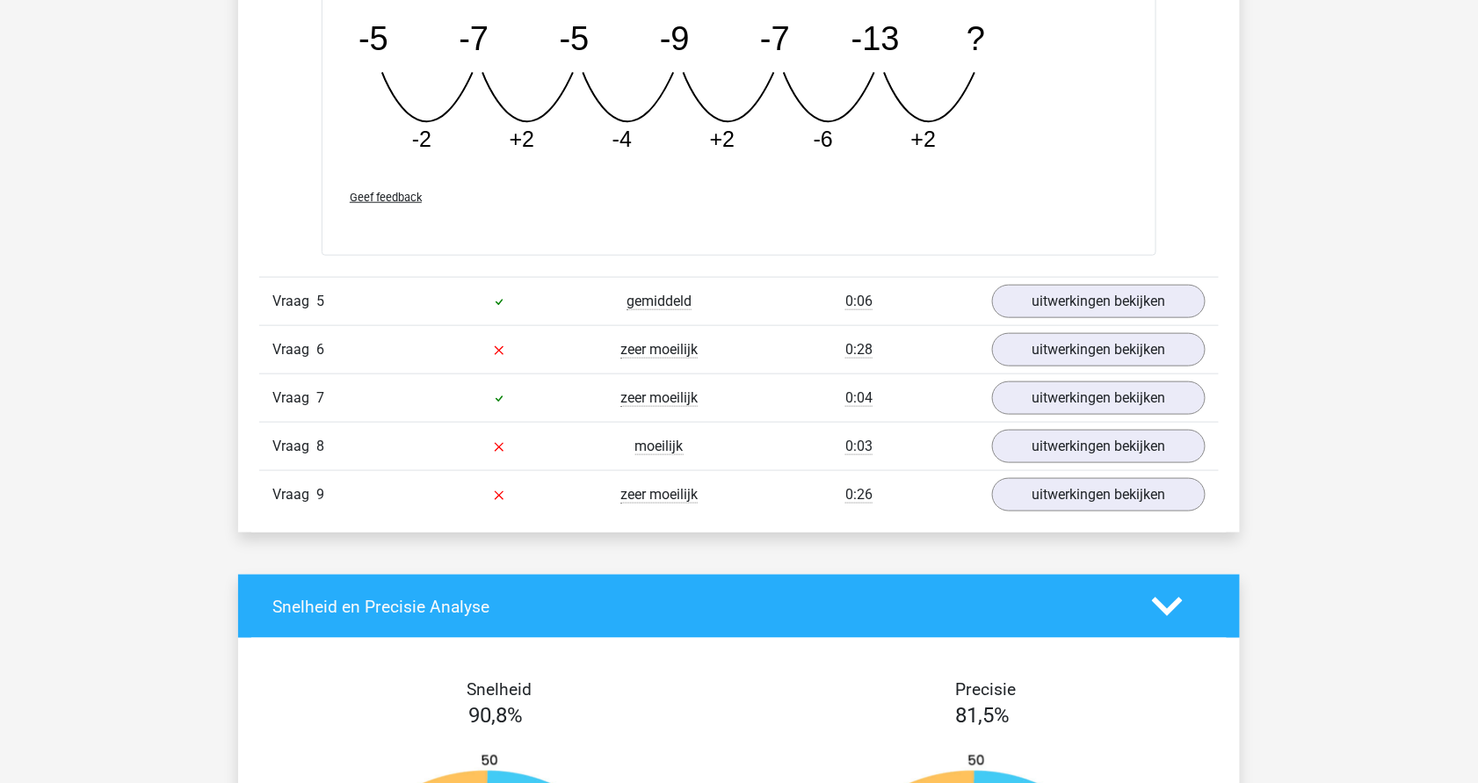
scroll to position [5048, 0]
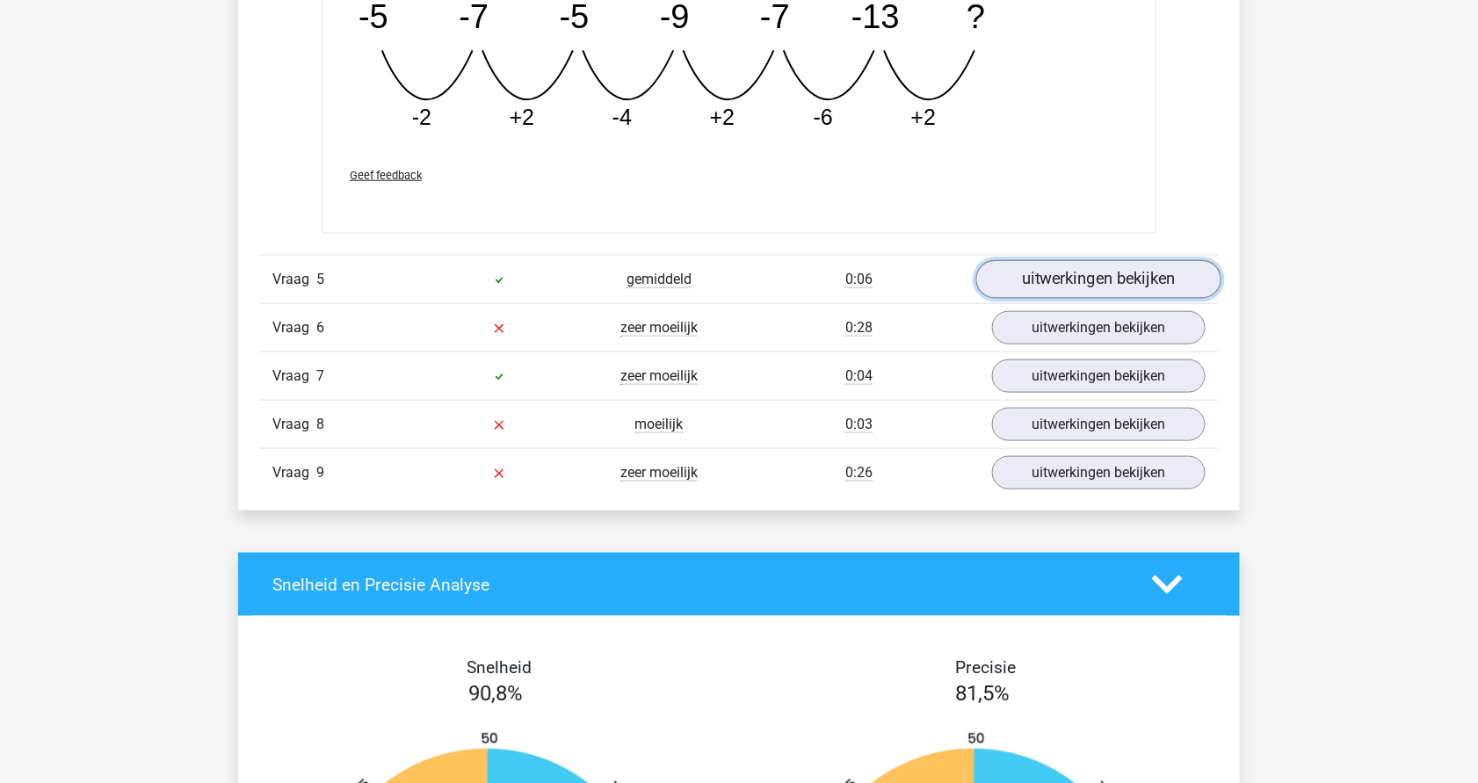
click at [1104, 275] on link "uitwerkingen bekijken" at bounding box center [1098, 279] width 245 height 39
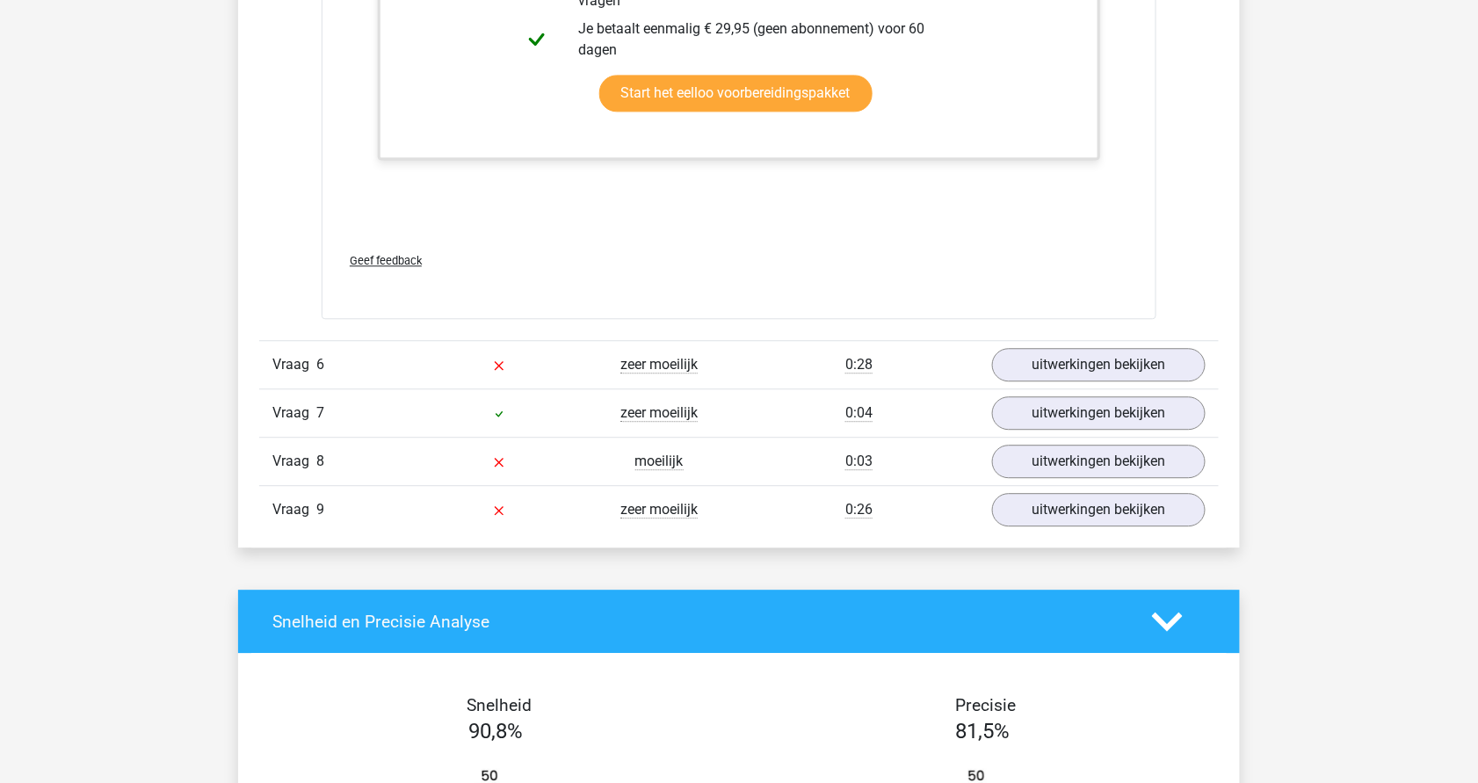
scroll to position [5890, 0]
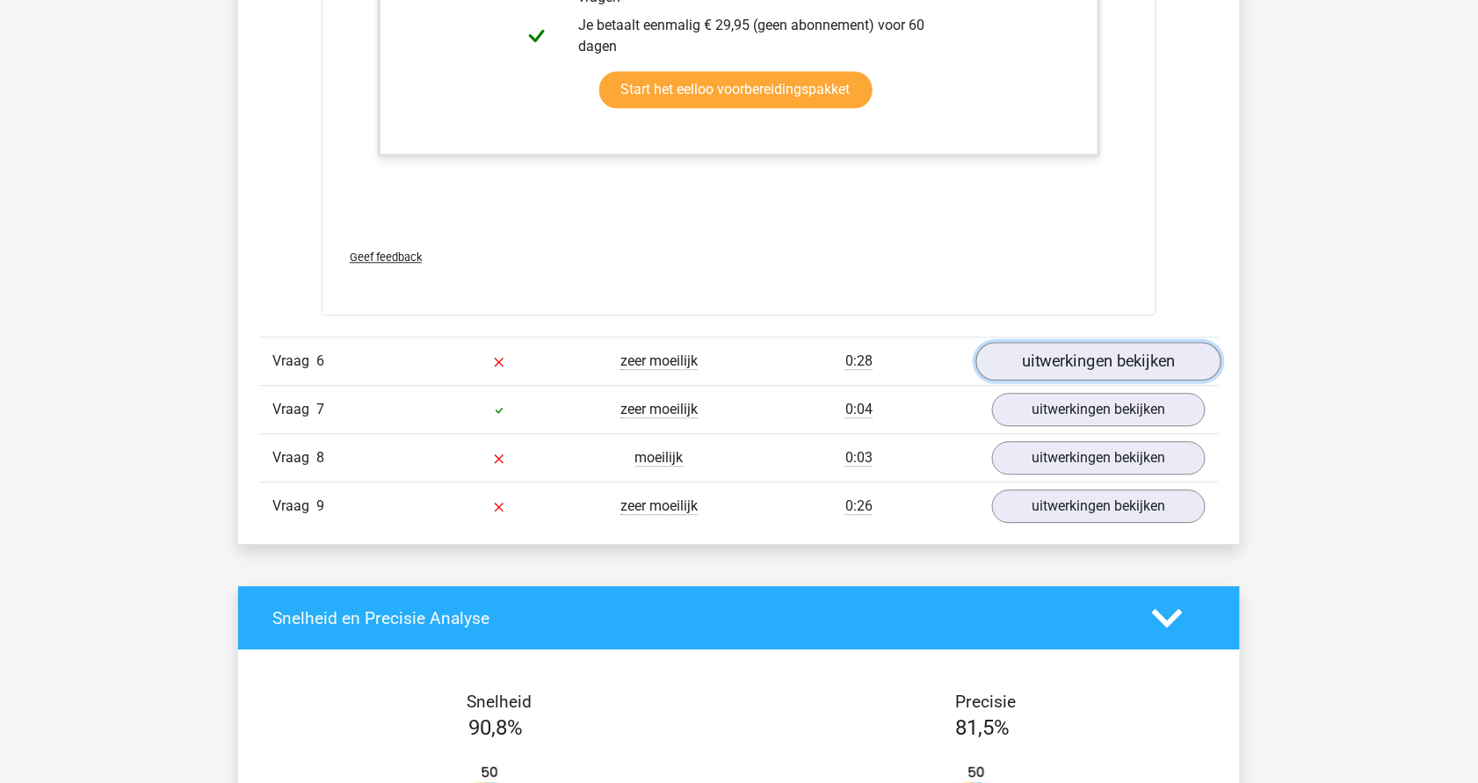
click at [1097, 351] on link "uitwerkingen bekijken" at bounding box center [1098, 362] width 245 height 39
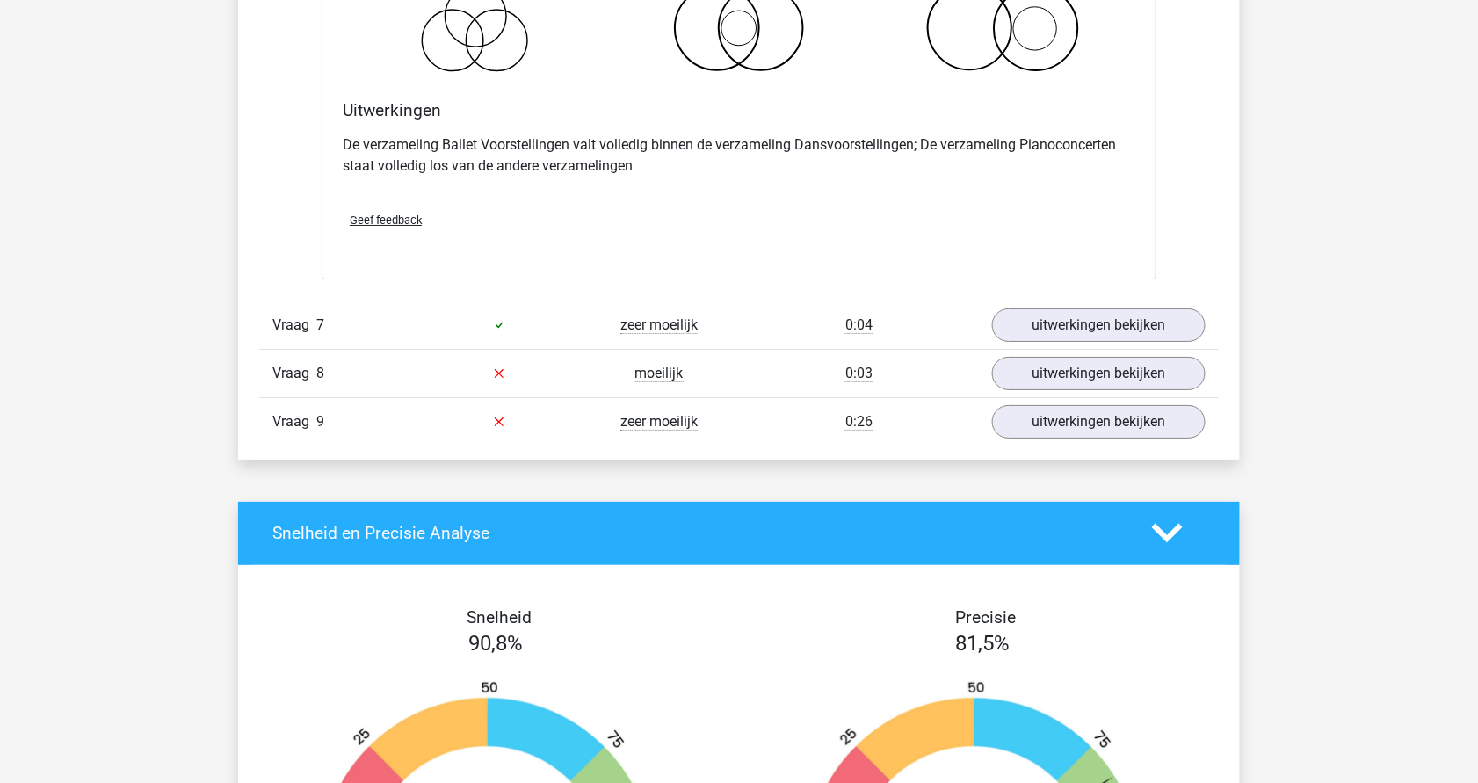
scroll to position [6649, 0]
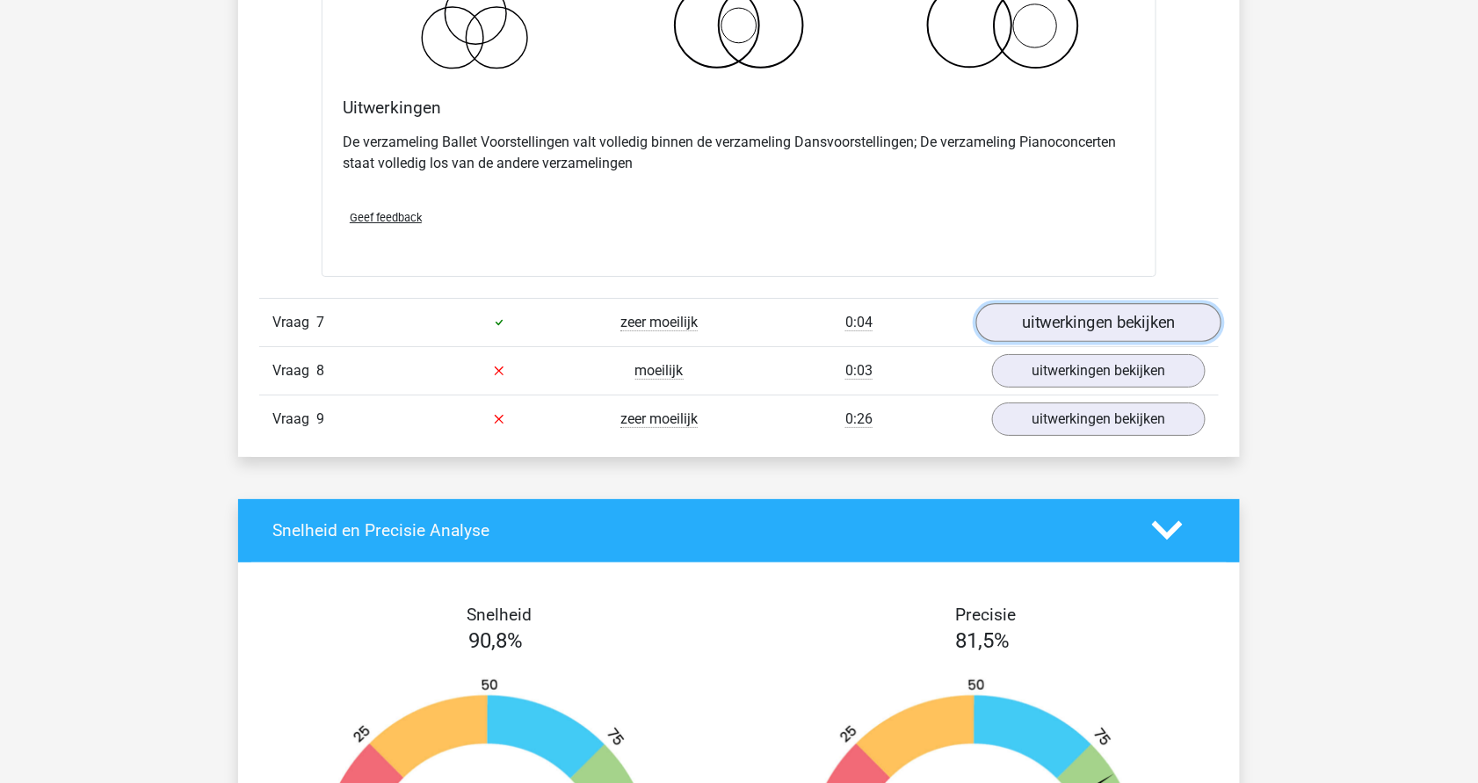
click at [1084, 308] on link "uitwerkingen bekijken" at bounding box center [1098, 322] width 245 height 39
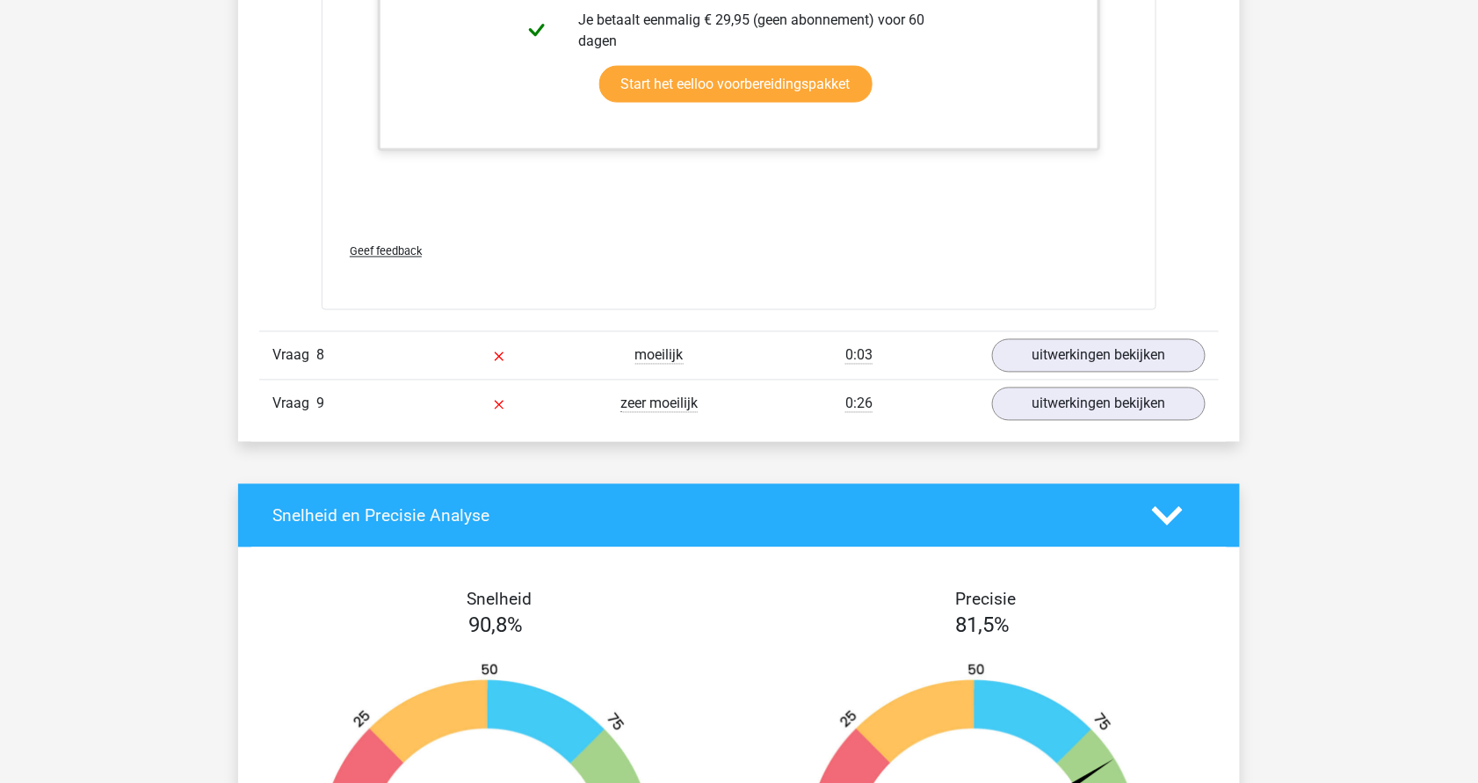
scroll to position [7752, 0]
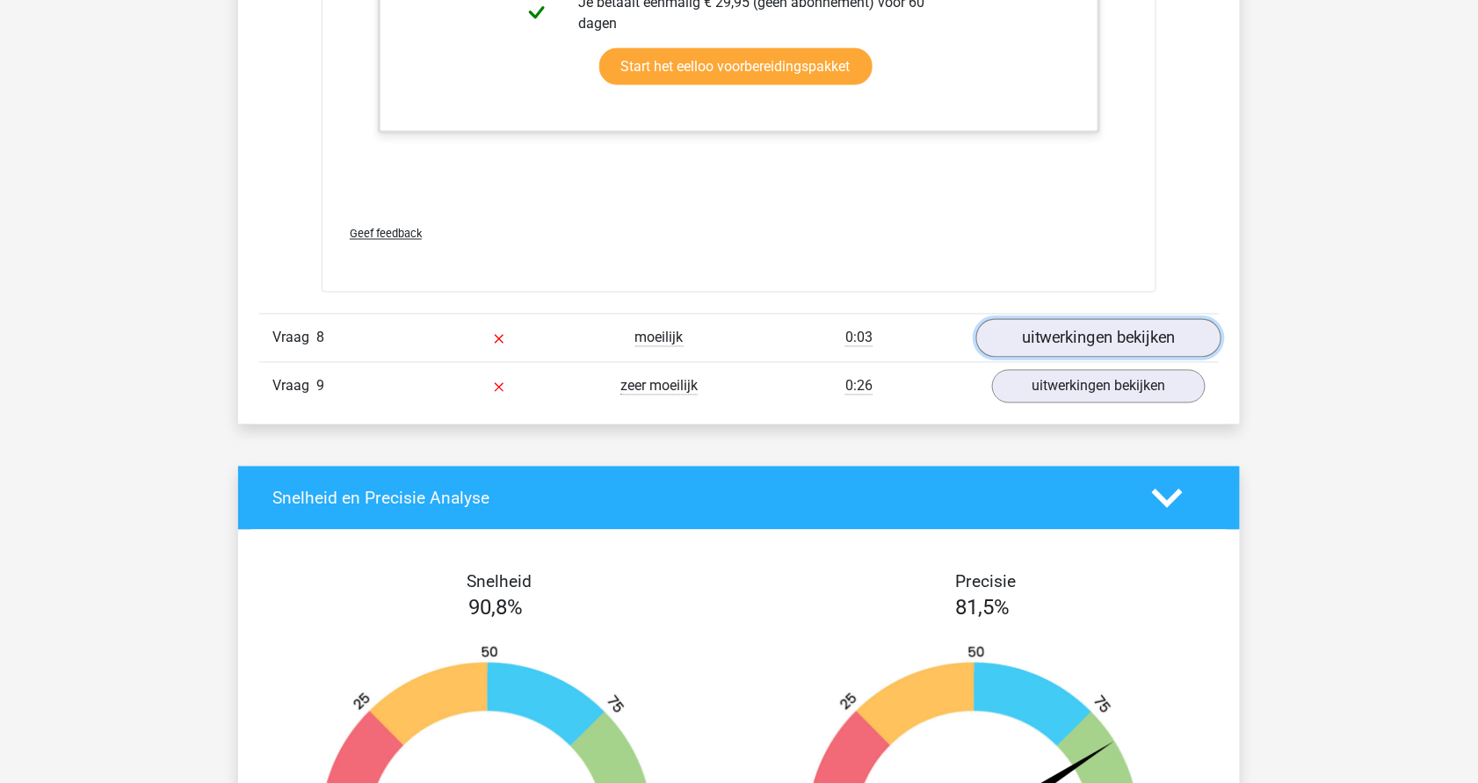
click at [1085, 320] on link "uitwerkingen bekijken" at bounding box center [1098, 339] width 245 height 39
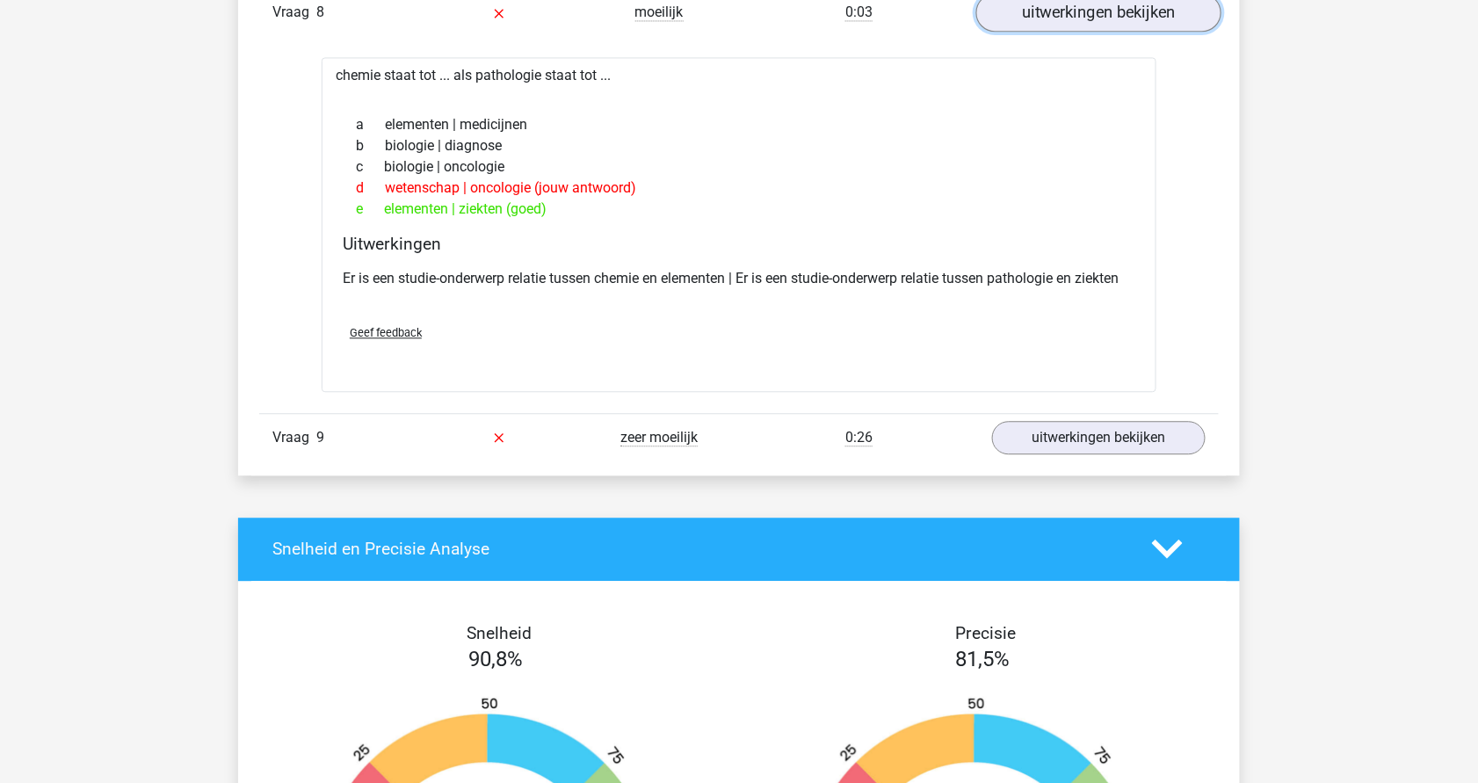
scroll to position [8114, 0]
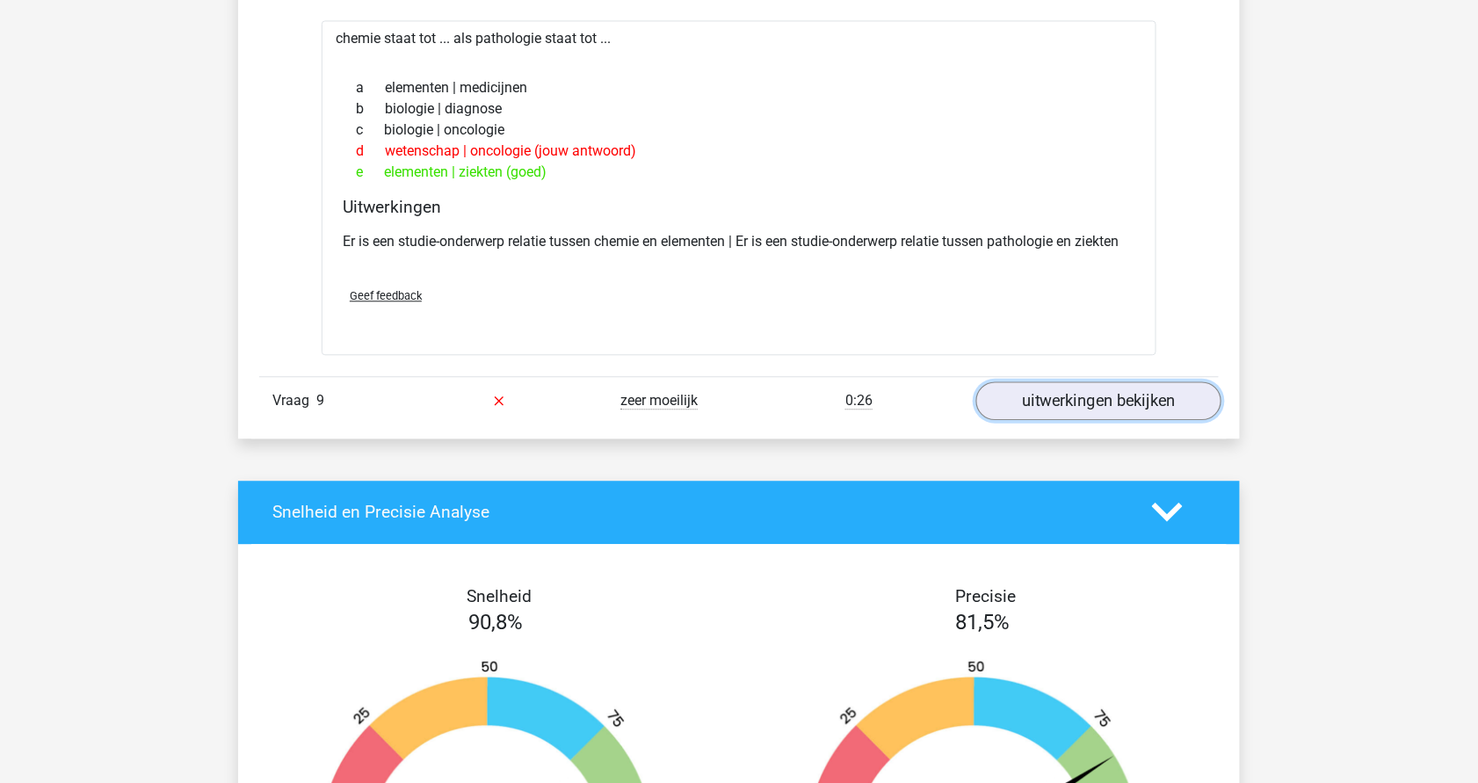
click at [1085, 389] on link "uitwerkingen bekijken" at bounding box center [1098, 400] width 245 height 39
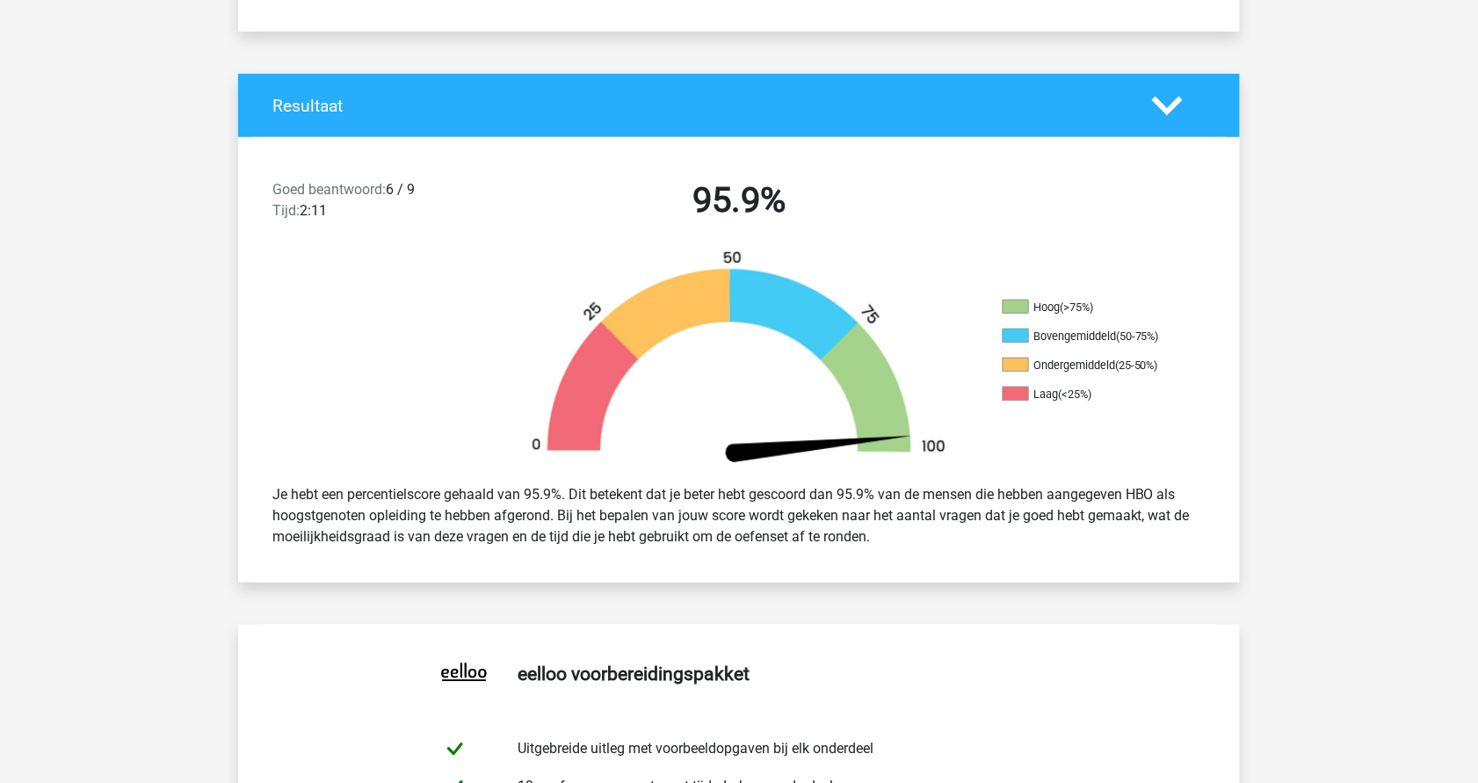
scroll to position [0, 0]
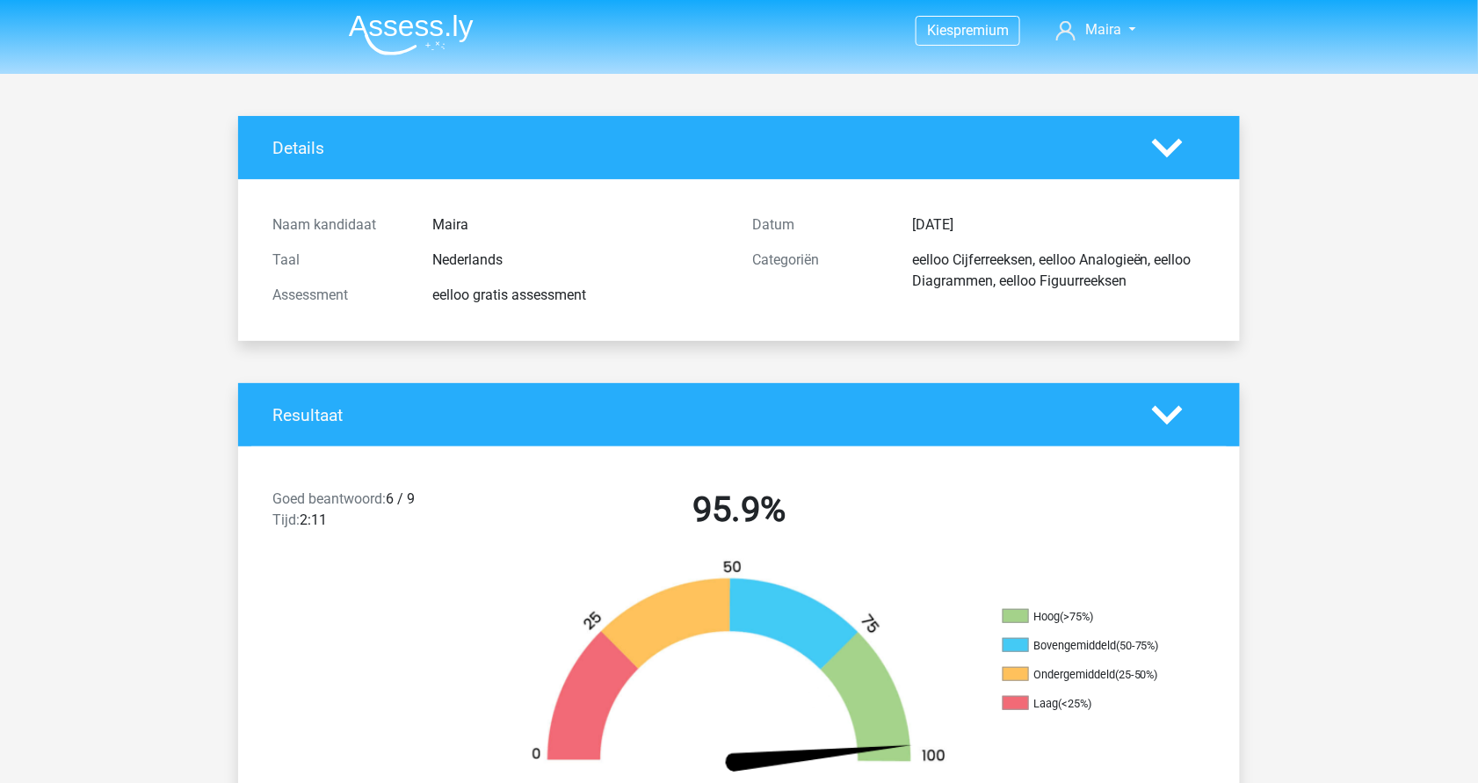
click at [385, 21] on img at bounding box center [411, 34] width 125 height 41
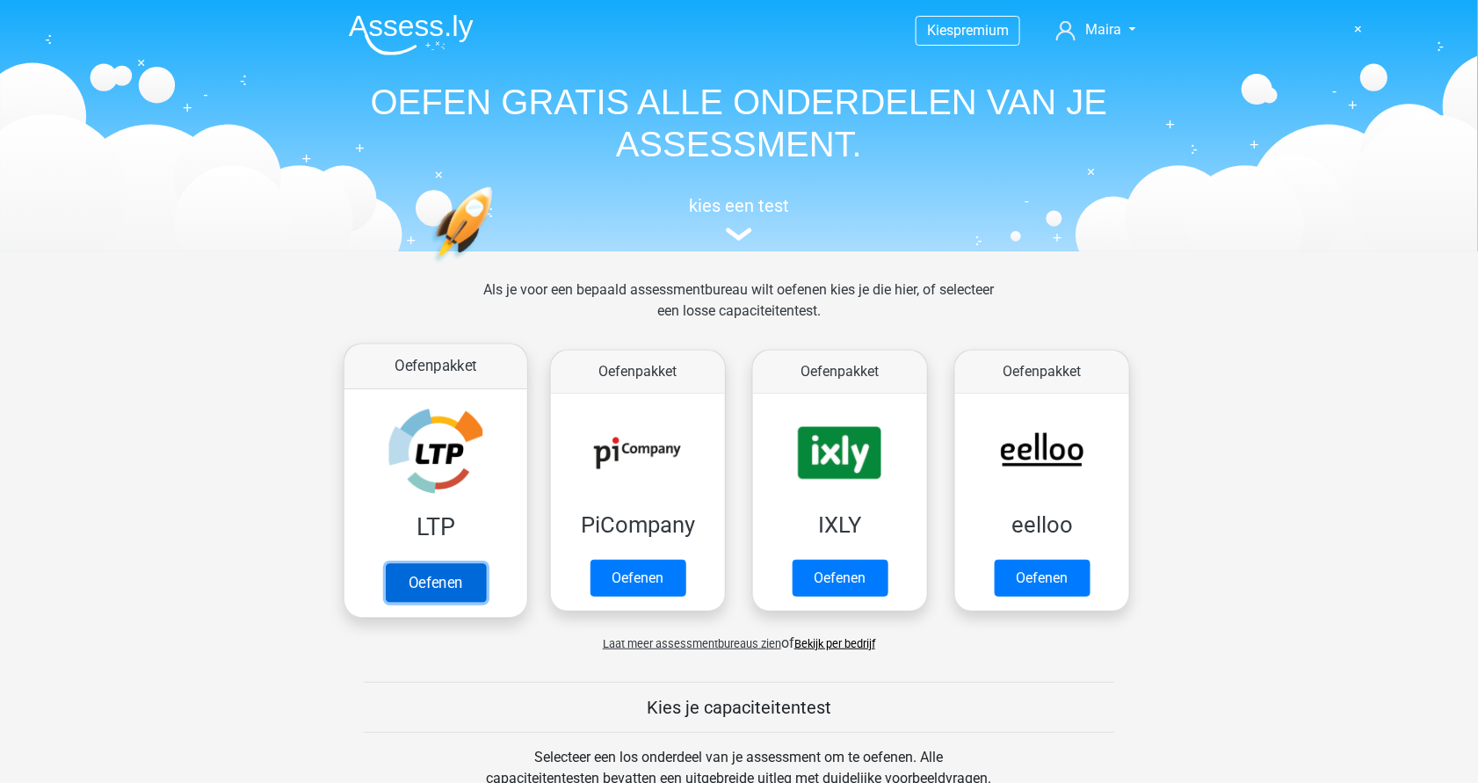
click at [453, 584] on link "Oefenen" at bounding box center [436, 582] width 100 height 39
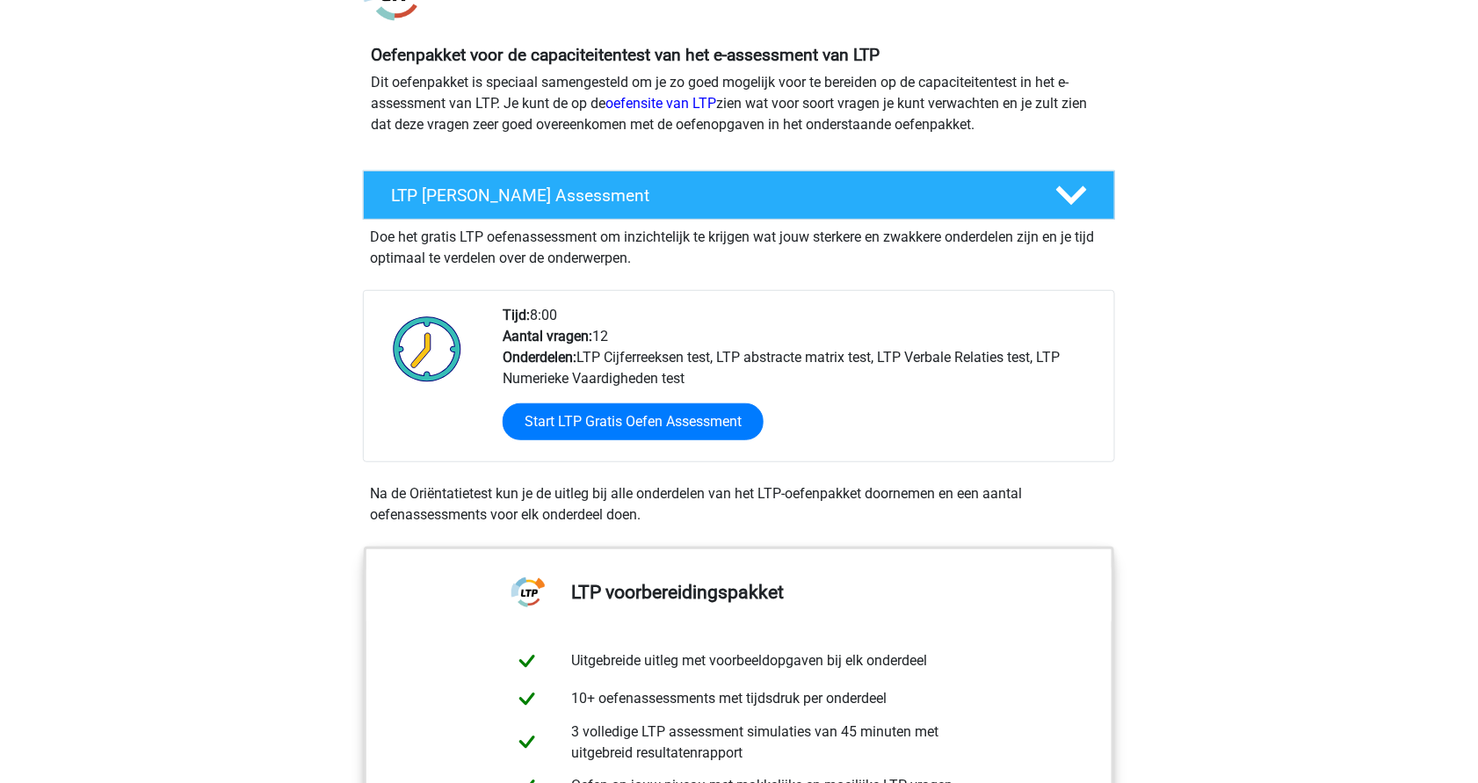
scroll to position [170, 0]
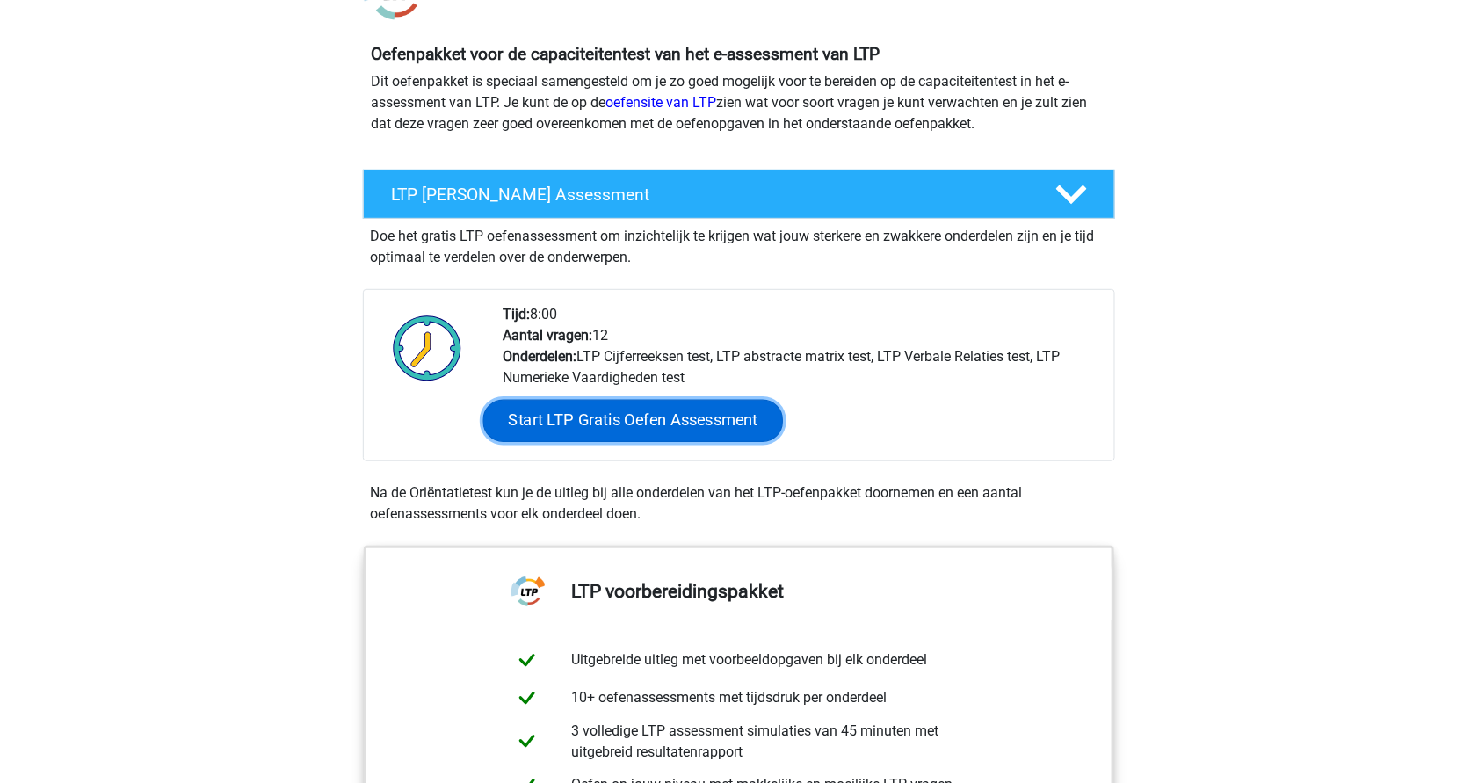
click at [590, 412] on link "Start LTP Gratis Oefen Assessment" at bounding box center [633, 421] width 301 height 42
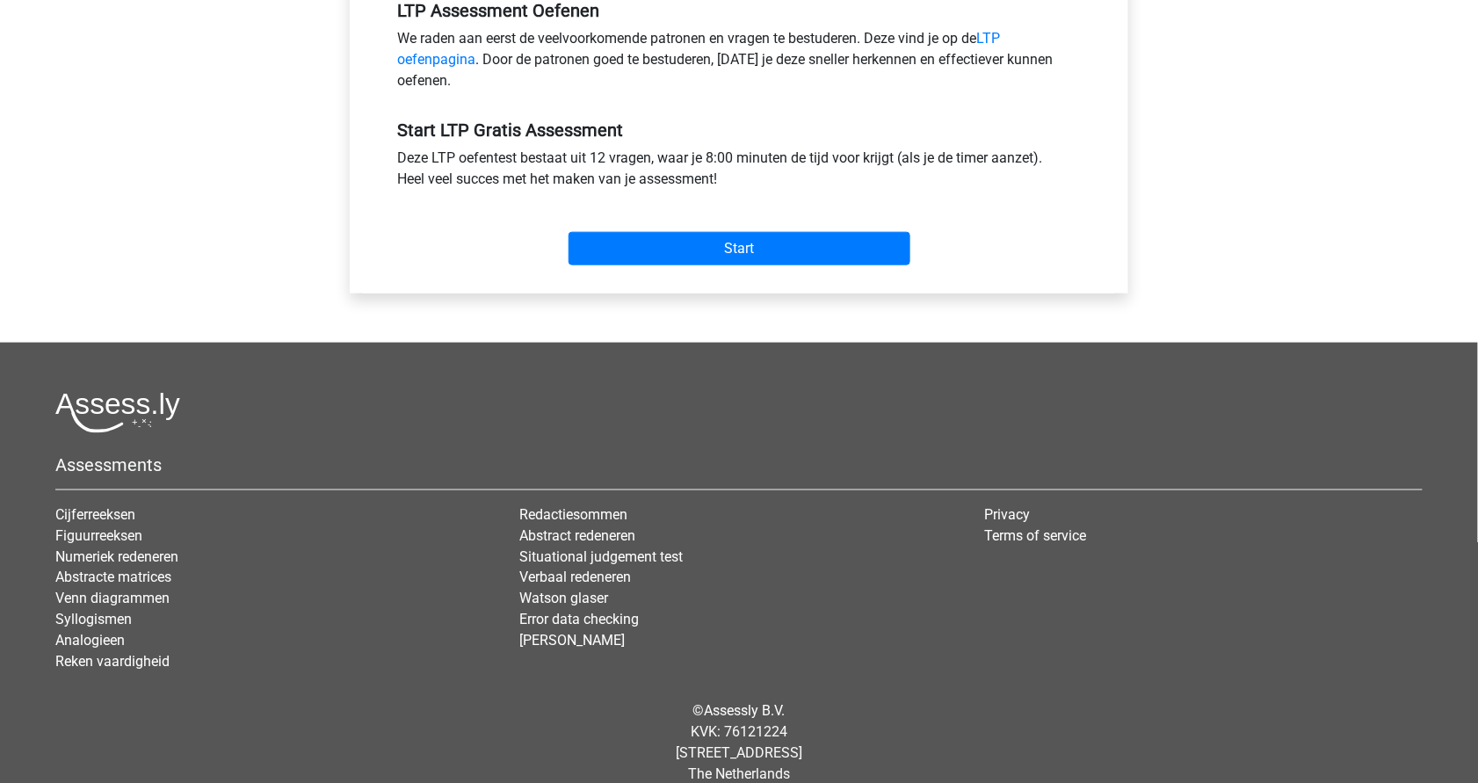
scroll to position [597, 0]
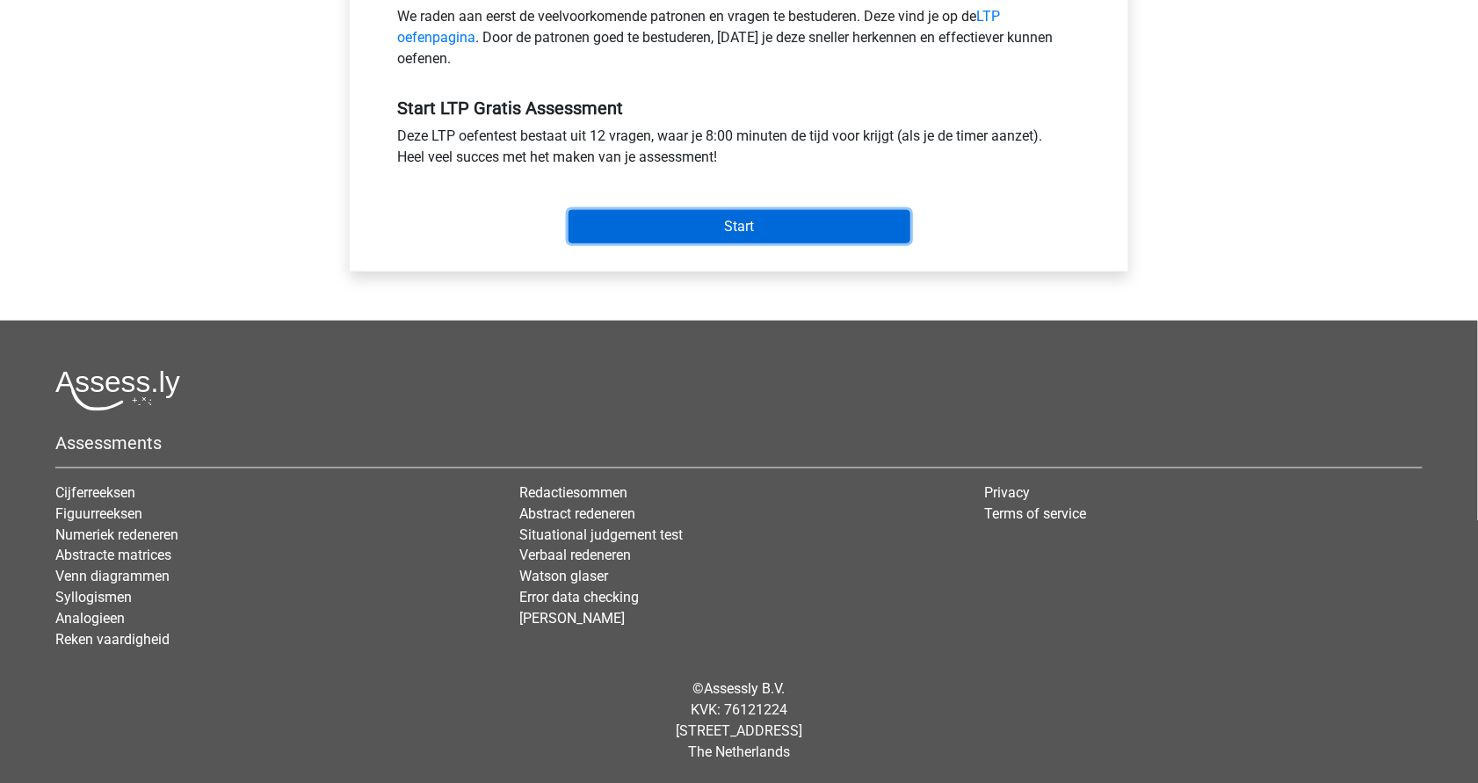
click at [698, 214] on input "Start" at bounding box center [740, 226] width 342 height 33
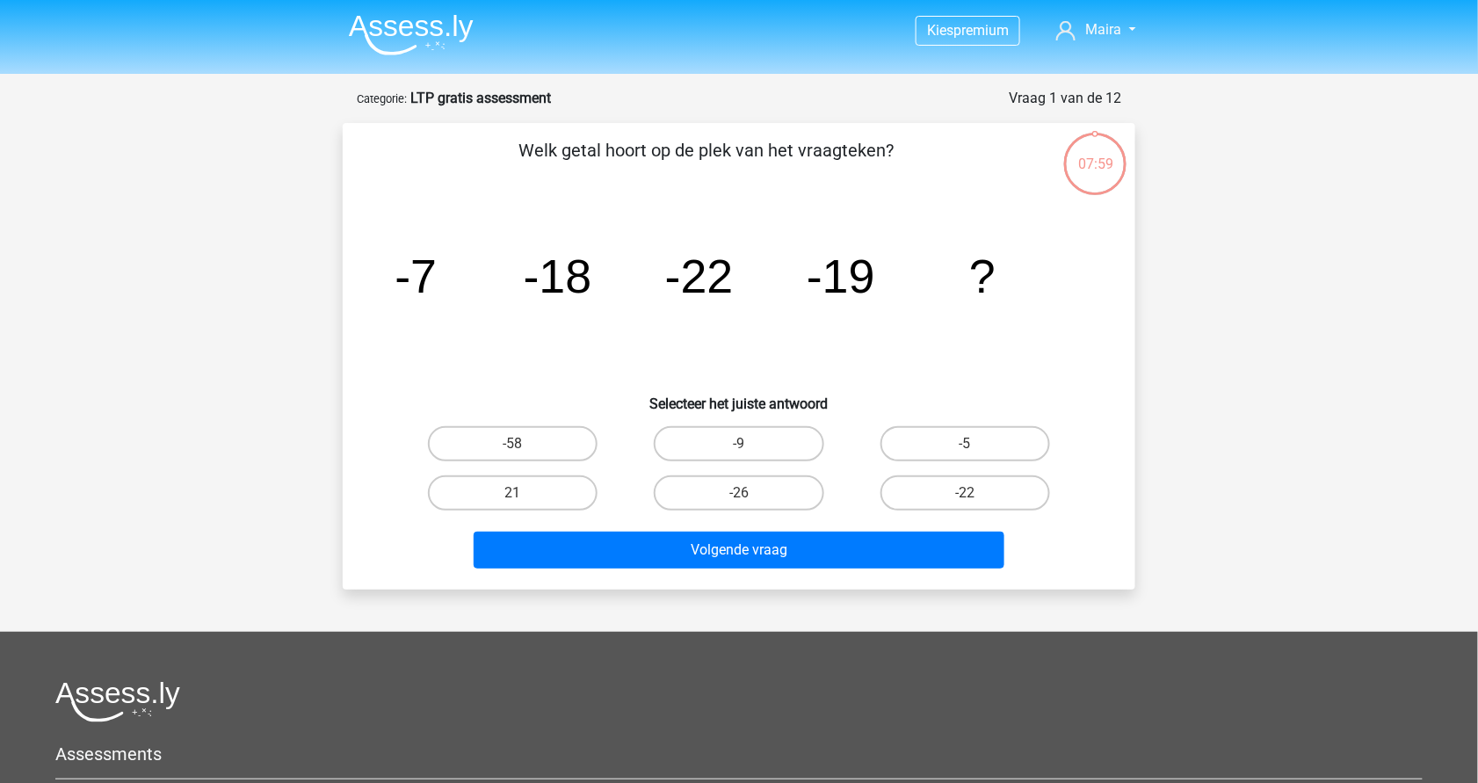
click at [749, 450] on input "-9" at bounding box center [744, 449] width 11 height 11
radio input "true"
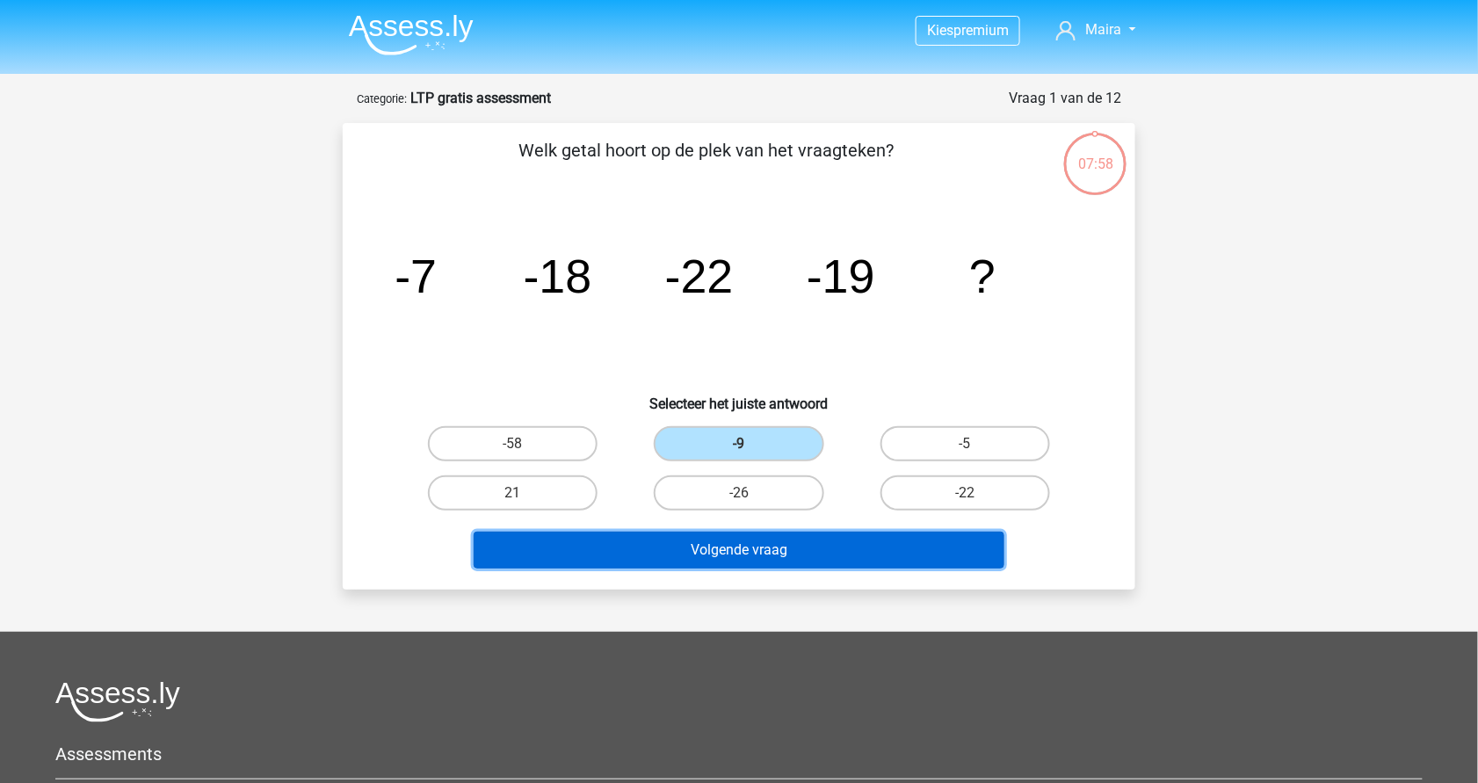
click at [759, 544] on button "Volgende vraag" at bounding box center [740, 550] width 532 height 37
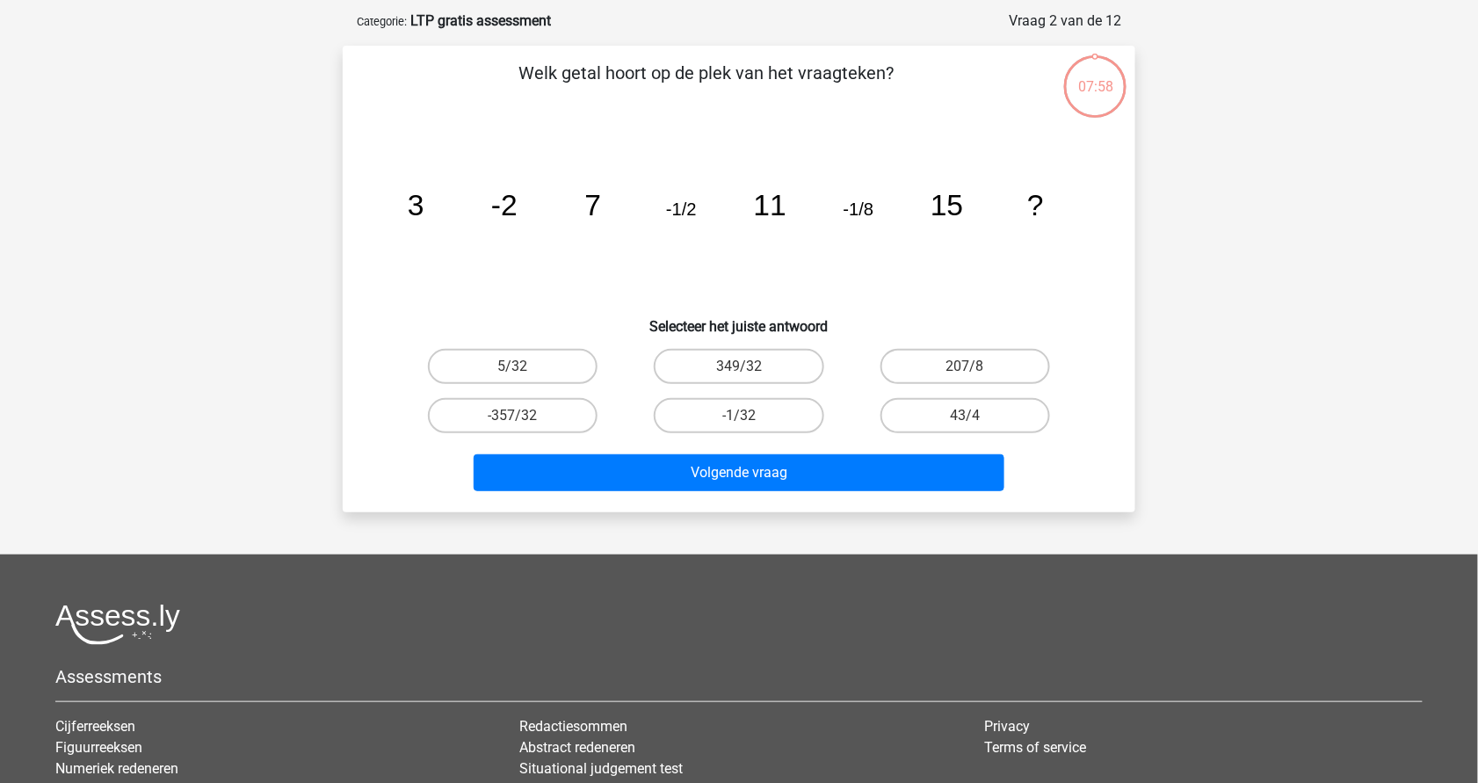
scroll to position [88, 0]
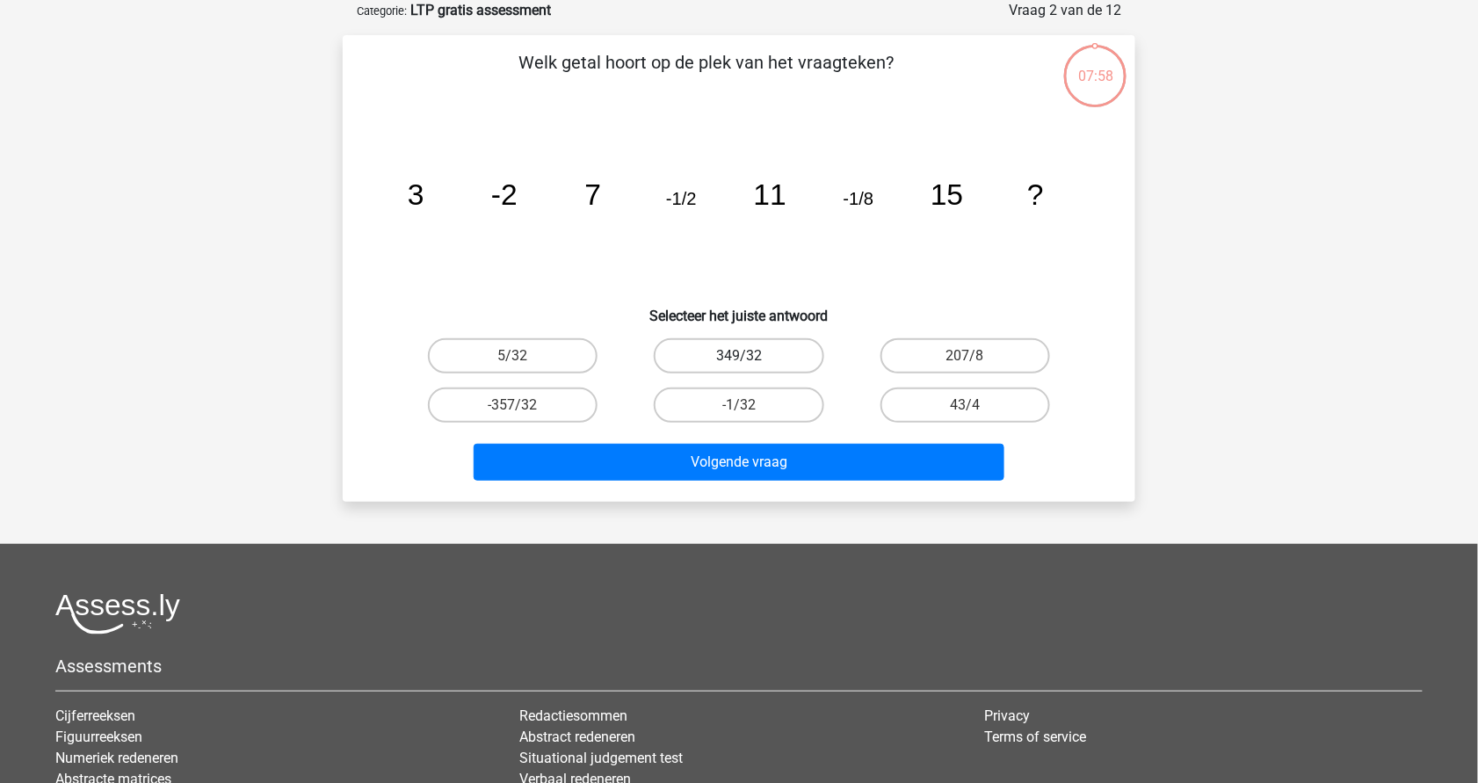
click at [739, 350] on label "349/32" at bounding box center [739, 355] width 170 height 35
click at [739, 356] on input "349/32" at bounding box center [744, 361] width 11 height 11
radio input "true"
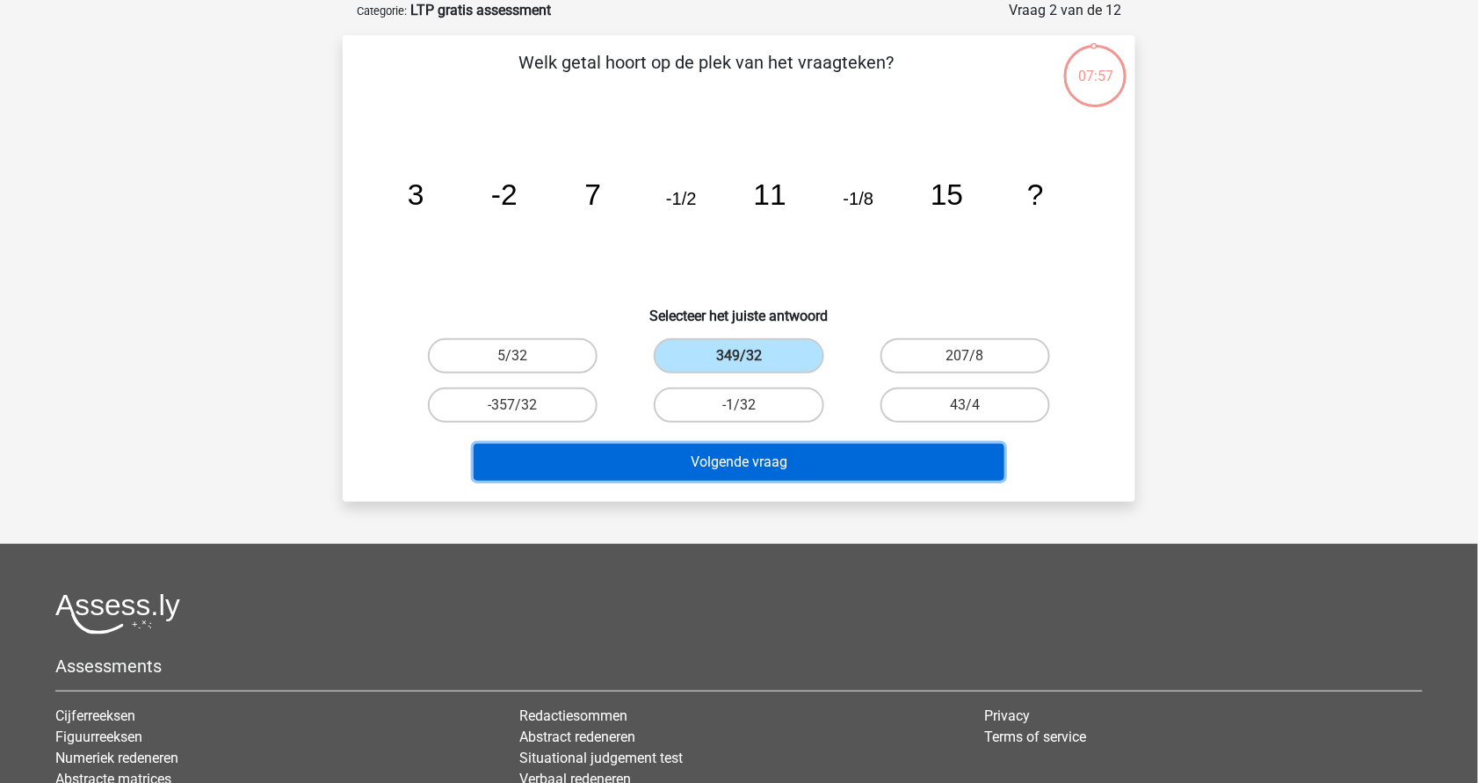
click at [748, 457] on button "Volgende vraag" at bounding box center [740, 462] width 532 height 37
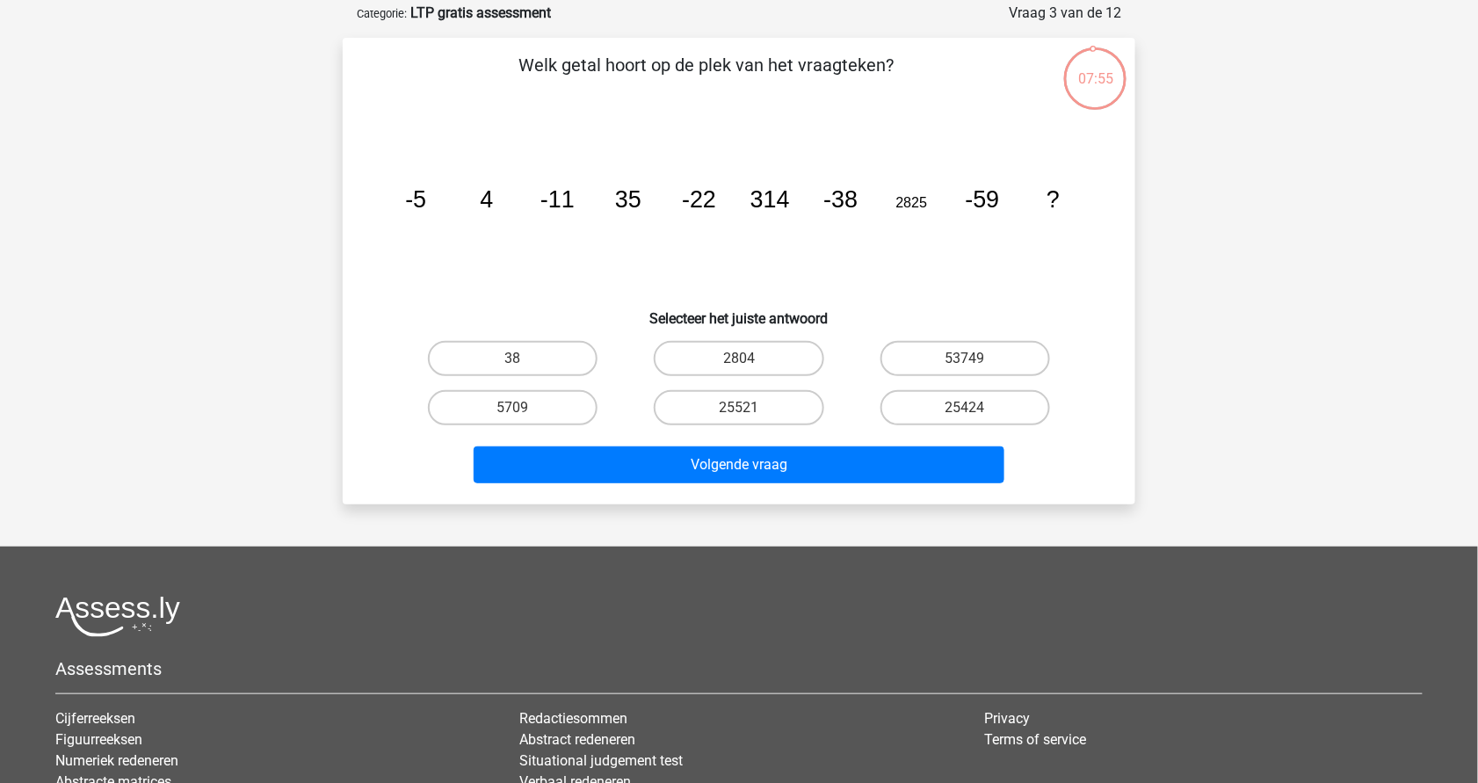
scroll to position [84, 0]
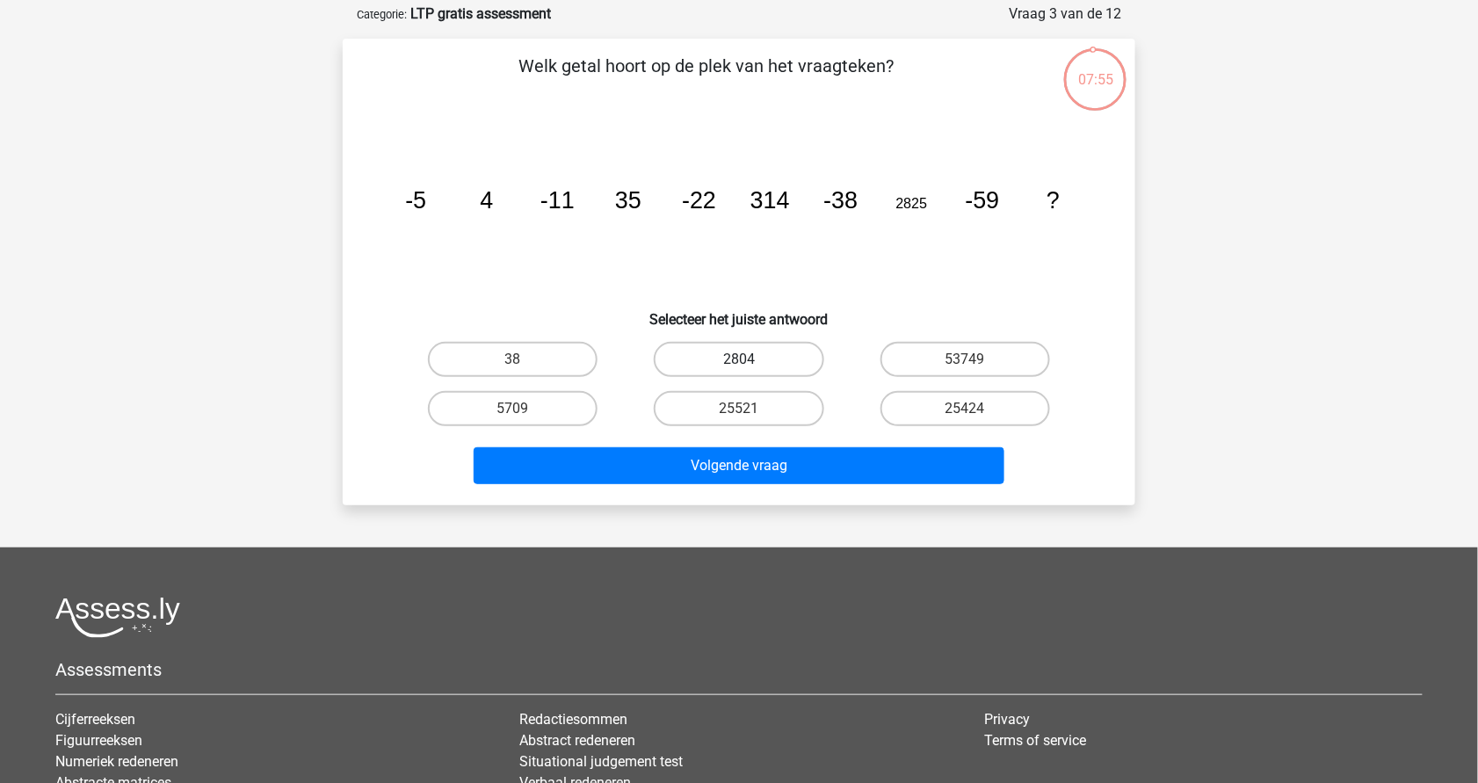
click at [730, 349] on label "2804" at bounding box center [739, 359] width 170 height 35
click at [739, 359] on input "2804" at bounding box center [744, 364] width 11 height 11
radio input "true"
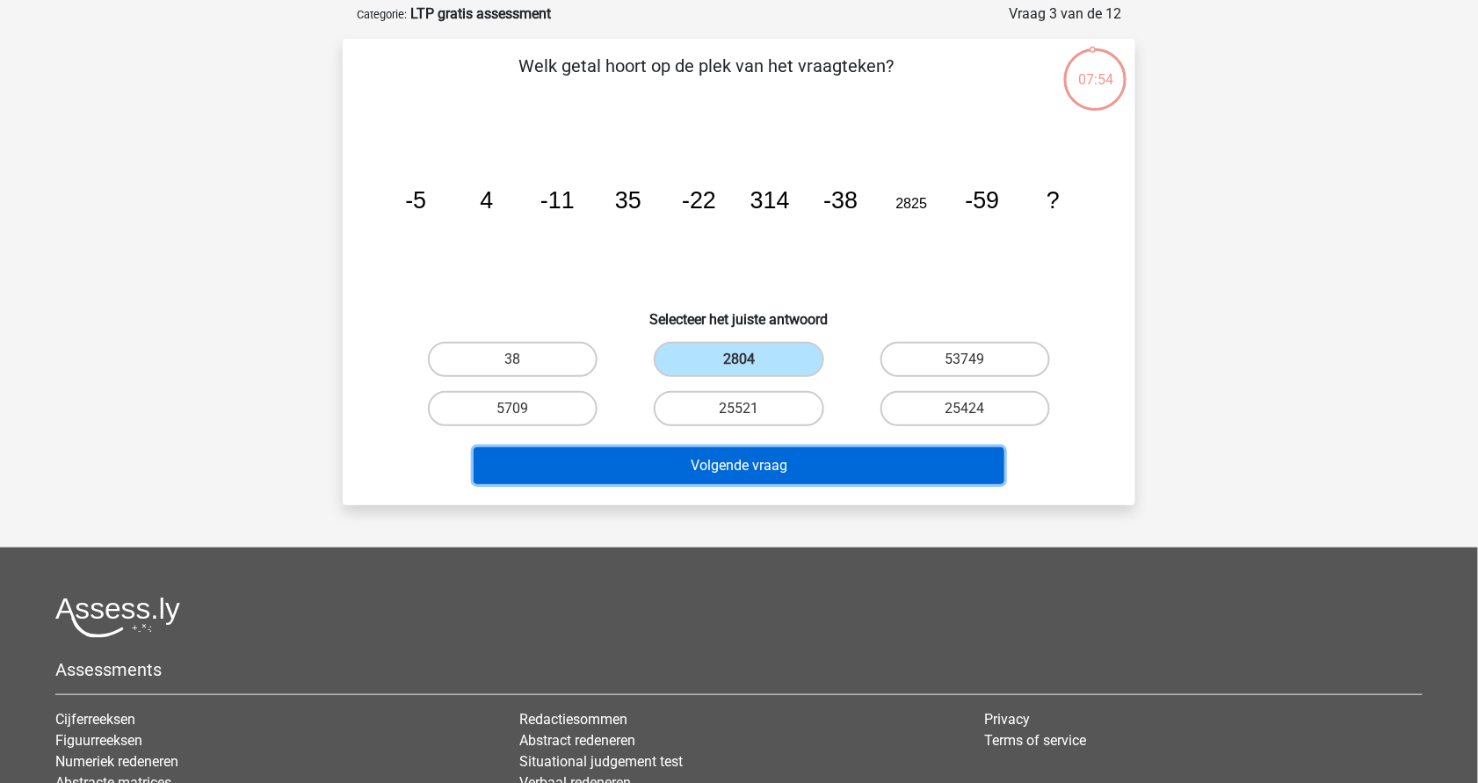
click at [760, 460] on button "Volgende vraag" at bounding box center [740, 465] width 532 height 37
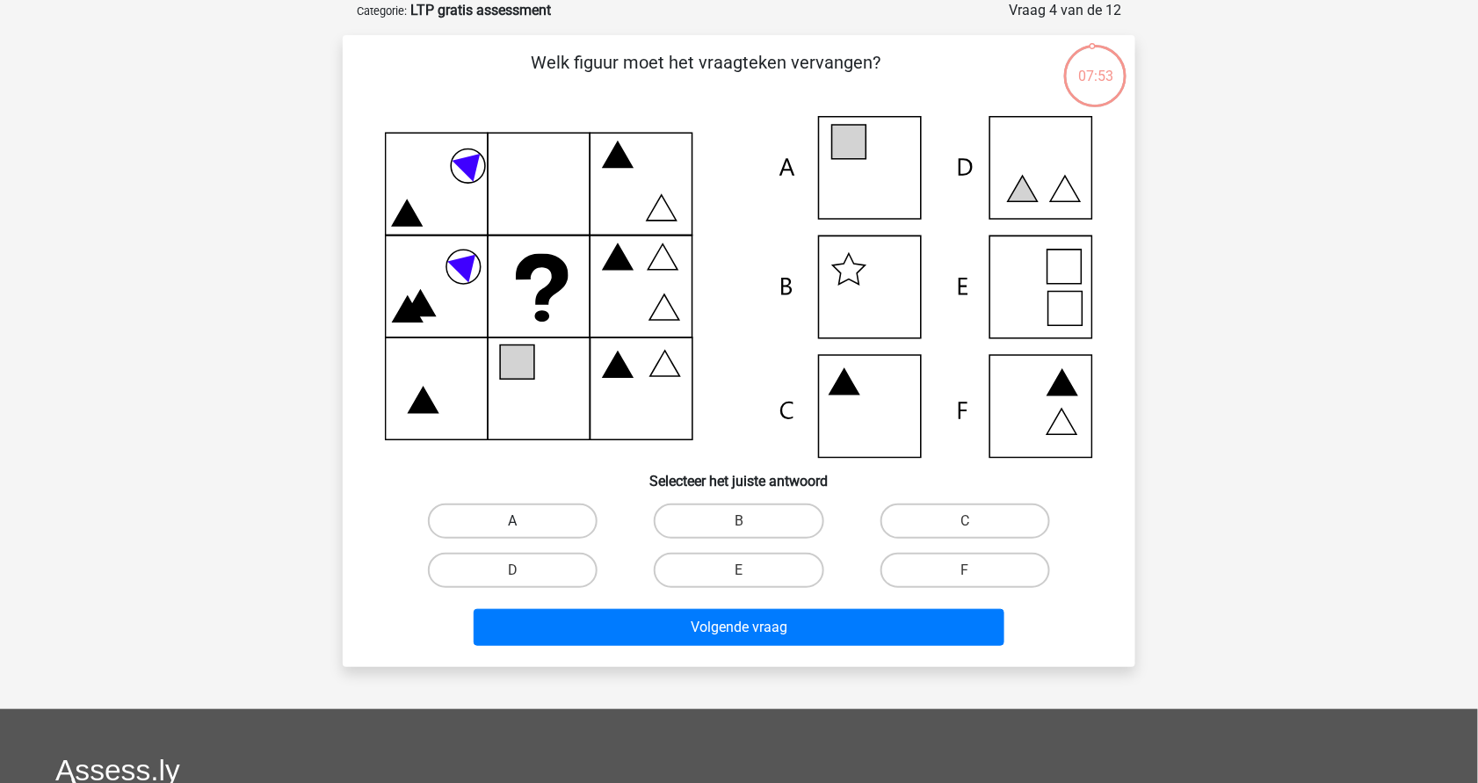
scroll to position [0, 0]
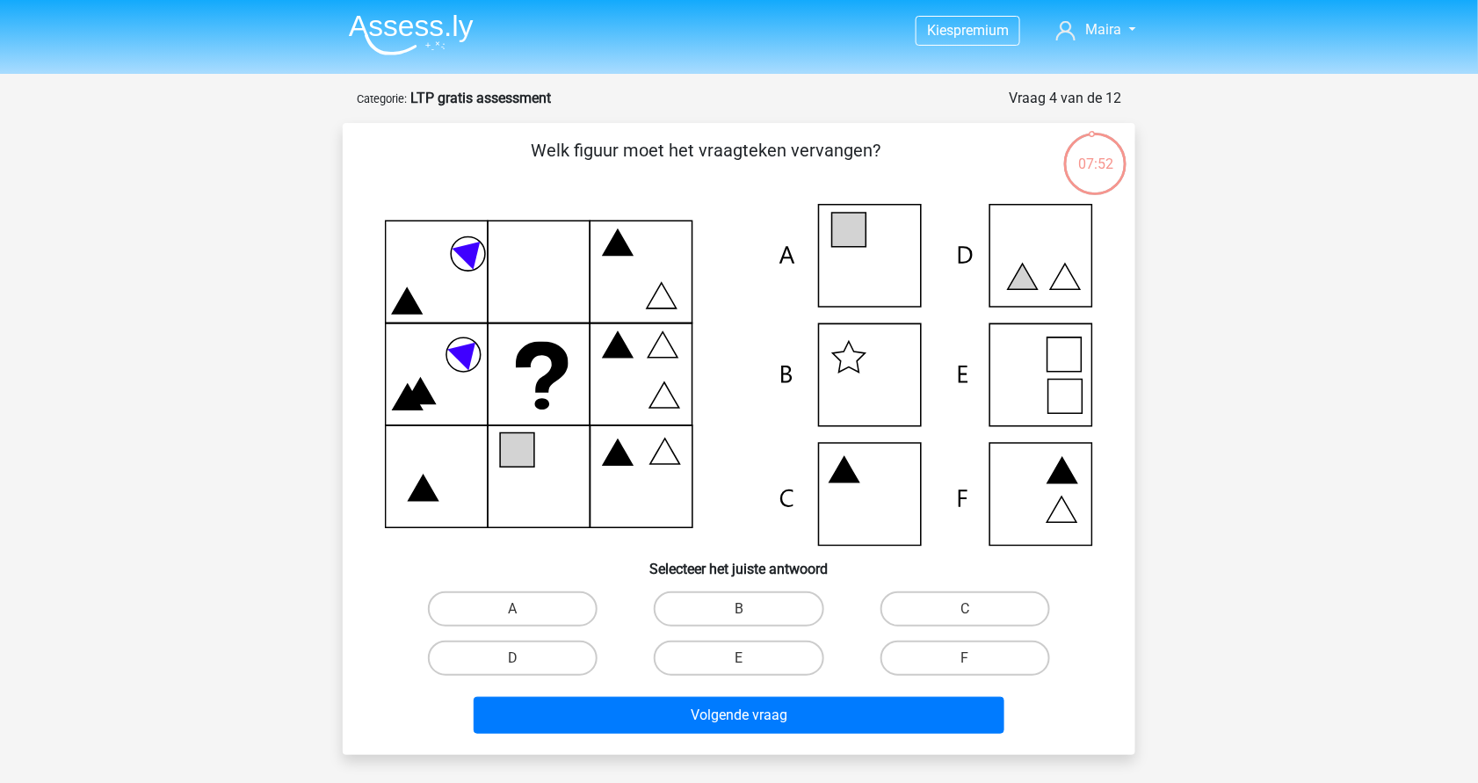
click at [410, 33] on img at bounding box center [411, 34] width 125 height 41
